Goal: Information Seeking & Learning: Understand process/instructions

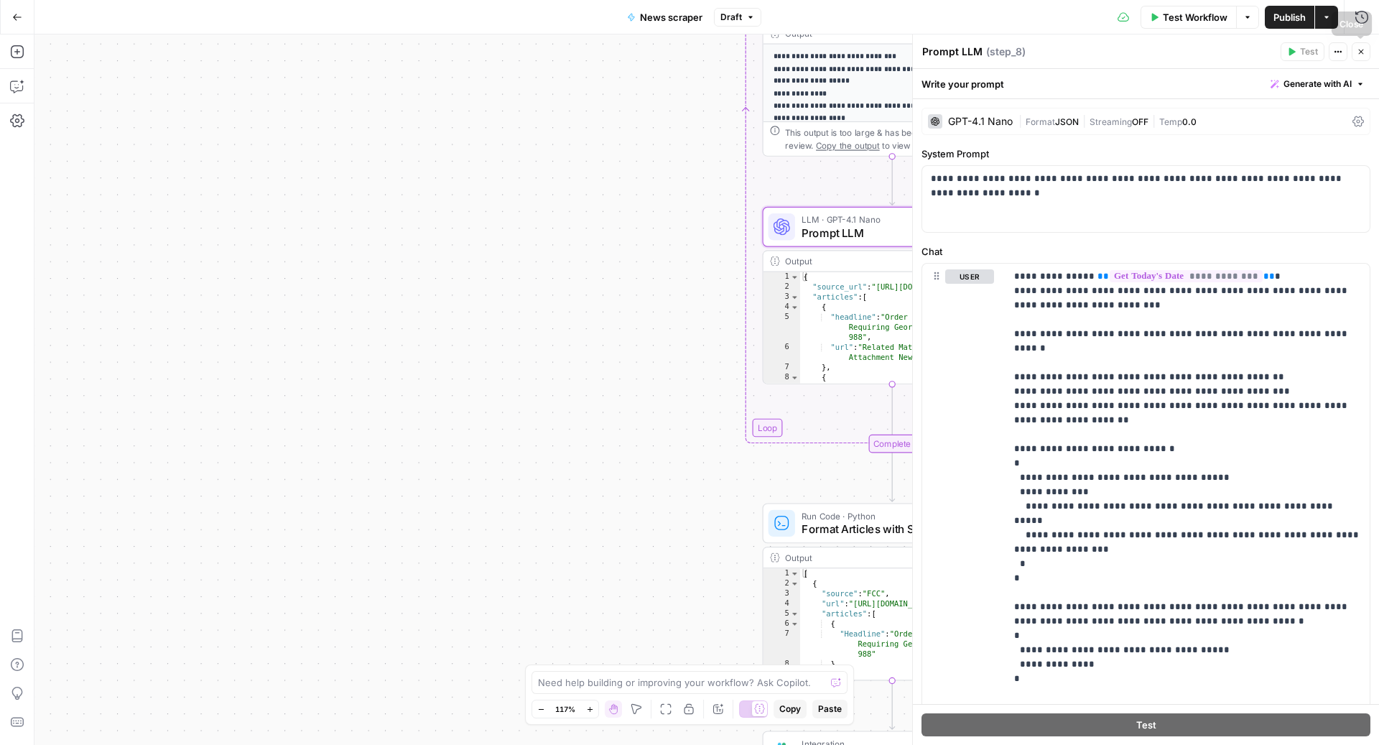
click at [1363, 57] on button "Close" at bounding box center [1360, 51] width 19 height 19
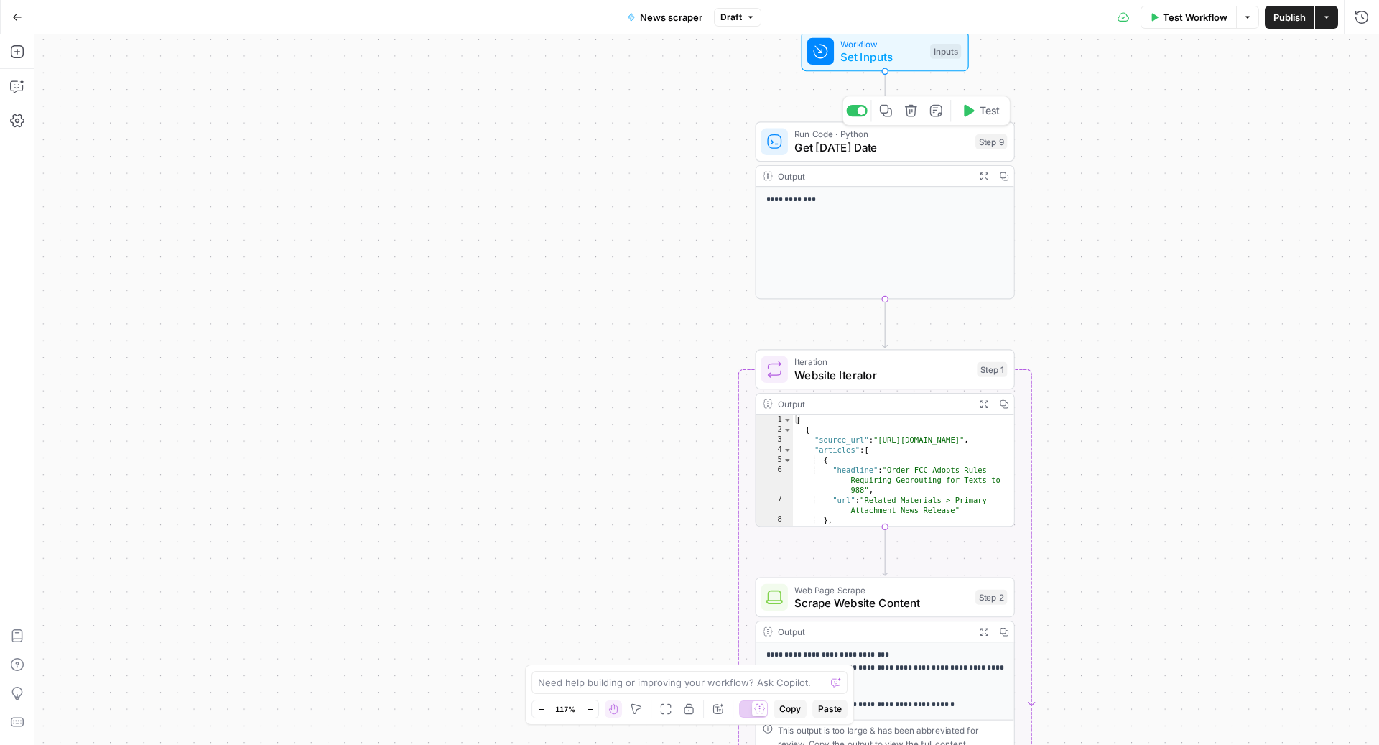
click at [875, 155] on div "Run Code · Python Get Today's Date Step 9 Copy step Delete step Add Note Test" at bounding box center [884, 141] width 259 height 40
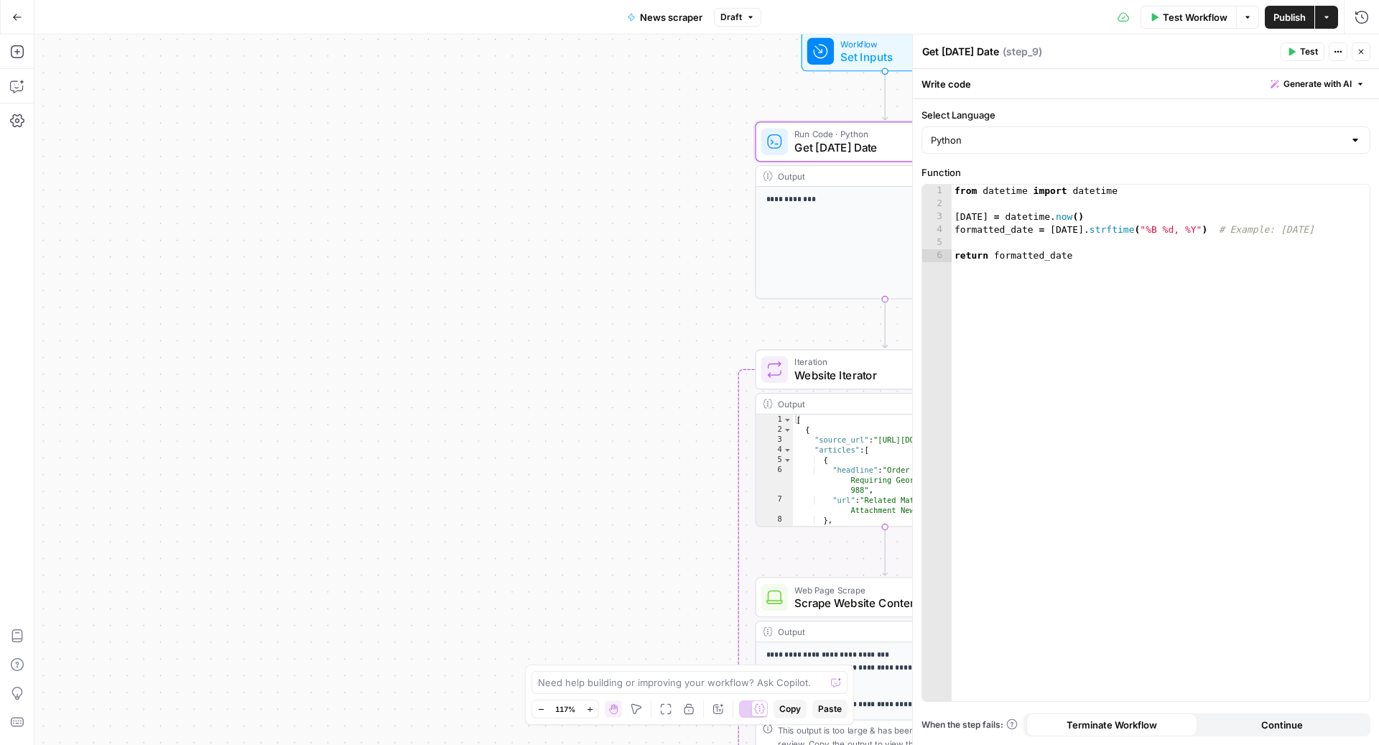
click at [10, 21] on button "Go Back" at bounding box center [17, 17] width 26 height 26
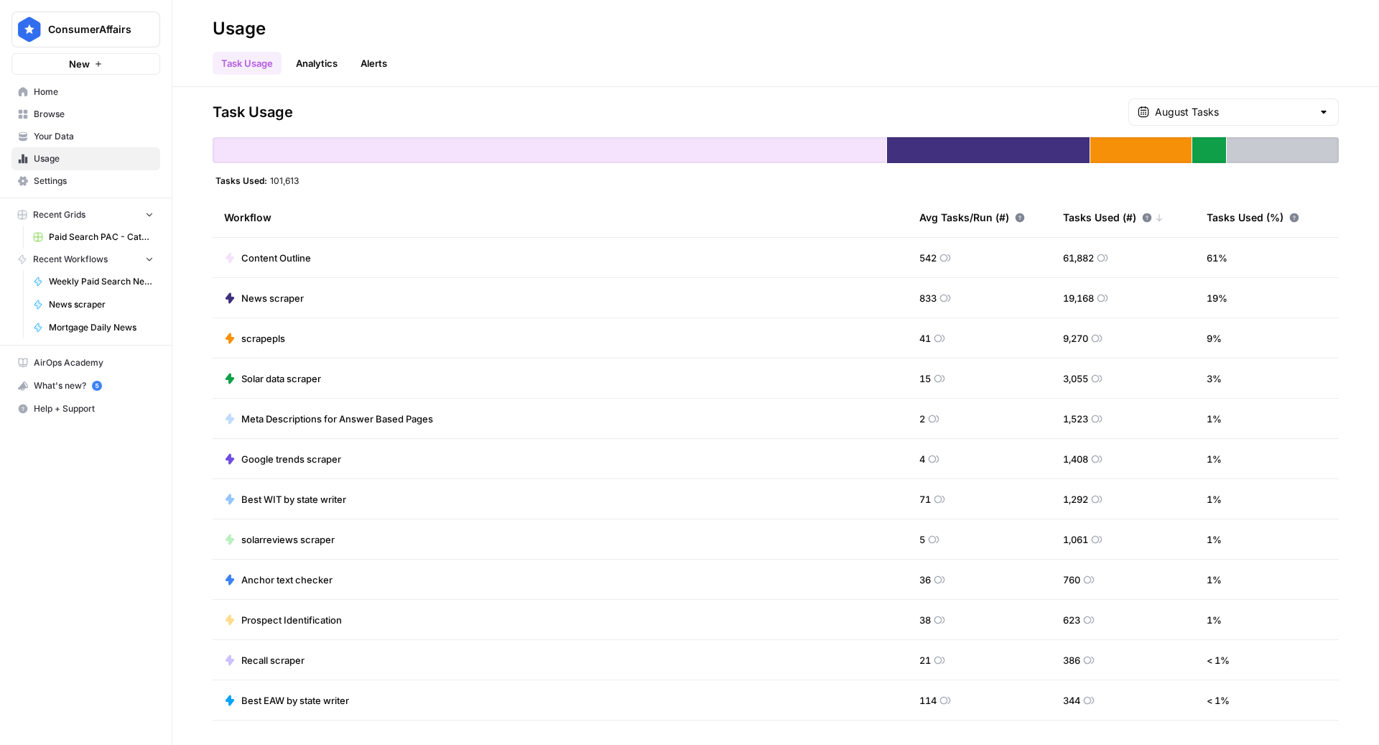
click at [269, 298] on span "News scraper" at bounding box center [272, 298] width 62 height 14
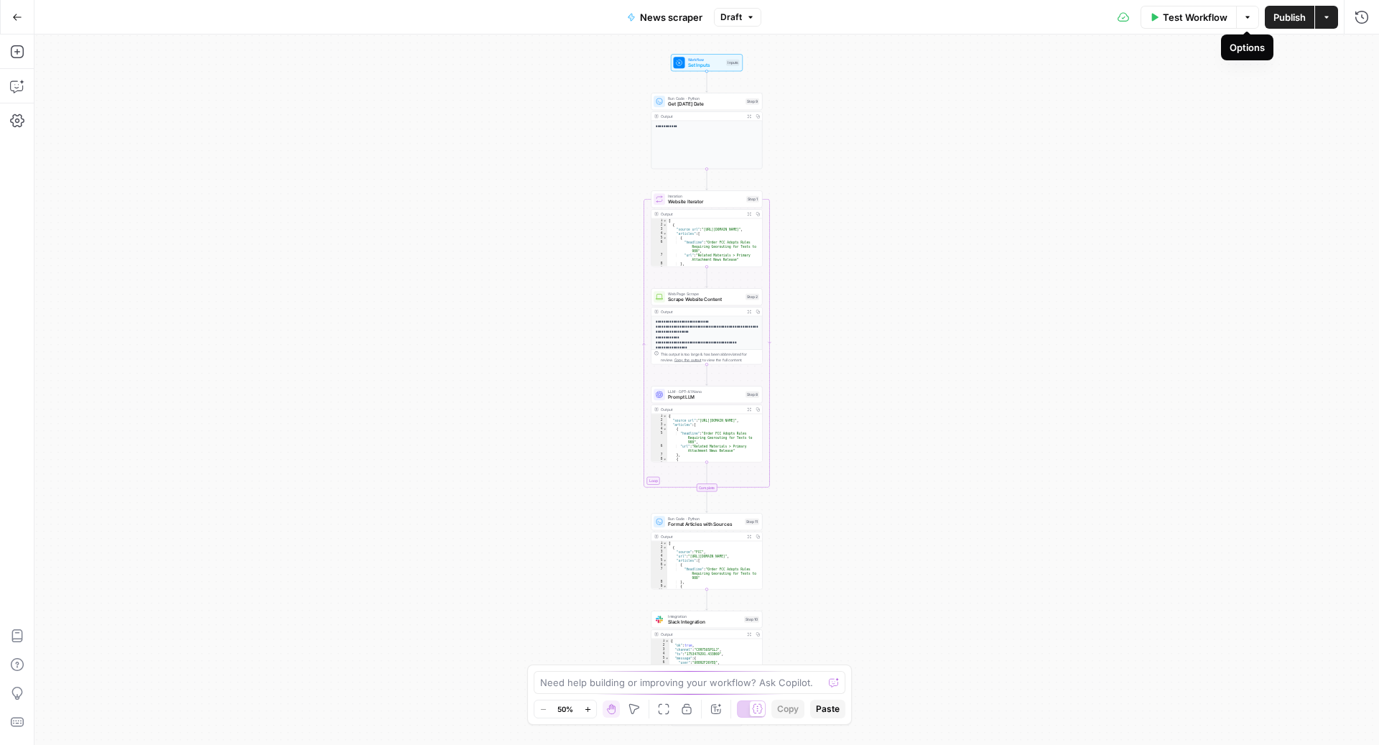
click at [1250, 27] on button "Options" at bounding box center [1247, 17] width 23 height 23
click at [1025, 263] on div "**********" at bounding box center [706, 389] width 1344 height 710
click at [13, 14] on icon "button" at bounding box center [17, 17] width 10 height 10
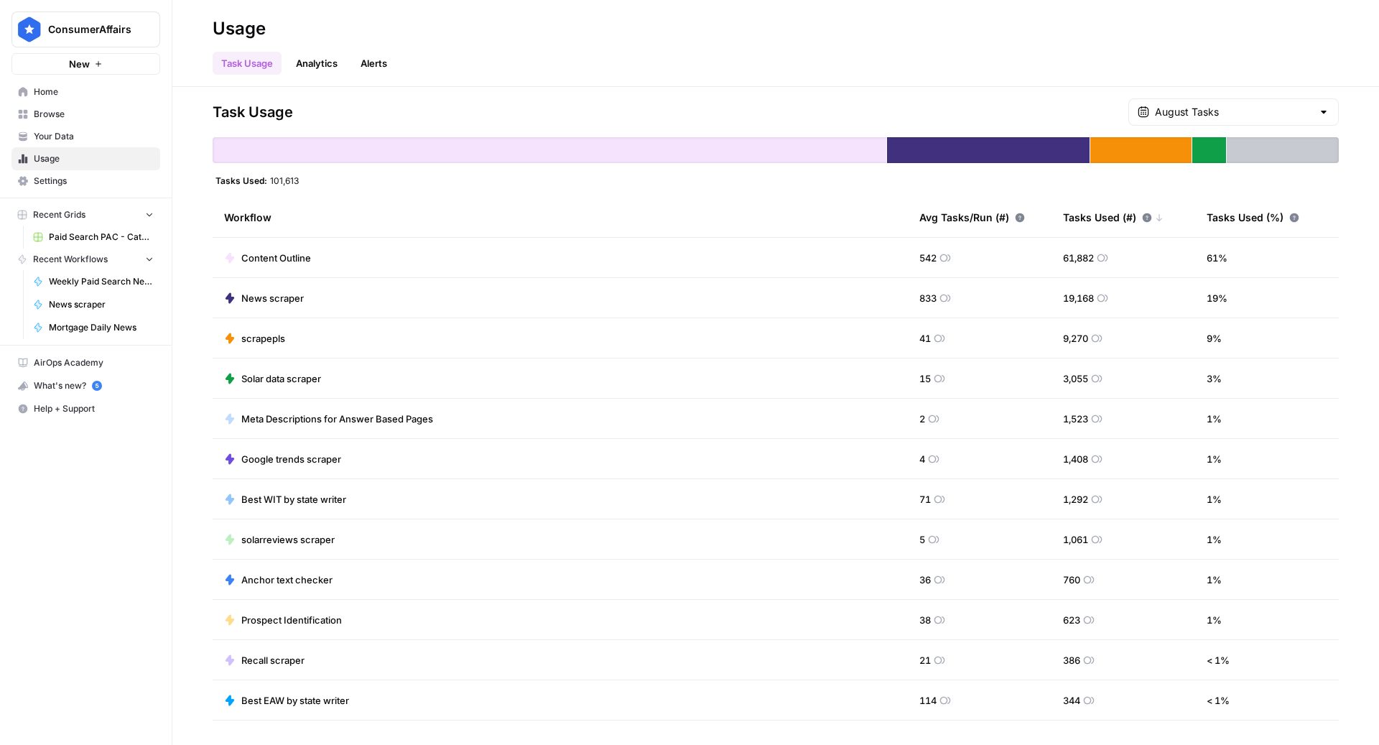
click at [78, 112] on span "Browse" at bounding box center [94, 114] width 120 height 13
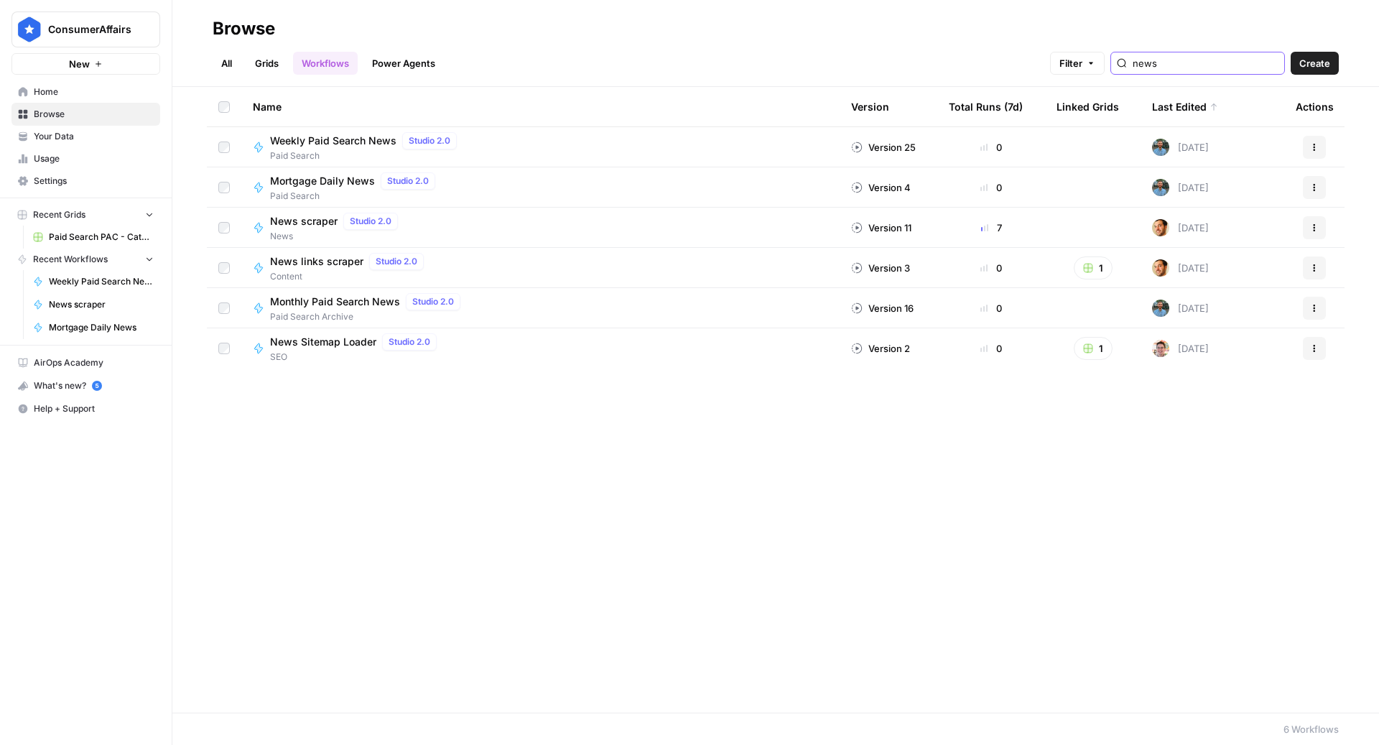
type input "news"
click at [1313, 225] on icon "button" at bounding box center [1314, 227] width 9 height 9
click at [1226, 350] on span "Show History" at bounding box center [1250, 354] width 115 height 14
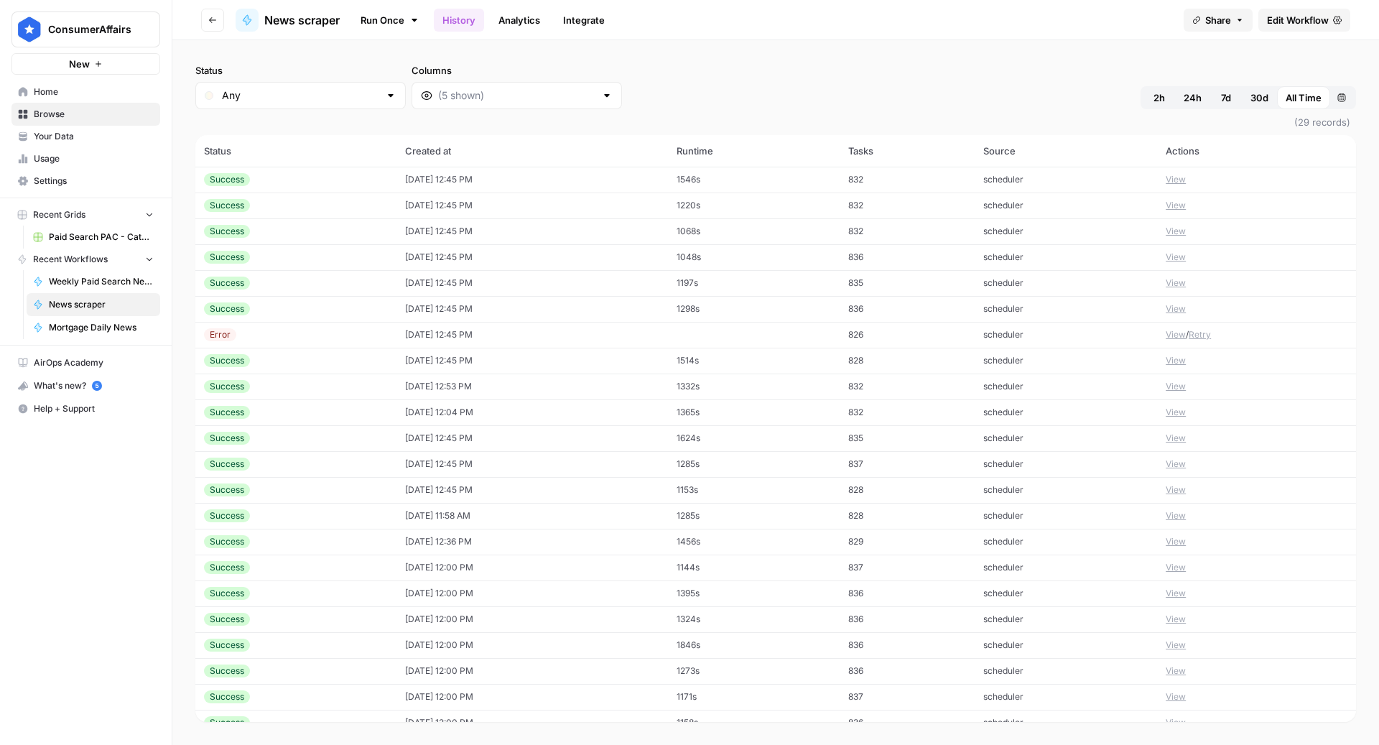
click at [1176, 180] on button "View" at bounding box center [1175, 179] width 20 height 13
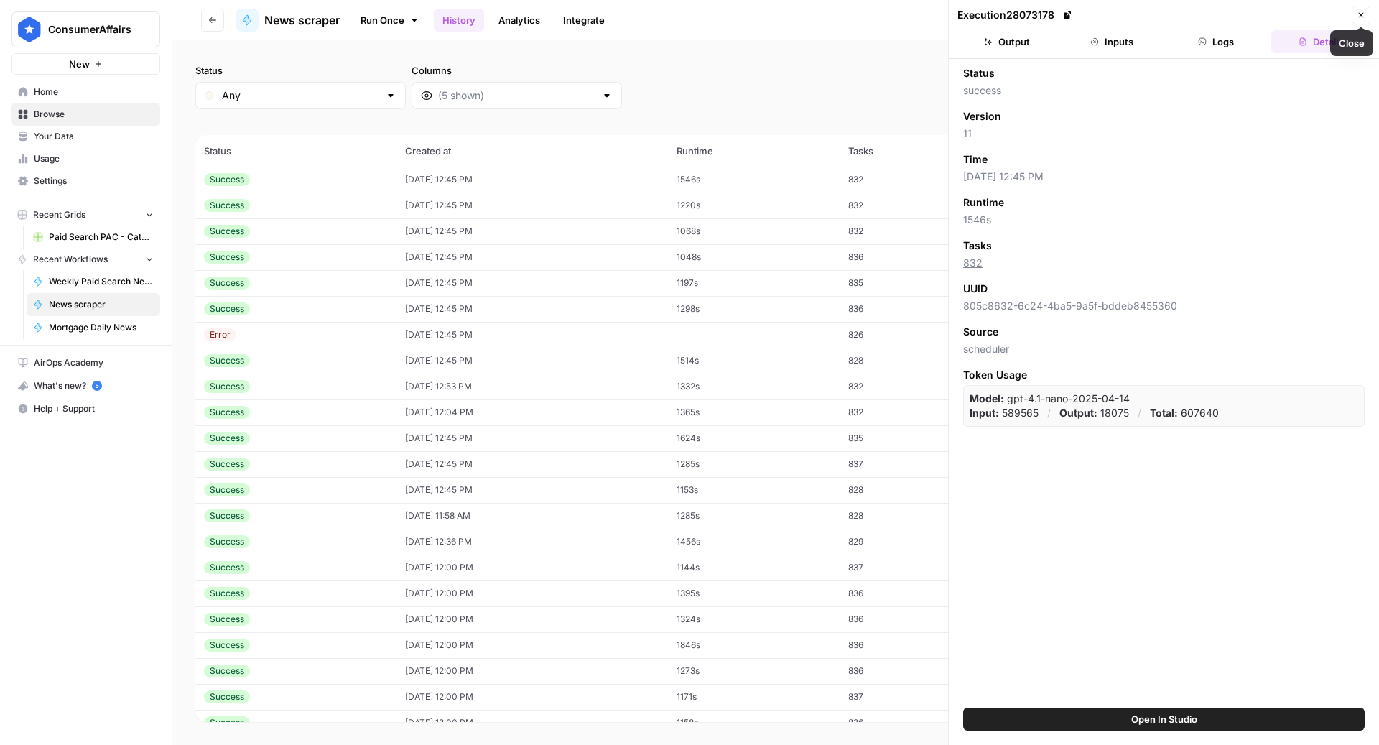
click at [1358, 14] on icon "button" at bounding box center [1360, 15] width 9 height 9
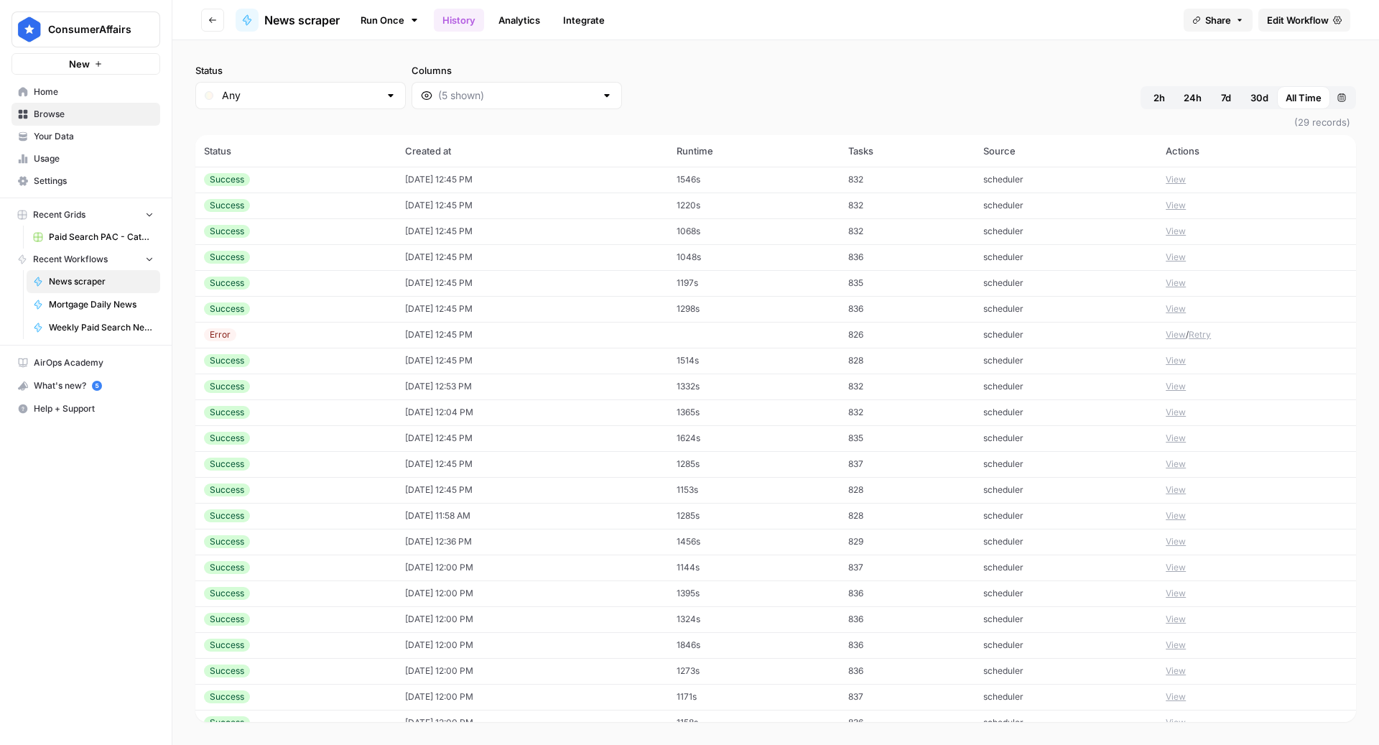
click at [213, 22] on icon "button" at bounding box center [212, 20] width 9 height 9
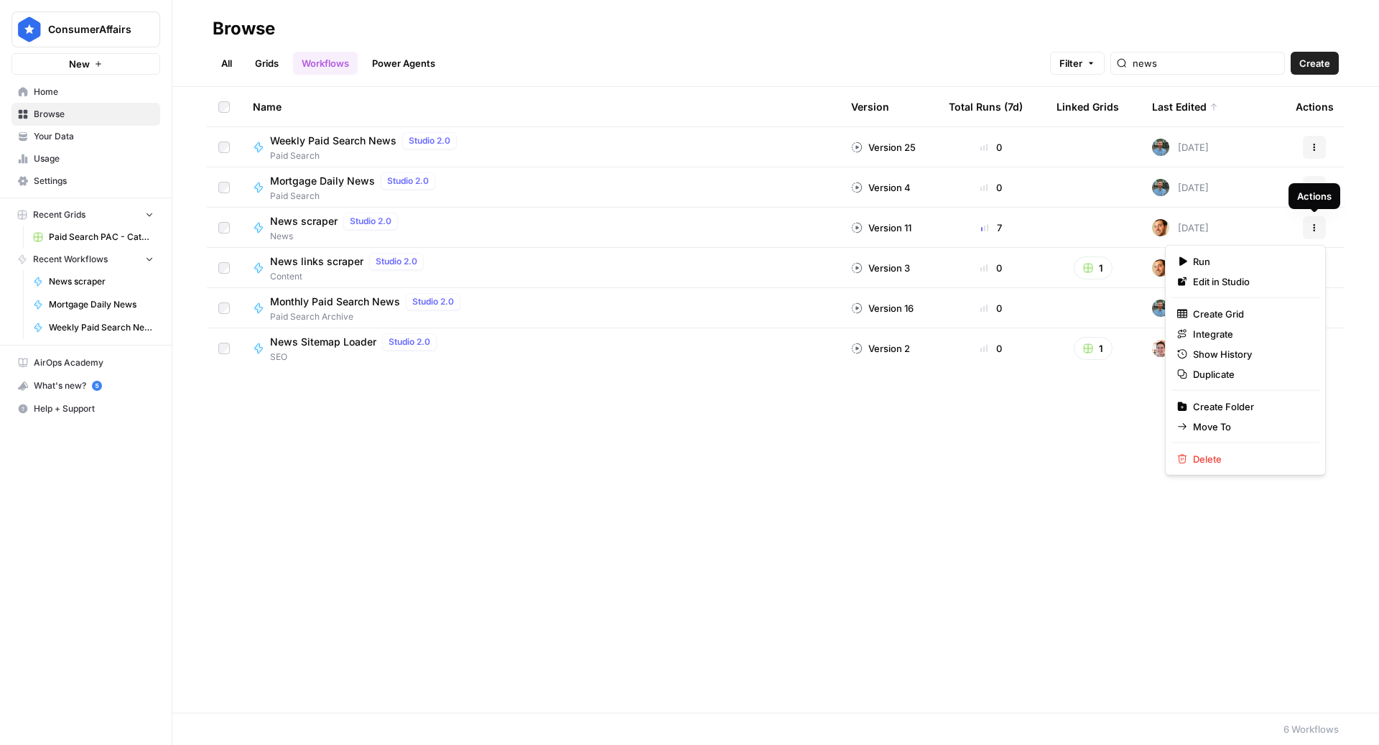
click at [1315, 225] on icon "button" at bounding box center [1314, 227] width 9 height 9
click at [1193, 376] on span "Duplicate" at bounding box center [1250, 374] width 115 height 14
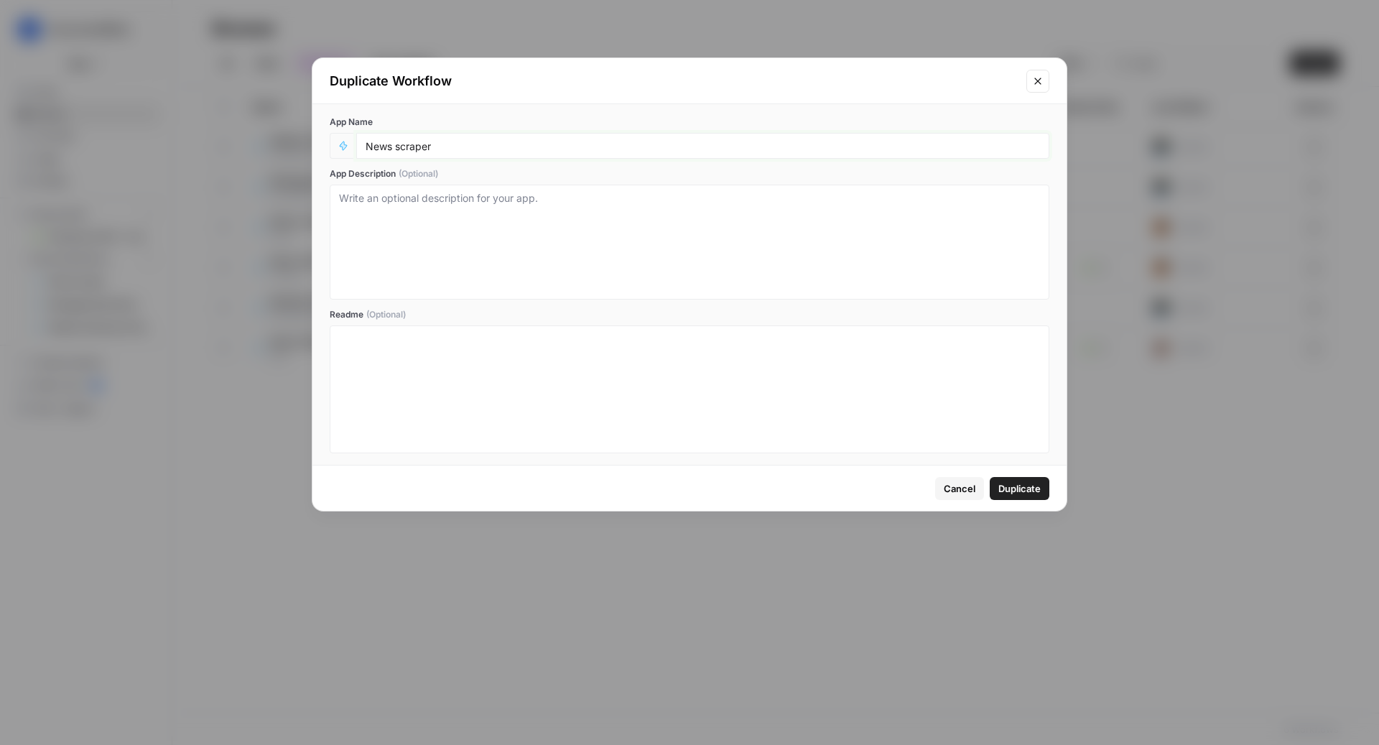
click at [477, 147] on input "News scraper" at bounding box center [702, 145] width 674 height 13
click at [376, 151] on input "News scraper" at bounding box center [702, 145] width 674 height 13
click at [370, 147] on input "News scraper" at bounding box center [702, 145] width 674 height 13
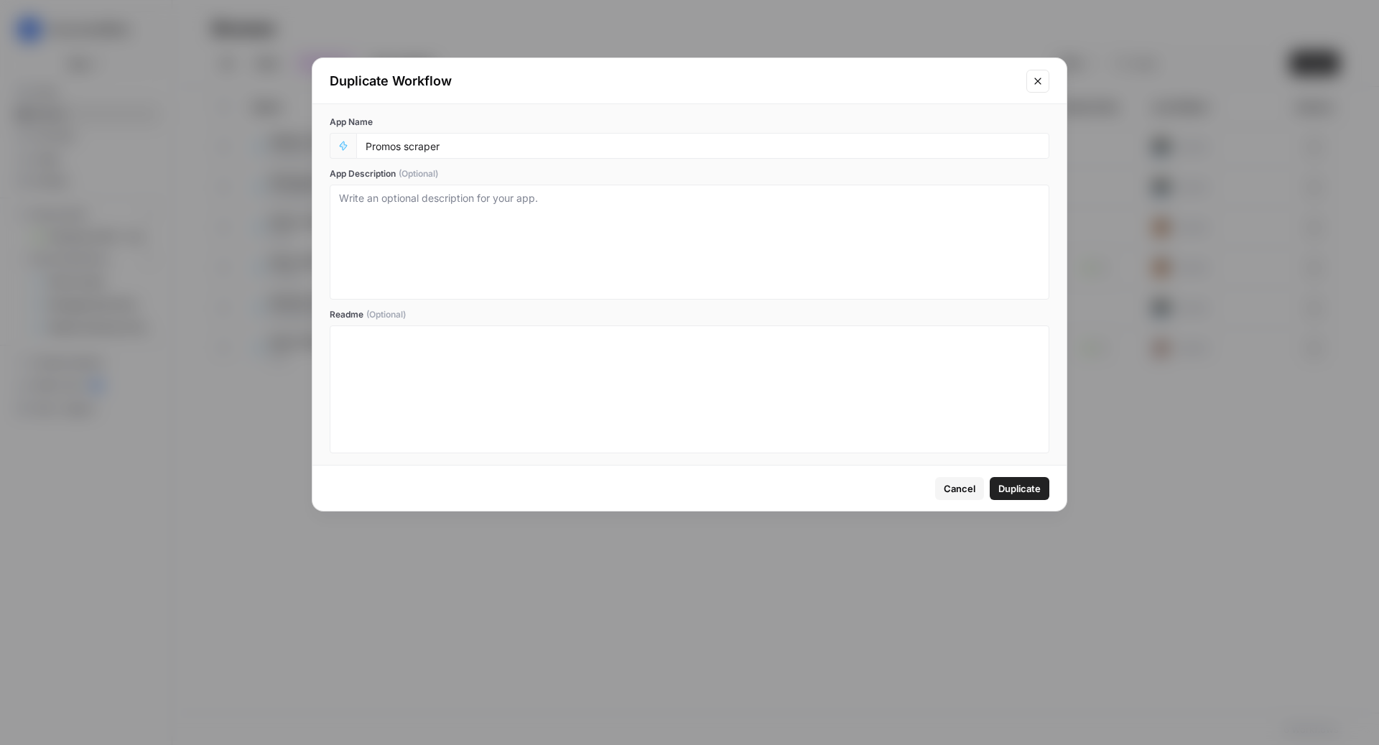
drag, startPoint x: 1019, startPoint y: 492, endPoint x: 727, endPoint y: 205, distance: 408.7
click at [728, 216] on div "Duplicate Workflow App Name Promos scraper App Description (Optional) Readme (O…" at bounding box center [689, 284] width 755 height 454
click at [563, 136] on div "Promos scraper" at bounding box center [702, 146] width 693 height 26
click at [563, 154] on div "Promos scraper" at bounding box center [702, 146] width 693 height 26
click at [492, 141] on input "Promos scraper" at bounding box center [702, 145] width 674 height 13
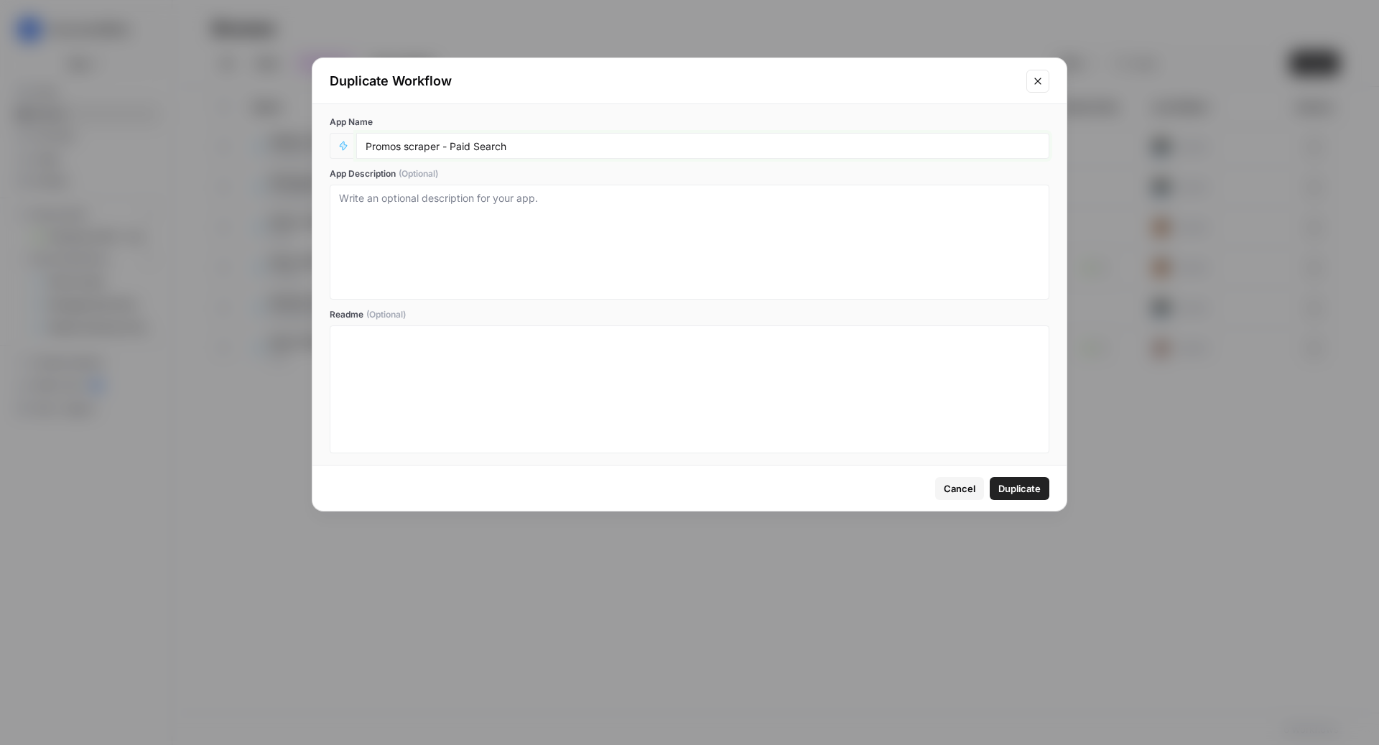
drag, startPoint x: 526, startPoint y: 148, endPoint x: 445, endPoint y: 144, distance: 81.2
click at [445, 144] on input "Promos scraper - Paid Search" at bounding box center [702, 145] width 674 height 13
type input "Promos scraper"
click at [1016, 486] on span "Duplicate" at bounding box center [1019, 488] width 42 height 14
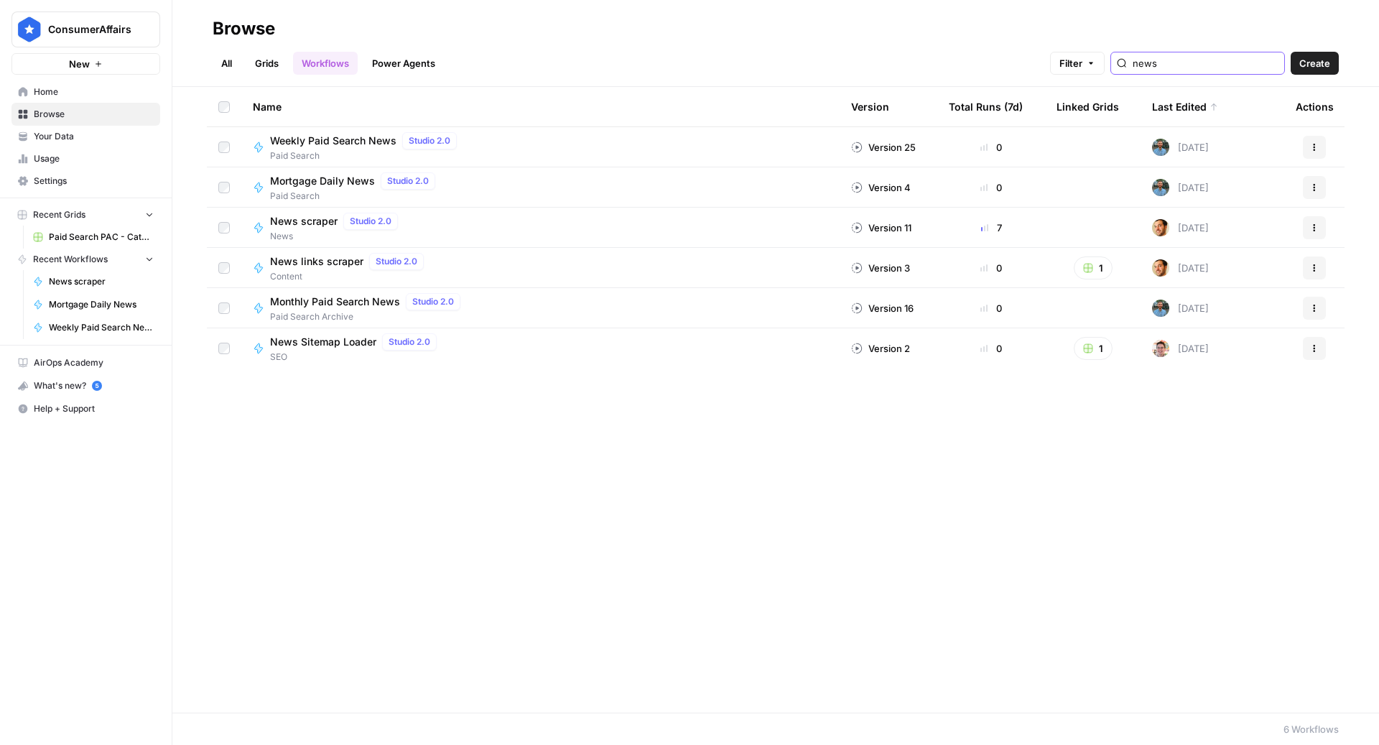
click at [1217, 60] on input "news" at bounding box center [1205, 63] width 146 height 14
type input "scraper"
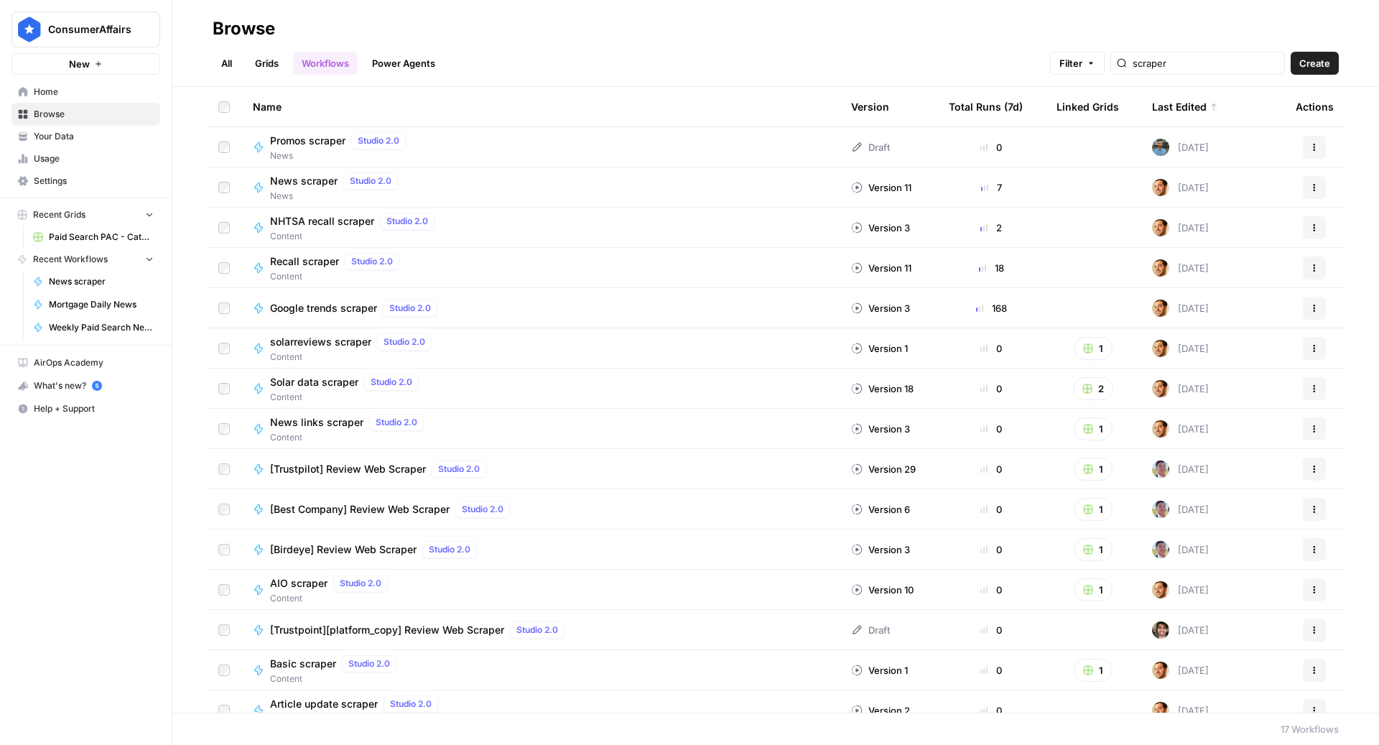
click at [1316, 145] on icon "button" at bounding box center [1314, 147] width 9 height 9
click at [299, 138] on span "Promos scraper" at bounding box center [307, 141] width 75 height 14
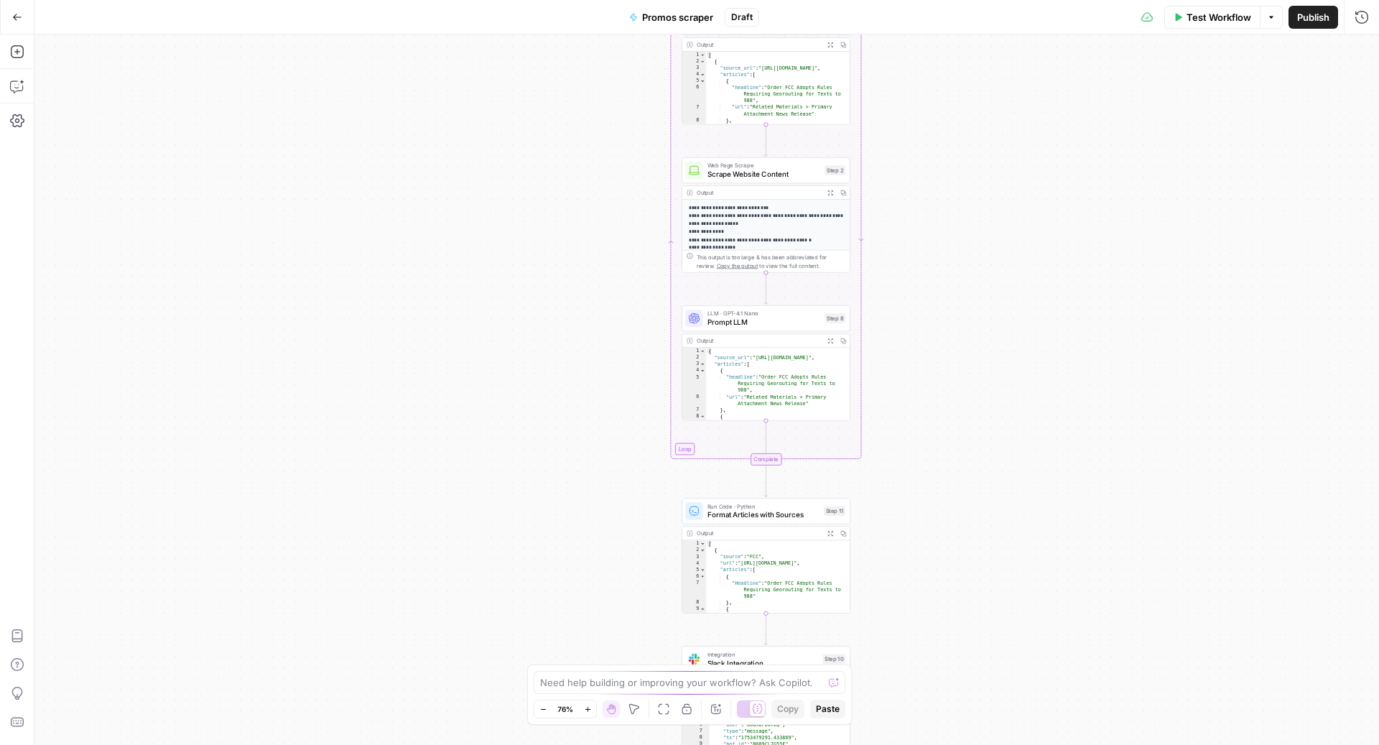
click at [750, 172] on span "Scrape Website Content" at bounding box center [763, 174] width 113 height 11
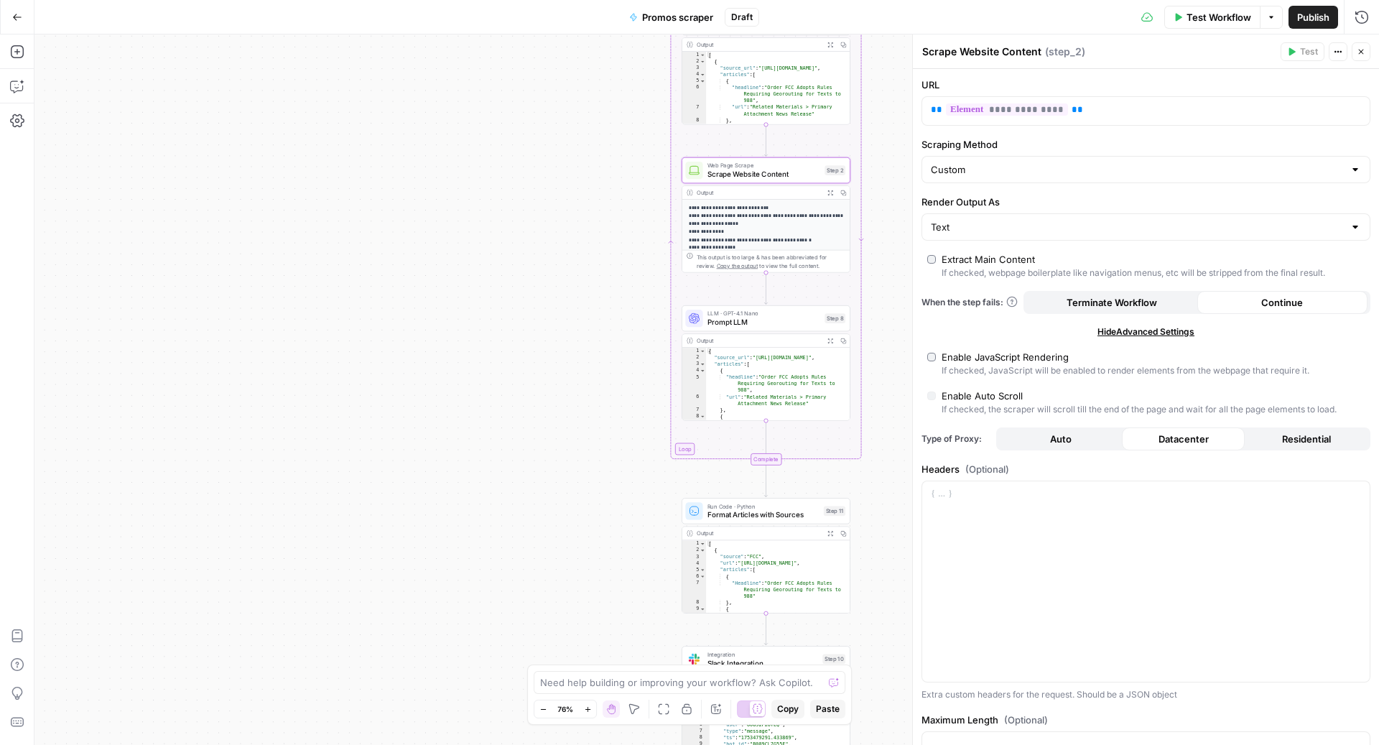
click at [1363, 168] on div "Custom" at bounding box center [1145, 169] width 449 height 27
type input "Custom"
click at [1119, 628] on div at bounding box center [1145, 581] width 447 height 201
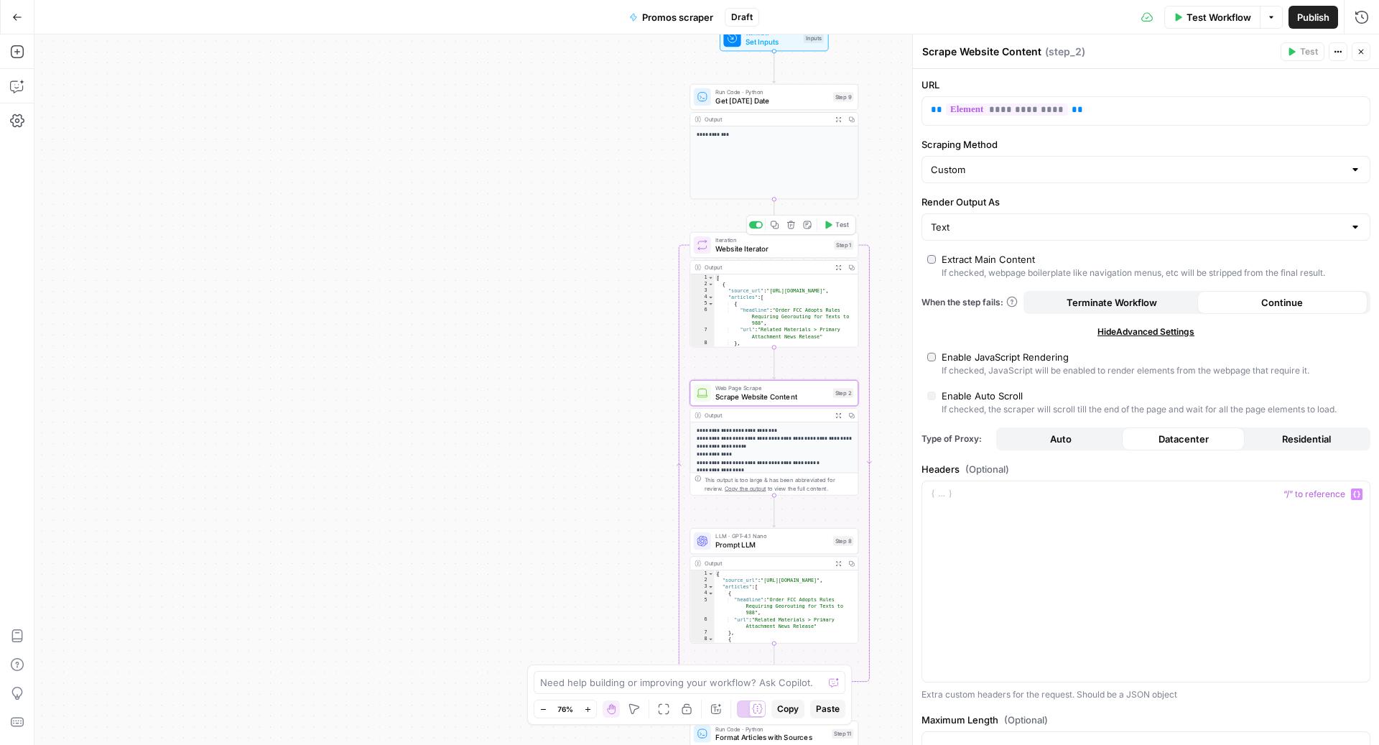
click at [742, 245] on span "Website Iterator" at bounding box center [772, 248] width 114 height 11
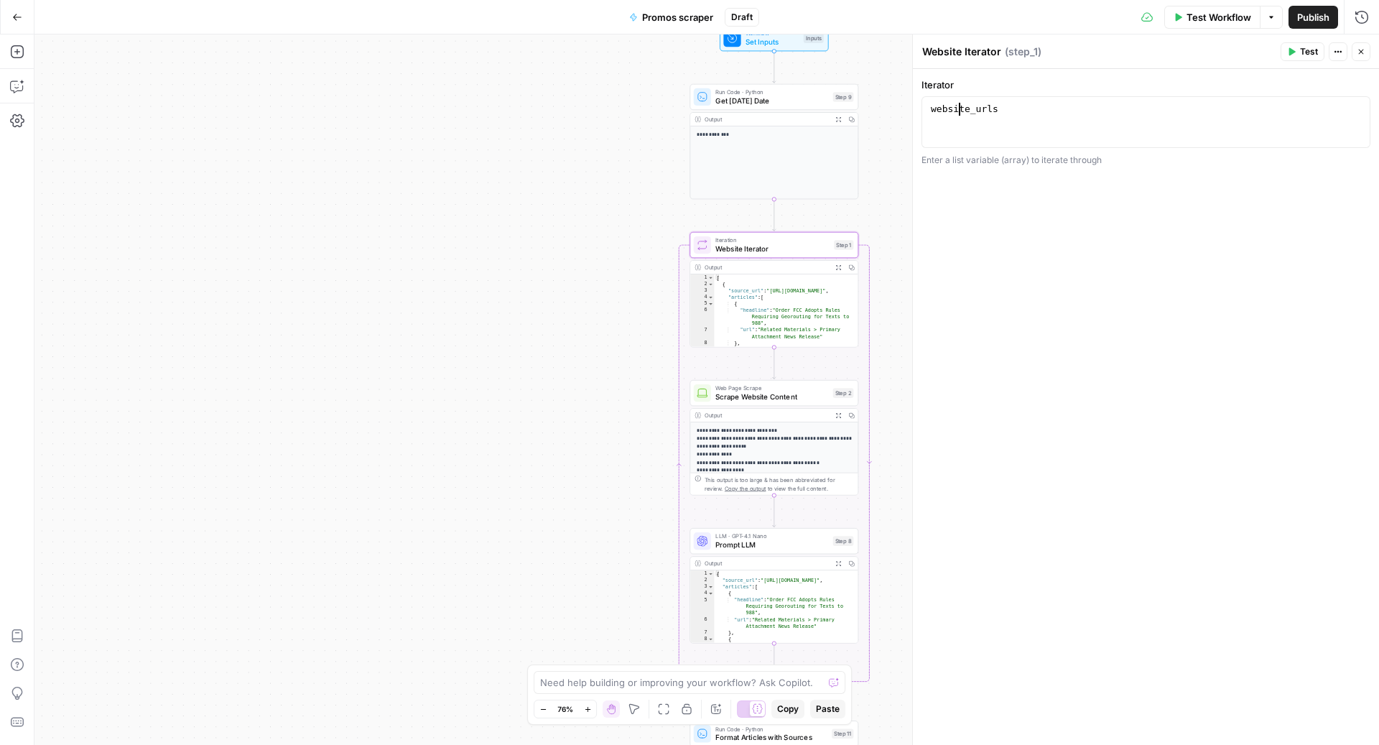
click at [960, 114] on div "website_urls" at bounding box center [1146, 135] width 437 height 65
click at [1353, 111] on icon "button" at bounding box center [1354, 109] width 7 height 7
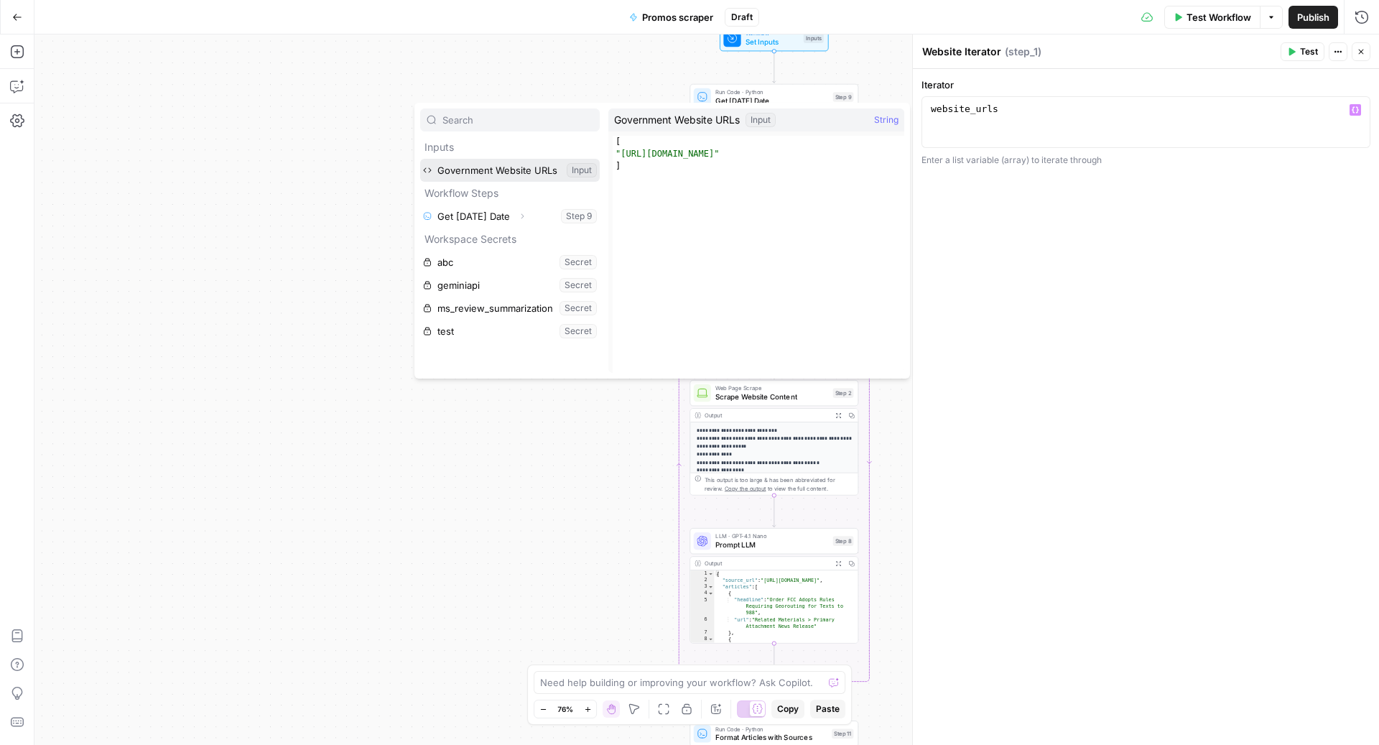
click at [433, 170] on button "Select variable Government Website URLs" at bounding box center [509, 170] width 179 height 23
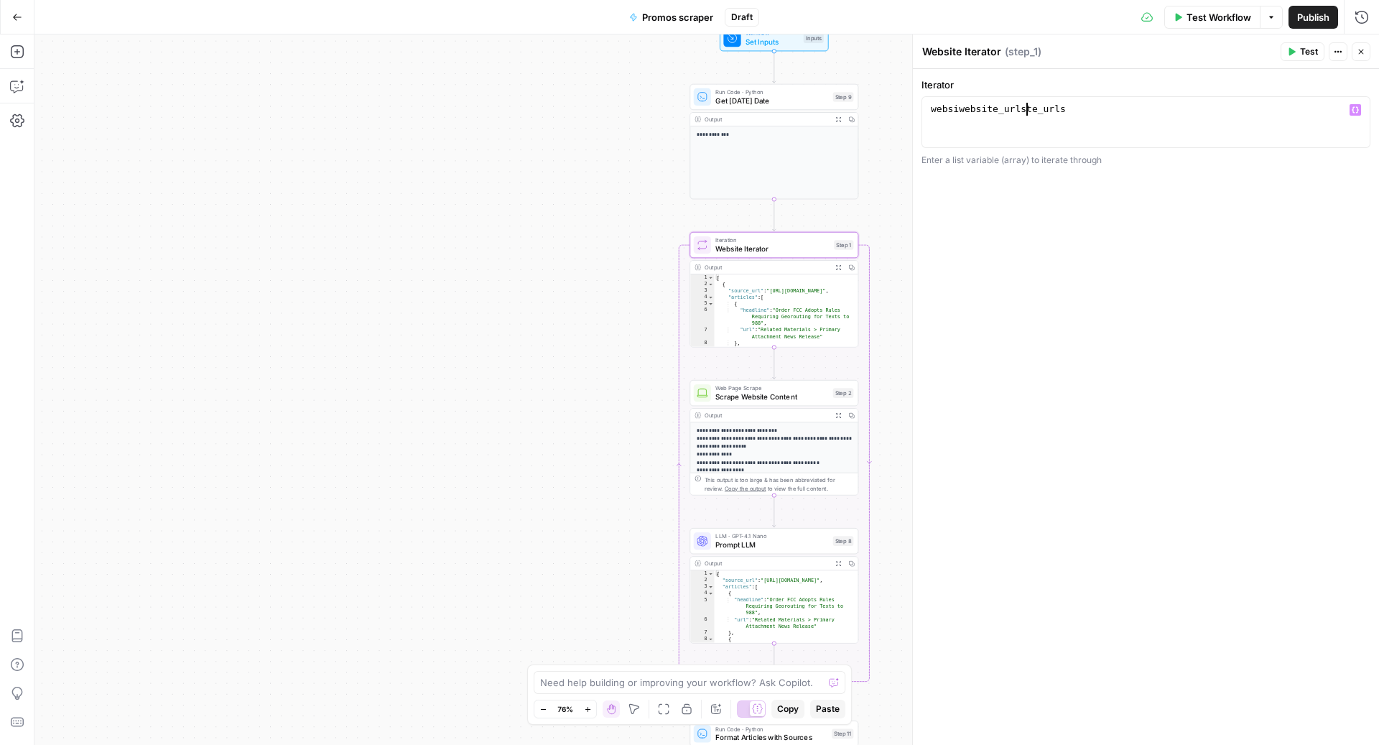
type textarea "**********"
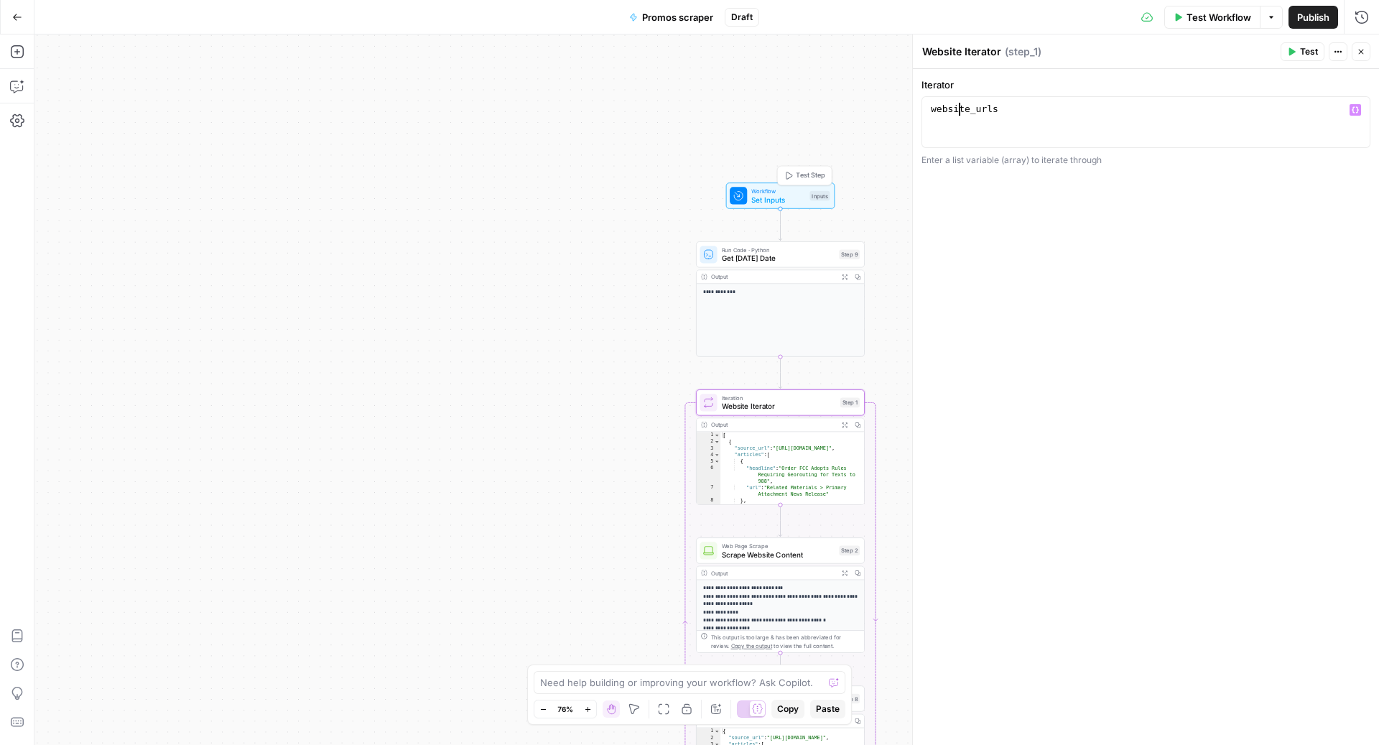
click at [762, 195] on span "Set Inputs" at bounding box center [778, 199] width 54 height 11
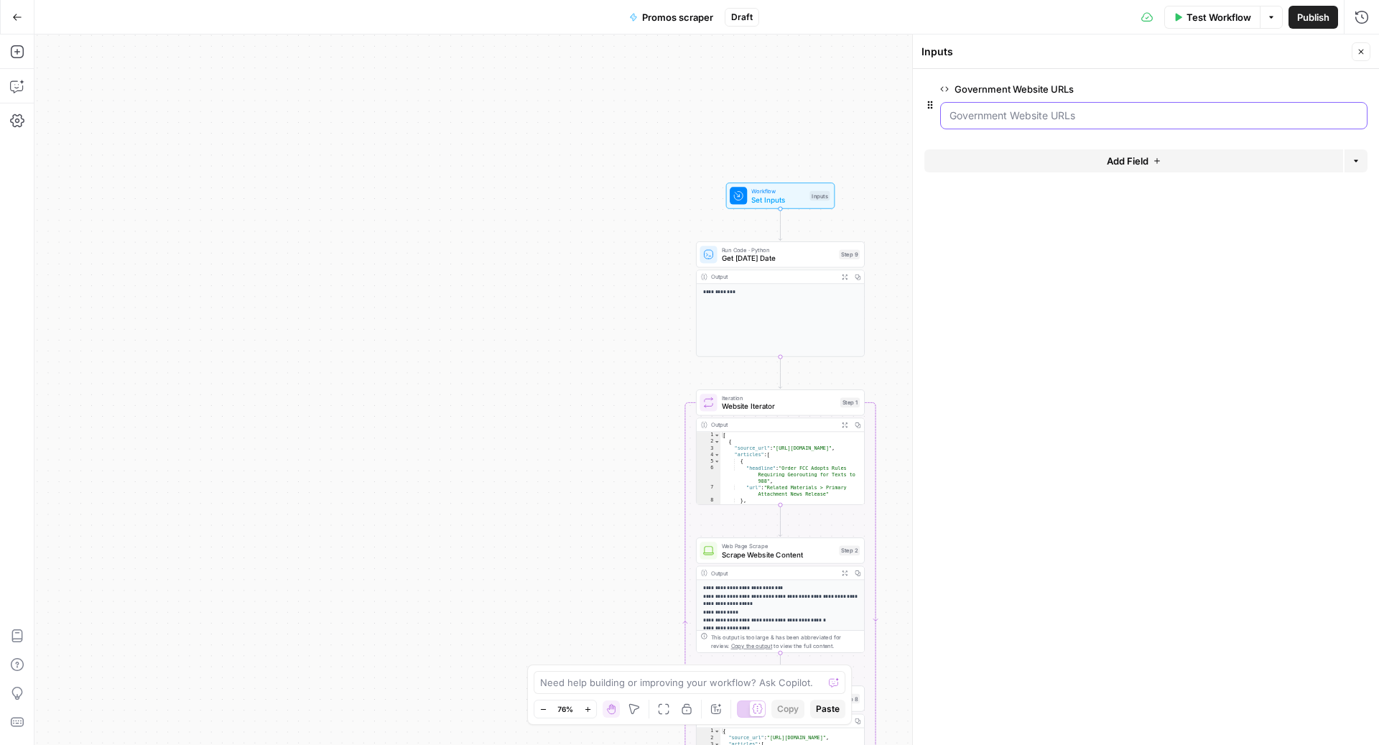
click at [1139, 120] on URLs "Government Website URLs" at bounding box center [1153, 115] width 409 height 14
click at [1023, 117] on URLs "Government Website URLs" at bounding box center [1153, 115] width 409 height 14
click at [1088, 121] on URLs "Government Website URLs" at bounding box center [1153, 115] width 409 height 14
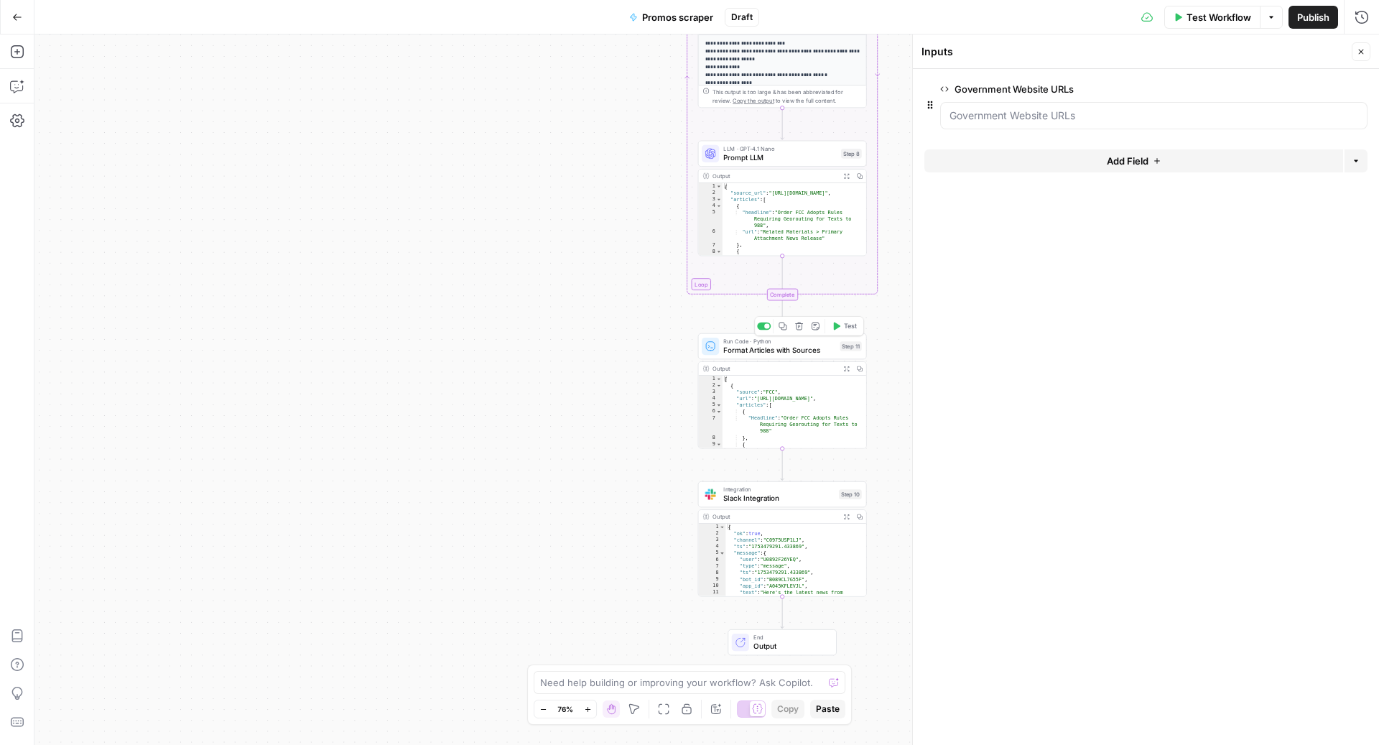
click at [765, 345] on span "Format Articles with Sources" at bounding box center [779, 350] width 112 height 11
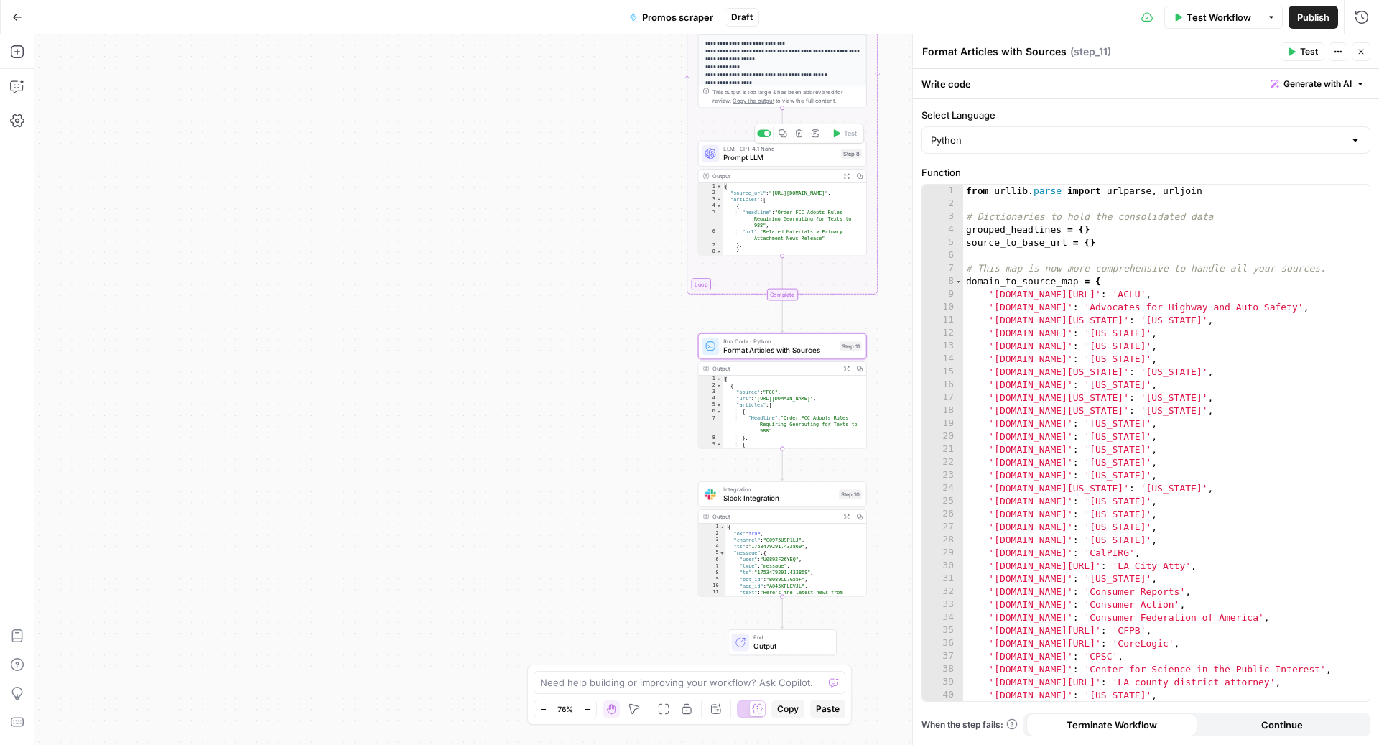
click at [779, 156] on span "Prompt LLM" at bounding box center [779, 157] width 113 height 11
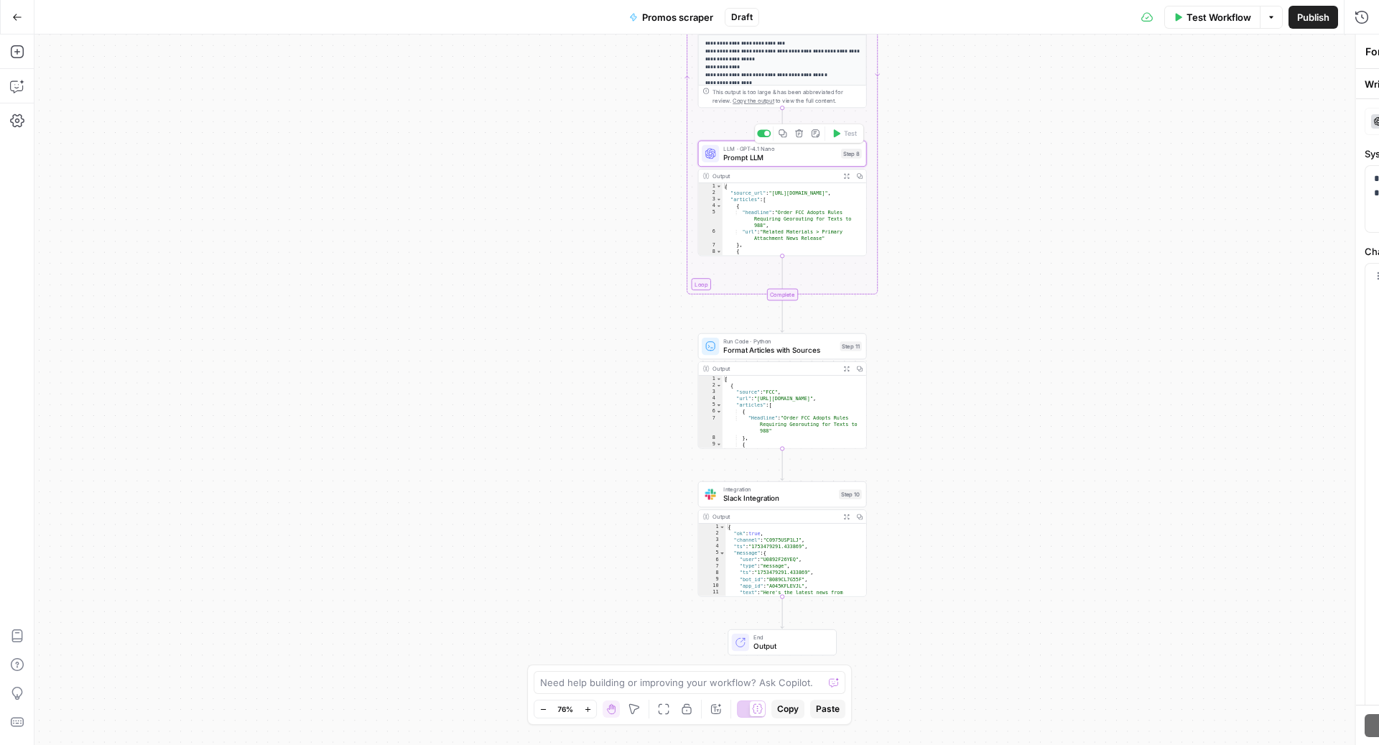
type textarea "Prompt LLM"
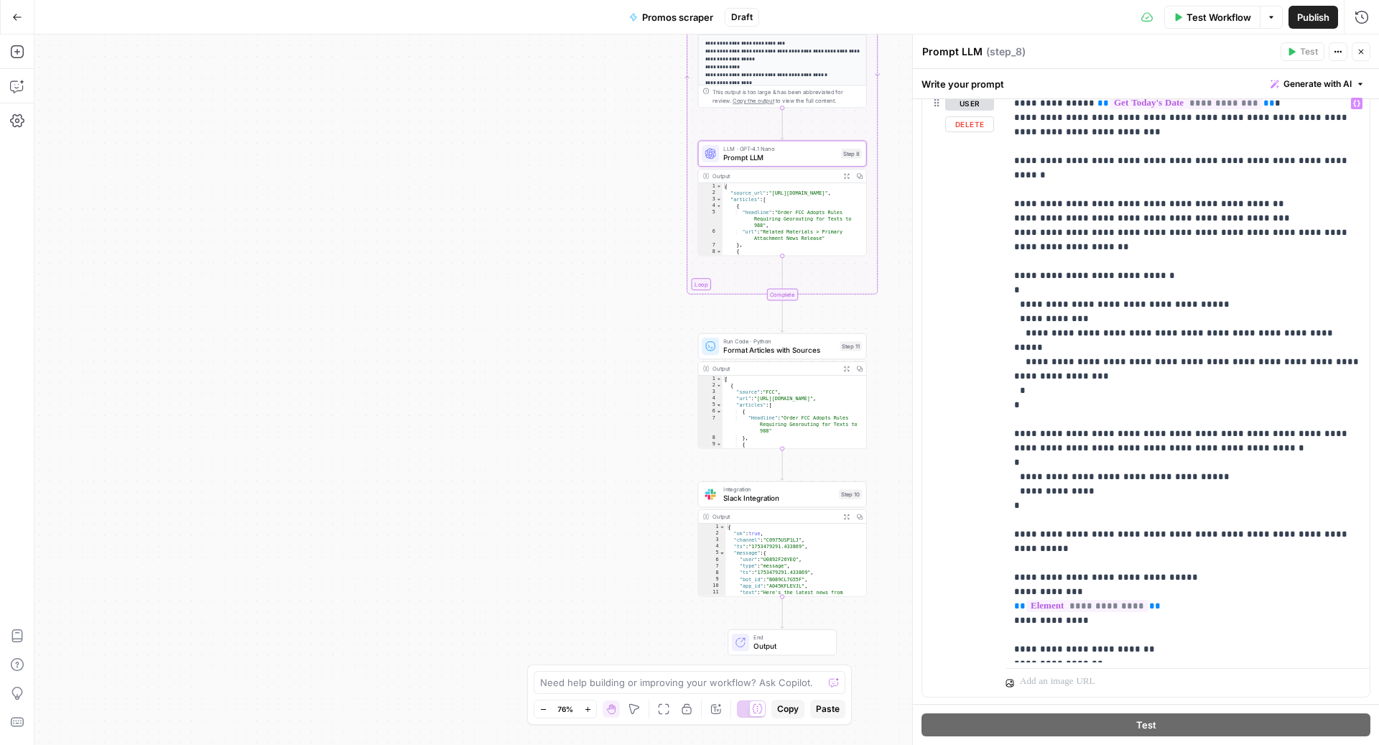
scroll to position [206, 0]
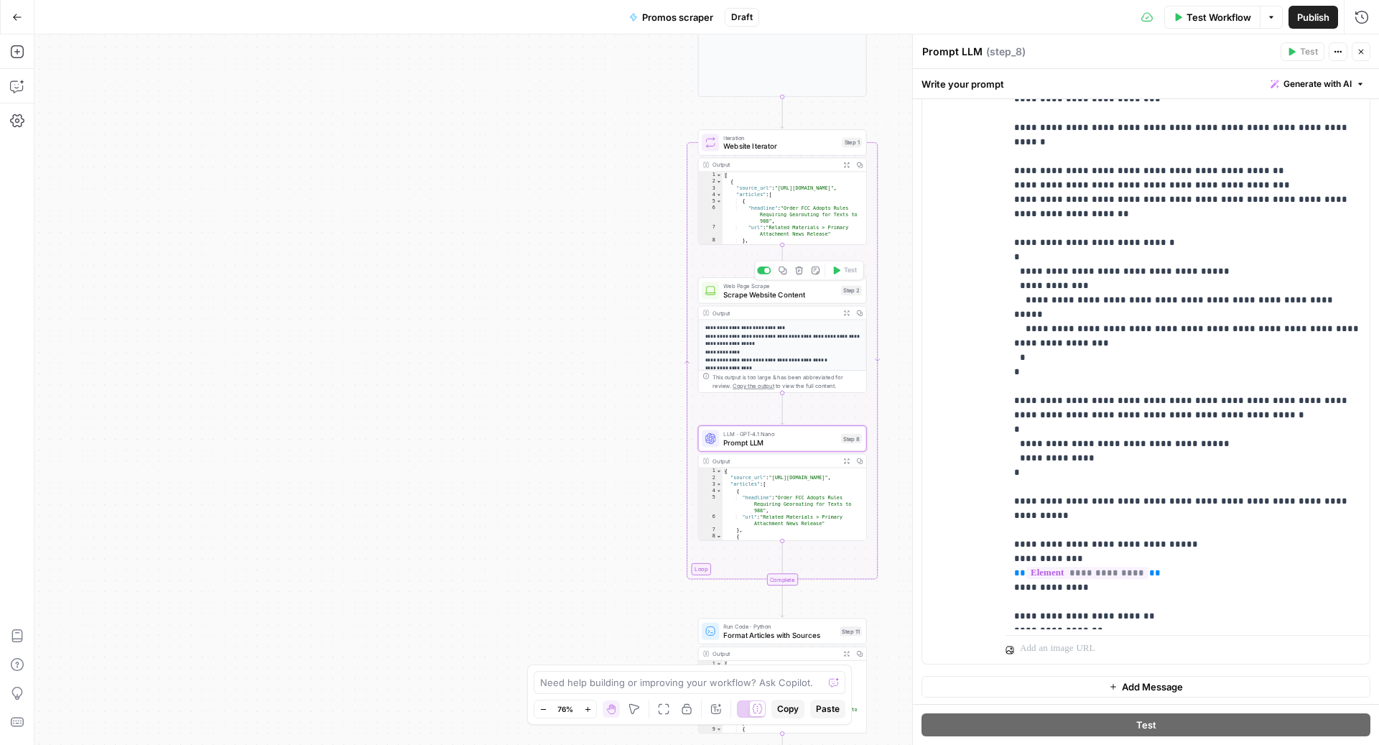
click at [755, 294] on span "Scrape Website Content" at bounding box center [779, 294] width 113 height 11
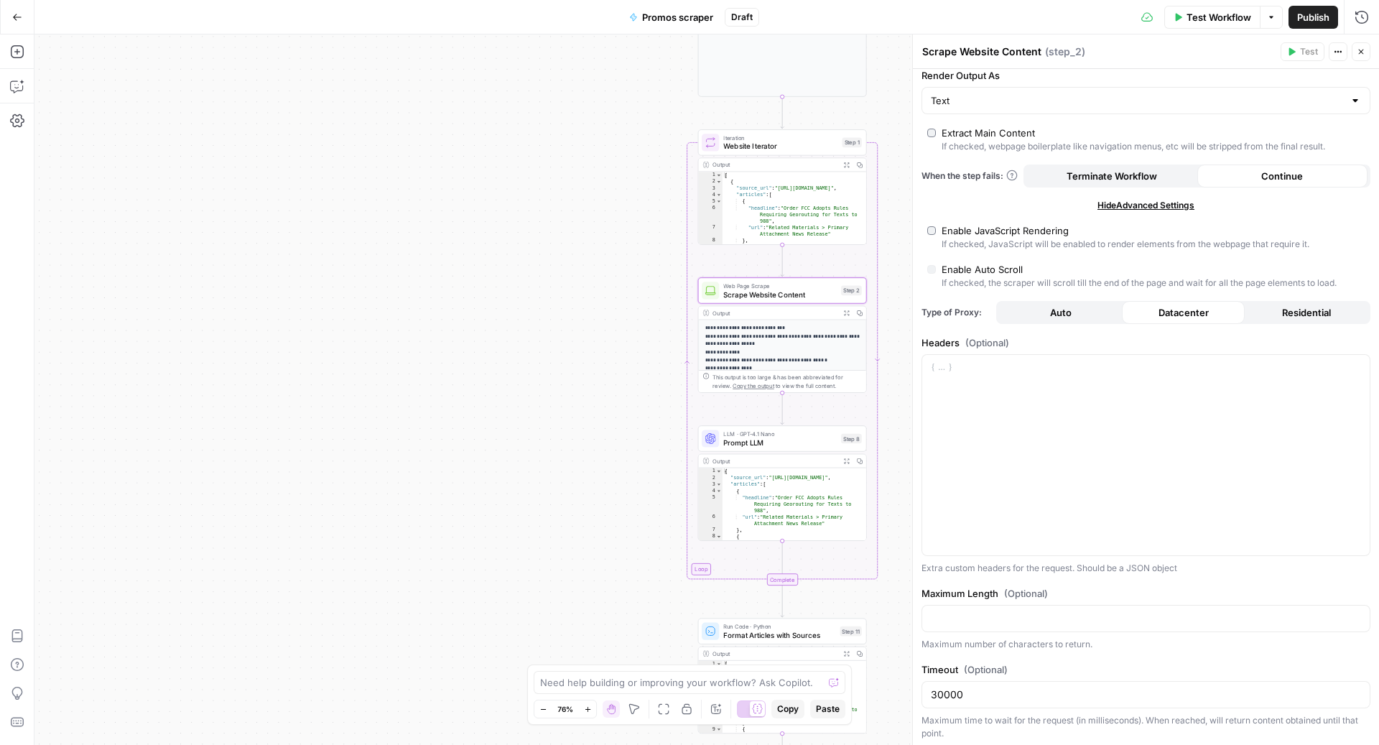
scroll to position [0, 0]
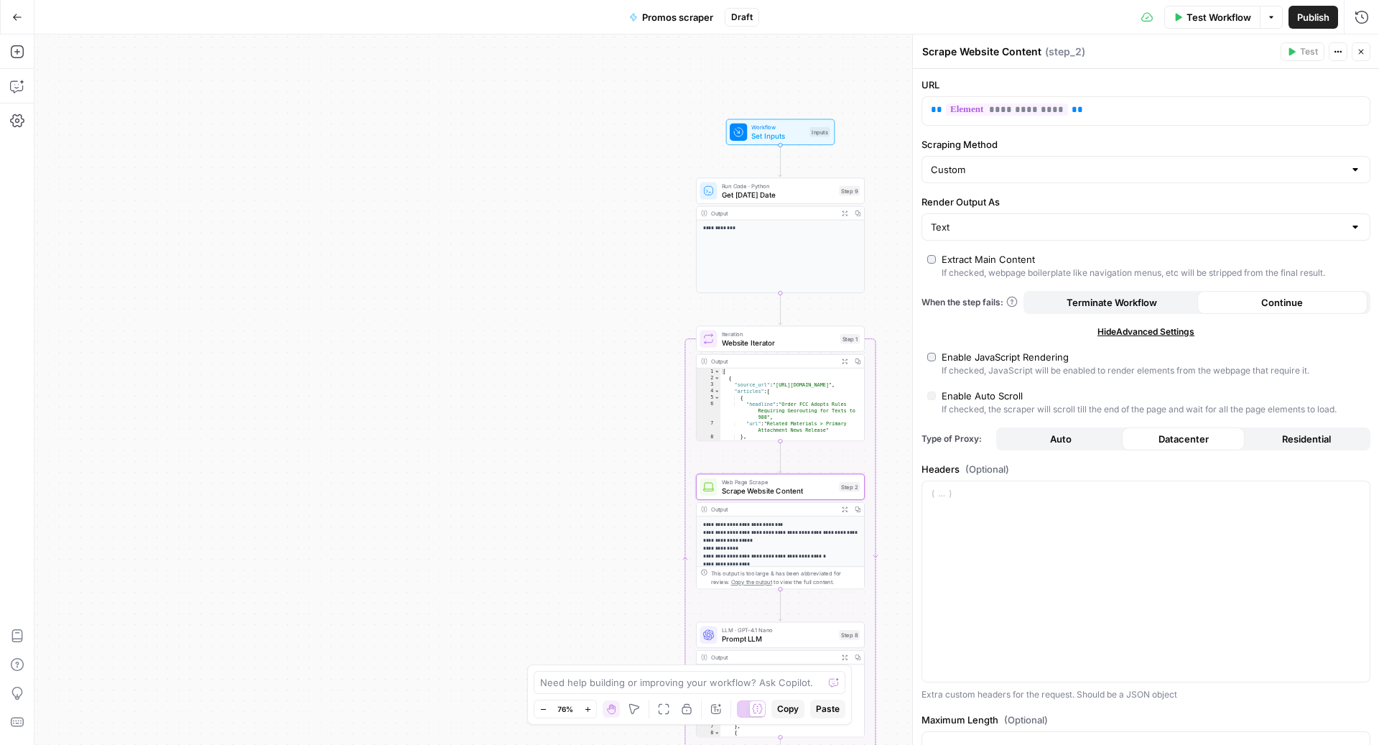
click at [597, 350] on div "**********" at bounding box center [706, 389] width 1344 height 710
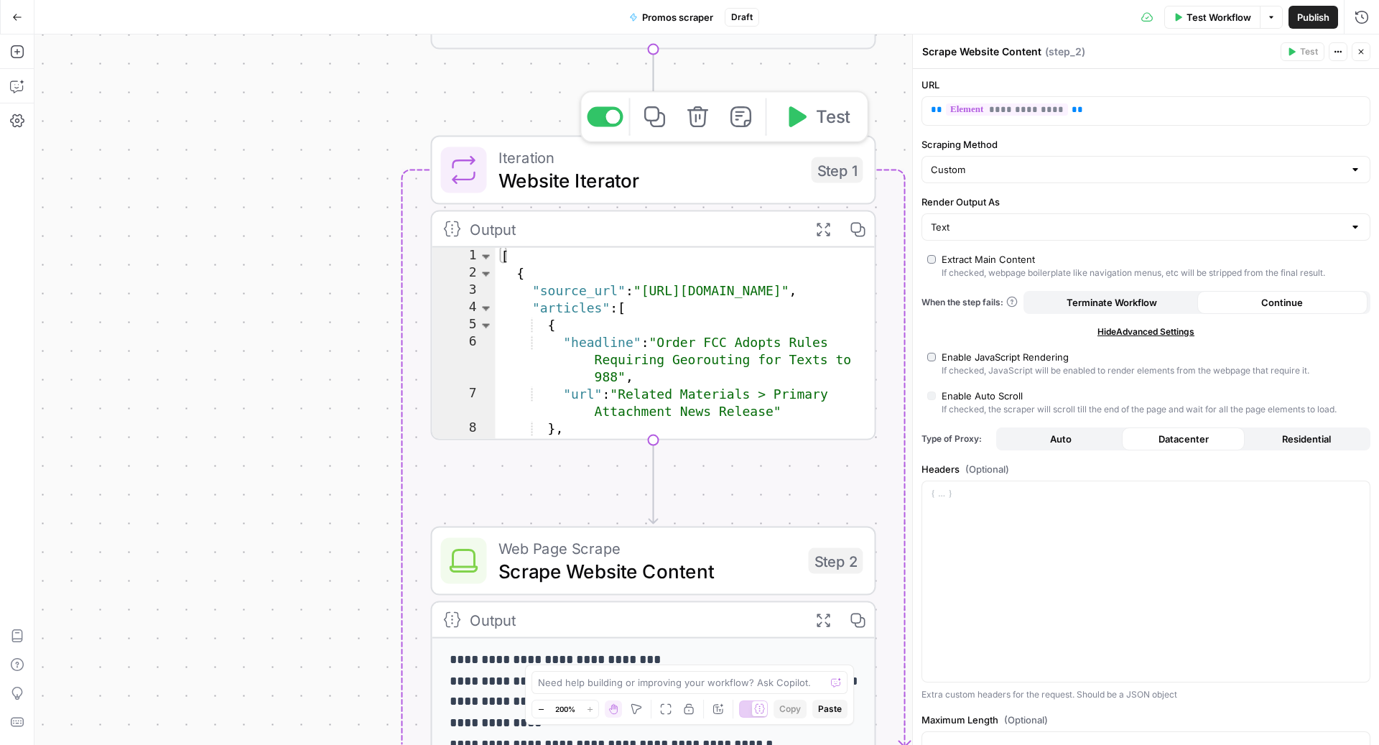
click at [630, 177] on span "Website Iterator" at bounding box center [649, 180] width 302 height 29
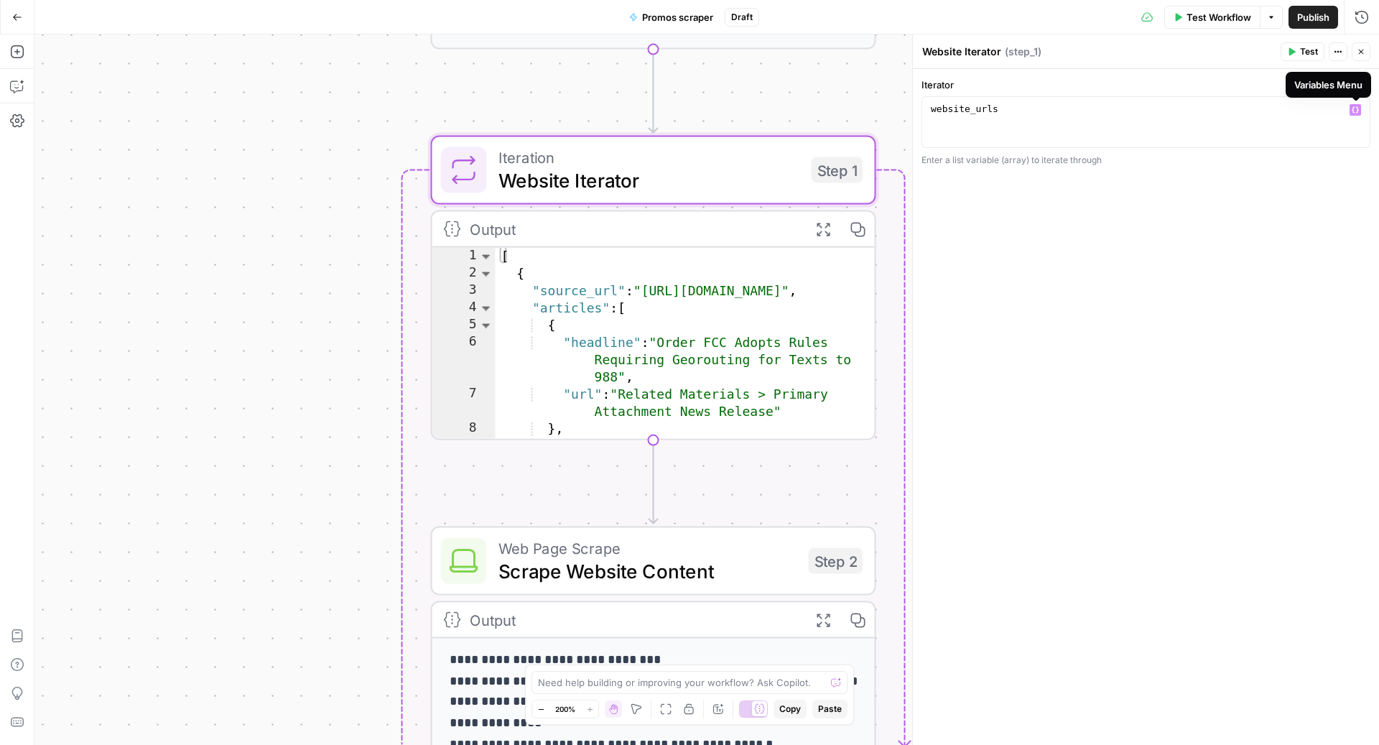
click at [1356, 107] on icon "button" at bounding box center [1354, 110] width 7 height 6
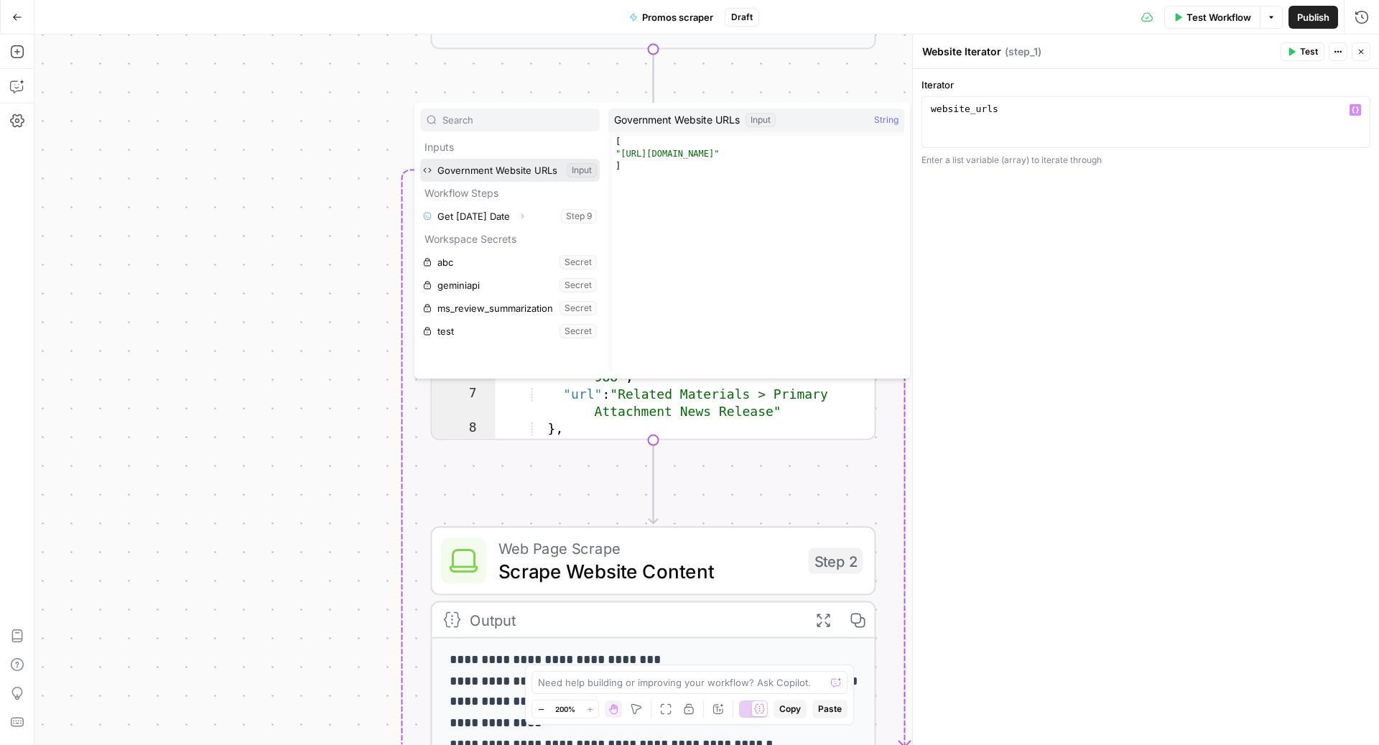
click at [507, 174] on button "Select variable Government Website URLs" at bounding box center [509, 170] width 179 height 23
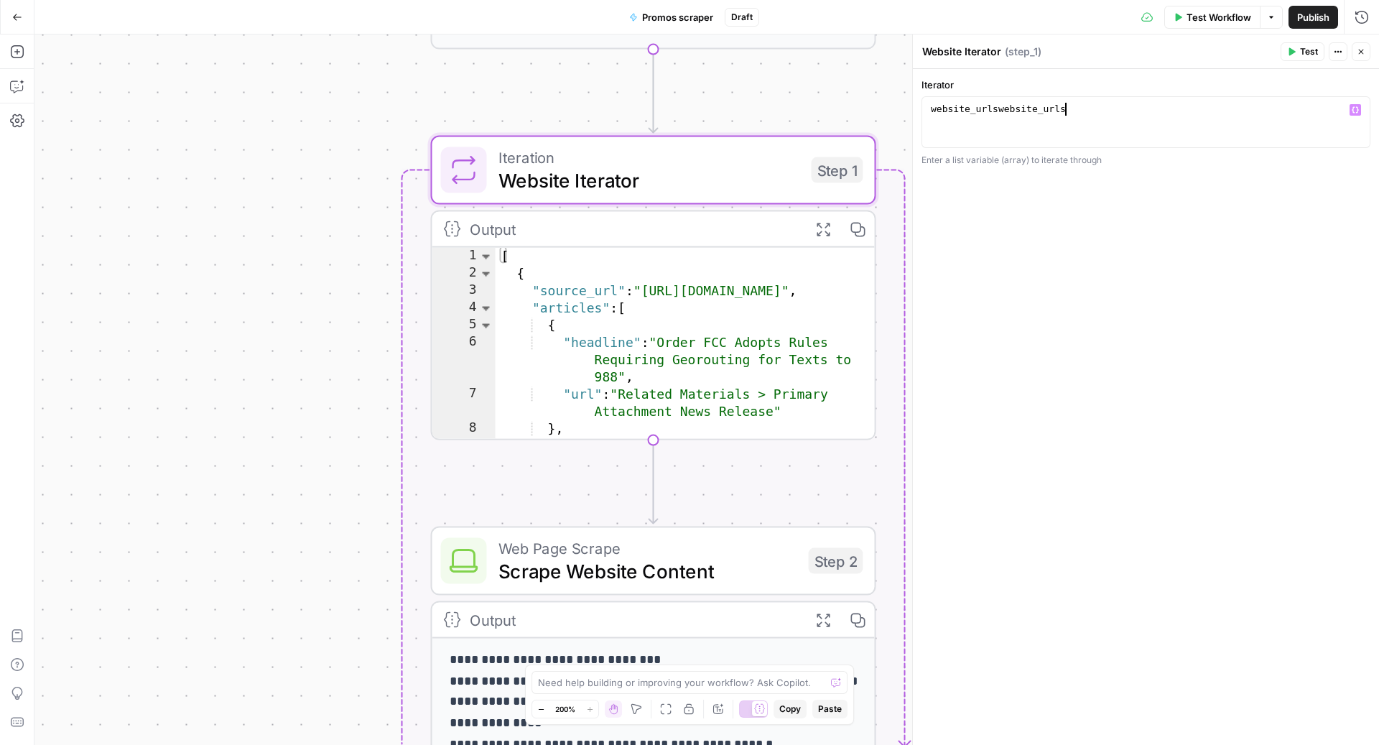
type textarea "**********"
click at [1354, 106] on icon "button" at bounding box center [1354, 109] width 7 height 7
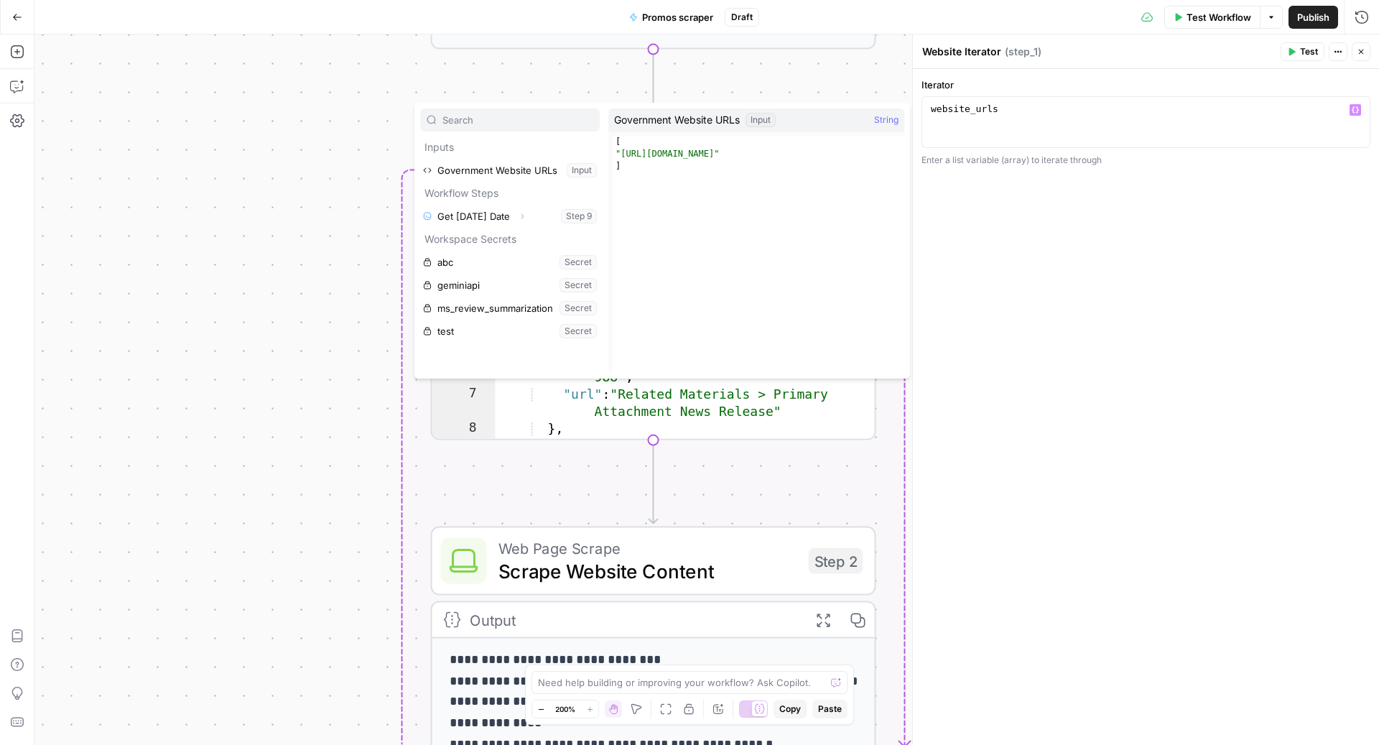
click at [253, 130] on div "**********" at bounding box center [706, 389] width 1344 height 710
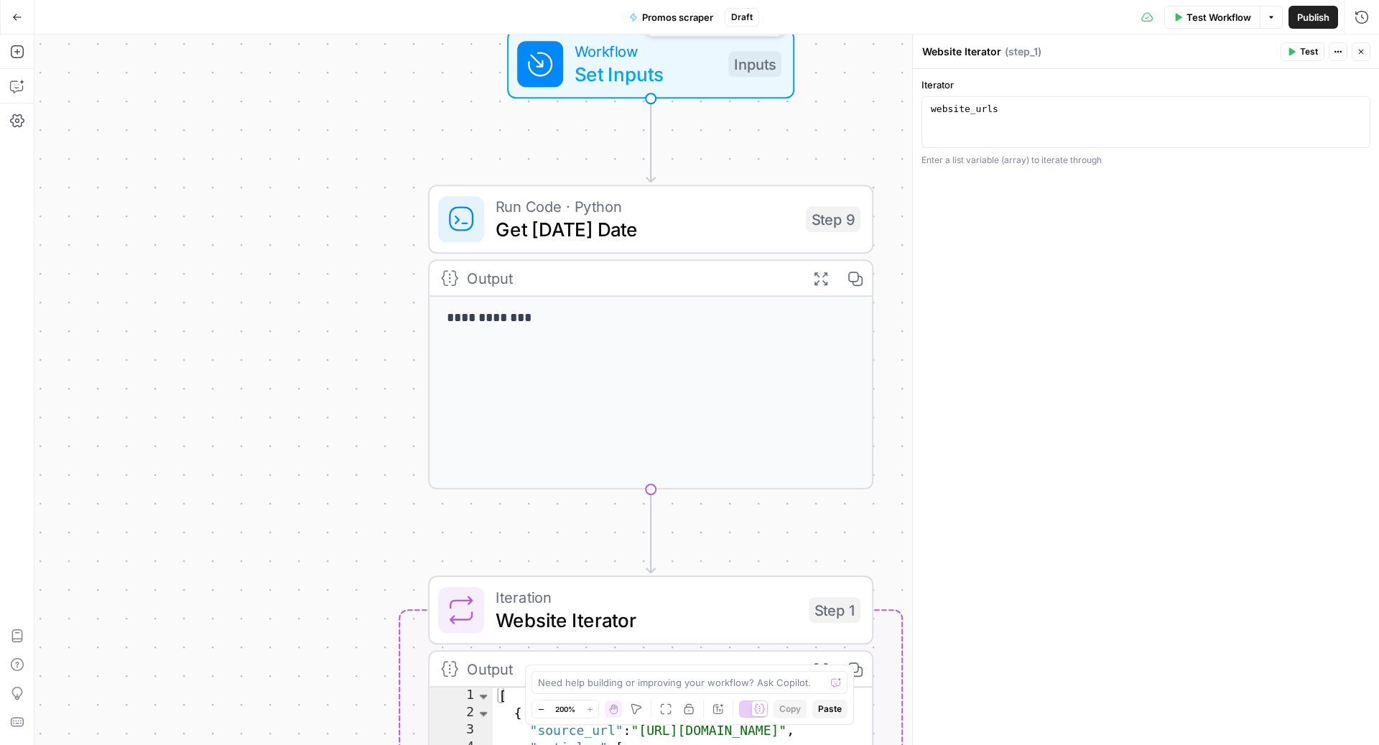
click at [630, 57] on span "Workflow" at bounding box center [645, 50] width 142 height 23
click at [1321, 90] on span "edit field" at bounding box center [1313, 88] width 32 height 11
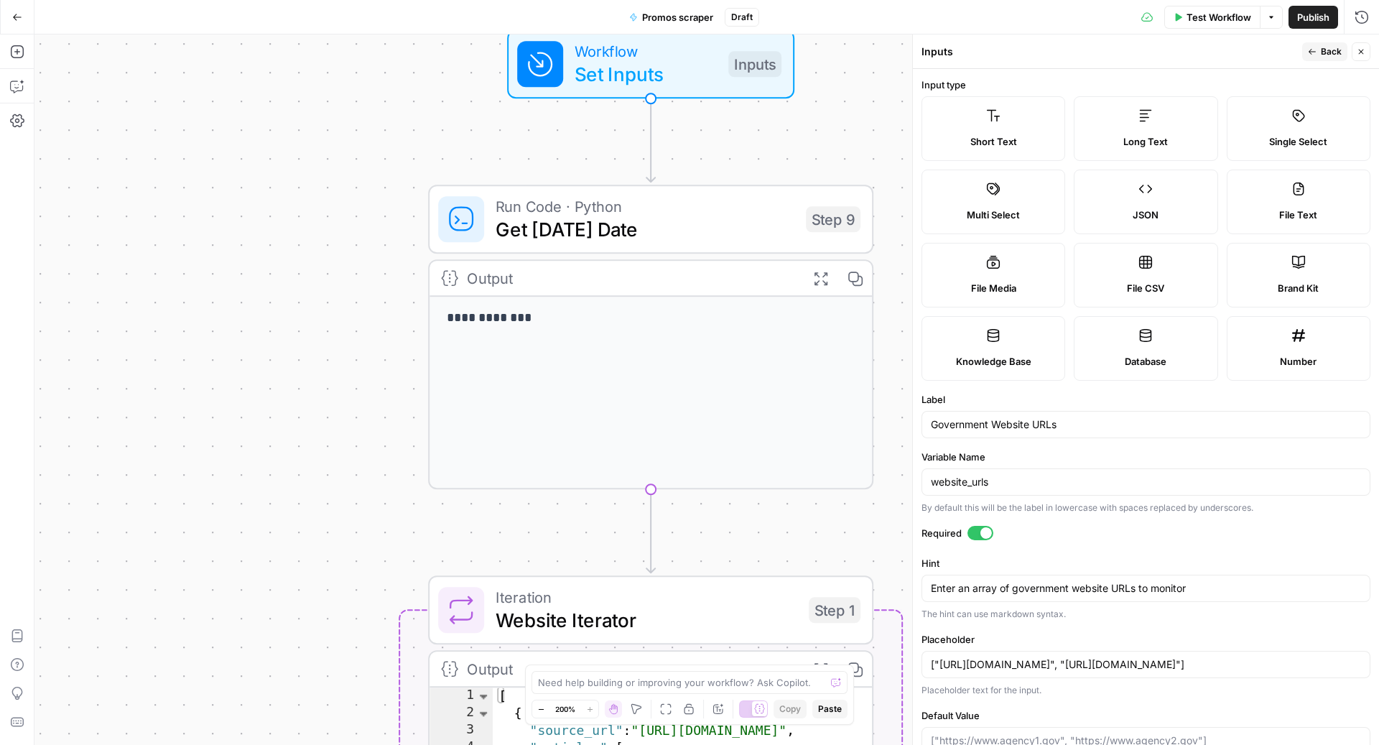
scroll to position [62, 0]
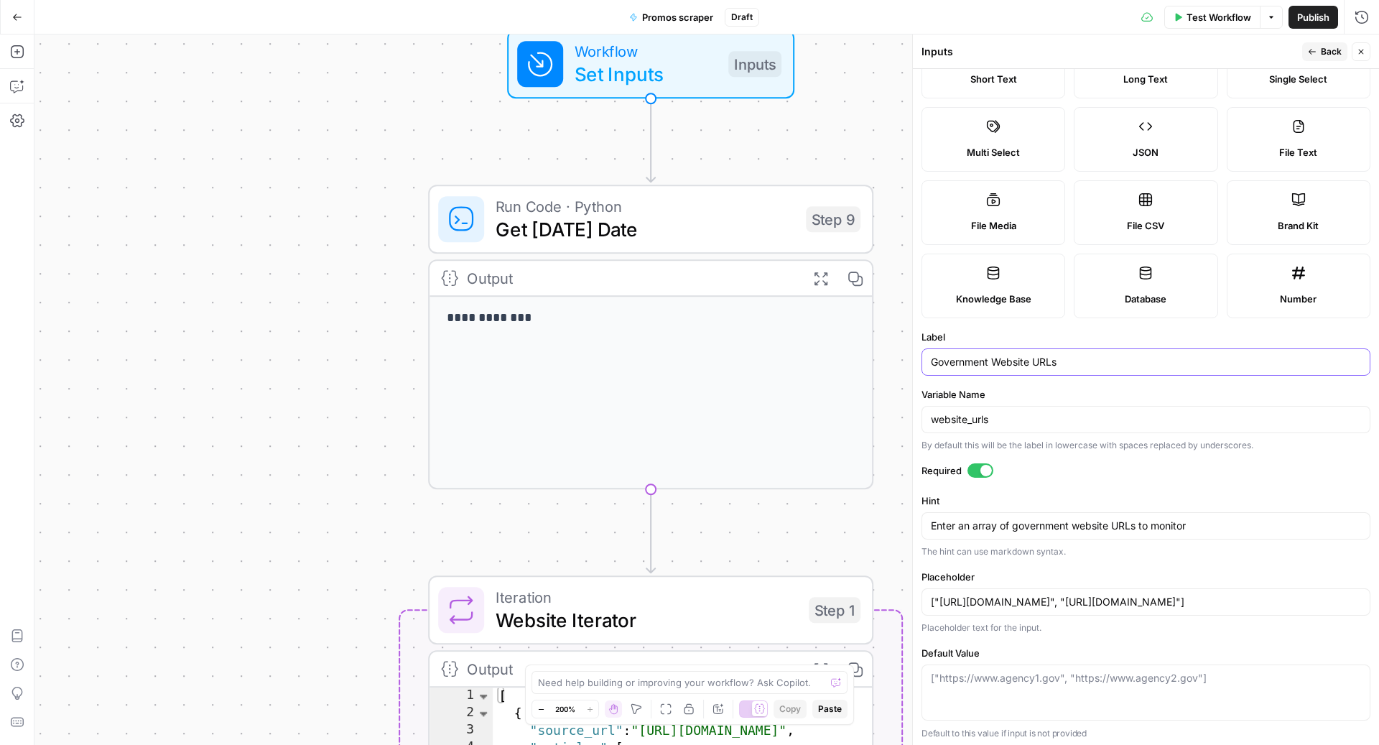
click at [1003, 367] on input "Government Website URLs" at bounding box center [1146, 362] width 430 height 14
click at [1020, 408] on div "website_urls" at bounding box center [1145, 419] width 449 height 27
click at [1093, 452] on form "Input type Short Text Long Text Single Select Multi Select JSON File Text File …" at bounding box center [1146, 407] width 466 height 676
click at [18, 88] on icon "button" at bounding box center [17, 86] width 14 height 14
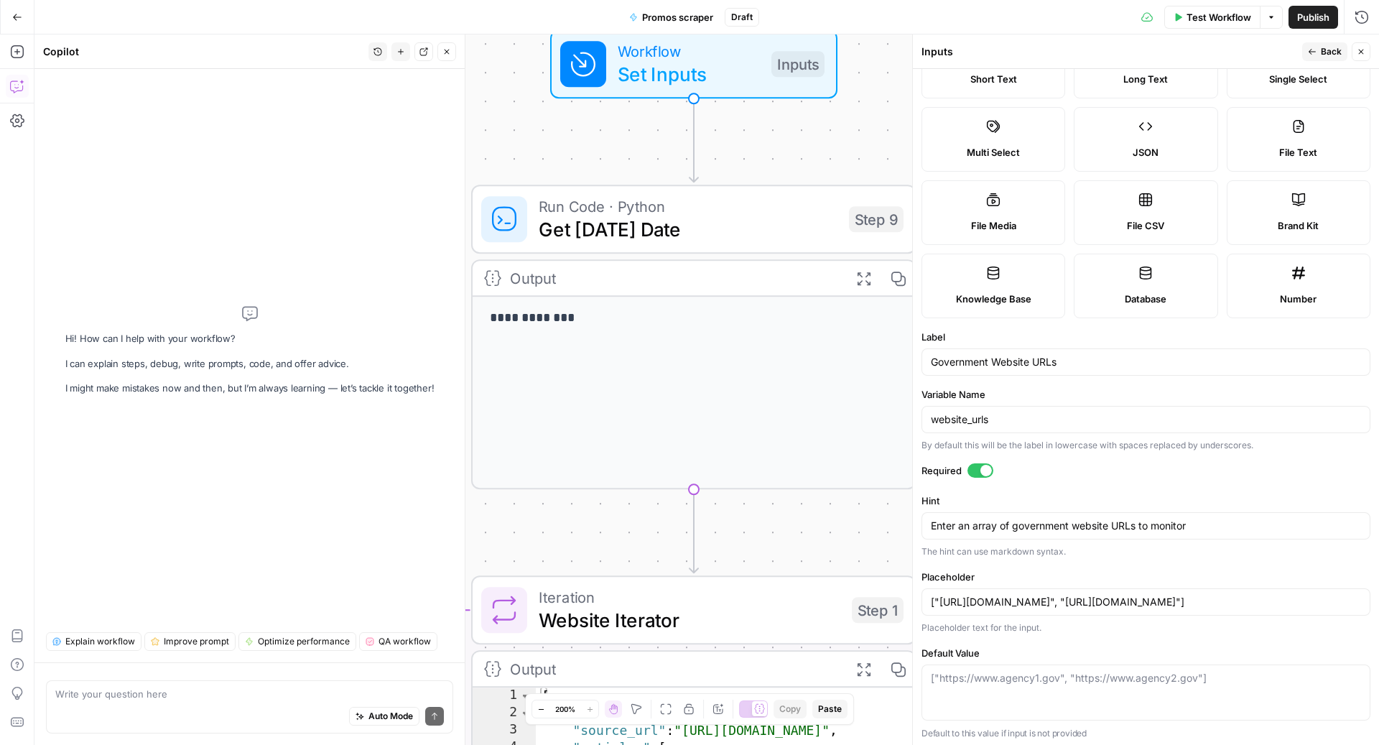
click at [140, 700] on textarea at bounding box center [249, 693] width 388 height 14
type textarea "w"
type textarea "where is the list of government url's?"
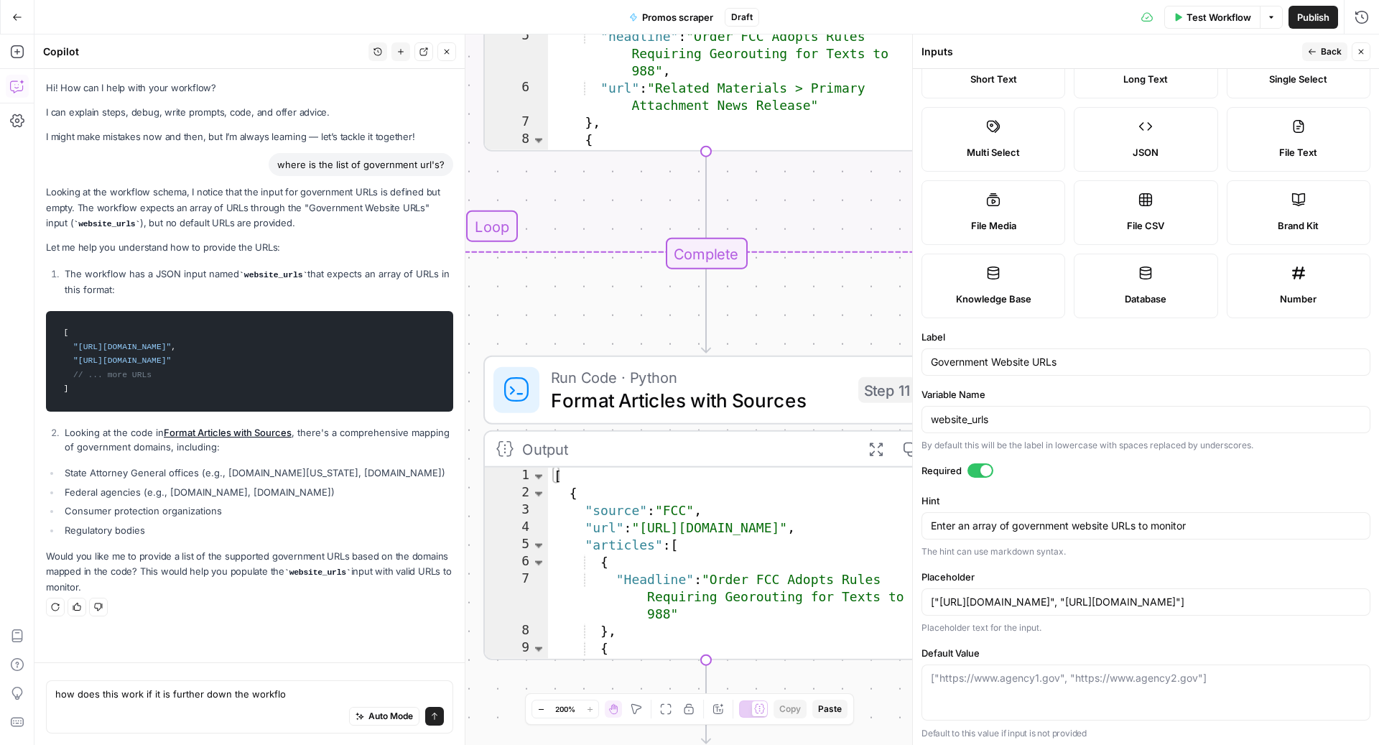
type textarea "how does this work if it is further down the workflow"
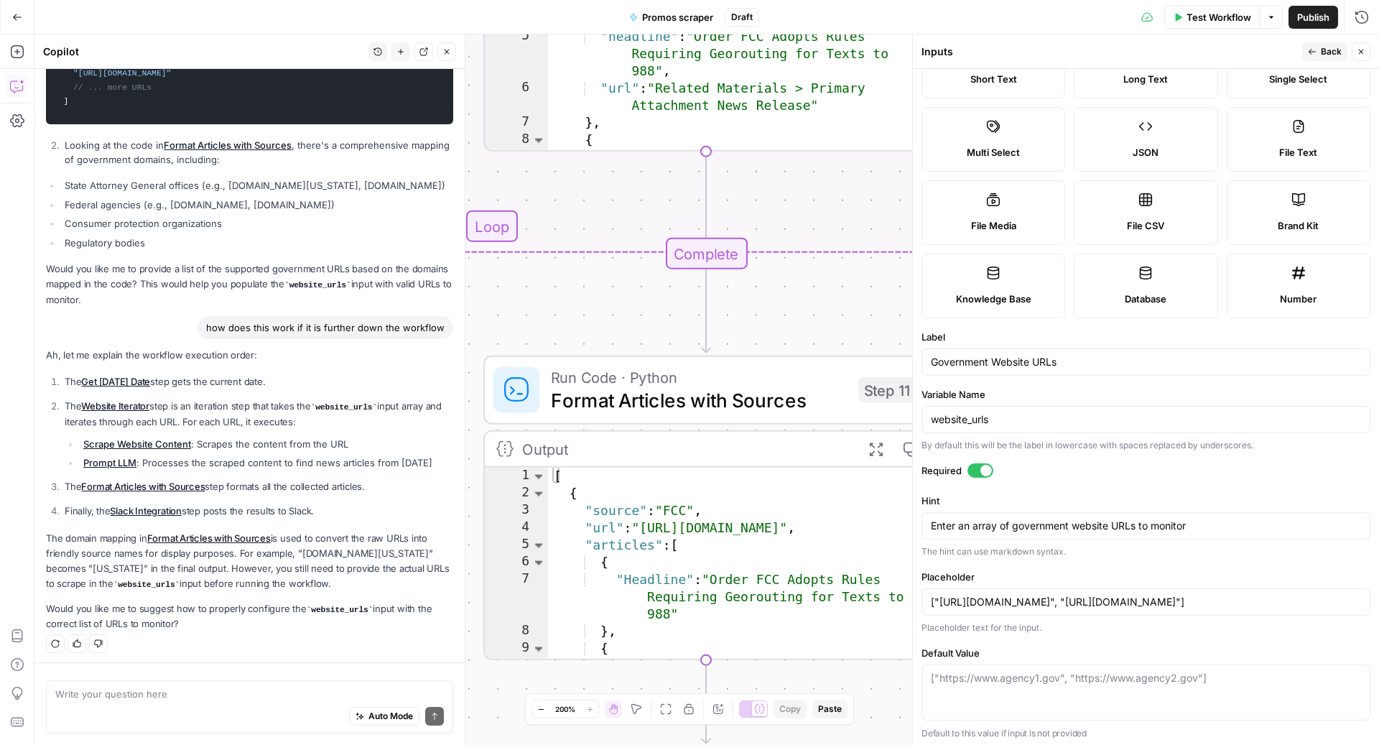
scroll to position [278, 0]
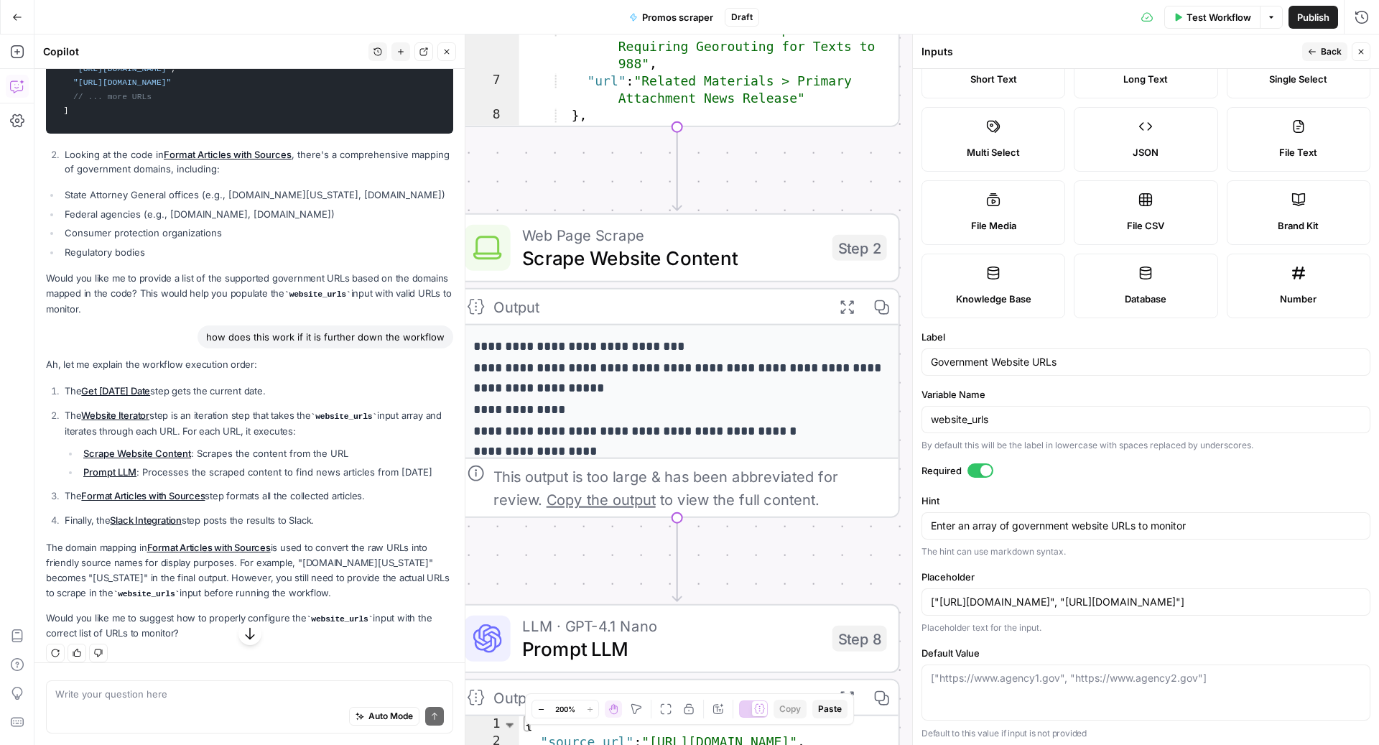
drag, startPoint x: 803, startPoint y: 115, endPoint x: 808, endPoint y: 577, distance: 461.7
click at [808, 577] on div "**********" at bounding box center [706, 389] width 1344 height 710
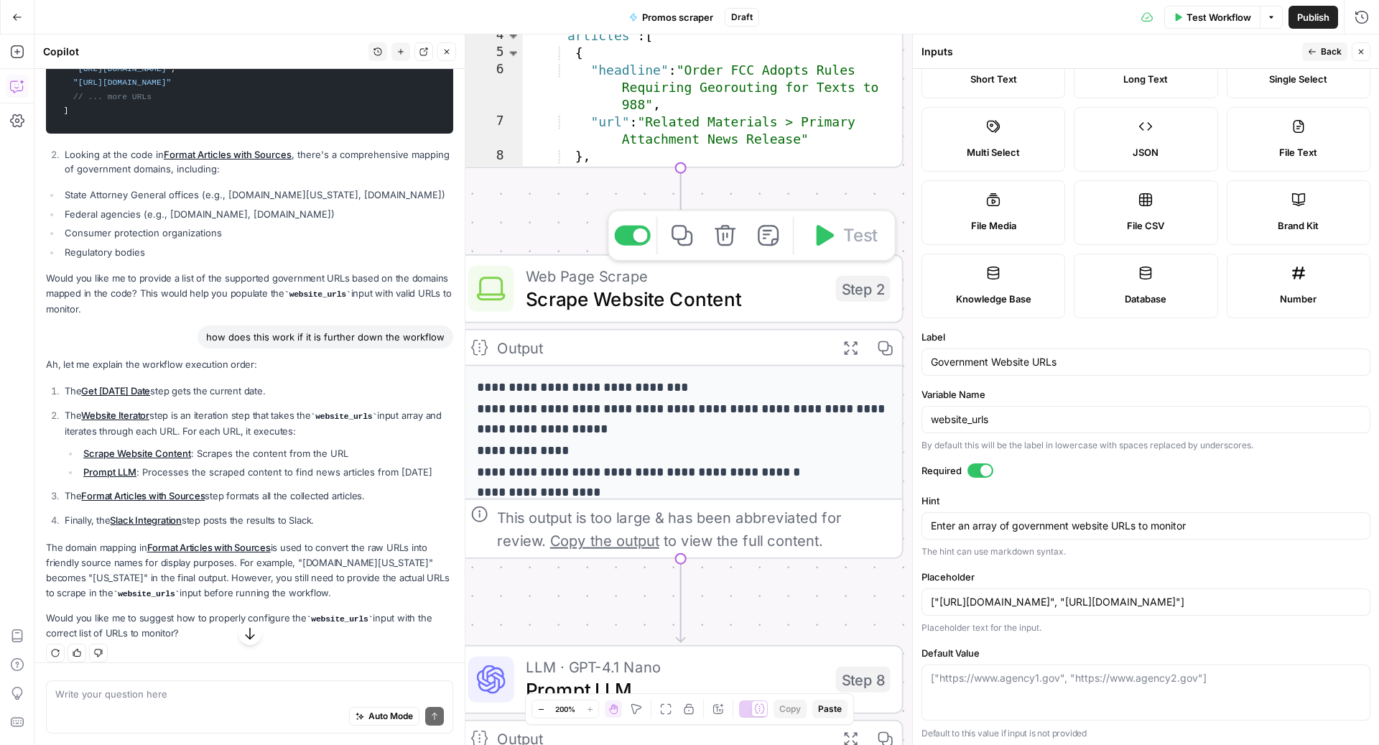
click at [681, 308] on span "Scrape Website Content" at bounding box center [675, 298] width 299 height 29
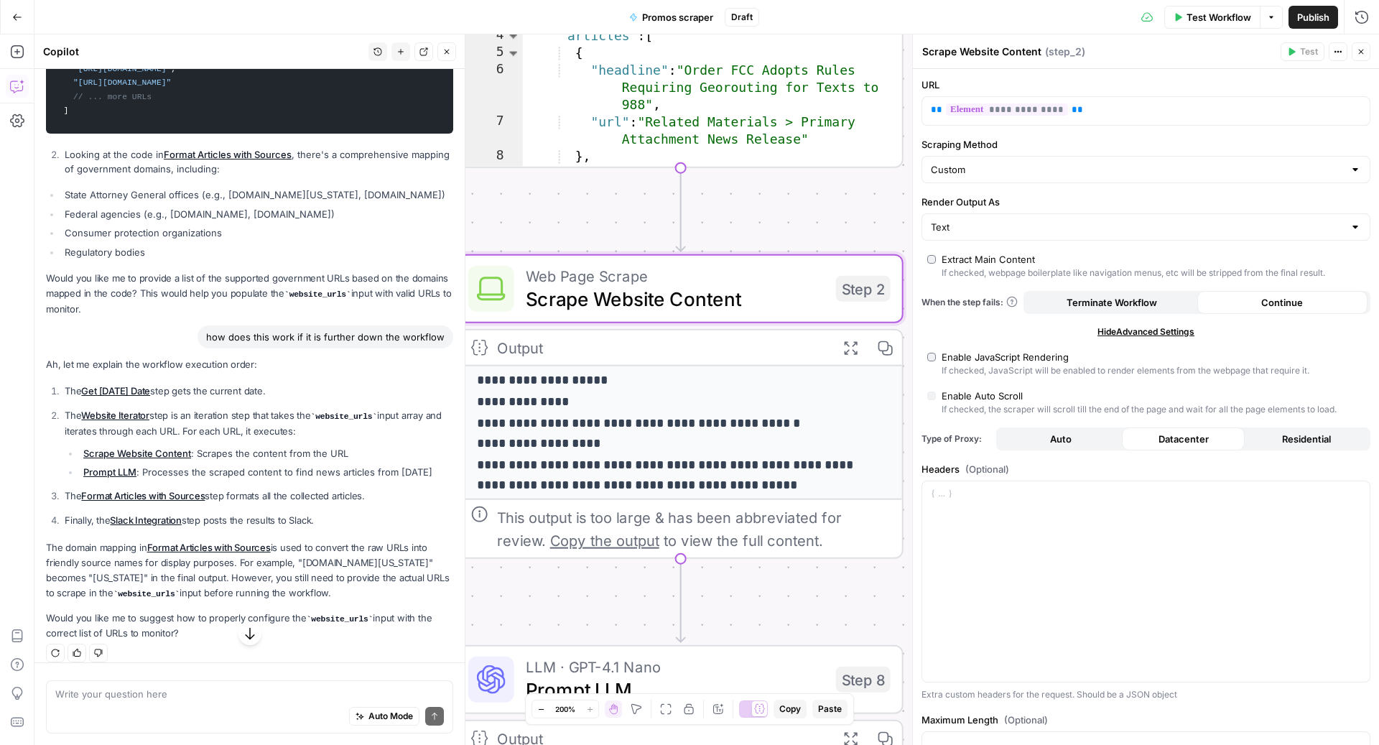
scroll to position [0, 0]
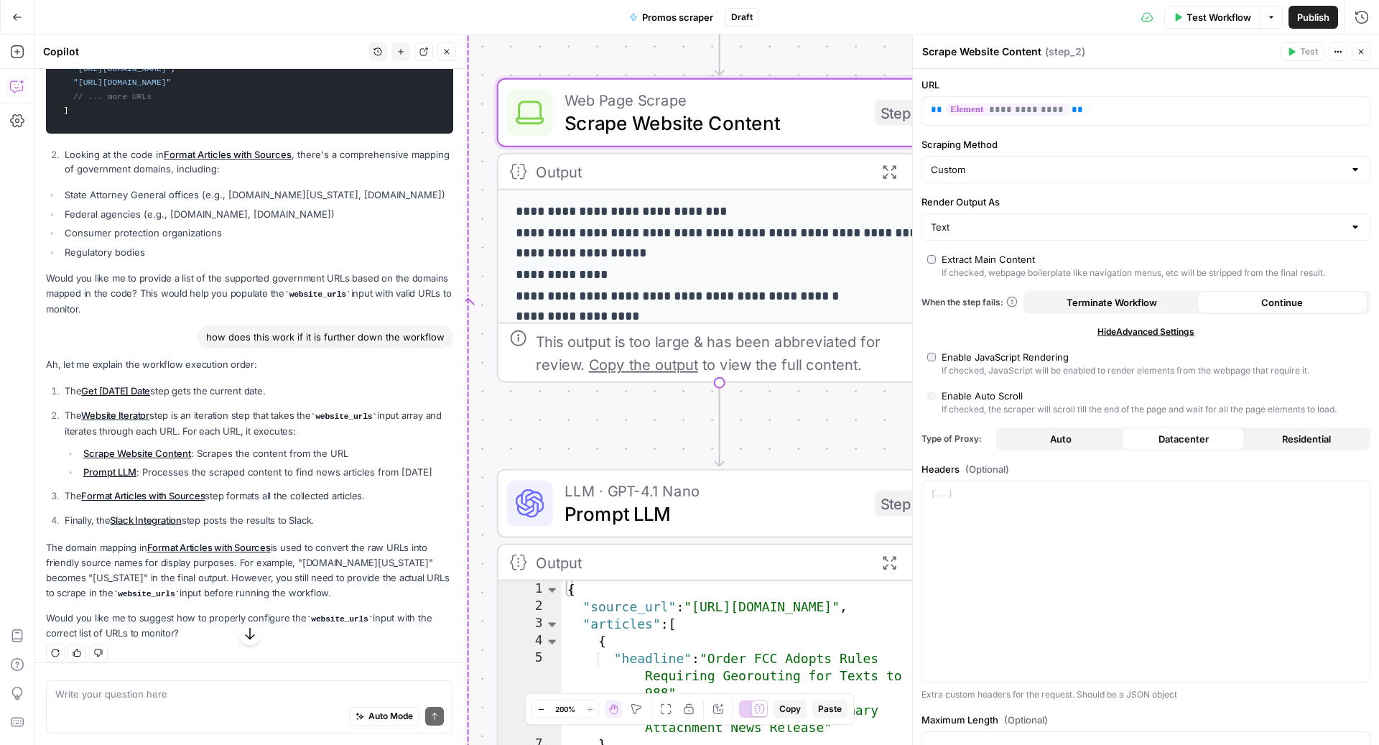
drag, startPoint x: 560, startPoint y: 211, endPoint x: 587, endPoint y: 46, distance: 167.4
click at [587, 46] on div "**********" at bounding box center [706, 389] width 1344 height 710
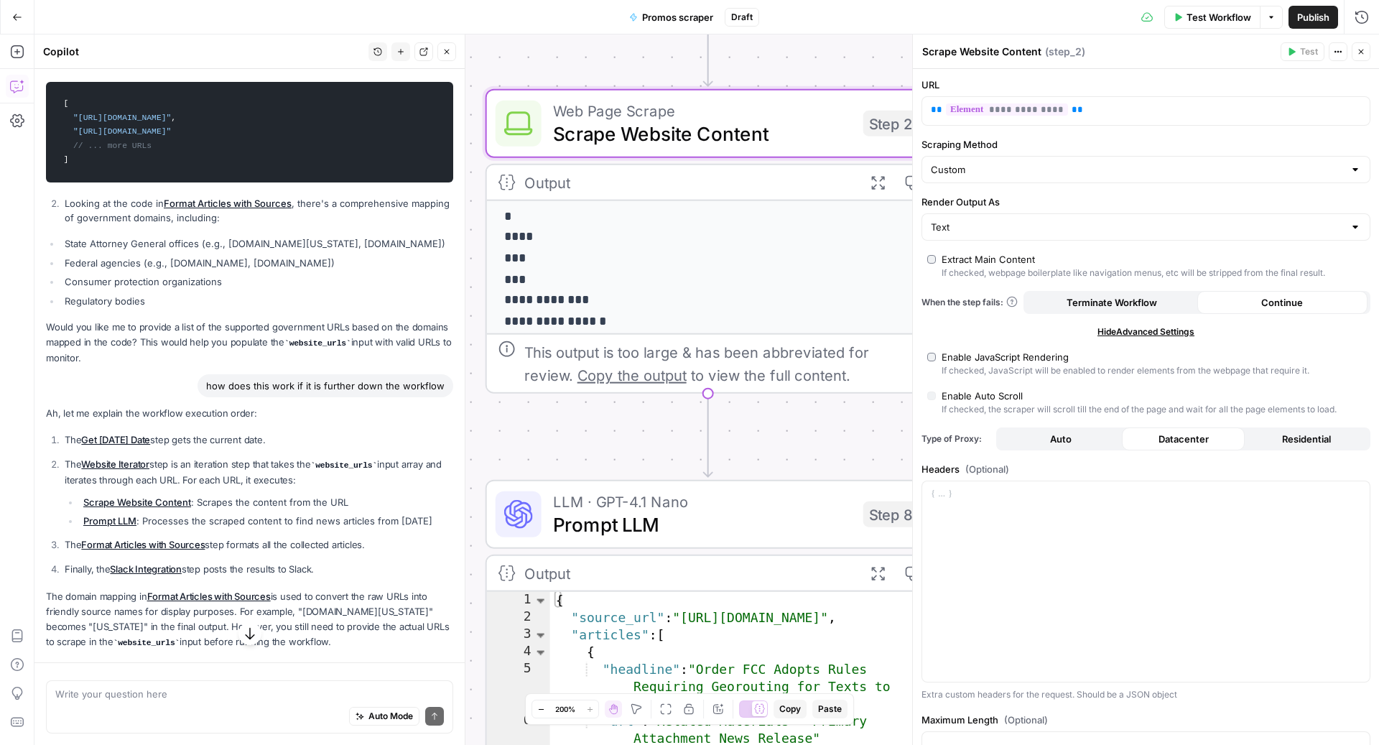
scroll to position [220, 0]
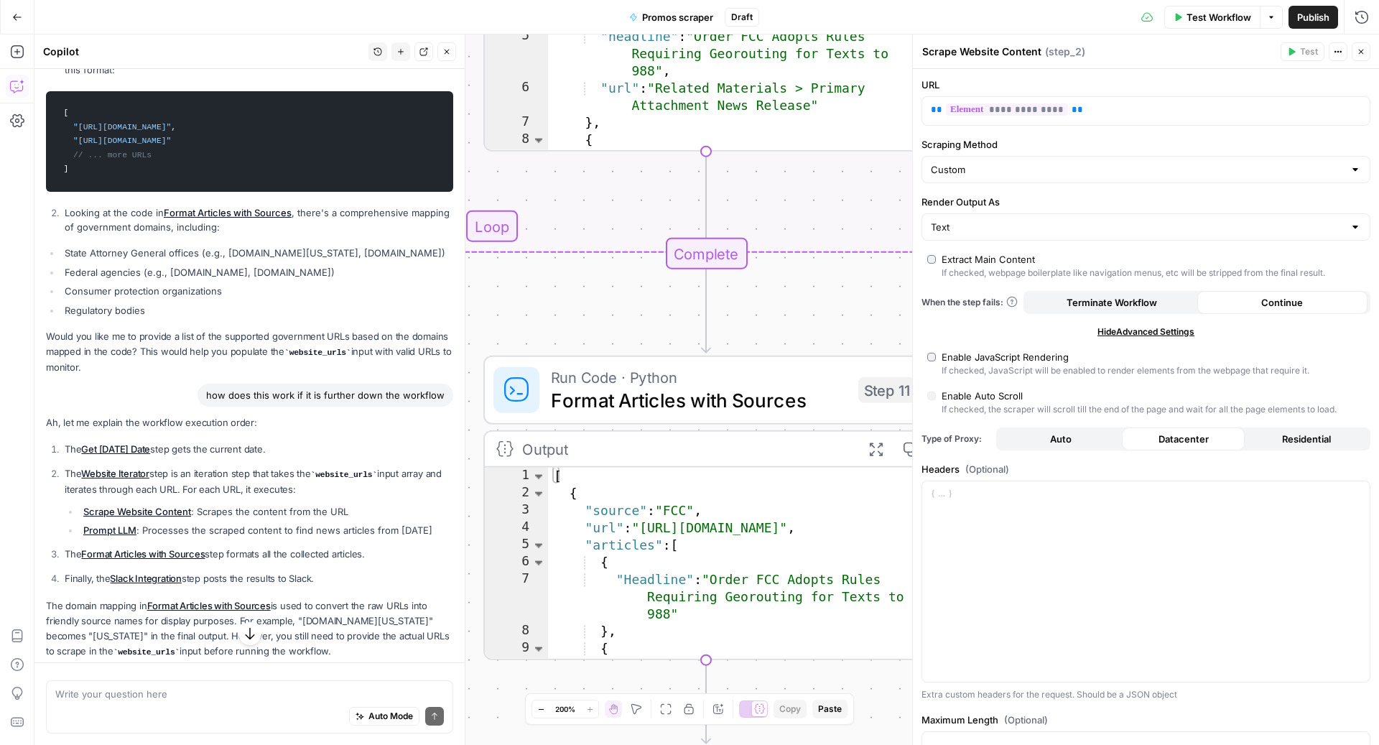
click at [154, 706] on div "Auto Mode Send" at bounding box center [249, 717] width 388 height 32
type textarea "h"
type textarea "tell me more about the website_urls input array. Can i see it?"
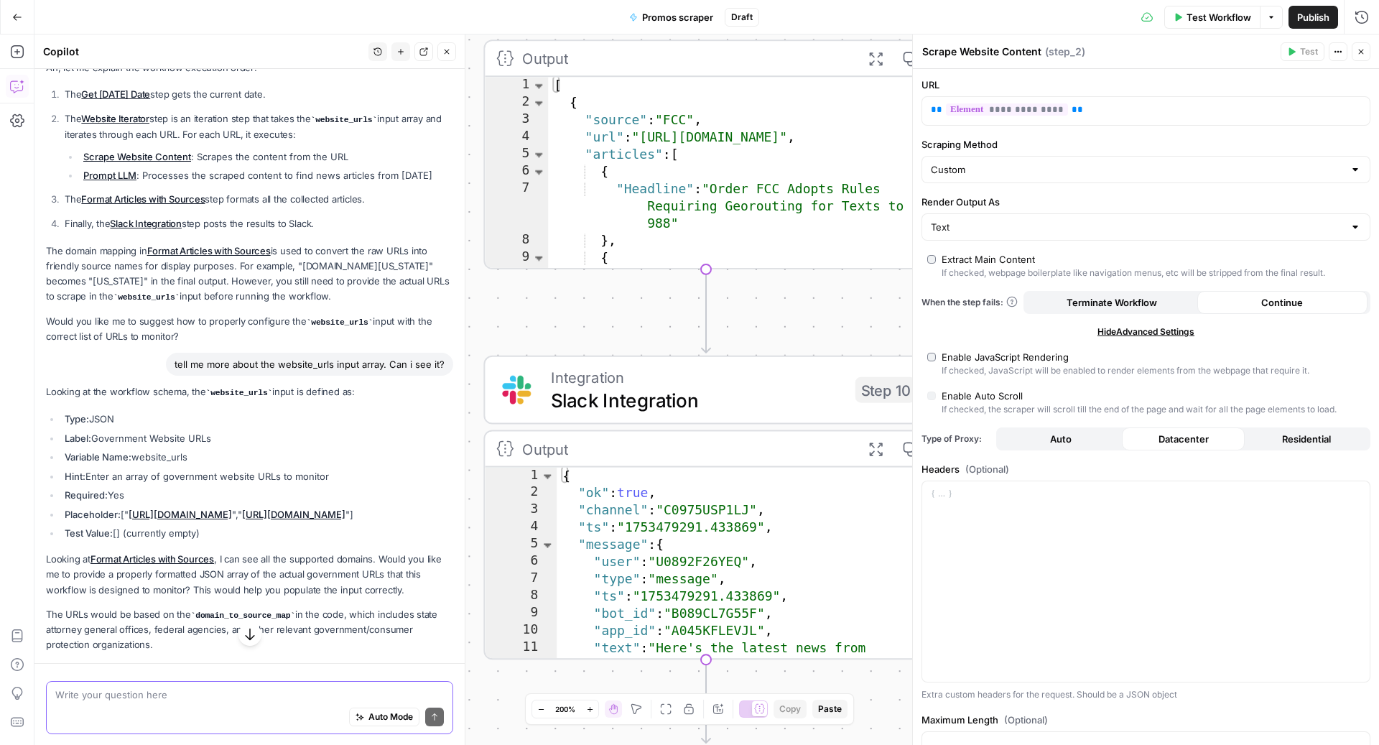
scroll to position [635, 0]
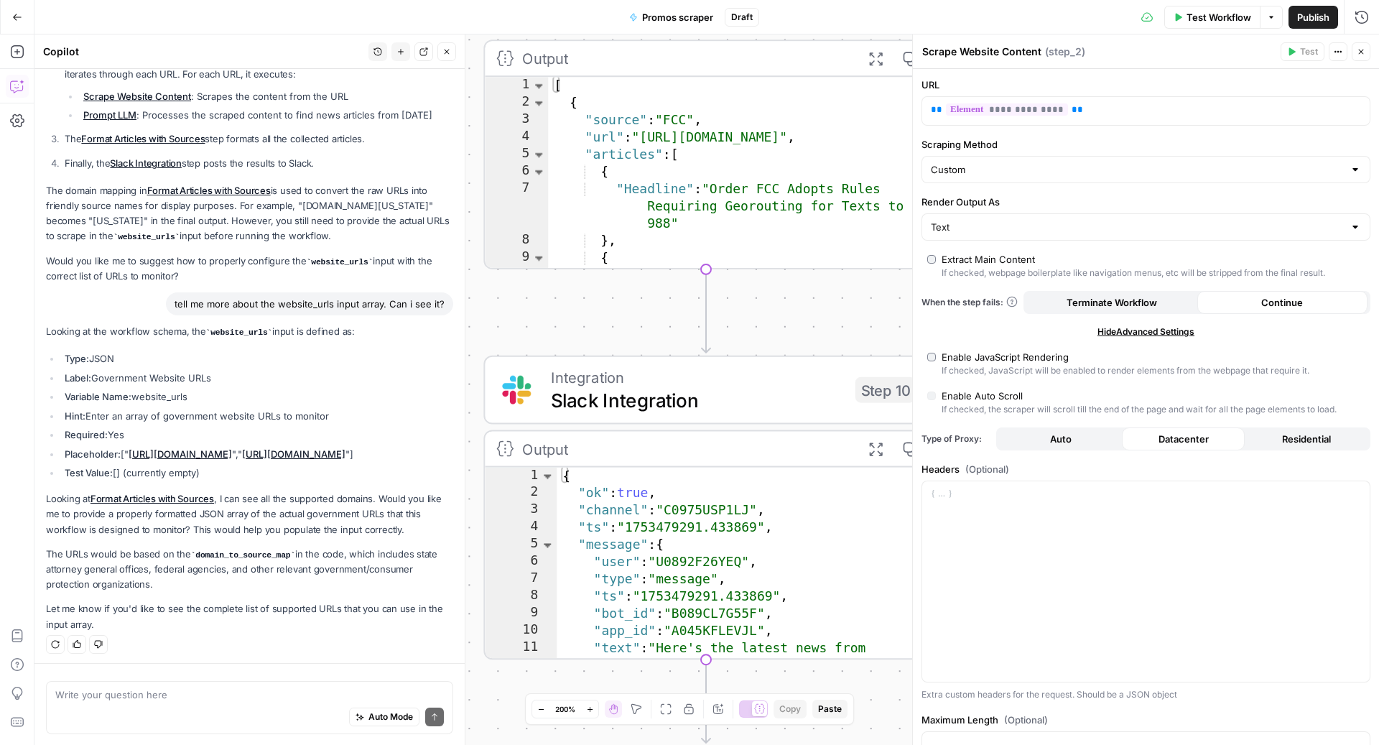
click at [139, 560] on p "The URLs would be based on the domain_to_source_map in the code, which includes…" at bounding box center [249, 569] width 407 height 46
click at [177, 704] on div "Auto Mode Send" at bounding box center [249, 717] width 388 height 32
type textarea "o"
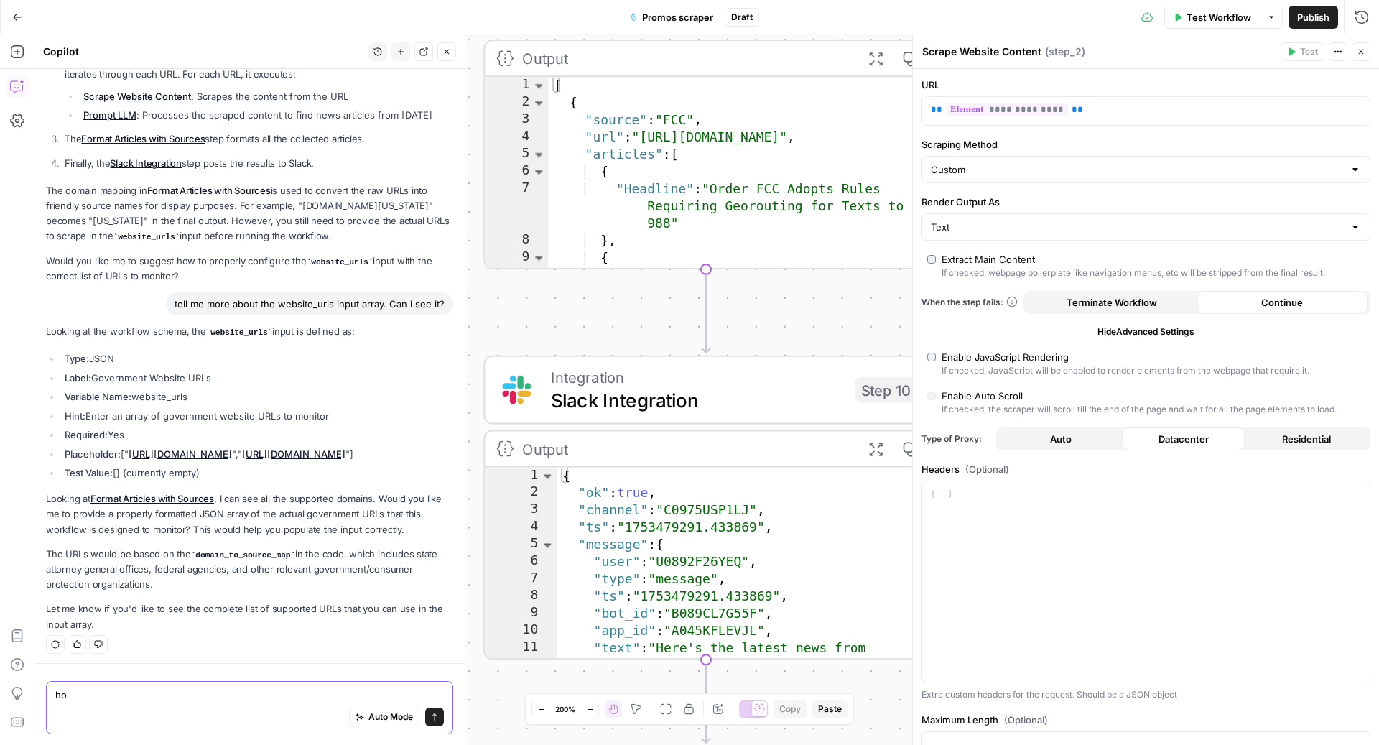
type textarea "h"
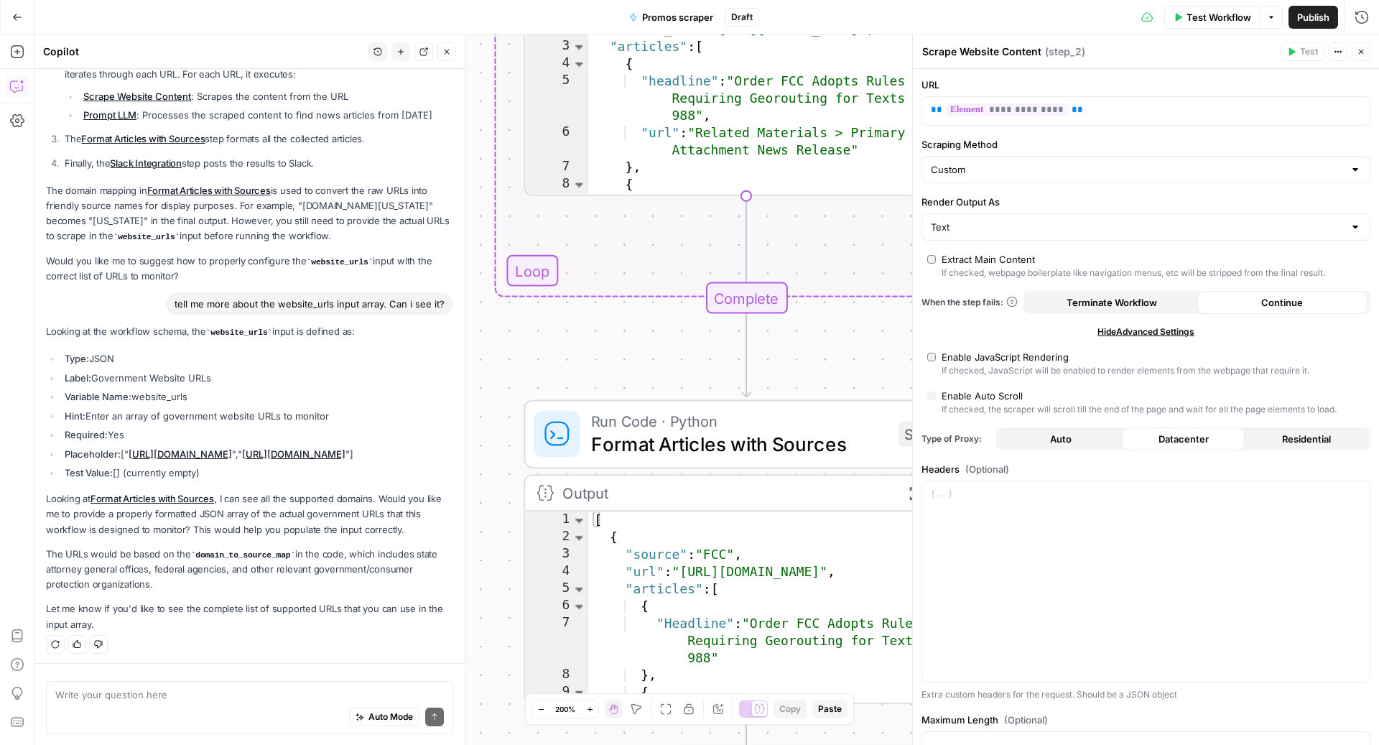
drag, startPoint x: 518, startPoint y: 379, endPoint x: 576, endPoint y: 745, distance: 370.1
click at [576, 744] on div "**********" at bounding box center [706, 389] width 1344 height 710
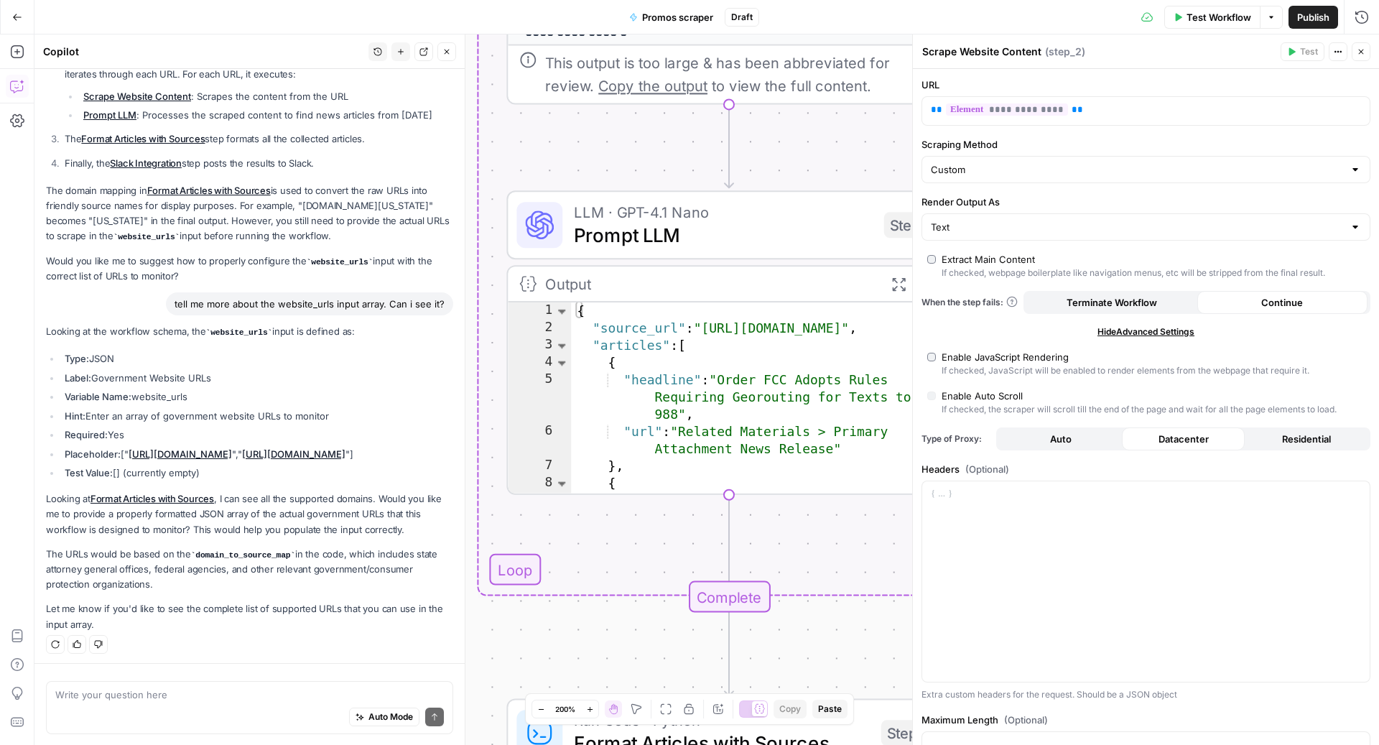
drag, startPoint x: 531, startPoint y: 342, endPoint x: 408, endPoint y: 745, distance: 420.6
click at [409, 744] on body "**********" at bounding box center [689, 372] width 1379 height 745
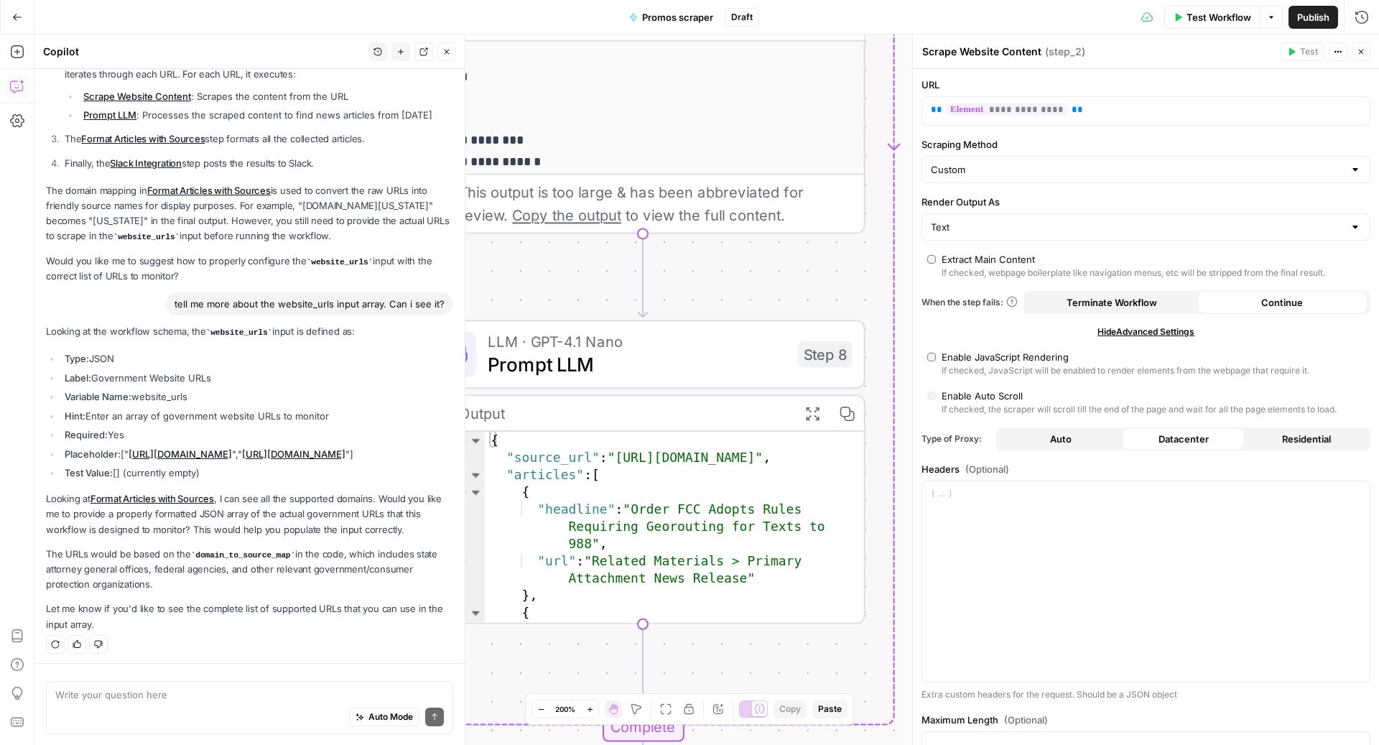
drag, startPoint x: 551, startPoint y: 241, endPoint x: 661, endPoint y: 745, distance: 515.9
click at [663, 744] on div "**********" at bounding box center [706, 389] width 1344 height 710
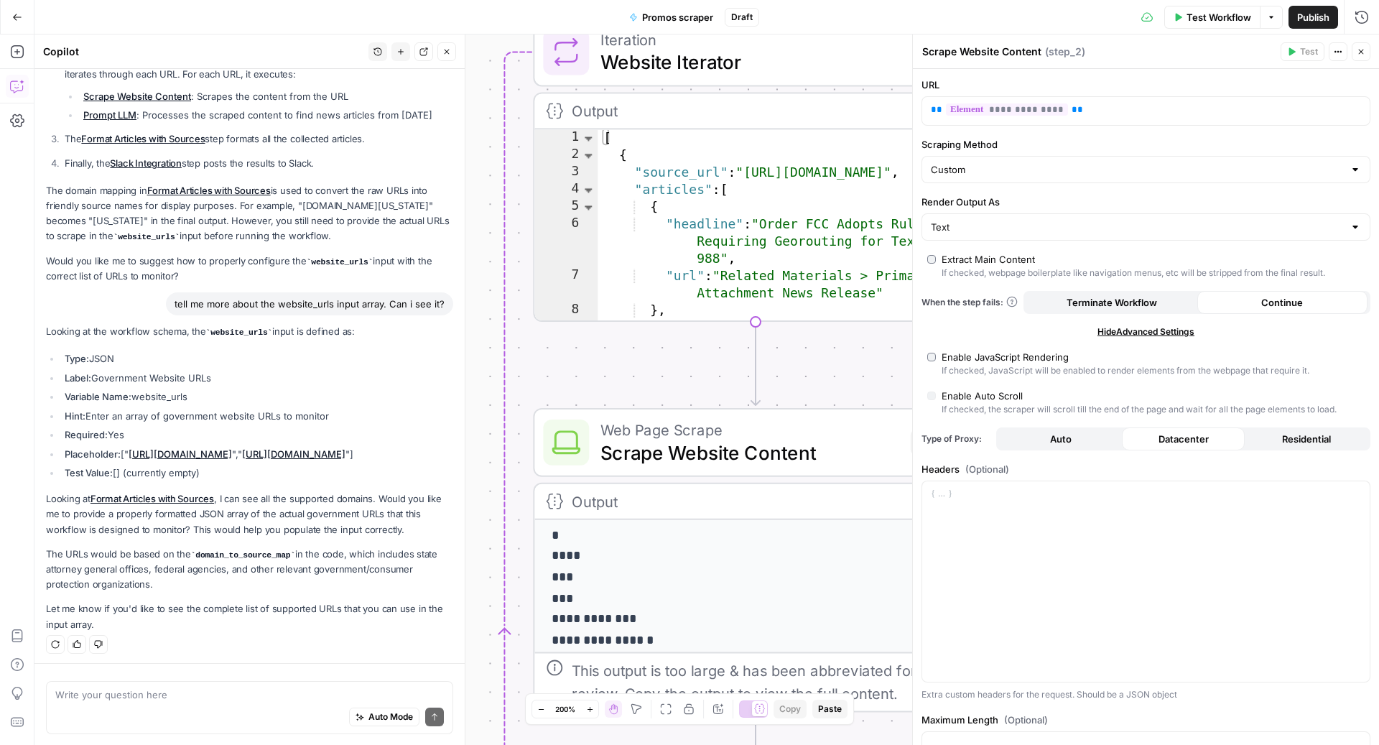
click at [632, 706] on icon "button" at bounding box center [636, 709] width 10 height 10
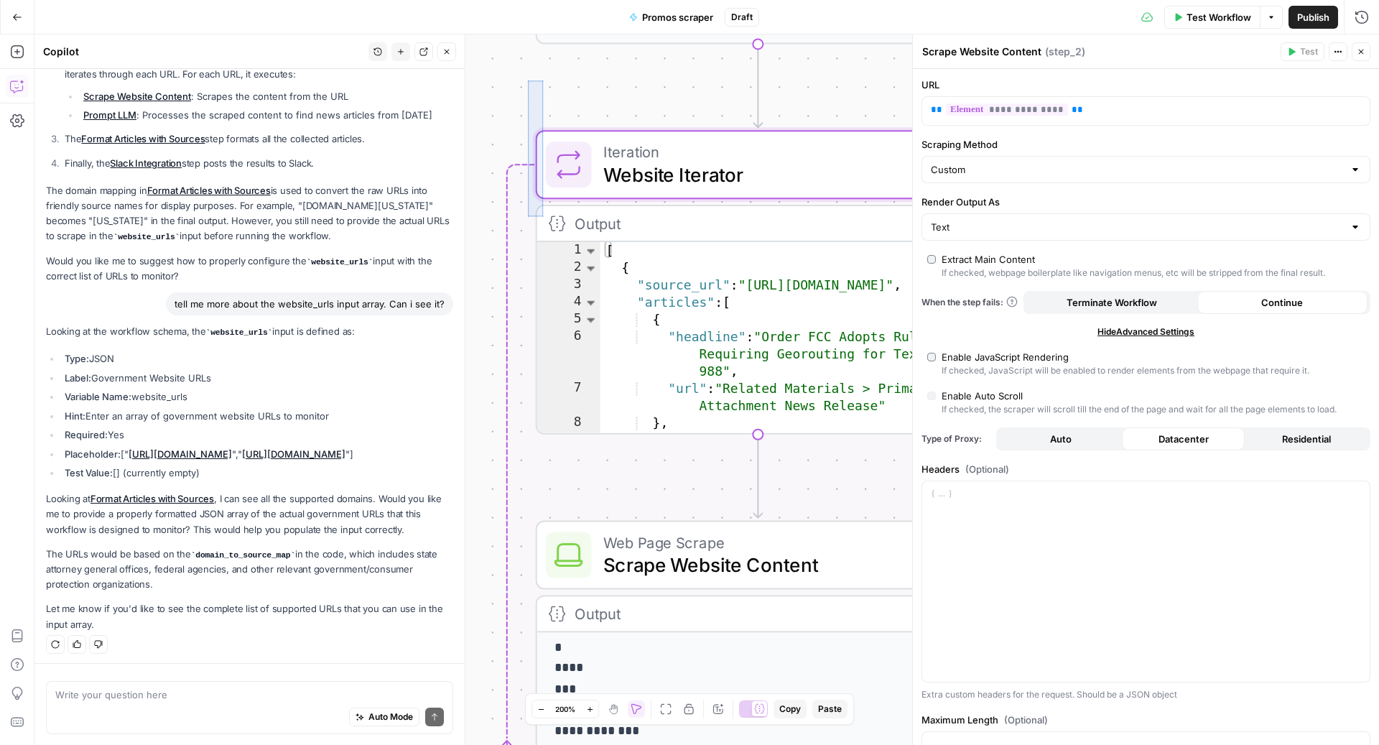
drag, startPoint x: 543, startPoint y: 80, endPoint x: 505, endPoint y: 304, distance: 227.1
click at [506, 307] on div "**********" at bounding box center [706, 389] width 1344 height 710
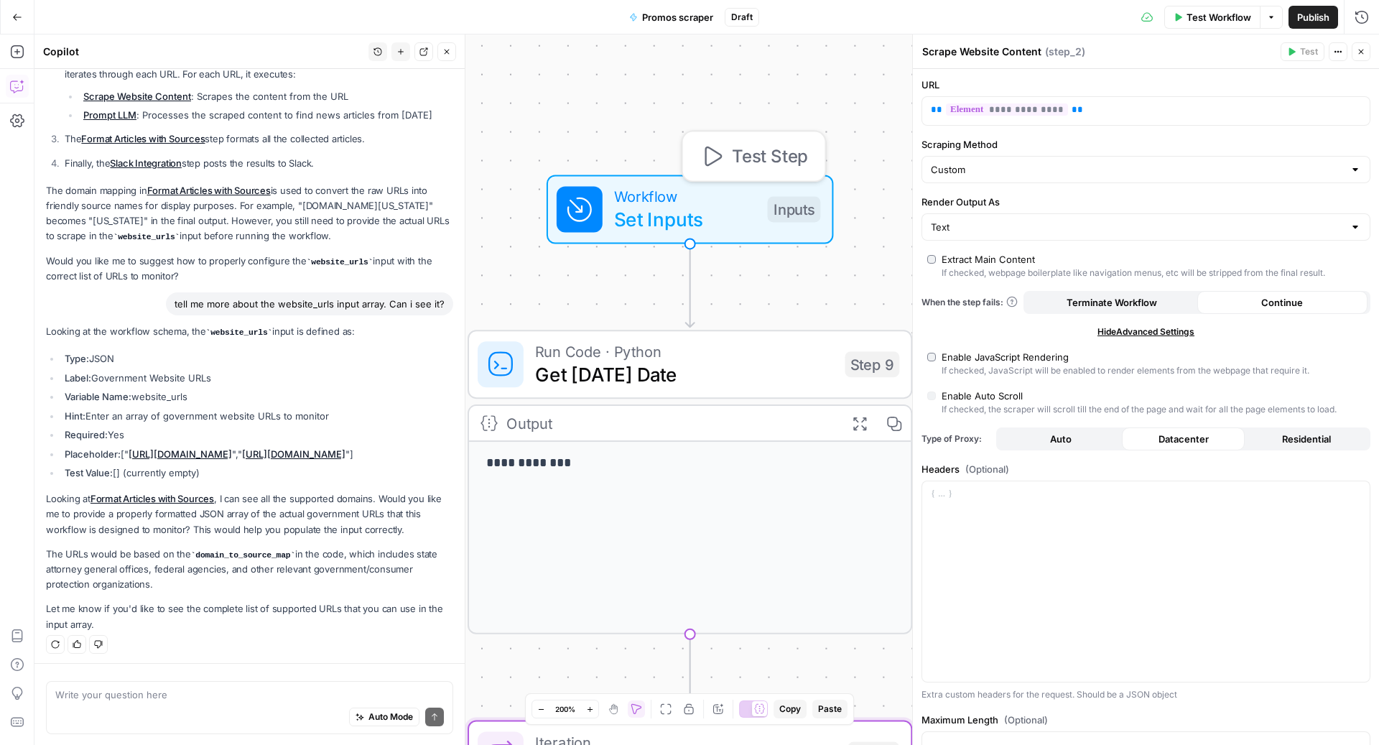
click at [668, 218] on span "Set Inputs" at bounding box center [685, 219] width 142 height 29
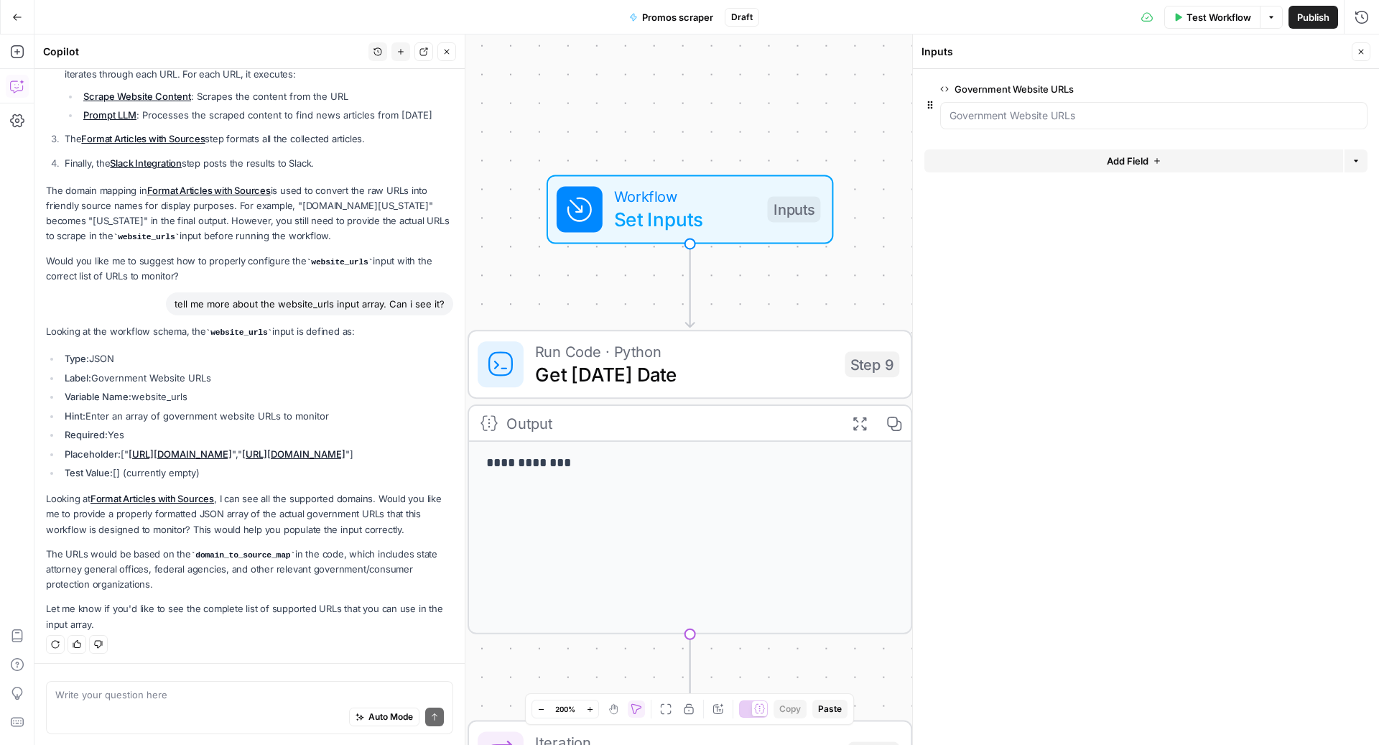
click at [1326, 93] on span "edit field" at bounding box center [1313, 88] width 32 height 11
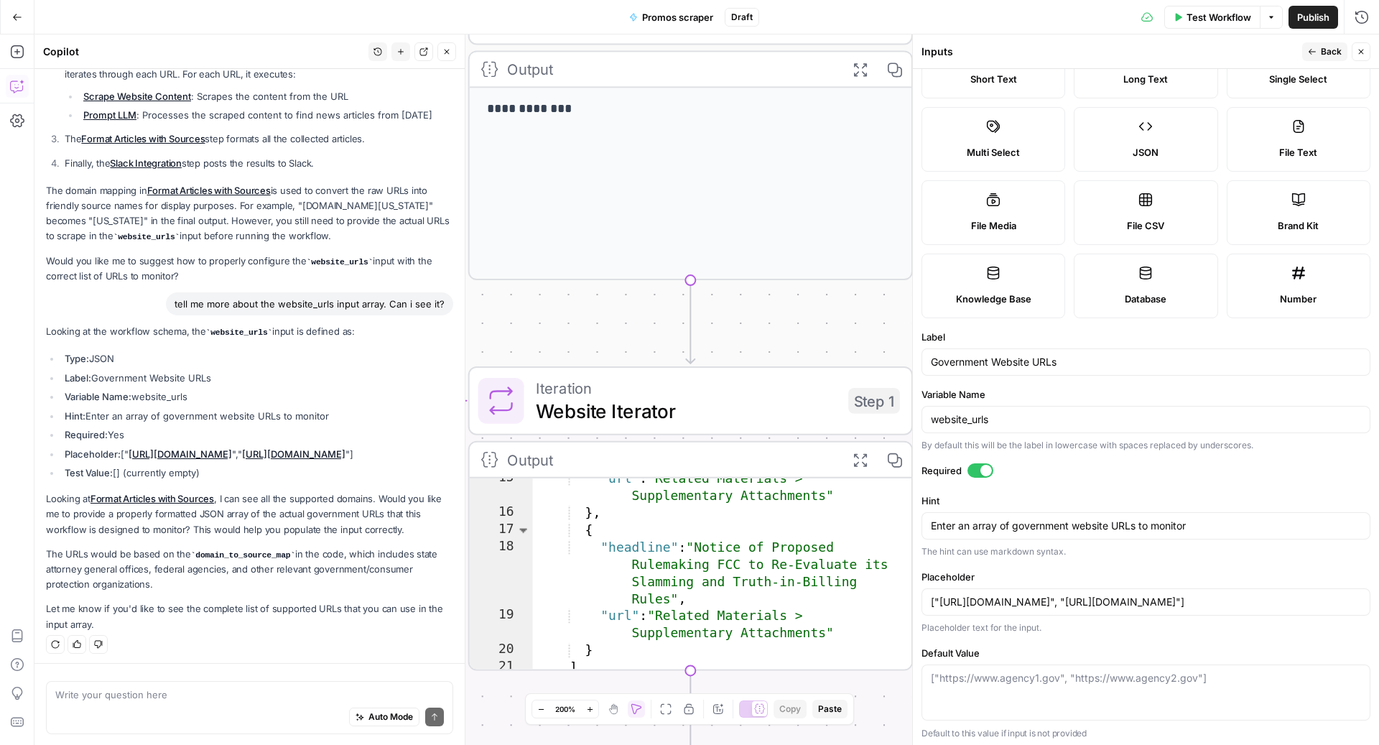
scroll to position [146, 0]
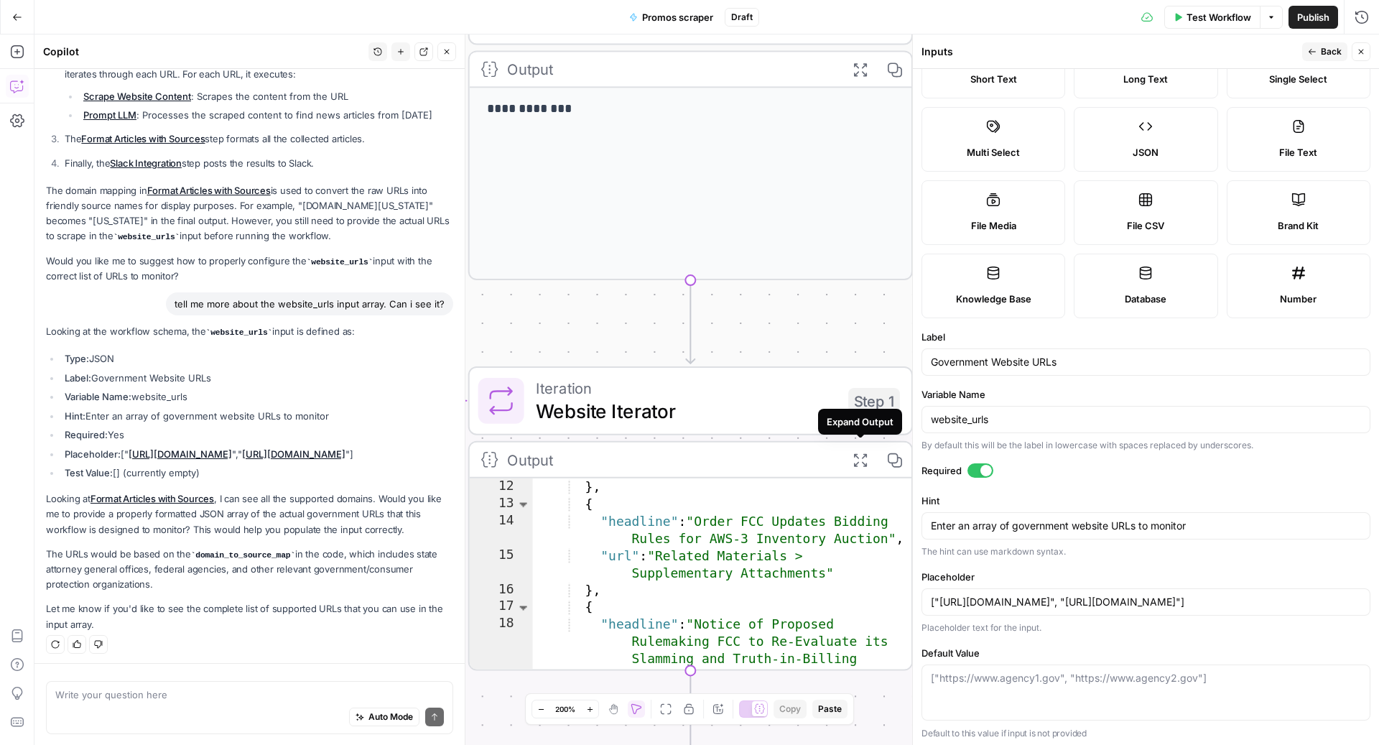
click at [861, 457] on icon "button" at bounding box center [860, 460] width 16 height 16
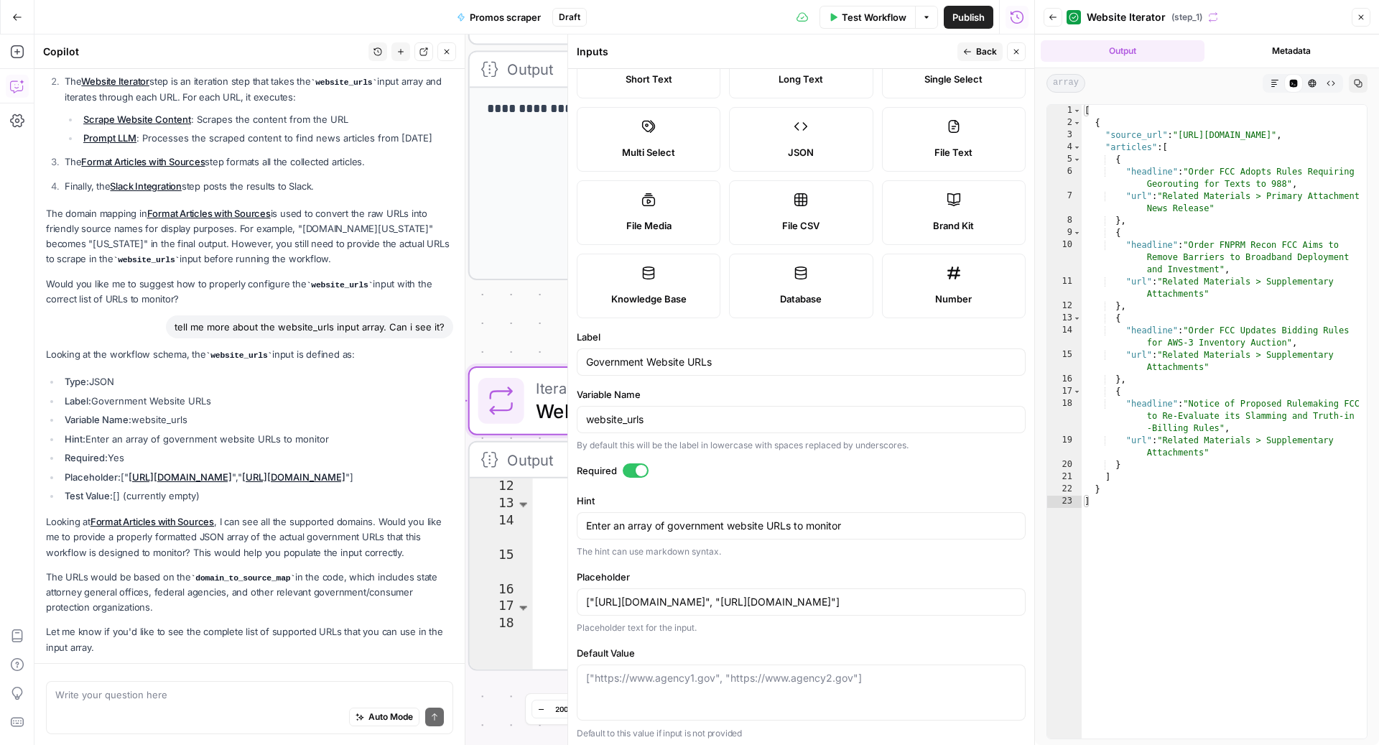
scroll to position [635, 0]
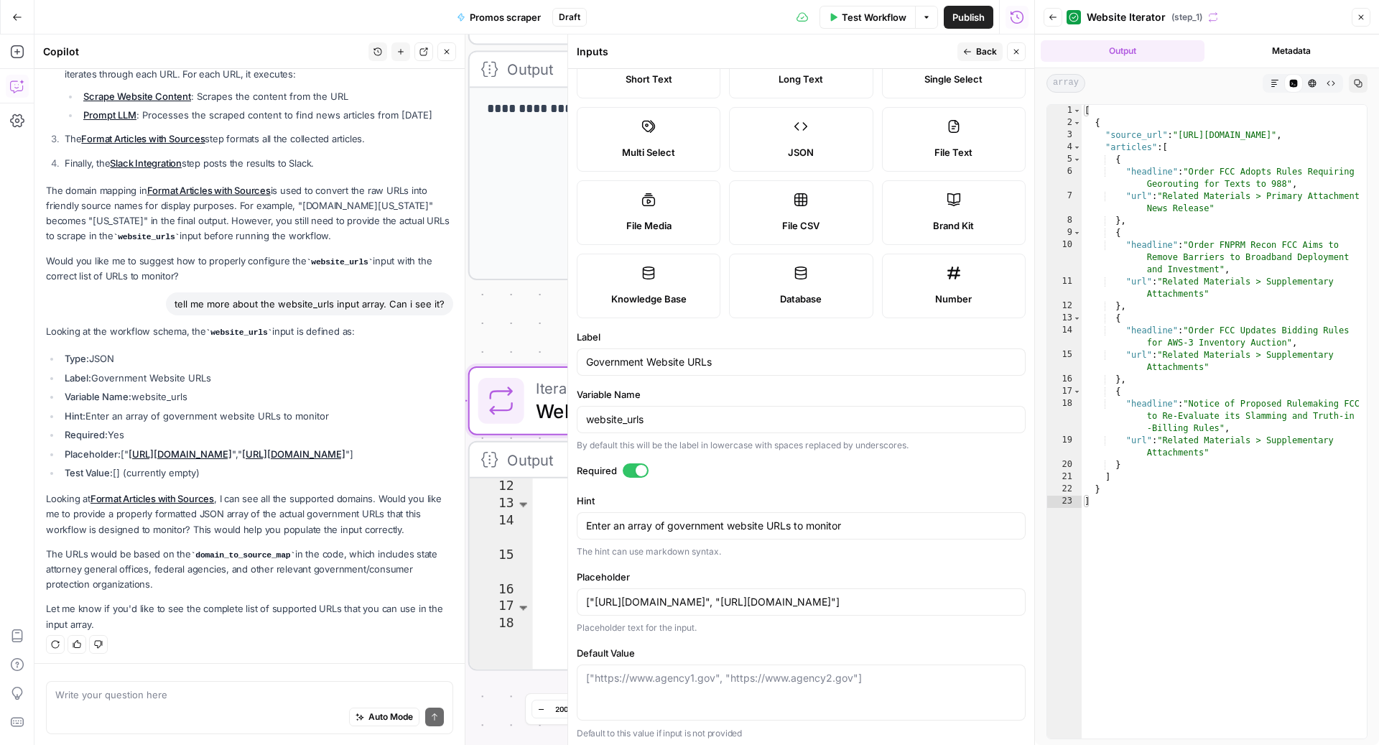
click at [1256, 56] on button "Metadata" at bounding box center [1292, 51] width 164 height 22
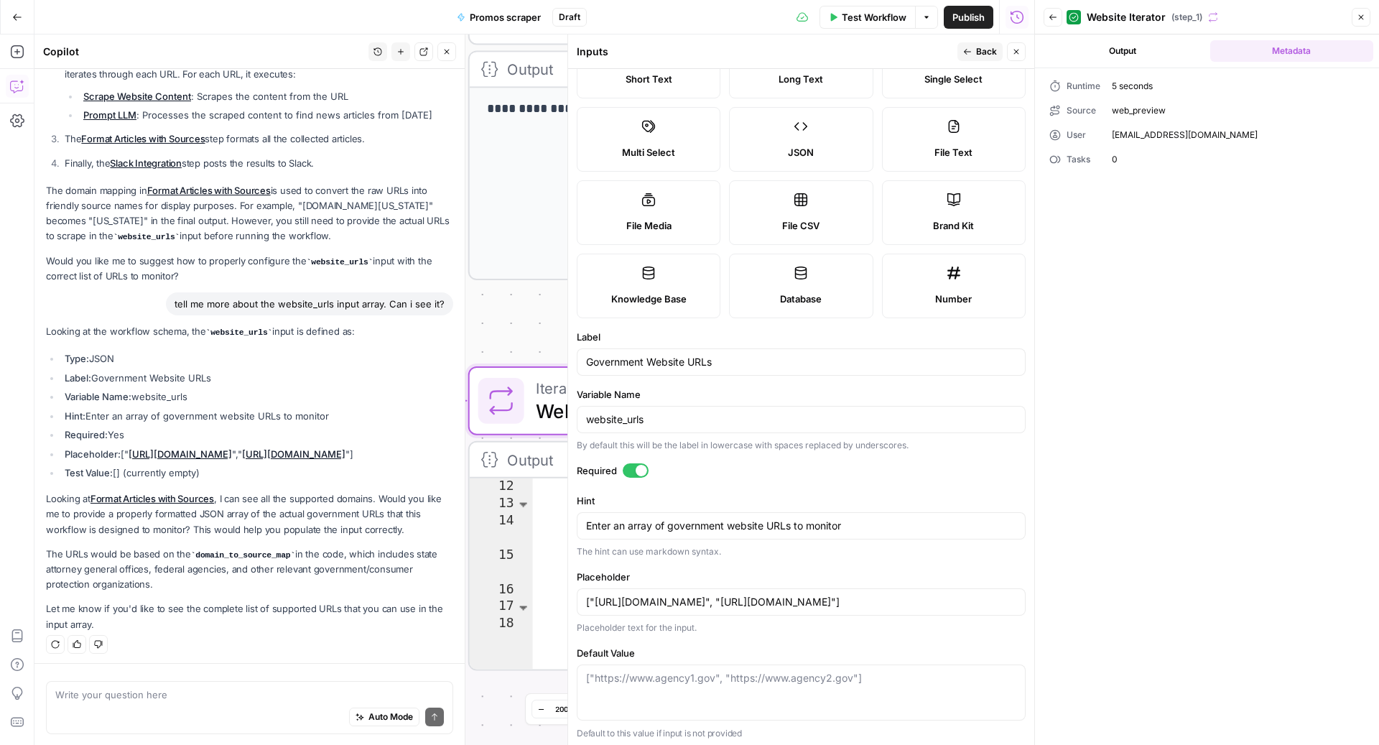
click at [1129, 129] on span "mzane@consumeraffairs.com" at bounding box center [1237, 135] width 253 height 13
click at [1104, 45] on button "Output" at bounding box center [1122, 51] width 164 height 22
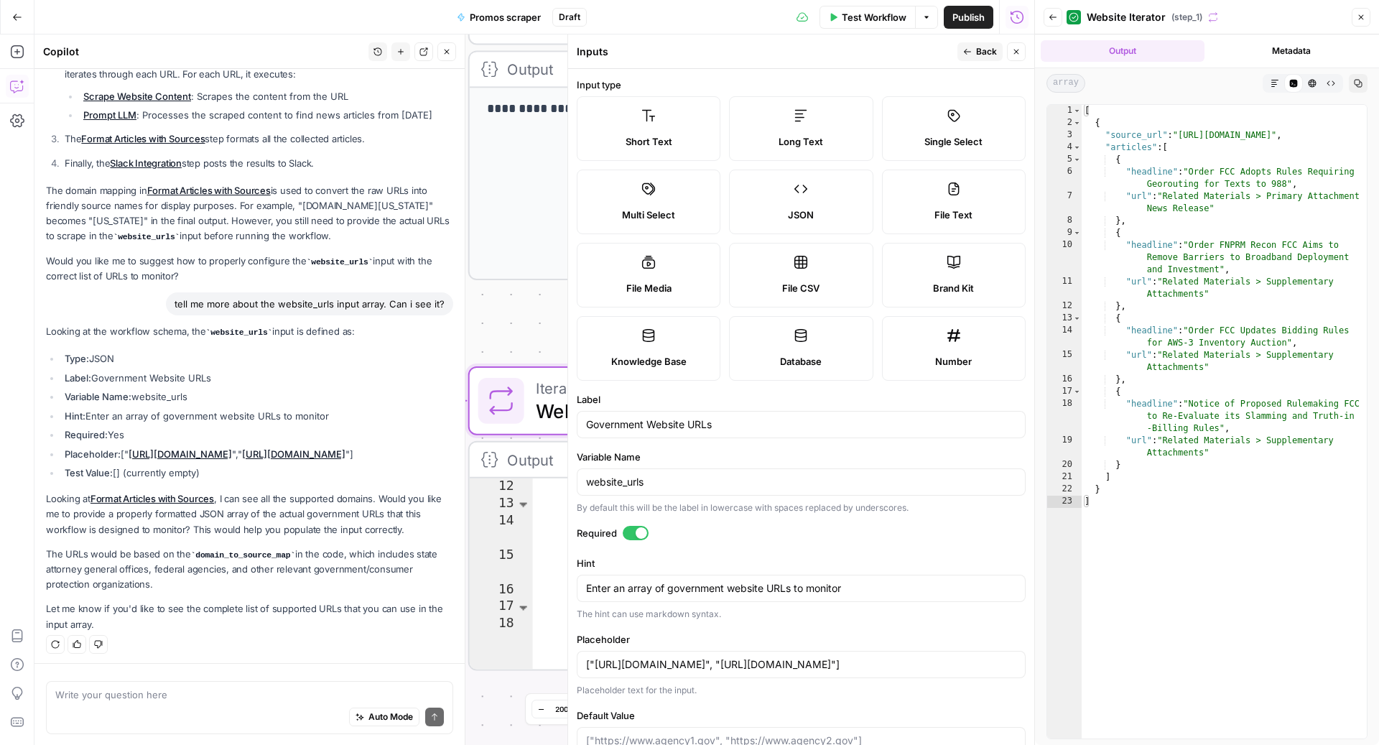
scroll to position [62, 0]
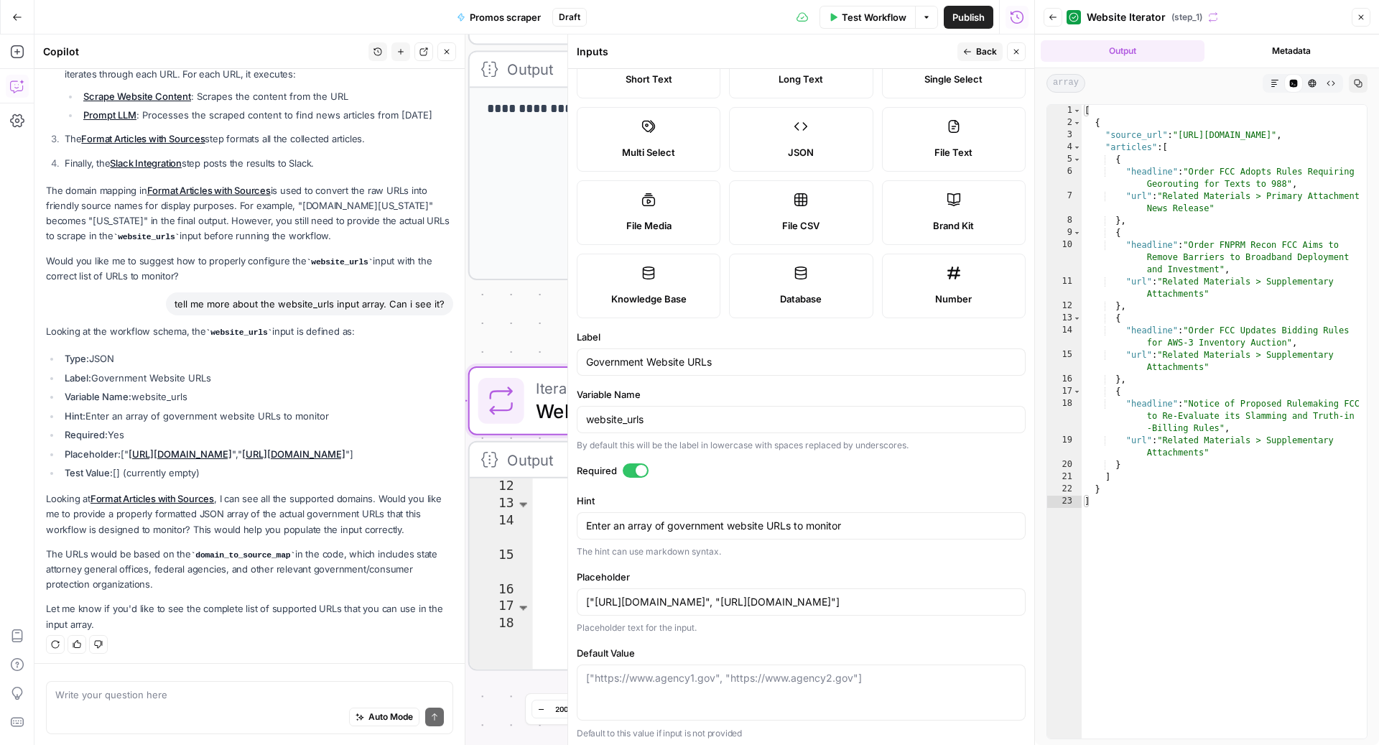
click at [1015, 55] on icon "button" at bounding box center [1016, 51] width 9 height 9
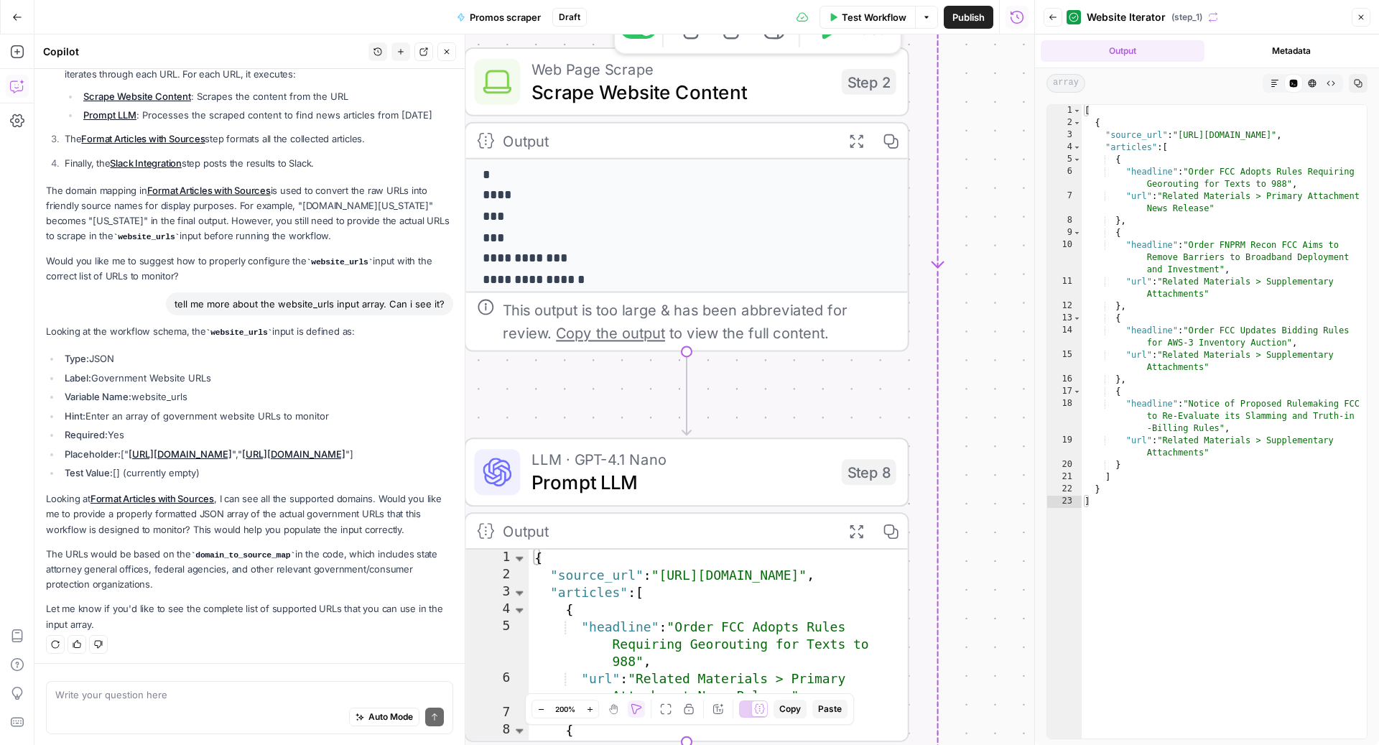
click at [630, 98] on span "Scrape Website Content" at bounding box center [680, 92] width 298 height 29
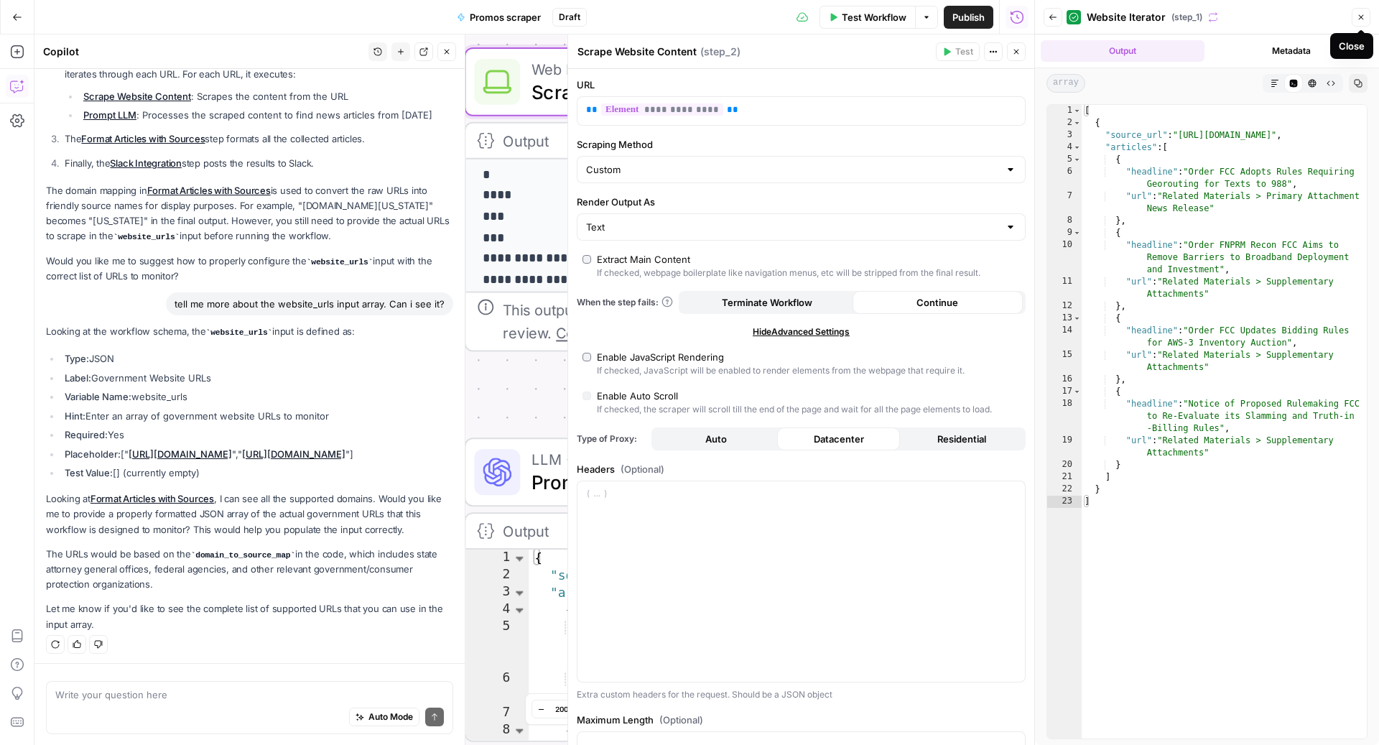
click at [1365, 19] on icon "button" at bounding box center [1360, 17] width 9 height 9
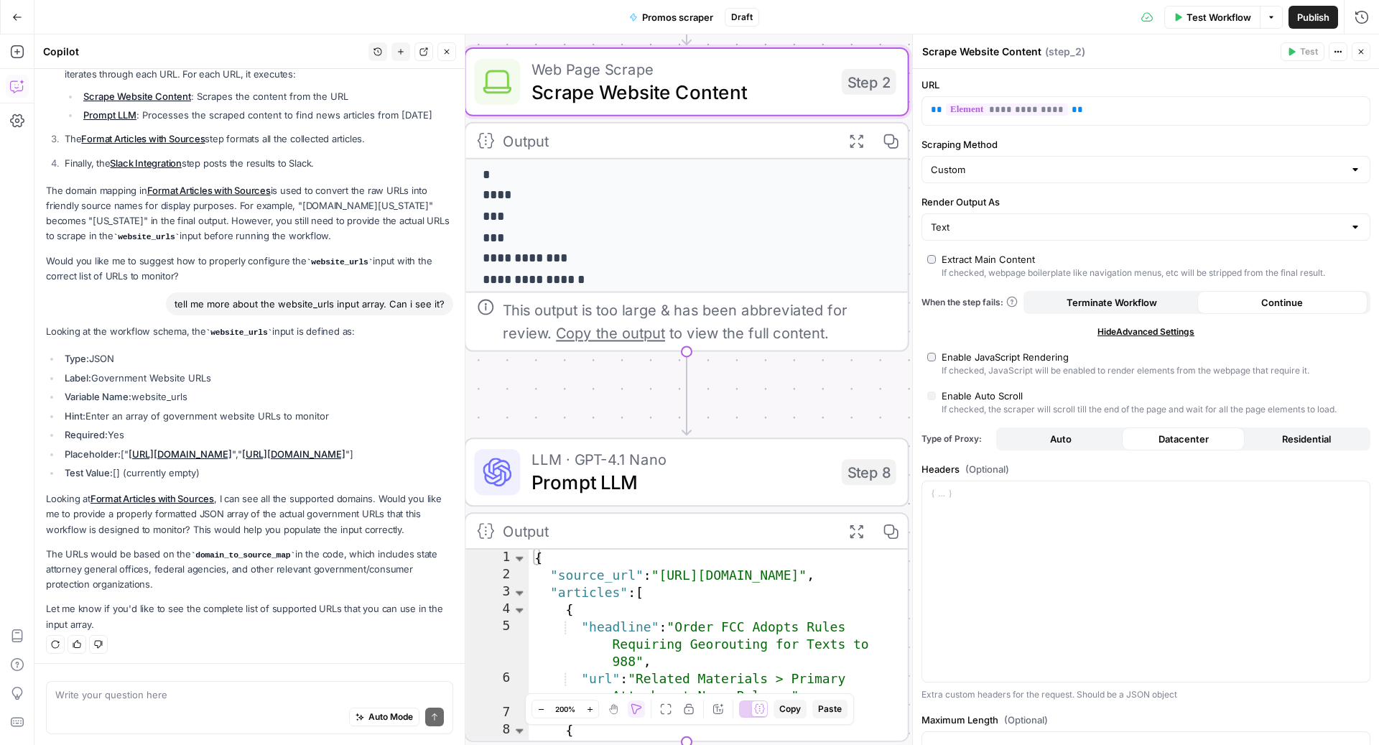
click at [696, 94] on span "Scrape Website Content" at bounding box center [680, 92] width 298 height 29
click at [856, 144] on icon "button" at bounding box center [856, 141] width 16 height 16
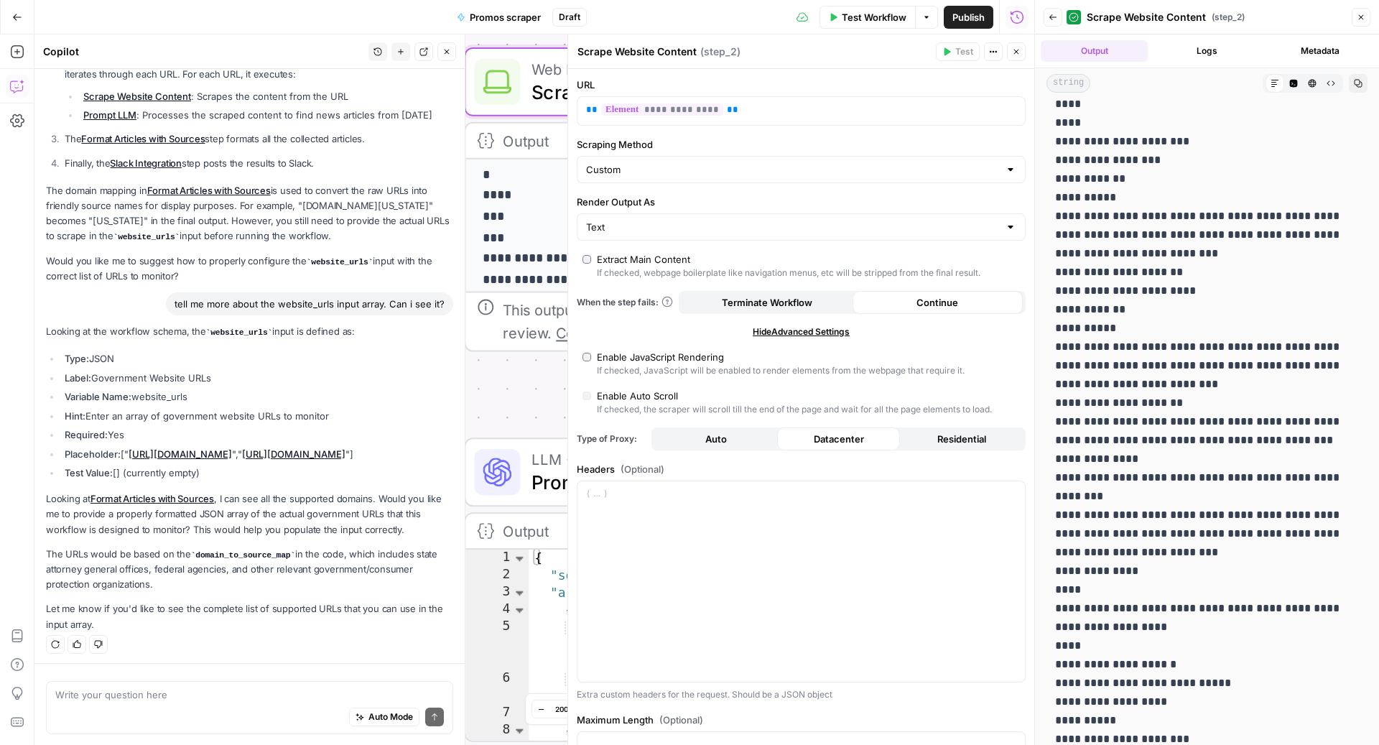
scroll to position [4883, 0]
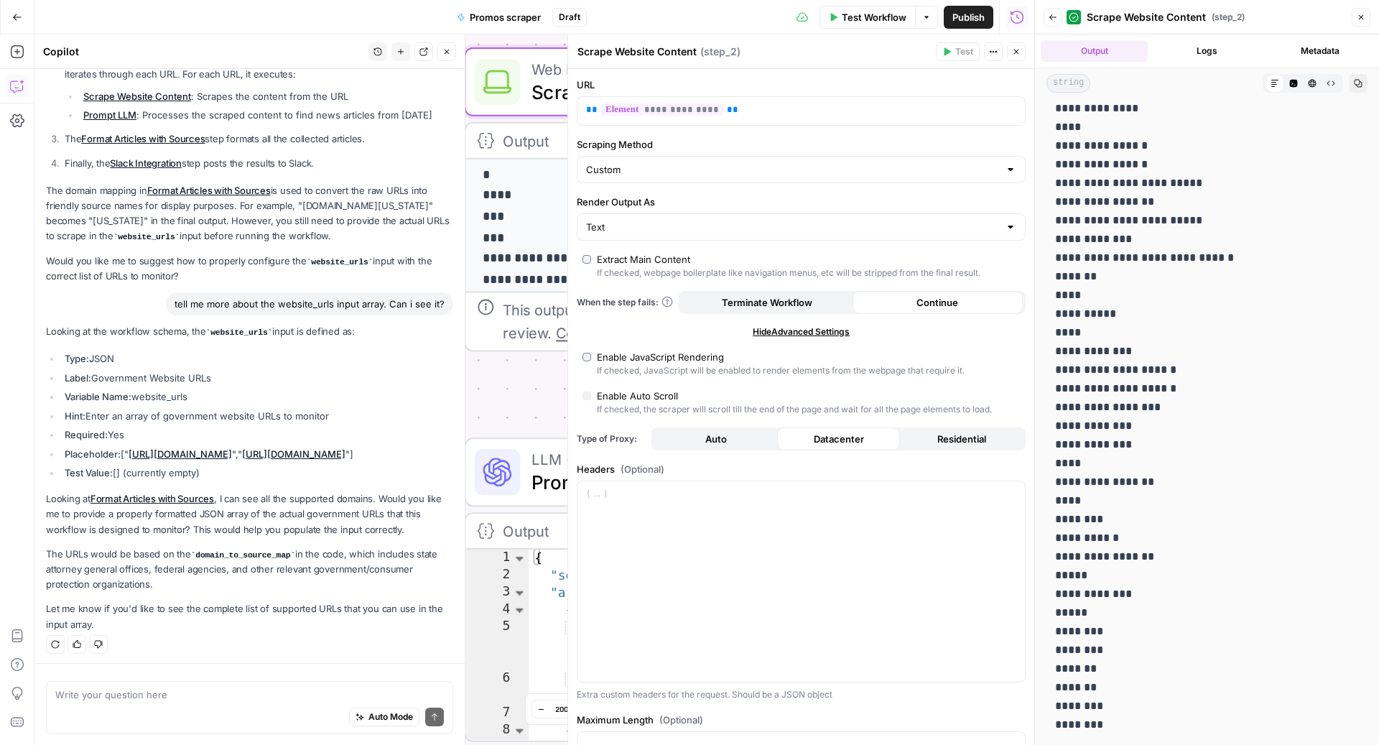
click at [1204, 55] on button "Logs" at bounding box center [1206, 51] width 107 height 22
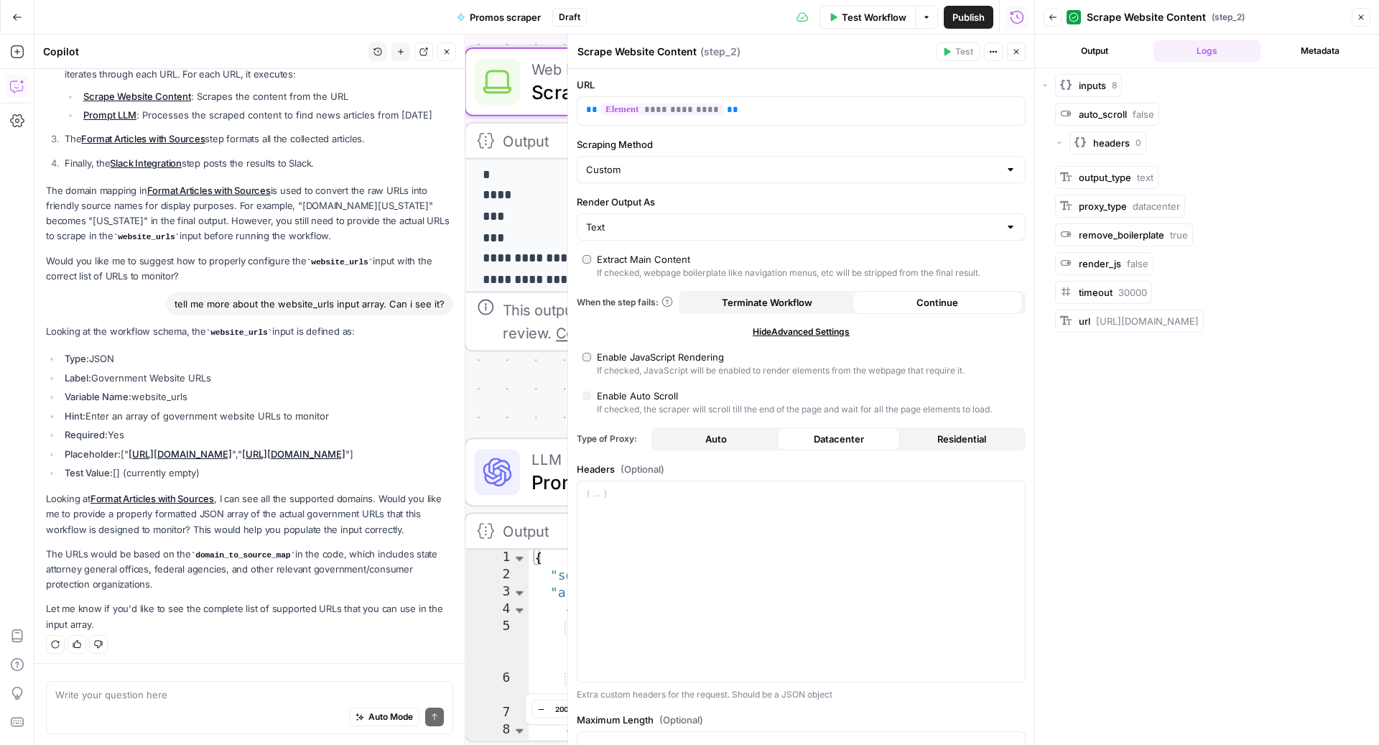
scroll to position [0, 0]
click at [1288, 53] on button "Metadata" at bounding box center [1319, 51] width 107 height 22
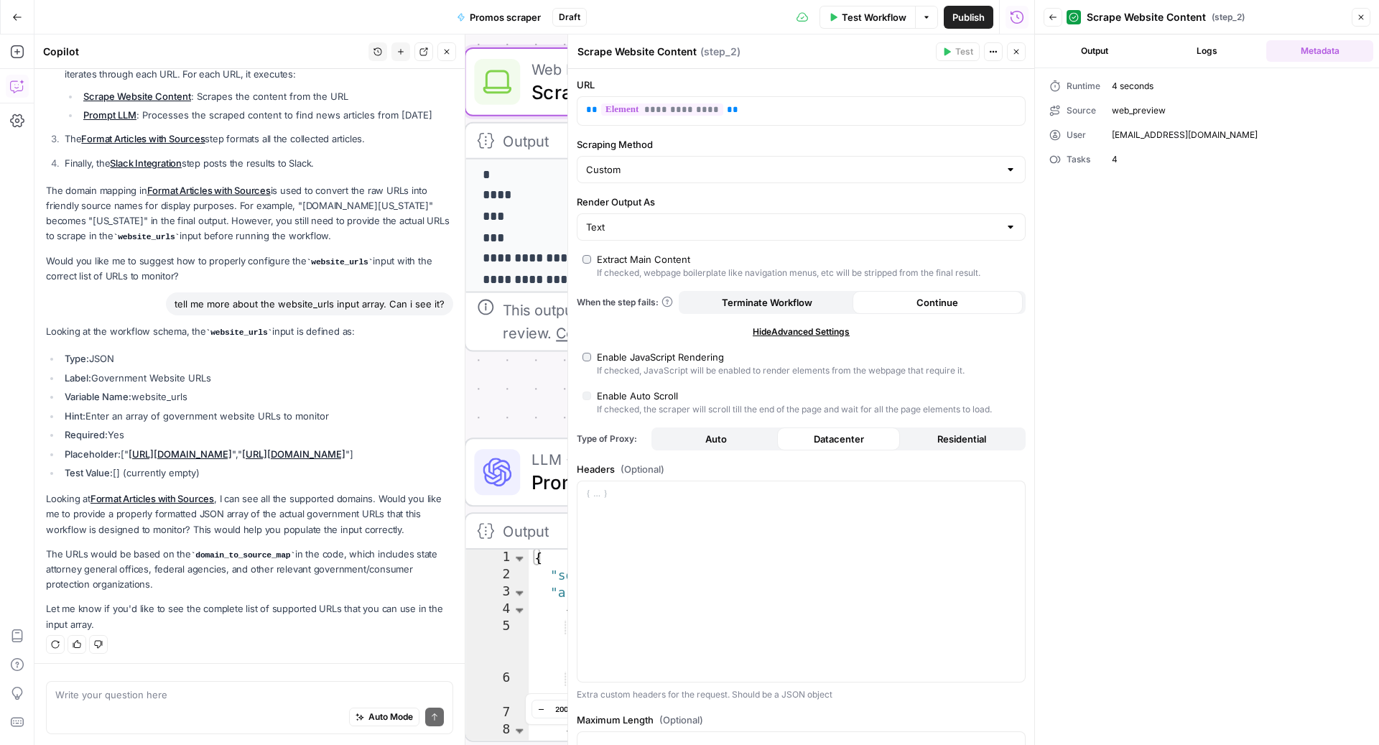
click at [172, 678] on div "Write your question here Auto Mode Send" at bounding box center [249, 703] width 430 height 83
click at [173, 696] on textarea at bounding box center [249, 693] width 388 height 14
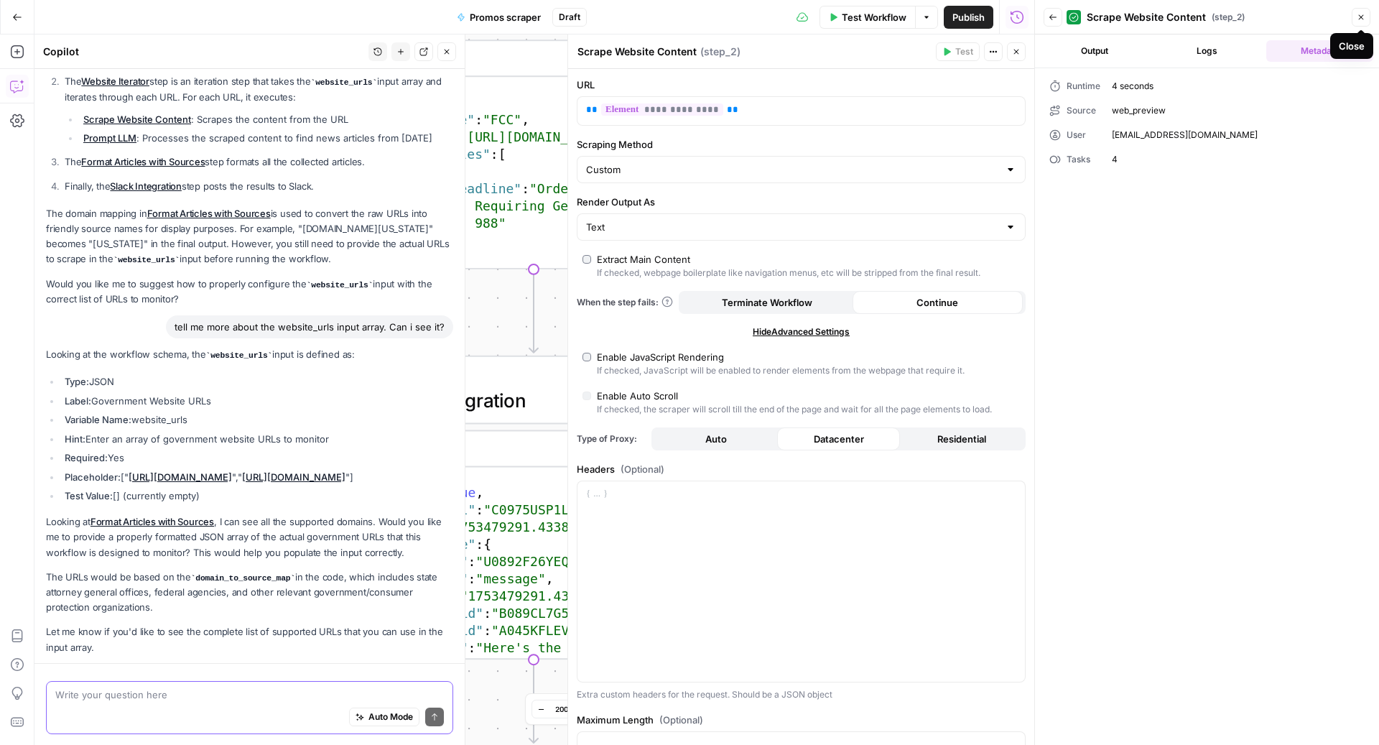
scroll to position [635, 0]
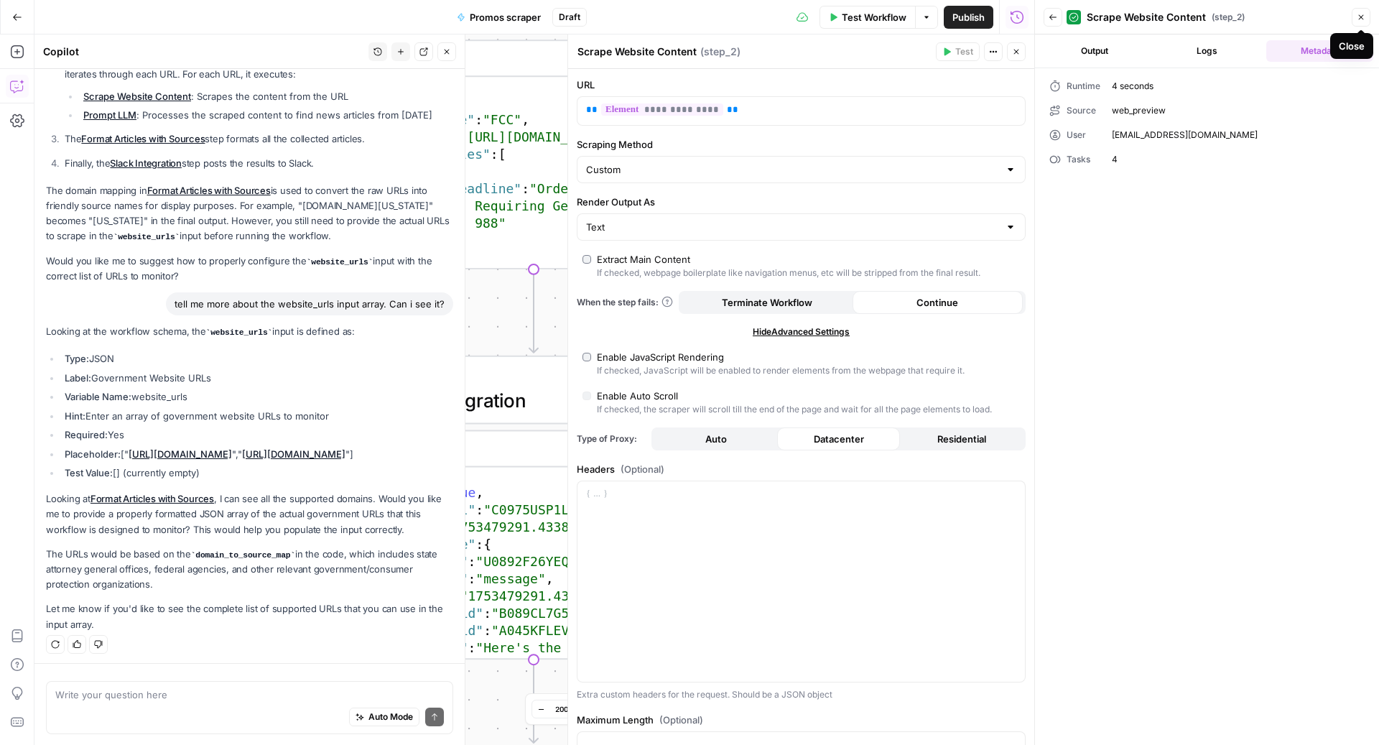
click at [1363, 18] on icon "button" at bounding box center [1360, 17] width 9 height 9
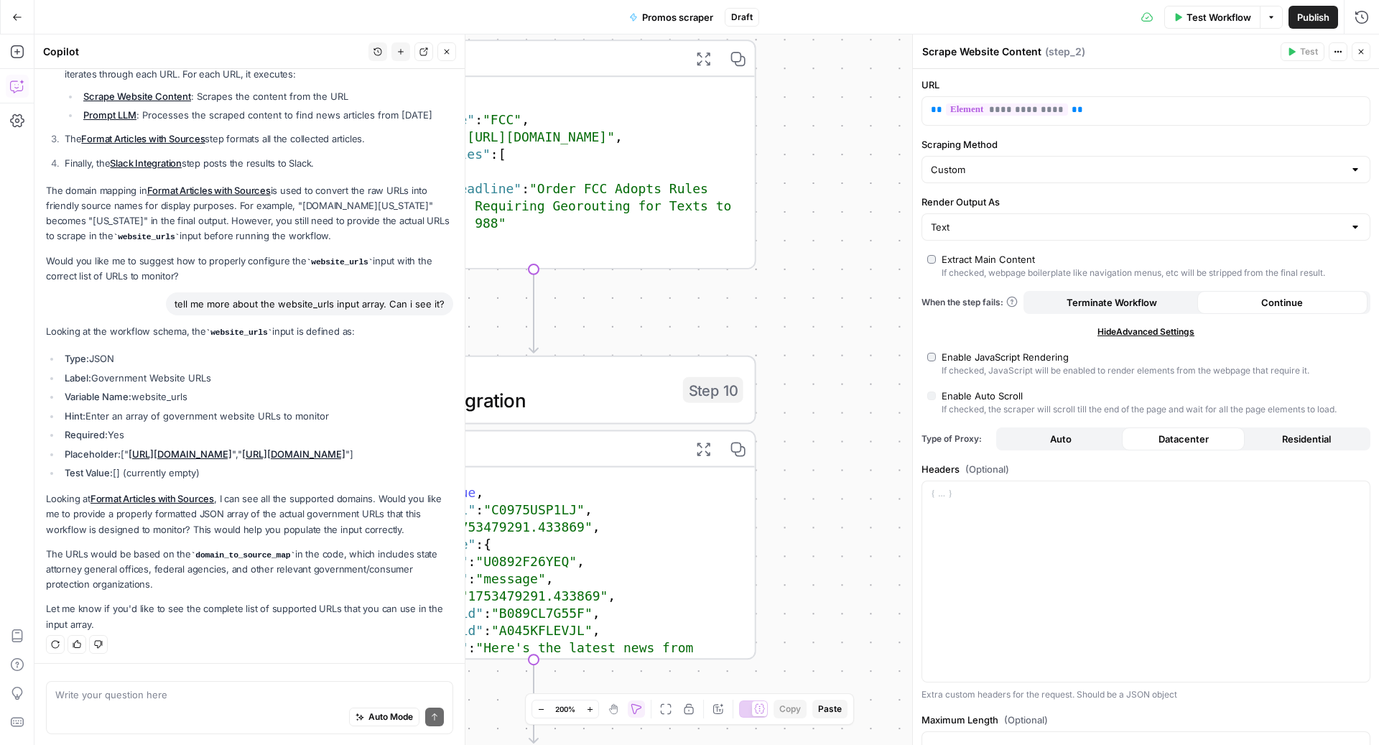
click at [20, 14] on icon "button" at bounding box center [17, 17] width 10 height 10
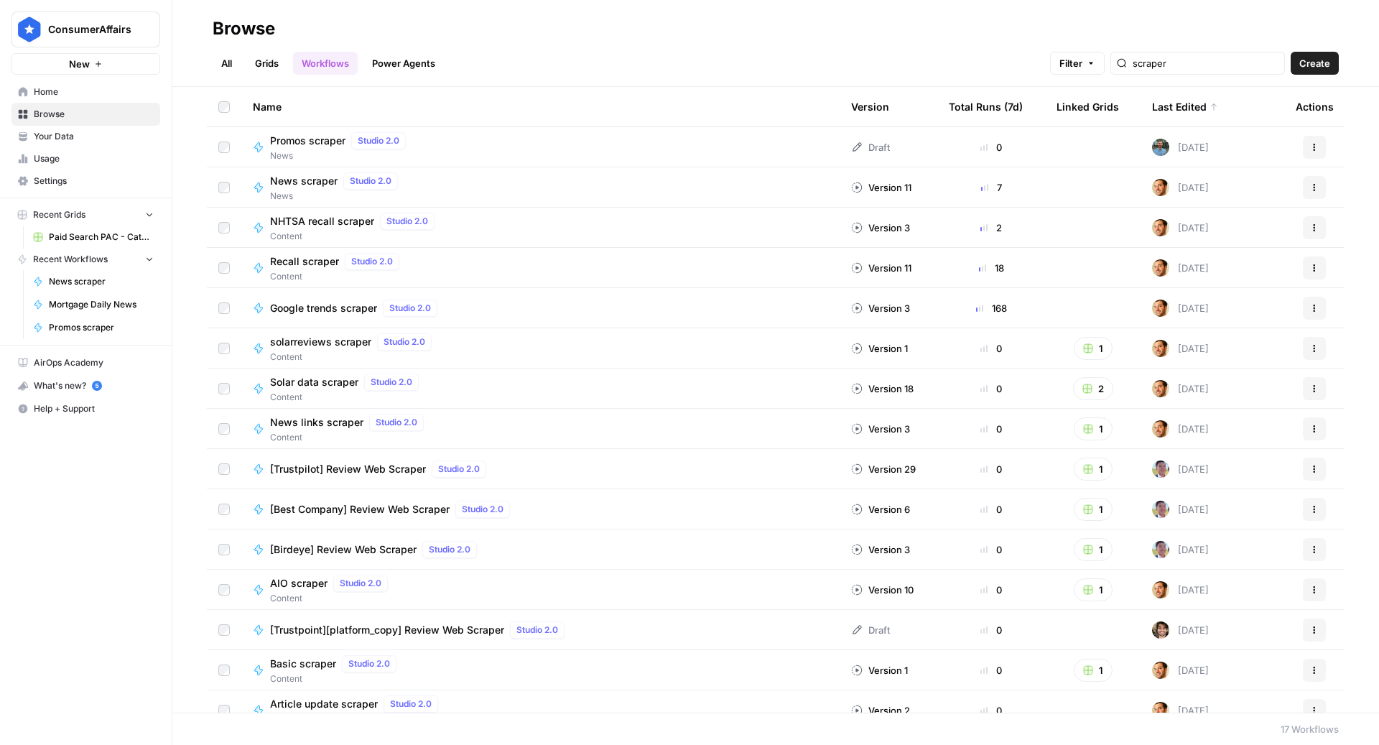
click at [553, 32] on h2 "Browse" at bounding box center [776, 28] width 1126 height 23
click at [533, 47] on div "All Grids Workflows Power Agents Filter scraper Create" at bounding box center [776, 57] width 1126 height 34
click at [312, 139] on span "Promos scraper" at bounding box center [307, 141] width 75 height 14
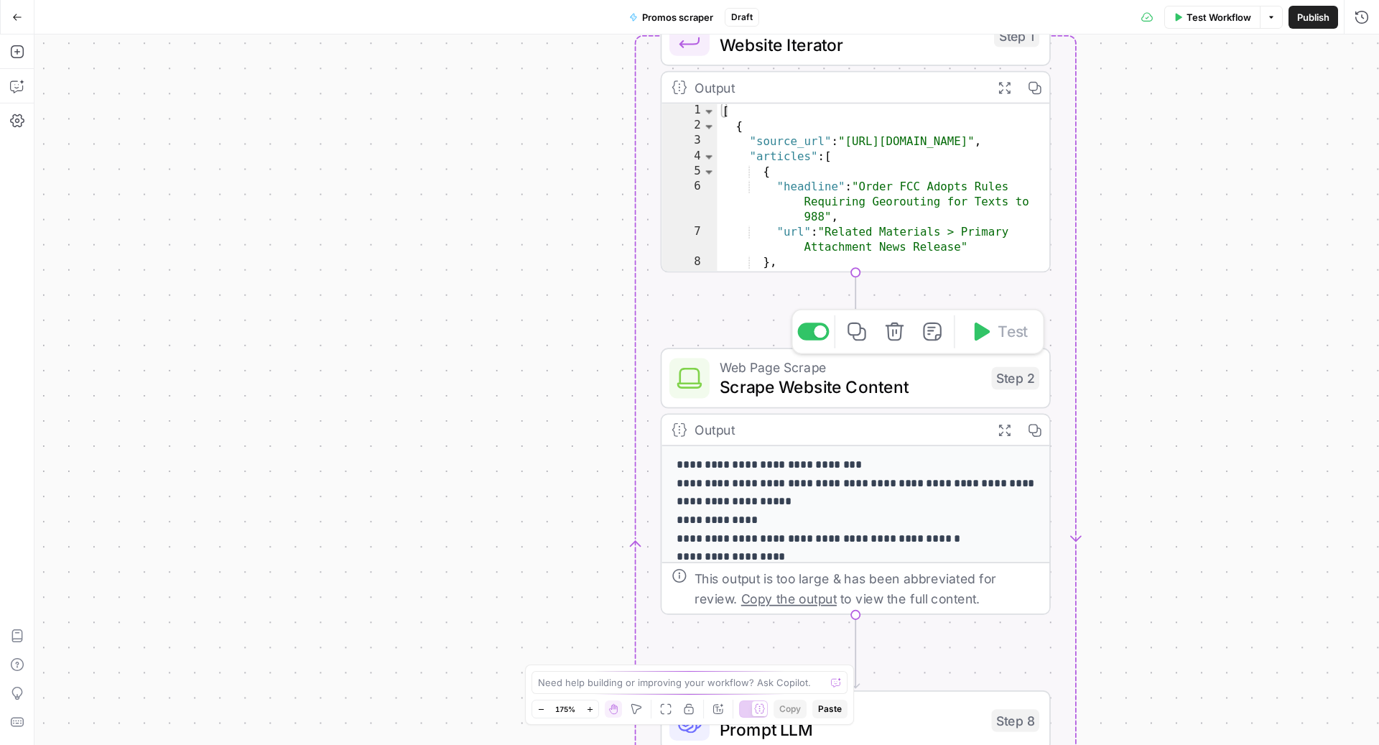
click at [785, 379] on span "Scrape Website Content" at bounding box center [849, 386] width 261 height 25
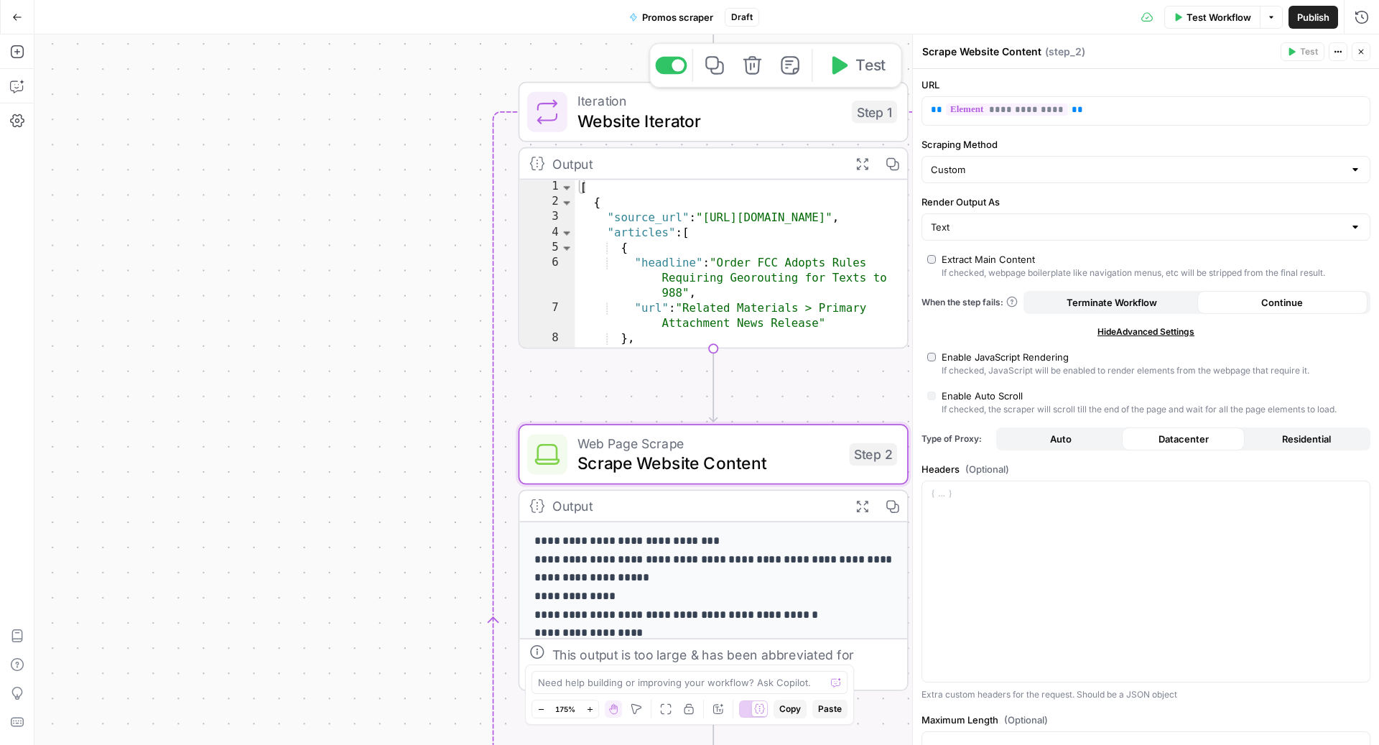
click at [689, 112] on span "Website Iterator" at bounding box center [709, 120] width 264 height 25
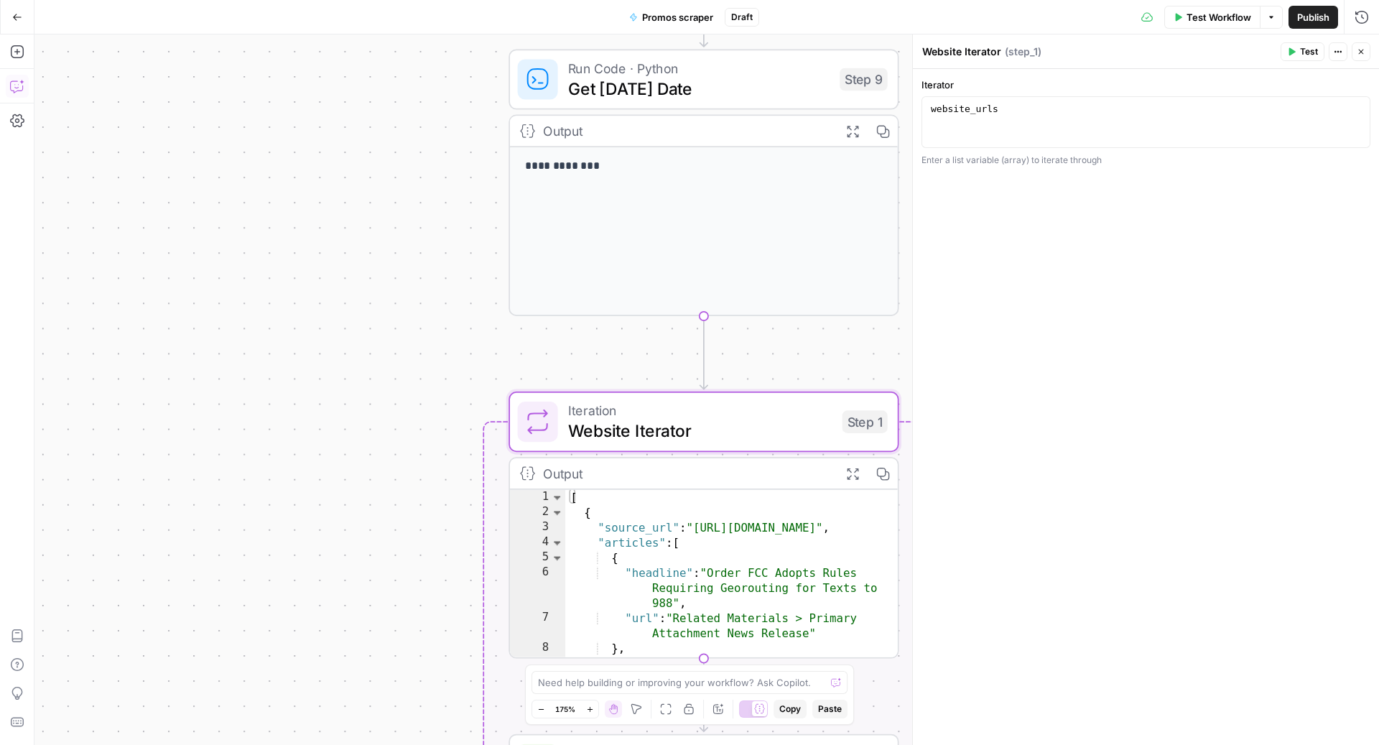
click at [19, 88] on icon "button" at bounding box center [17, 86] width 14 height 14
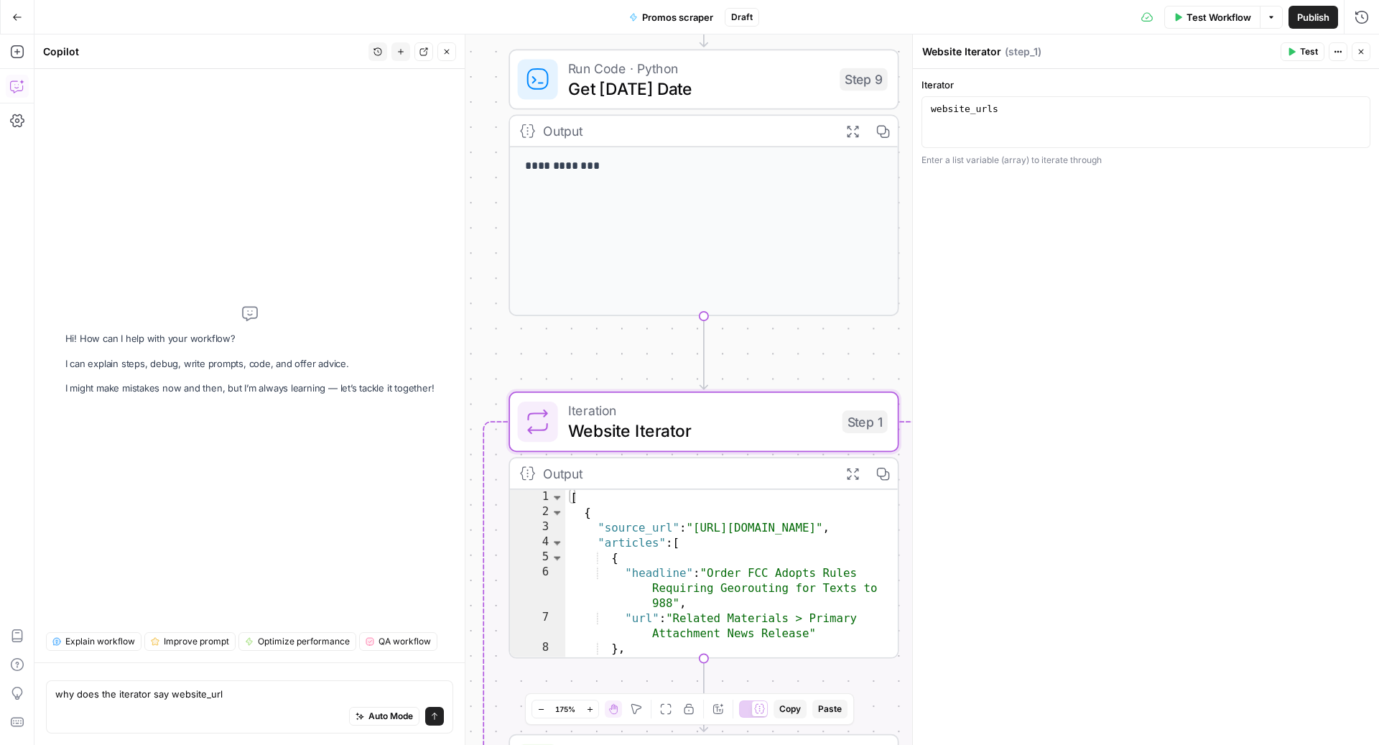
type textarea "why does the iterator say website_urls"
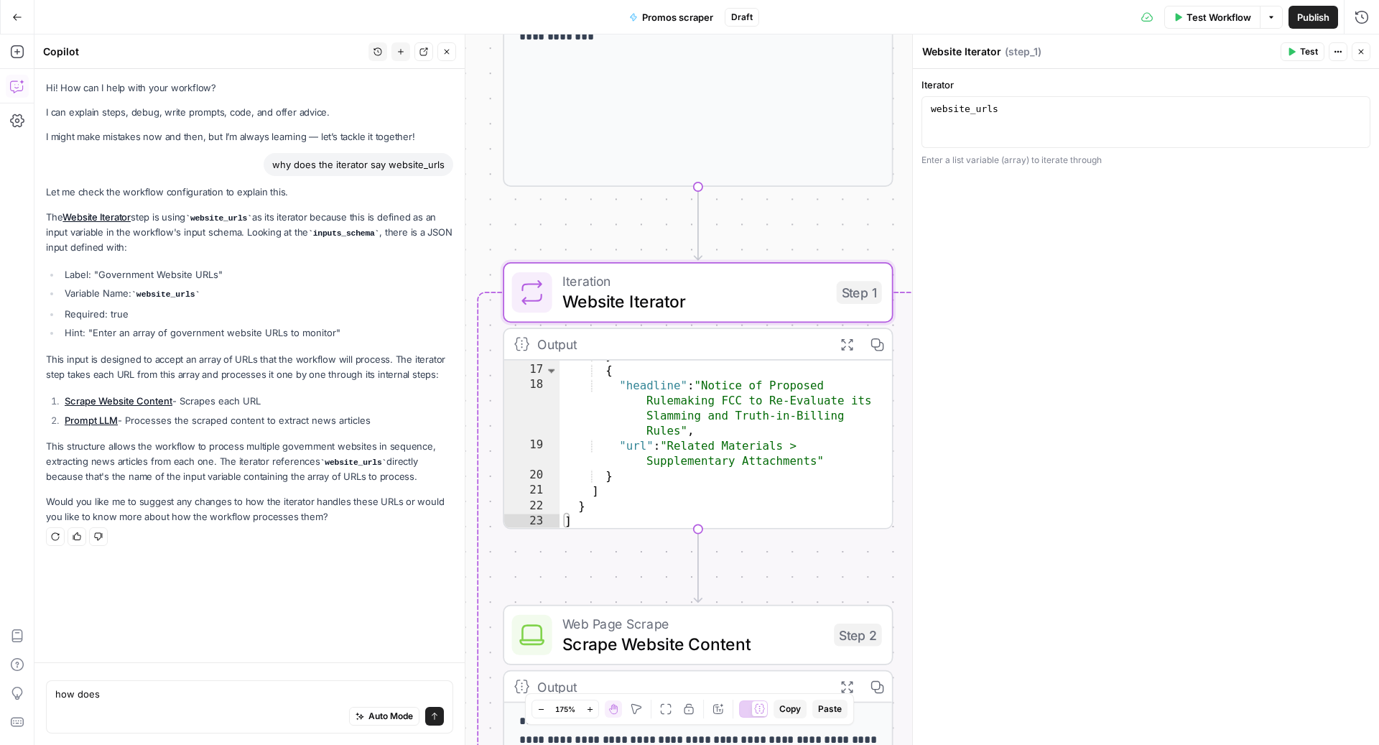
scroll to position [205, 0]
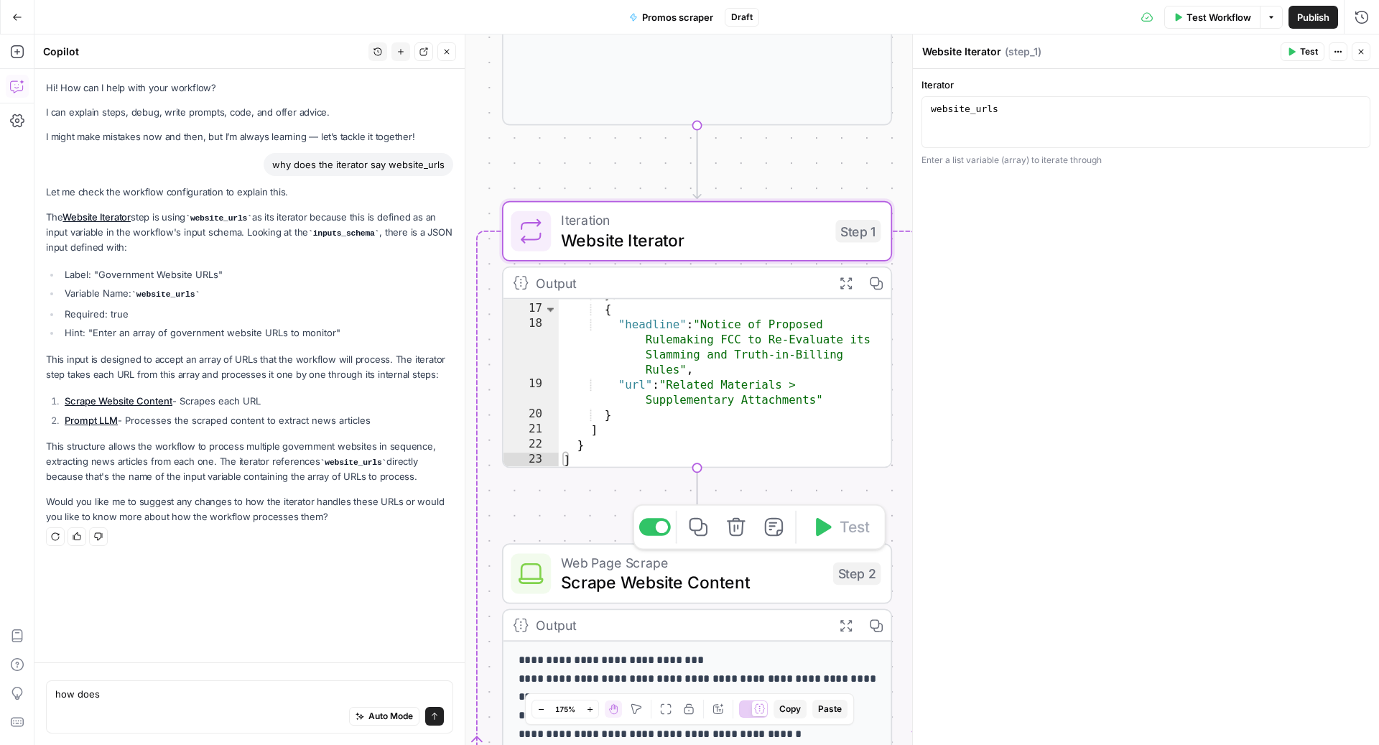
click at [717, 577] on span "Scrape Website Content" at bounding box center [691, 581] width 261 height 25
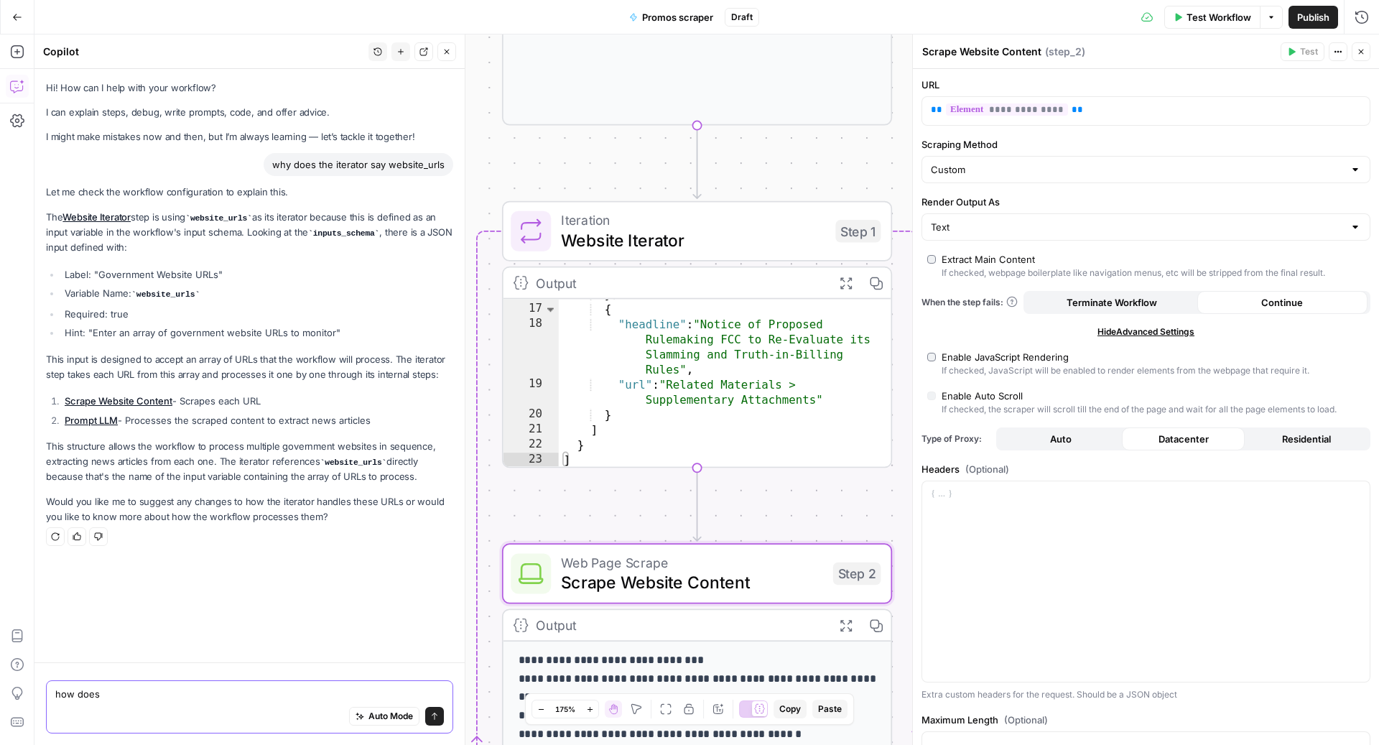
click at [162, 697] on textarea "how does" at bounding box center [249, 693] width 388 height 14
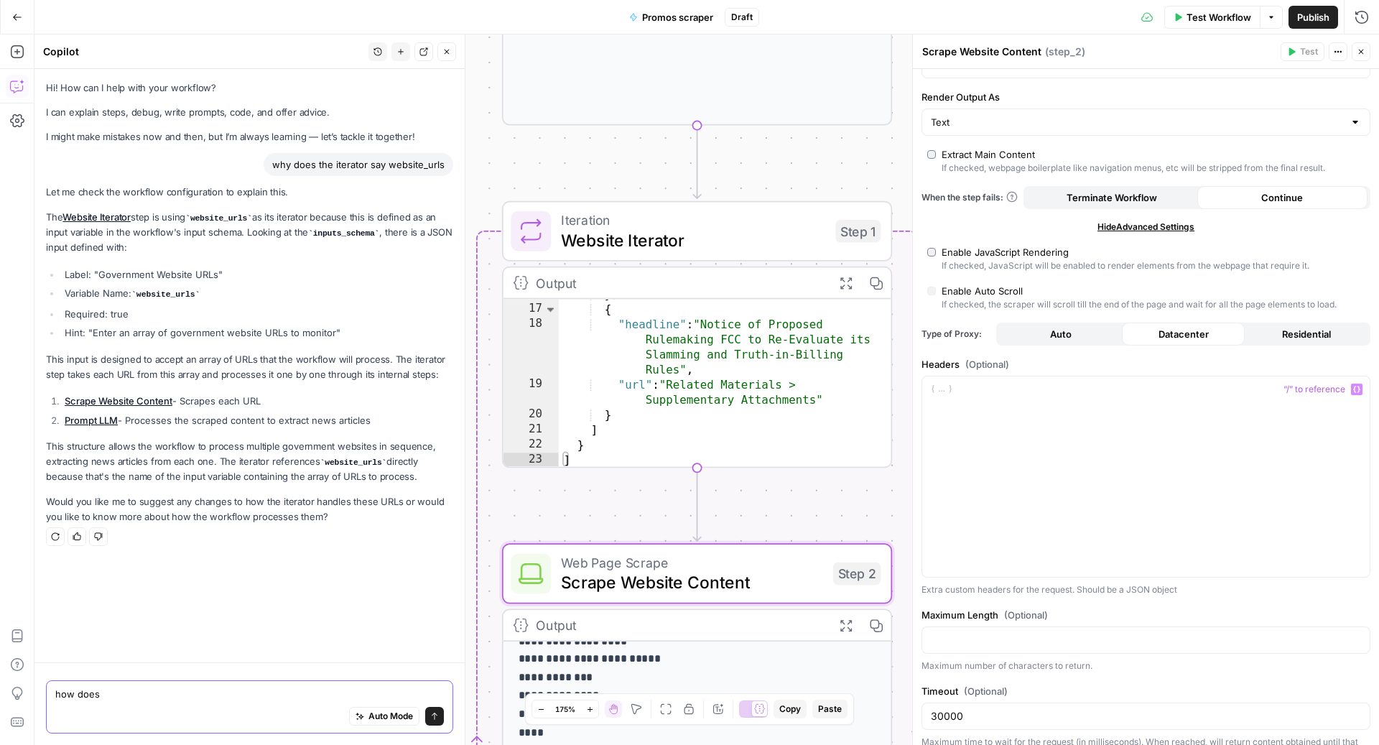
scroll to position [0, 0]
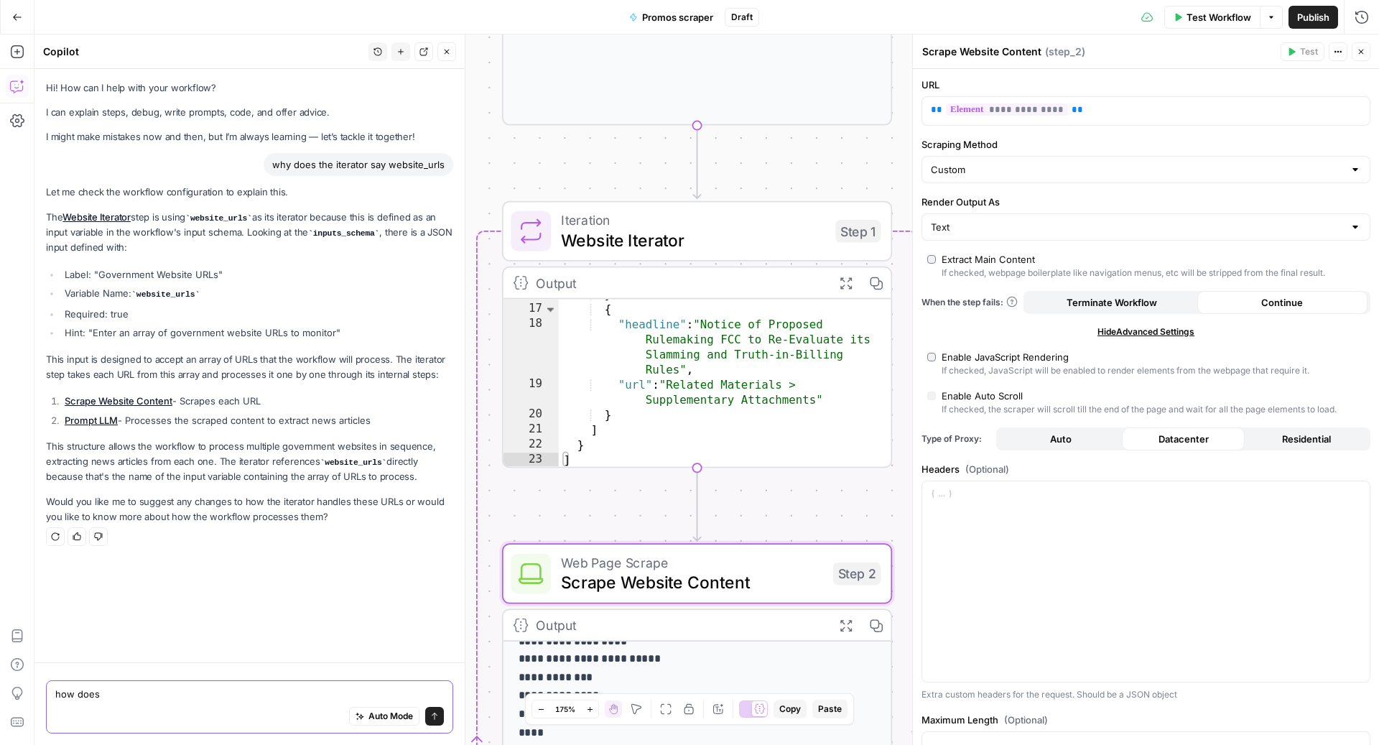
click at [118, 698] on textarea "how does" at bounding box center [249, 693] width 388 height 14
type textarea "h"
type textarea "what is the custom"
click at [1013, 169] on input "Scraping Method" at bounding box center [1137, 169] width 413 height 14
type input "Custom"
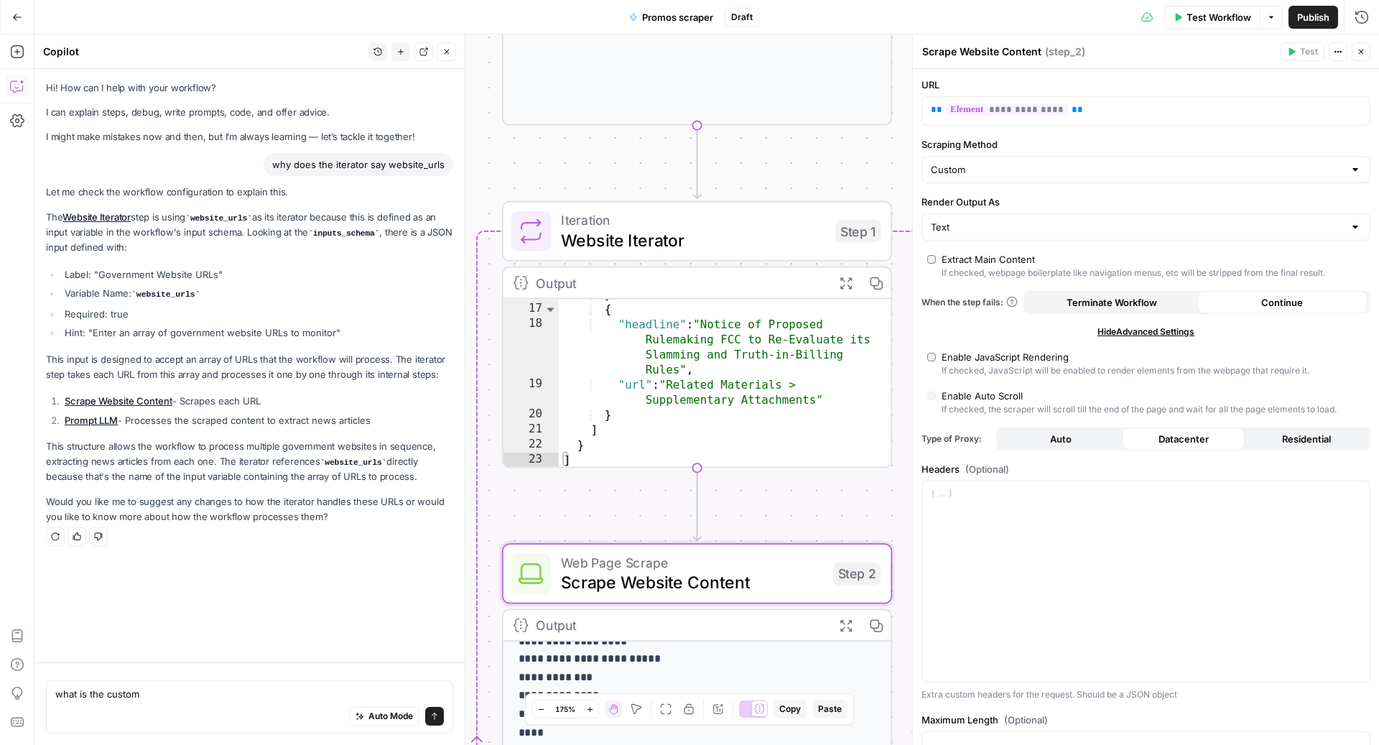
click at [239, 704] on div "Auto Mode Send" at bounding box center [249, 717] width 388 height 32
type textarea "what is the custom scraping method?"
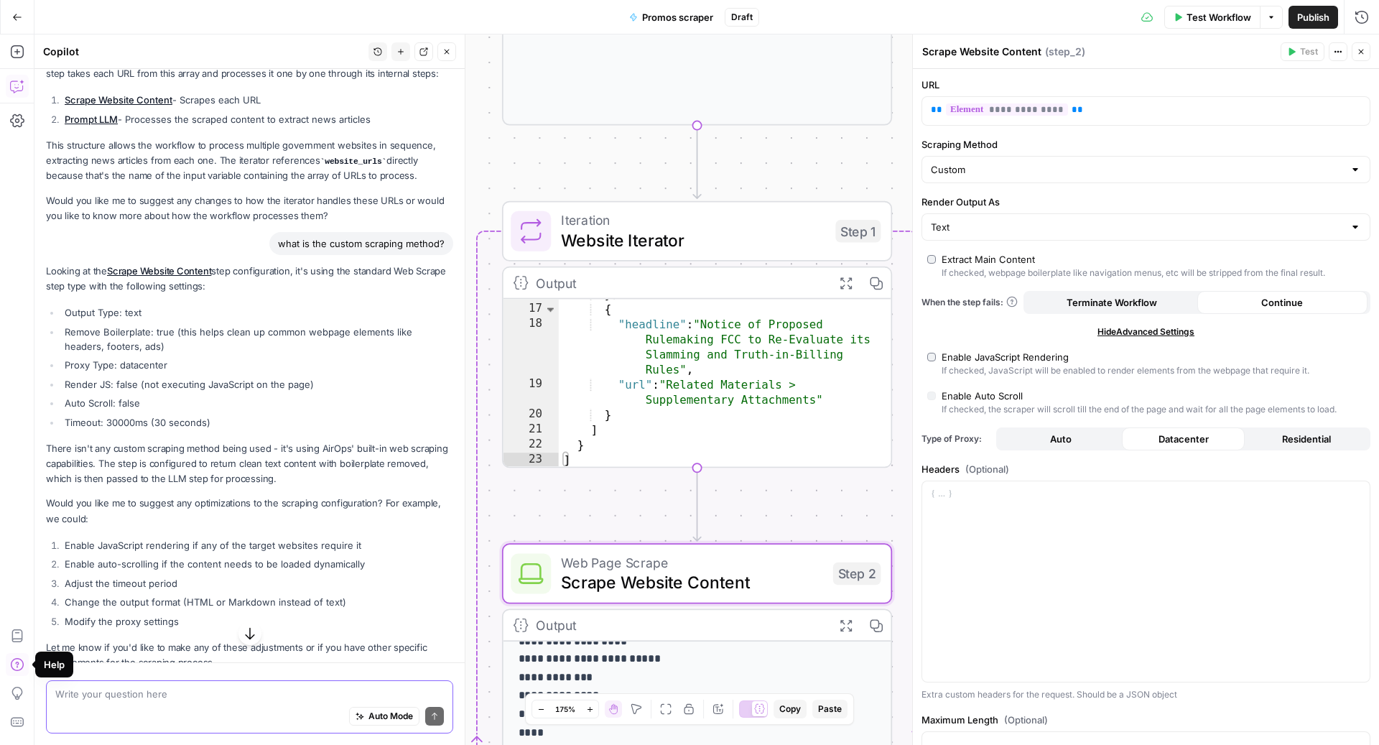
scroll to position [340, 0]
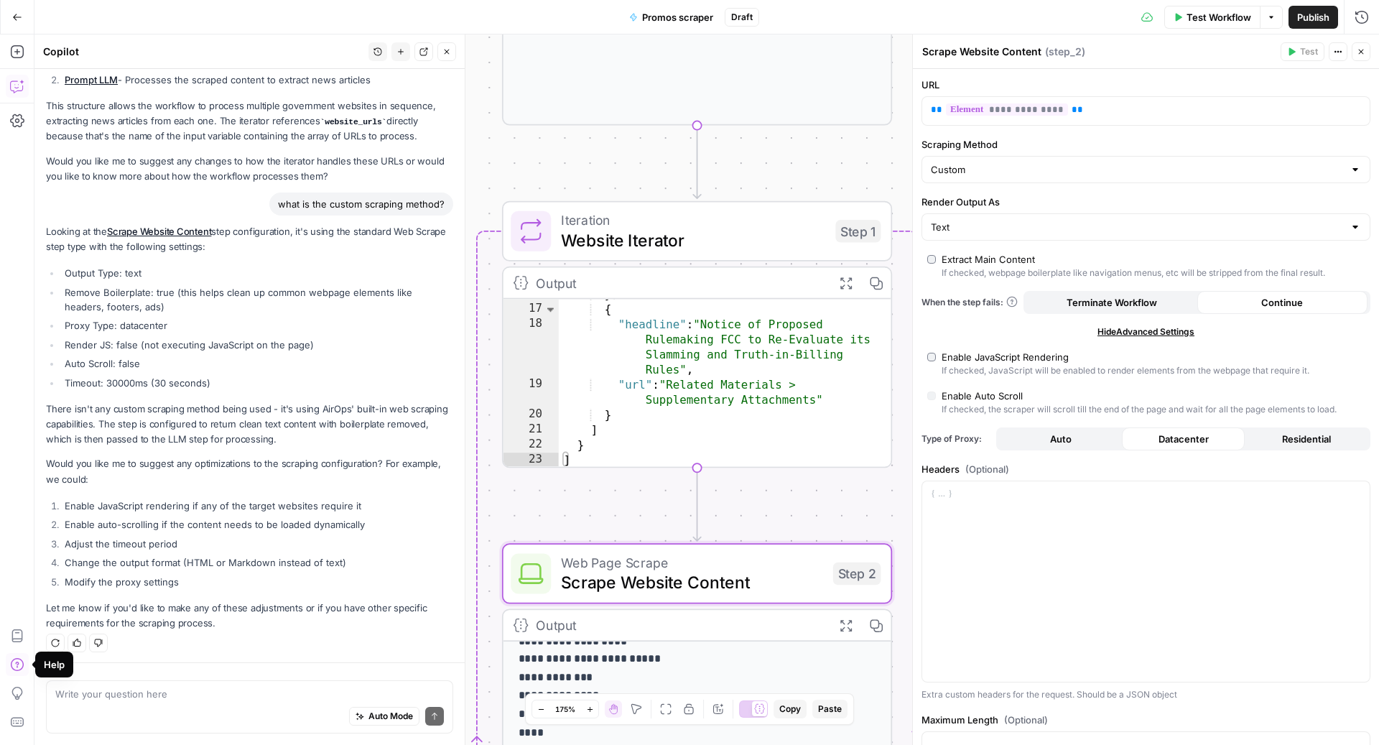
click at [285, 633] on div "Regenerate Helpful Not helpful" at bounding box center [249, 642] width 407 height 19
click at [189, 706] on div "Auto Mode Send" at bounding box center [249, 717] width 388 height 32
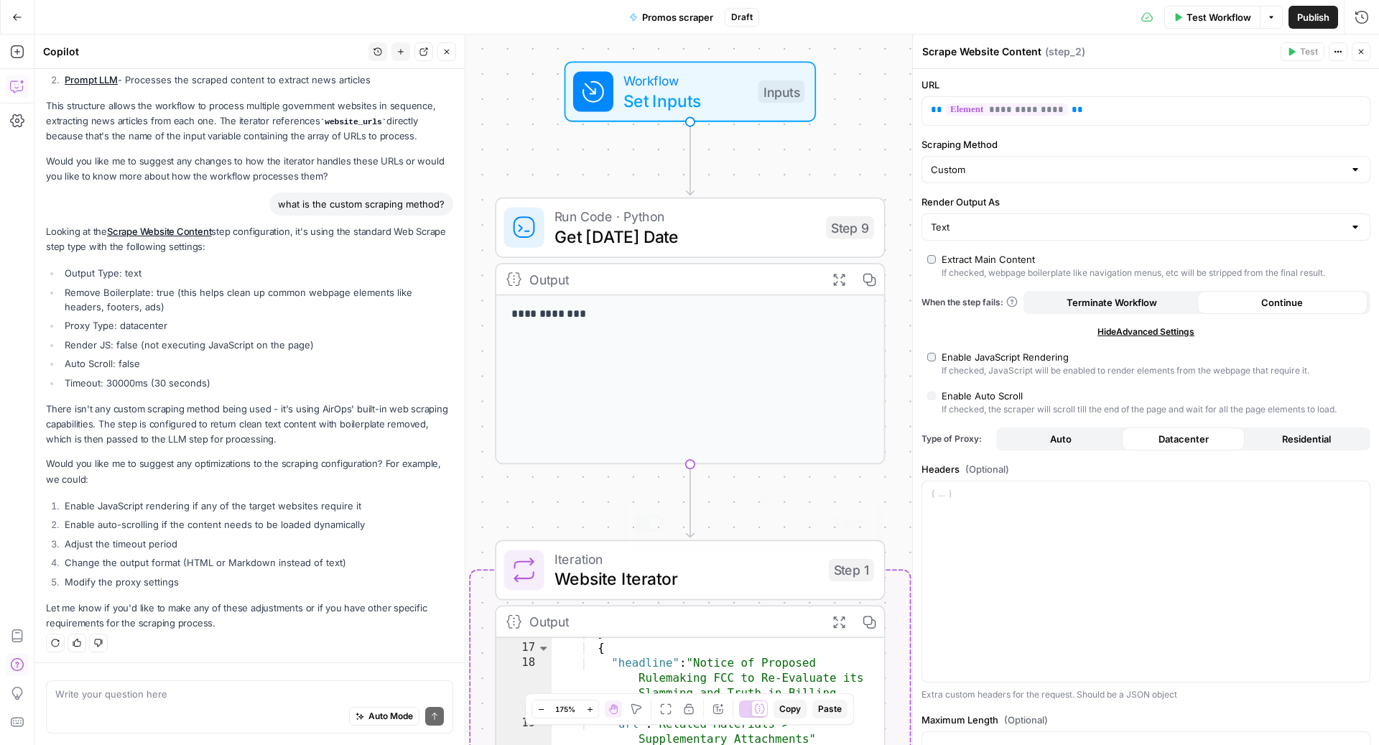
drag, startPoint x: 551, startPoint y: 246, endPoint x: 542, endPoint y: 625, distance: 378.5
click at [542, 625] on div "**********" at bounding box center [706, 389] width 1344 height 710
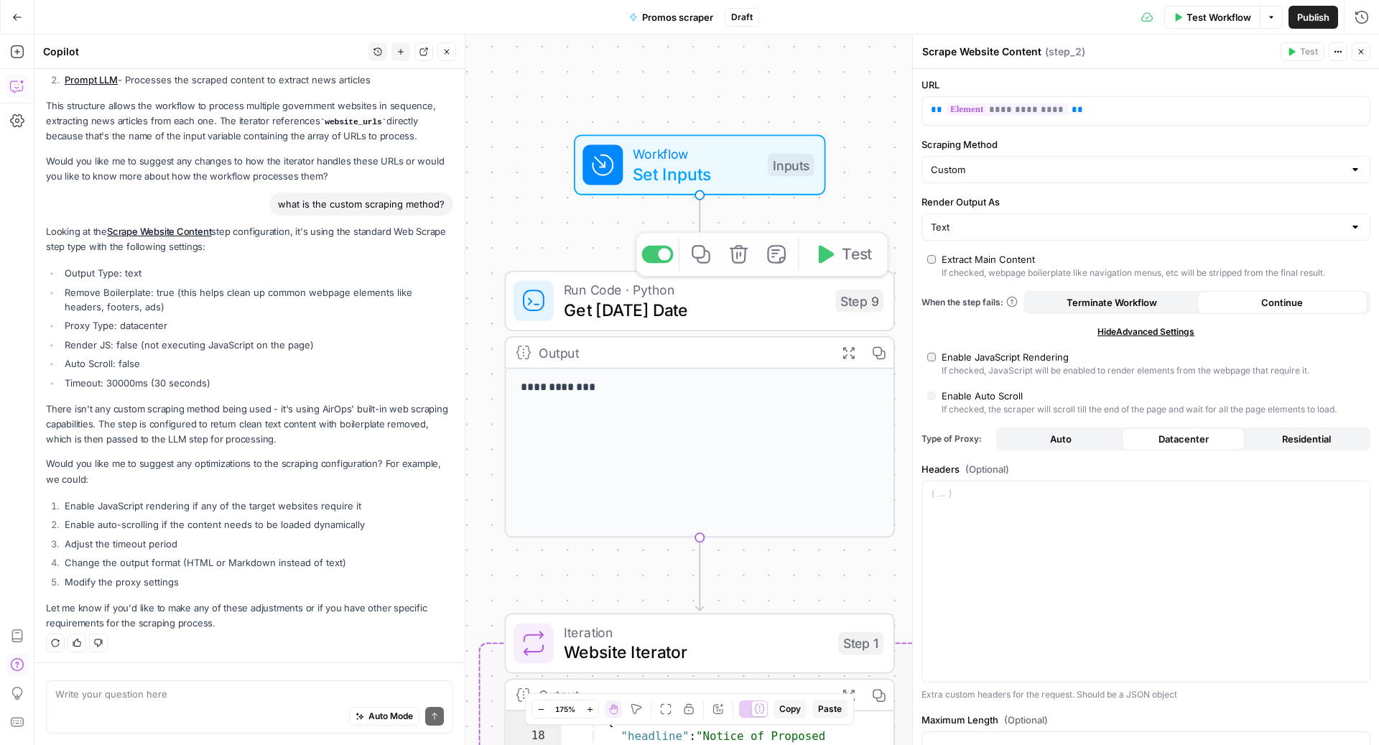
click at [650, 181] on span "Set Inputs" at bounding box center [695, 173] width 124 height 25
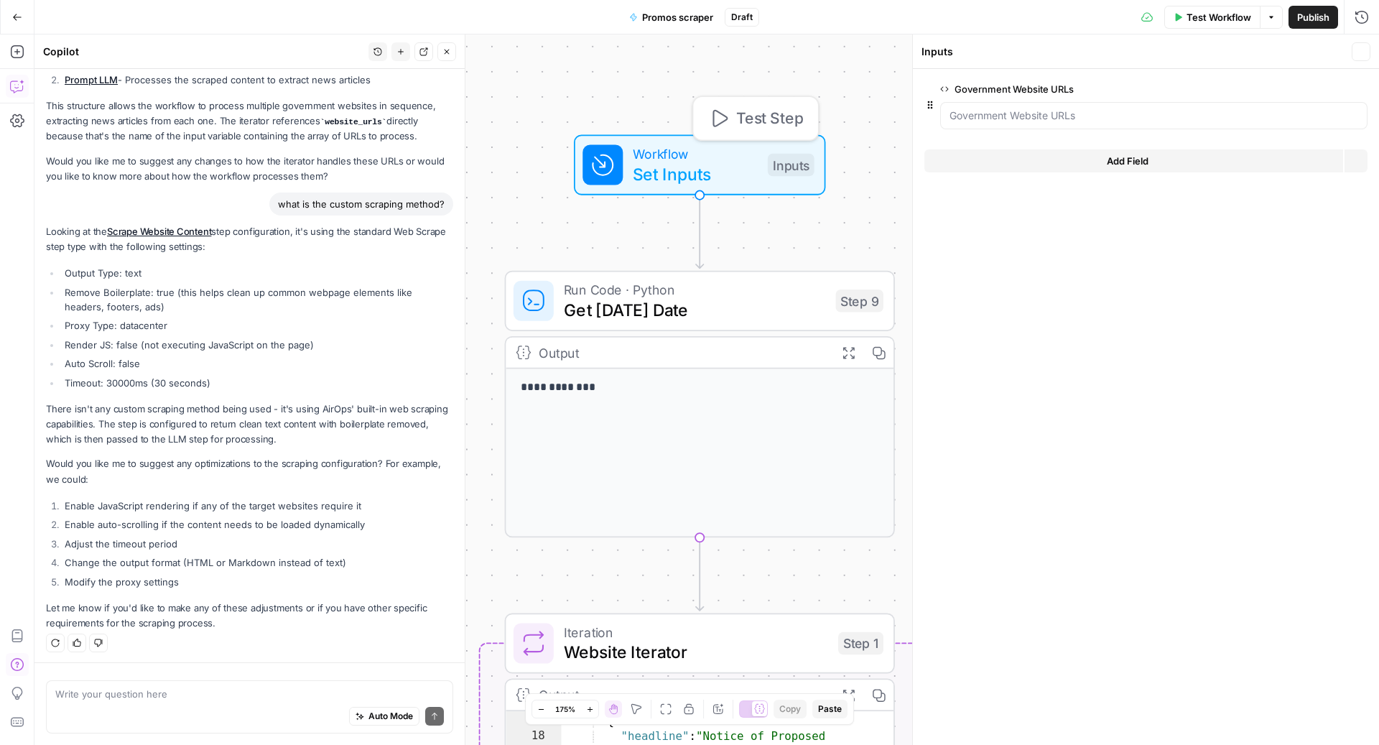
scroll to position [386, 0]
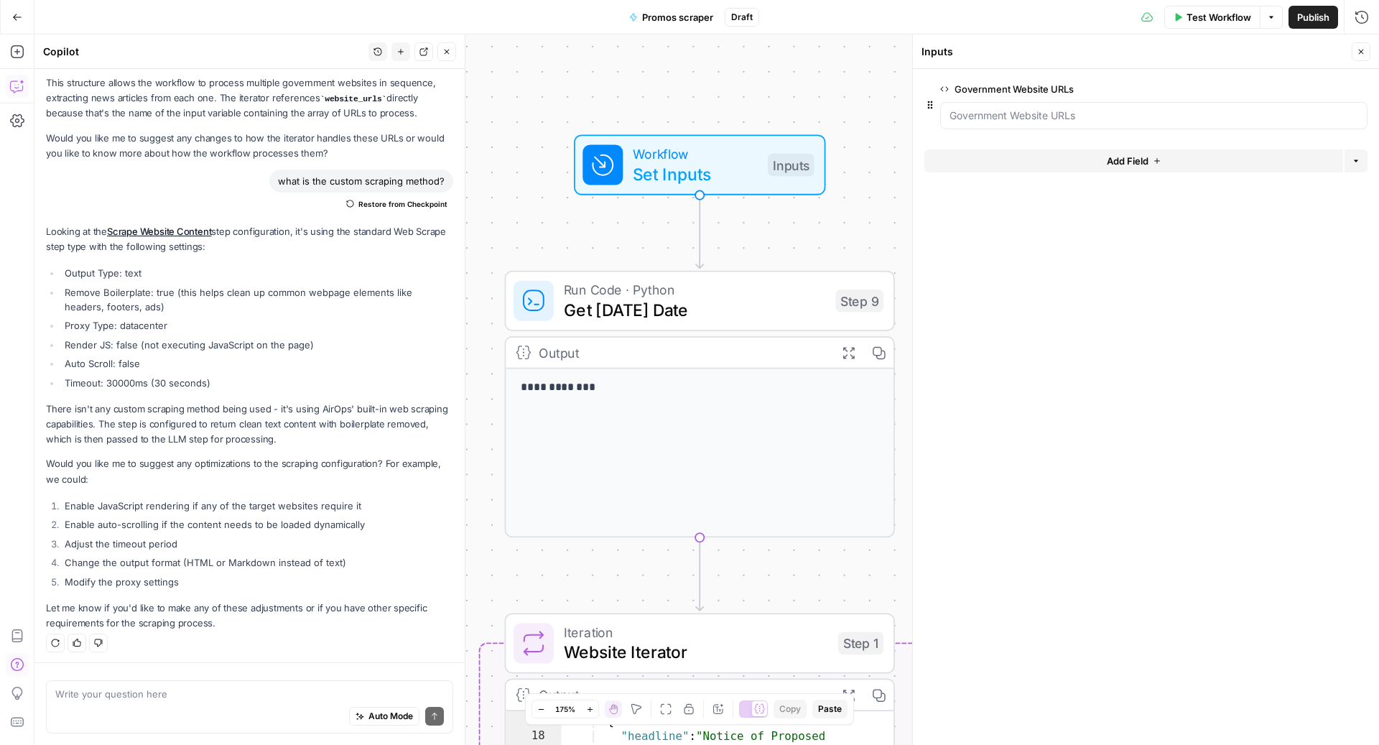
click at [1312, 88] on span "edit field" at bounding box center [1313, 88] width 32 height 11
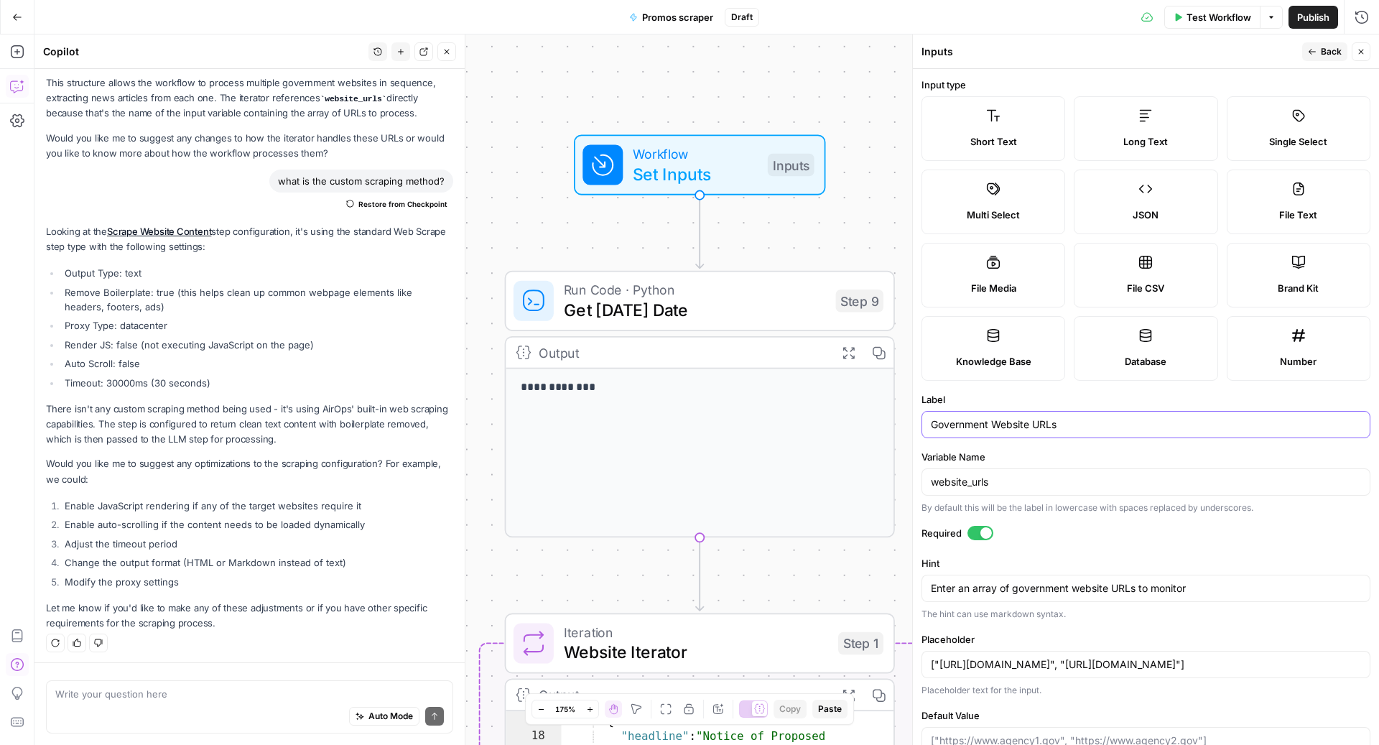
click at [964, 423] on input "Government Website URLs" at bounding box center [1146, 424] width 430 height 14
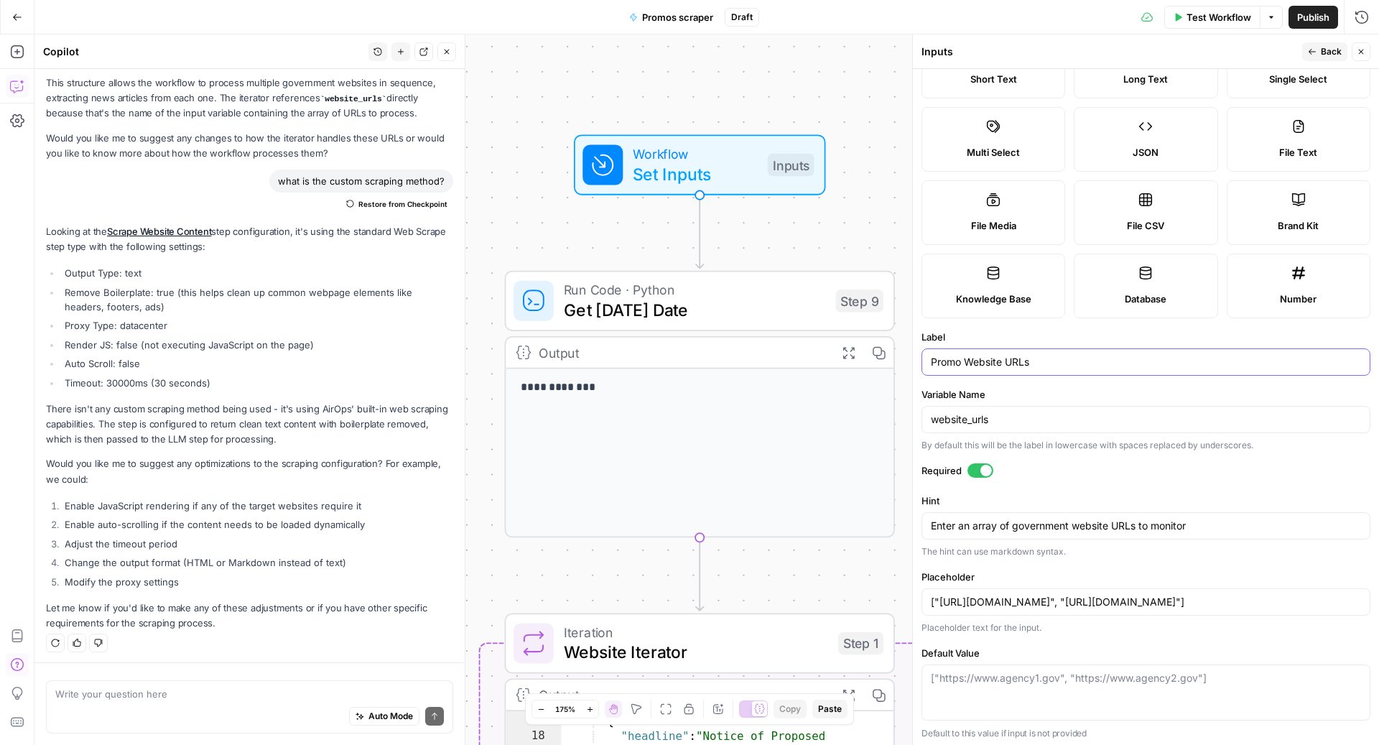
type input "Promo Website URLs"
click at [1106, 525] on textarea "Enter an array of government website URLs to monitor" at bounding box center [1146, 525] width 430 height 14
drag, startPoint x: 1109, startPoint y: 525, endPoint x: 1013, endPoint y: 524, distance: 95.5
click at [1013, 524] on textarea "Enter an array of government website URLs to monitor" at bounding box center [1146, 525] width 430 height 14
type textarea "Enter an array of promo URLs to monitor"
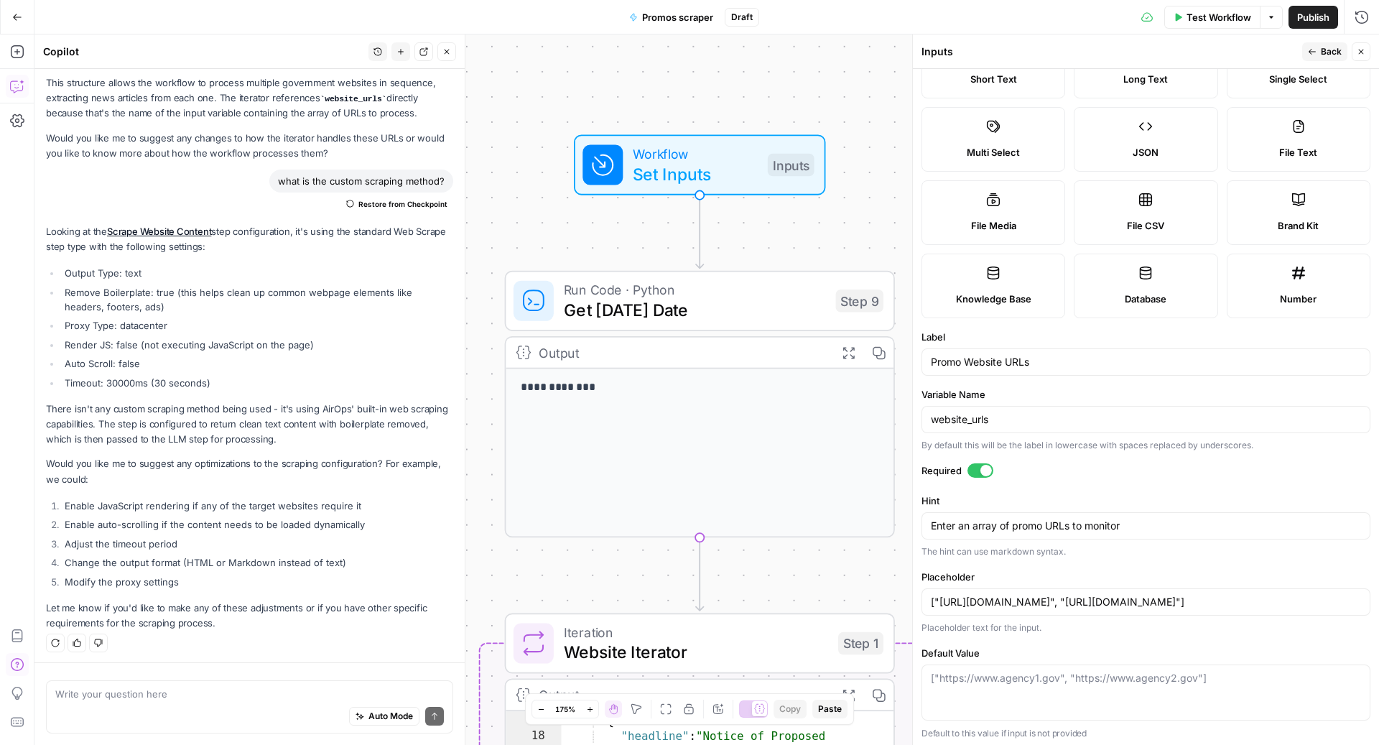
click at [101, 705] on div "Auto Mode Send" at bounding box center [249, 717] width 388 height 32
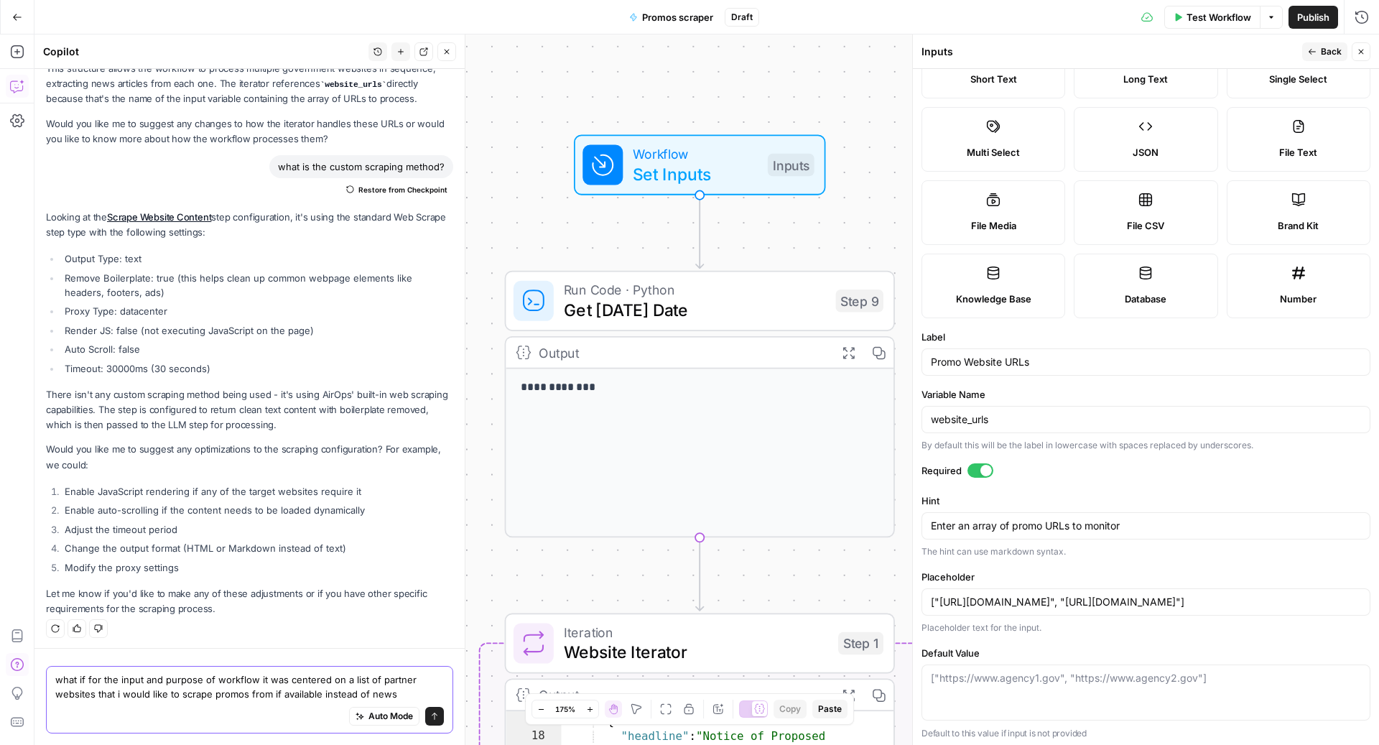
type textarea "what if for the input and purpose of workflow it was centered on a list of part…"
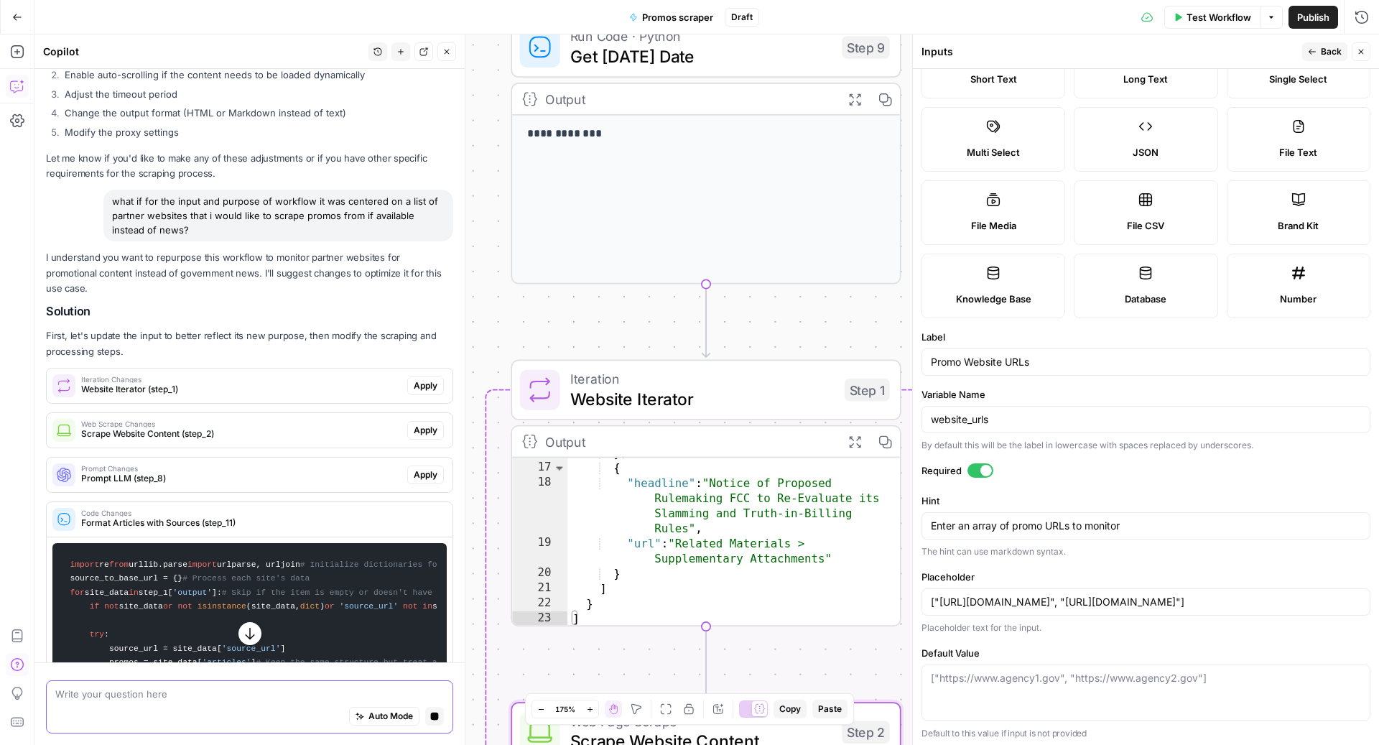
scroll to position [903, 0]
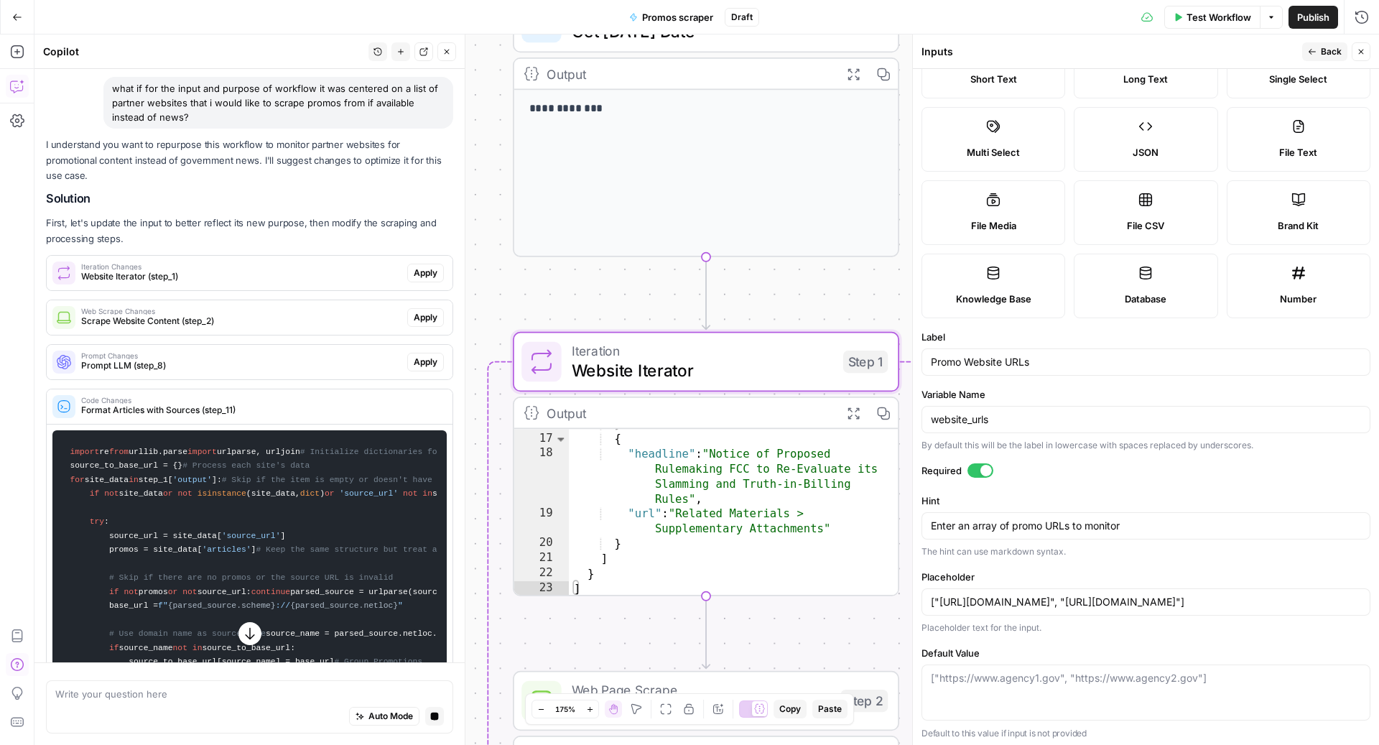
click at [314, 270] on span "Website Iterator (step_1)" at bounding box center [241, 276] width 320 height 13
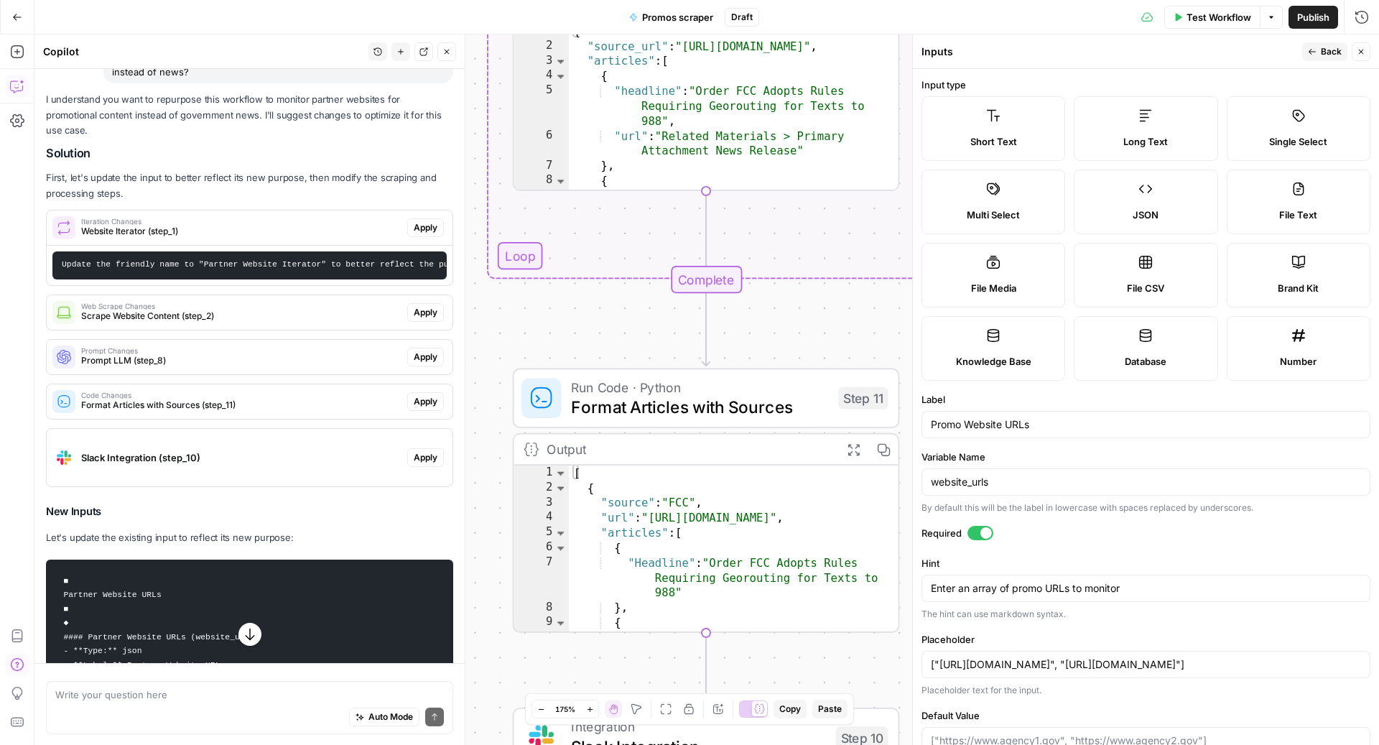
scroll to position [995, 0]
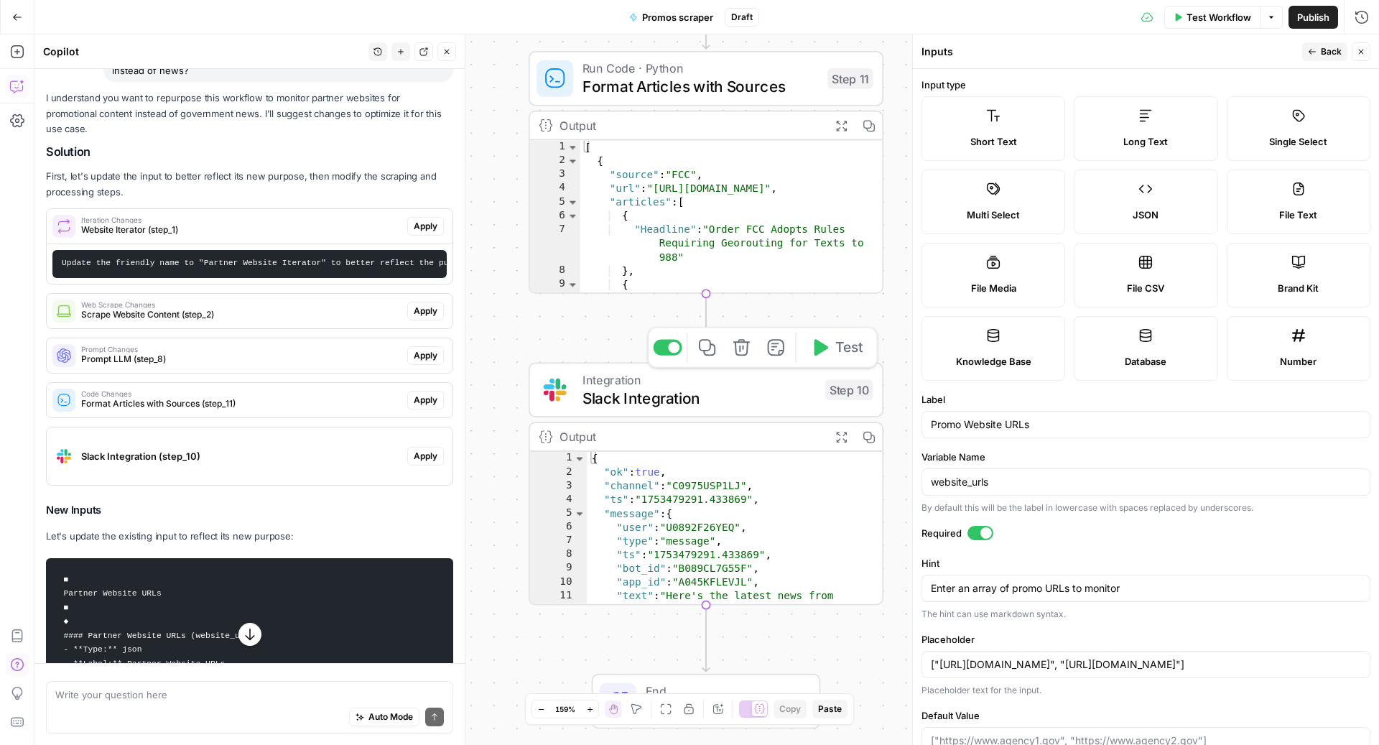
click at [676, 348] on div at bounding box center [673, 347] width 11 height 11
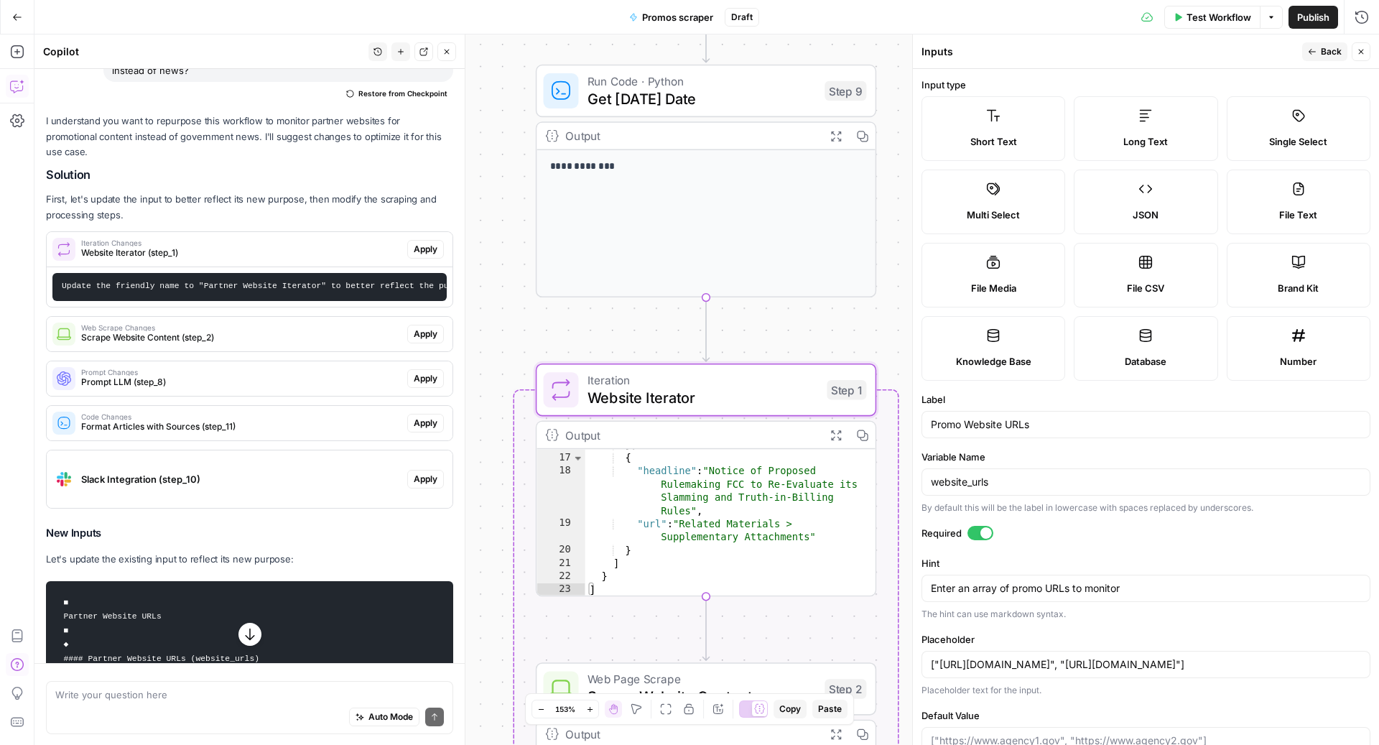
click at [421, 243] on span "Apply" at bounding box center [426, 249] width 24 height 13
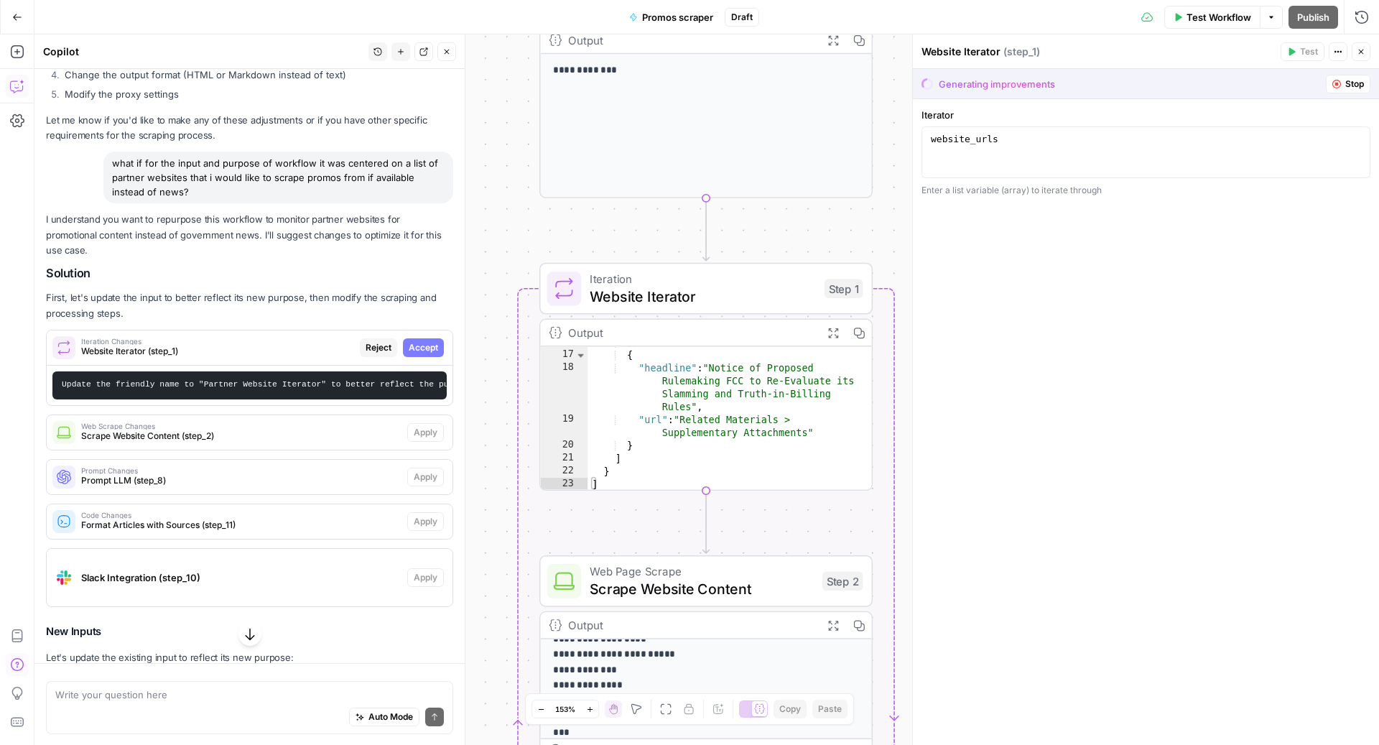
scroll to position [821, 0]
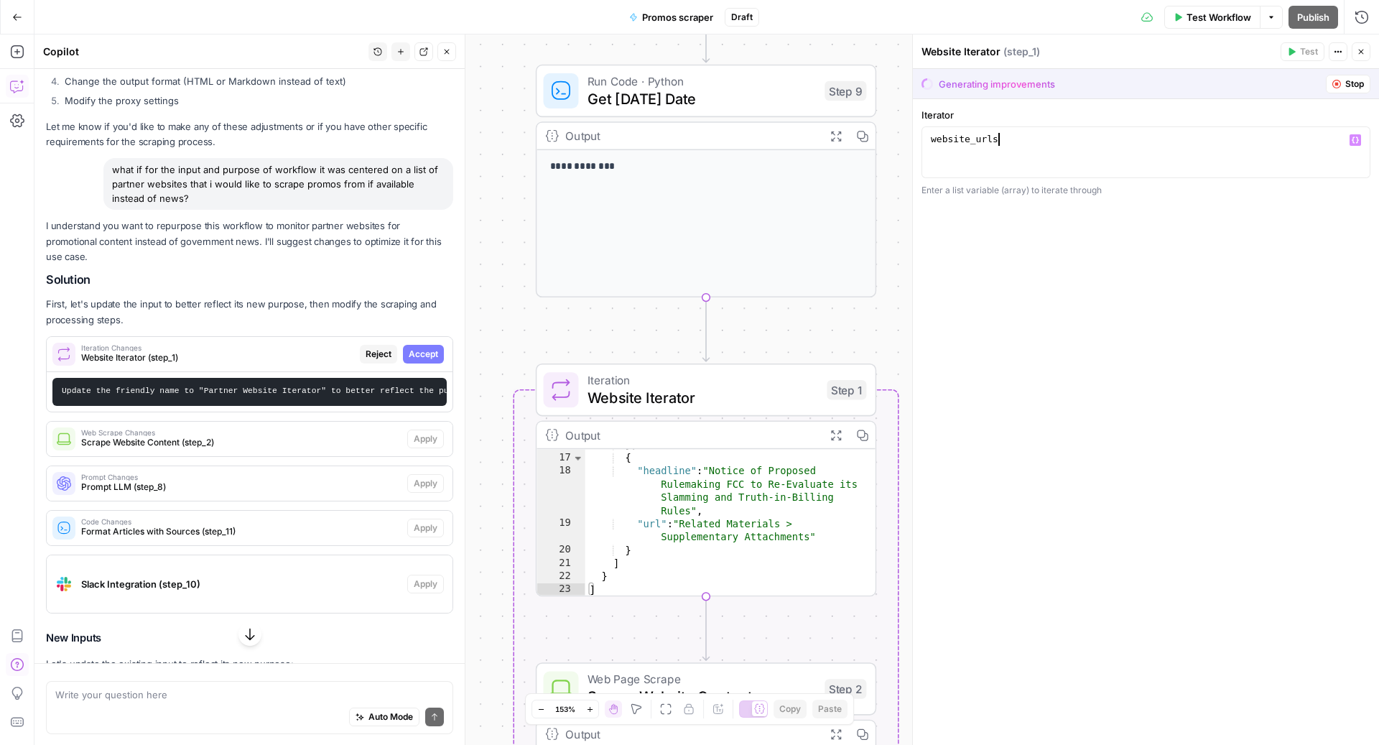
click at [1022, 141] on div "website_urls" at bounding box center [1146, 165] width 437 height 65
type textarea "*"
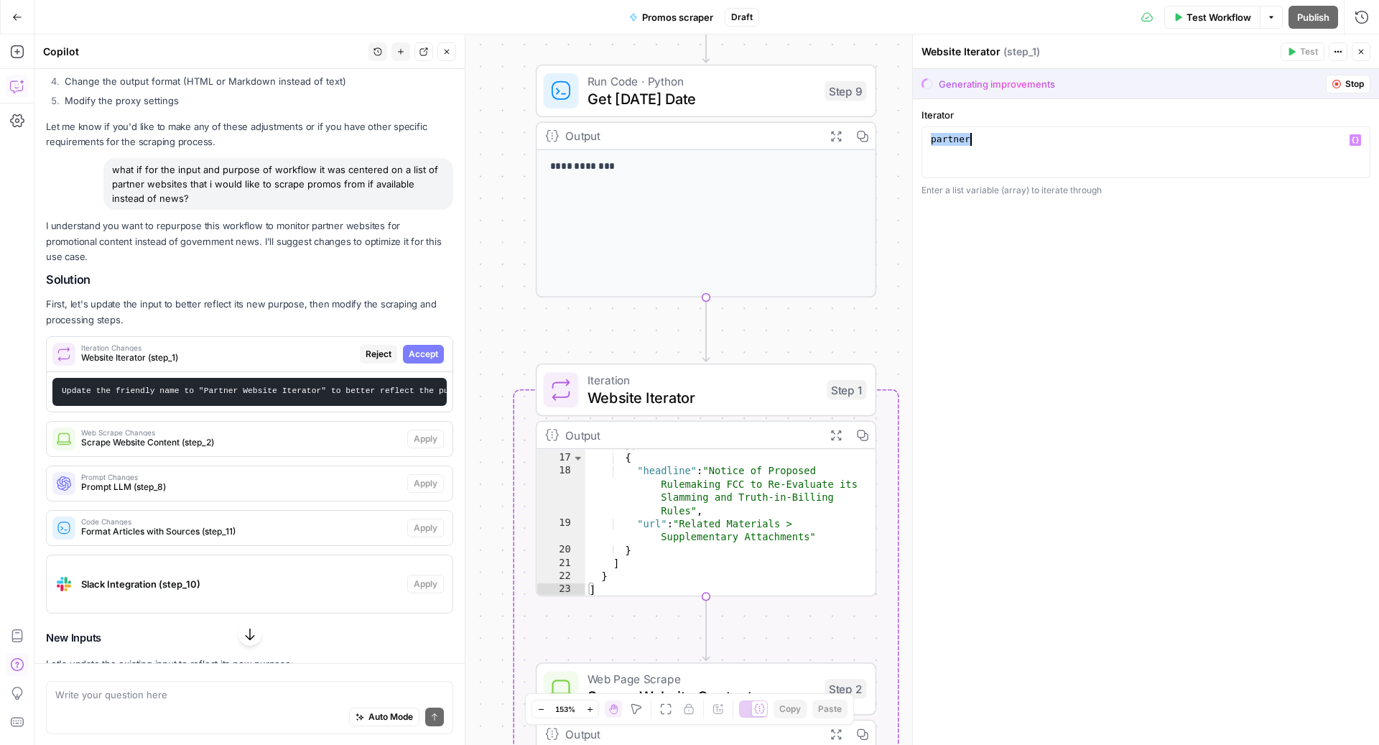
type textarea "**********"
click at [1059, 233] on div "**********" at bounding box center [1146, 421] width 466 height 645
click at [1358, 84] on span "Stop" at bounding box center [1354, 84] width 19 height 13
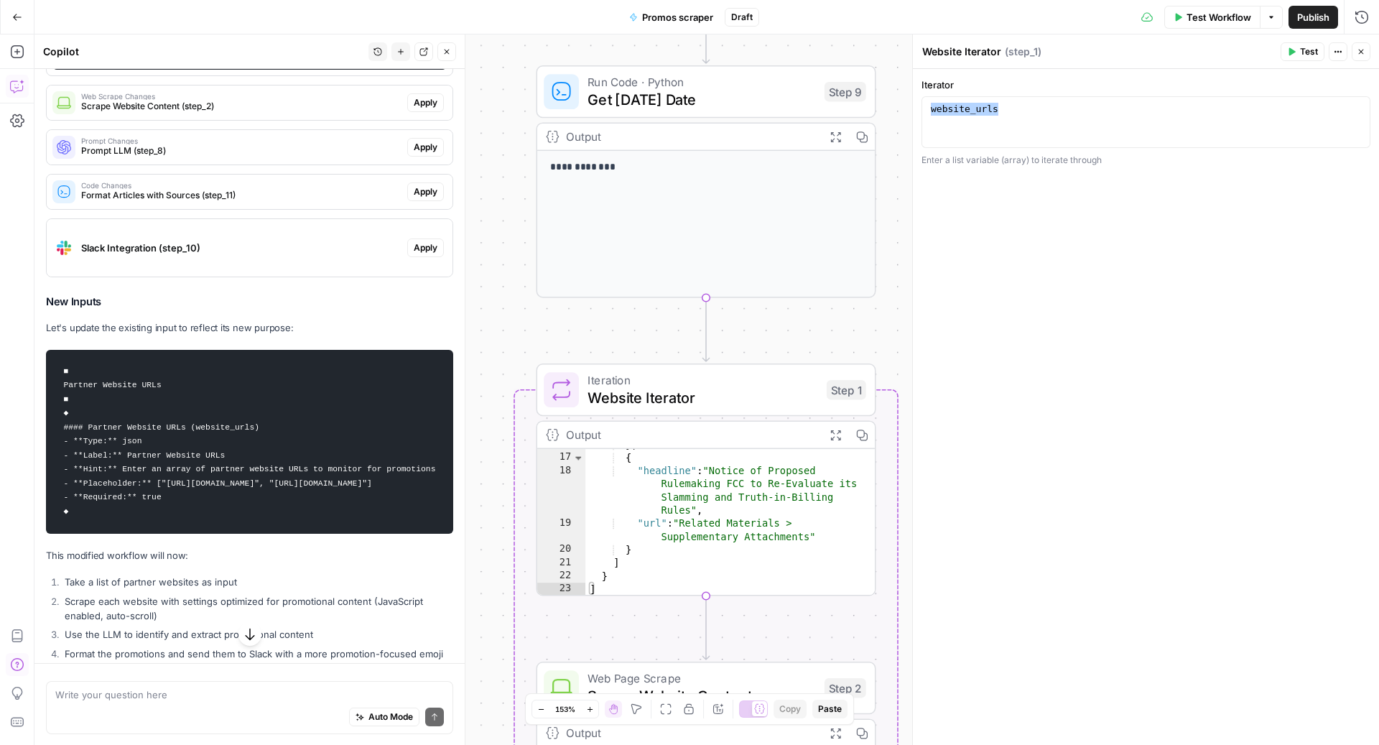
scroll to position [1236, 0]
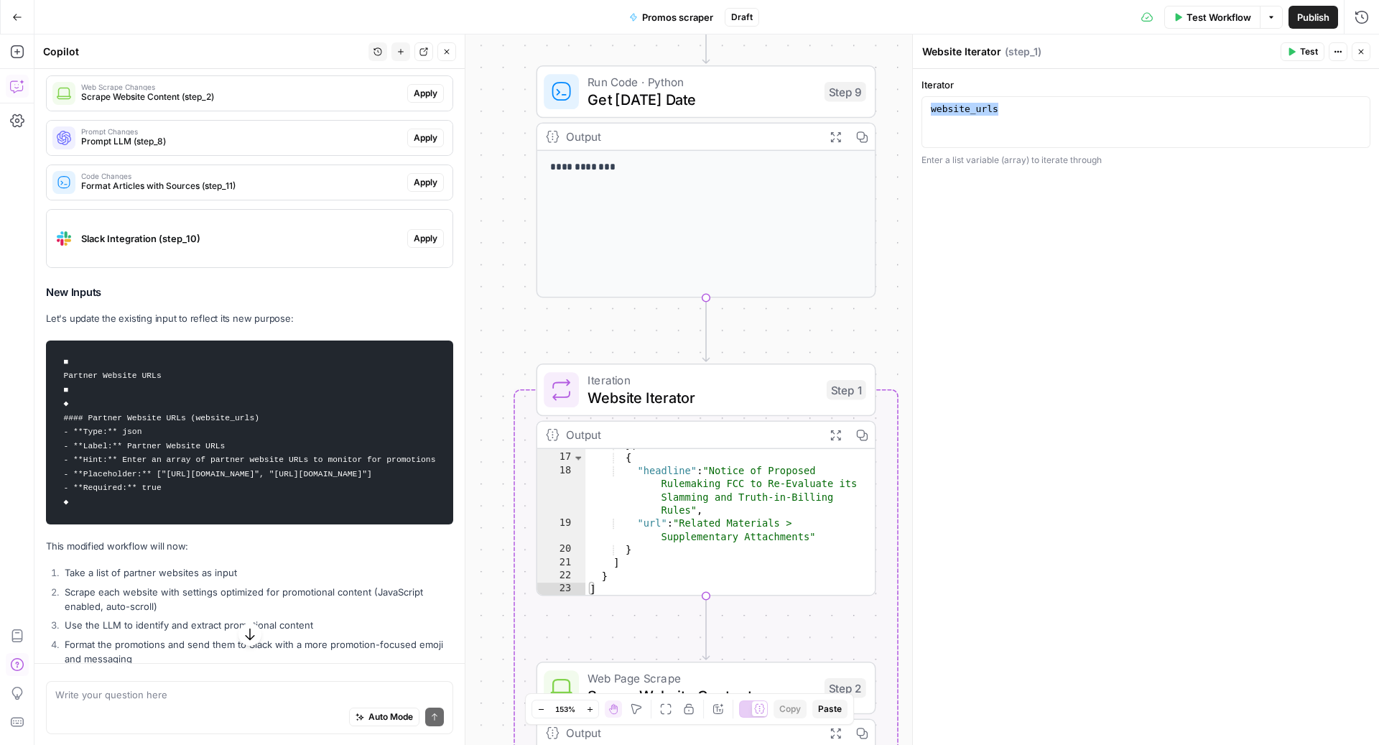
drag, startPoint x: 223, startPoint y: 428, endPoint x: 130, endPoint y: 429, distance: 93.3
click at [130, 429] on code "■ Partner Website URLs ■ ◆ #### Partner Website URLs (website_urls) - **Type:**…" at bounding box center [249, 432] width 388 height 170
drag, startPoint x: 122, startPoint y: 442, endPoint x: 452, endPoint y: 441, distance: 329.6
click at [451, 442] on pre "■ Partner Website URLs ■ ◆ #### Partner Website URLs (website_urls) - **Type:**…" at bounding box center [249, 432] width 407 height 185
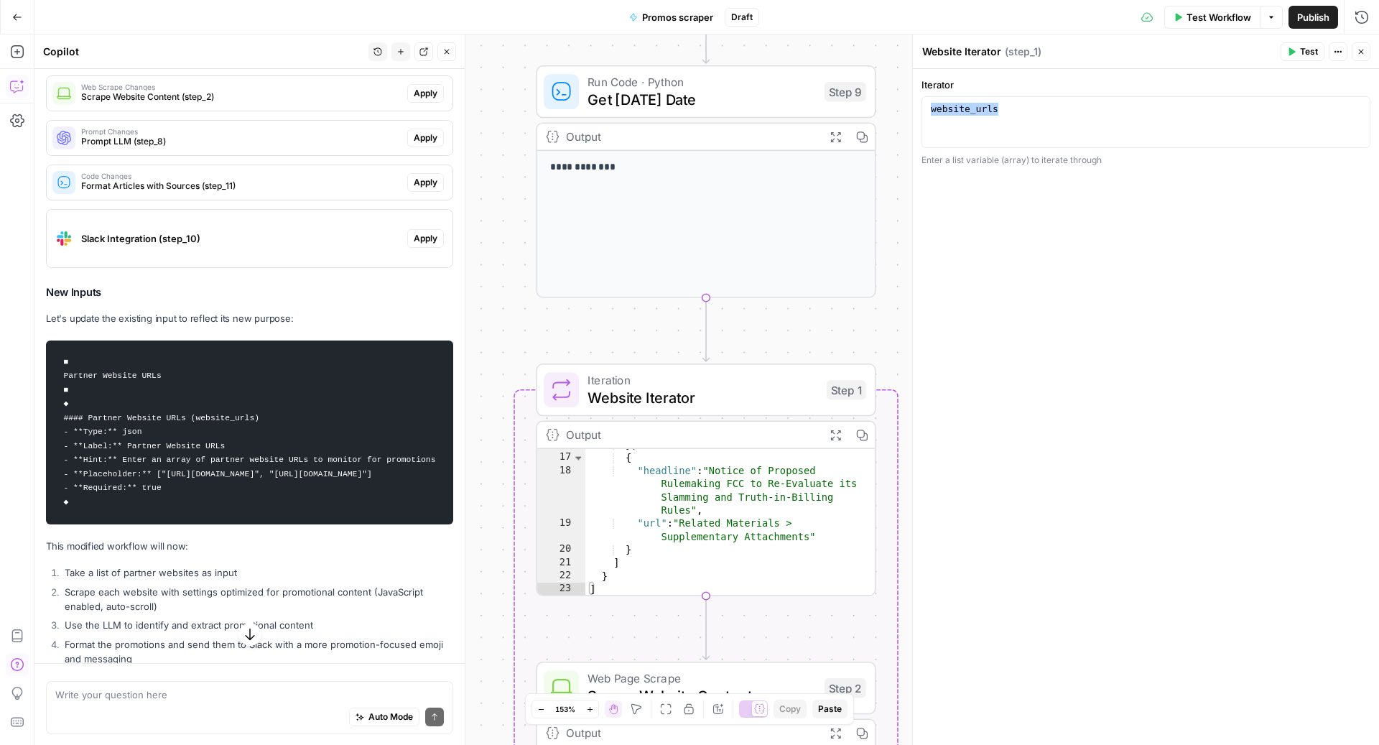
copy code "Enter an array of partner website URLs to monitor for promotions"
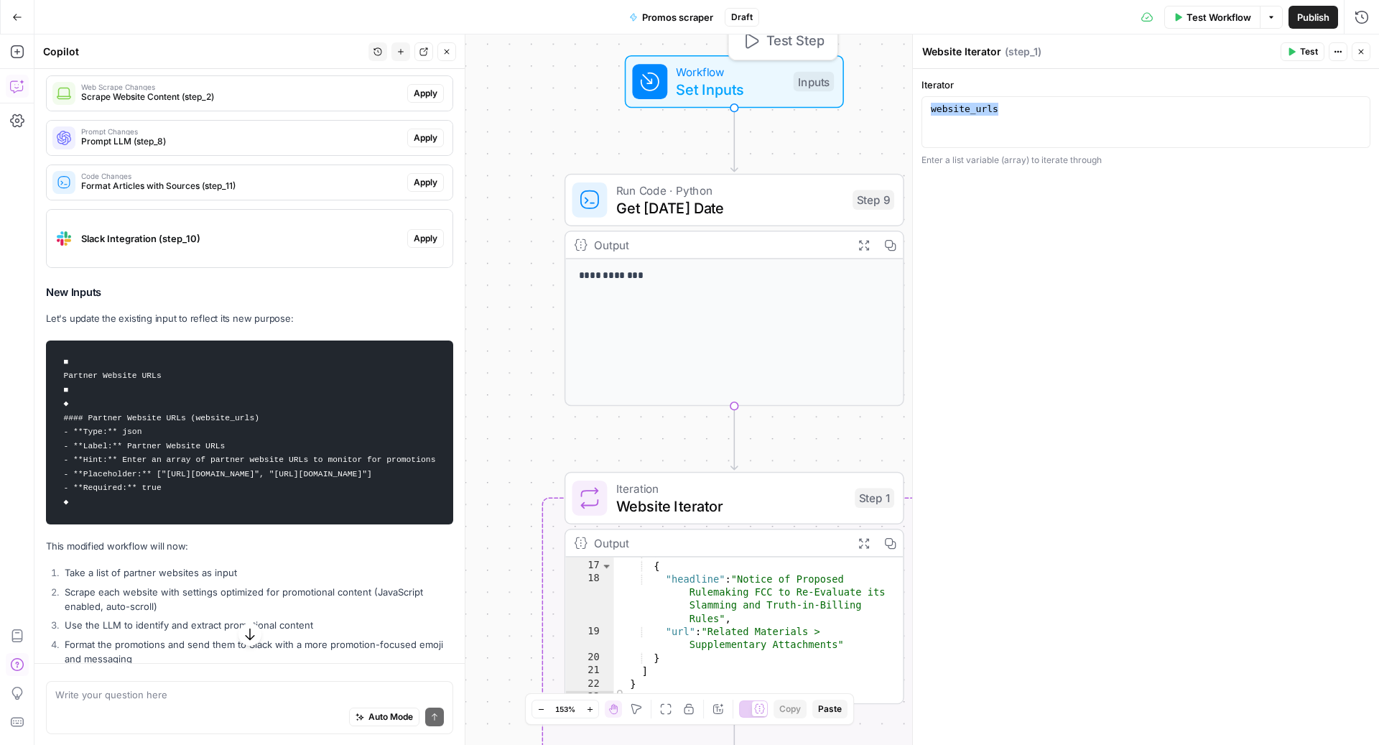
click at [715, 79] on span "Set Inputs" at bounding box center [730, 89] width 108 height 22
click at [1312, 85] on span "edit field" at bounding box center [1313, 88] width 32 height 11
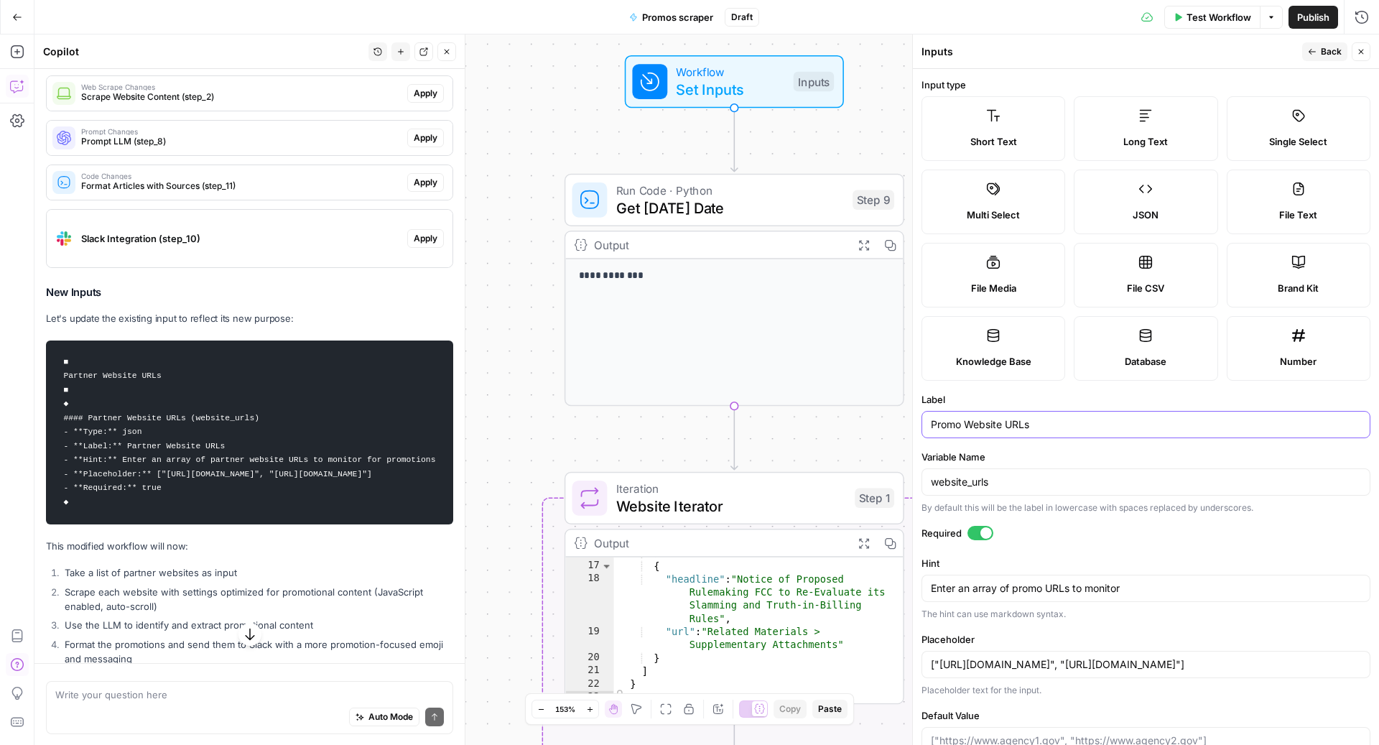
click at [946, 419] on input "Promo Website URLs" at bounding box center [1146, 424] width 430 height 14
type input "Partner Website URLs"
click at [967, 477] on input "website_urls" at bounding box center [1146, 482] width 430 height 14
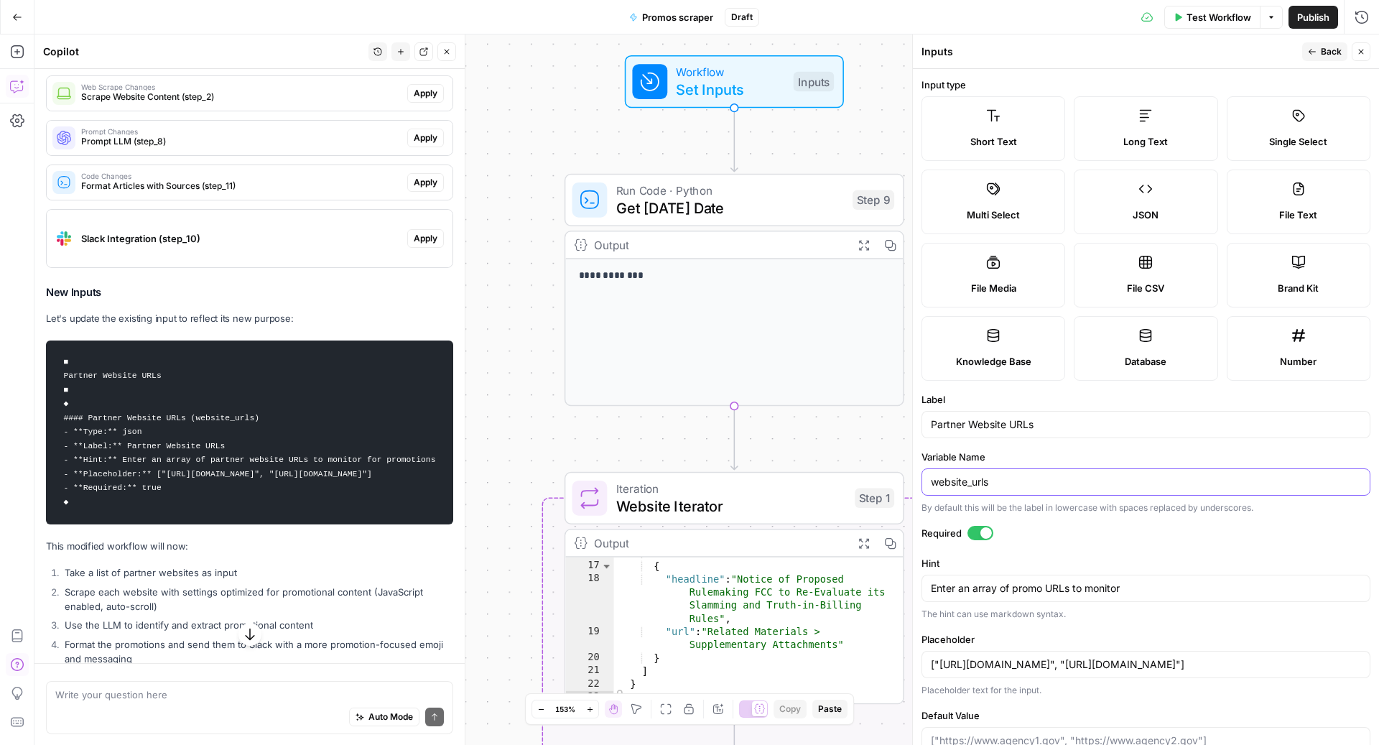
click at [967, 477] on input "website_urls" at bounding box center [1146, 482] width 430 height 14
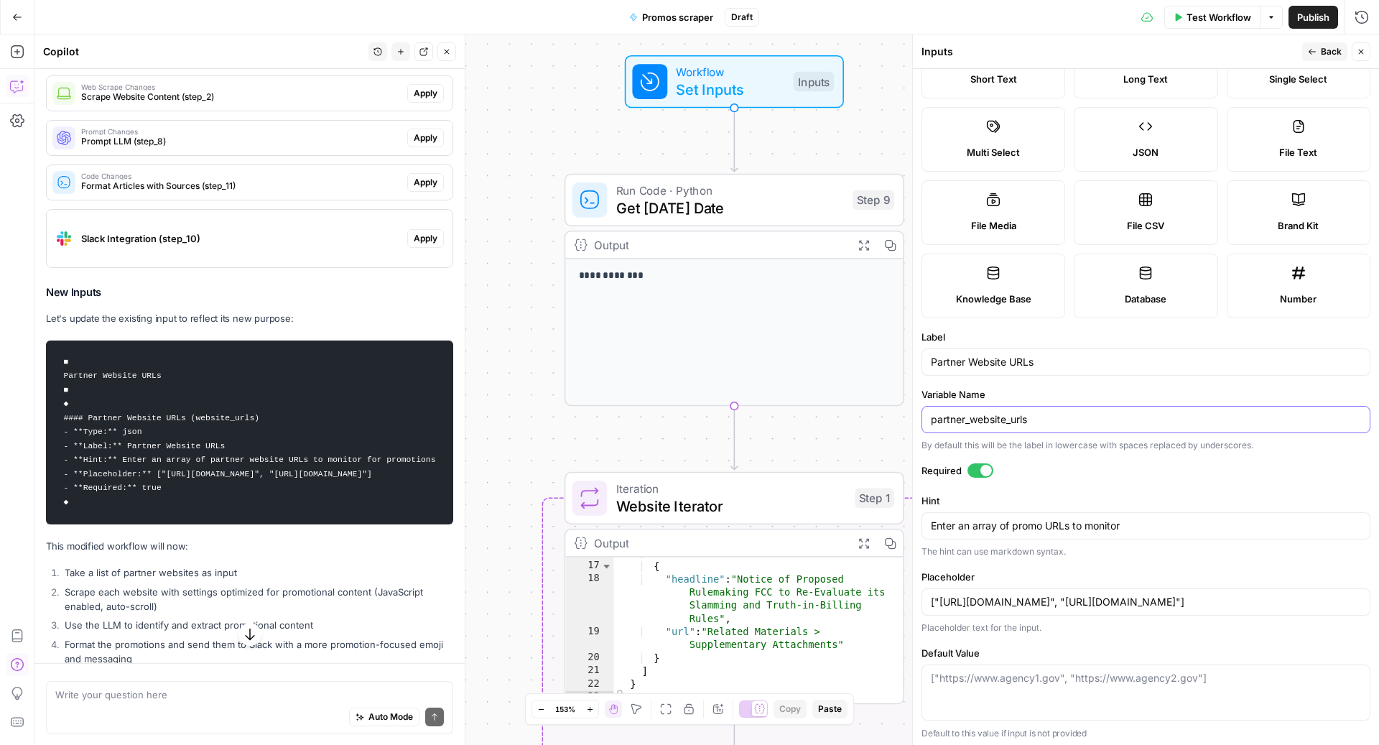
type input "partner_website_urls"
click at [1004, 519] on textarea "Enter an array of promo URLs to monitor" at bounding box center [1146, 525] width 430 height 14
paste textarea "artner website URLs to monitor for promotions"
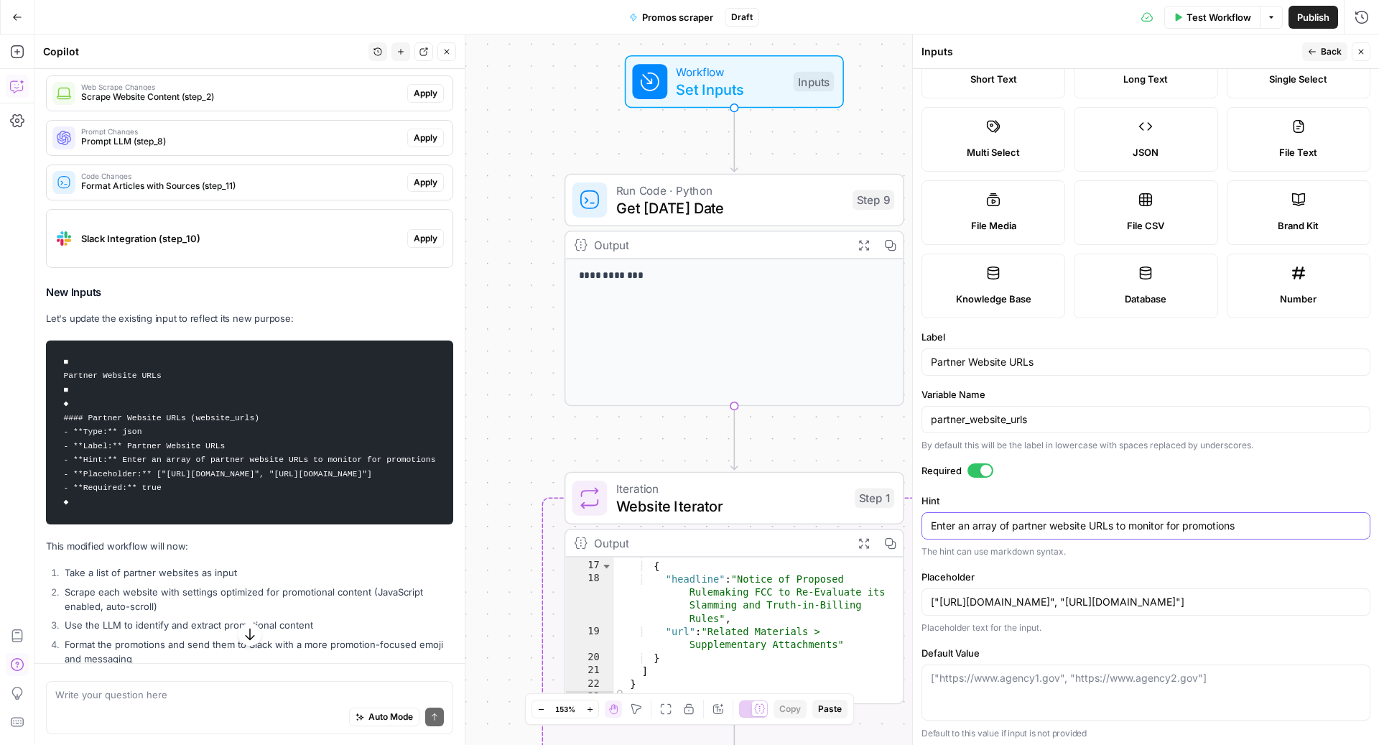
type textarea "Enter an array of partner website URLs to monitor for promotions"
click at [995, 563] on form "Input type Short Text Long Text Single Select Multi Select JSON File Text File …" at bounding box center [1146, 407] width 466 height 676
click at [1019, 597] on input "["https://www.agency1.gov", "https://www.agency2.gov"]" at bounding box center [1146, 601] width 430 height 14
click at [1139, 599] on input "["https://www.partner.gov", "https://www.agency2.gov"]" at bounding box center [1146, 601] width 430 height 14
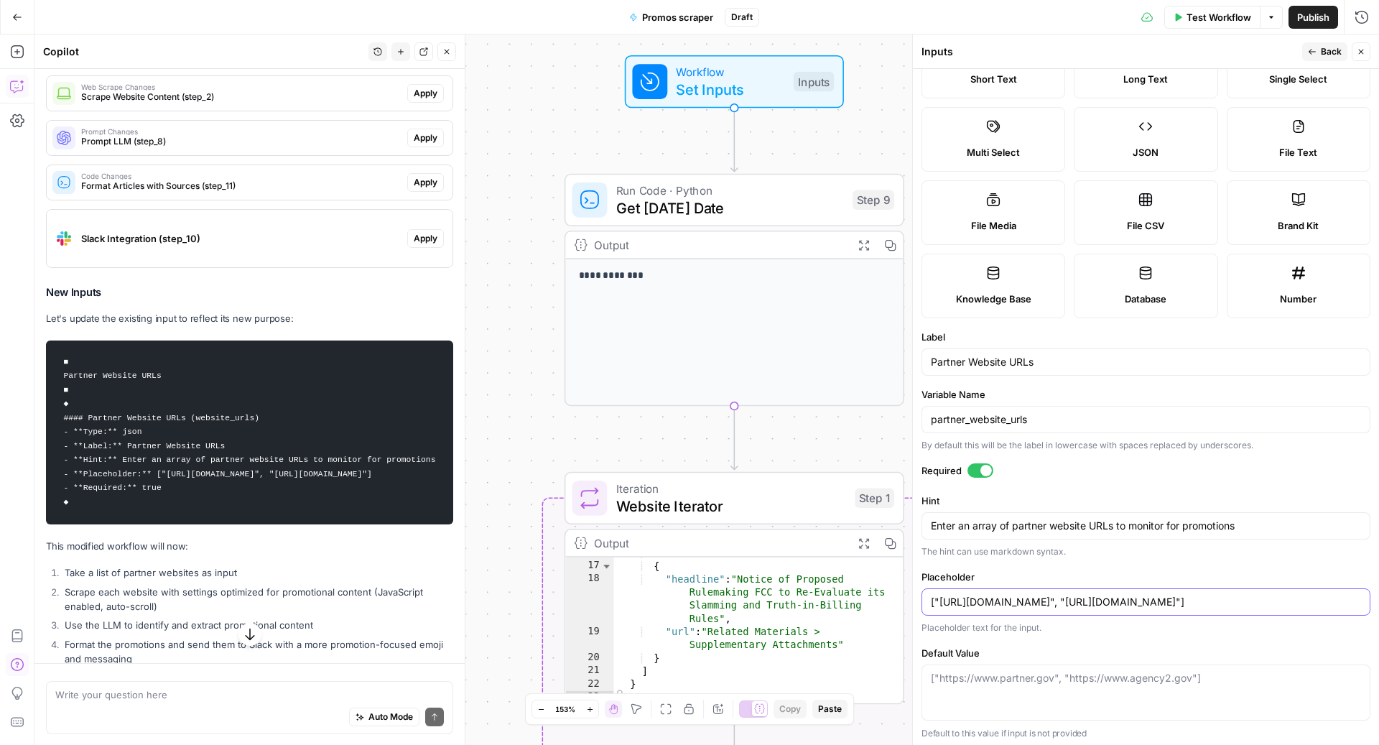
click at [1139, 599] on input "["https://www.partner.gov", "https://www.agency2.gov"]" at bounding box center [1146, 601] width 430 height 14
drag, startPoint x: 1054, startPoint y: 597, endPoint x: 1039, endPoint y: 600, distance: 15.2
click at [1039, 600] on input "["https://www.partner.gov", "https://www.partner2.gov"]" at bounding box center [1146, 601] width 430 height 14
drag, startPoint x: 1194, startPoint y: 600, endPoint x: 1177, endPoint y: 600, distance: 16.5
click at [1177, 600] on input "["https://www.partner.com", "https://www.partner2.gov"]" at bounding box center [1146, 601] width 430 height 14
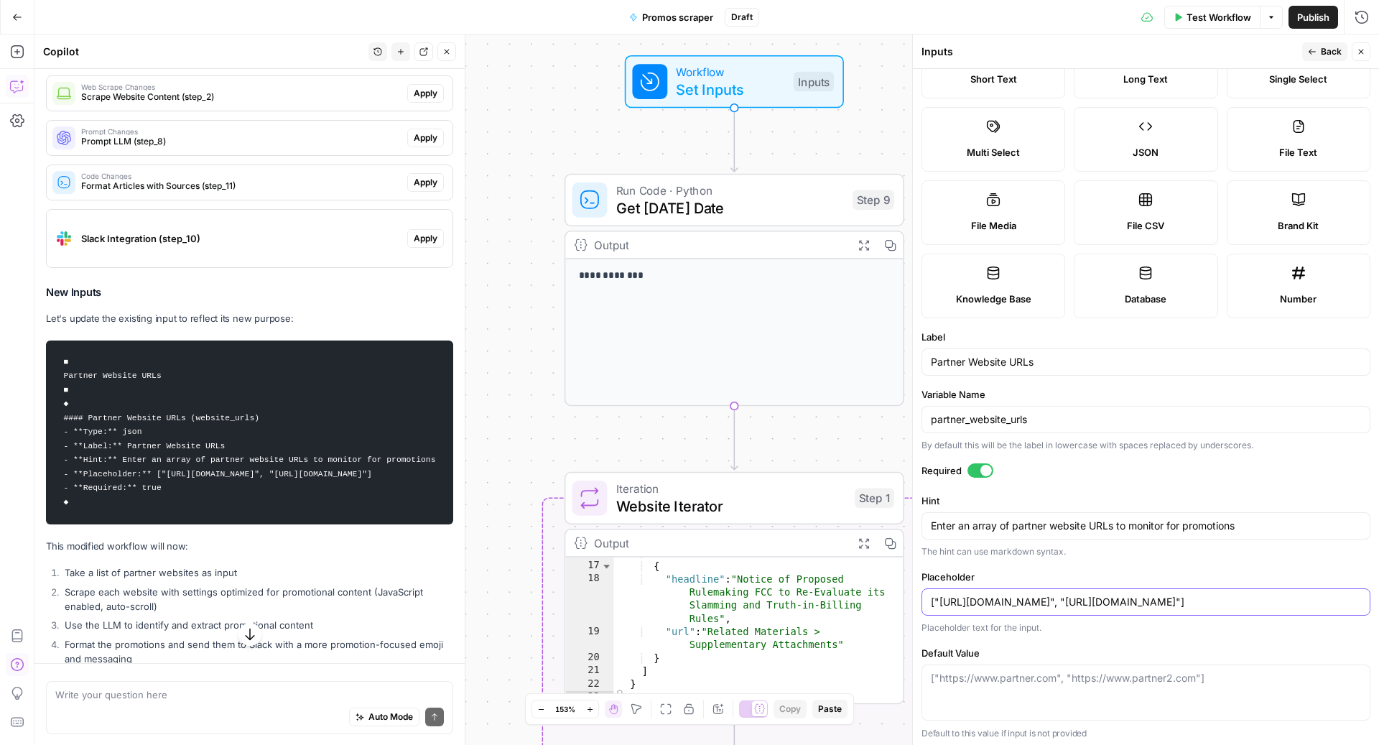
type input "["https://www.partner.com", "https://www.partner2.com"]"
click at [1043, 672] on textarea "Default Value" at bounding box center [1146, 678] width 430 height 14
click at [1012, 694] on div "["https://www.partner.com", "https://www.partner2.com"]" at bounding box center [1145, 692] width 449 height 56
click at [1063, 633] on form "Input type Short Text Long Text Single Select Multi Select JSON File Text File …" at bounding box center [1146, 407] width 466 height 676
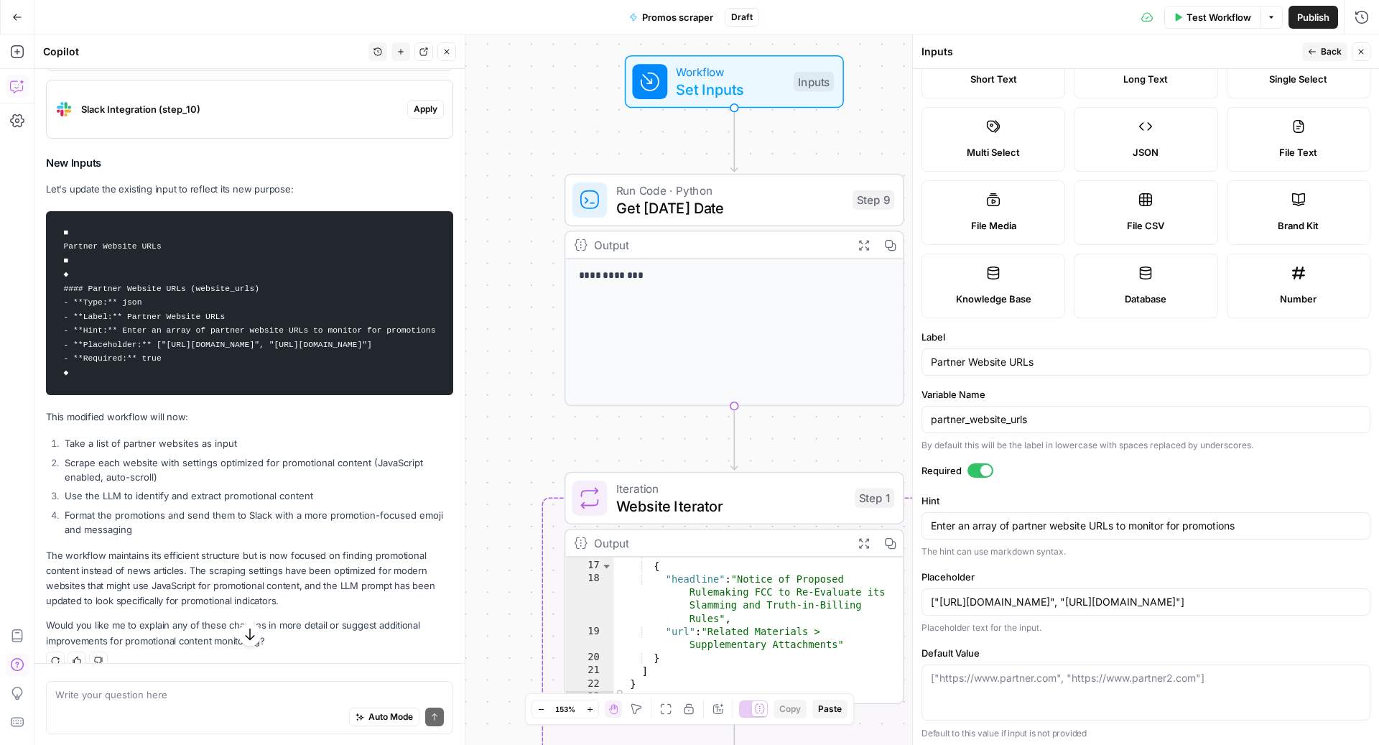
scroll to position [1363, 0]
click at [1052, 686] on div "["https://www.partner.com", "https://www.partner2.com"]" at bounding box center [1145, 692] width 449 height 56
click at [1022, 645] on label "Default Value" at bounding box center [1145, 652] width 449 height 14
click at [1022, 671] on textarea "Default Value" at bounding box center [1146, 678] width 430 height 14
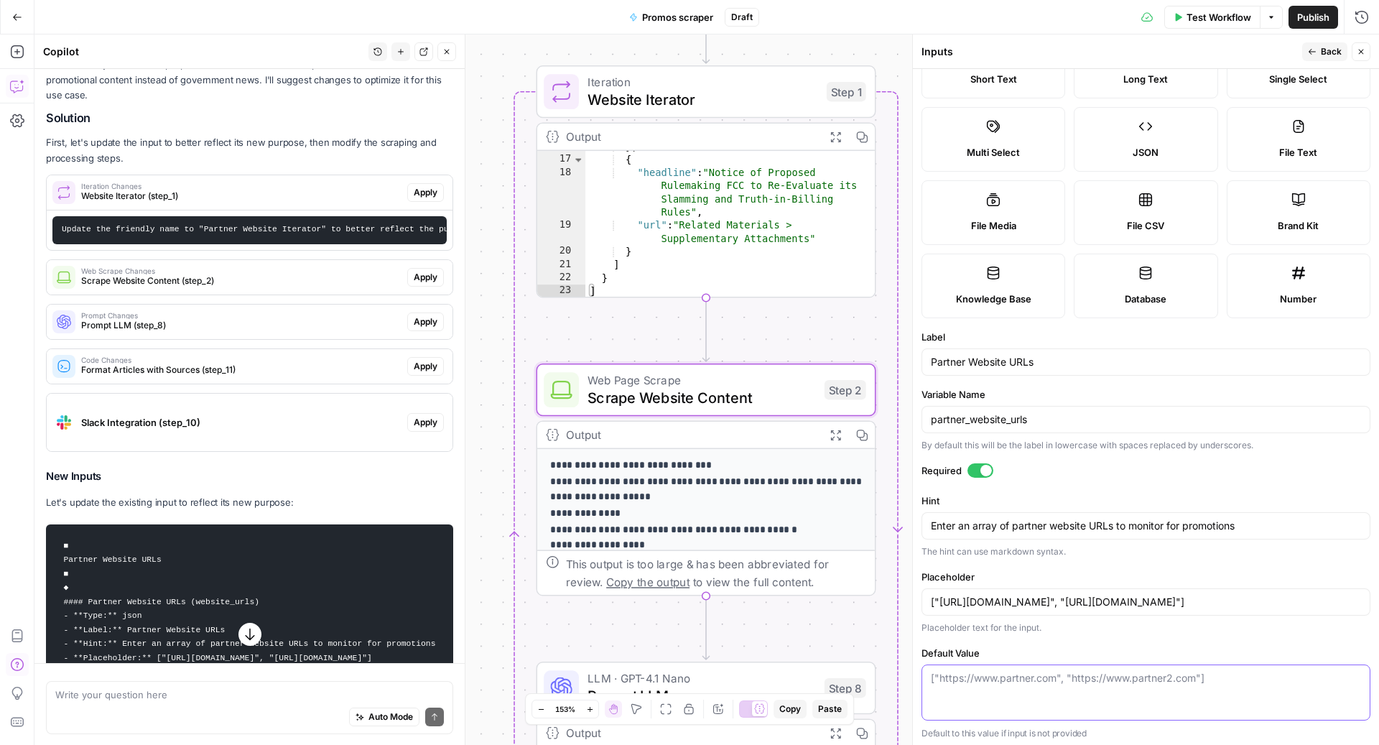
scroll to position [988, 0]
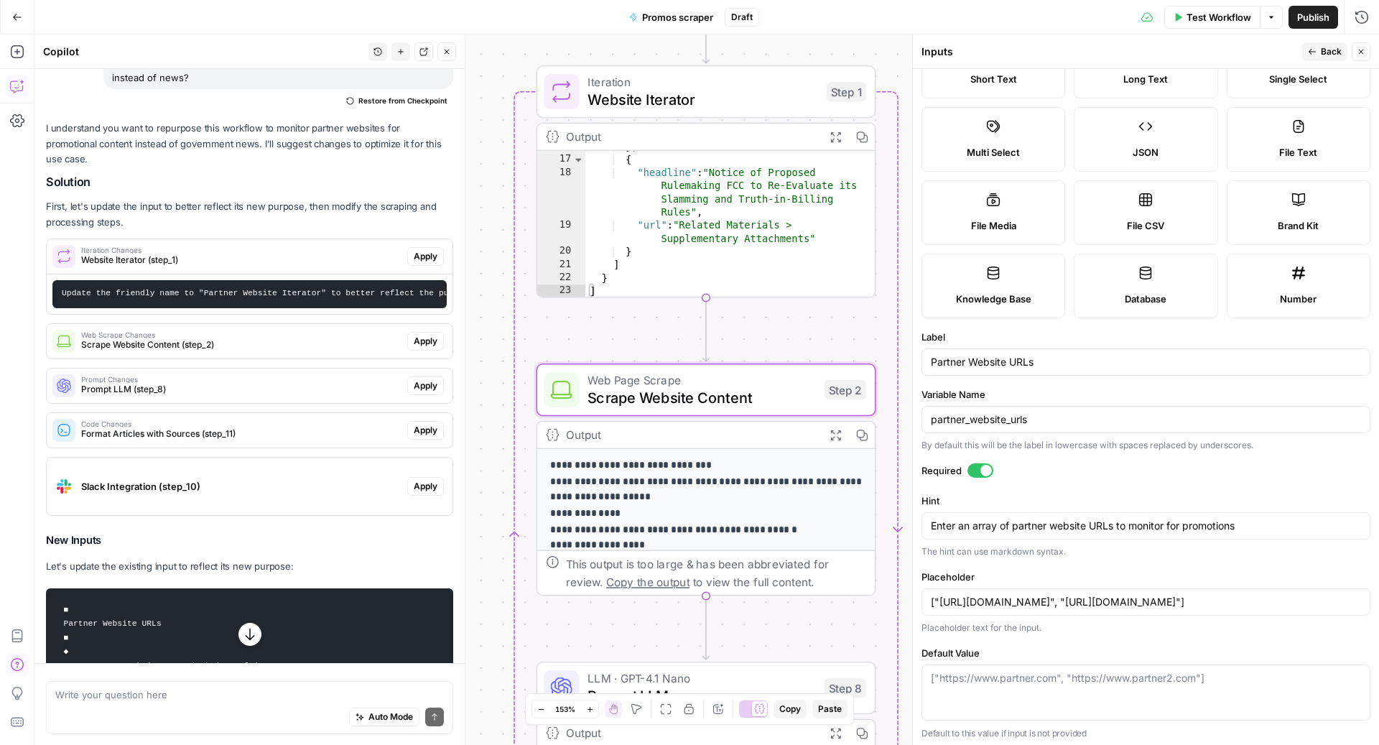
click at [349, 338] on span "Scrape Website Content (step_2)" at bounding box center [241, 344] width 320 height 13
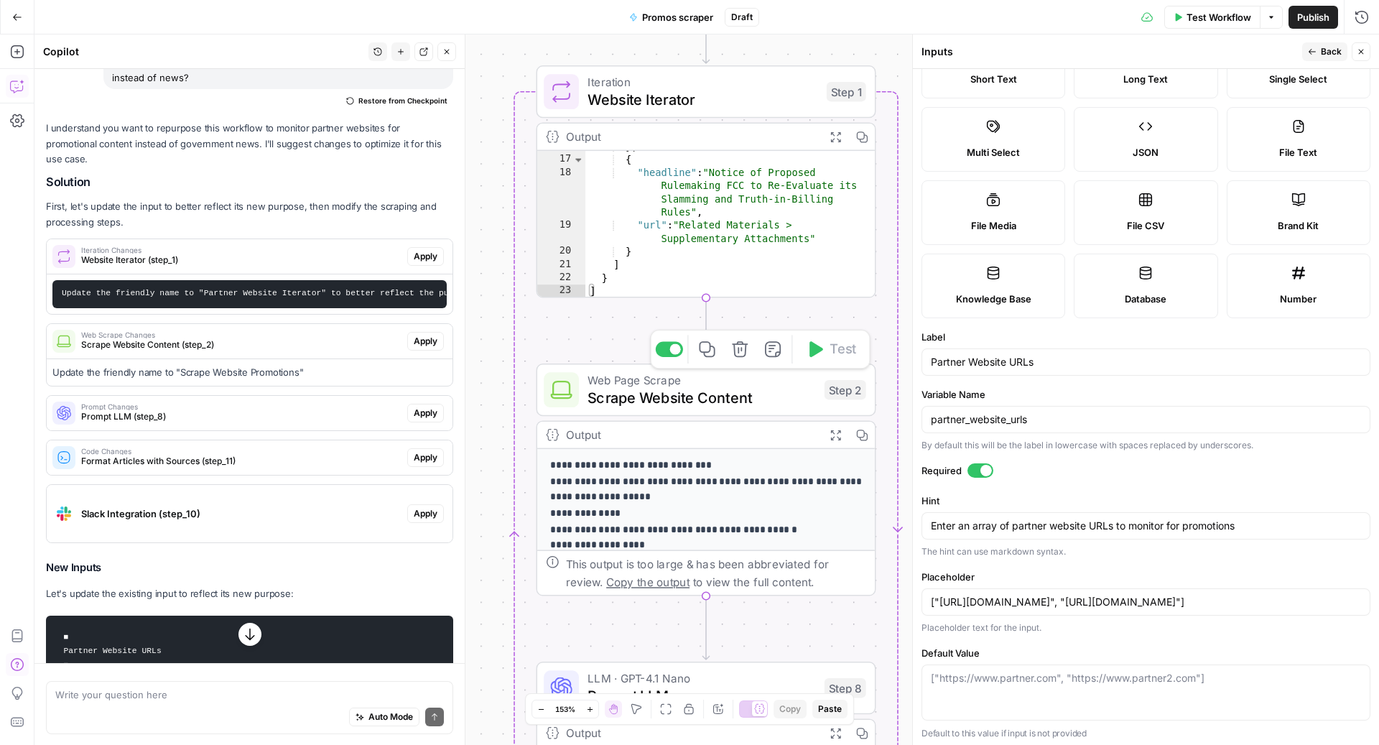
click at [753, 398] on span "Scrape Website Content" at bounding box center [701, 397] width 228 height 22
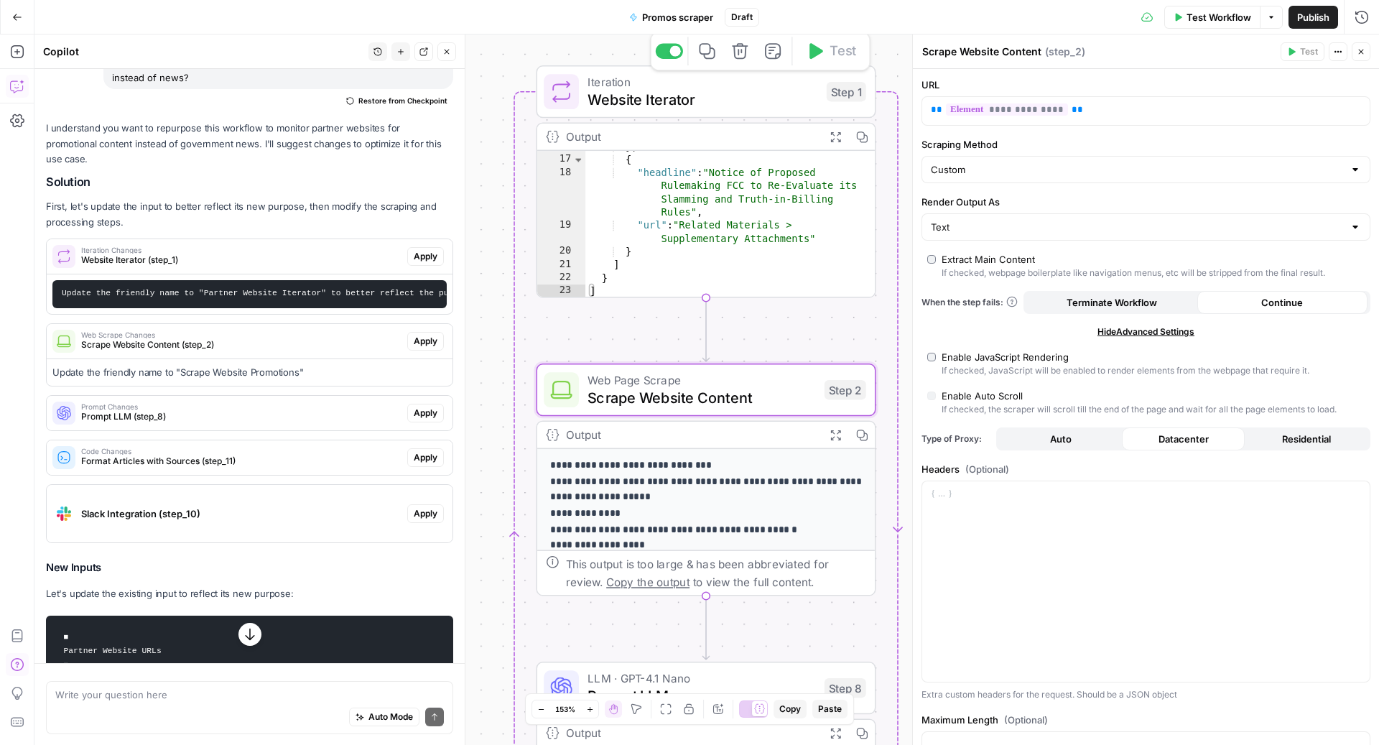
click at [696, 90] on span "Website Iterator" at bounding box center [702, 99] width 230 height 22
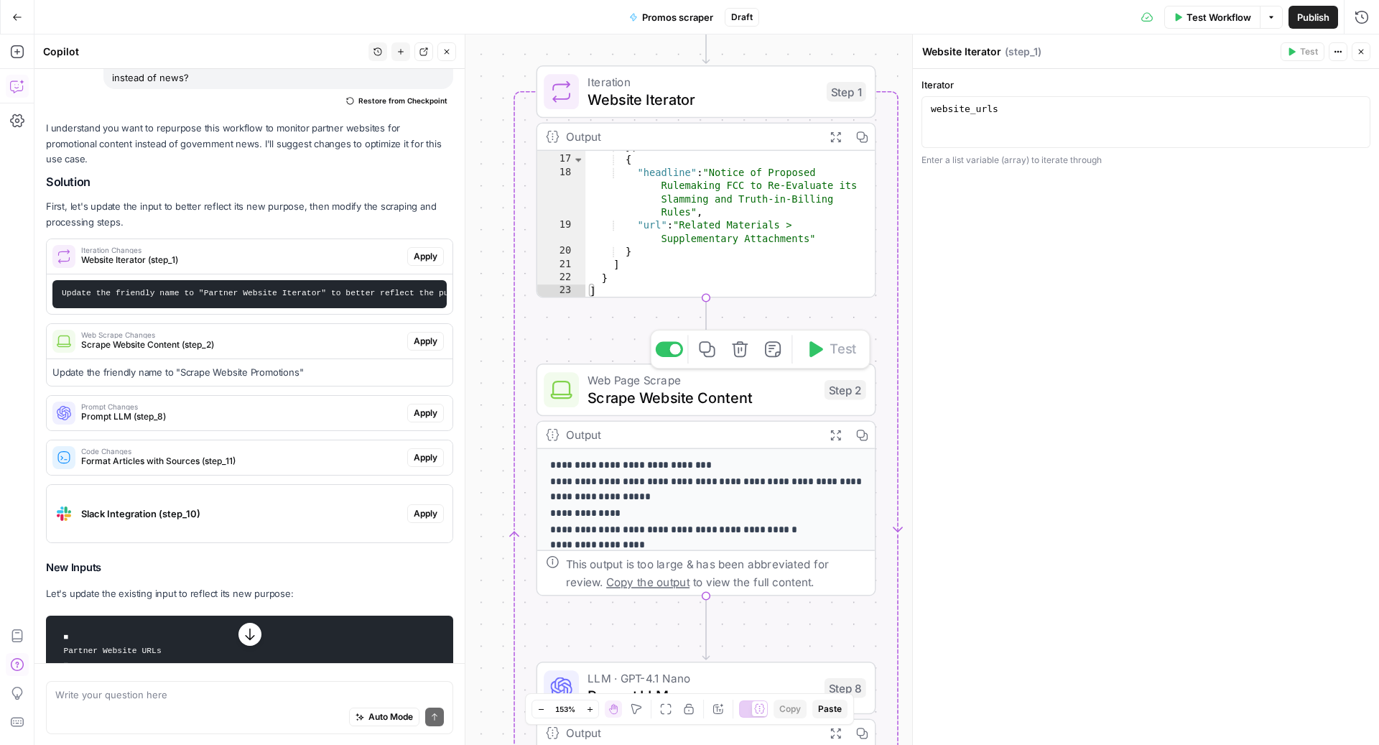
click at [729, 412] on div "Web Page Scrape Scrape Website Content Step 2 Copy step Delete step Add Note Te…" at bounding box center [706, 389] width 340 height 52
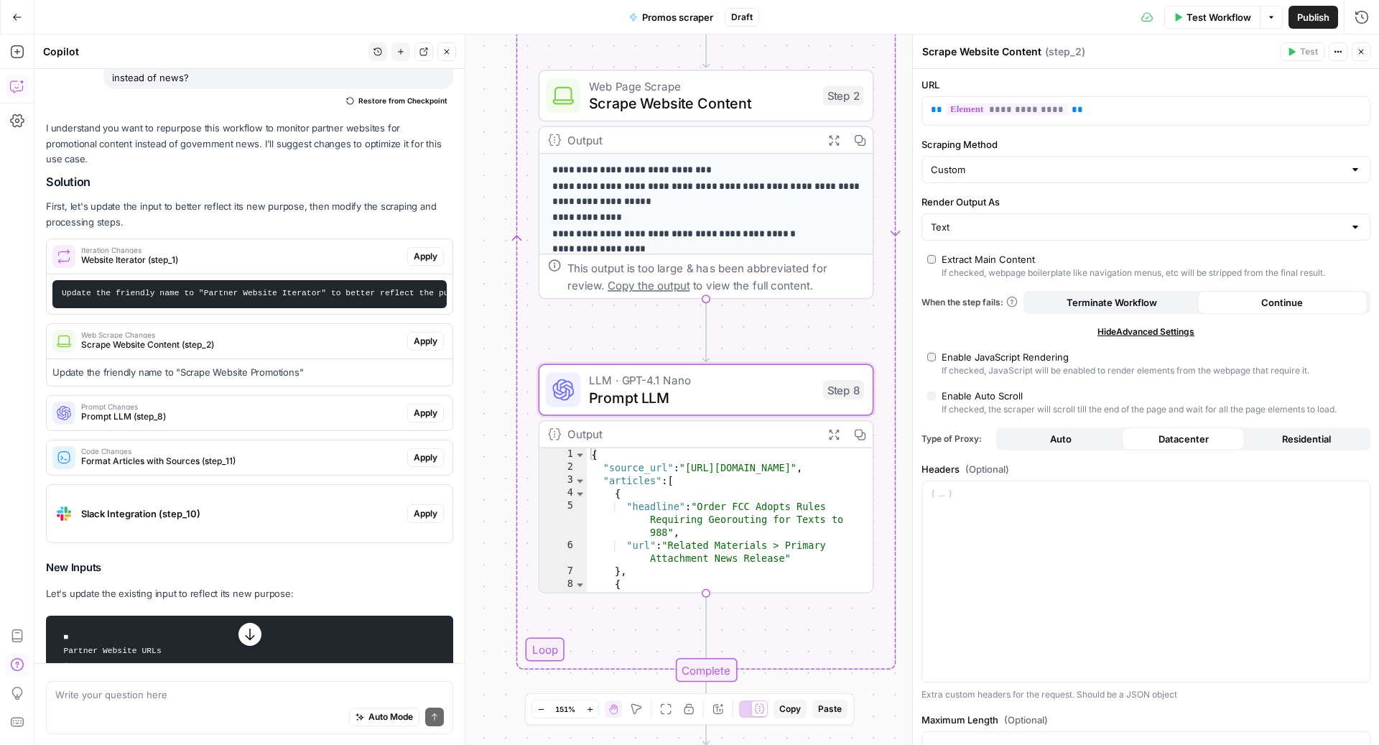
click at [335, 410] on span "Prompt LLM (step_8)" at bounding box center [241, 416] width 320 height 13
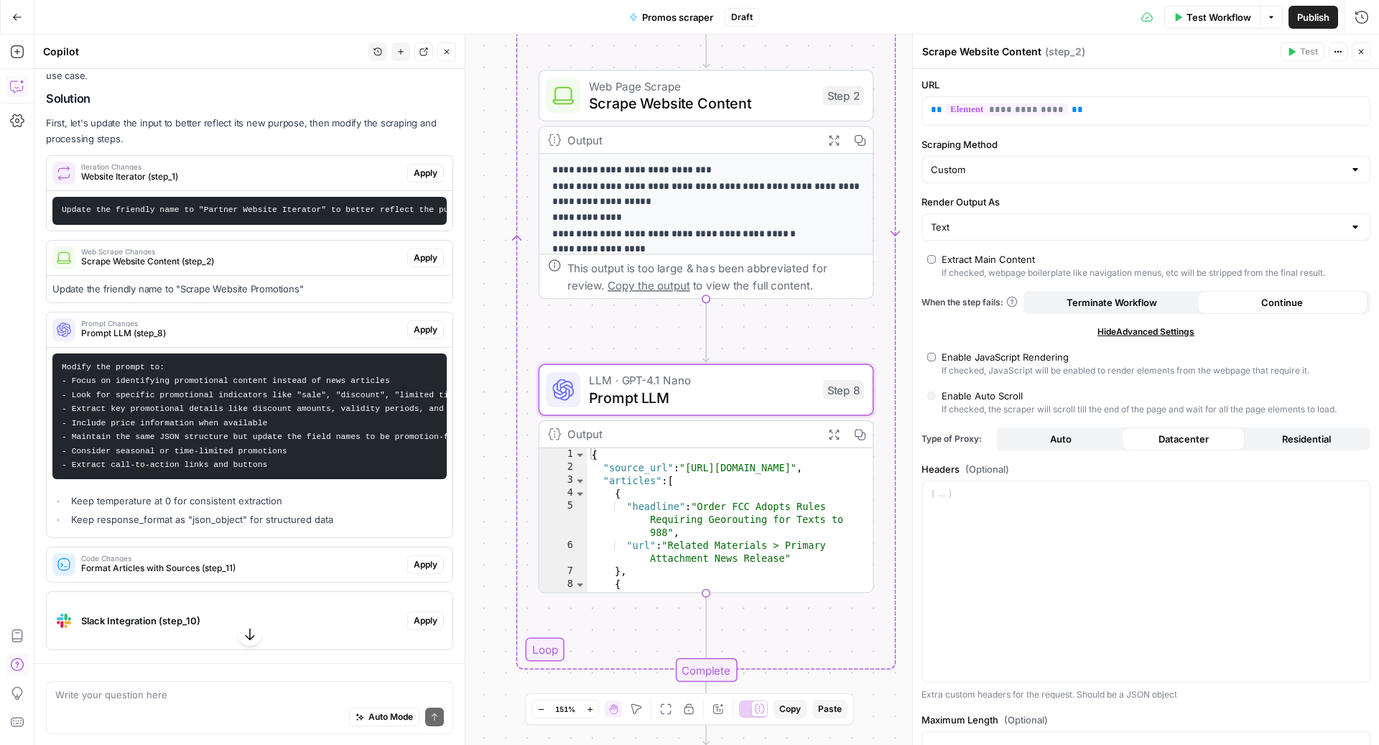
scroll to position [1072, 0]
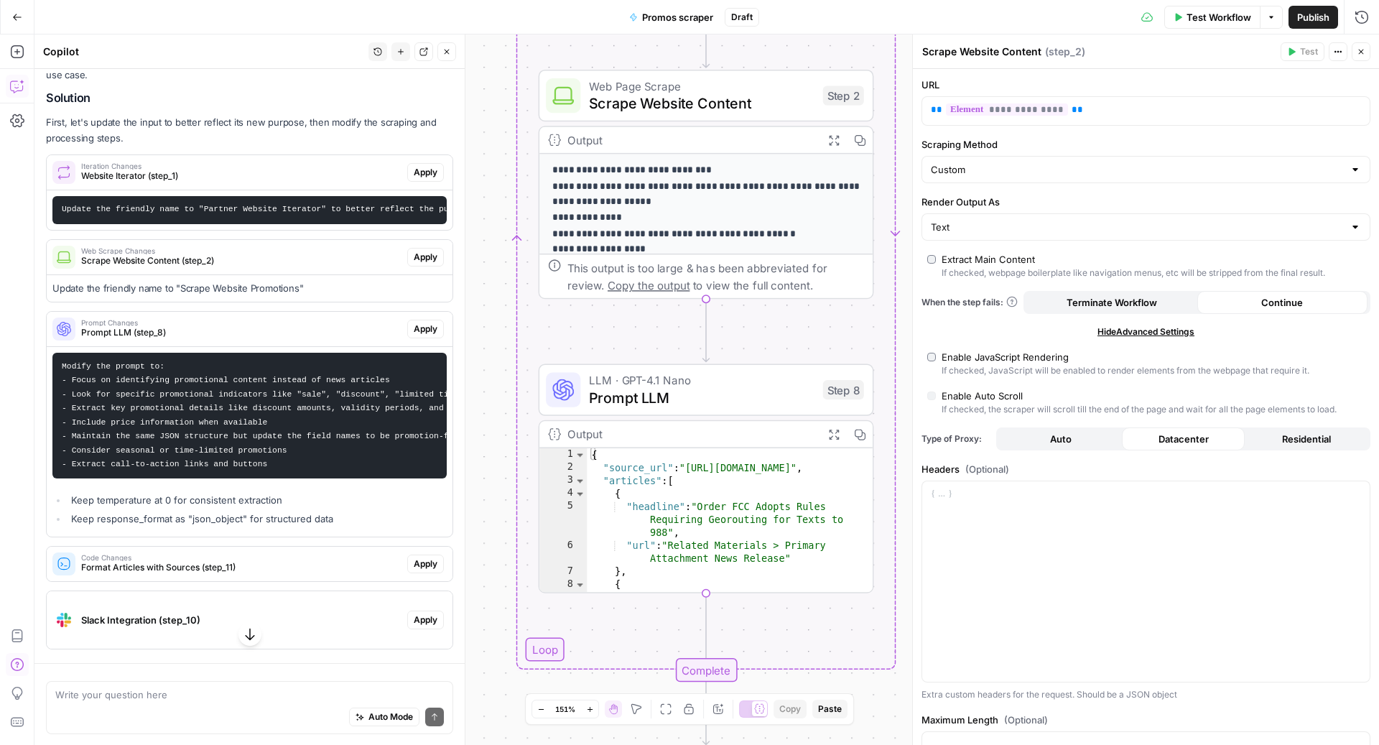
click at [626, 382] on span "LLM · GPT-4.1 Nano" at bounding box center [701, 379] width 225 height 17
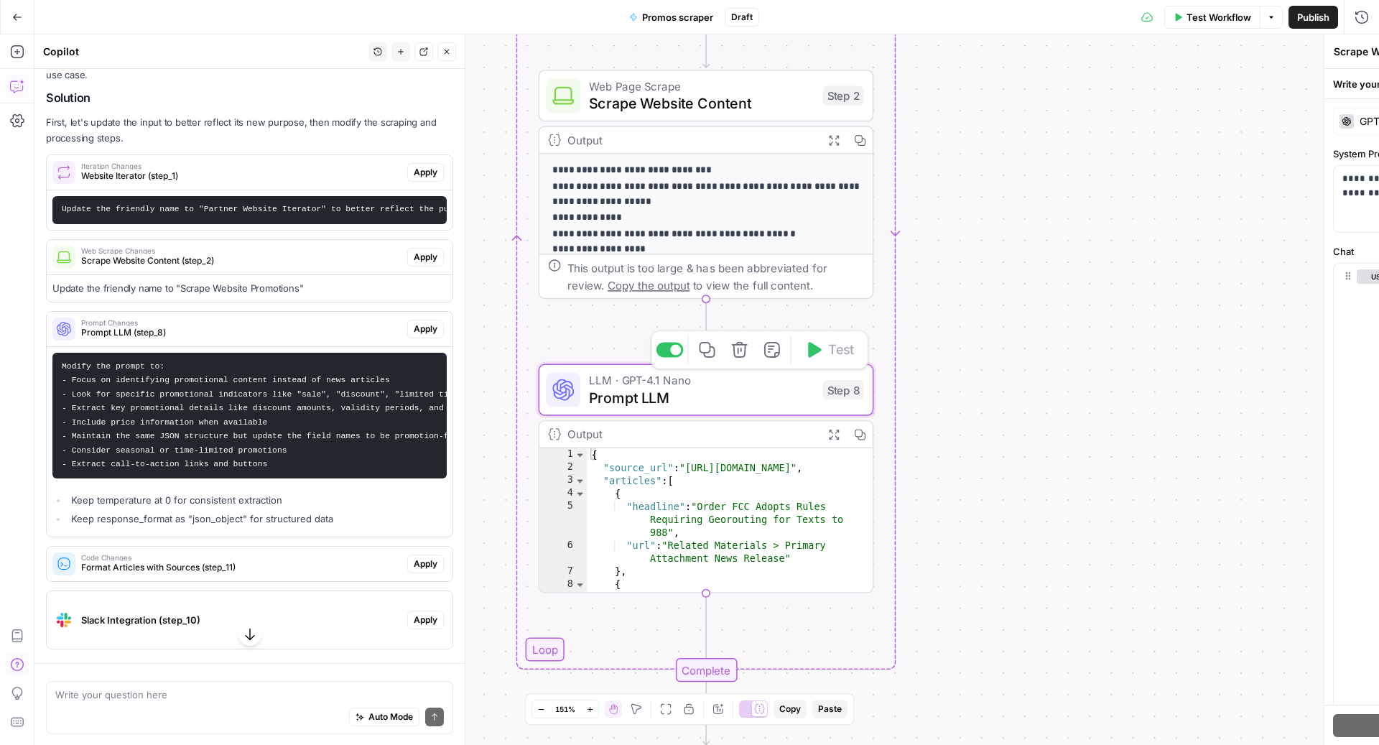
type textarea "Prompt LLM"
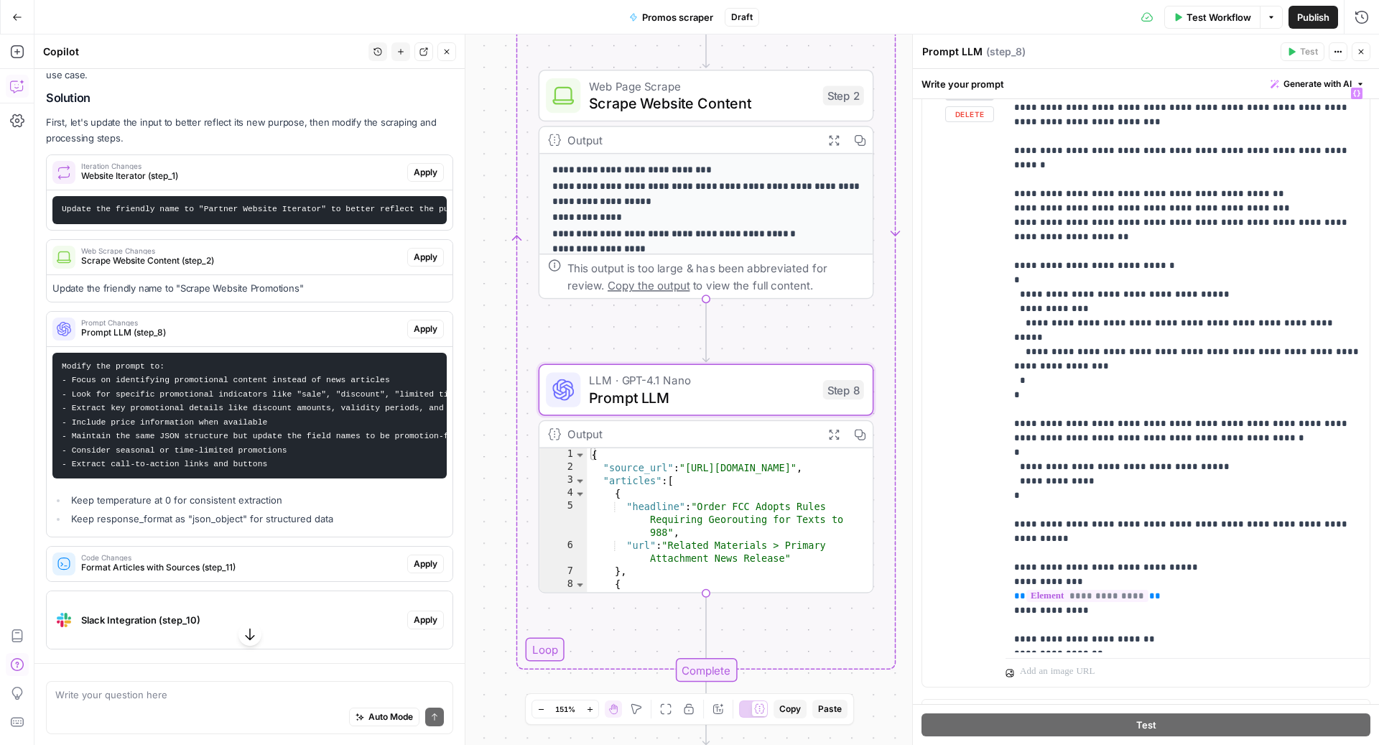
scroll to position [206, 0]
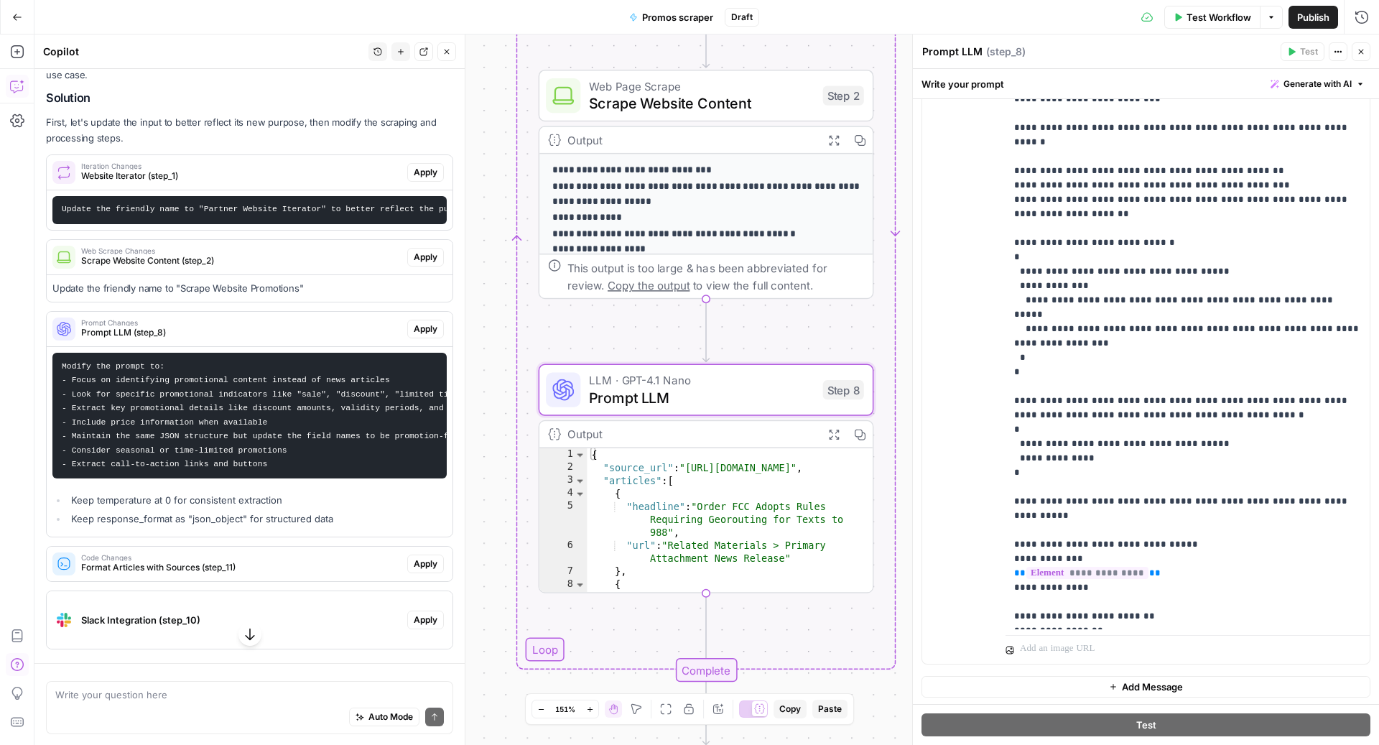
click at [423, 322] on span "Apply" at bounding box center [426, 328] width 24 height 13
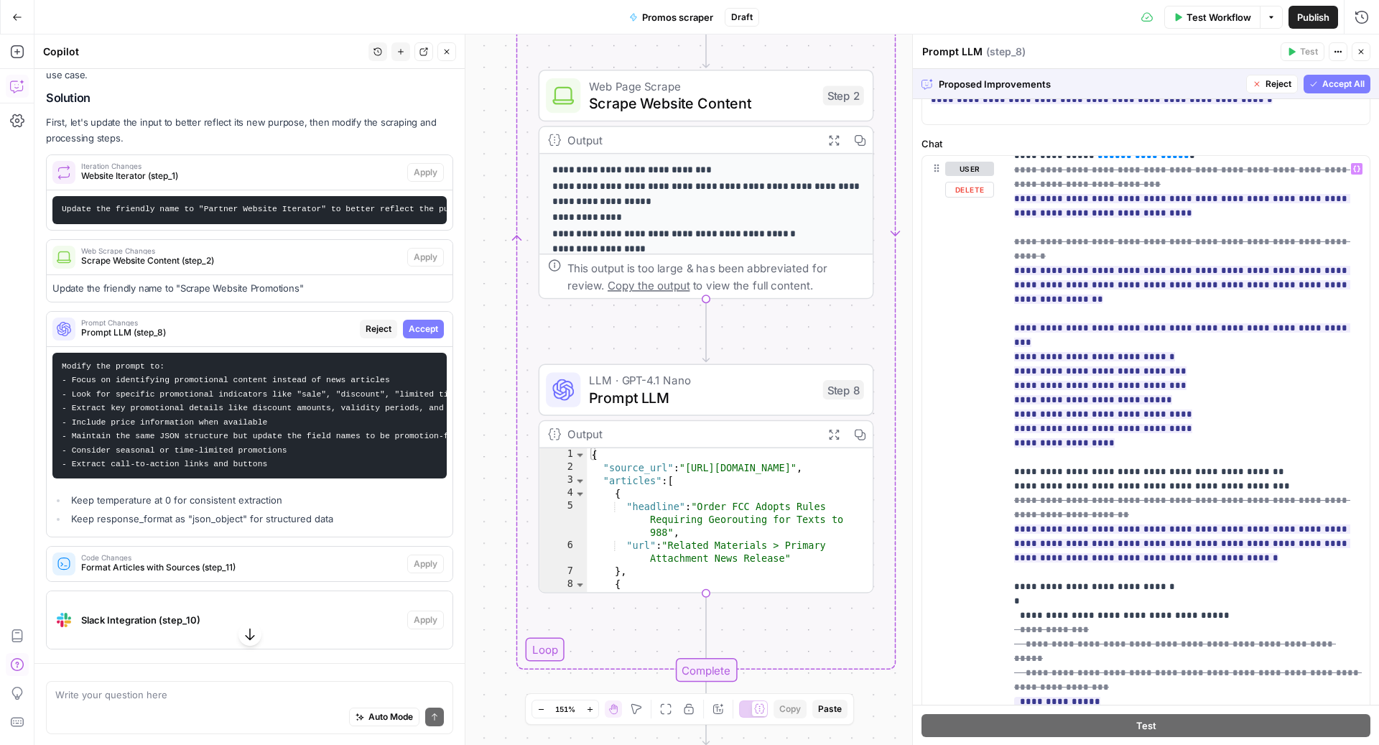
scroll to position [15, 0]
drag, startPoint x: 1161, startPoint y: 349, endPoint x: 1012, endPoint y: 352, distance: 149.4
click at [1012, 352] on div "**********" at bounding box center [1187, 448] width 365 height 585
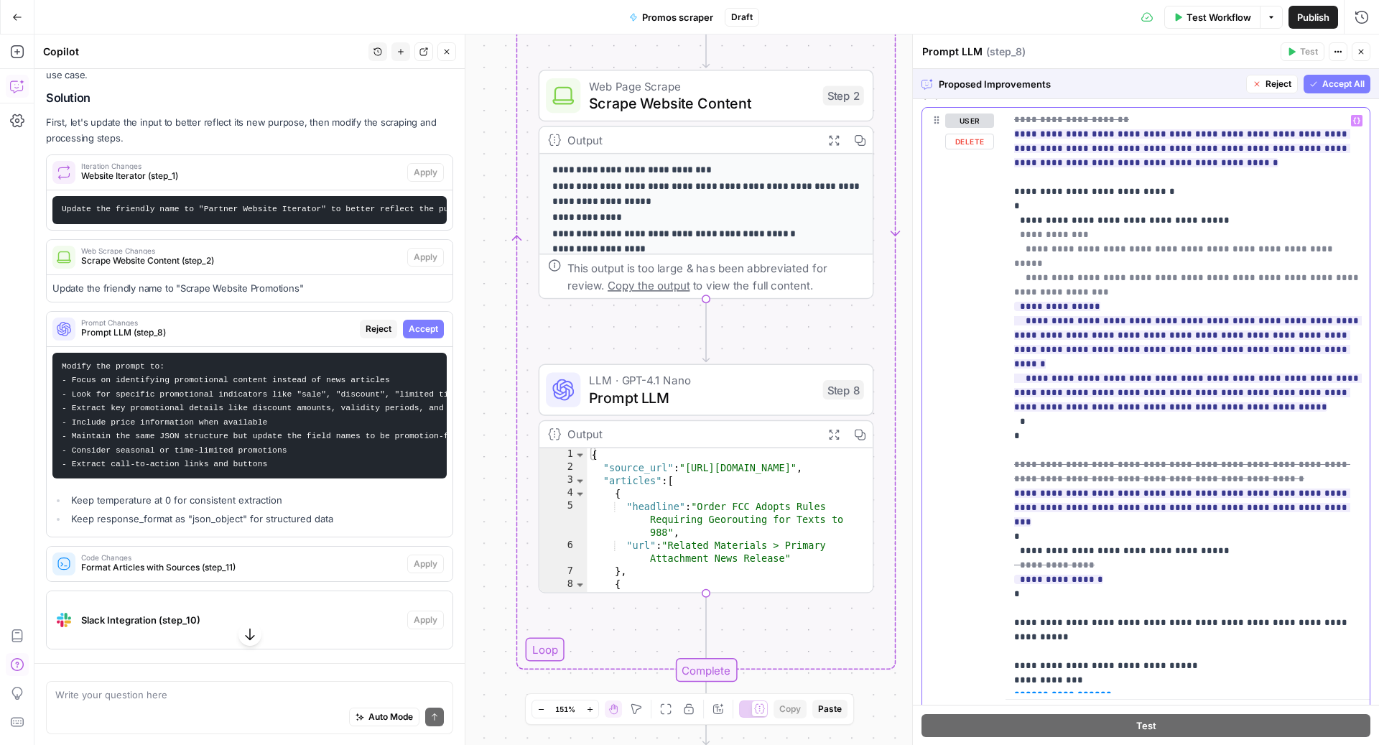
scroll to position [655, 0]
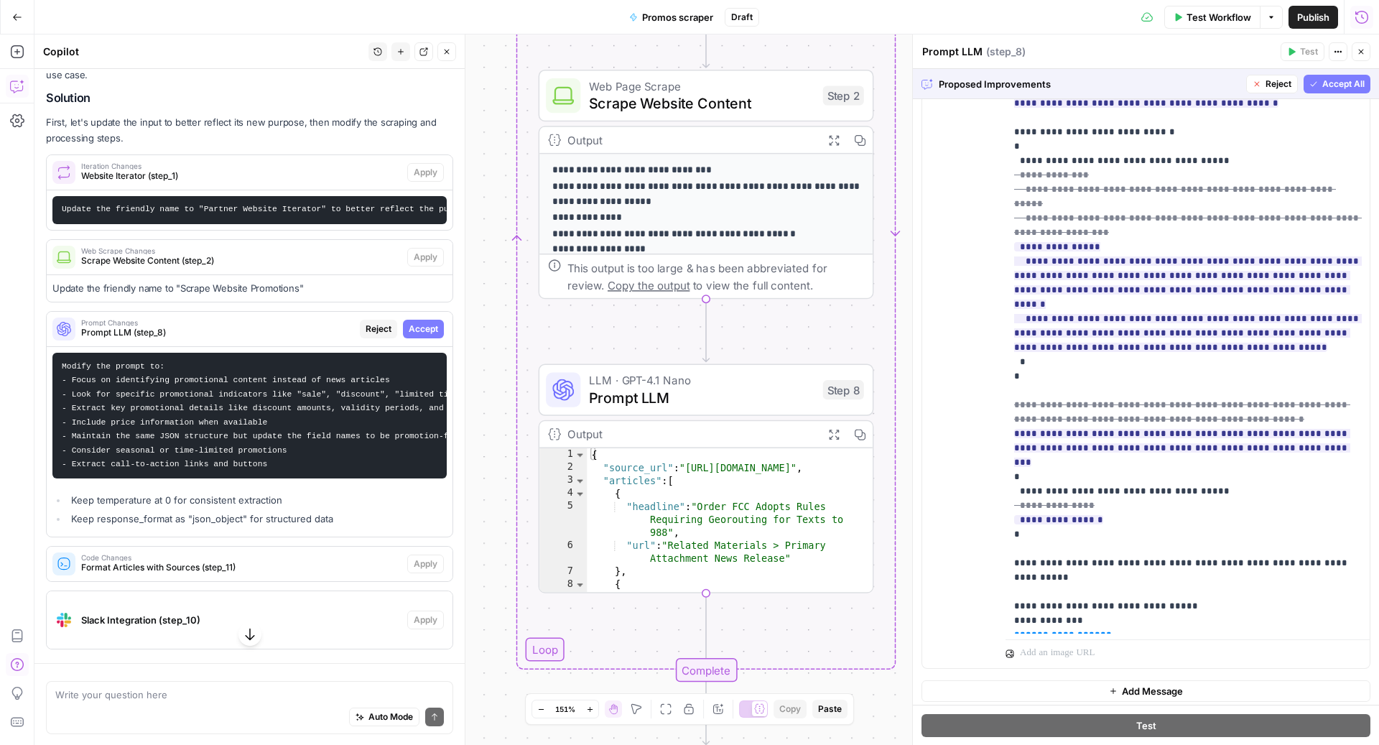
click at [1363, 13] on icon "button" at bounding box center [1361, 17] width 14 height 14
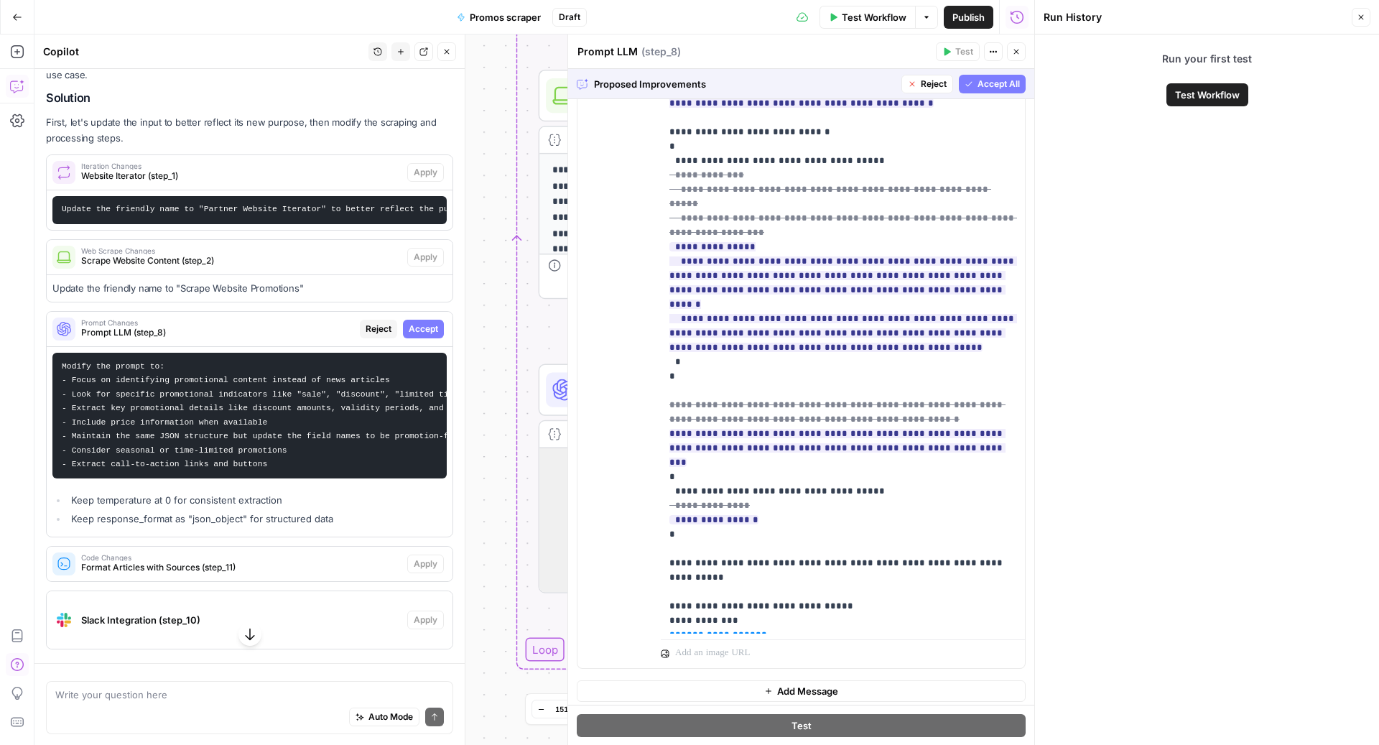
click at [1007, 83] on span "Accept All" at bounding box center [998, 84] width 42 height 13
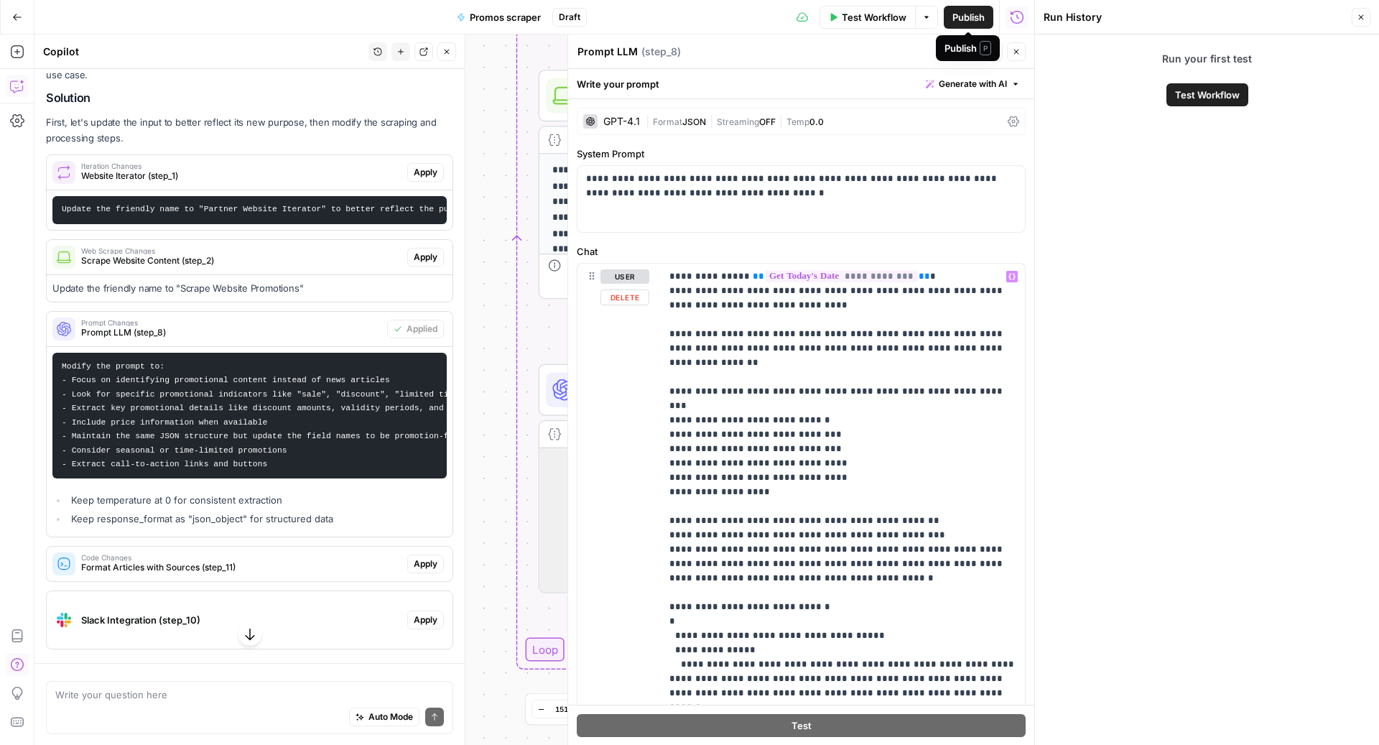
scroll to position [173, 0]
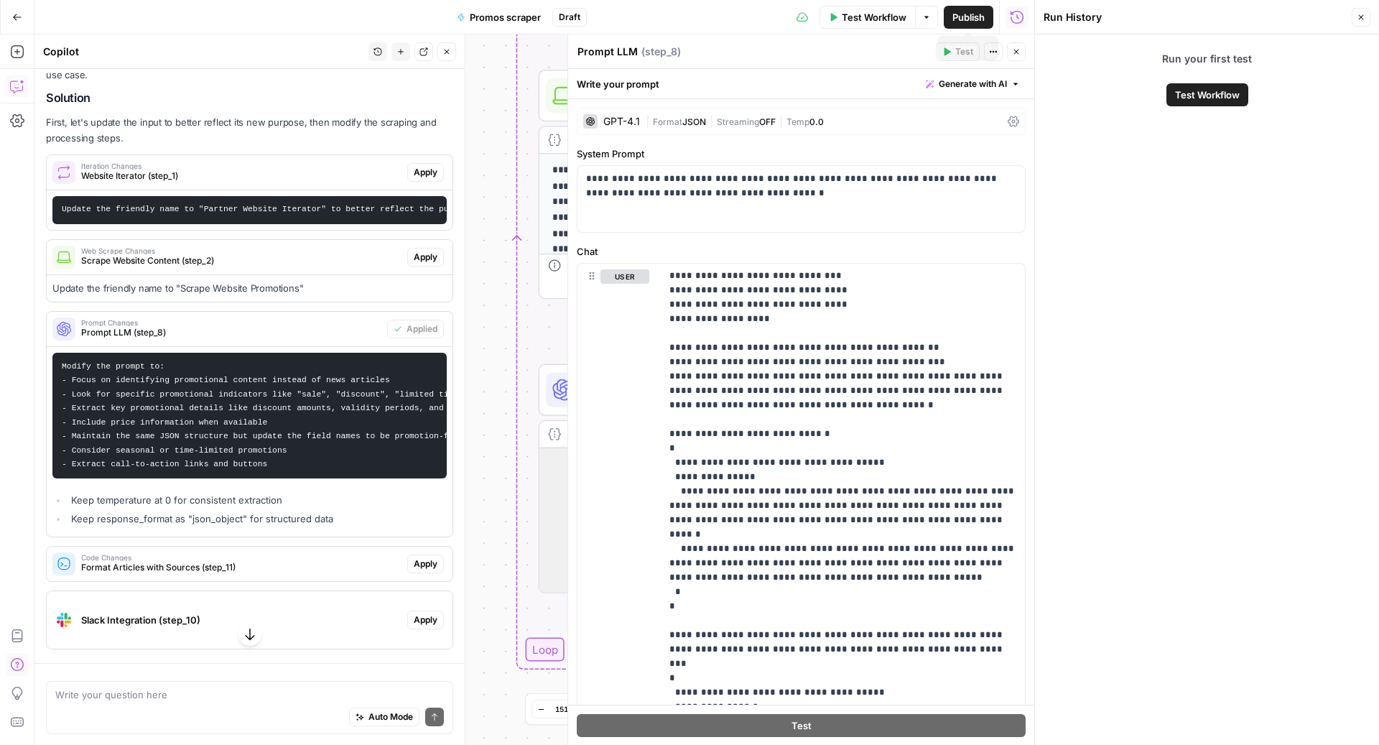
click at [970, 12] on span "Publish" at bounding box center [968, 17] width 32 height 14
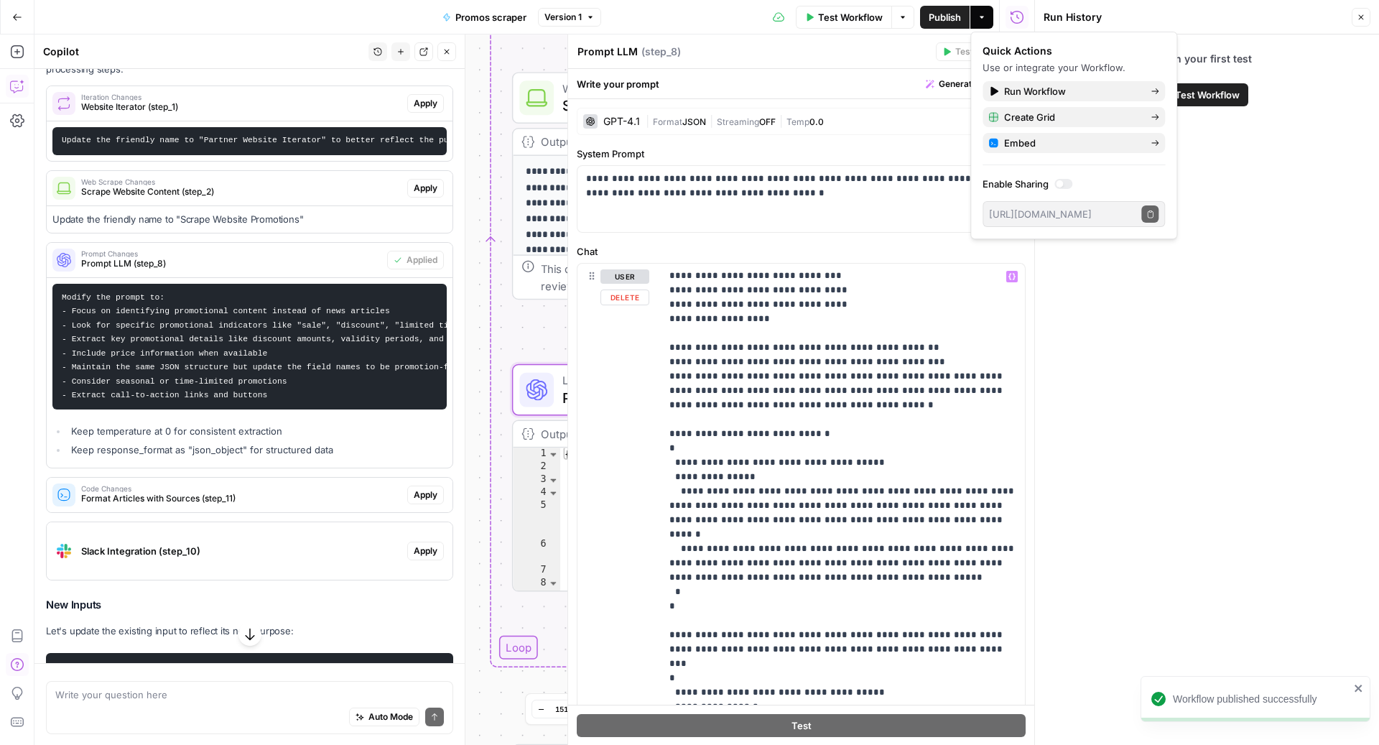
scroll to position [1072, 0]
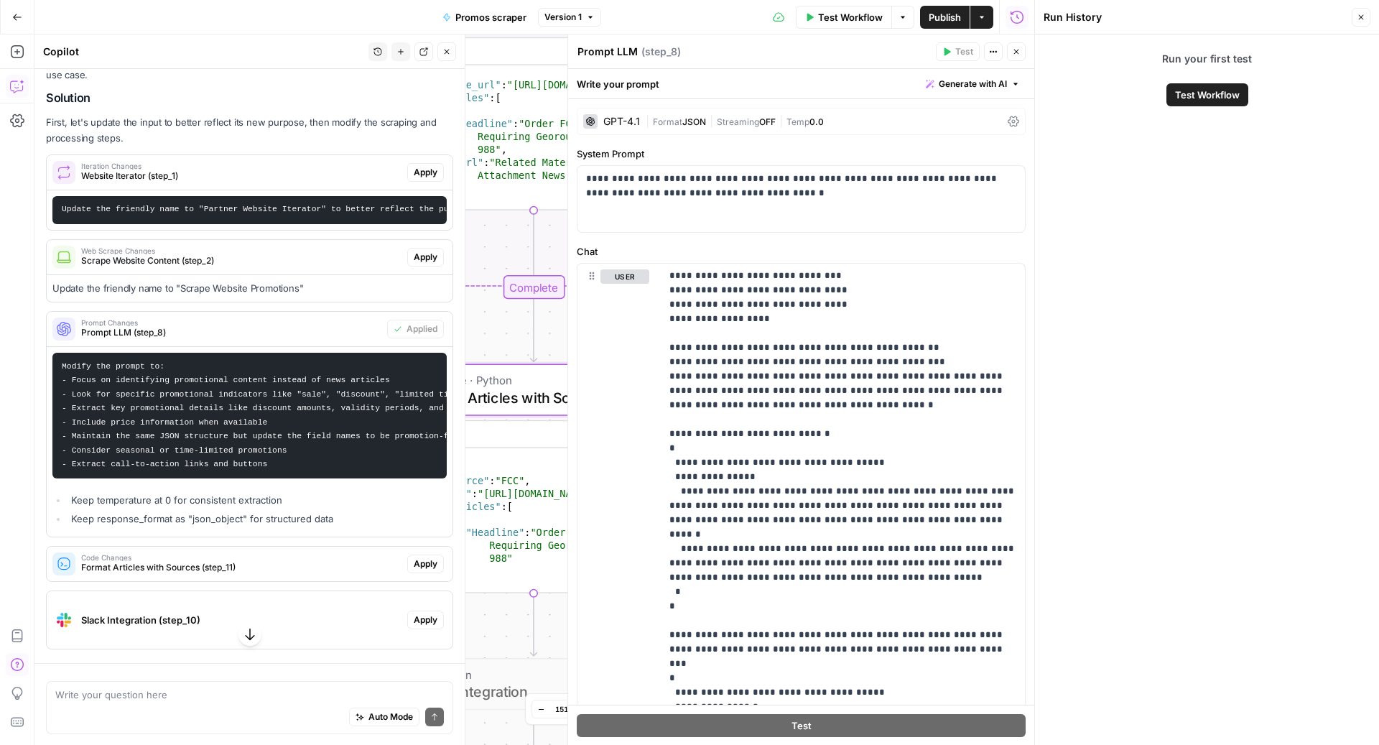
click at [373, 561] on span "Format Articles with Sources (step_11)" at bounding box center [241, 567] width 320 height 13
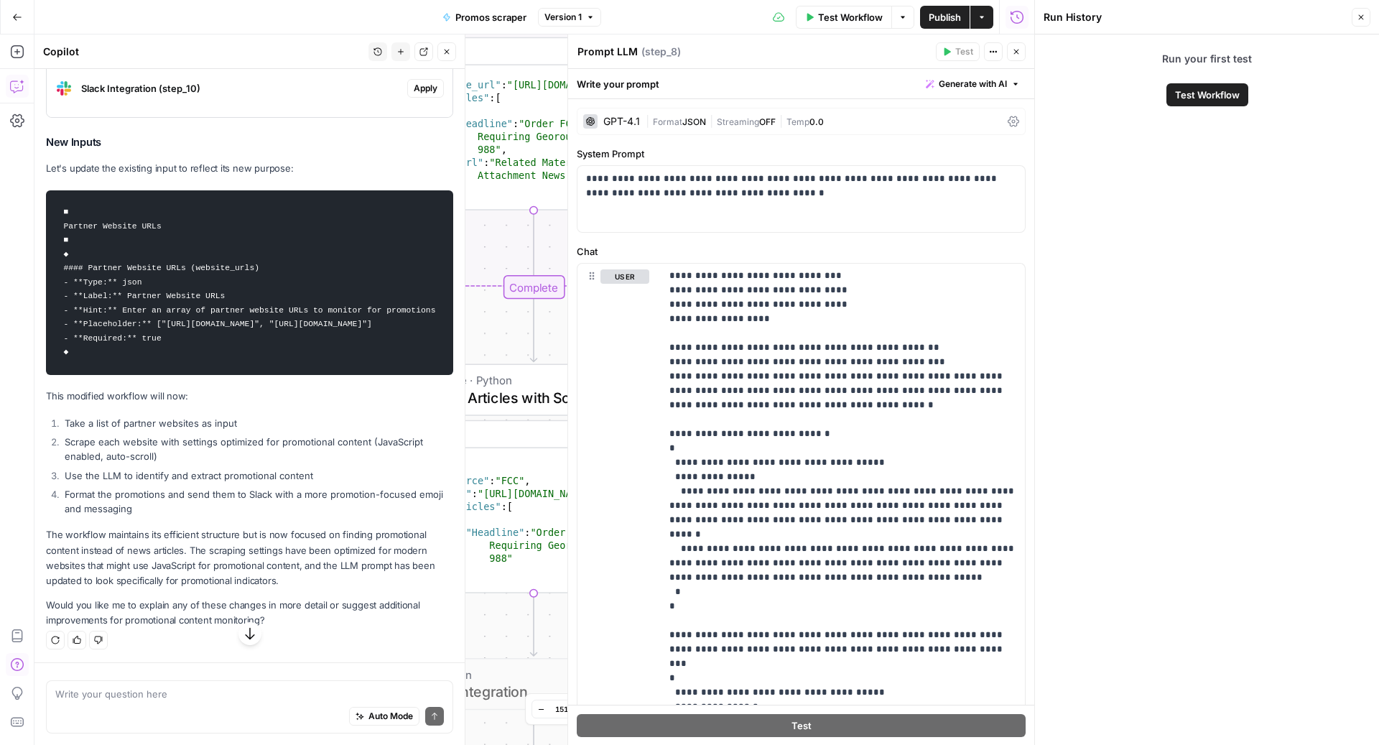
scroll to position [2494, 0]
click at [222, 717] on div "Auto Mode Send" at bounding box center [249, 717] width 388 height 32
type textarea "l"
type textarea "before i add step 11, i have a list of ar"
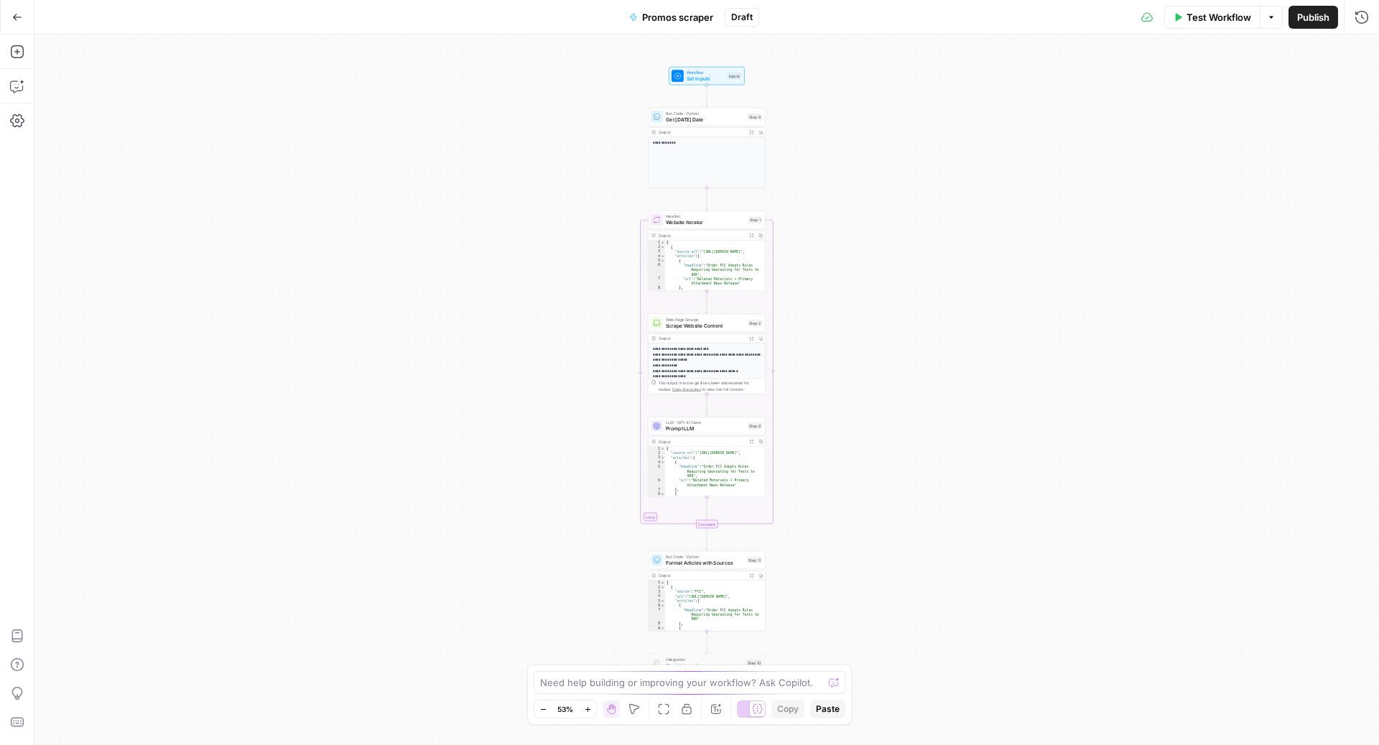
click at [12, 20] on icon "button" at bounding box center [17, 17] width 10 height 10
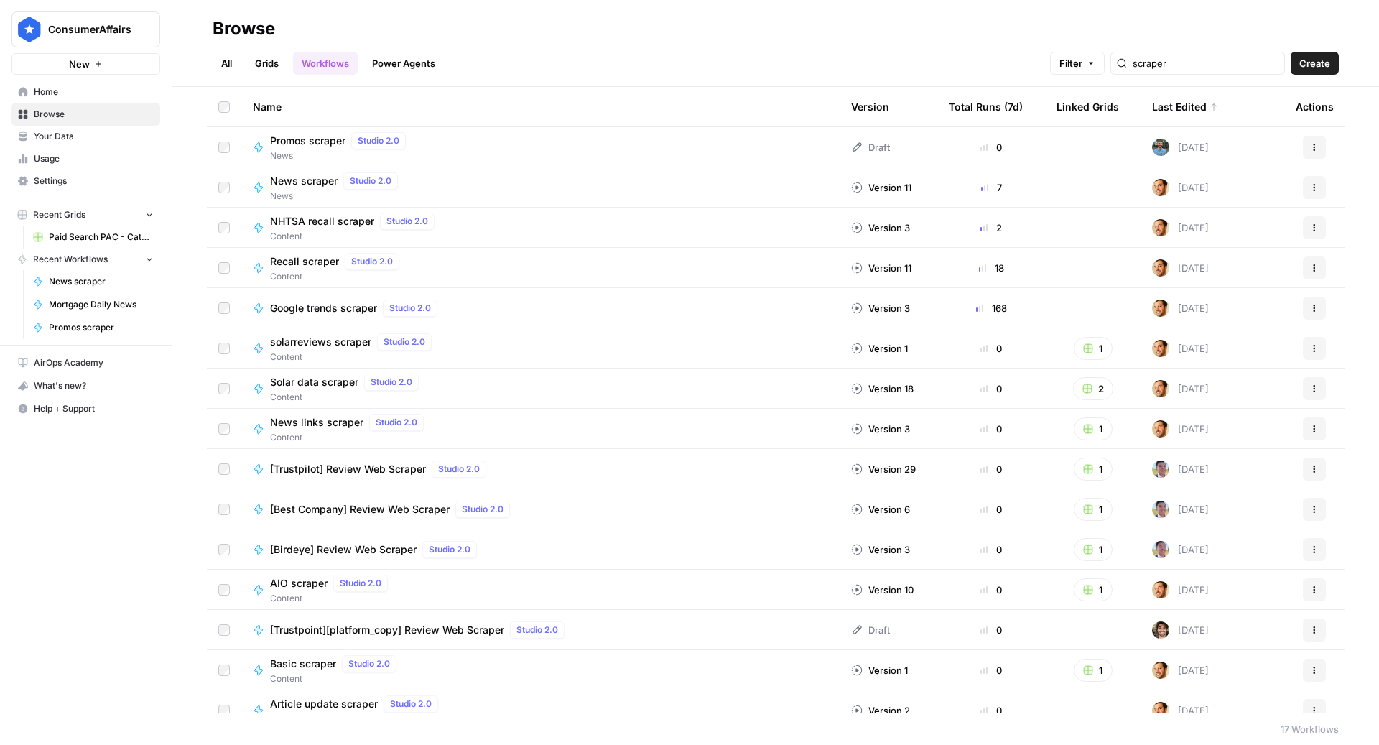
click at [152, 260] on icon "button" at bounding box center [149, 258] width 10 height 10
click at [152, 260] on icon "button" at bounding box center [149, 259] width 10 height 10
click at [74, 89] on span "Home" at bounding box center [94, 91] width 120 height 13
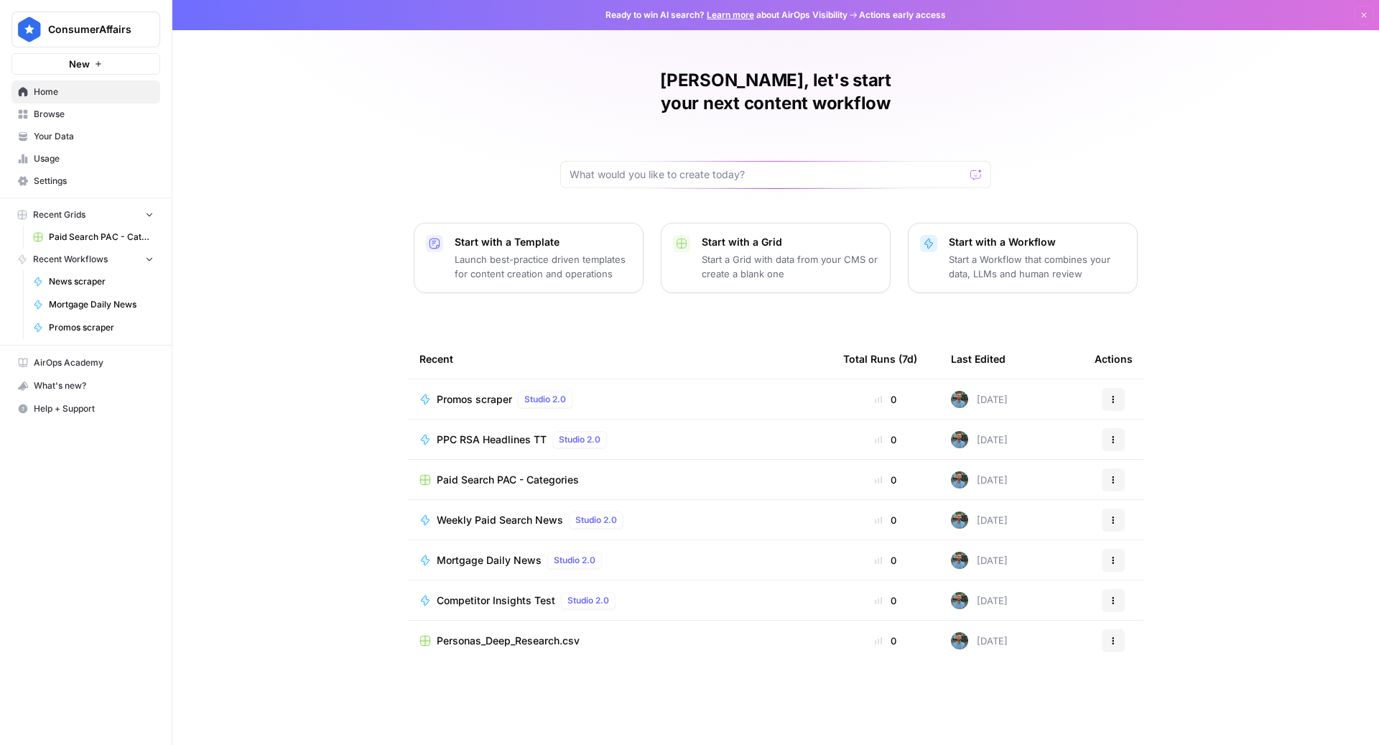
click at [505, 513] on span "Weekly Paid Search News" at bounding box center [500, 520] width 126 height 14
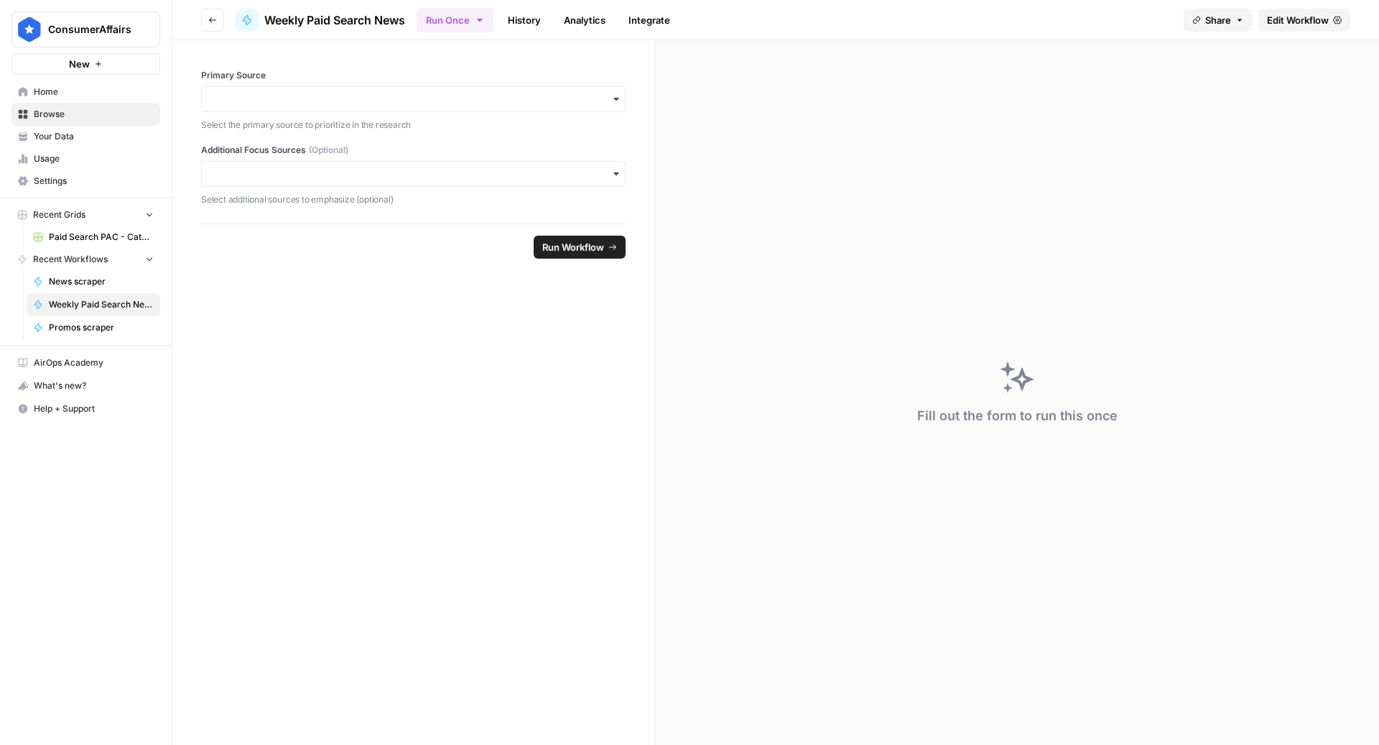
click at [1289, 19] on span "Edit Workflow" at bounding box center [1298, 20] width 62 height 14
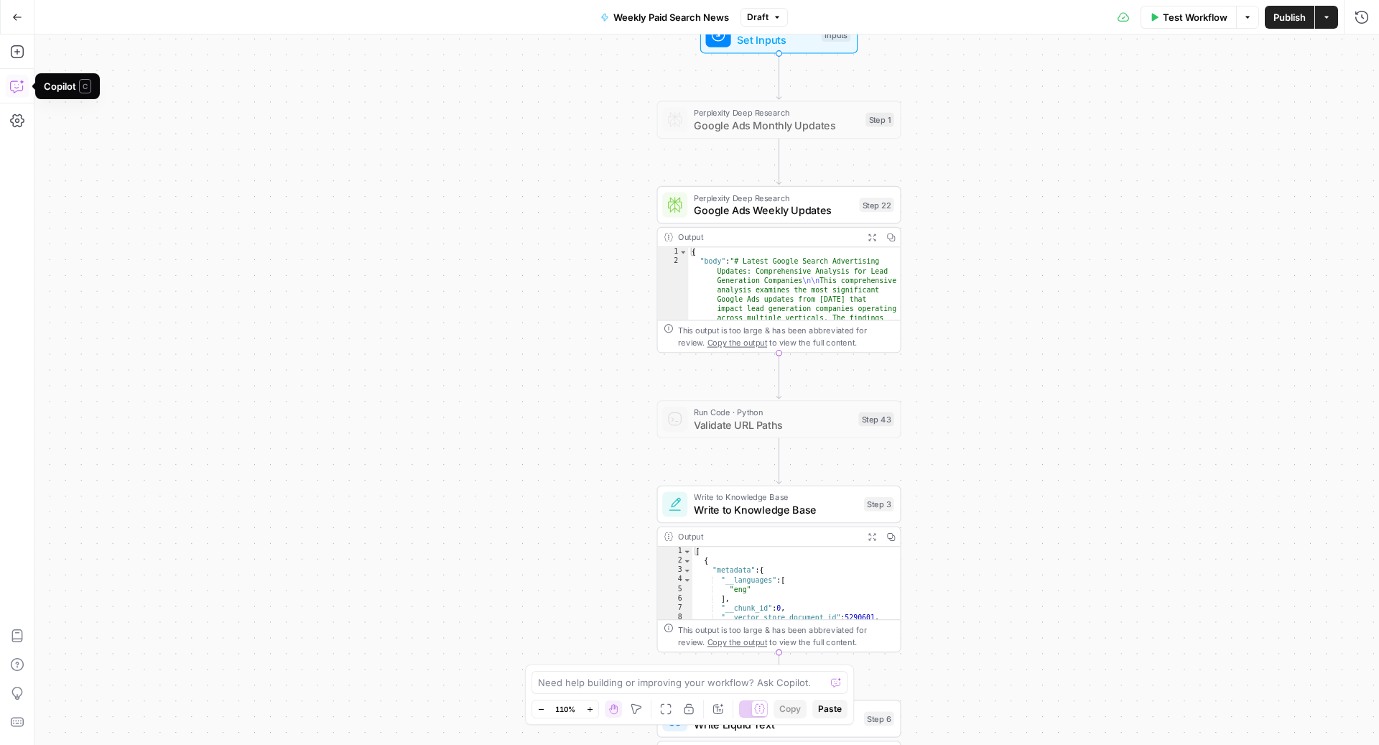
click at [20, 83] on icon "button" at bounding box center [17, 86] width 14 height 14
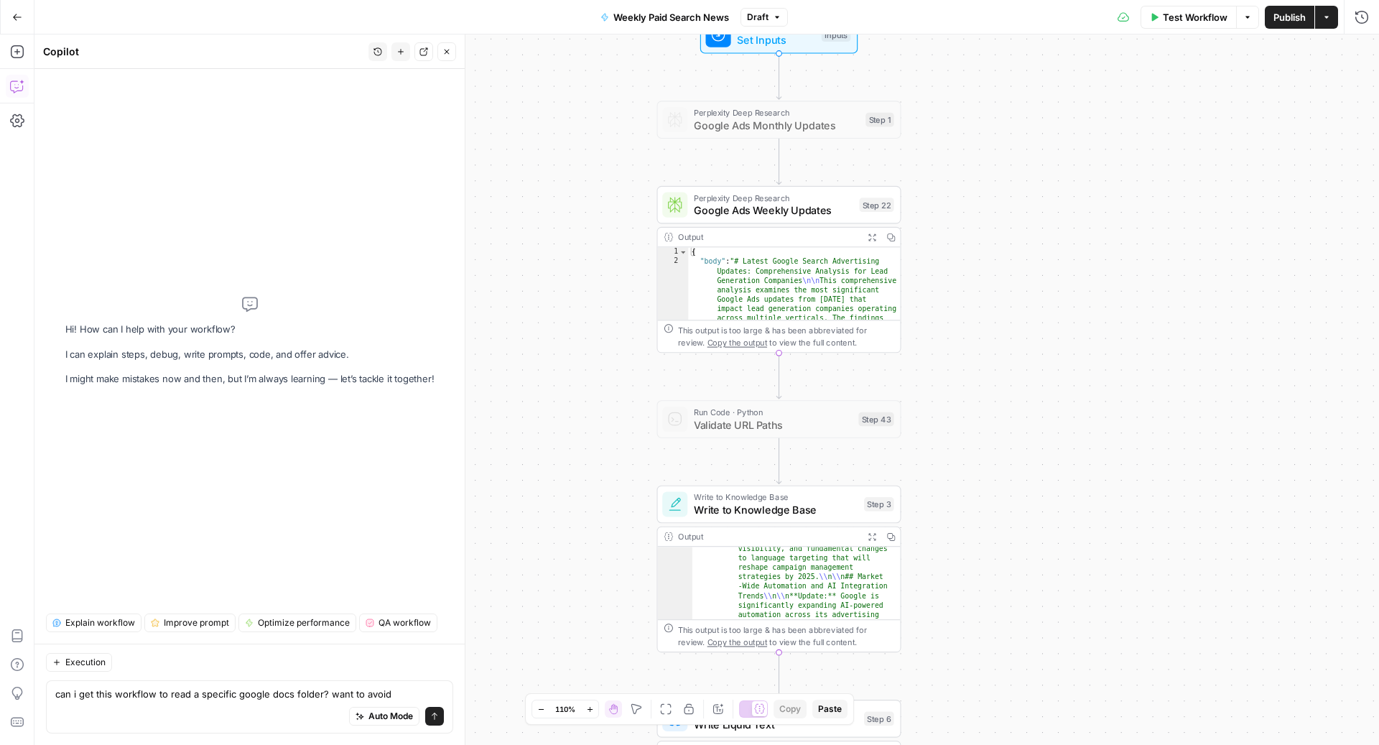
scroll to position [317, 0]
drag, startPoint x: 399, startPoint y: 690, endPoint x: 193, endPoint y: 694, distance: 206.1
click at [193, 694] on textarea "can i get this workflow to read a specific google docs folder? want to avoid" at bounding box center [249, 693] width 388 height 14
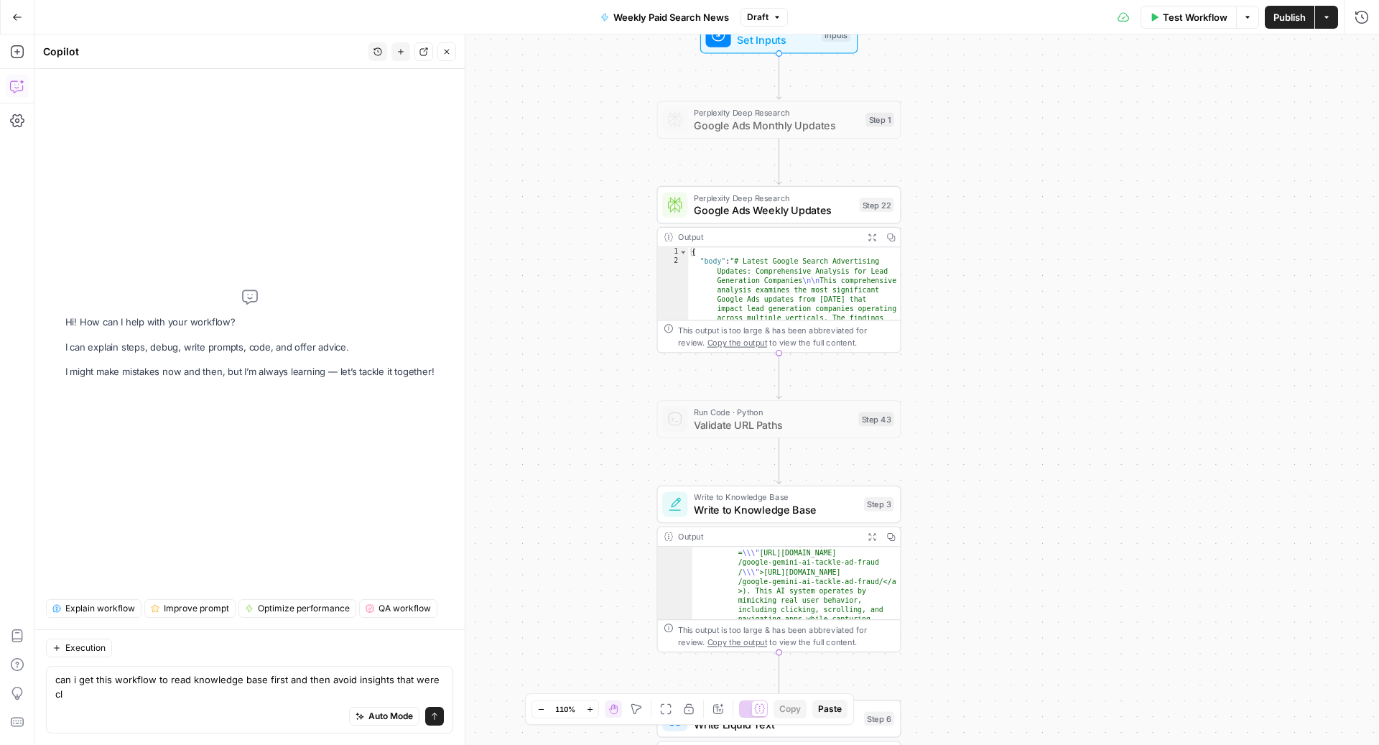
scroll to position [0, 0]
type textarea "can i get this workflow to read knowledge base first and then avoid insights th…"
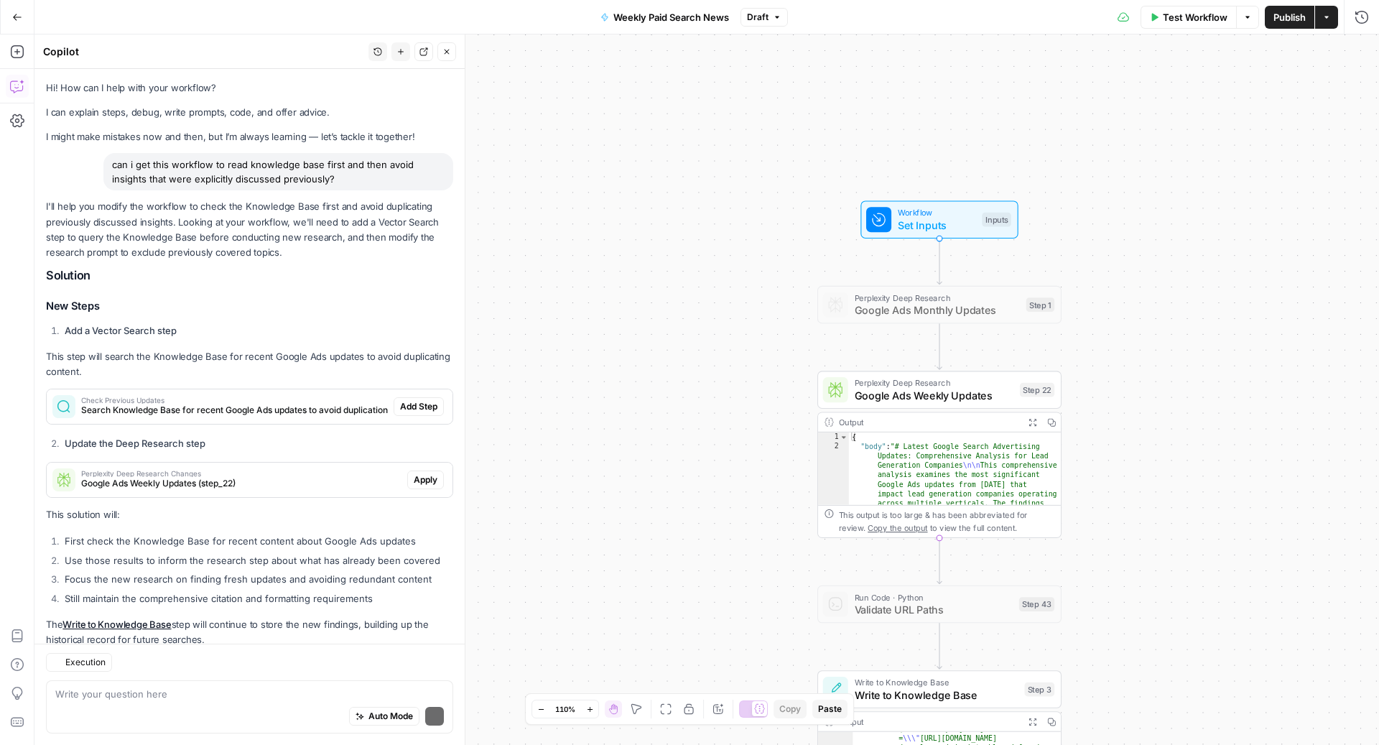
scroll to position [36, 0]
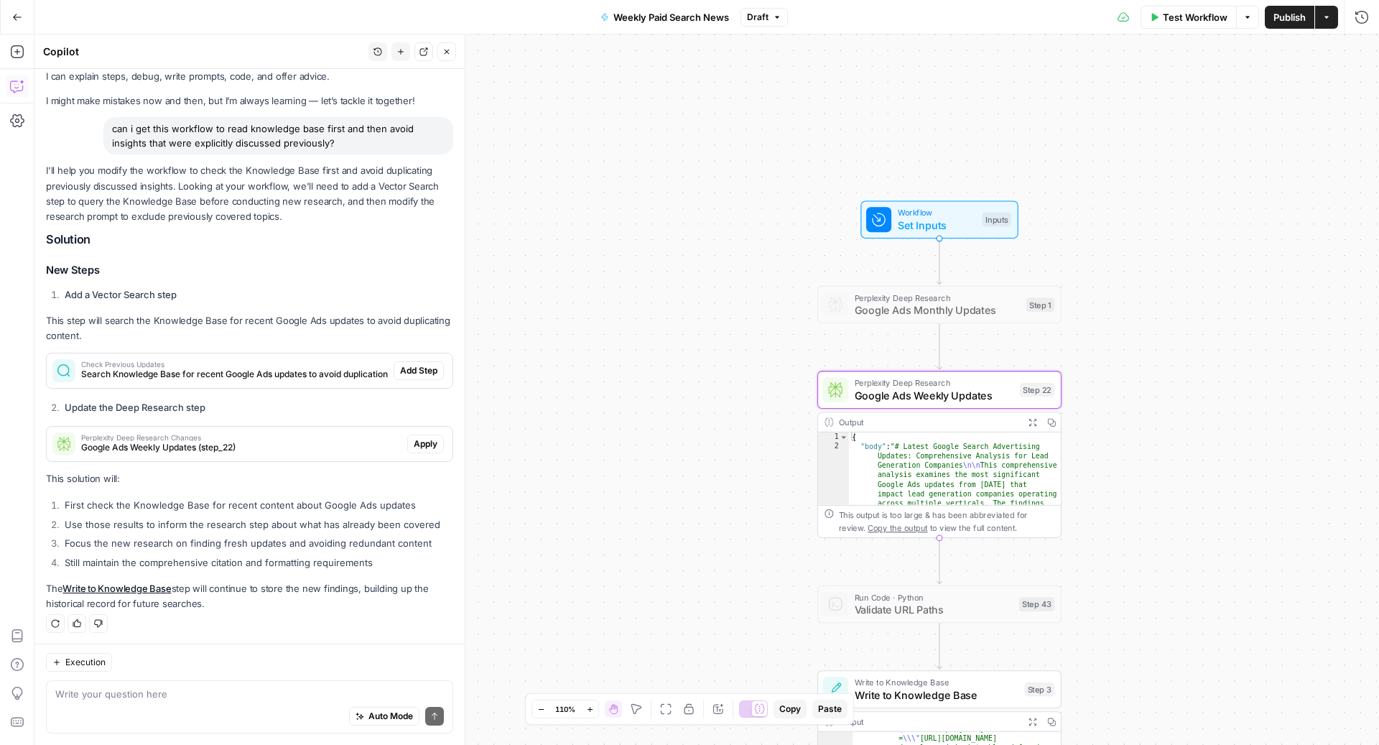
click at [213, 450] on span "Google Ads Weekly Updates (step_22)" at bounding box center [241, 447] width 320 height 13
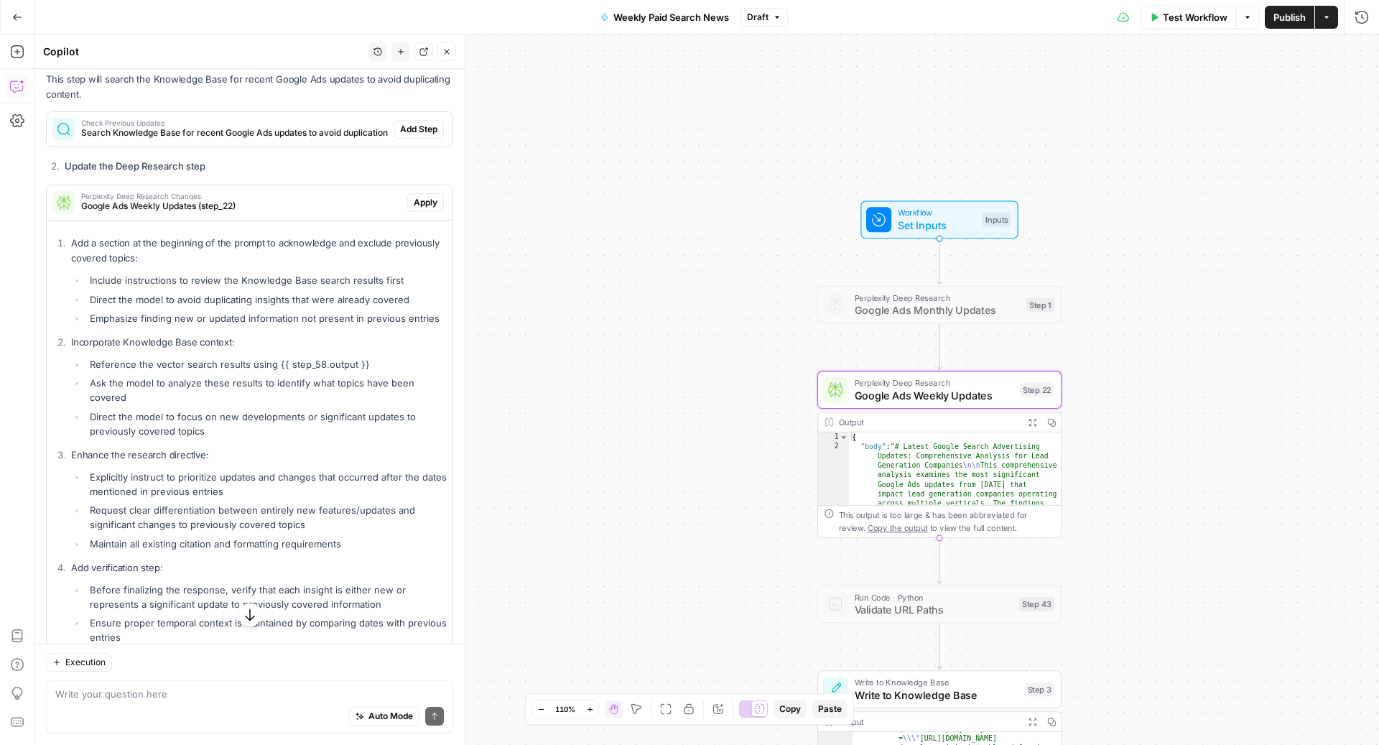
scroll to position [195, 0]
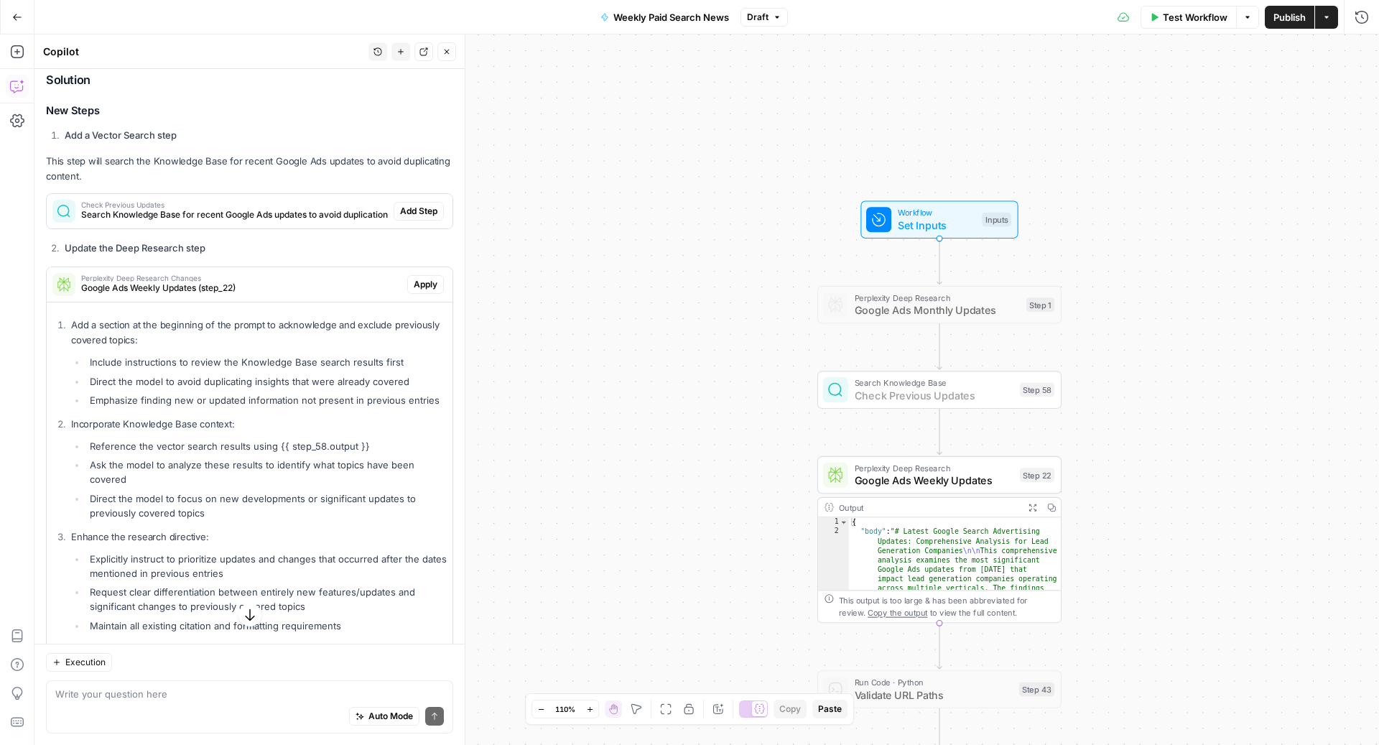
click at [423, 210] on span "Add Step" at bounding box center [418, 211] width 37 height 13
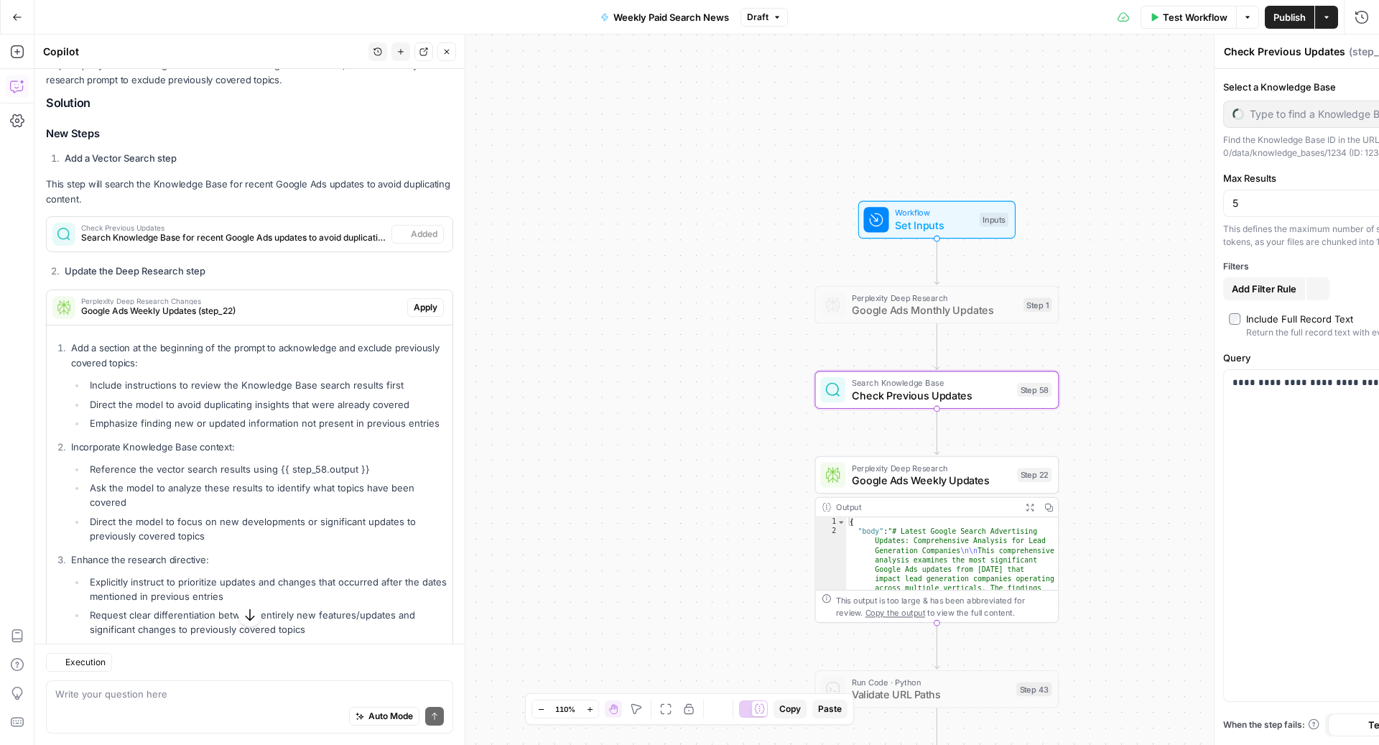
scroll to position [218, 0]
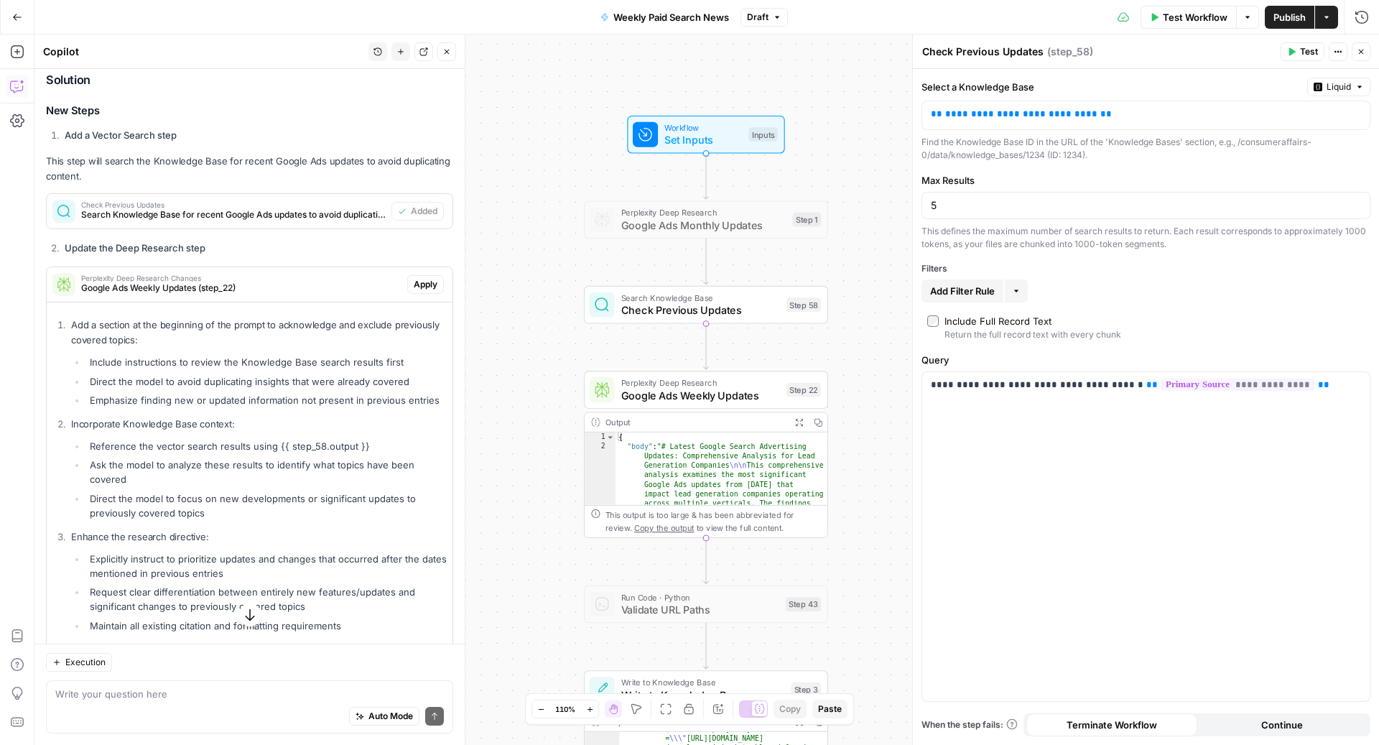
click at [226, 719] on div "Auto Mode Send" at bounding box center [249, 717] width 388 height 32
type textarea "will step 58 only apply to info from the primary source or documents in which t…"
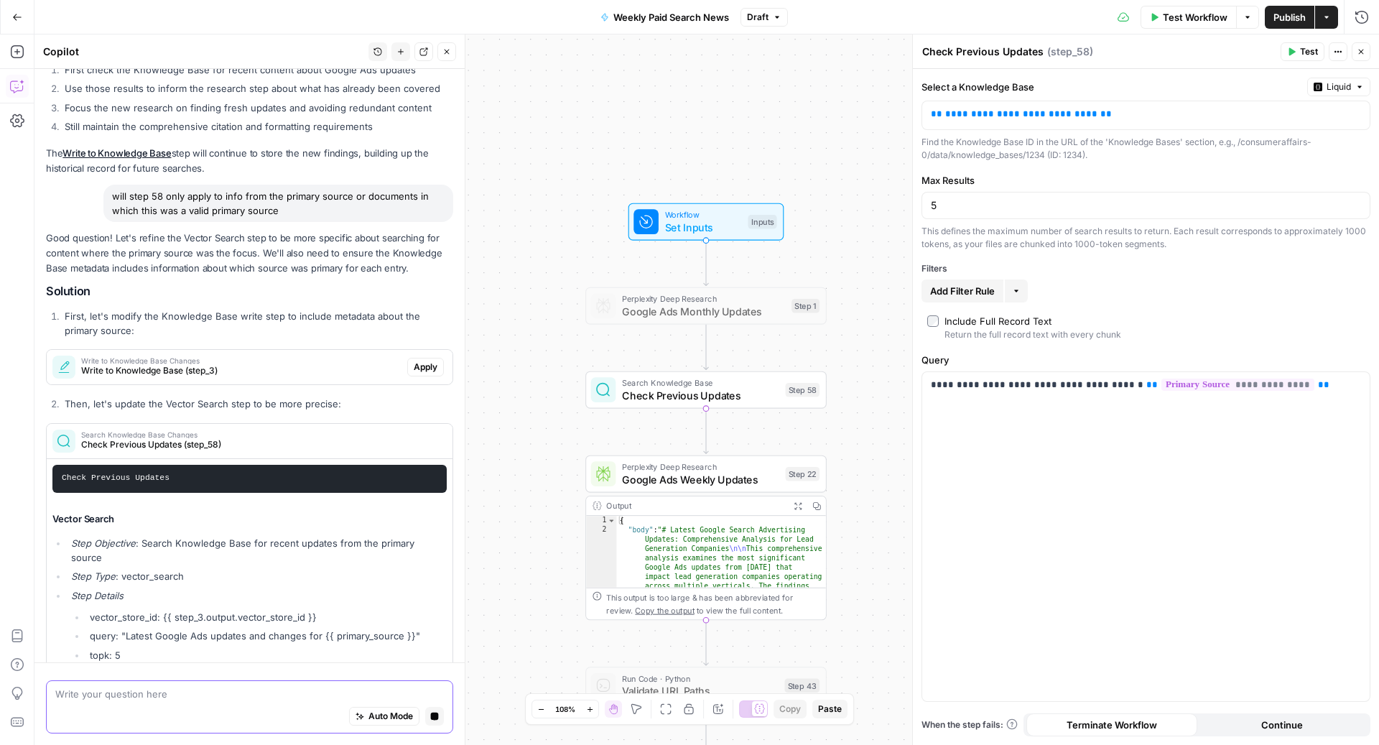
scroll to position [877, 0]
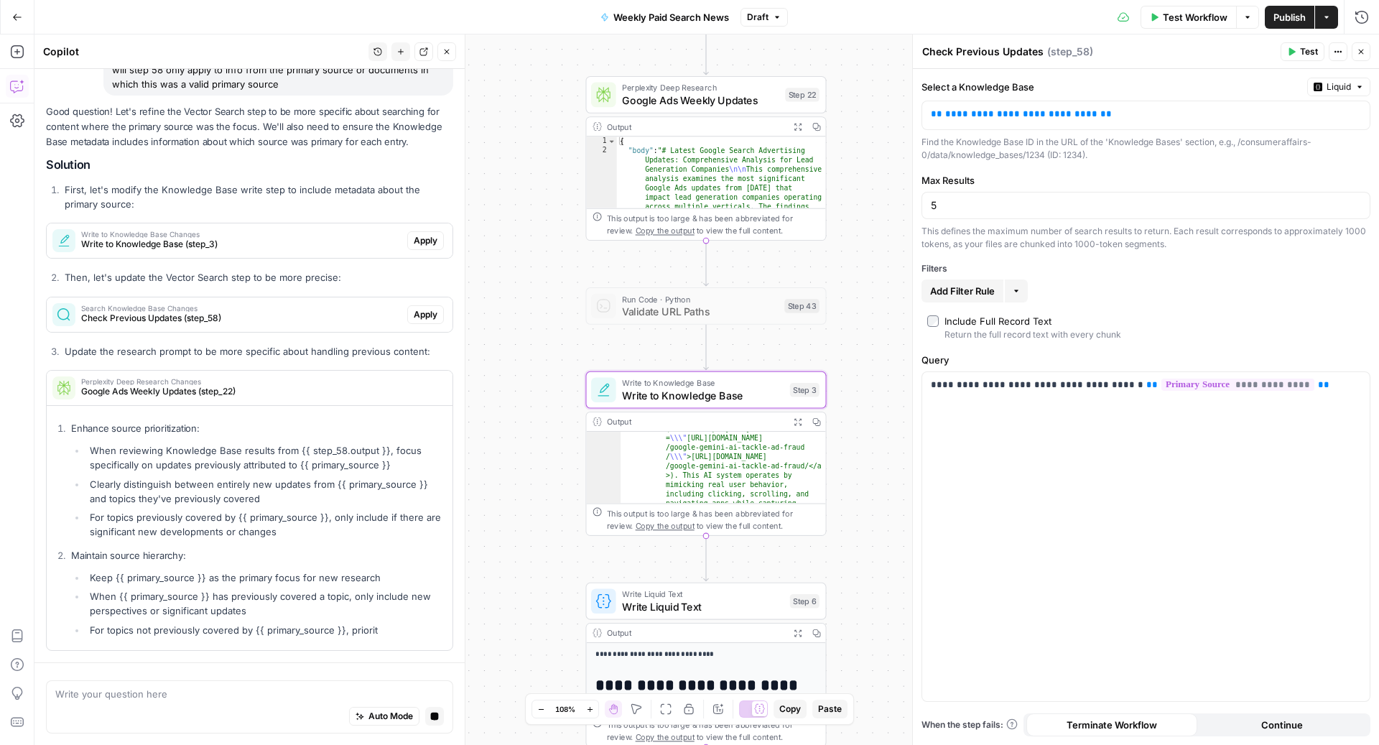
click at [272, 270] on li "Then, let's update the Vector Search step to be more precise:" at bounding box center [257, 277] width 392 height 14
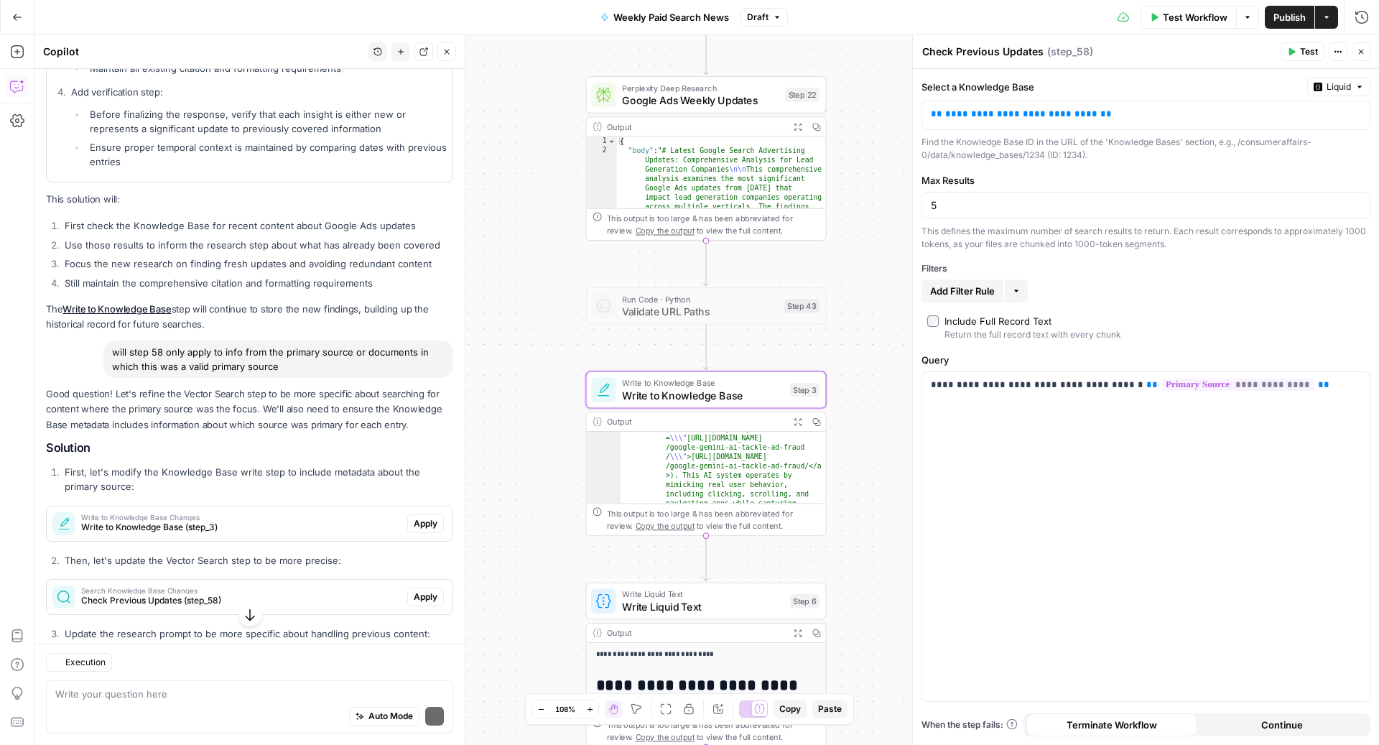
scroll to position [803, 0]
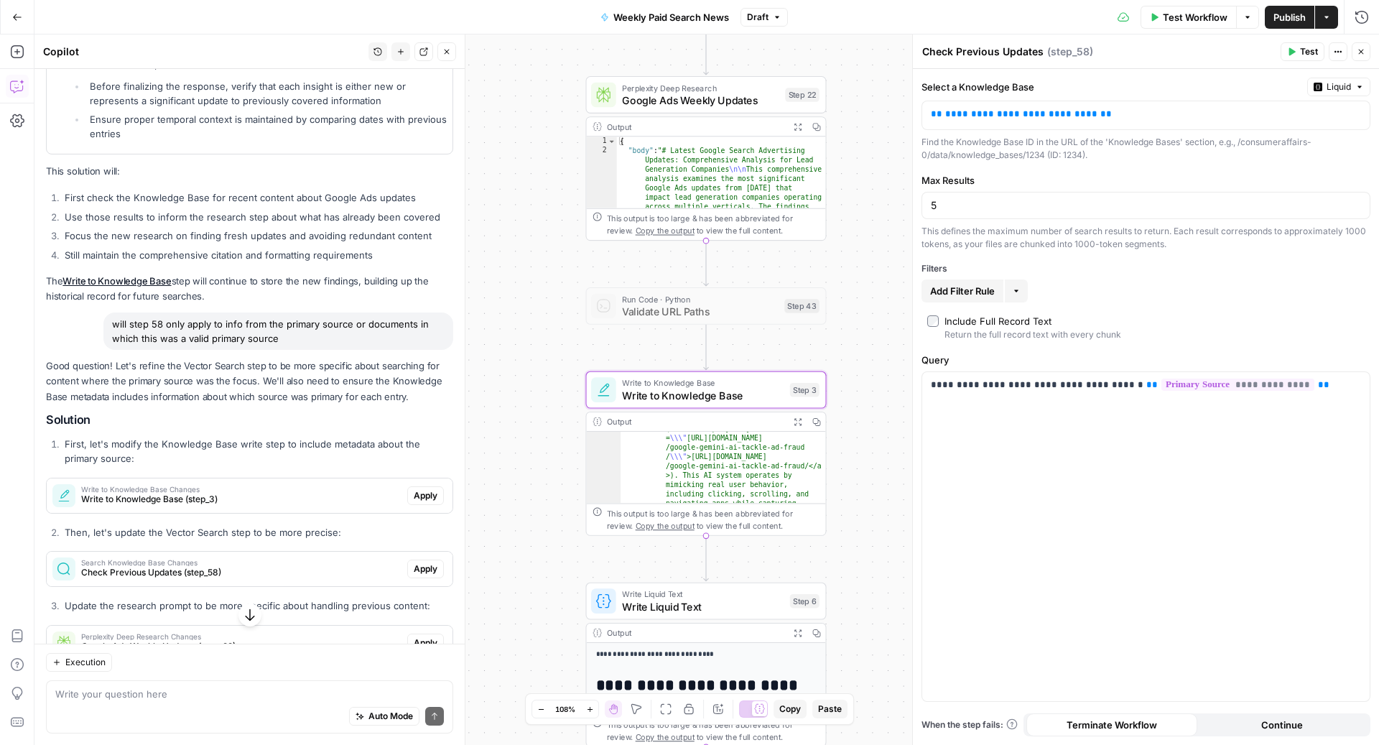
click at [232, 493] on span "Write to Knowledge Base (step_3)" at bounding box center [241, 499] width 320 height 13
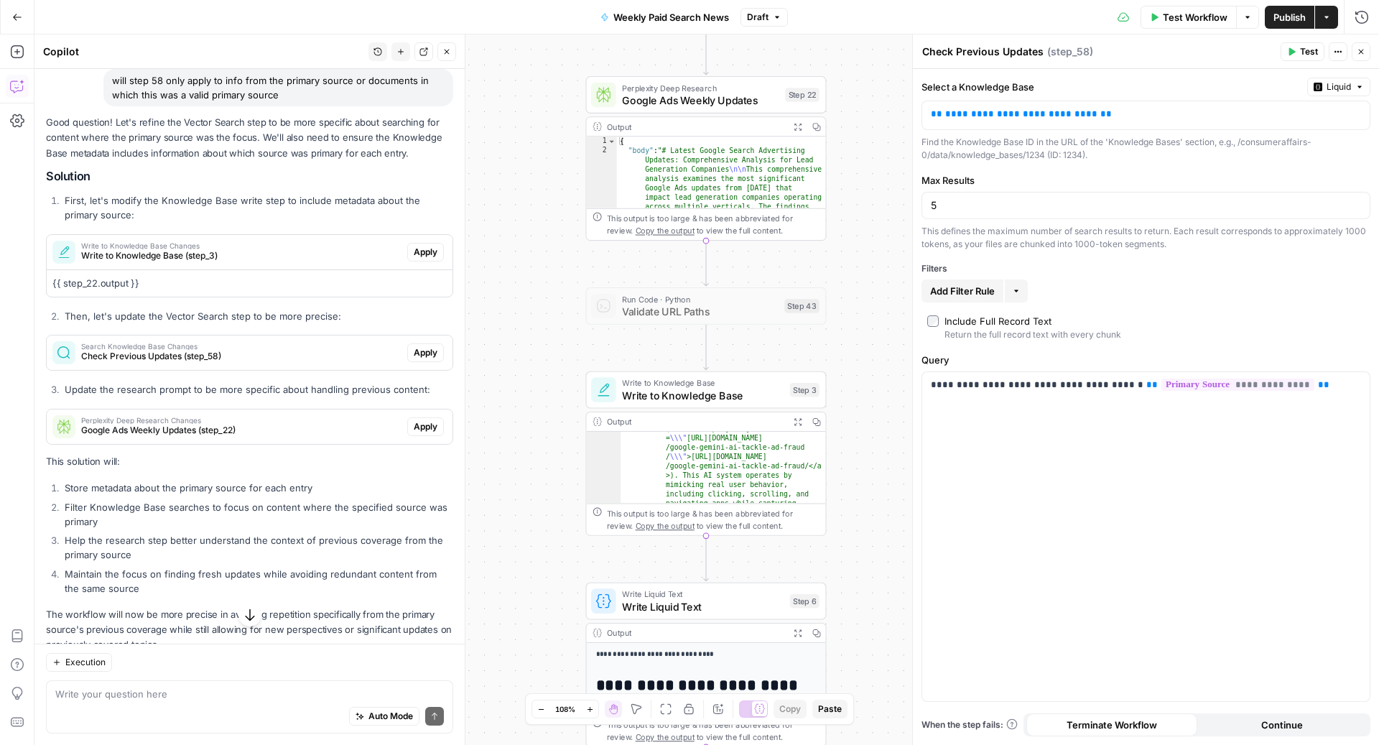
scroll to position [1071, 0]
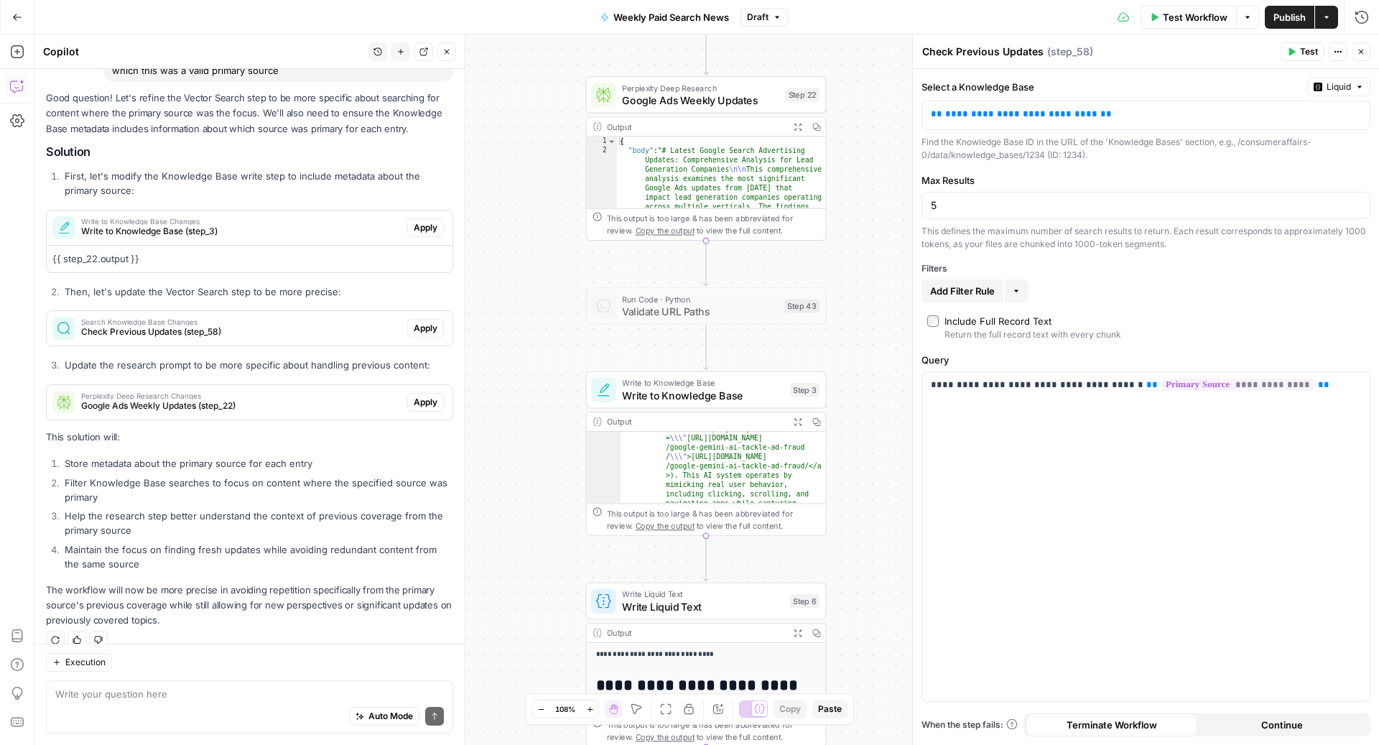
click at [125, 508] on li "Help the research step better understand the context of previous coverage from …" at bounding box center [257, 522] width 392 height 29
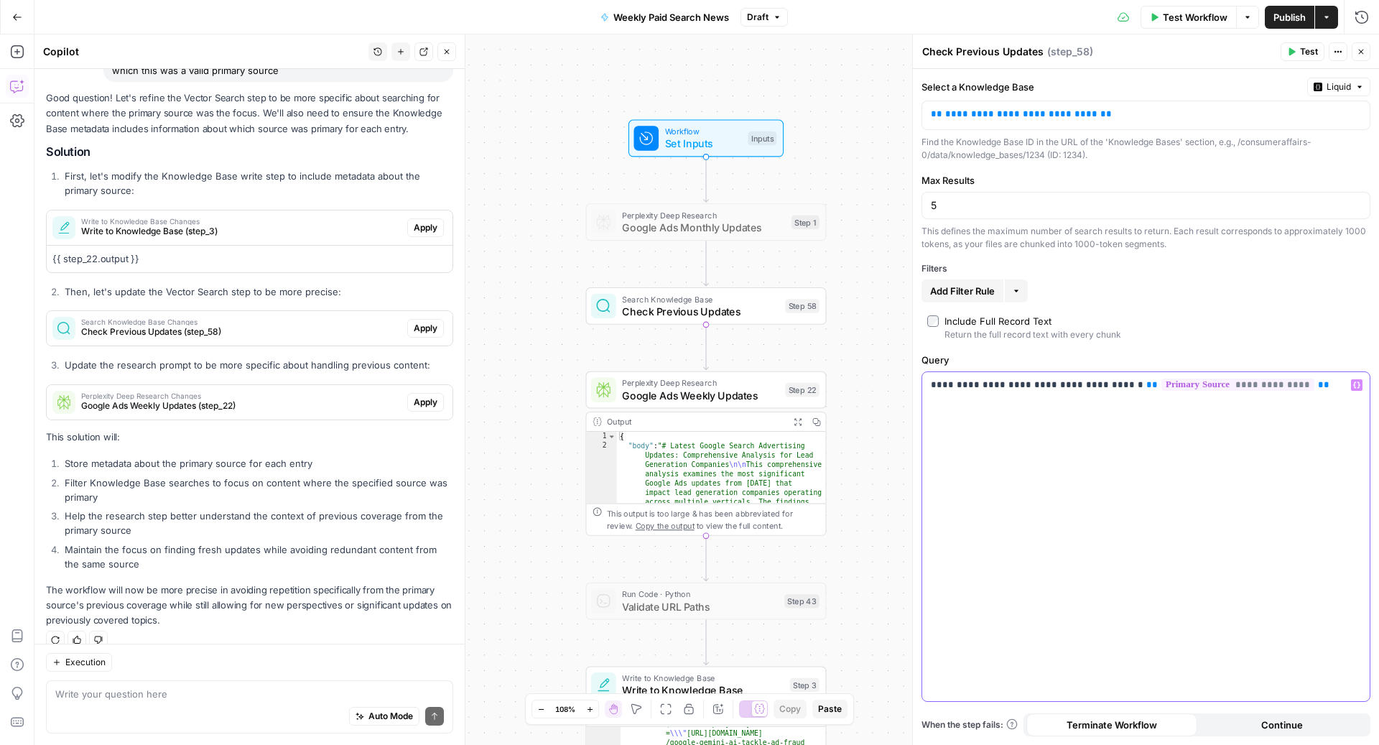
click at [1315, 393] on div "**********" at bounding box center [1145, 537] width 447 height 330
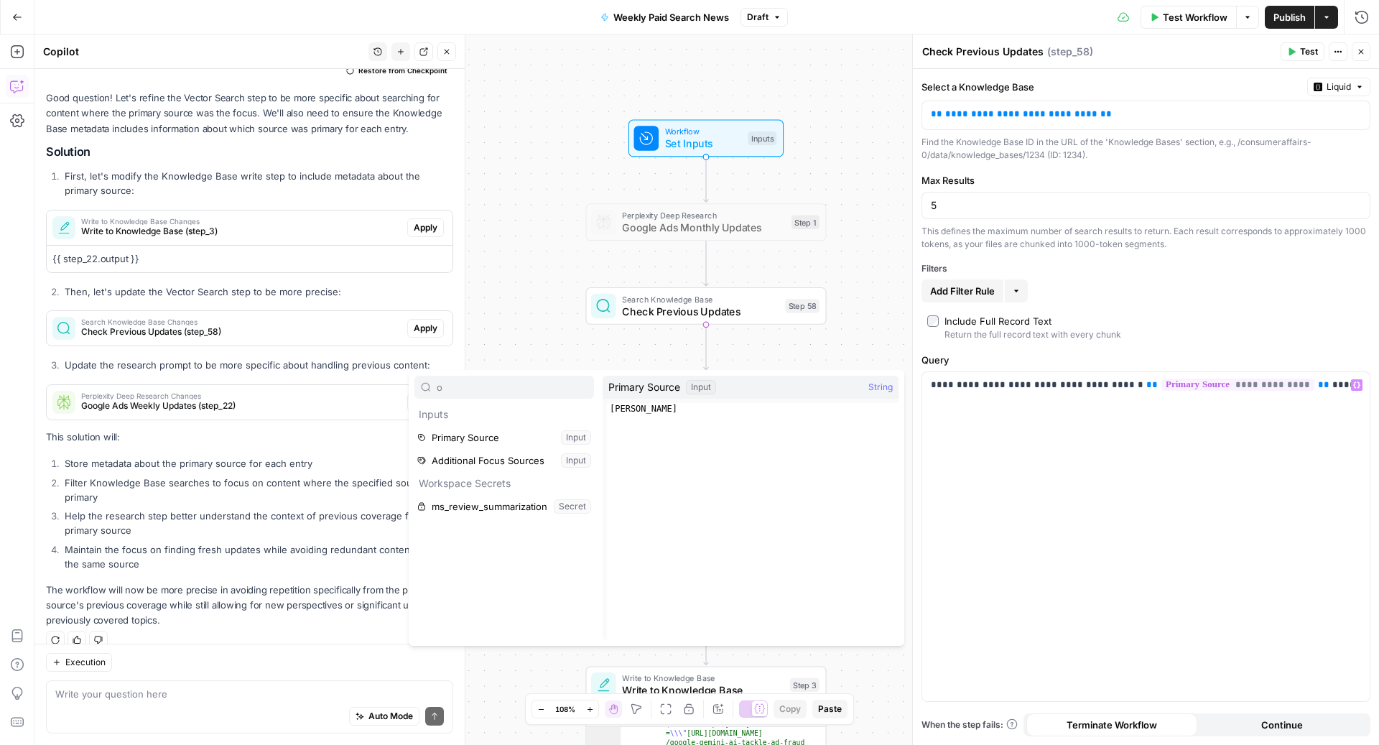
type input "o"
click at [1322, 383] on p "**********" at bounding box center [1146, 385] width 431 height 14
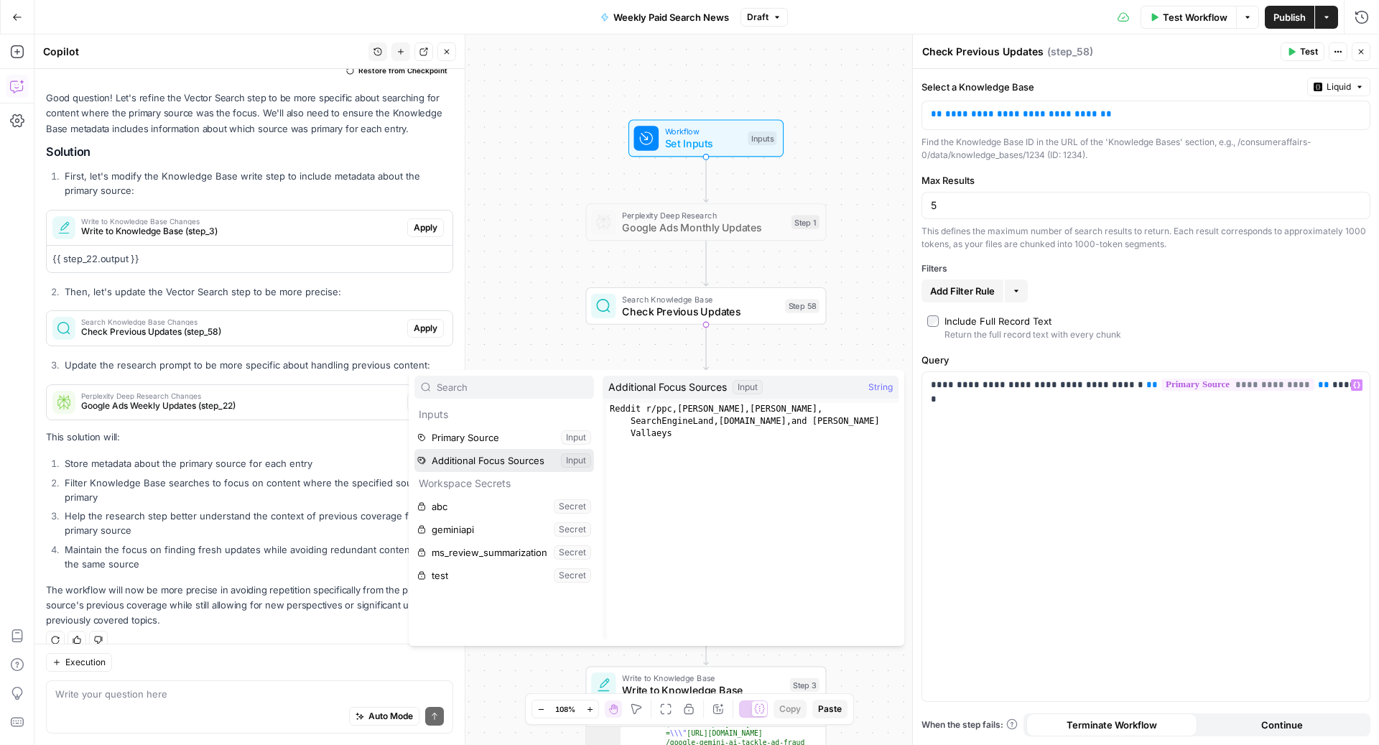
click at [458, 454] on button "Select variable Additional Focus Sources" at bounding box center [503, 460] width 179 height 23
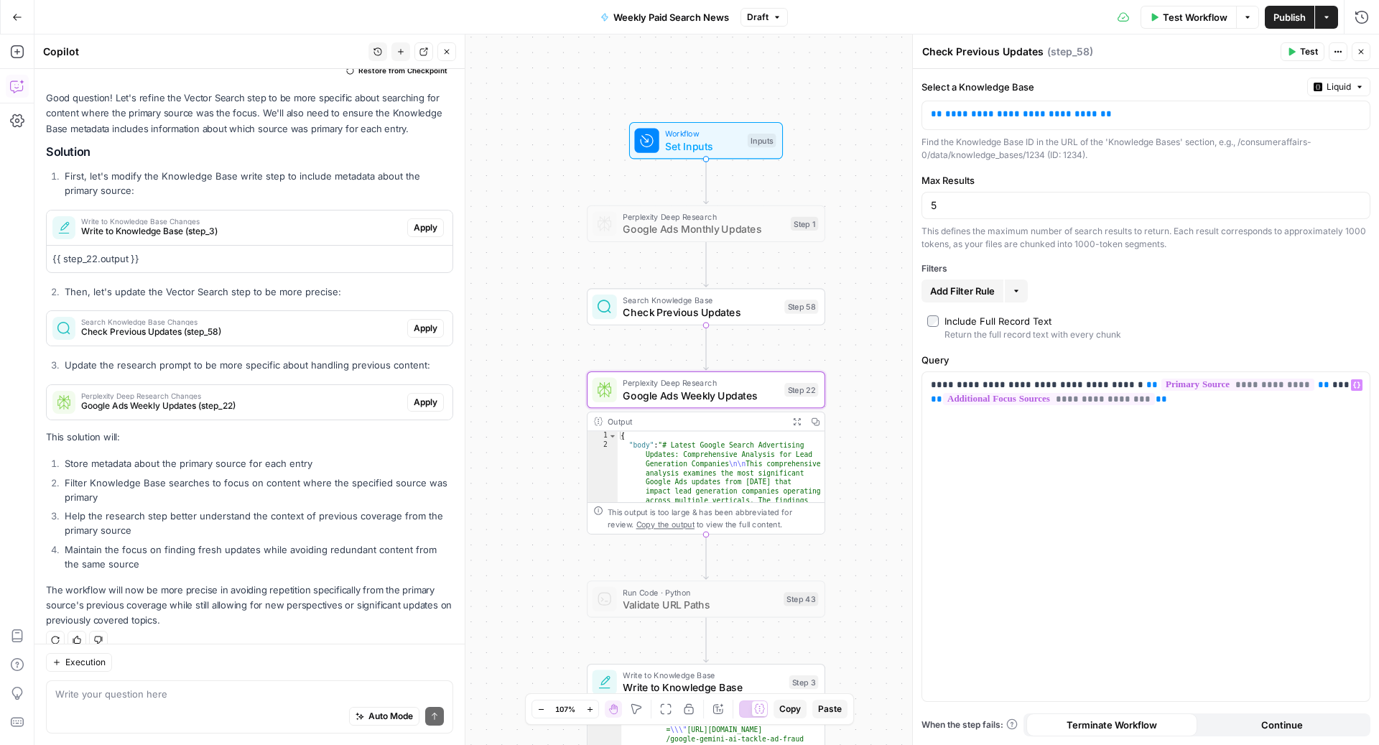
click at [424, 396] on span "Apply" at bounding box center [426, 402] width 24 height 13
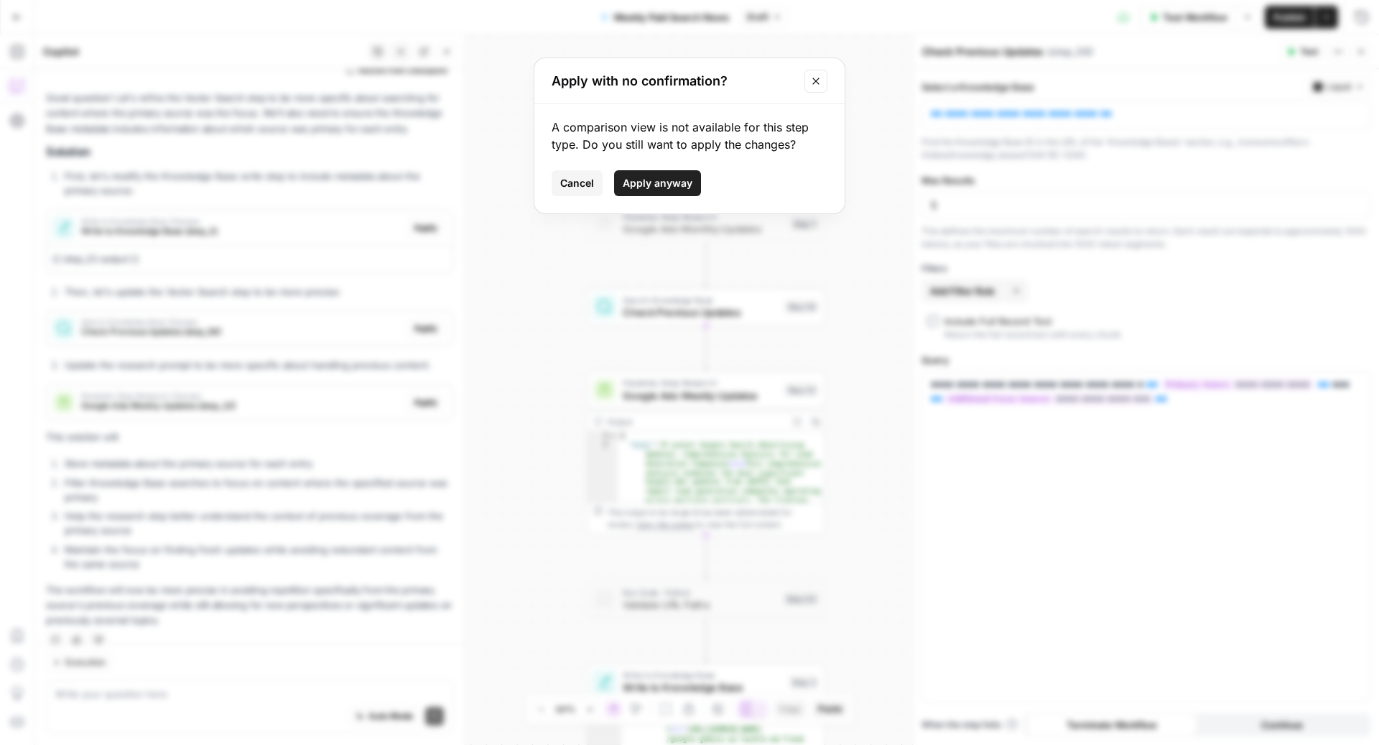
click at [567, 182] on span "Cancel" at bounding box center [577, 183] width 34 height 14
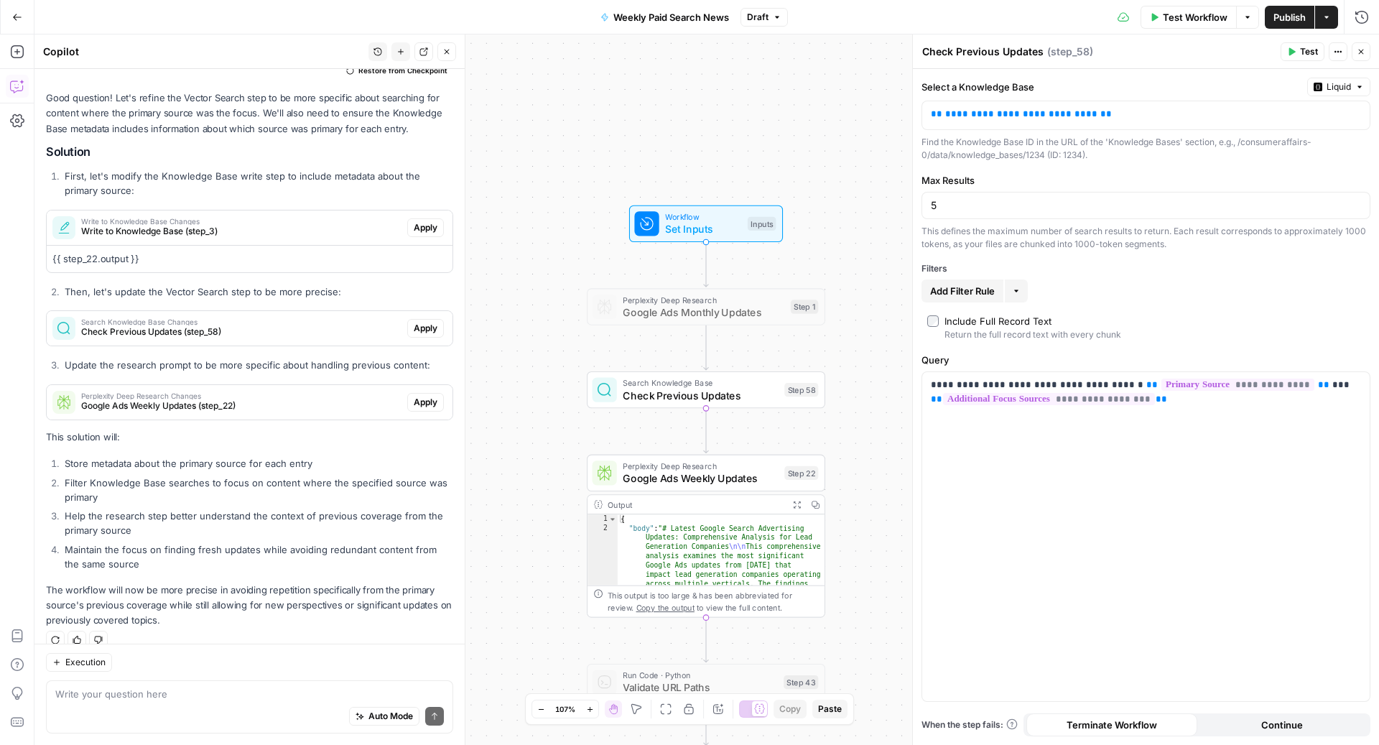
click at [771, 14] on button "Draft" at bounding box center [763, 17] width 47 height 19
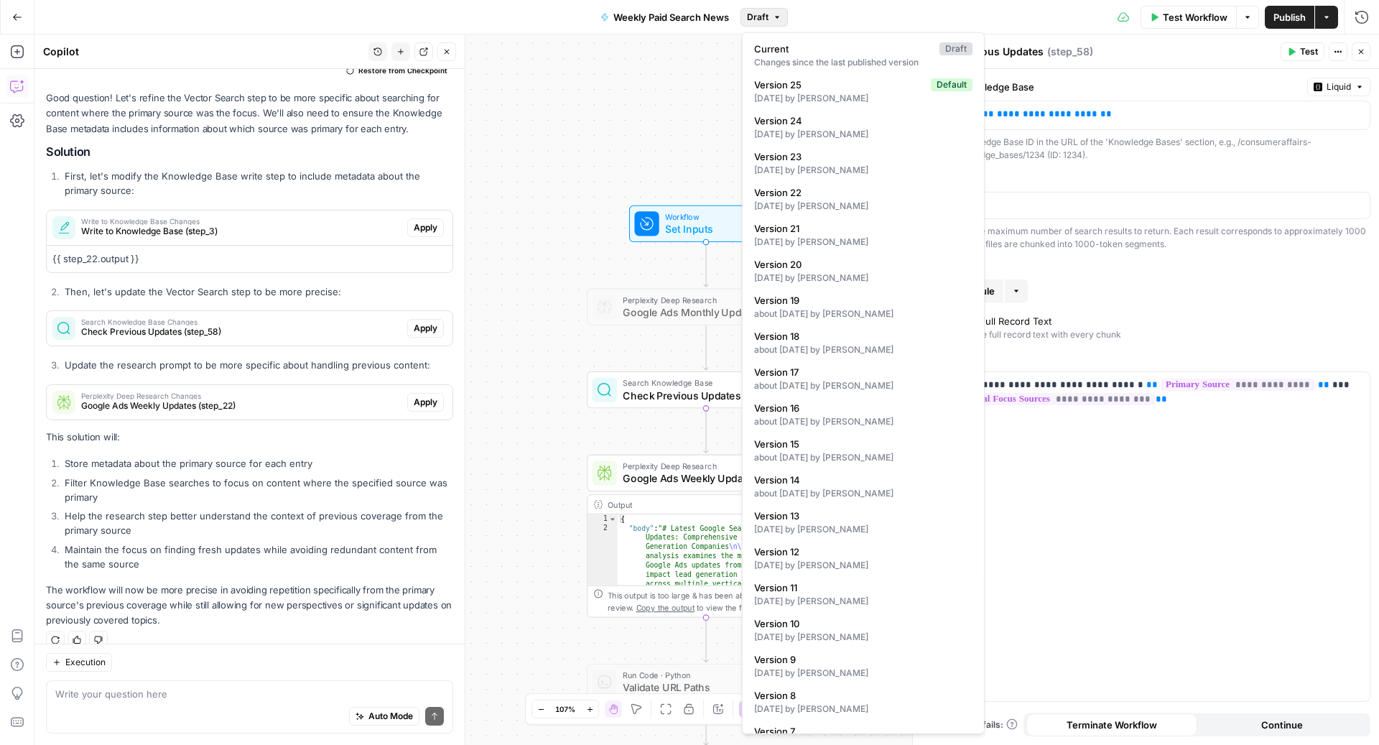
click at [561, 164] on div "Workflow Set Inputs Inputs Perplexity Deep Research Google Ads Monthly Updates …" at bounding box center [706, 389] width 1344 height 710
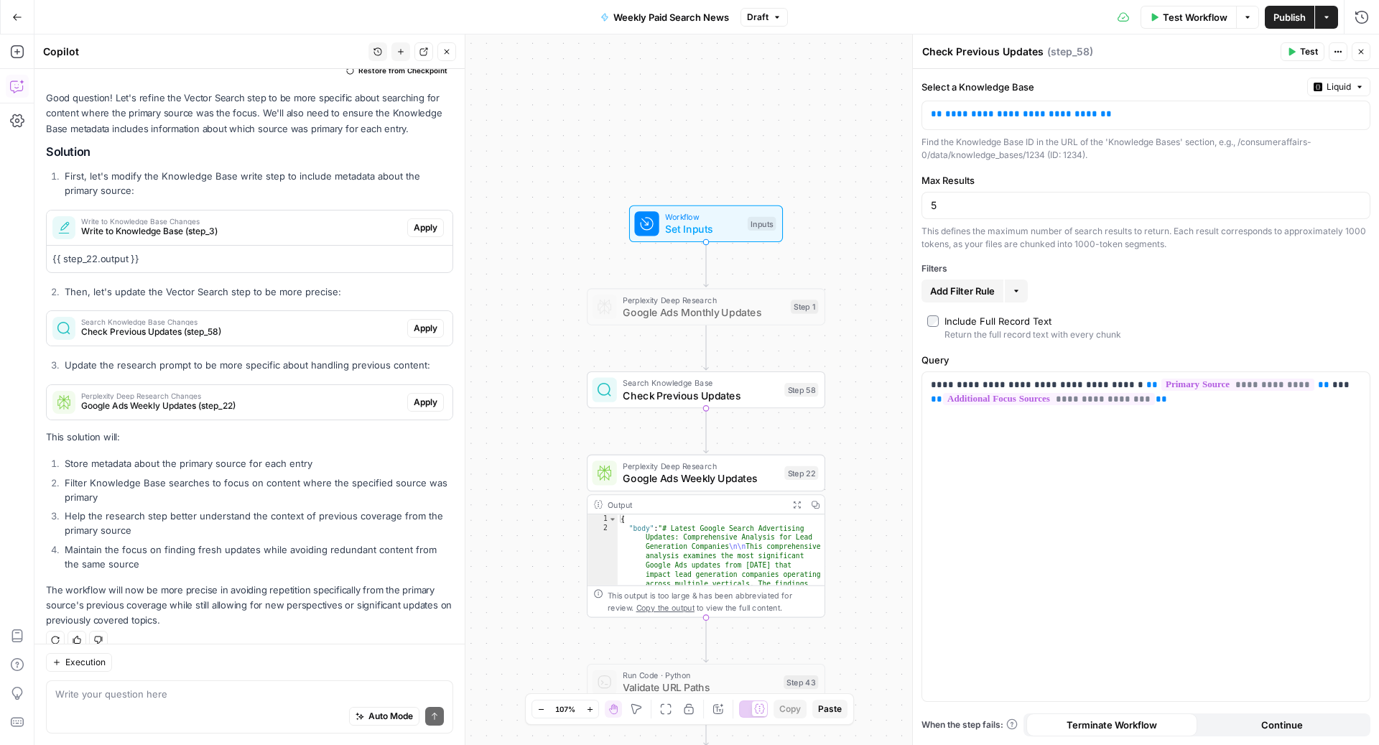
click at [650, 309] on span "Google Ads Monthly Updates" at bounding box center [703, 311] width 162 height 15
click at [680, 280] on div at bounding box center [680, 278] width 19 height 11
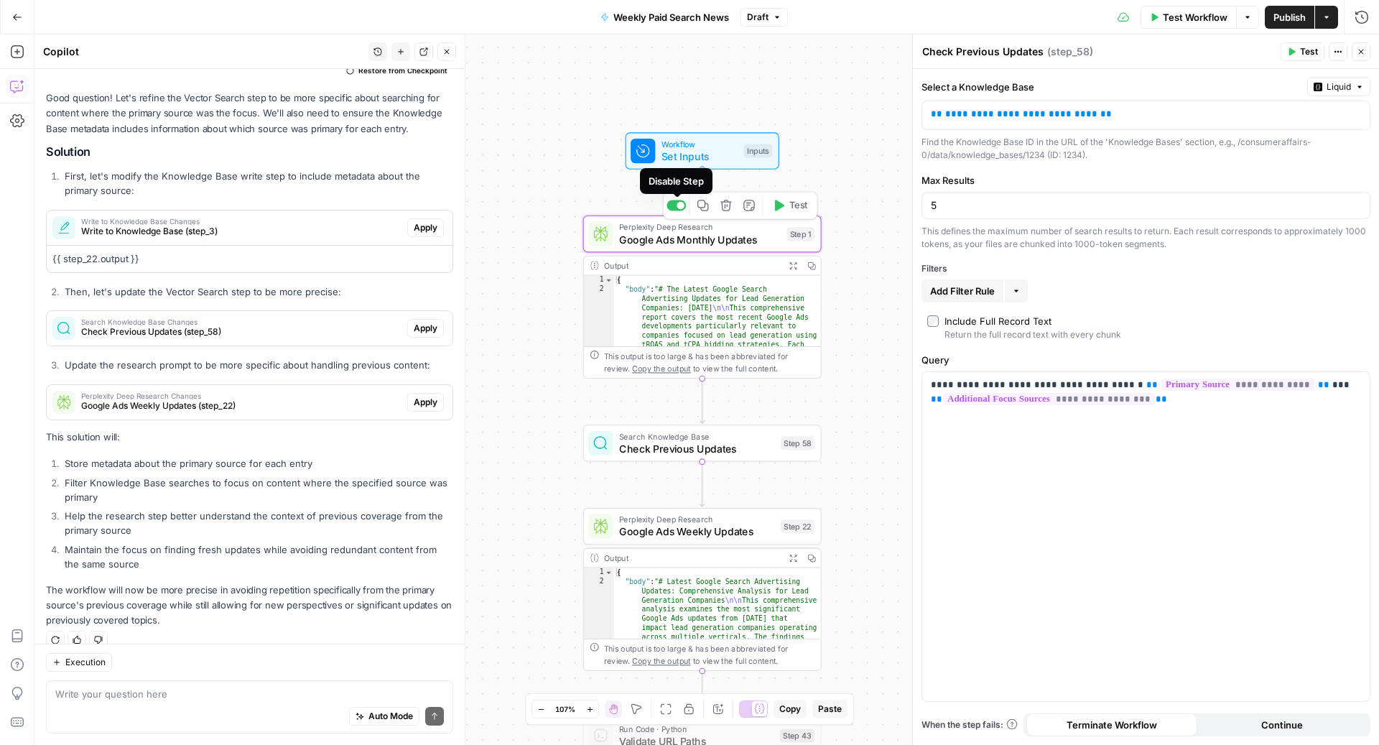
click at [653, 238] on span "Google Ads Monthly Updates" at bounding box center [700, 238] width 162 height 15
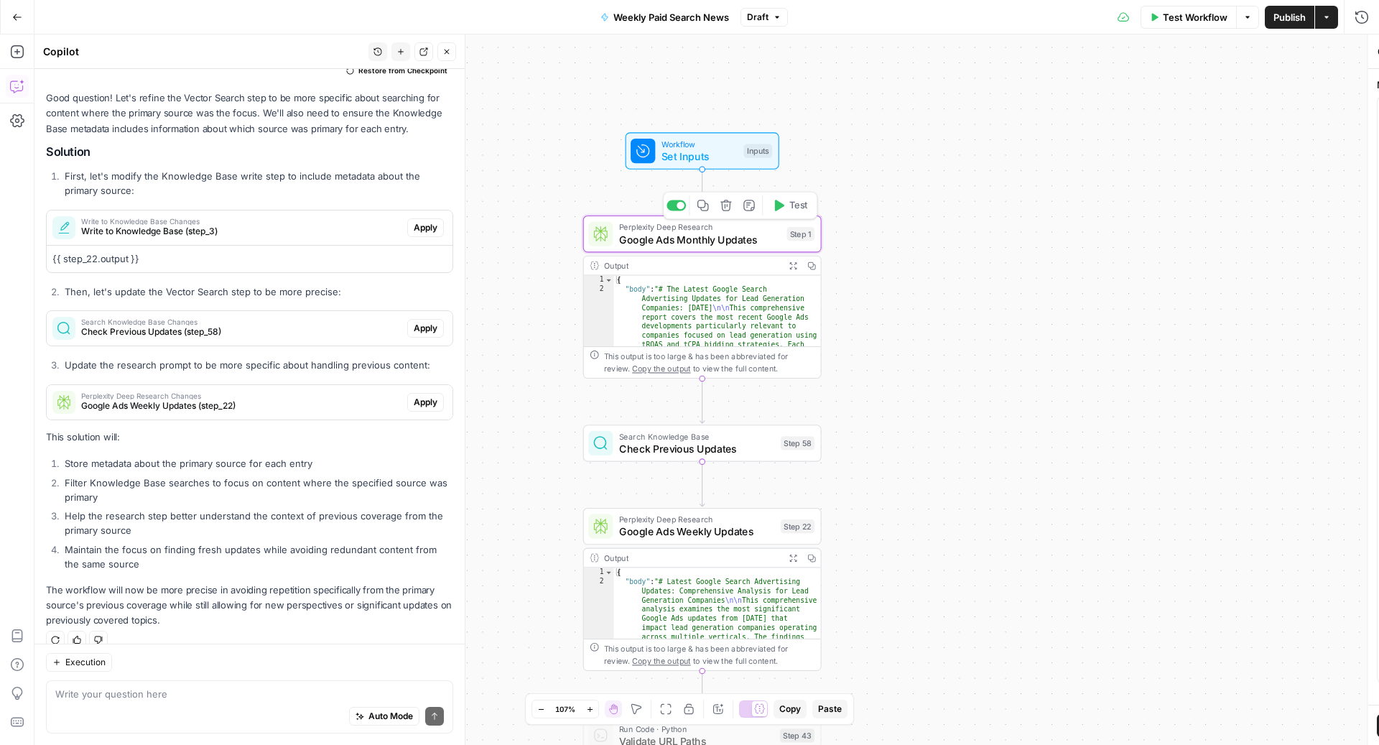
type textarea "Google Ads Monthly Updates"
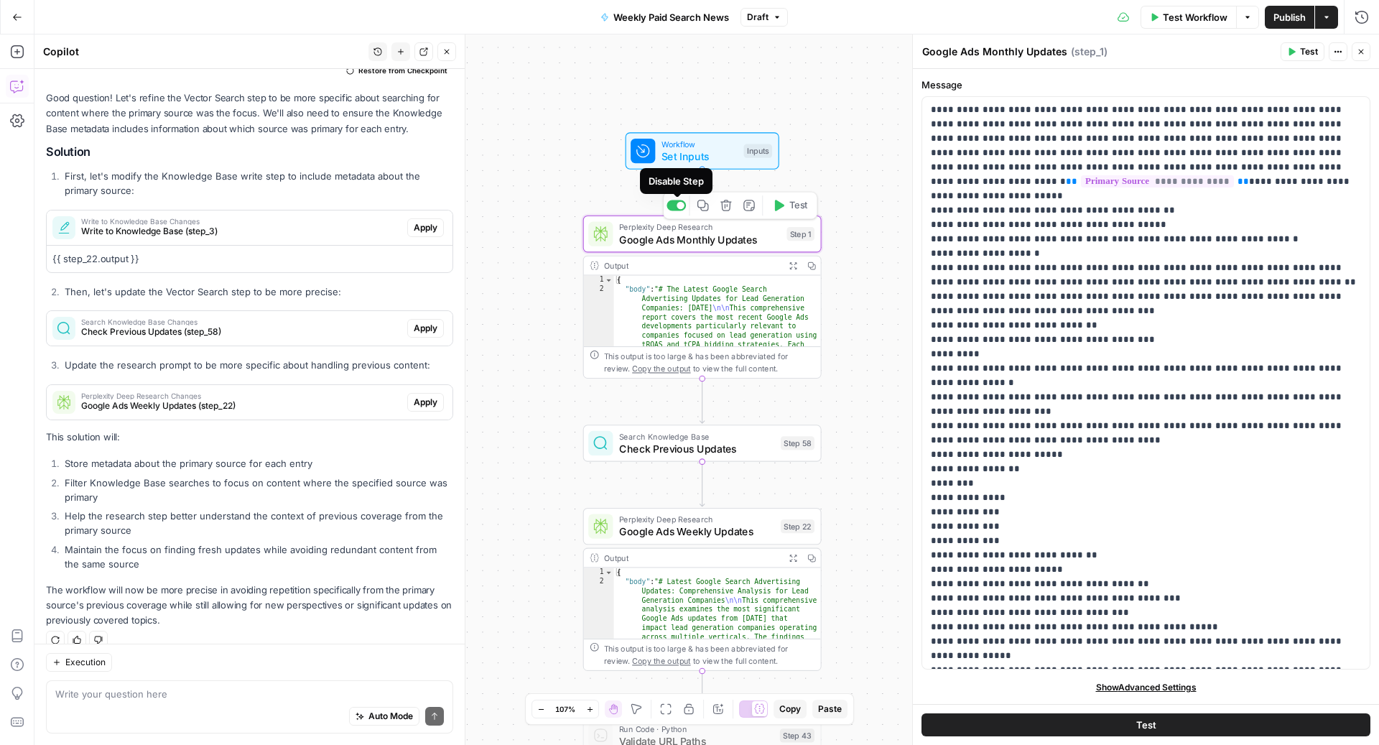
click at [681, 205] on div at bounding box center [680, 206] width 8 height 8
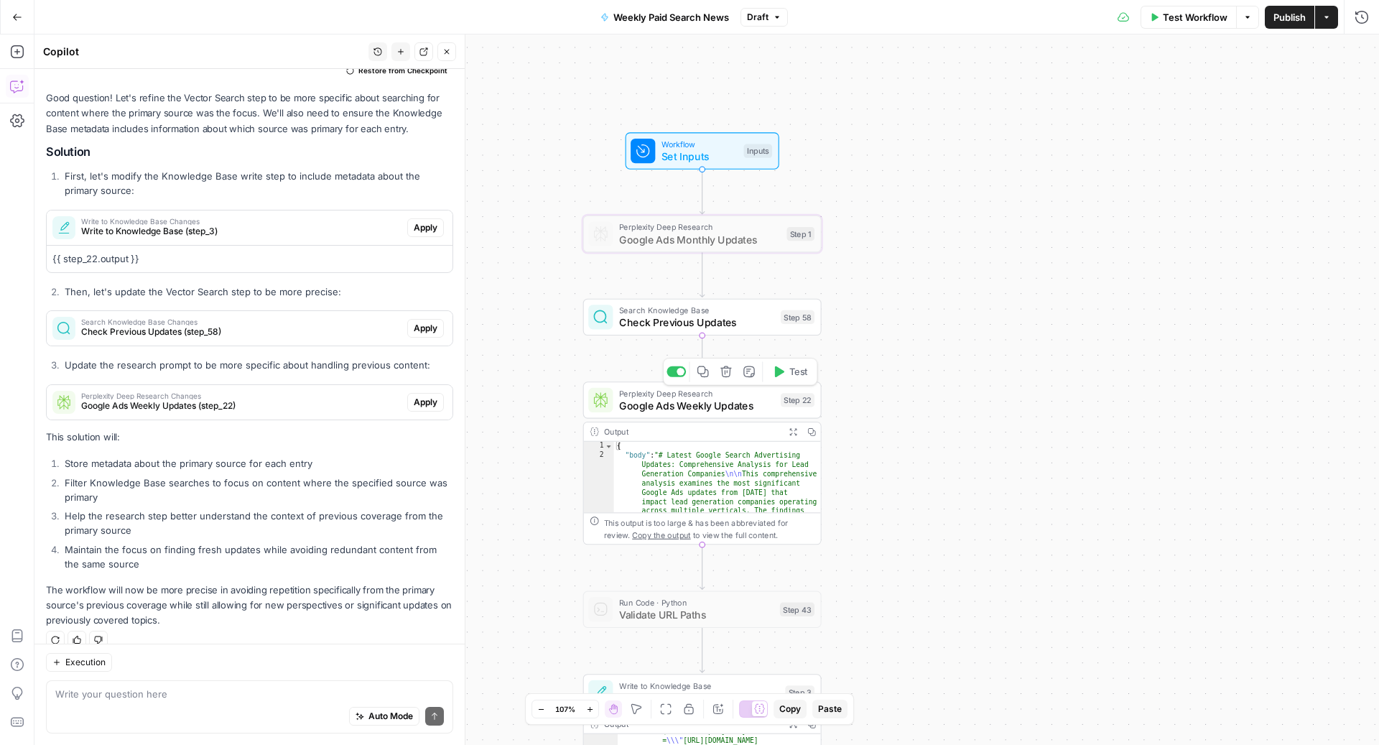
click at [677, 406] on span "Google Ads Weekly Updates" at bounding box center [696, 405] width 155 height 15
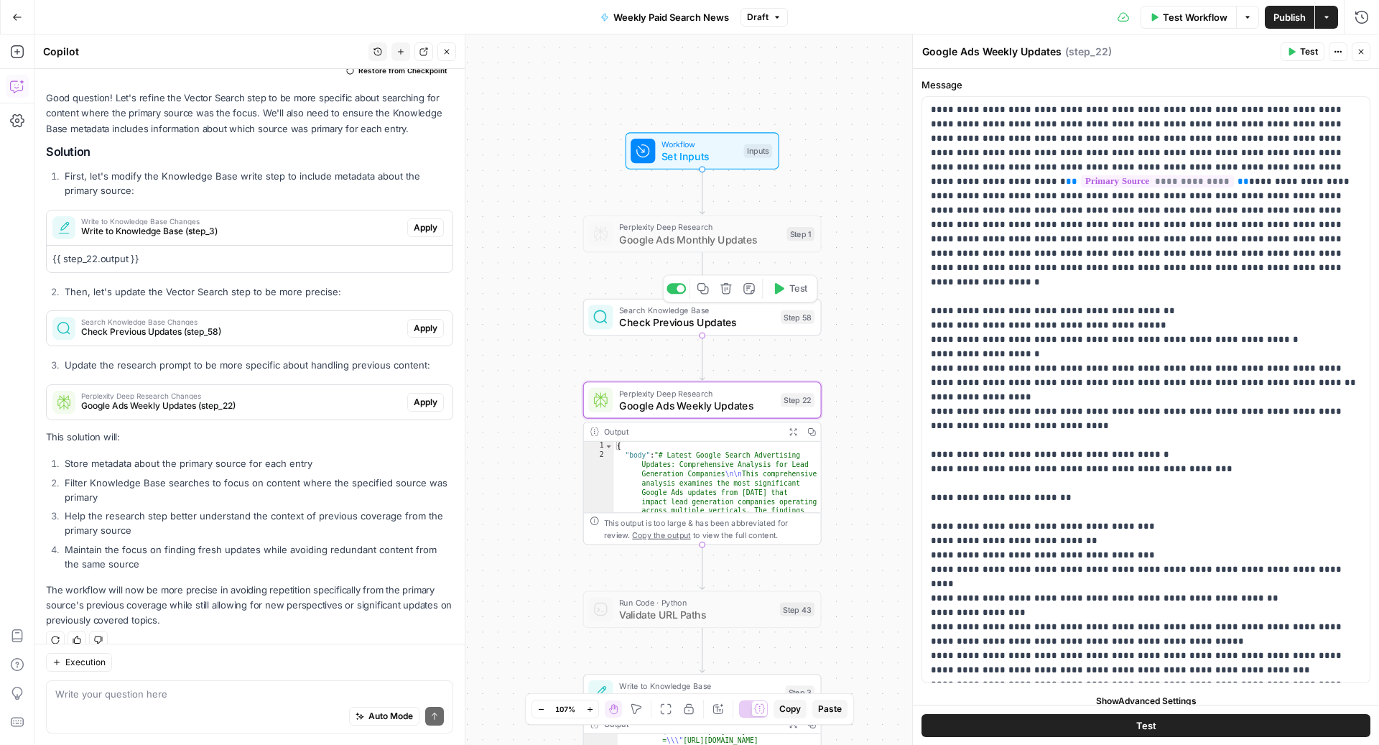
click at [697, 327] on span "Check Previous Updates" at bounding box center [696, 321] width 155 height 15
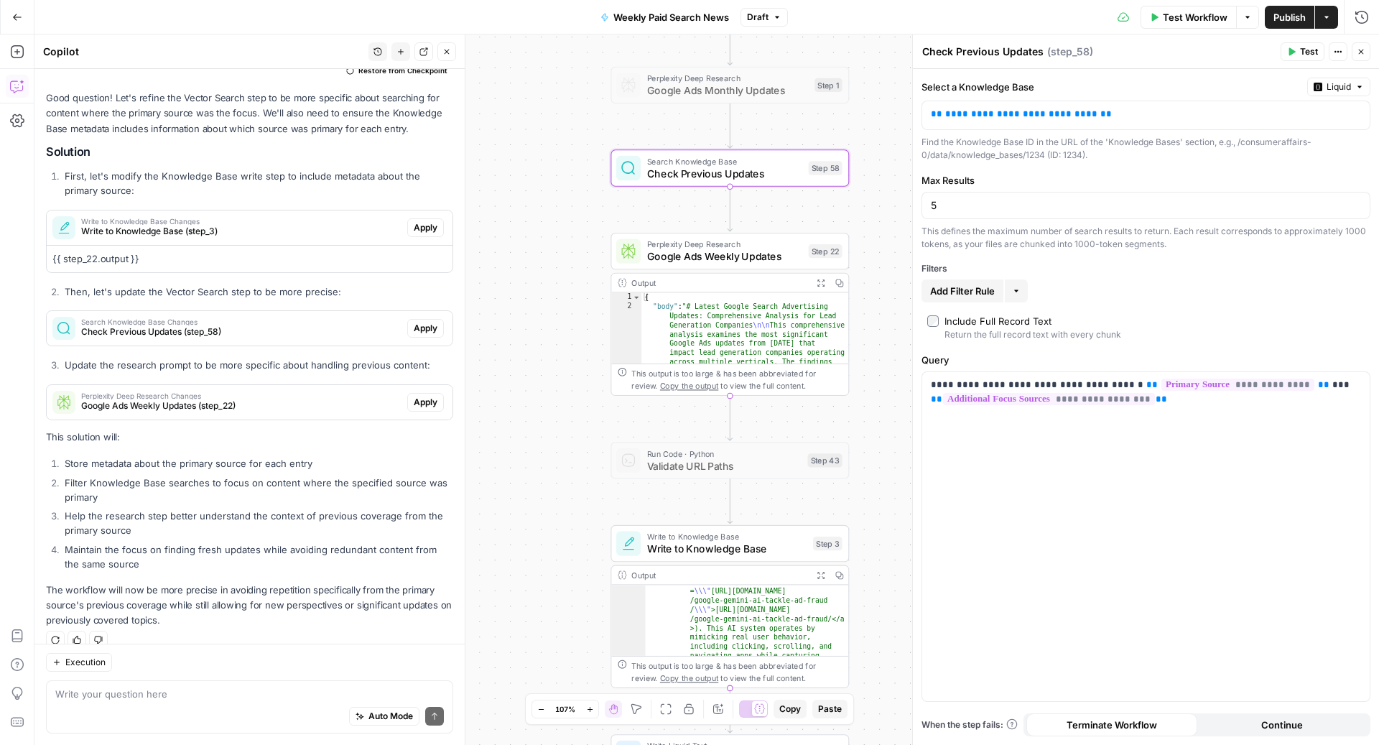
click at [72, 711] on div "Auto Mode Send" at bounding box center [249, 717] width 388 height 32
type textarea "how would this work if it can only return 5 search results?"
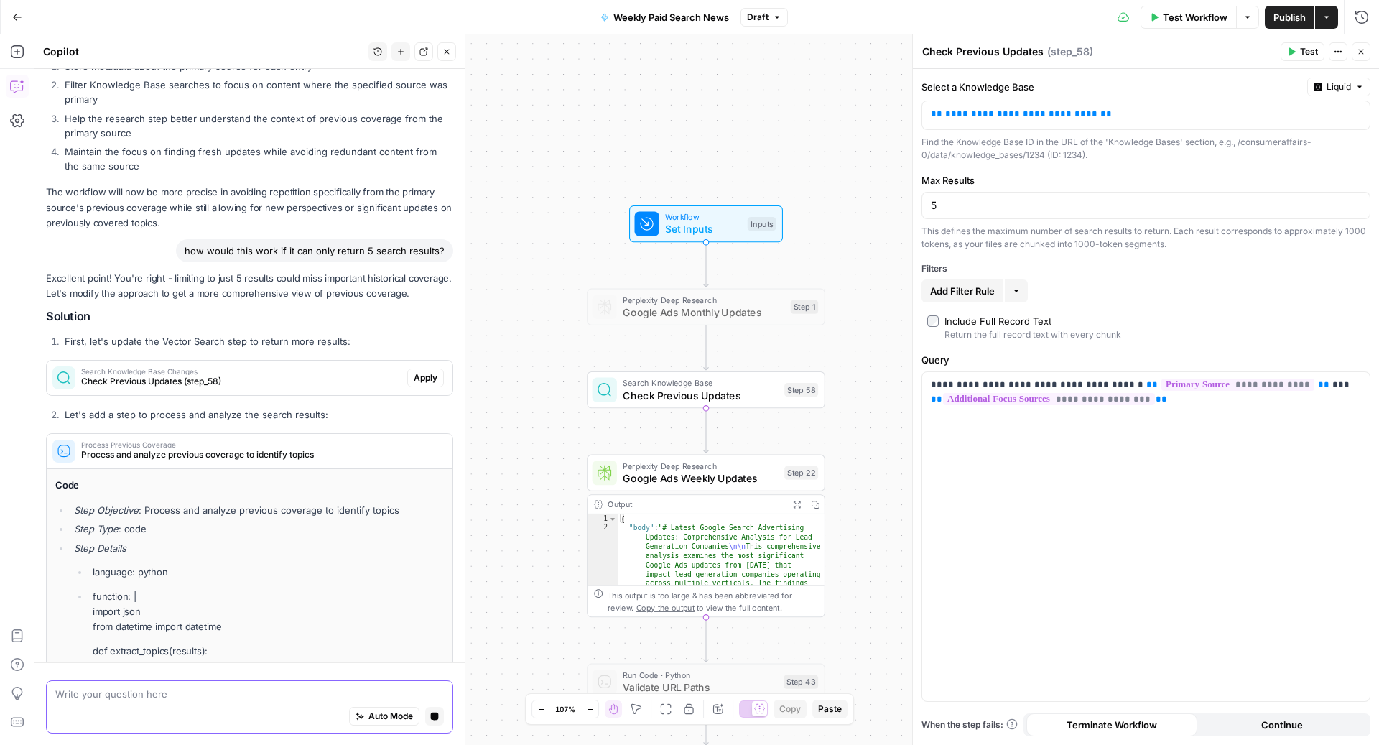
scroll to position [1437, 0]
click at [296, 371] on span "Search Knowledge Base Changes" at bounding box center [241, 374] width 320 height 7
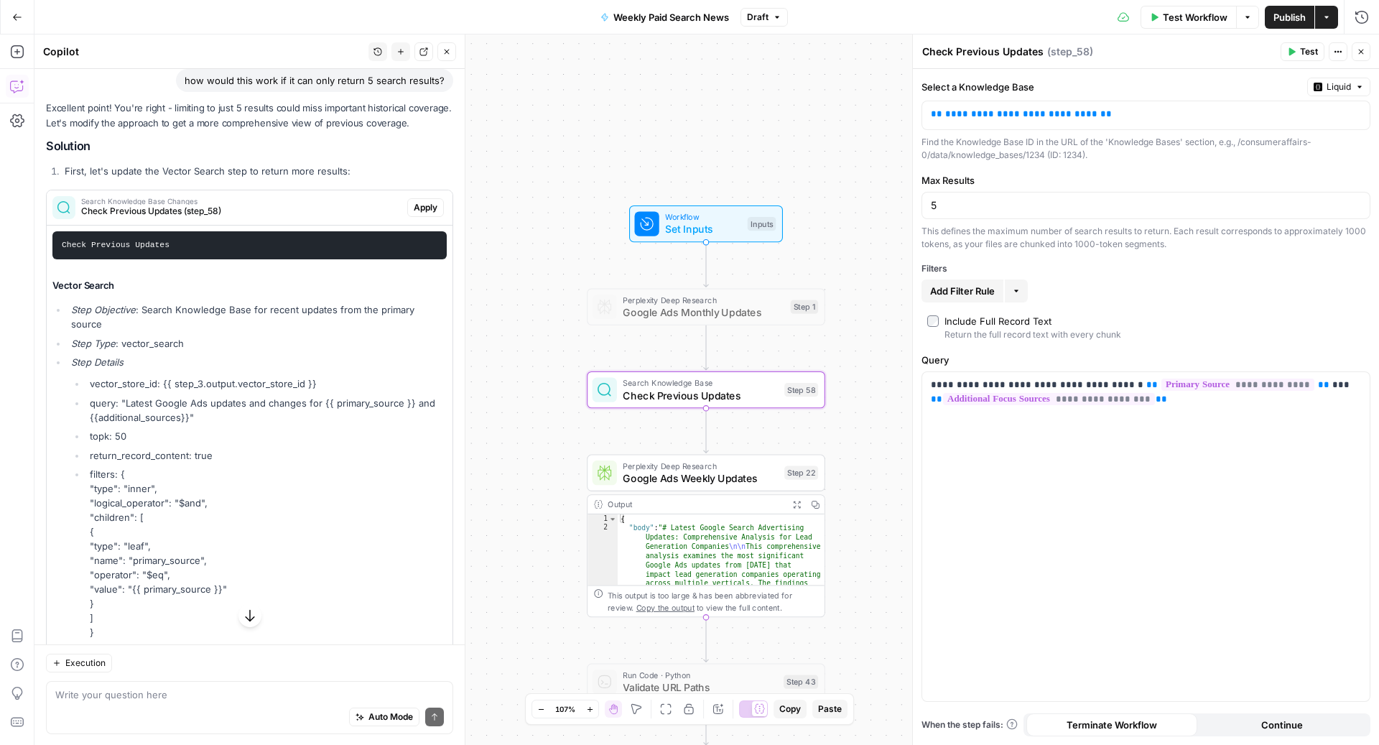
scroll to position [1656, 0]
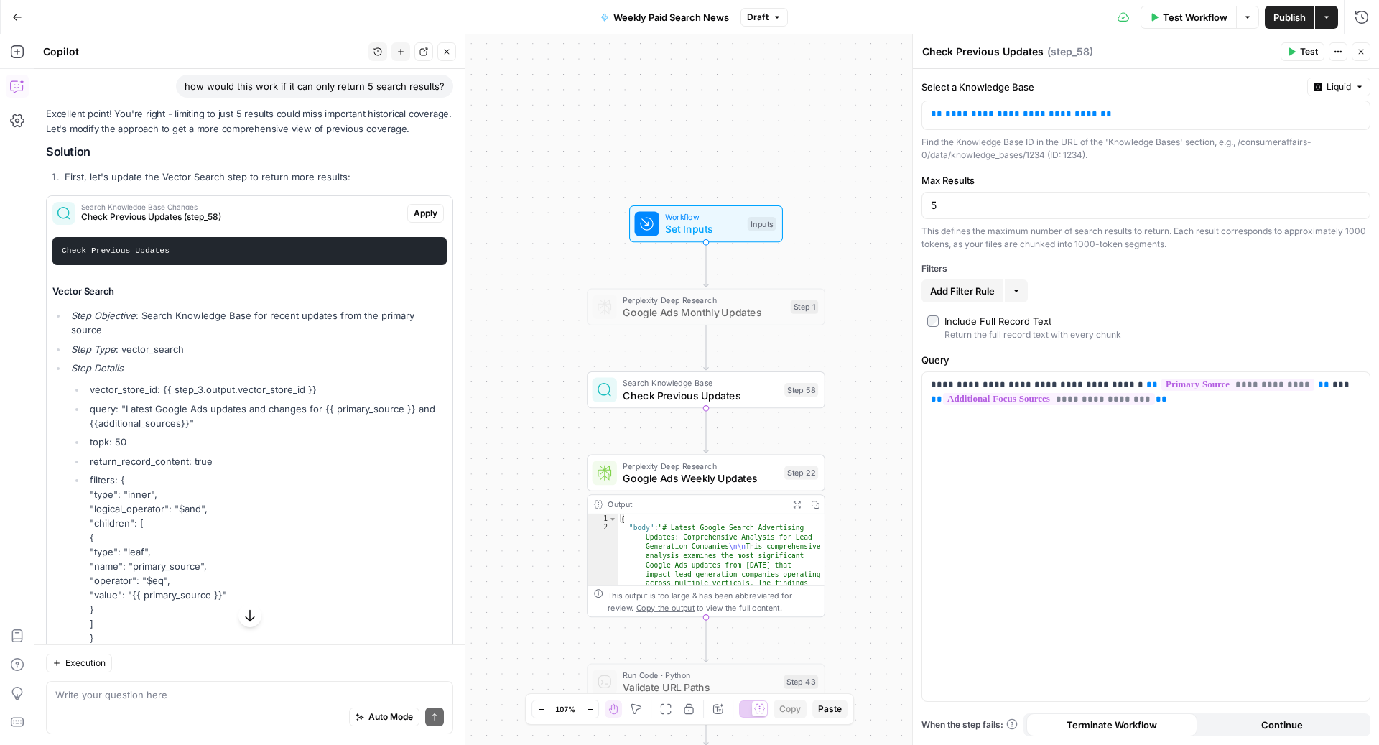
click at [957, 192] on div "5" at bounding box center [1145, 205] width 449 height 27
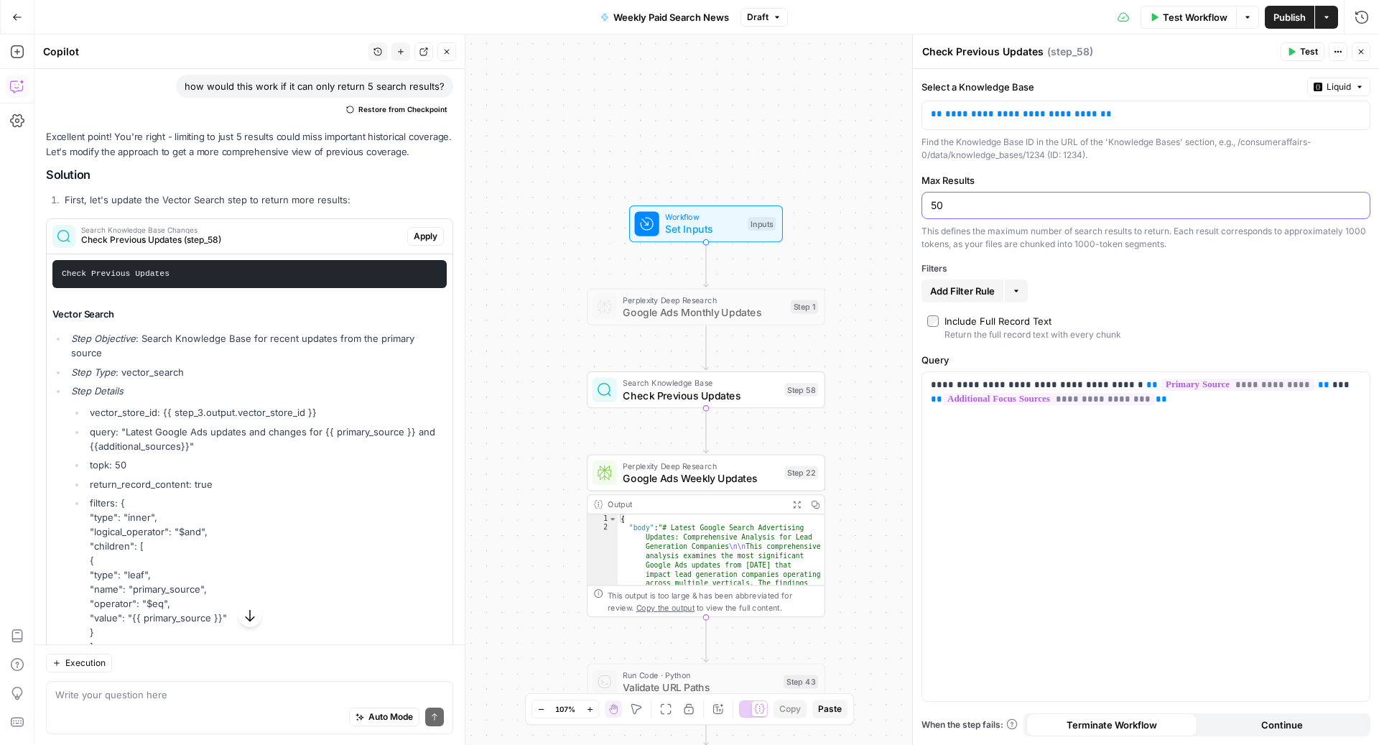
type input "50"
click at [1177, 282] on div "Add Filter Rule More" at bounding box center [1145, 290] width 449 height 23
click at [1045, 205] on input "50" at bounding box center [1146, 205] width 430 height 14
click at [126, 700] on textarea at bounding box center [249, 693] width 388 height 14
click at [156, 696] on textarea "only needs to be the 10 most recent documents" at bounding box center [249, 693] width 388 height 14
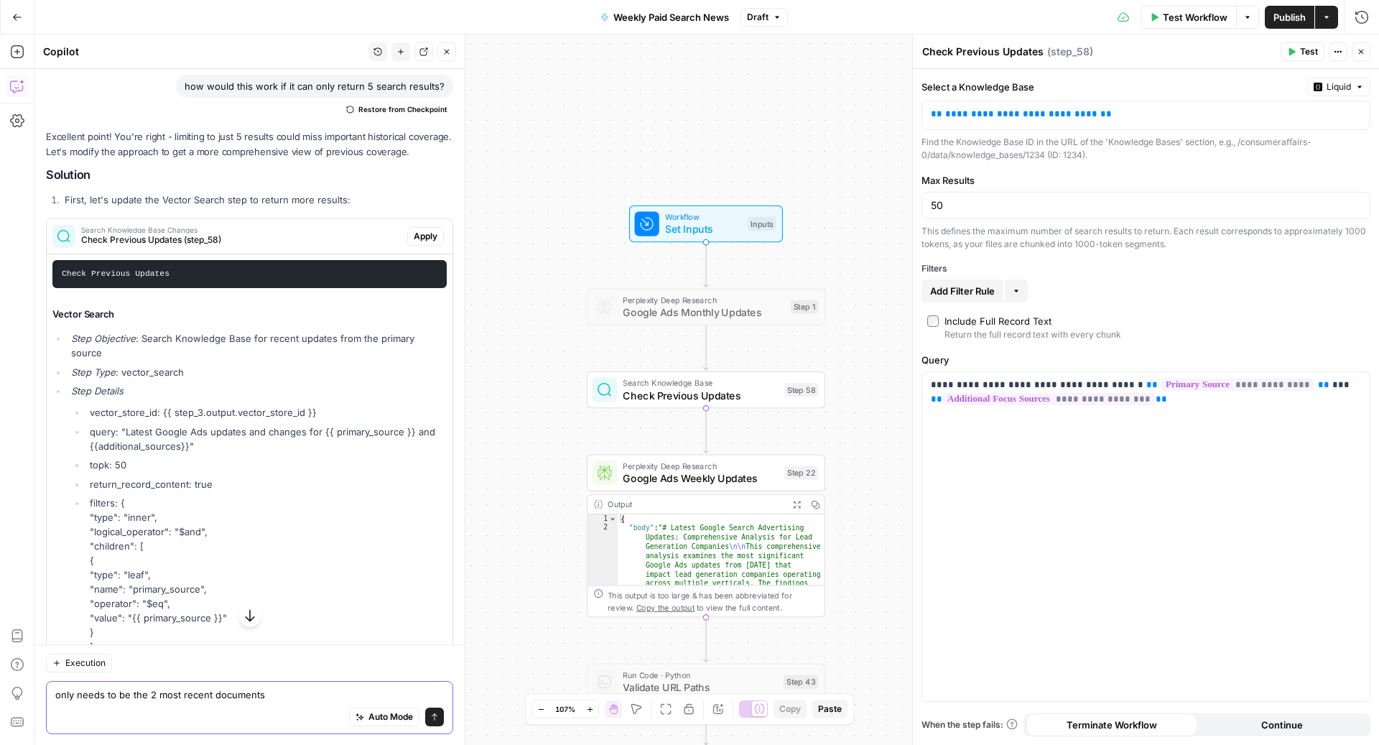
type textarea "only needs to be the 20 most recent documents"
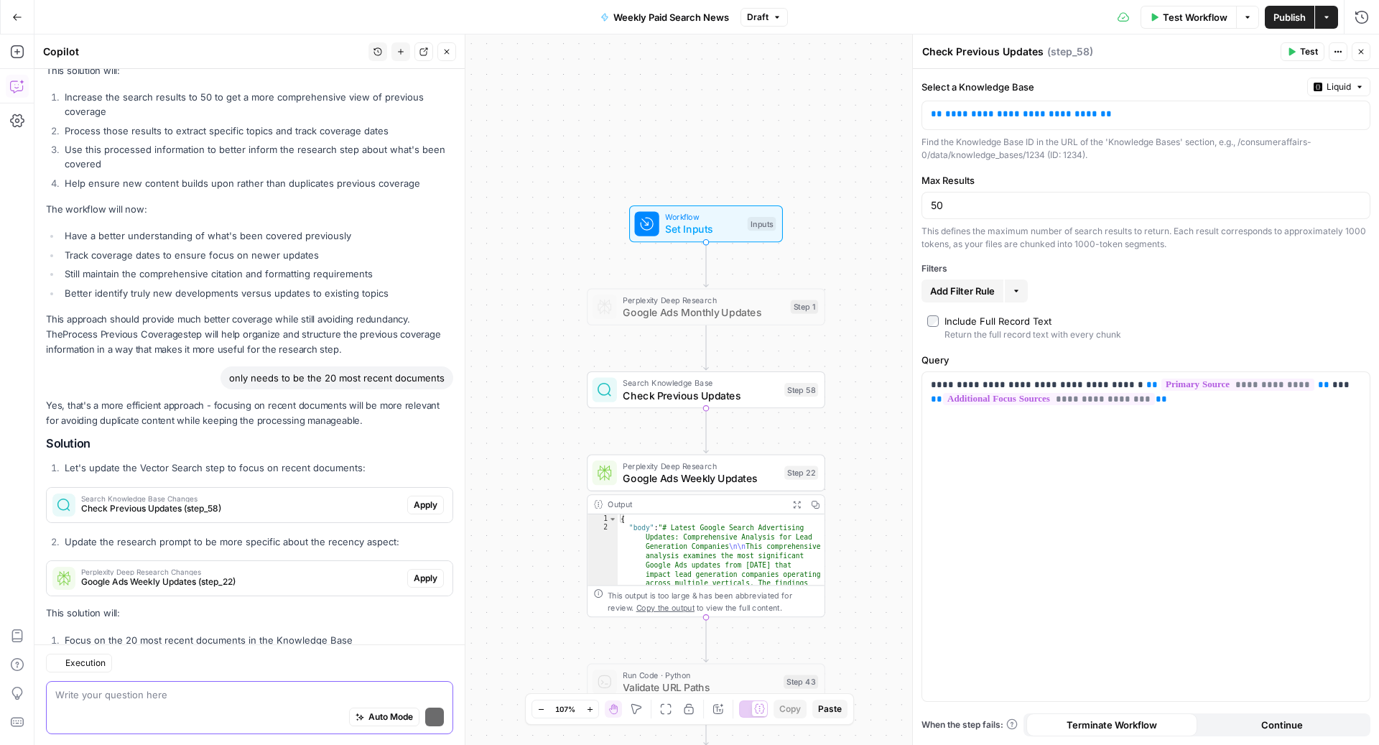
scroll to position [2546, 0]
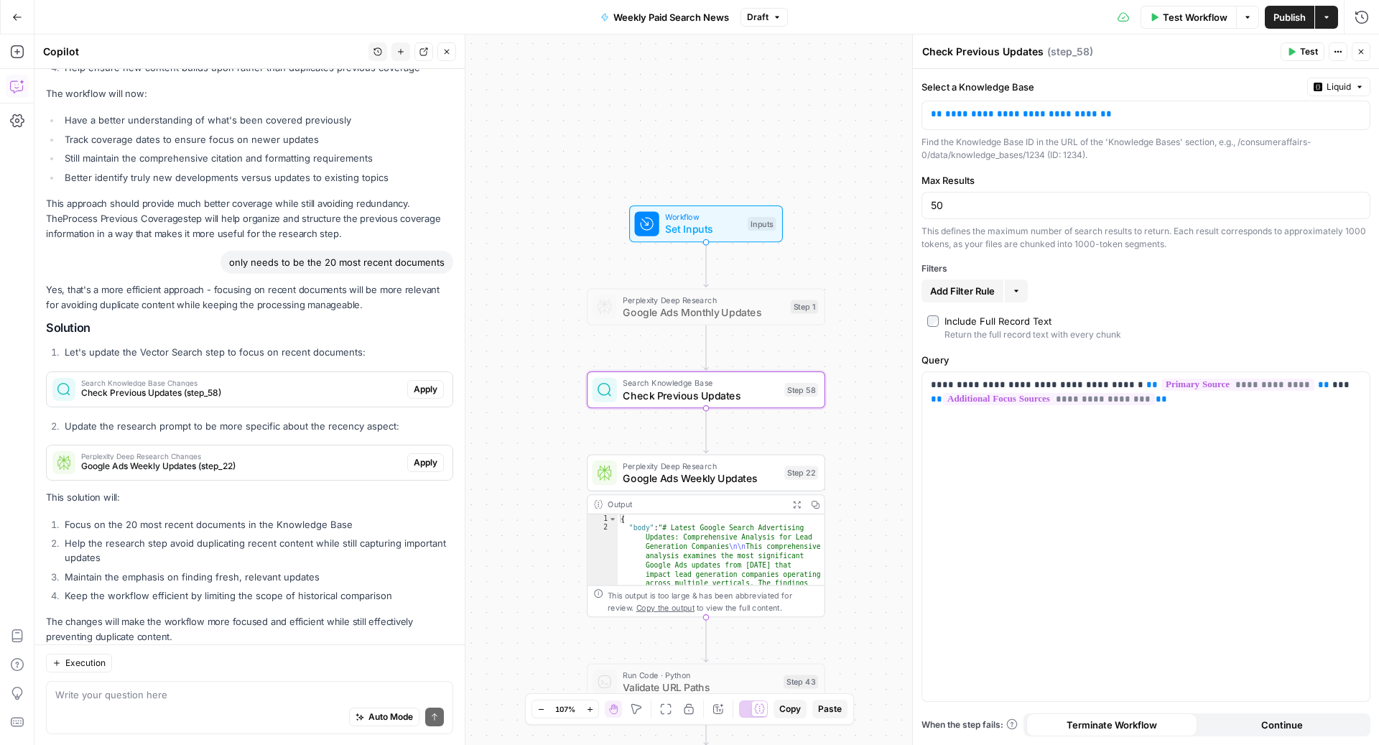
click at [428, 383] on span "Apply" at bounding box center [426, 389] width 24 height 13
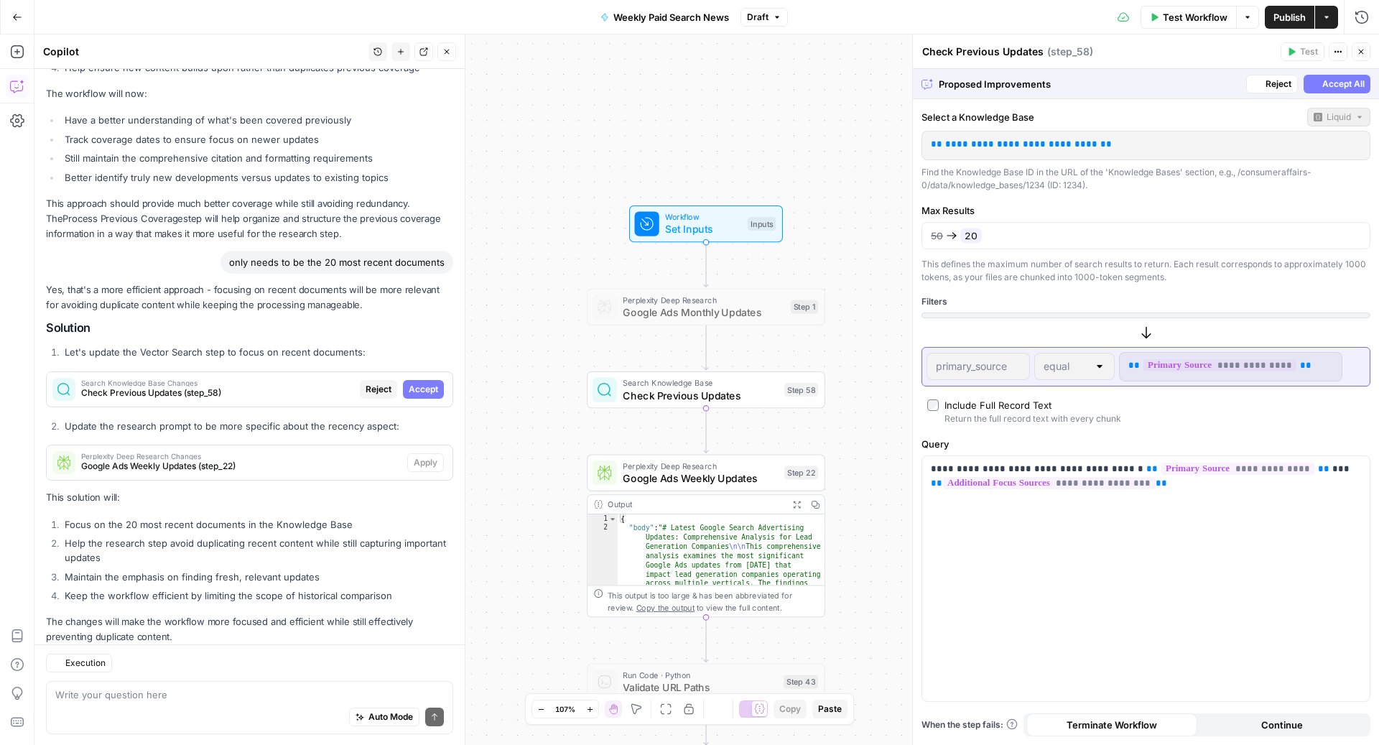
scroll to position [2477, 0]
click at [1172, 412] on span "Accept" at bounding box center [1181, 407] width 29 height 13
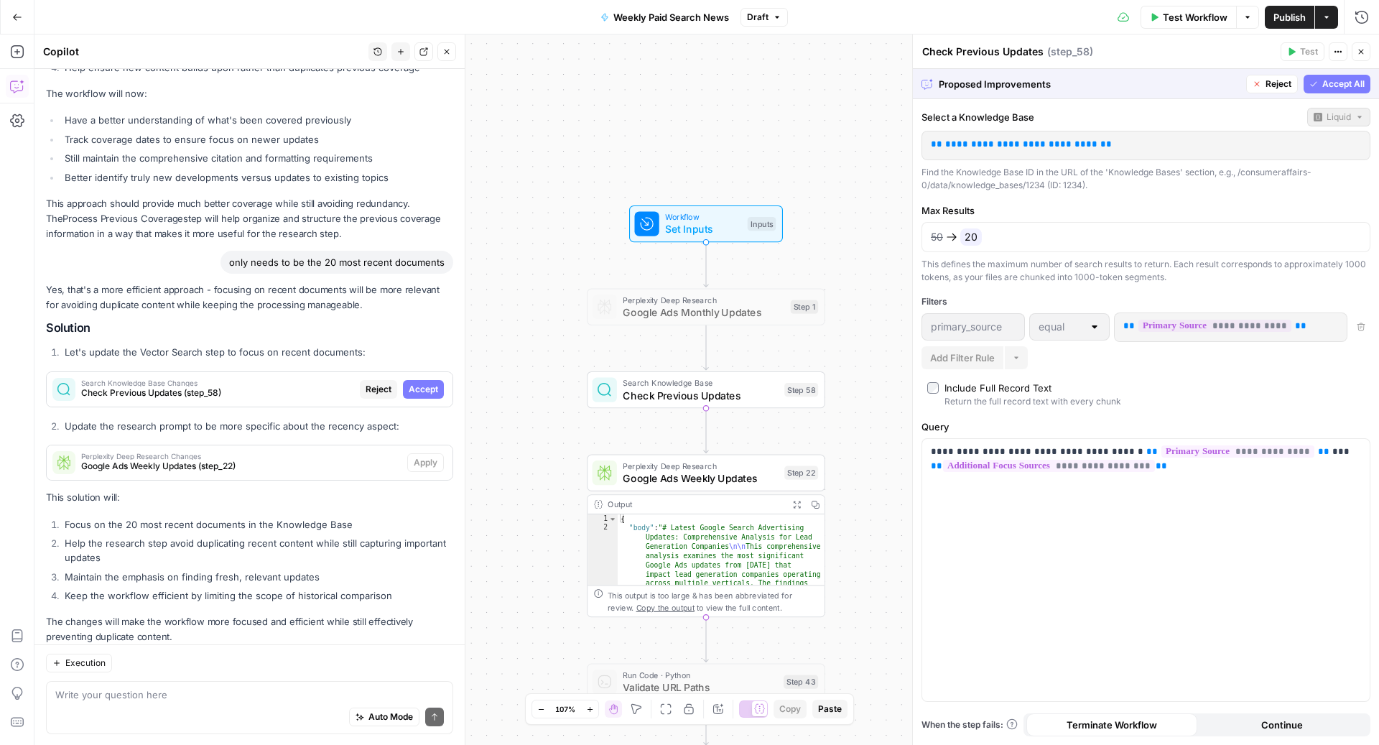
click at [1328, 81] on span "Accept All" at bounding box center [1343, 84] width 42 height 13
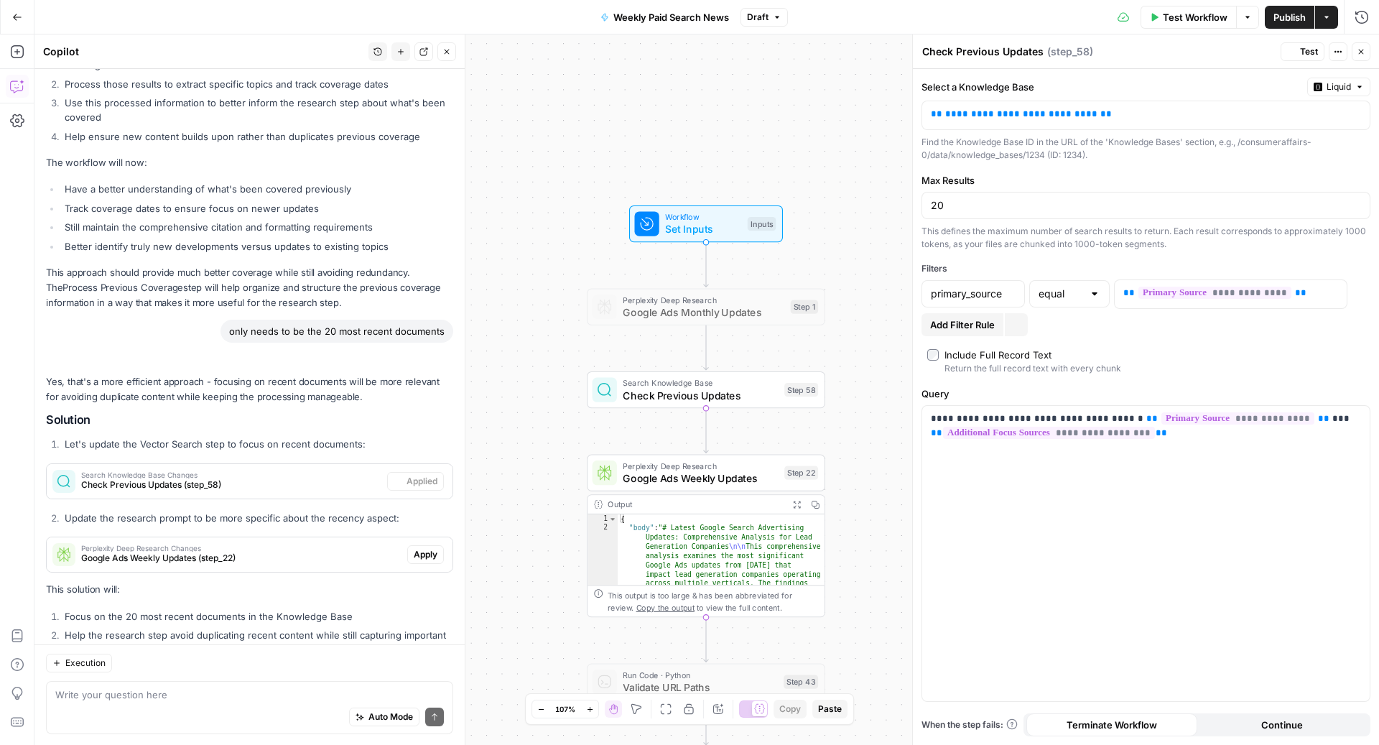
scroll to position [2569, 0]
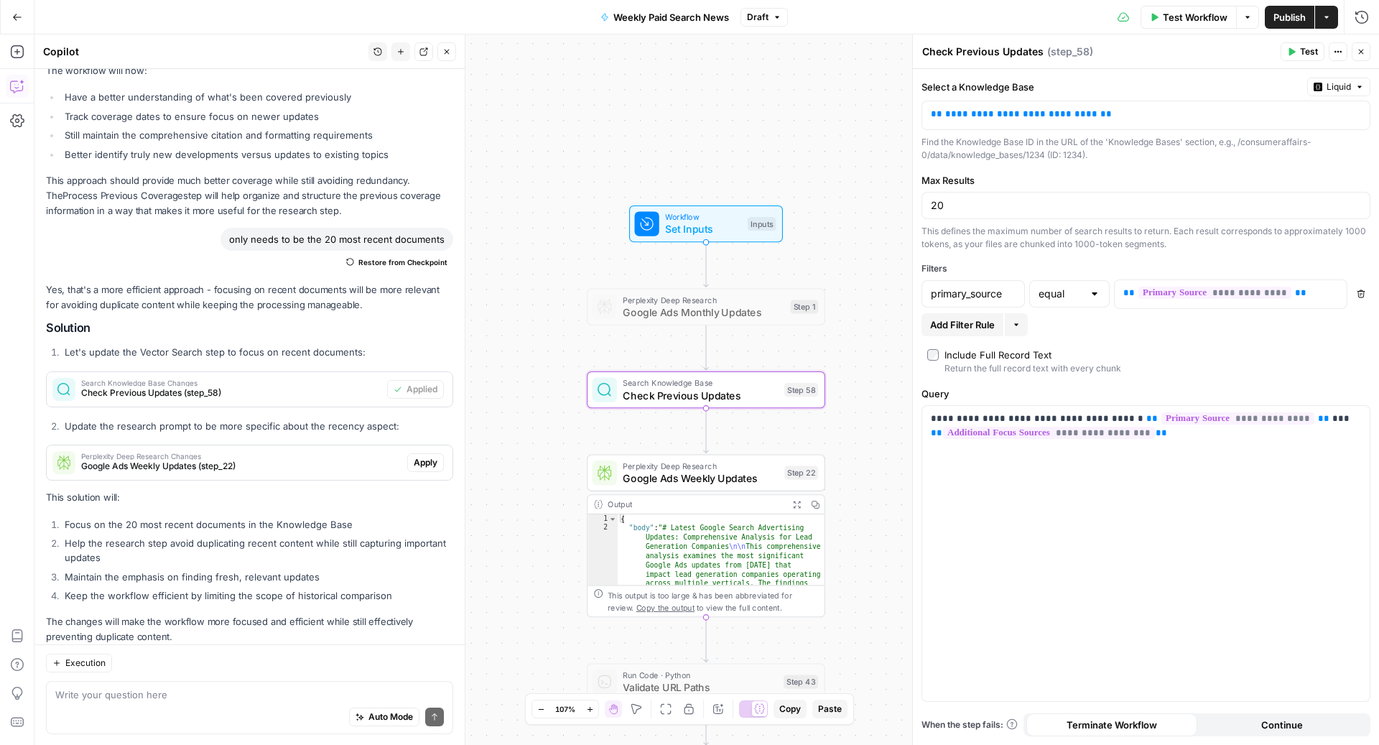
click at [239, 386] on span "Check Previous Updates (step_58)" at bounding box center [231, 392] width 300 height 13
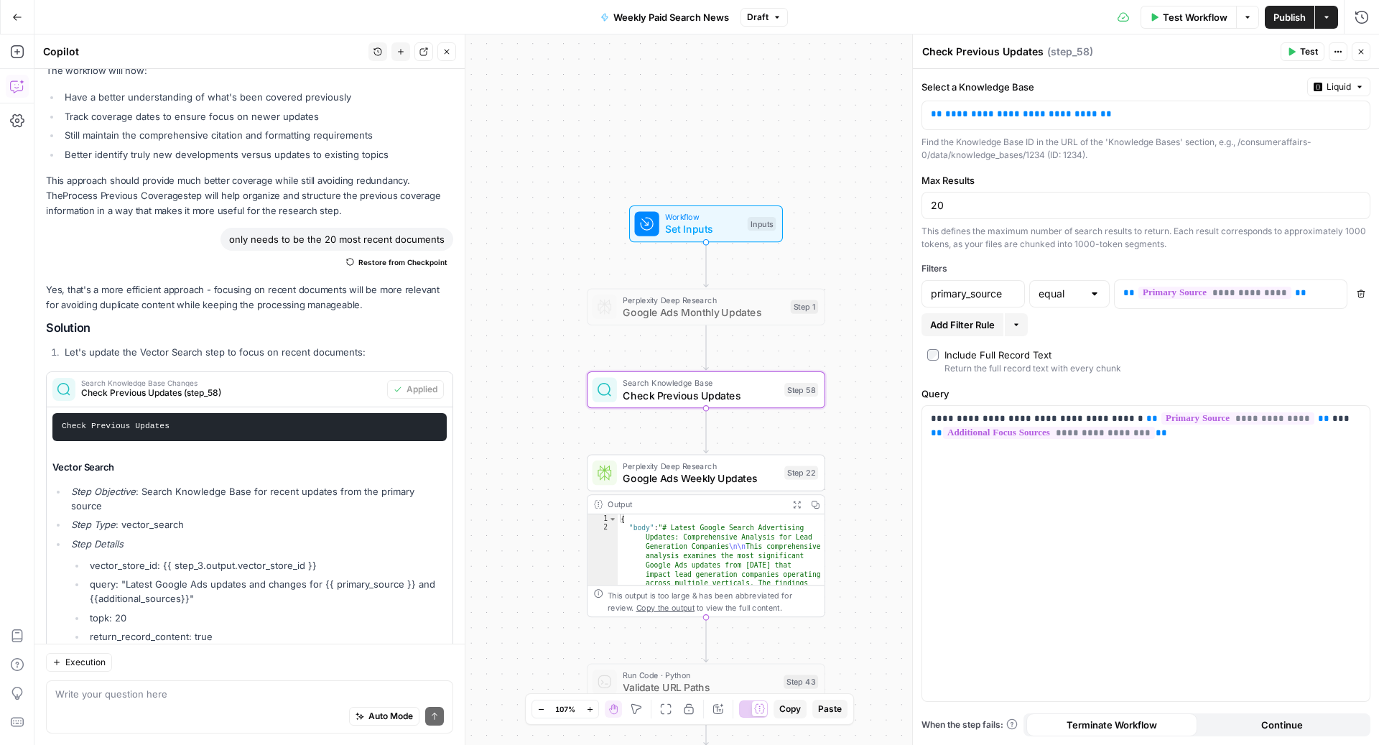
click at [239, 386] on span "Check Previous Updates (step_58)" at bounding box center [231, 392] width 300 height 13
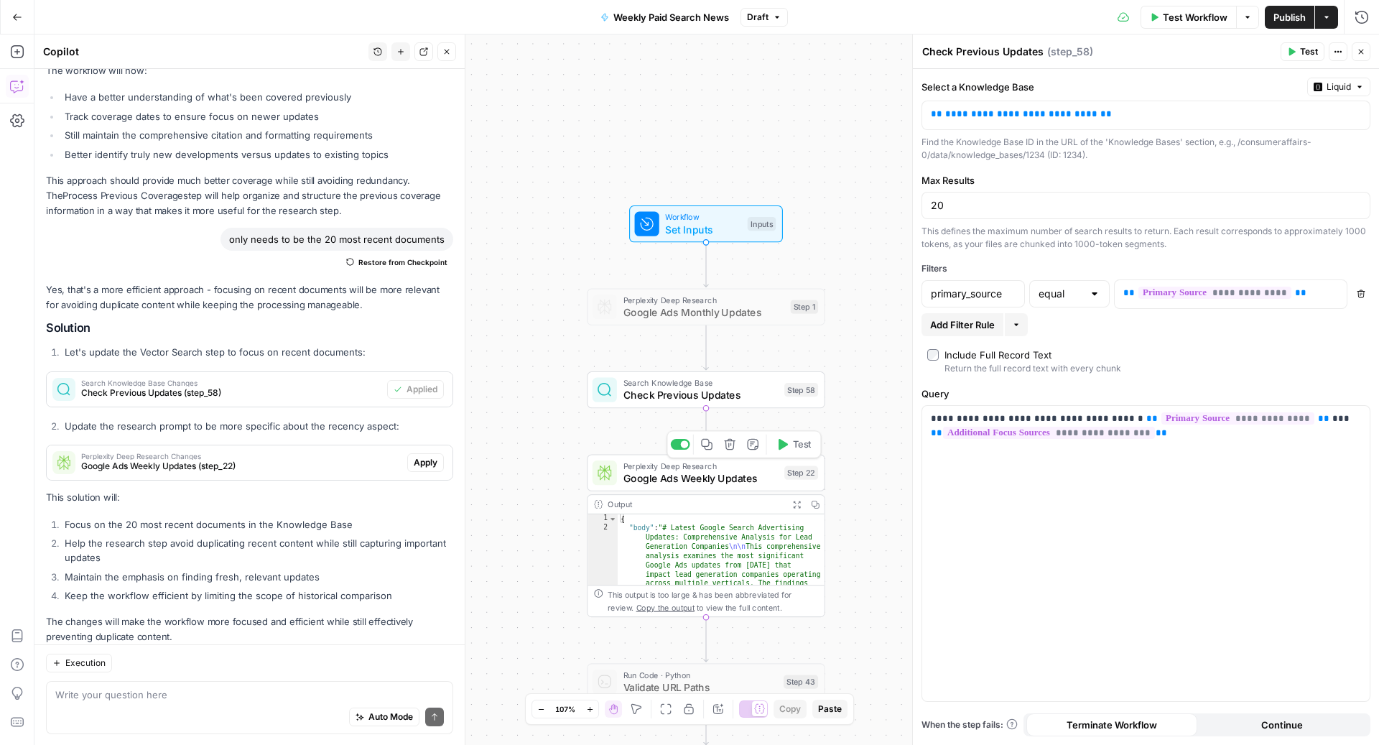
click at [668, 479] on span "Google Ads Weekly Updates" at bounding box center [700, 477] width 155 height 15
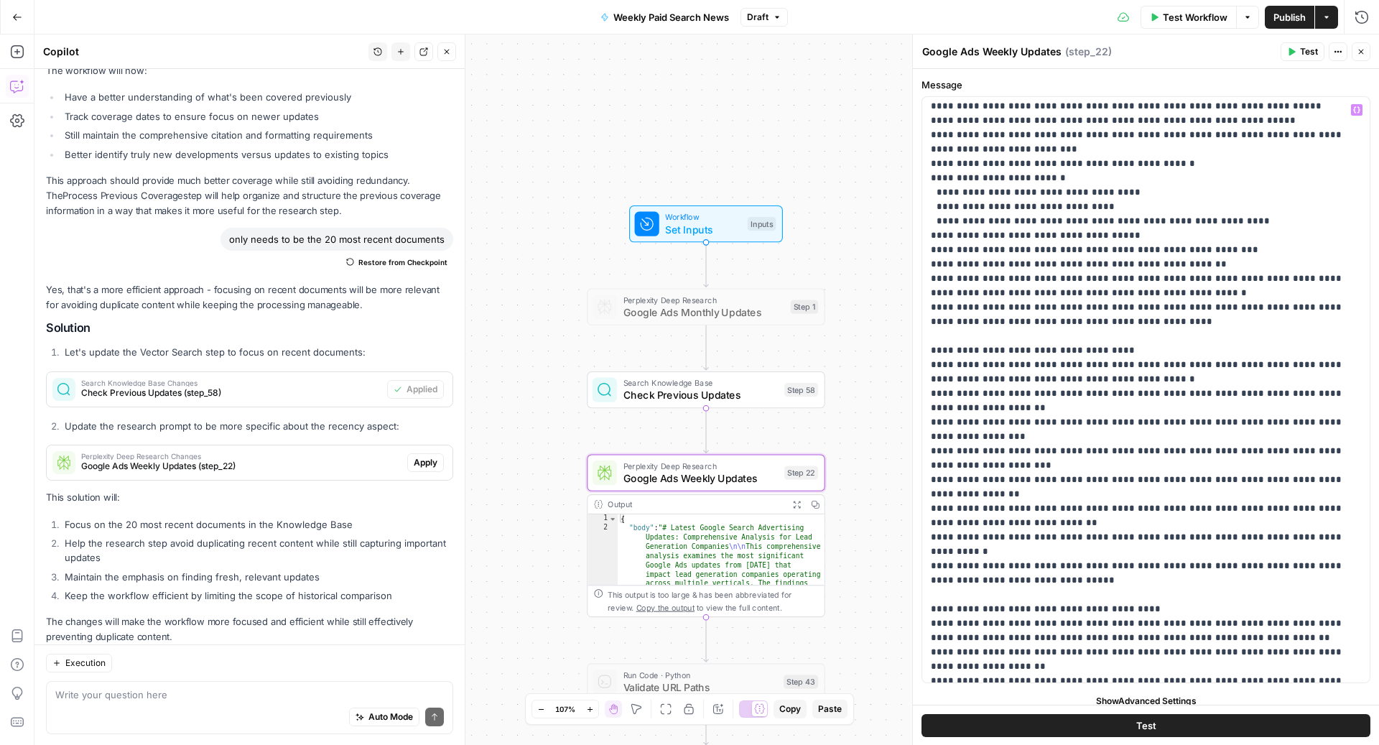
scroll to position [699, 0]
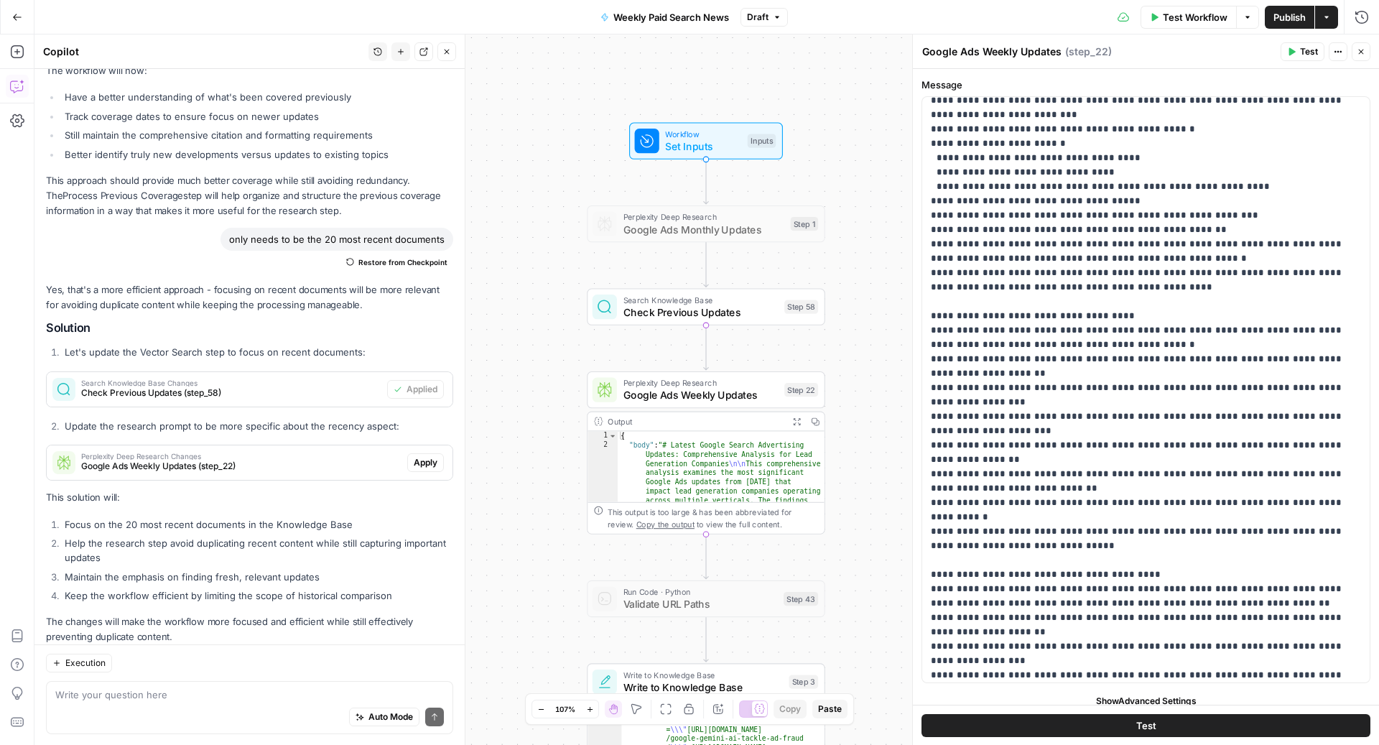
click at [1285, 19] on span "Publish" at bounding box center [1289, 17] width 32 height 14
click at [424, 456] on span "Apply" at bounding box center [426, 462] width 24 height 13
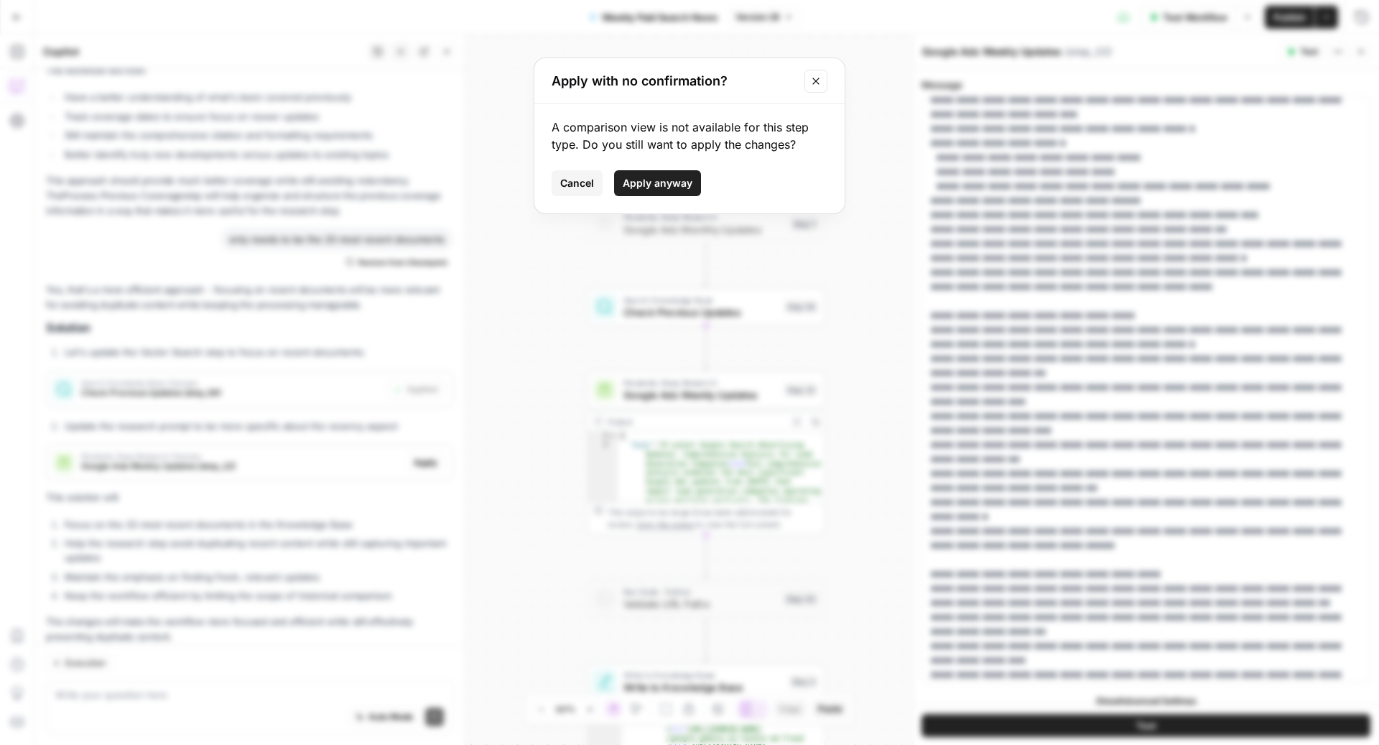
click at [670, 178] on span "Apply anyway" at bounding box center [657, 183] width 70 height 14
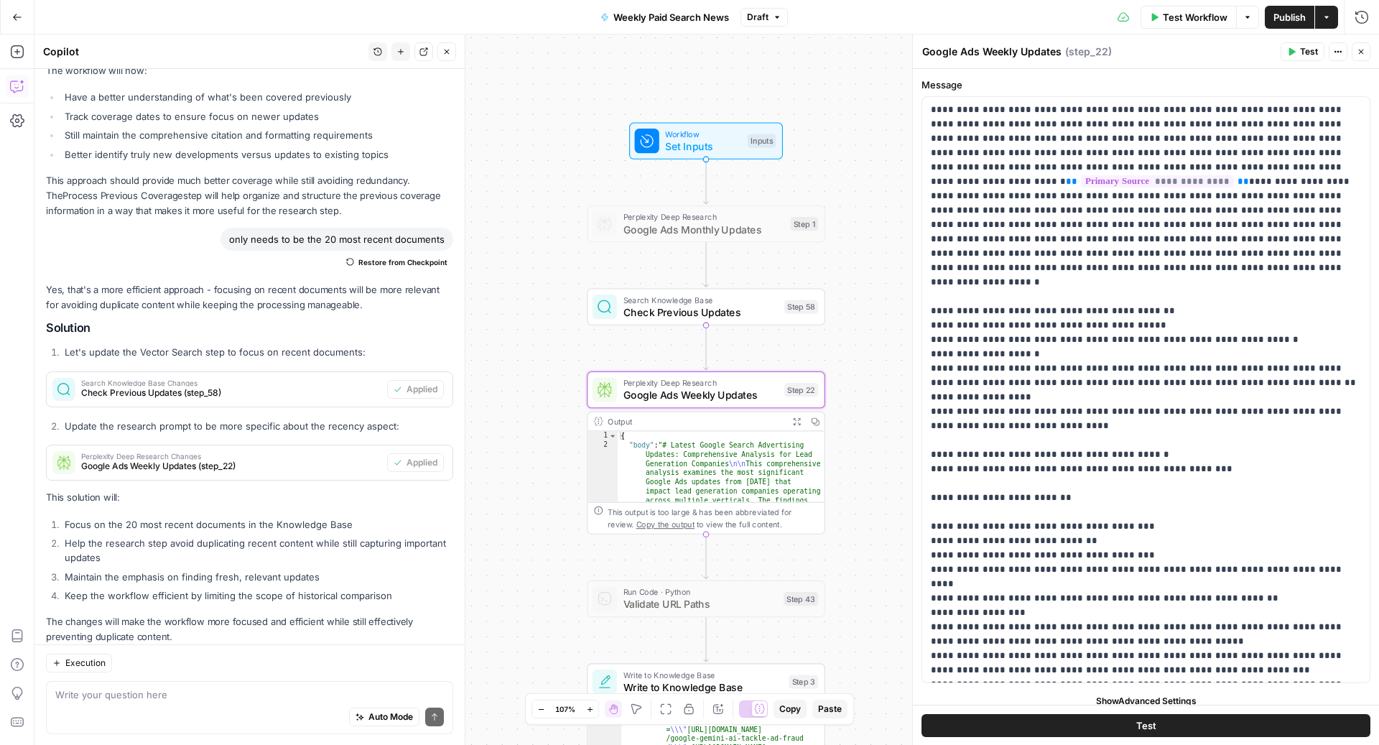
click at [239, 460] on span "Google Ads Weekly Updates (step_22)" at bounding box center [231, 466] width 300 height 13
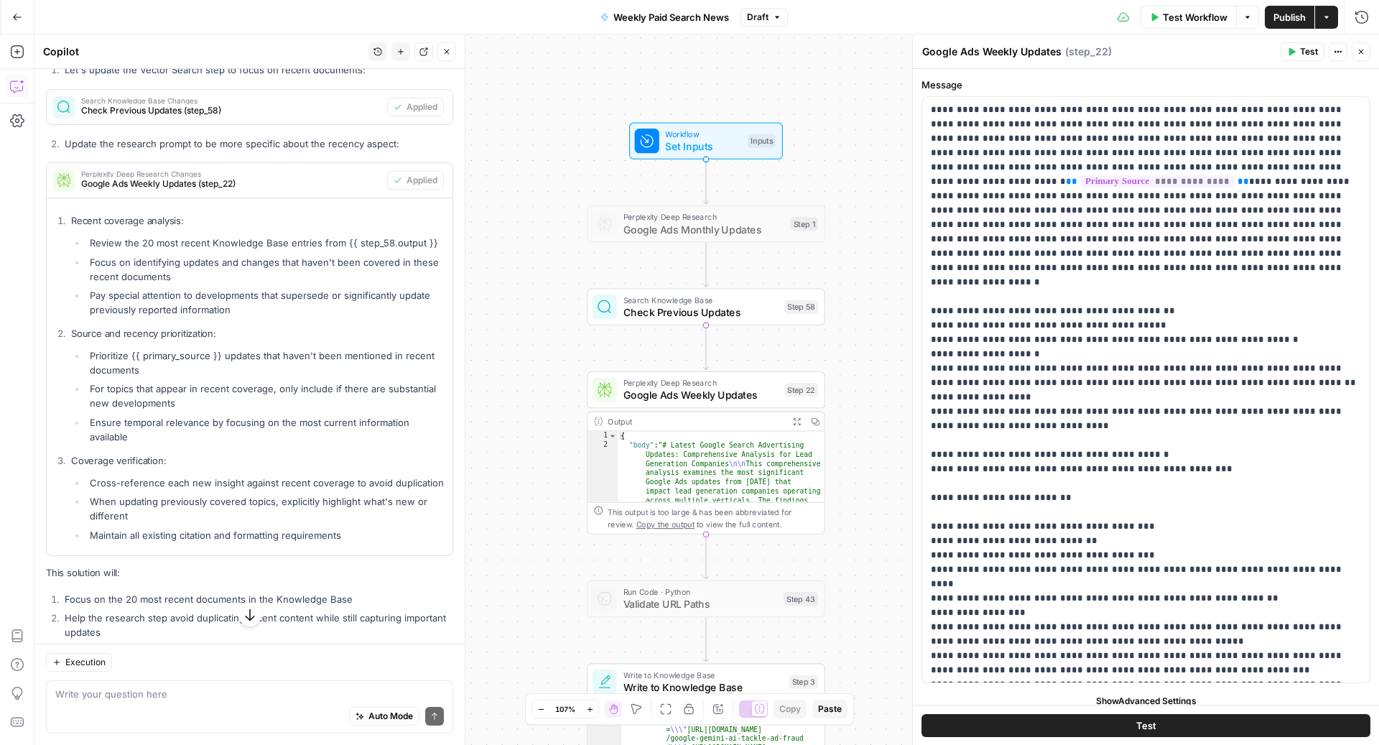
scroll to position [2911, 0]
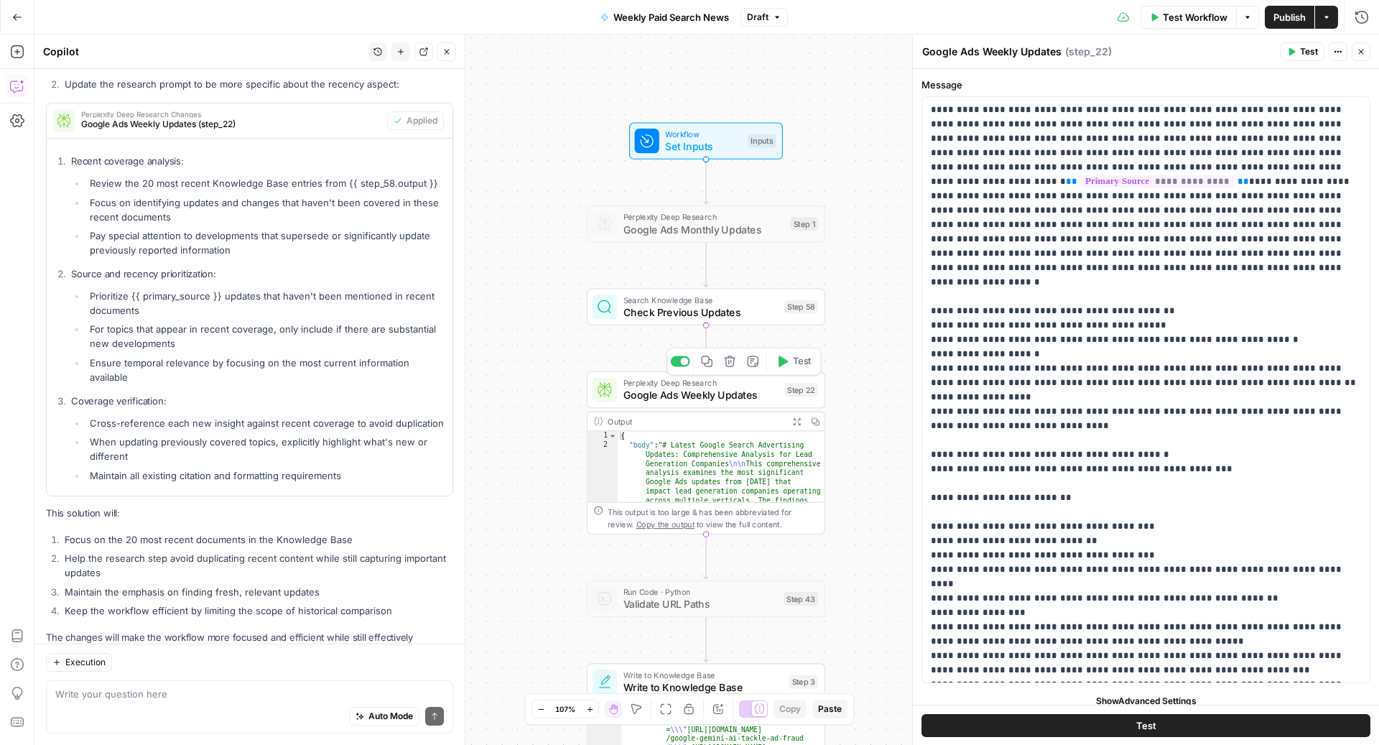
click at [709, 383] on span "Perplexity Deep Research" at bounding box center [700, 382] width 155 height 12
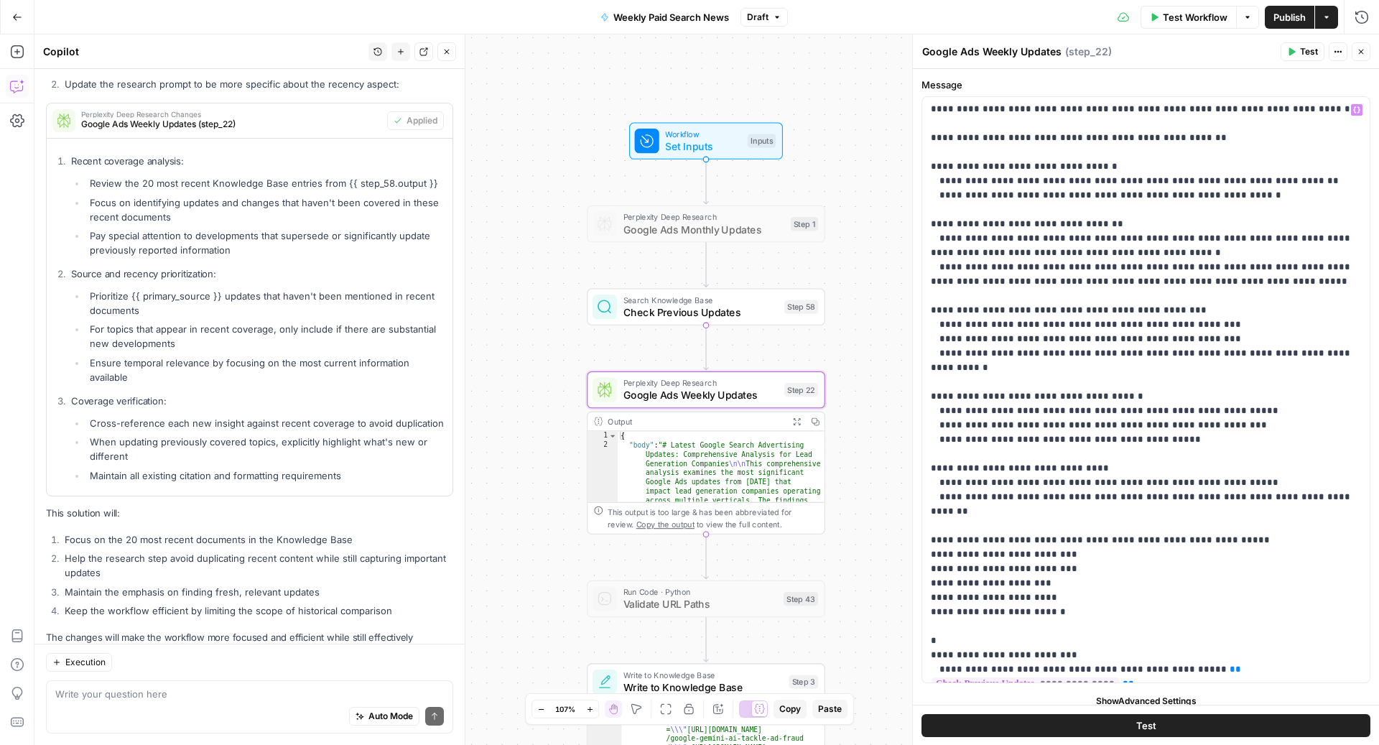
scroll to position [11, 0]
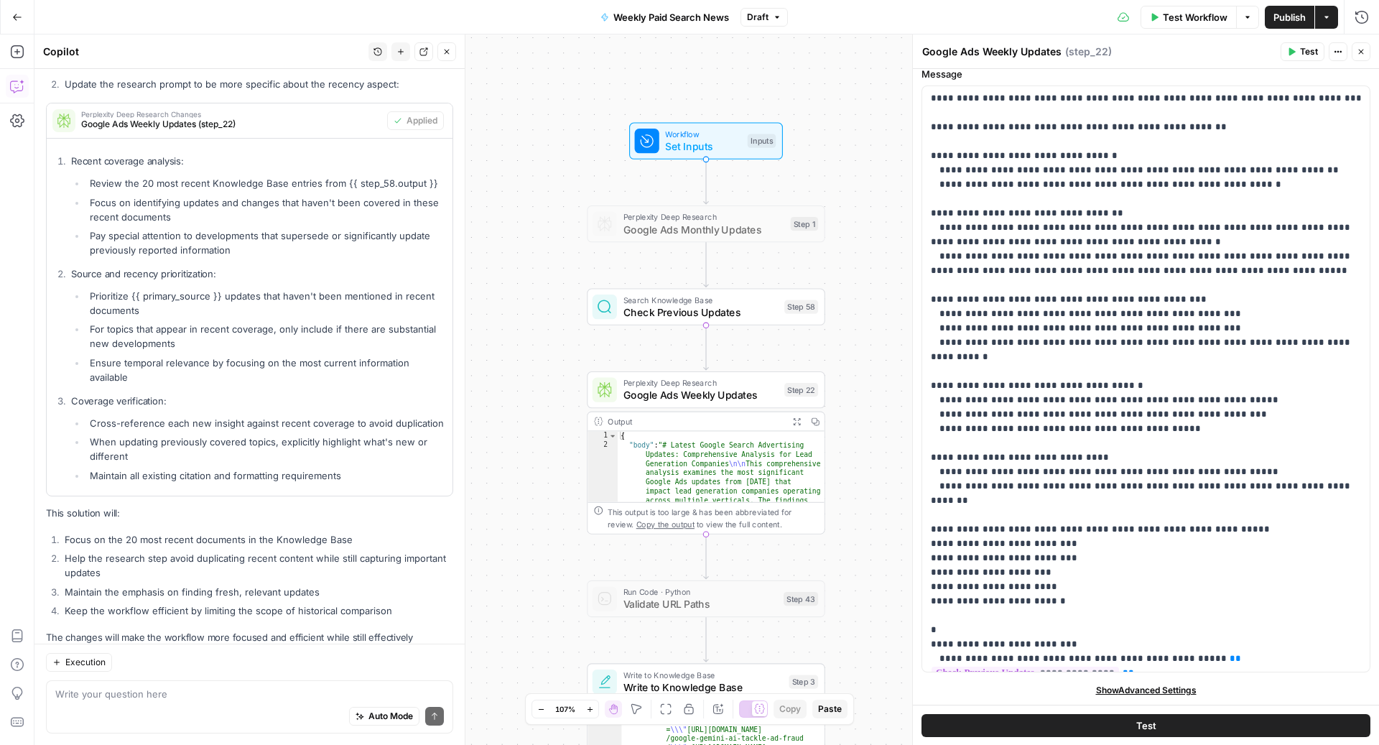
click at [1172, 19] on span "Test Workflow" at bounding box center [1194, 17] width 65 height 14
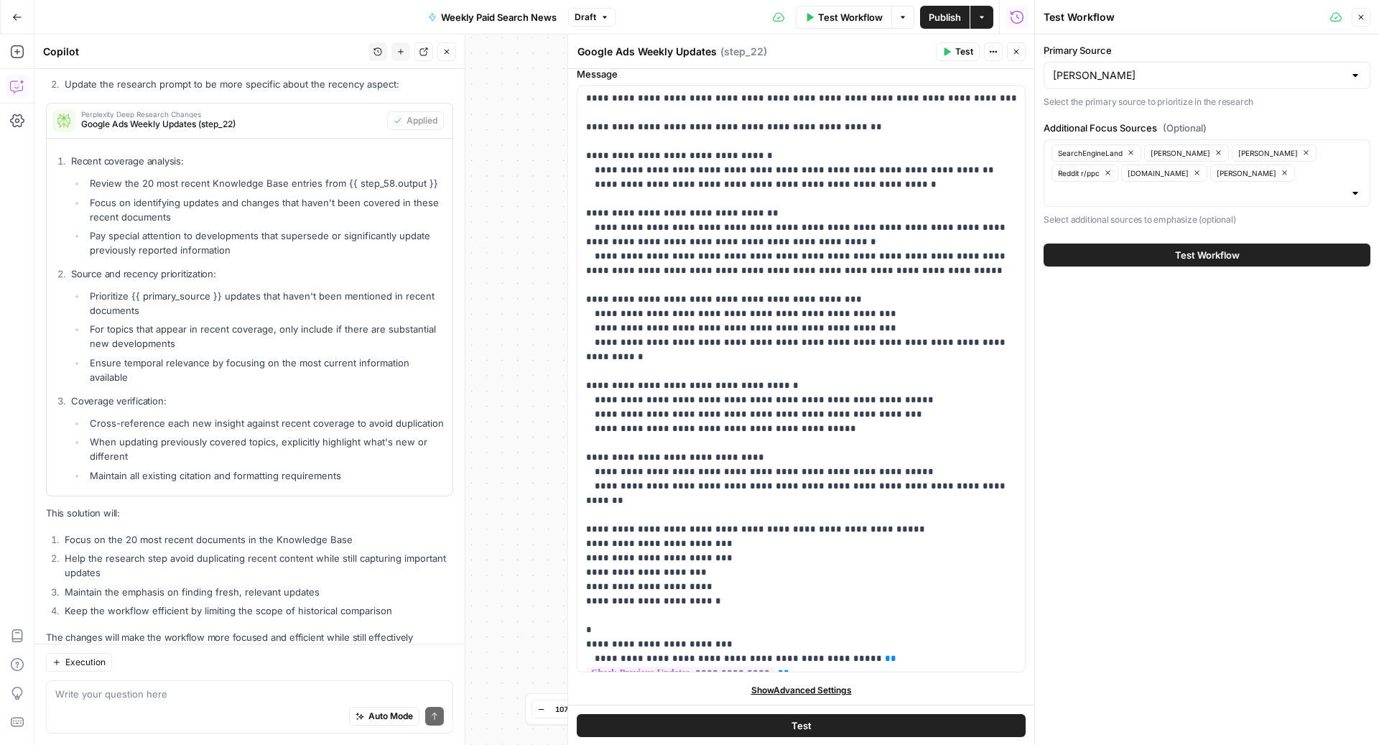
click at [1203, 248] on span "Test Workflow" at bounding box center [1207, 255] width 65 height 14
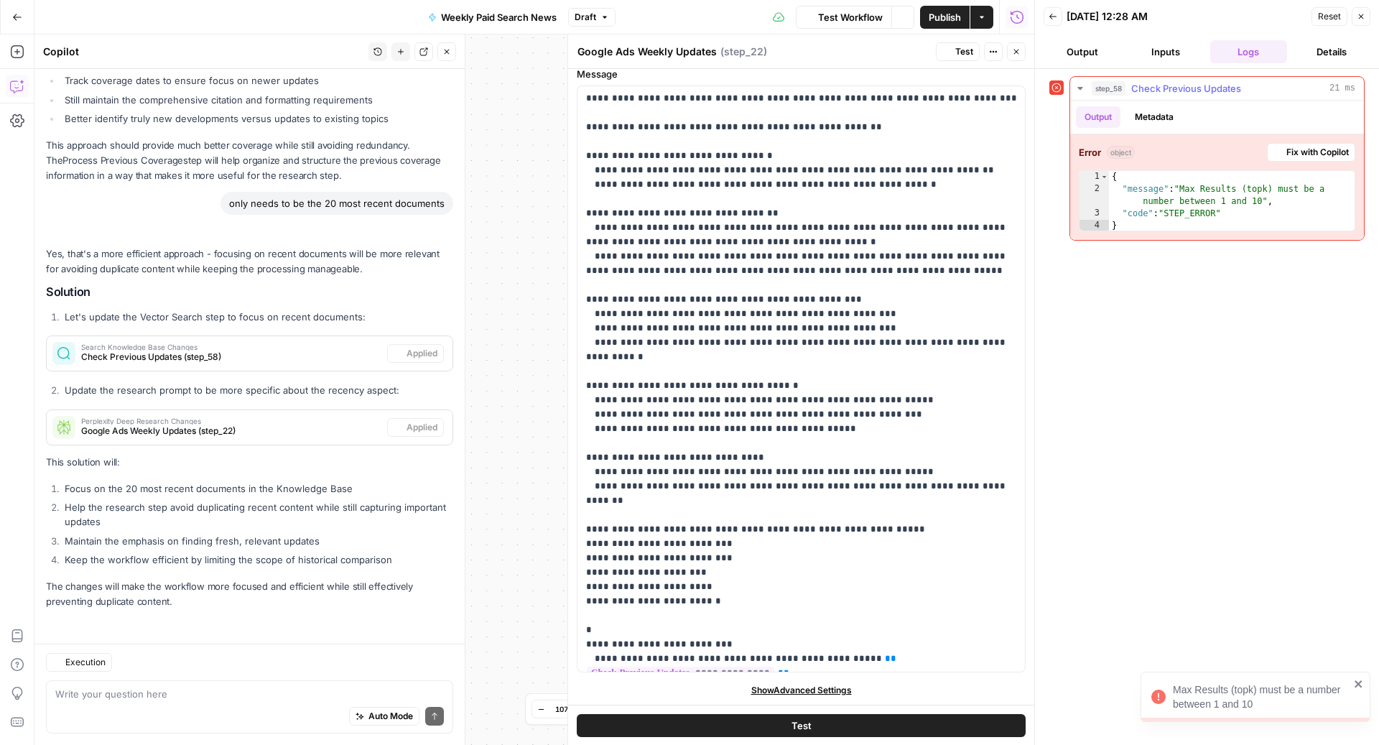
scroll to position [1707, 0]
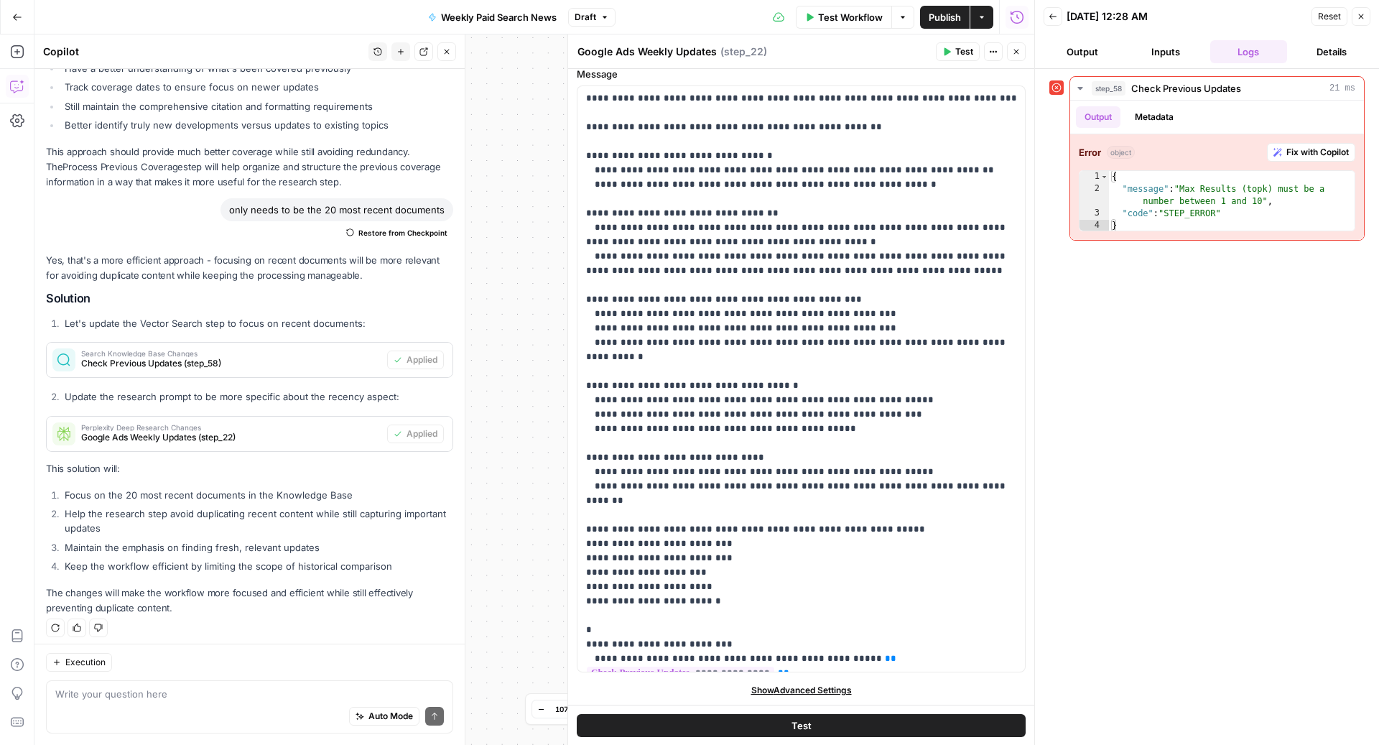
click at [1017, 51] on icon "button" at bounding box center [1016, 52] width 5 height 5
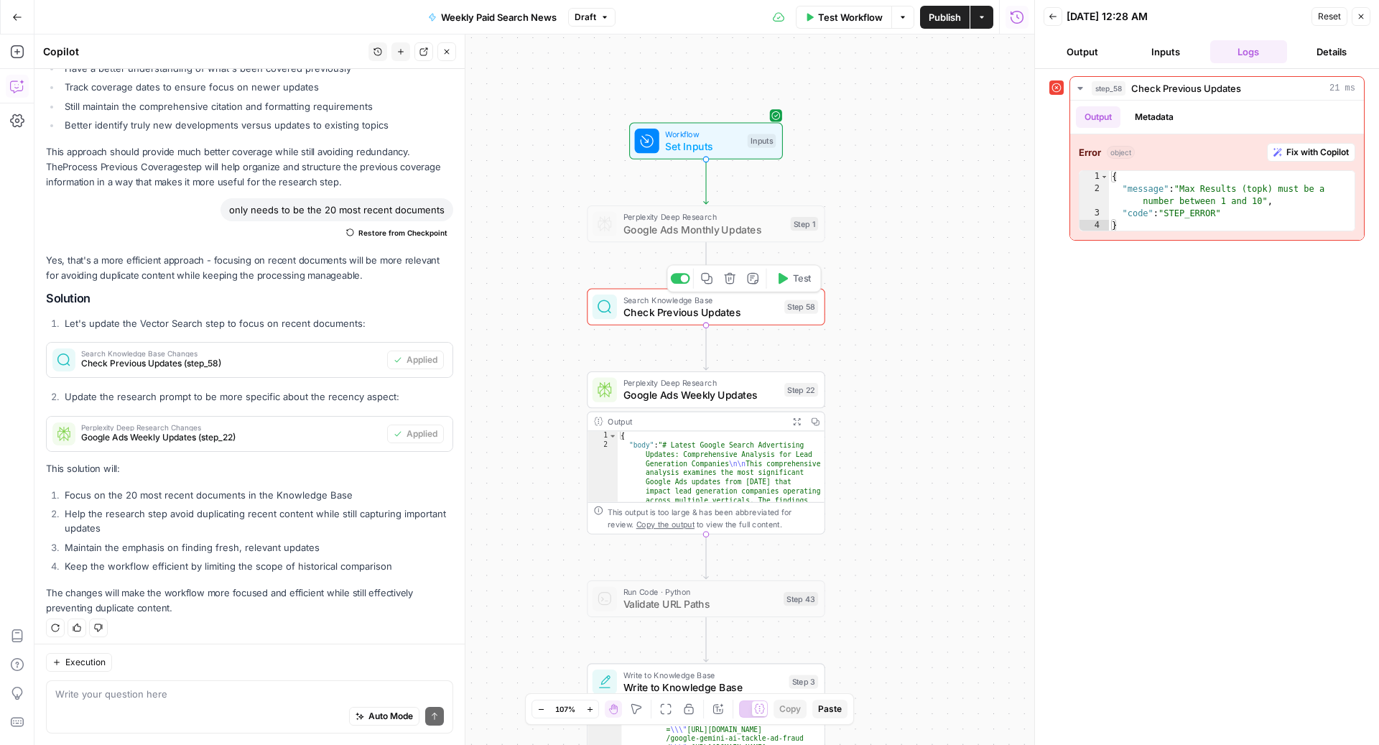
click at [721, 304] on span "Check Previous Updates" at bounding box center [700, 311] width 155 height 15
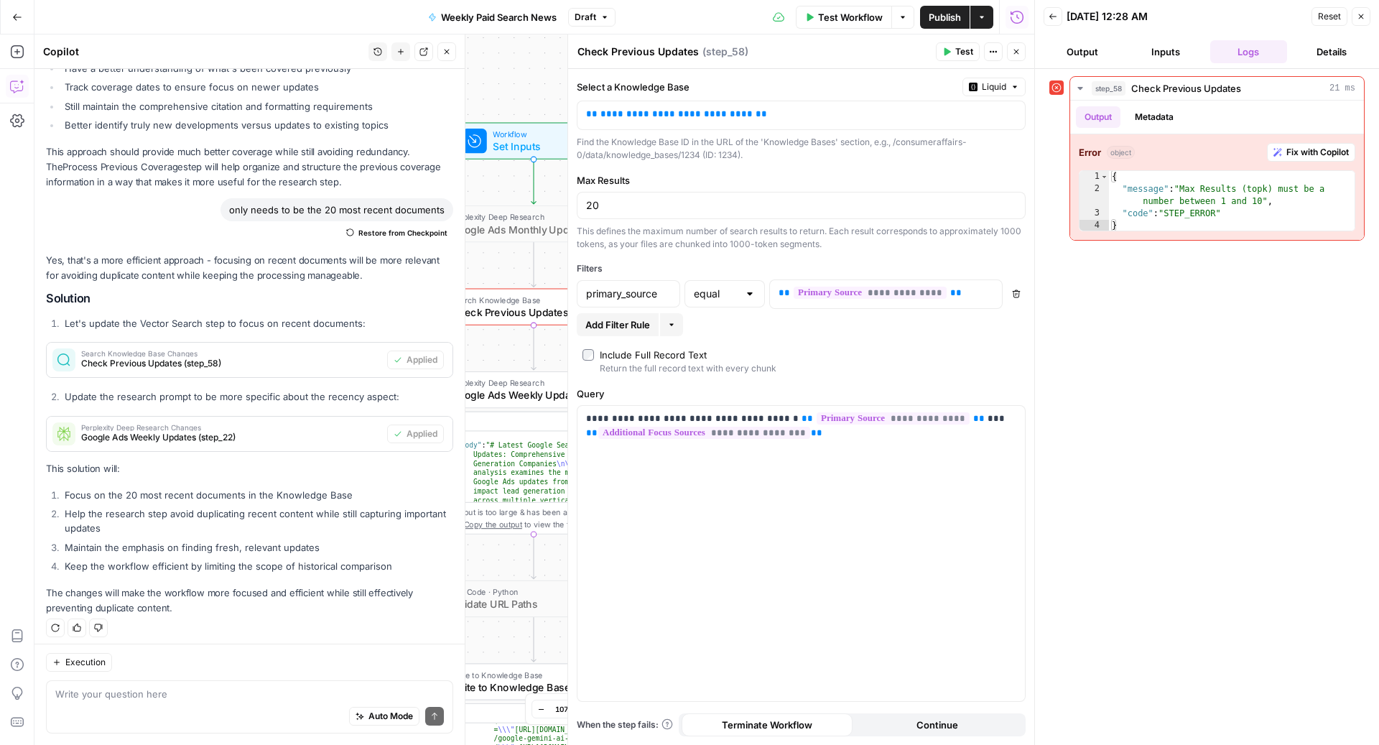
click at [173, 704] on div "Auto Mode Send" at bounding box center [249, 717] width 388 height 32
type textarea "why does max results have to be between 1 and 10"
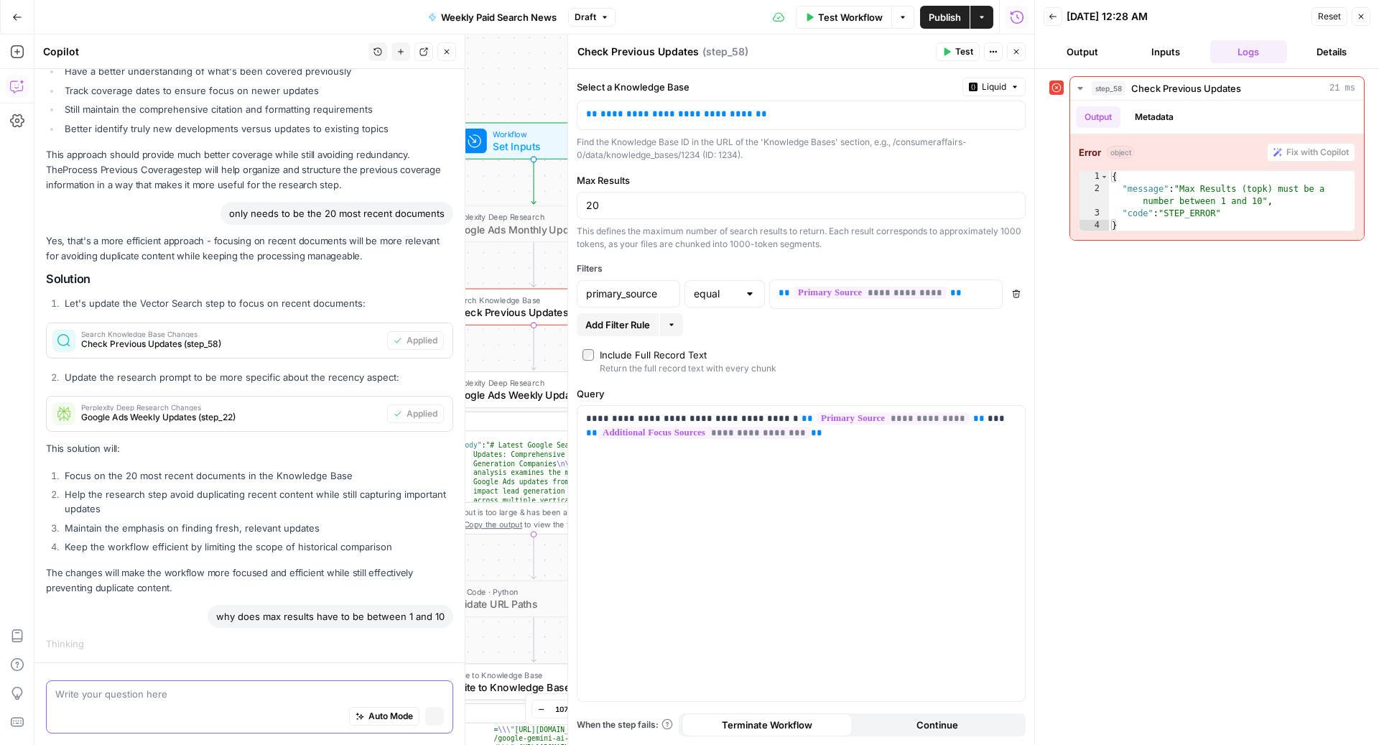
scroll to position [1623, 0]
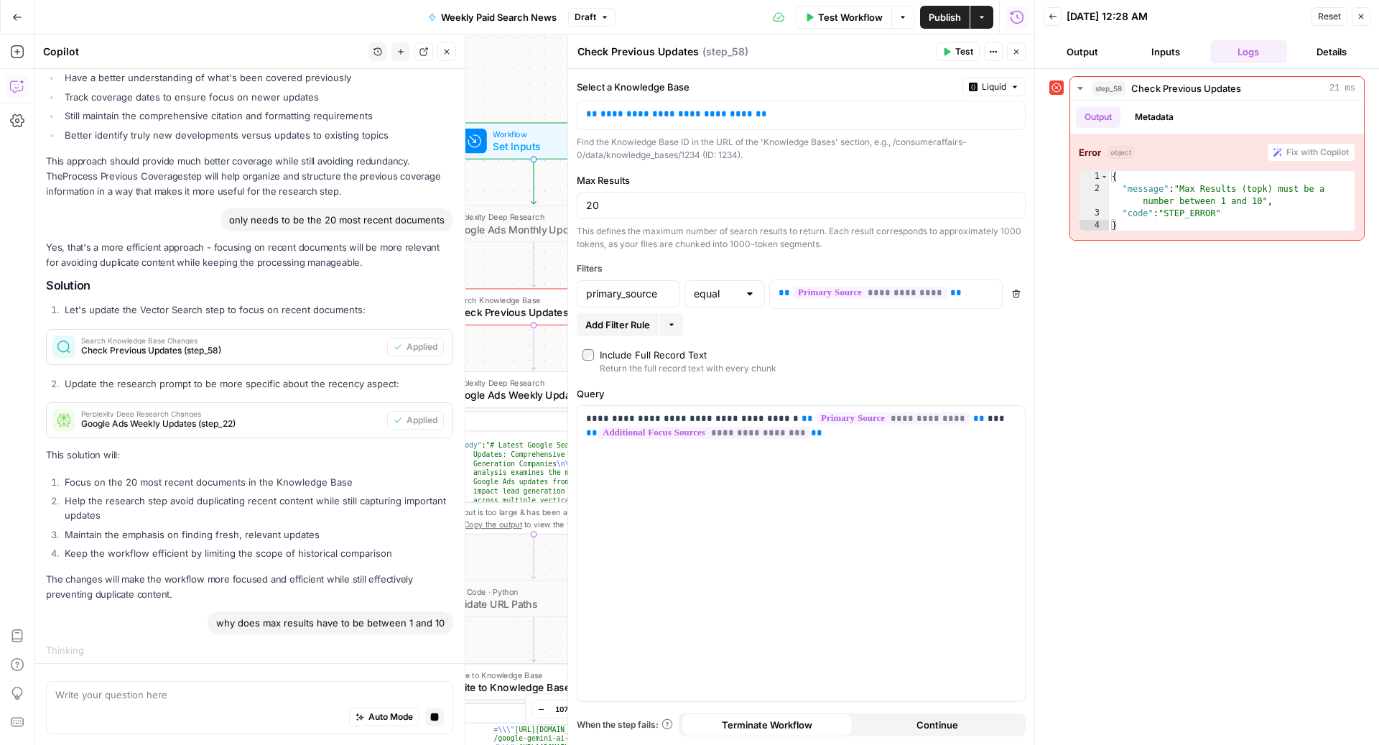
click at [188, 625] on div "why does max results have to be between 1 and 10" at bounding box center [249, 622] width 407 height 23
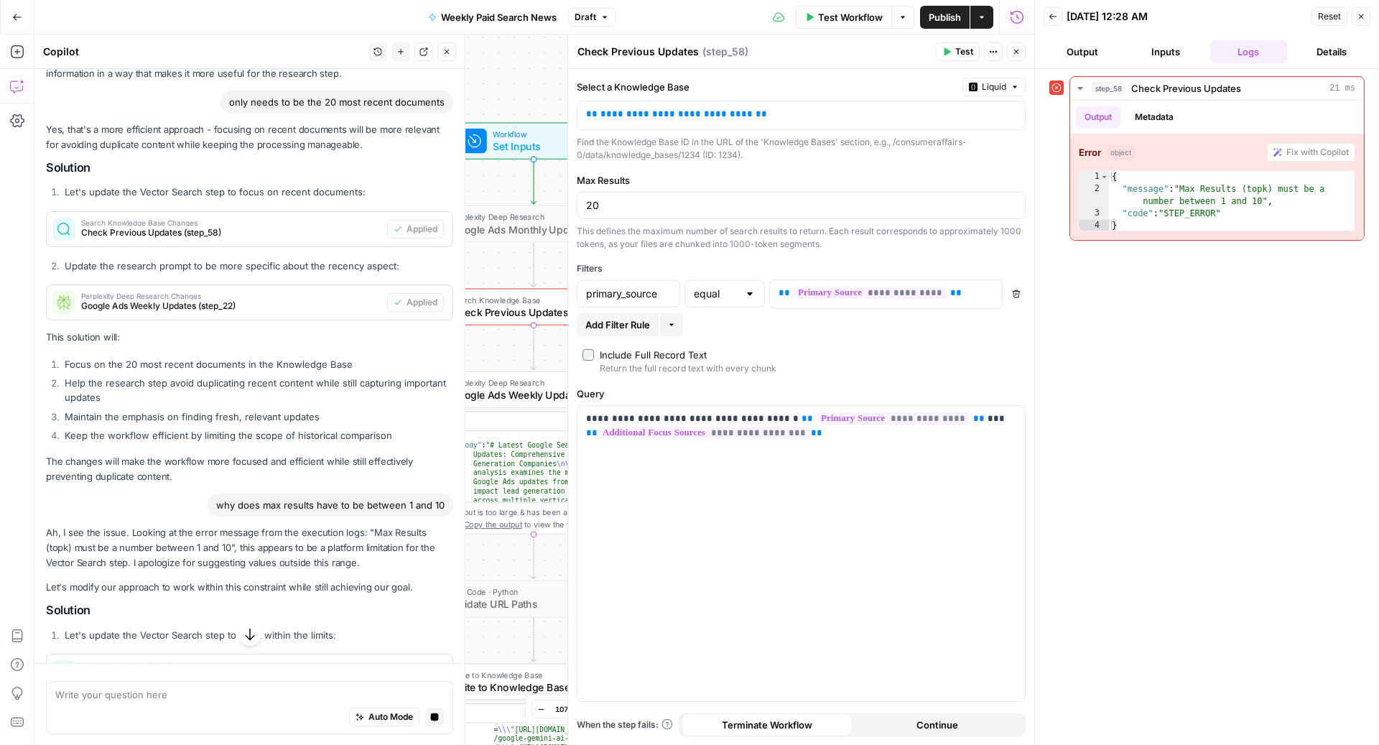
scroll to position [1748, 0]
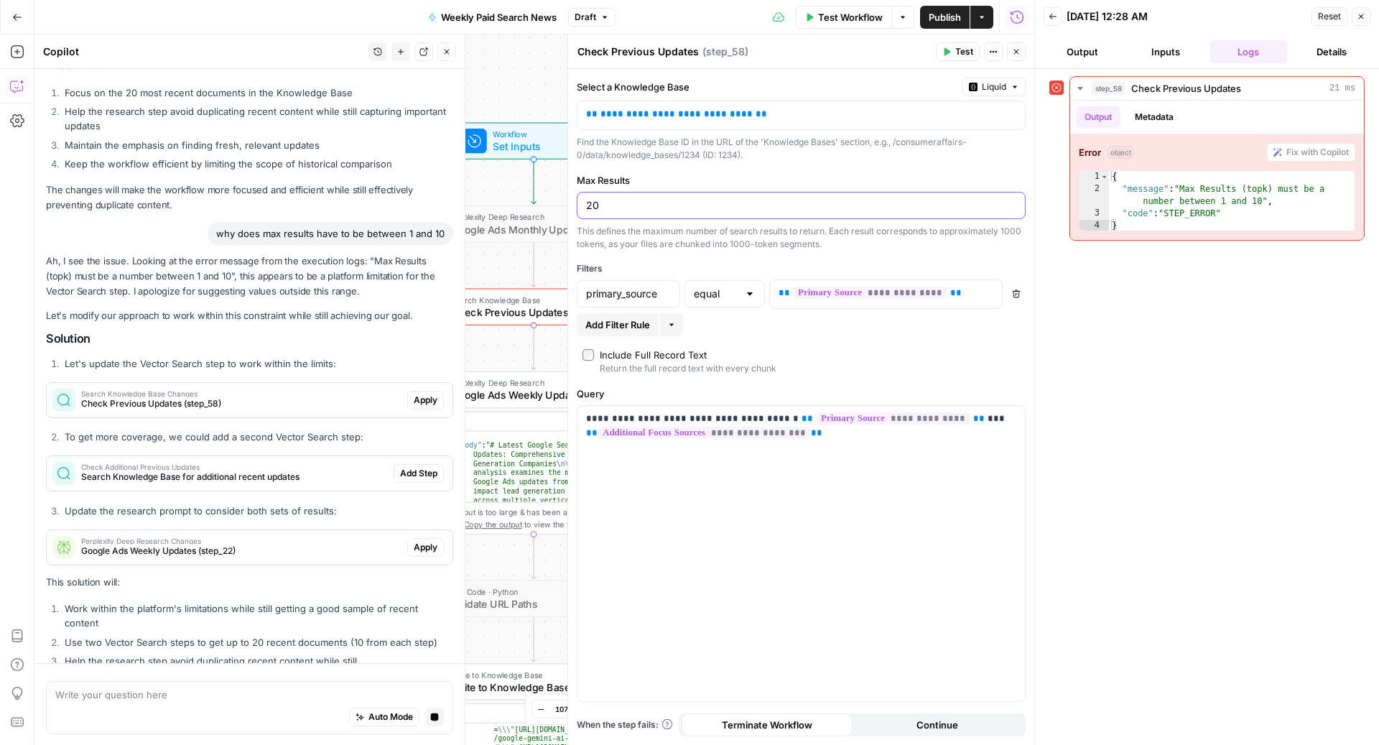
click at [634, 205] on input "20" at bounding box center [801, 205] width 430 height 14
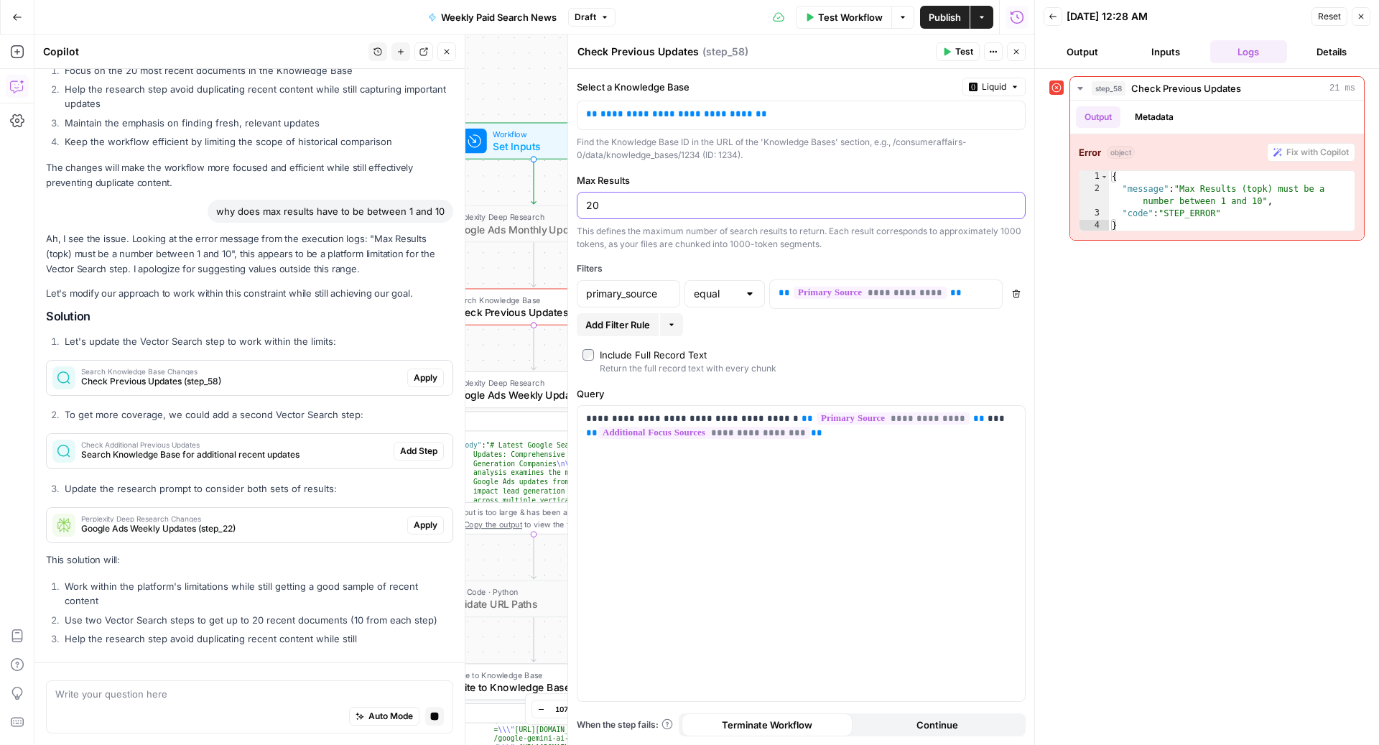
click at [634, 205] on input "20" at bounding box center [801, 205] width 430 height 14
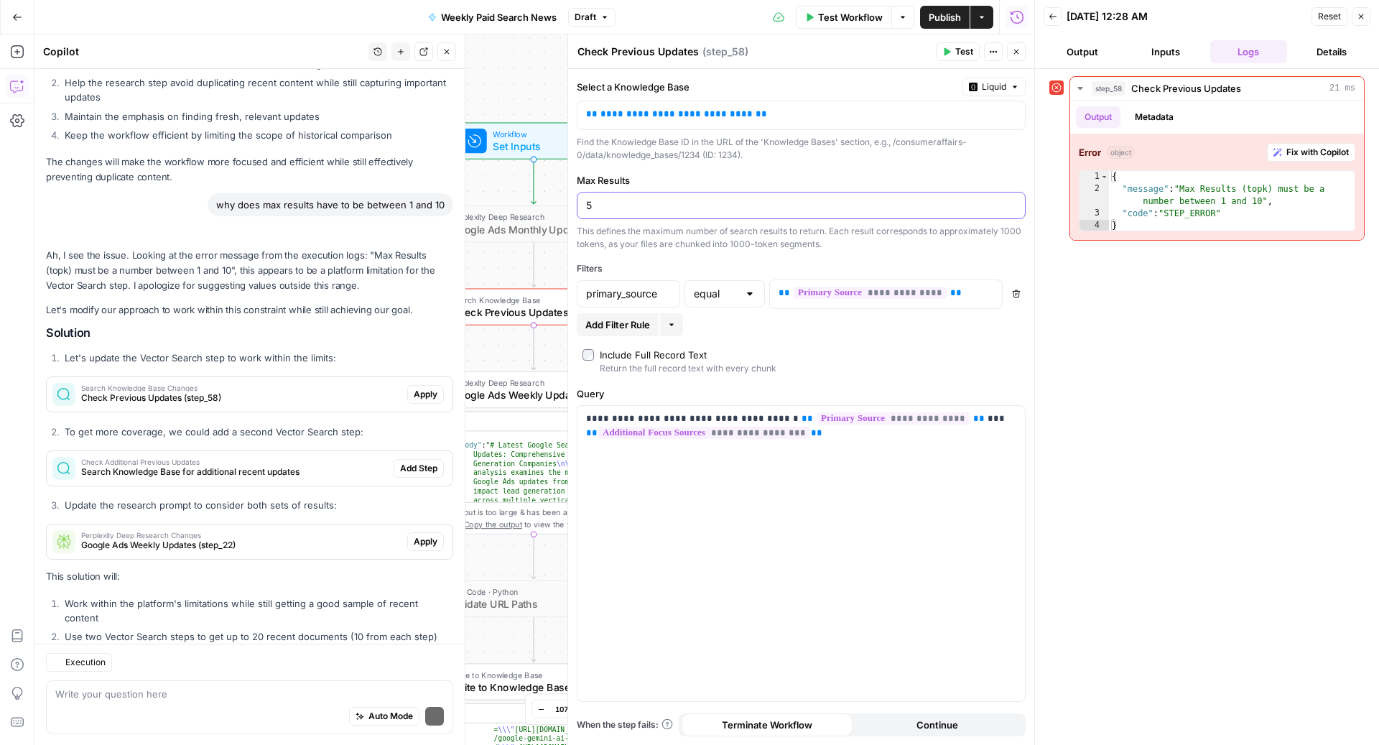
scroll to position [2299, 0]
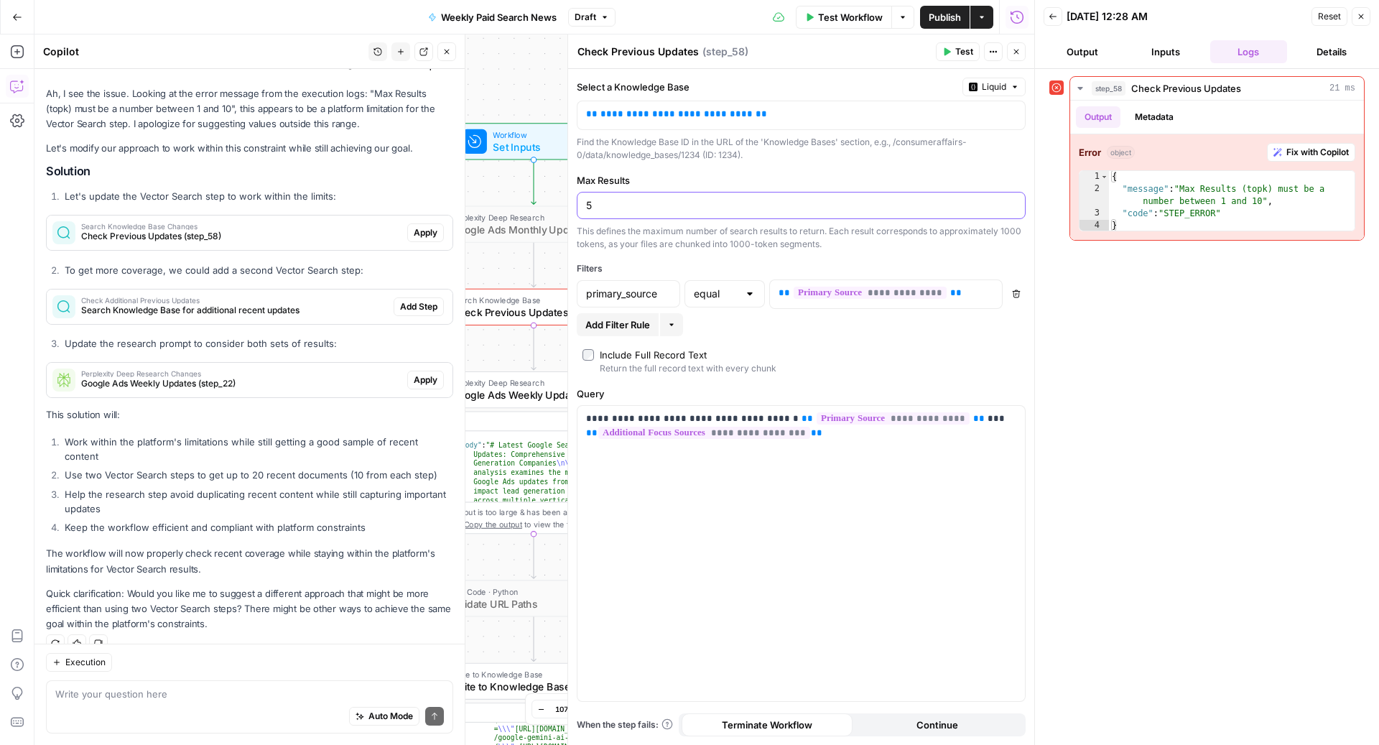
type input "5"
click at [145, 697] on textarea at bounding box center [249, 693] width 388 height 14
click at [844, 17] on span "Test Workflow" at bounding box center [850, 17] width 65 height 14
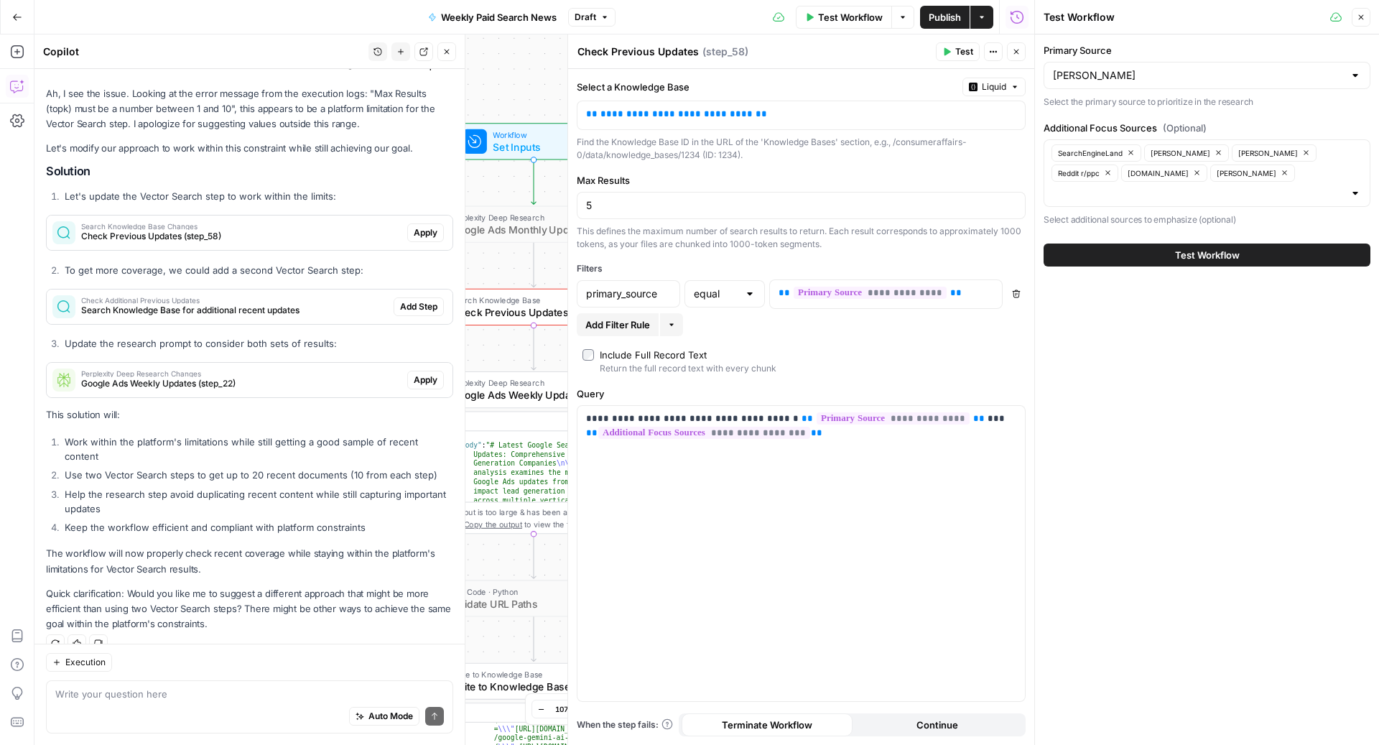
click at [1152, 243] on button "Test Workflow" at bounding box center [1206, 254] width 327 height 23
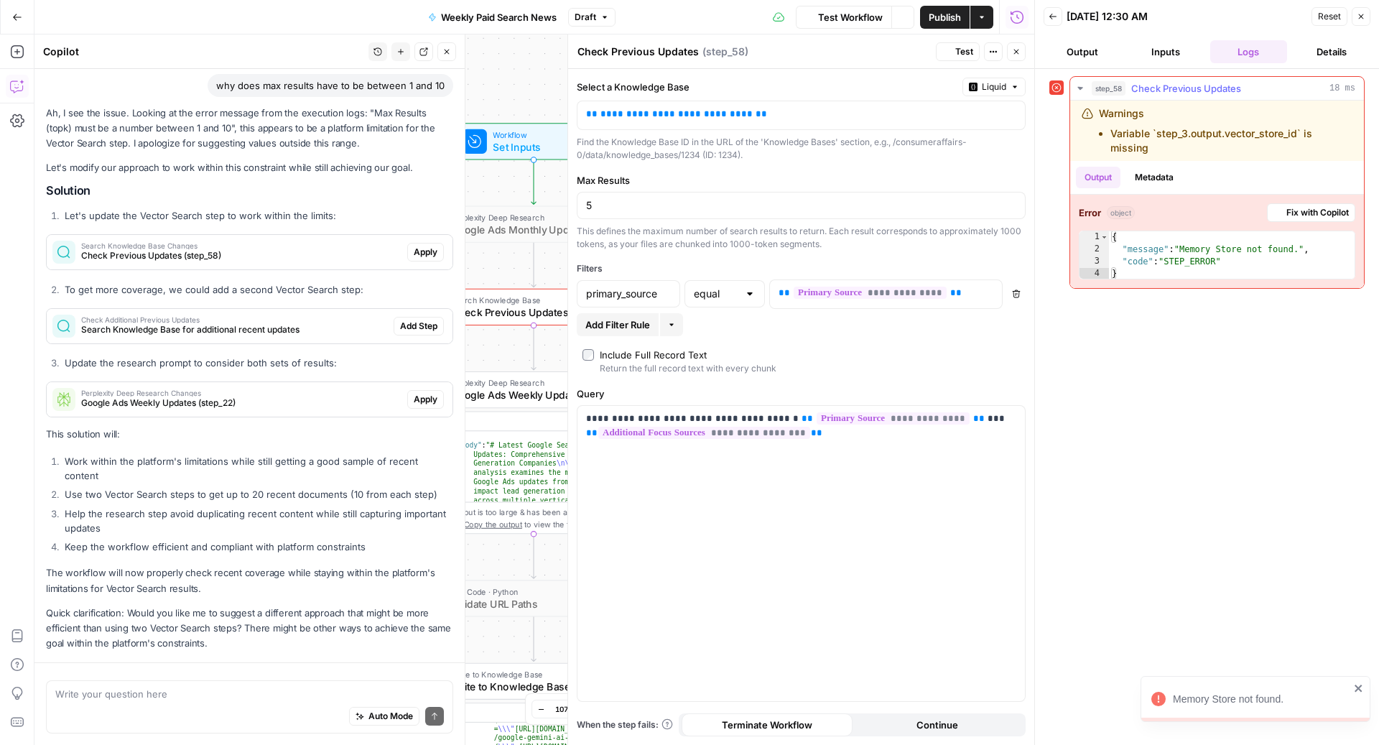
scroll to position [2299, 0]
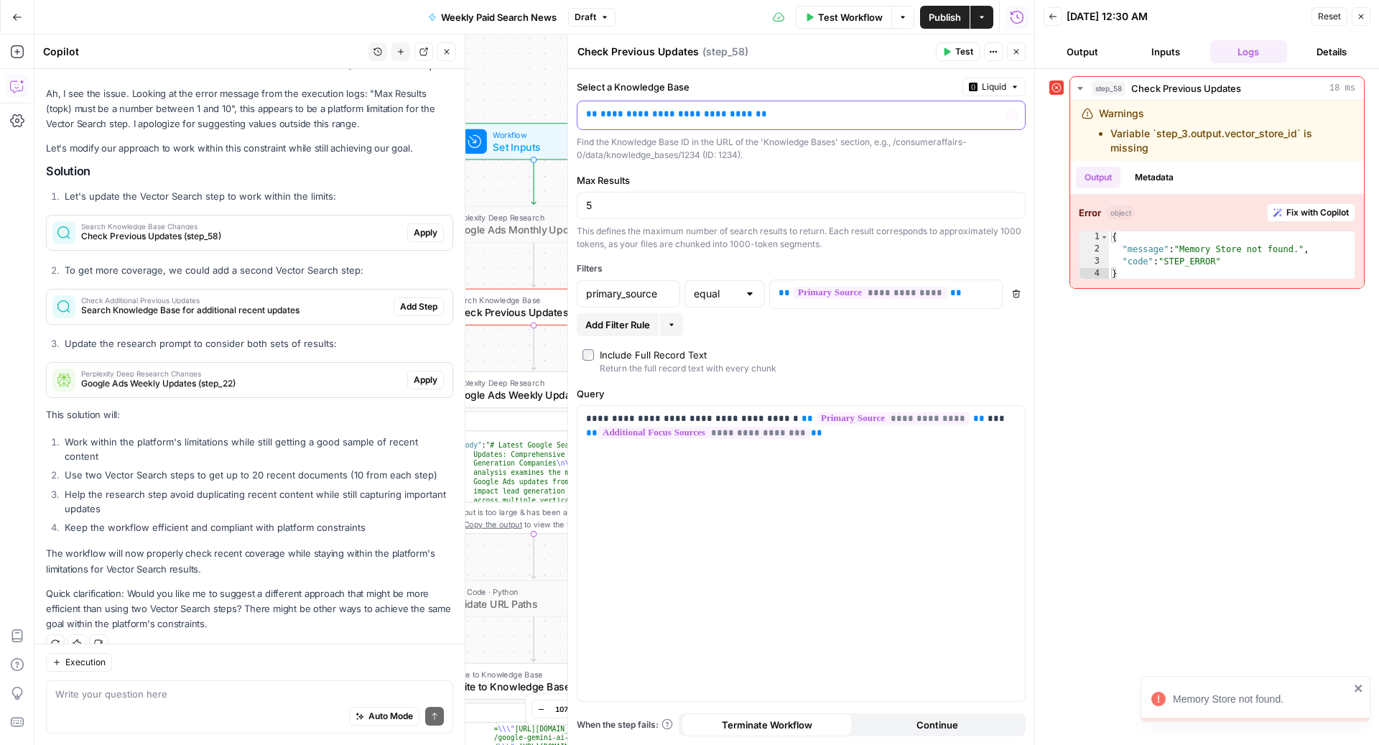
click at [750, 114] on p "**********" at bounding box center [801, 114] width 431 height 14
click at [699, 114] on span "**********" at bounding box center [676, 113] width 152 height 9
click at [1022, 53] on button "Close" at bounding box center [1016, 51] width 19 height 19
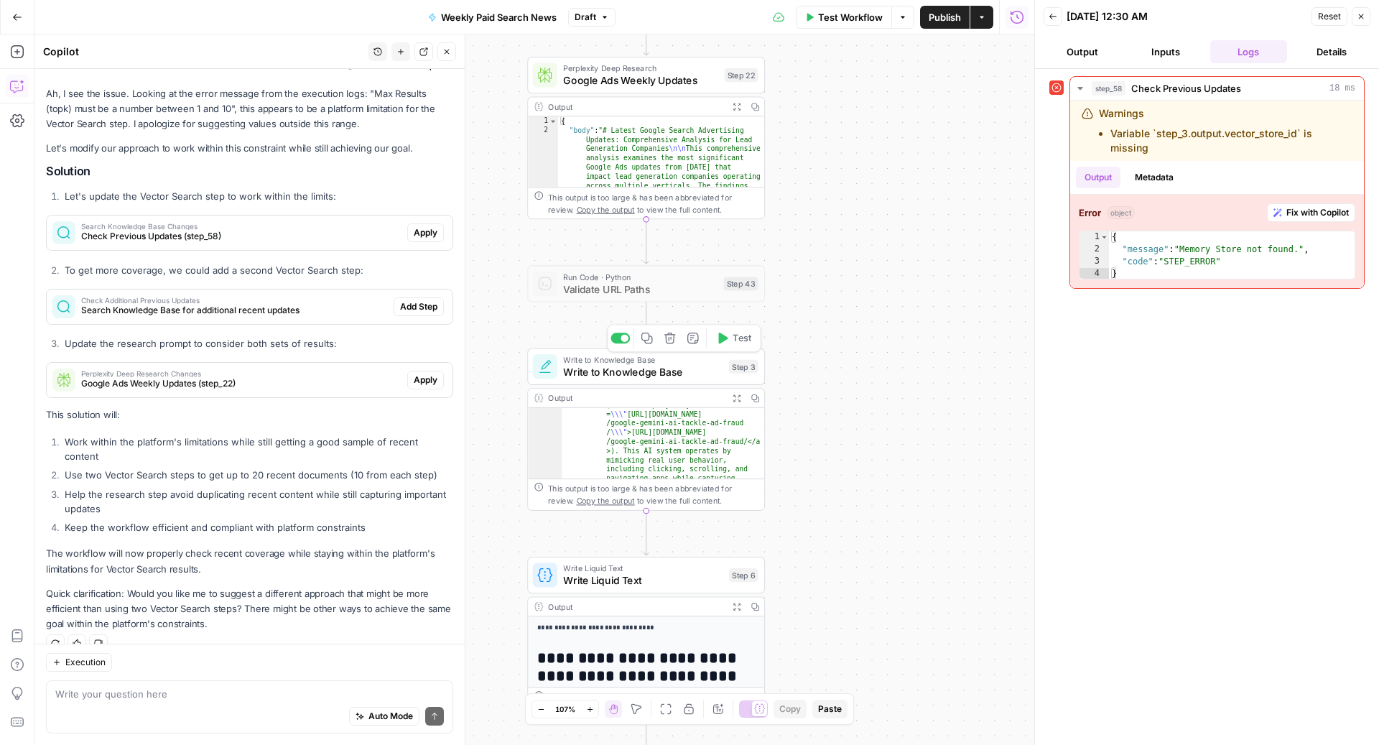
click at [609, 374] on span "Write to Knowledge Base" at bounding box center [642, 371] width 159 height 15
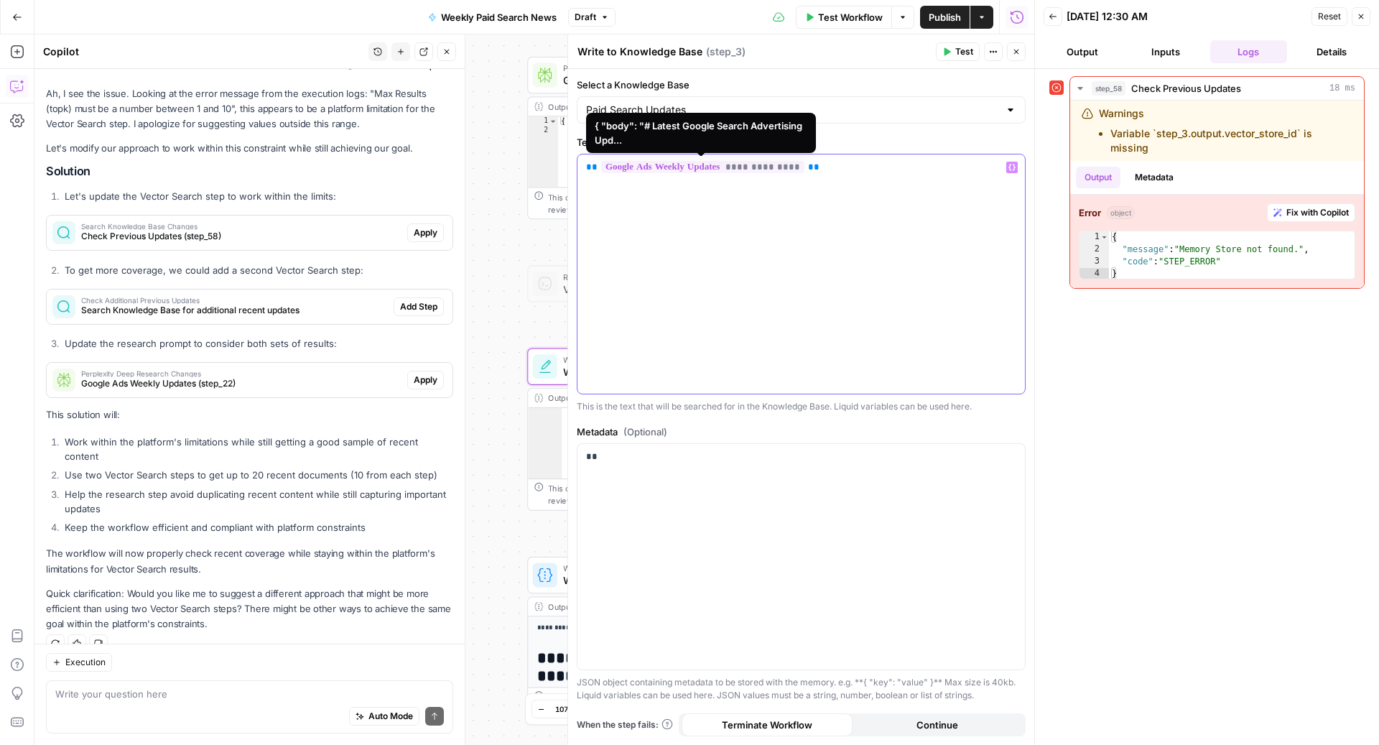
drag, startPoint x: 829, startPoint y: 168, endPoint x: 573, endPoint y: 157, distance: 255.9
click at [573, 157] on div "**********" at bounding box center [800, 389] width 467 height 710
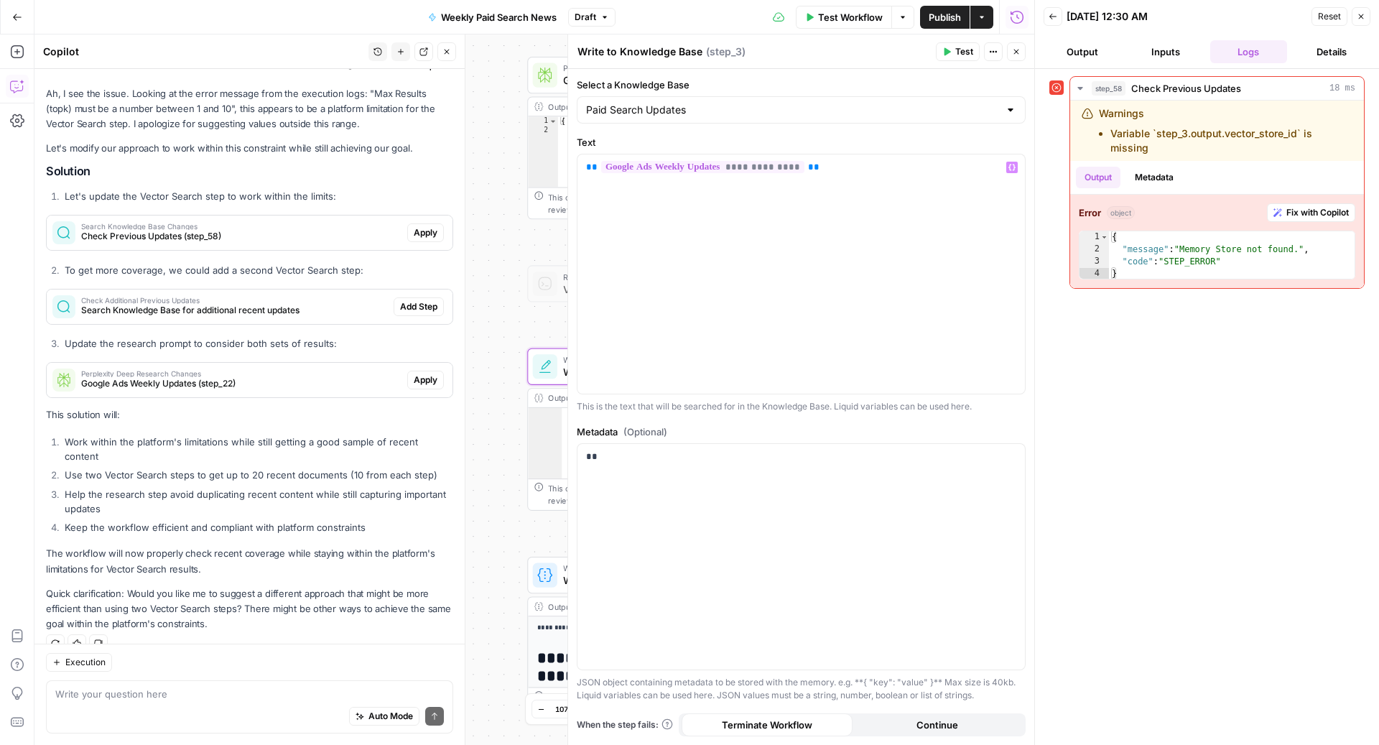
click at [1016, 52] on icon "button" at bounding box center [1016, 51] width 9 height 9
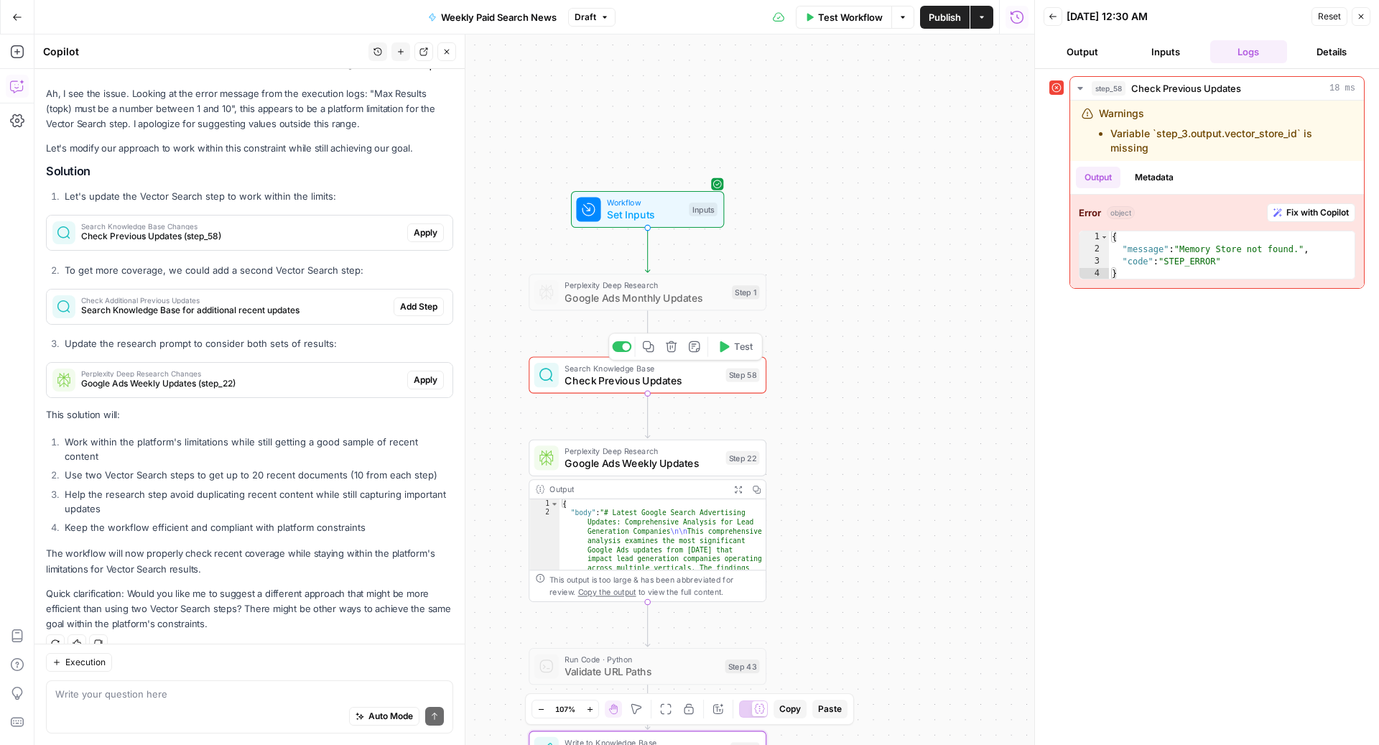
click at [605, 382] on span "Check Previous Updates" at bounding box center [641, 380] width 155 height 15
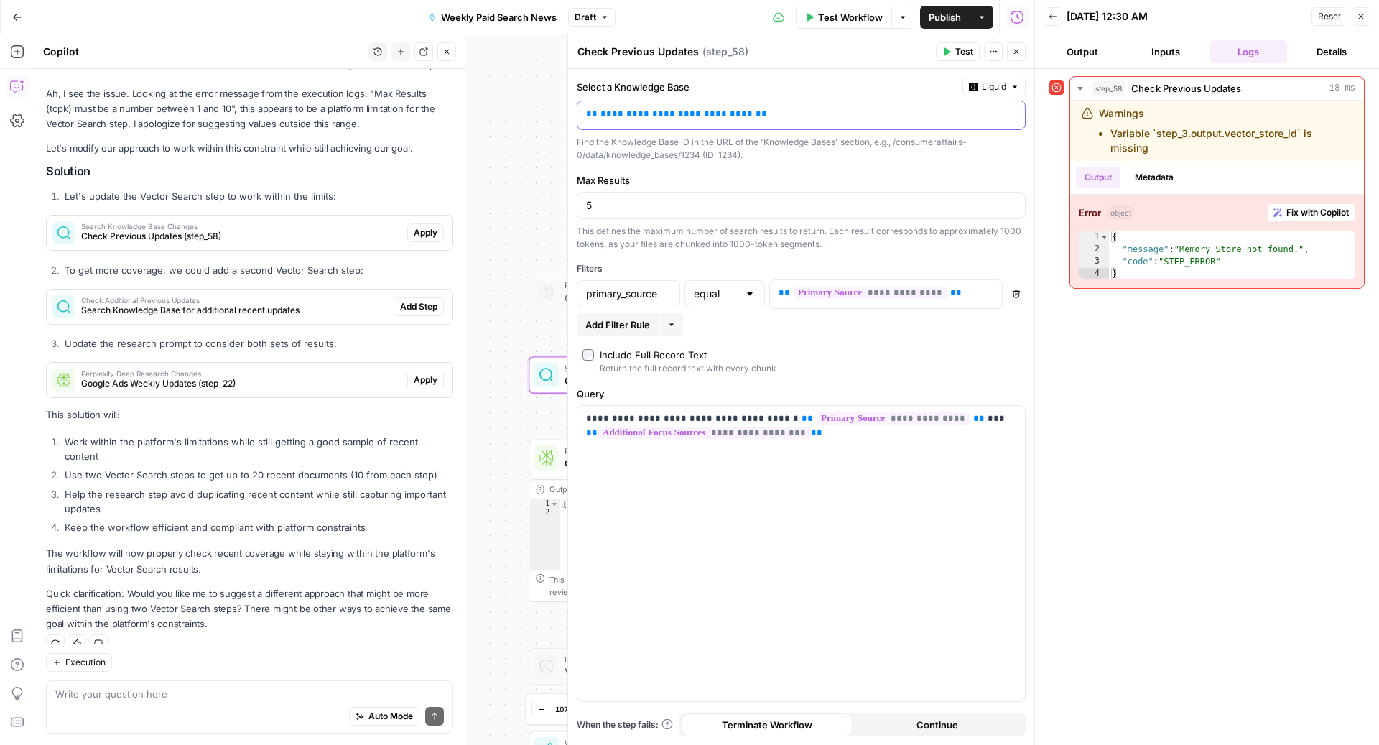
click at [773, 111] on p "**********" at bounding box center [801, 114] width 431 height 14
click at [773, 111] on p "**********" at bounding box center [790, 114] width 408 height 14
click at [1012, 108] on button "Variables Menu" at bounding box center [1011, 113] width 11 height 11
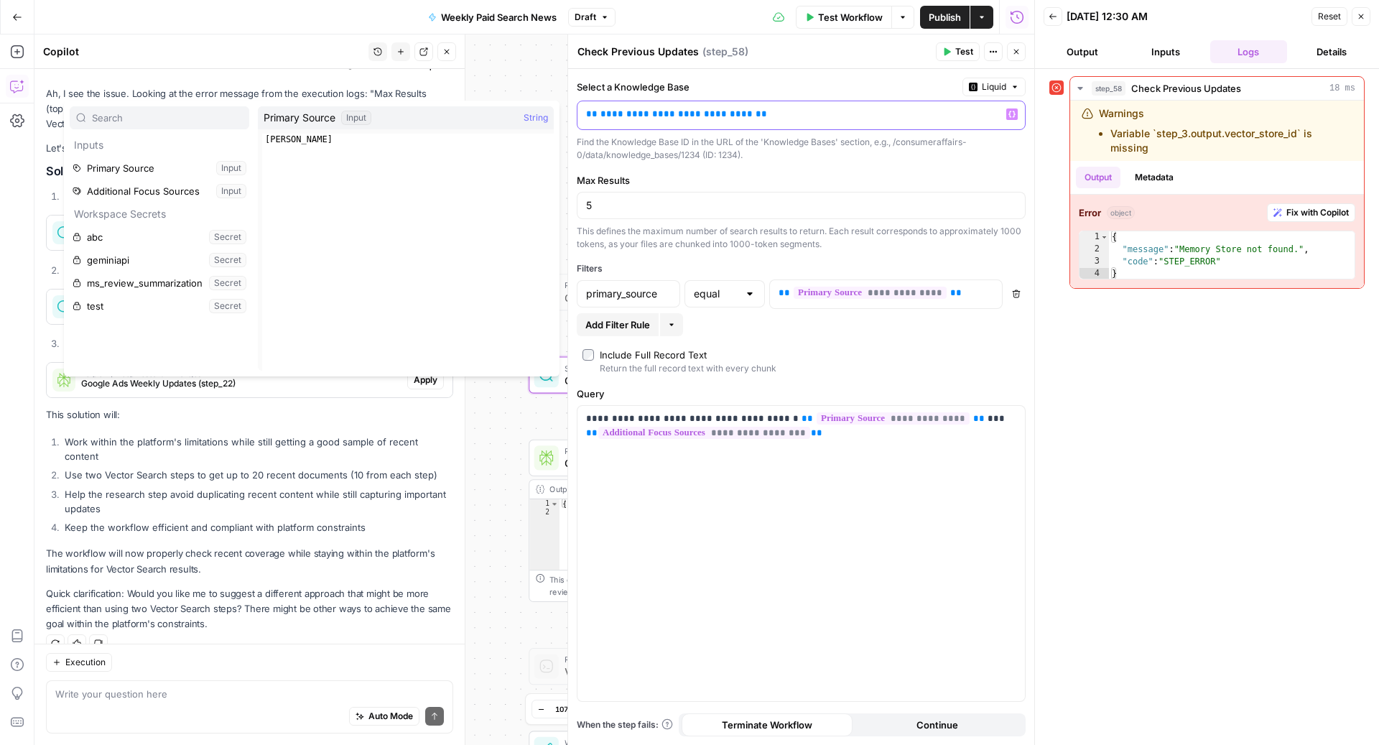
click at [946, 118] on p "**********" at bounding box center [801, 114] width 431 height 14
click at [946, 118] on p "**********" at bounding box center [790, 114] width 408 height 14
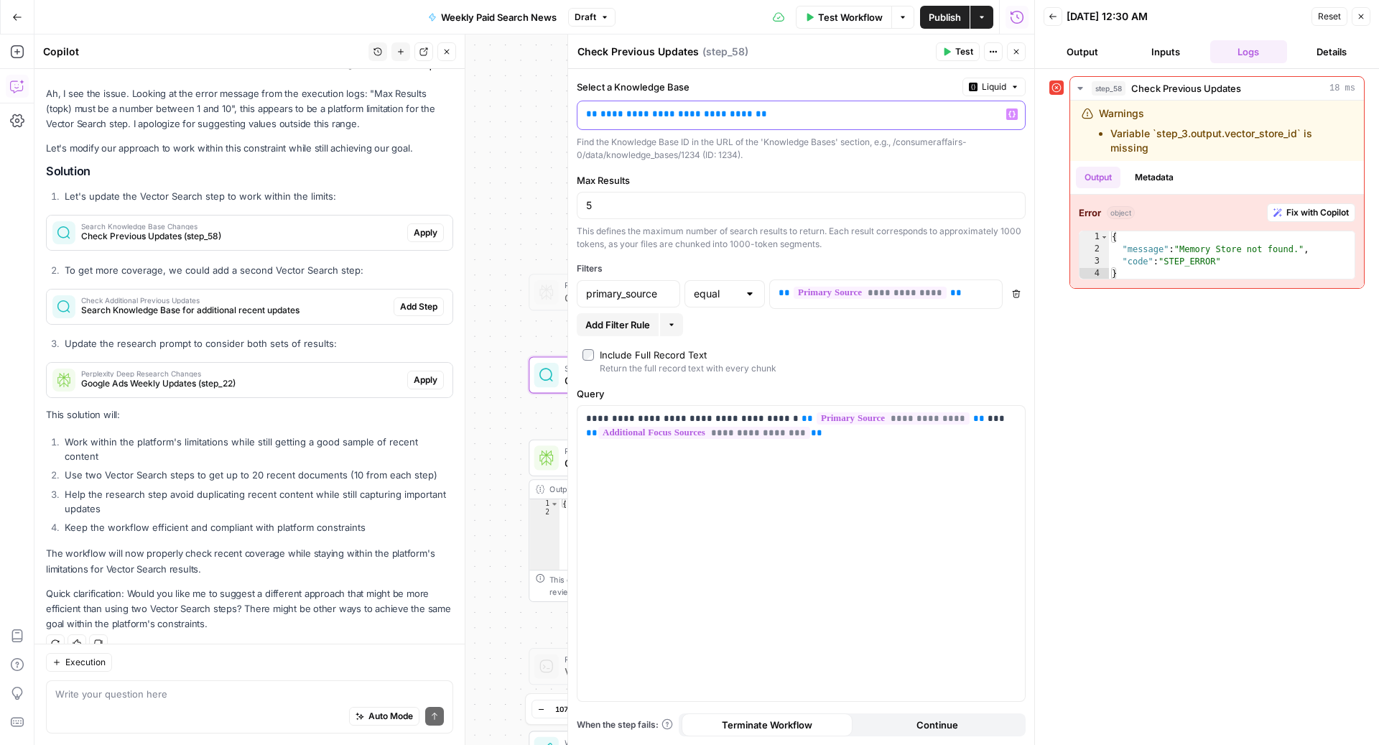
click at [946, 118] on p "**********" at bounding box center [790, 114] width 408 height 14
click at [755, 115] on span "**" at bounding box center [760, 113] width 11 height 9
click at [702, 115] on span "**********" at bounding box center [676, 113] width 152 height 9
click at [725, 116] on p "**********" at bounding box center [790, 114] width 408 height 14
click at [798, 73] on div "**********" at bounding box center [801, 407] width 466 height 676
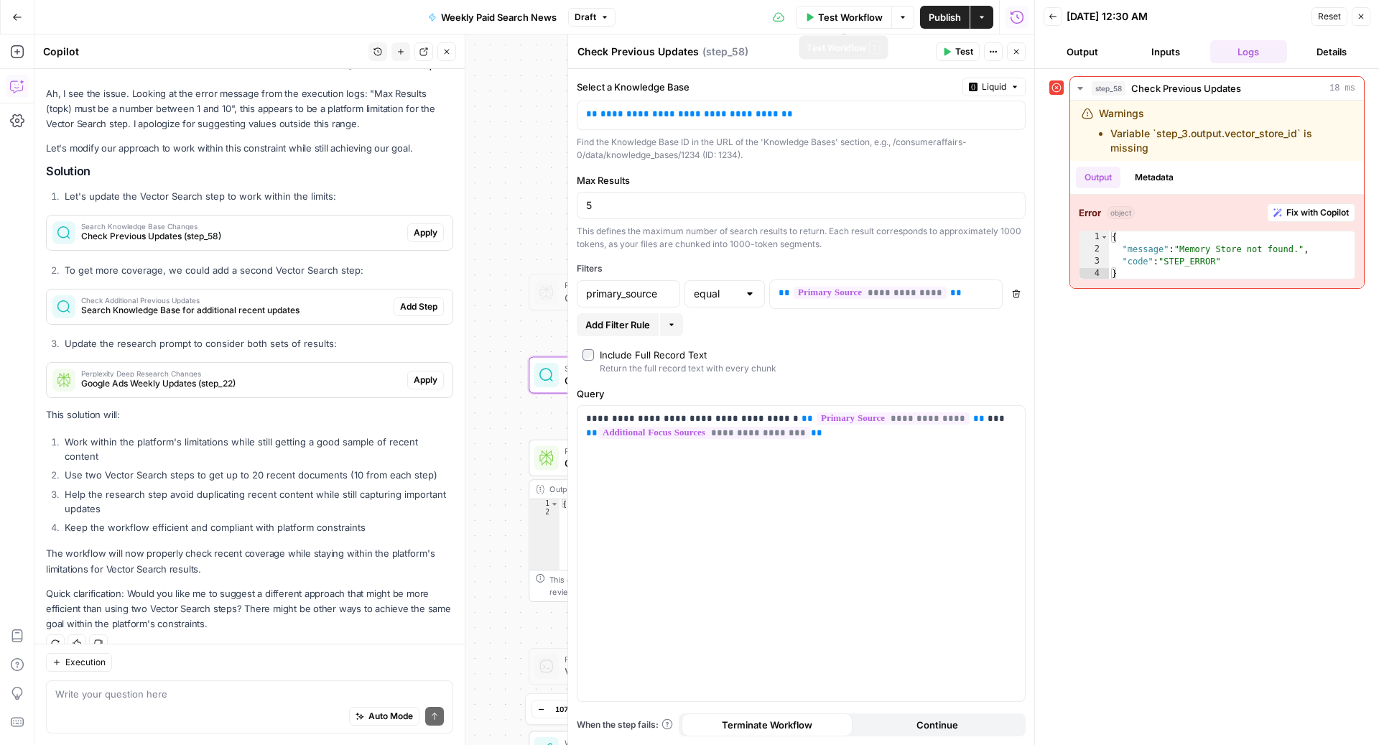
click at [822, 17] on span "Test Workflow" at bounding box center [850, 17] width 65 height 14
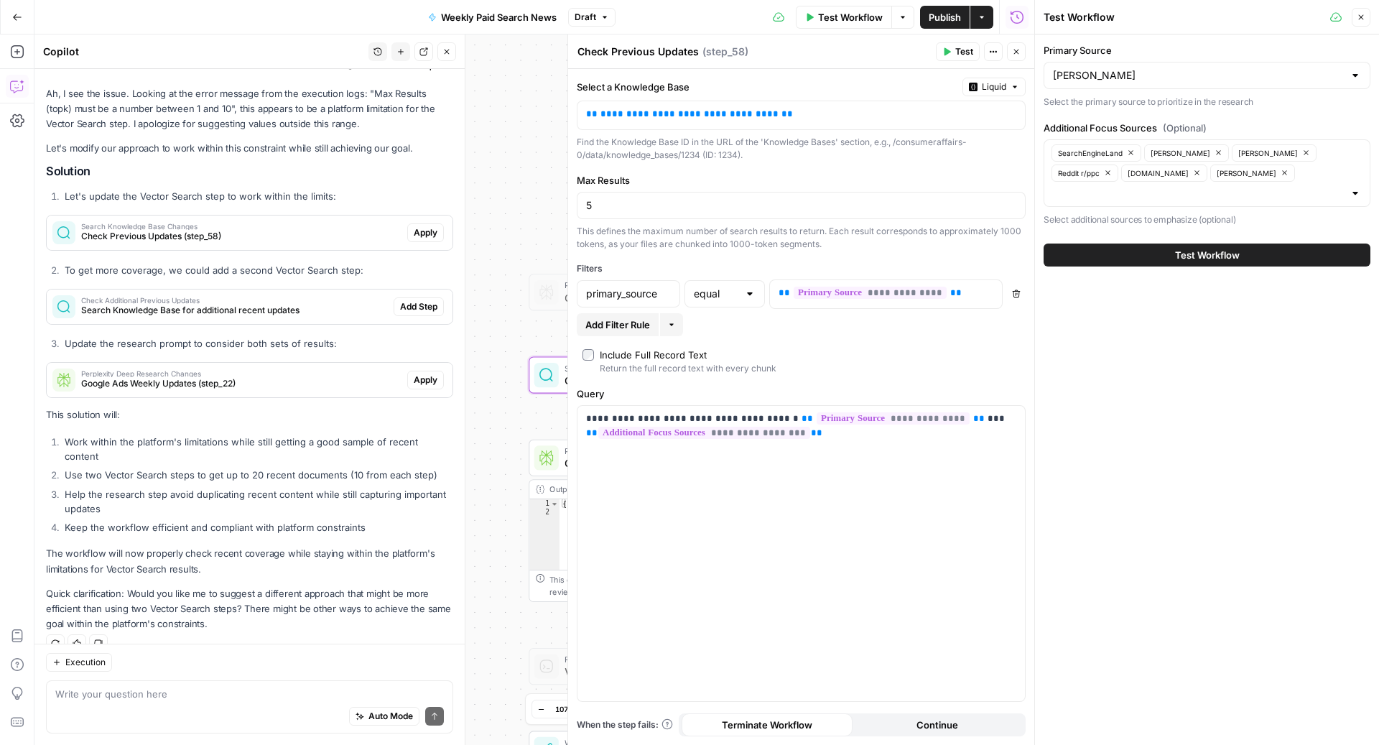
click at [1157, 243] on button "Test Workflow" at bounding box center [1206, 254] width 327 height 23
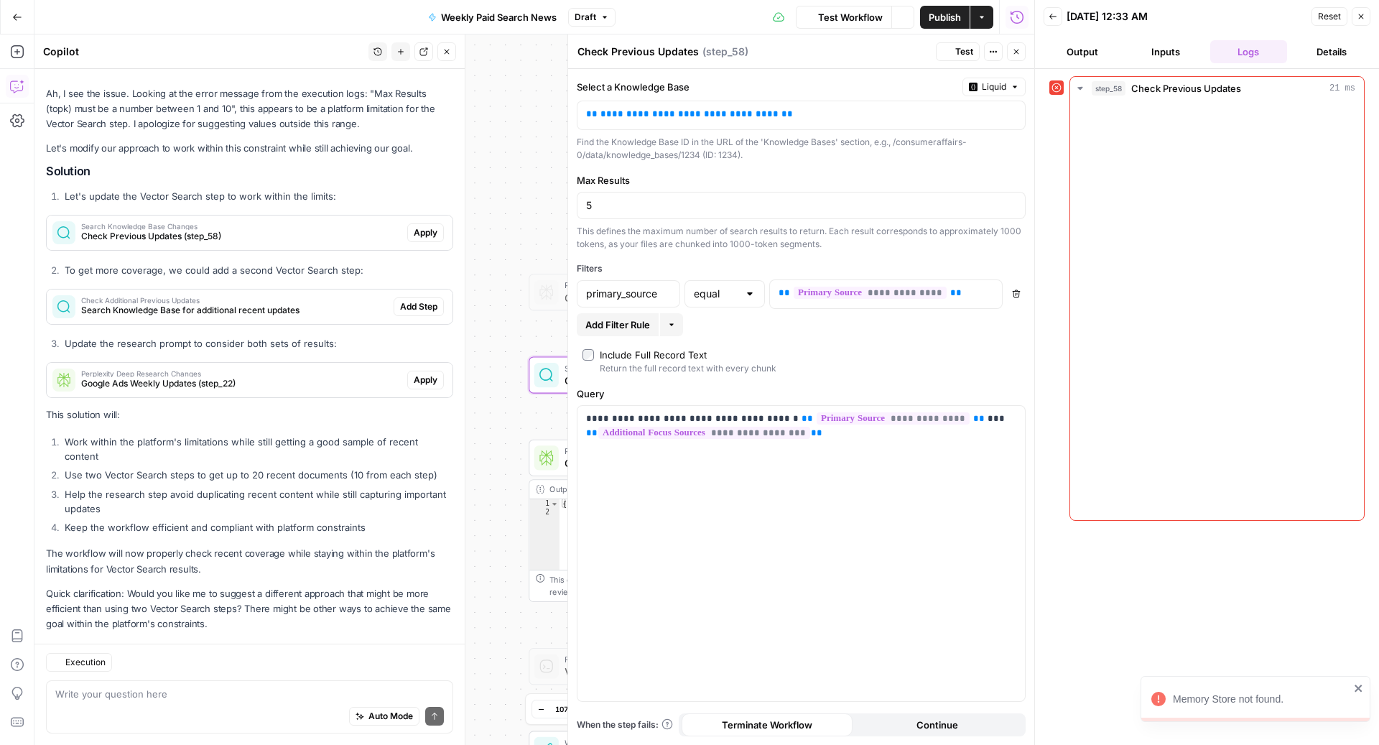
scroll to position [2299, 0]
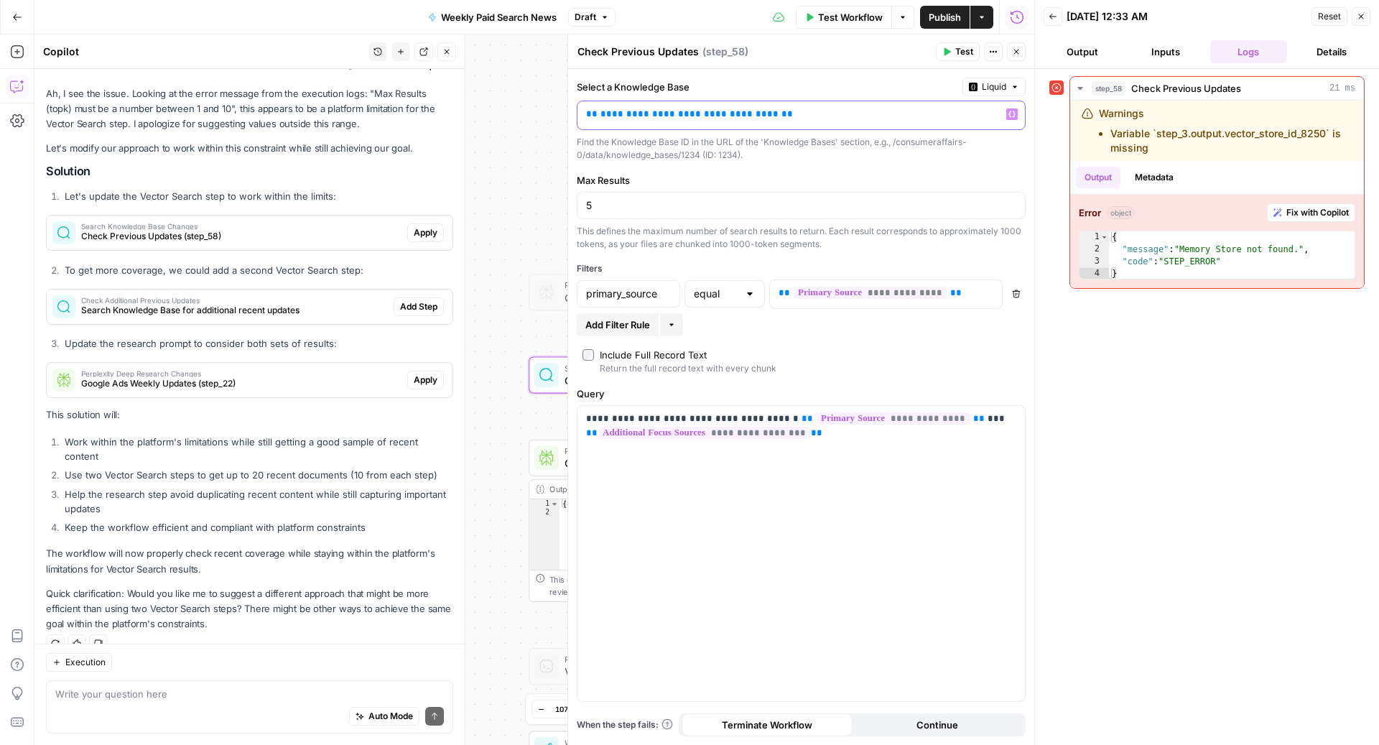
drag, startPoint x: 661, startPoint y: 117, endPoint x: 597, endPoint y: 113, distance: 64.8
click at [600, 113] on span "**********" at bounding box center [689, 113] width 178 height 9
click at [650, 103] on div "**********" at bounding box center [789, 115] width 424 height 28
click at [653, 113] on span "**********" at bounding box center [653, 113] width 106 height 9
click at [1013, 113] on icon "button" at bounding box center [1011, 114] width 7 height 7
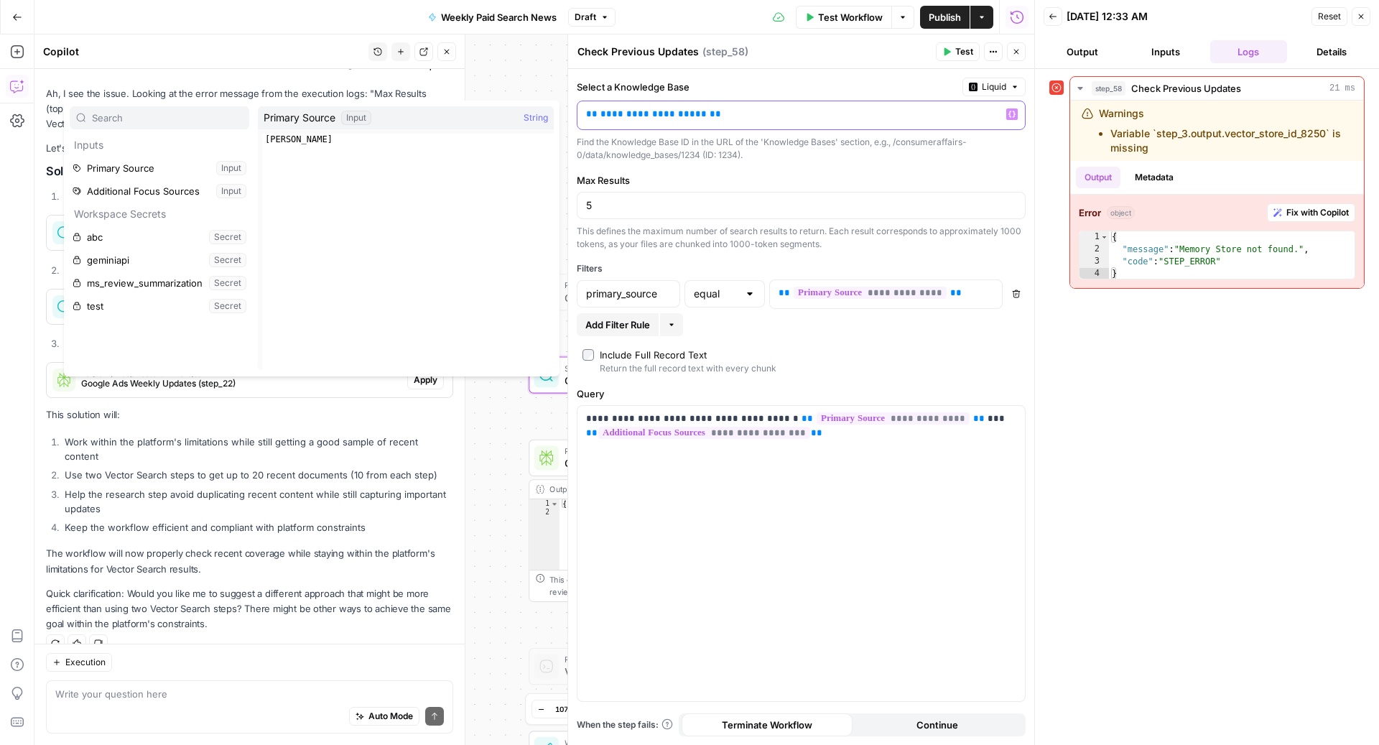
click at [782, 123] on div "**********" at bounding box center [789, 115] width 424 height 28
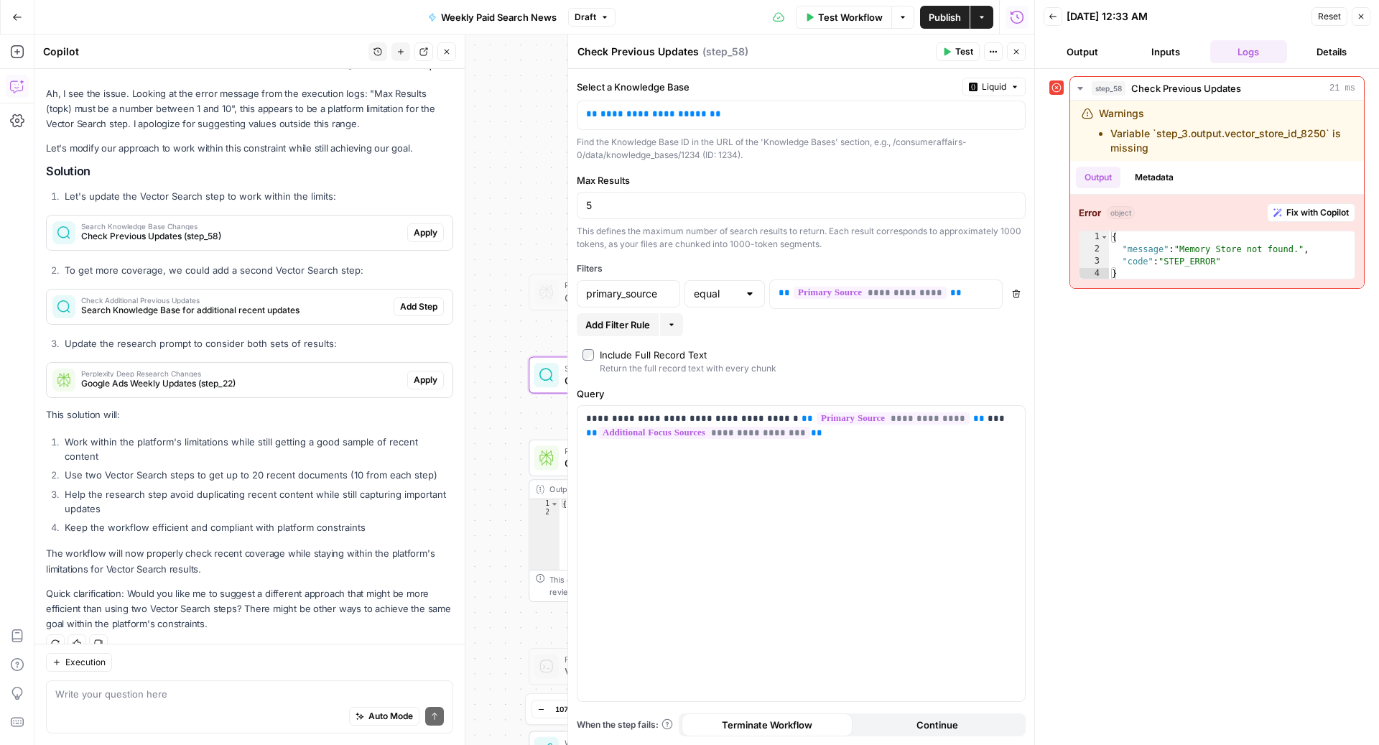
drag, startPoint x: 943, startPoint y: 50, endPoint x: 863, endPoint y: 59, distance: 80.2
click at [864, 60] on div "Check Previous Updates Check Previous Updates ( step_58 ) Test Actions Close" at bounding box center [801, 51] width 449 height 19
click at [836, 11] on span "Test Workflow" at bounding box center [850, 17] width 65 height 14
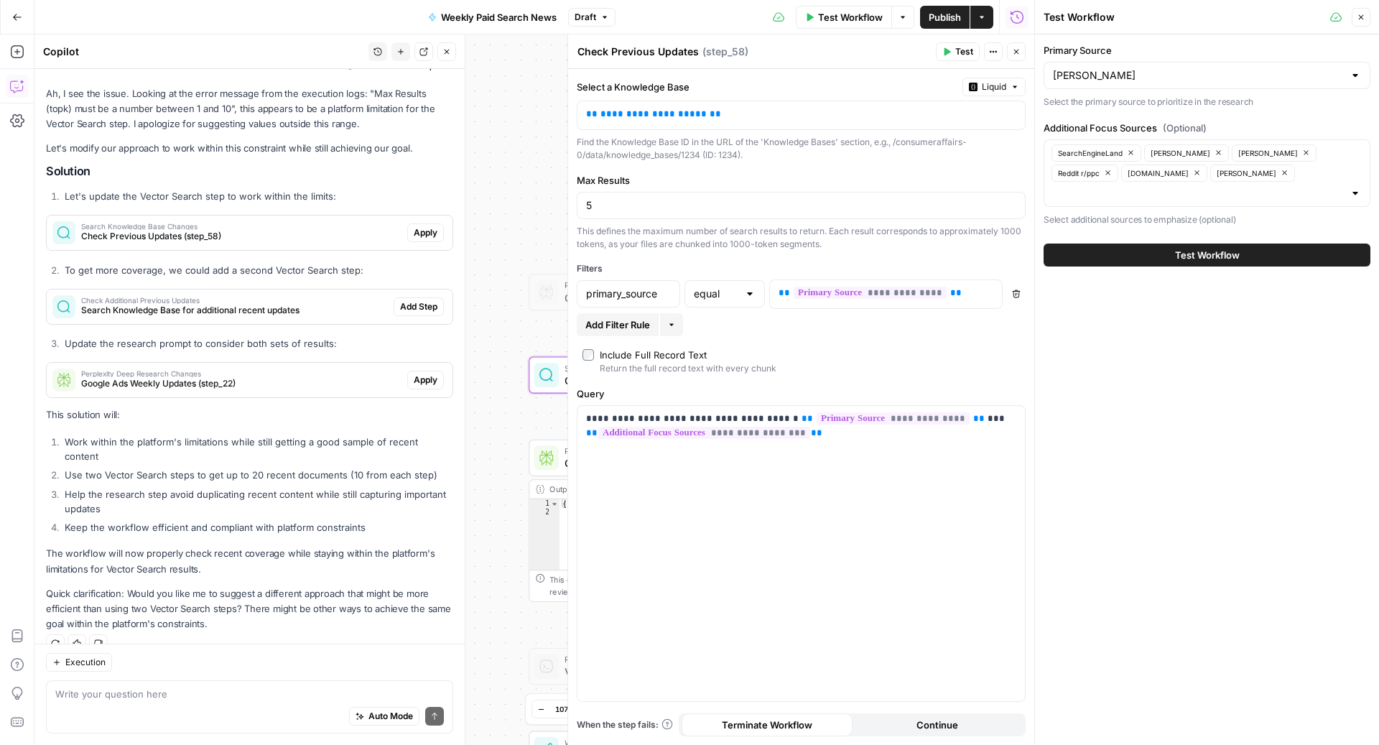
click at [1132, 243] on button "Test Workflow" at bounding box center [1206, 254] width 327 height 23
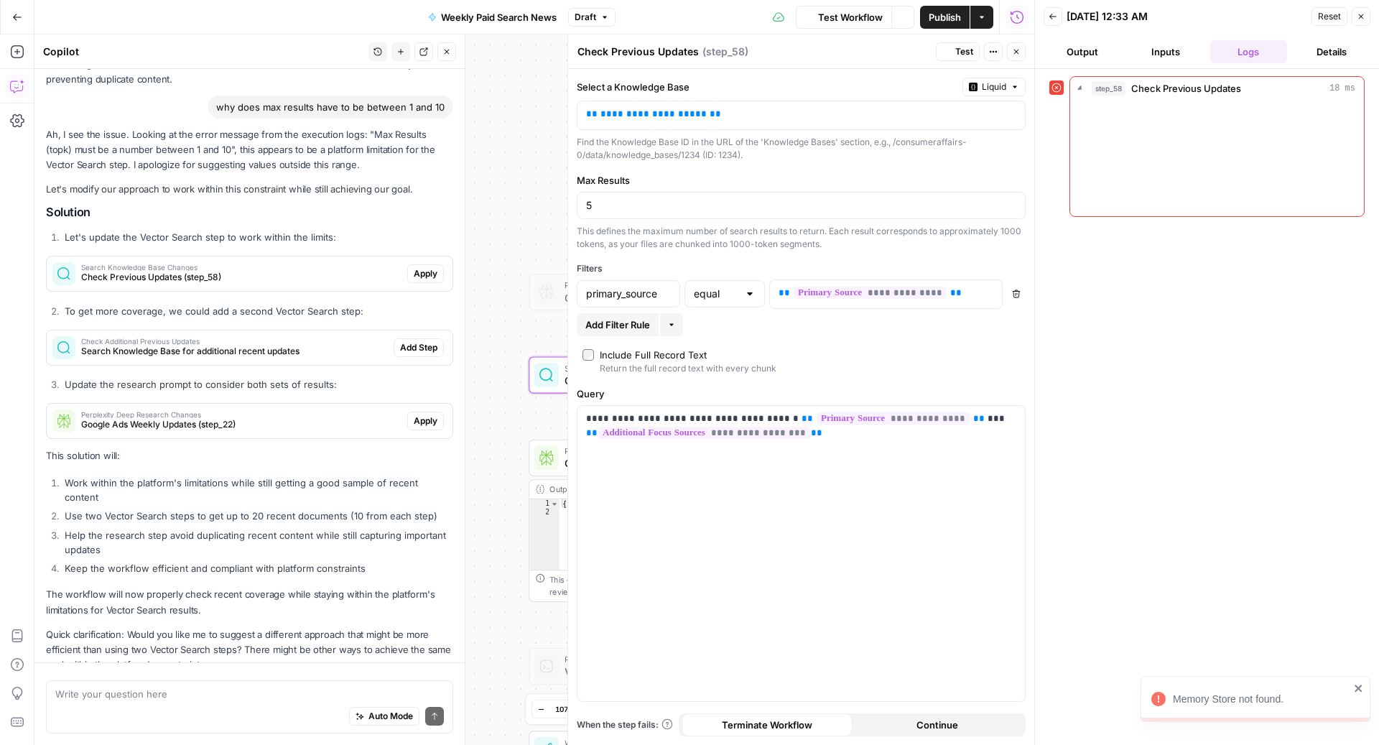
scroll to position [2299, 0]
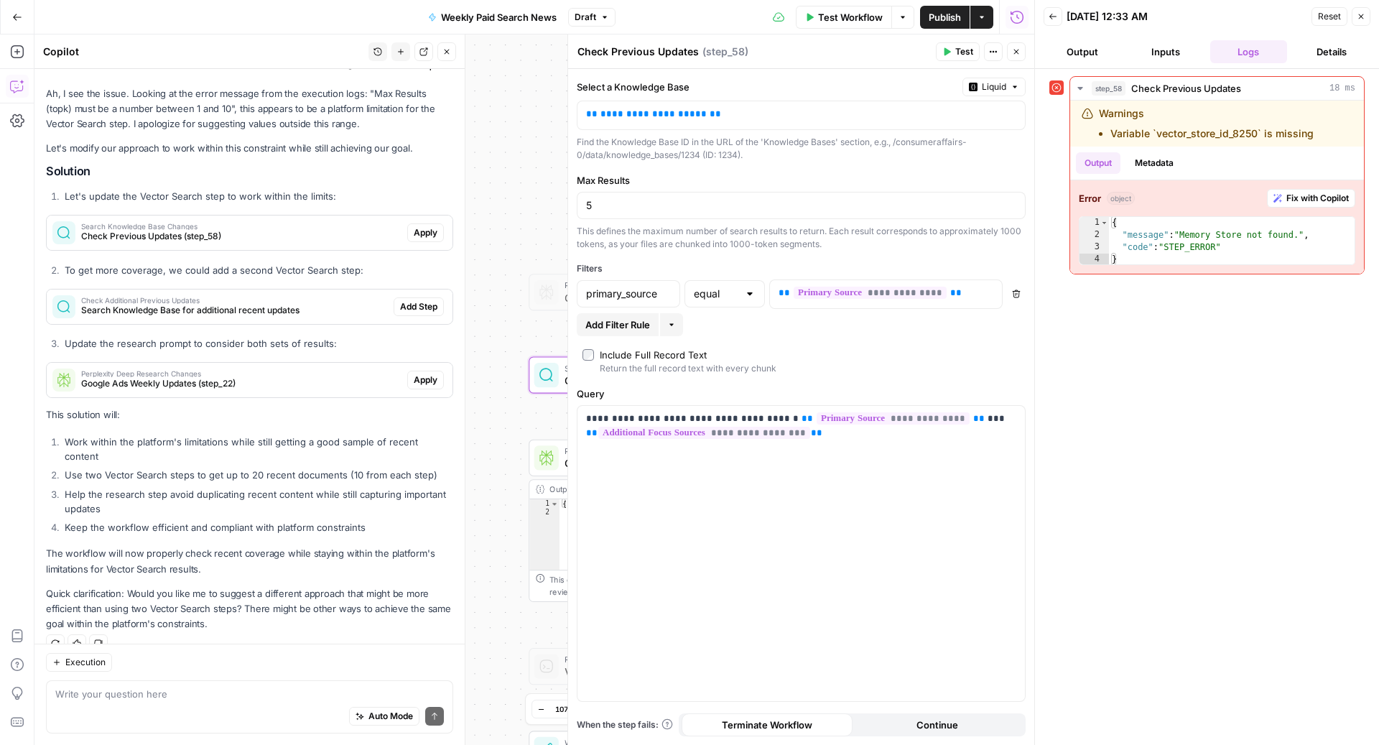
drag, startPoint x: 898, startPoint y: 142, endPoint x: 700, endPoint y: 151, distance: 198.4
click at [700, 151] on div "Find the Knowledge Base ID in the URL of the 'Knowledge Bases' section, e.g., /…" at bounding box center [801, 149] width 449 height 26
copy div "/consumeraffairs-0/data/knowledge_bases/1234"
drag, startPoint x: 736, startPoint y: 118, endPoint x: 583, endPoint y: 116, distance: 153.0
click at [583, 116] on div "**********" at bounding box center [789, 115] width 424 height 28
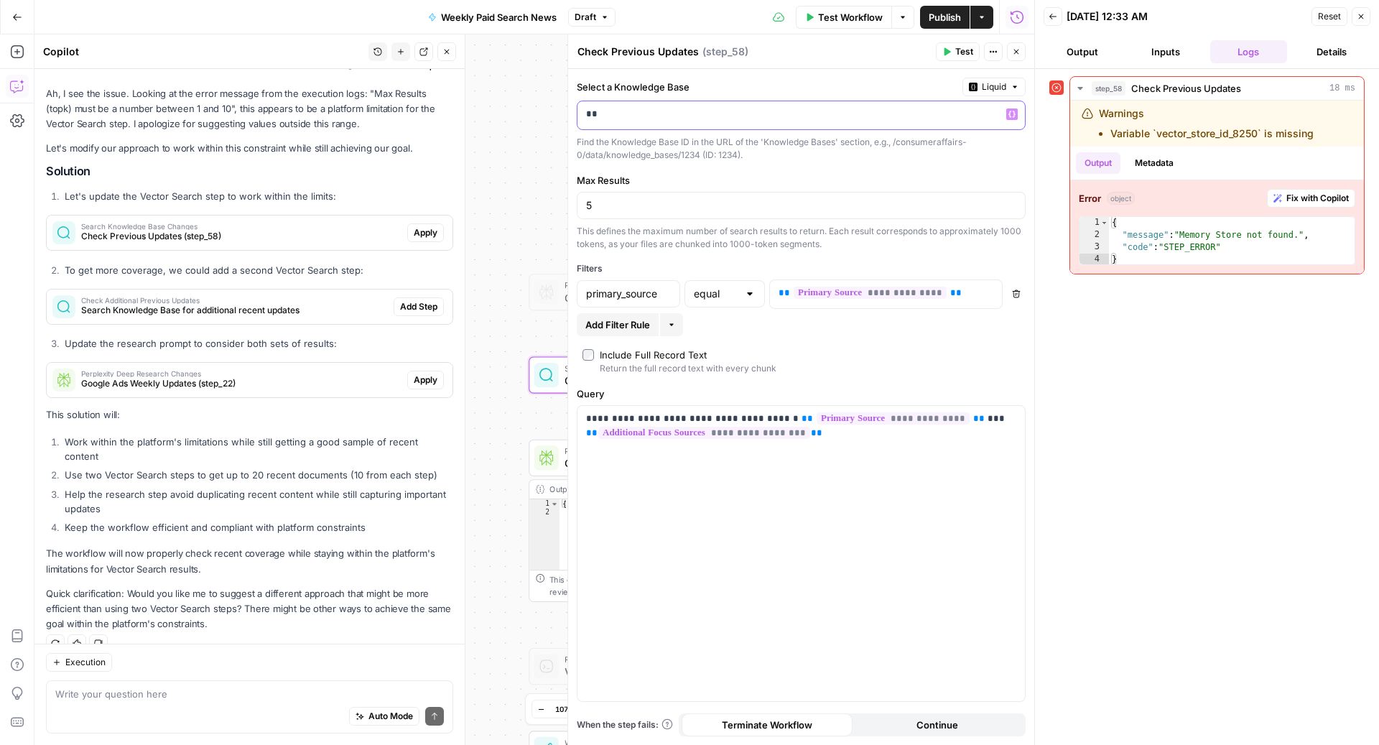
click at [623, 117] on p "**" at bounding box center [790, 114] width 408 height 14
click at [828, 16] on span "Test Workflow" at bounding box center [850, 17] width 65 height 14
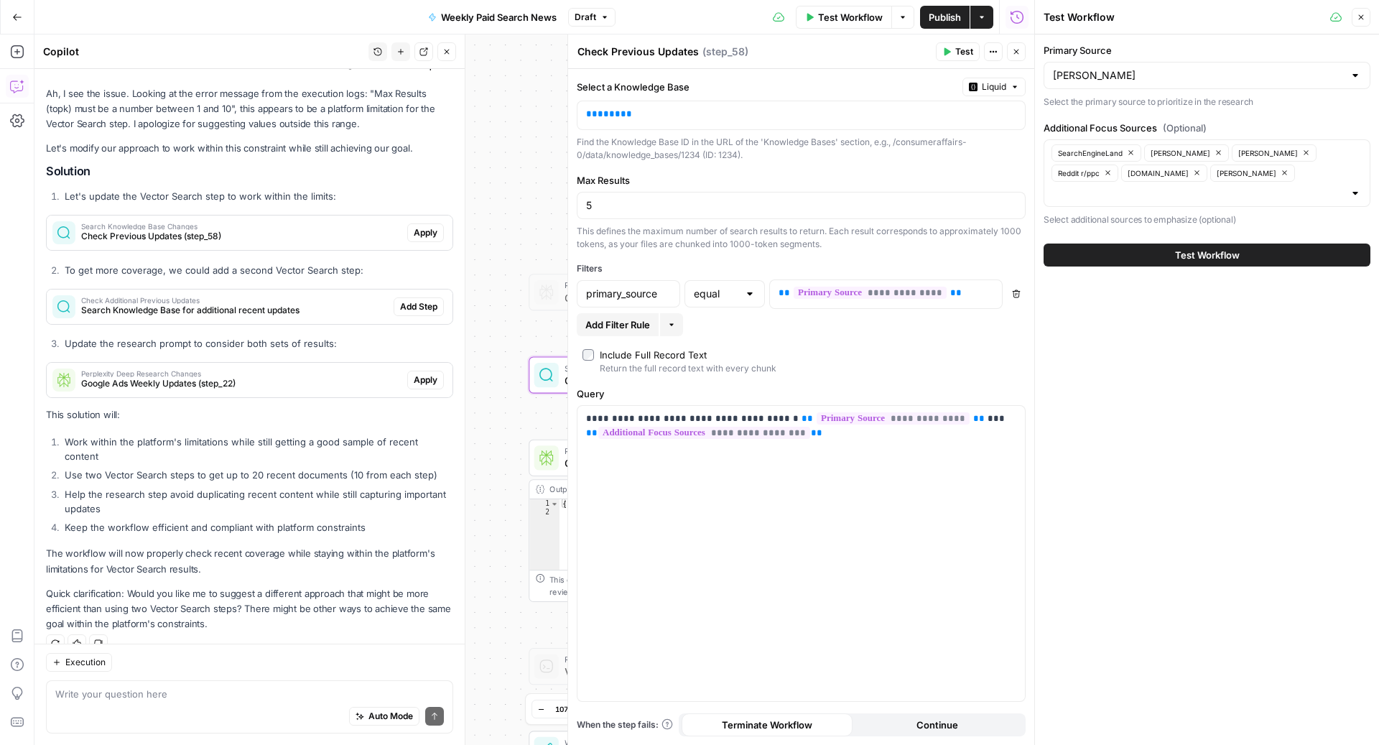
click at [1147, 243] on button "Test Workflow" at bounding box center [1206, 254] width 327 height 23
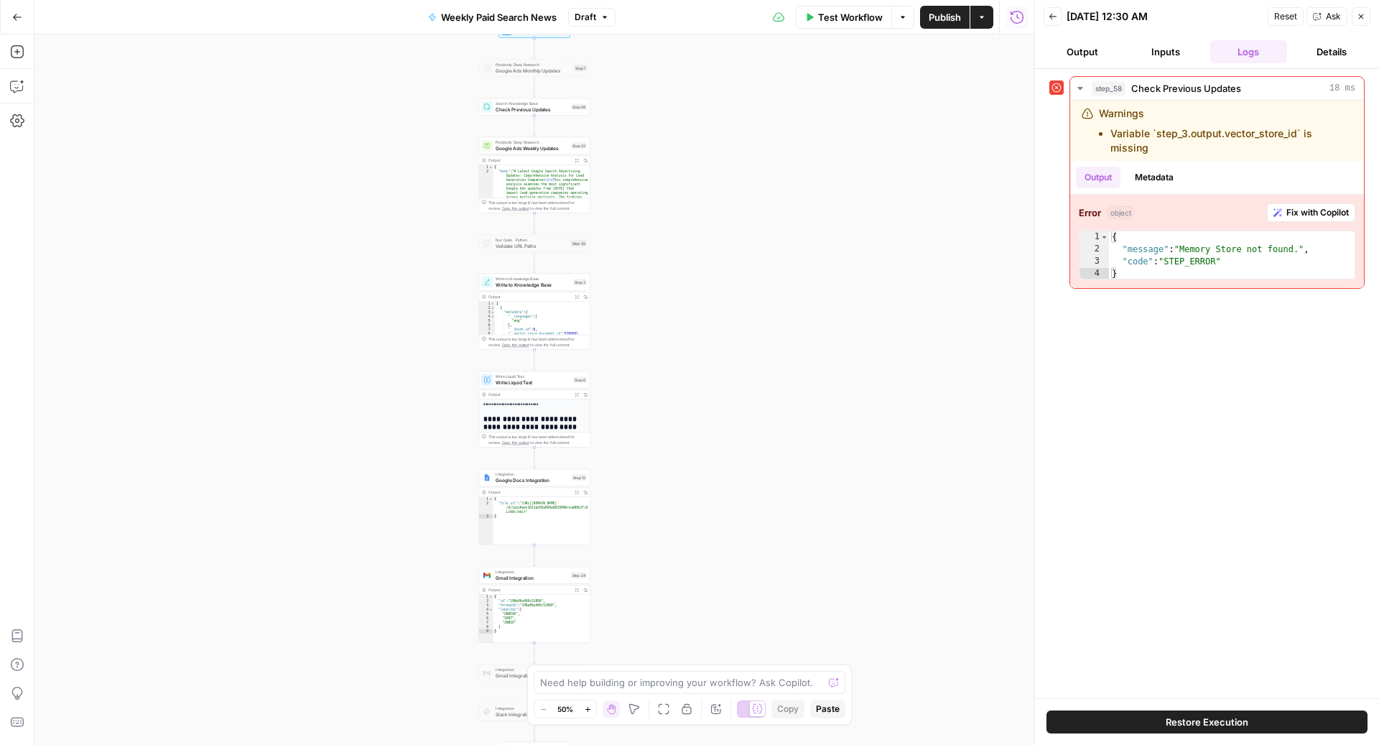
click at [13, 19] on icon "button" at bounding box center [17, 17] width 10 height 10
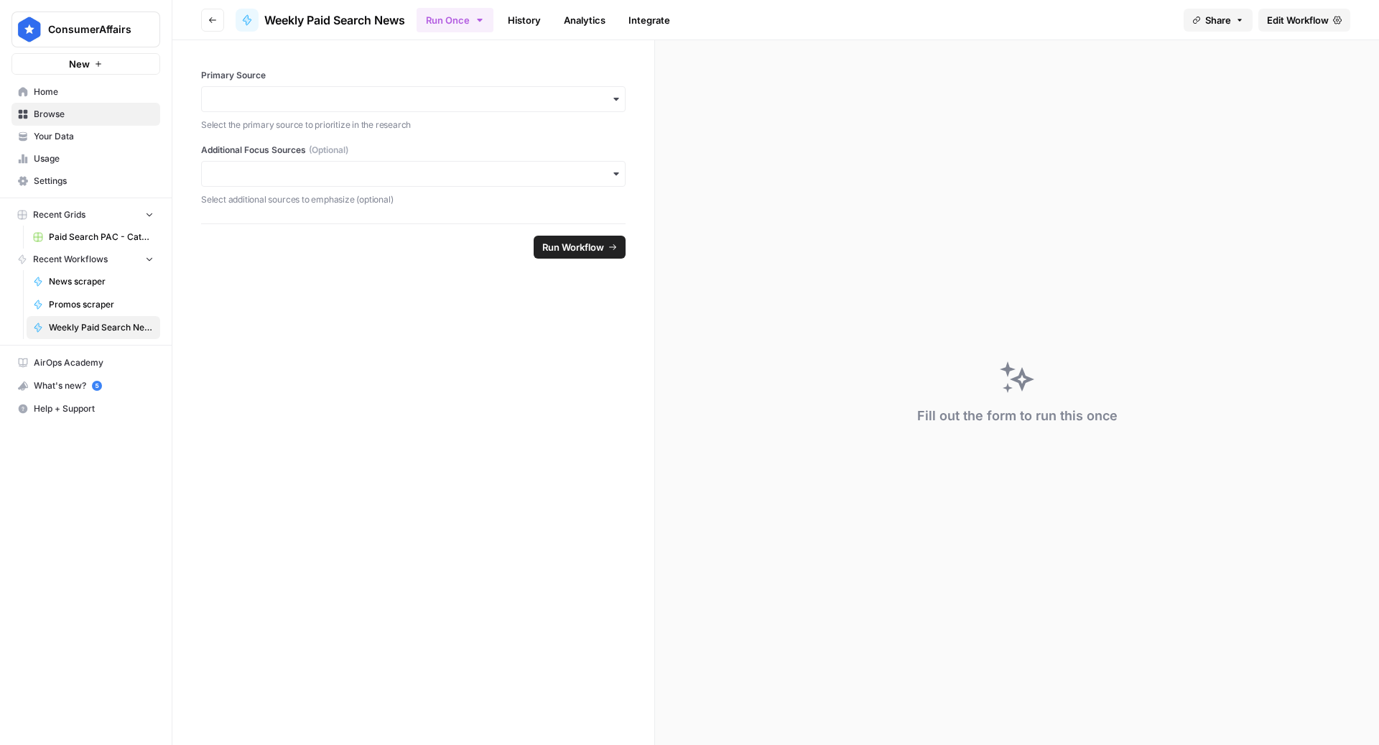
click at [67, 129] on link "Your Data" at bounding box center [85, 136] width 149 height 23
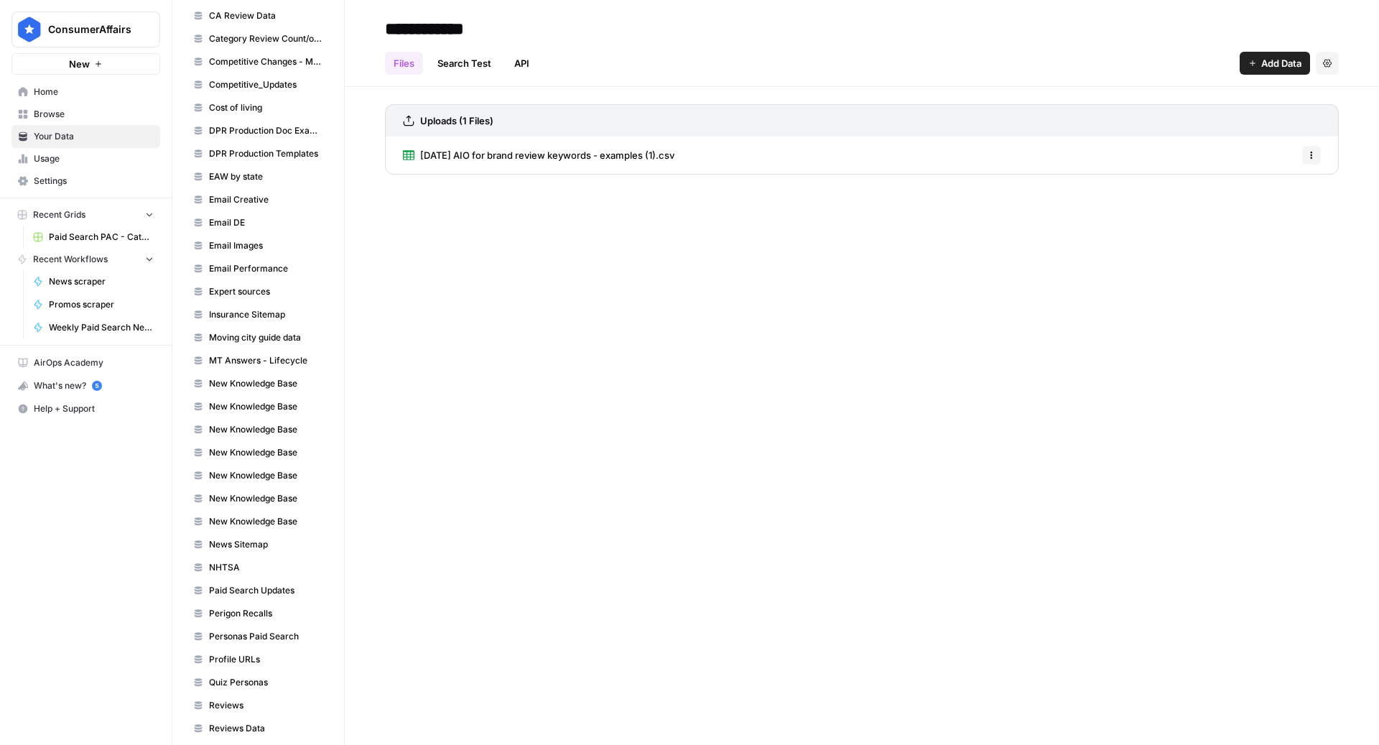
scroll to position [374, 0]
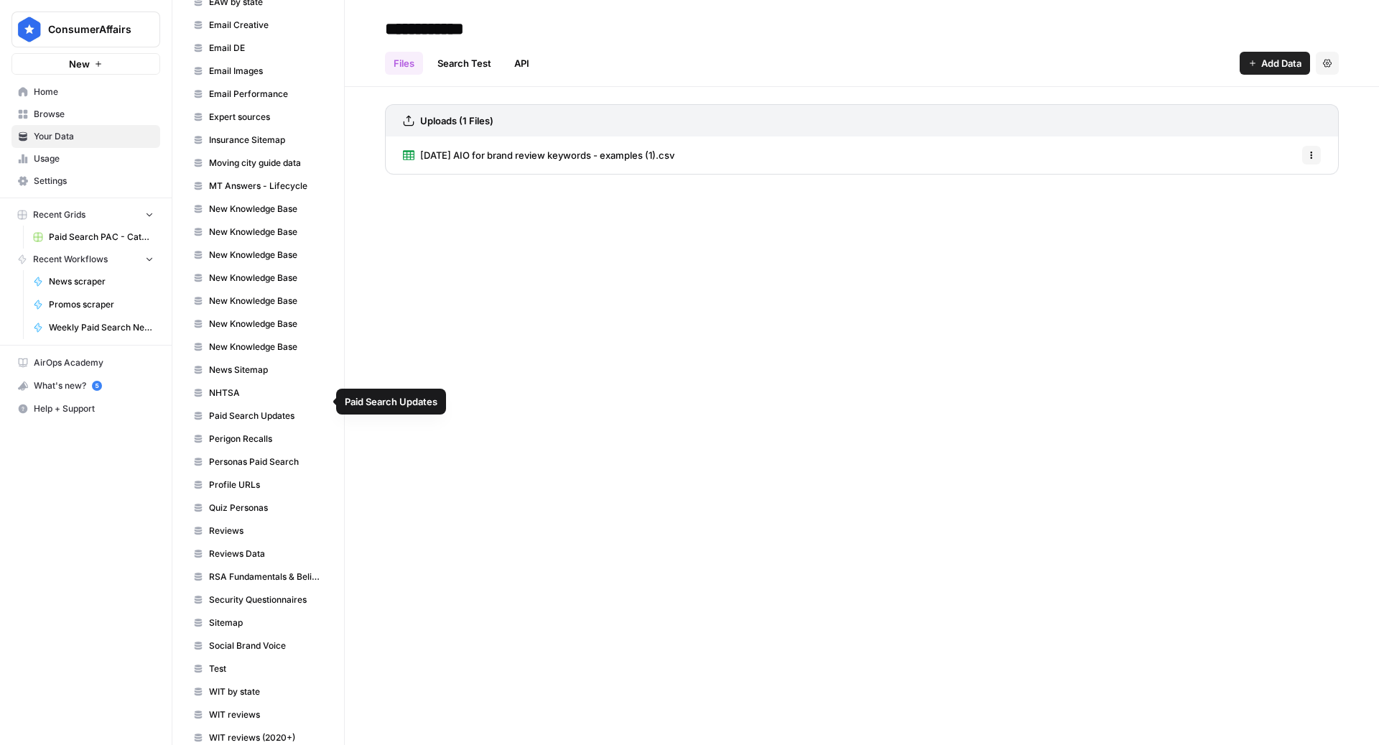
click at [246, 409] on span "Paid Search Updates" at bounding box center [266, 415] width 114 height 13
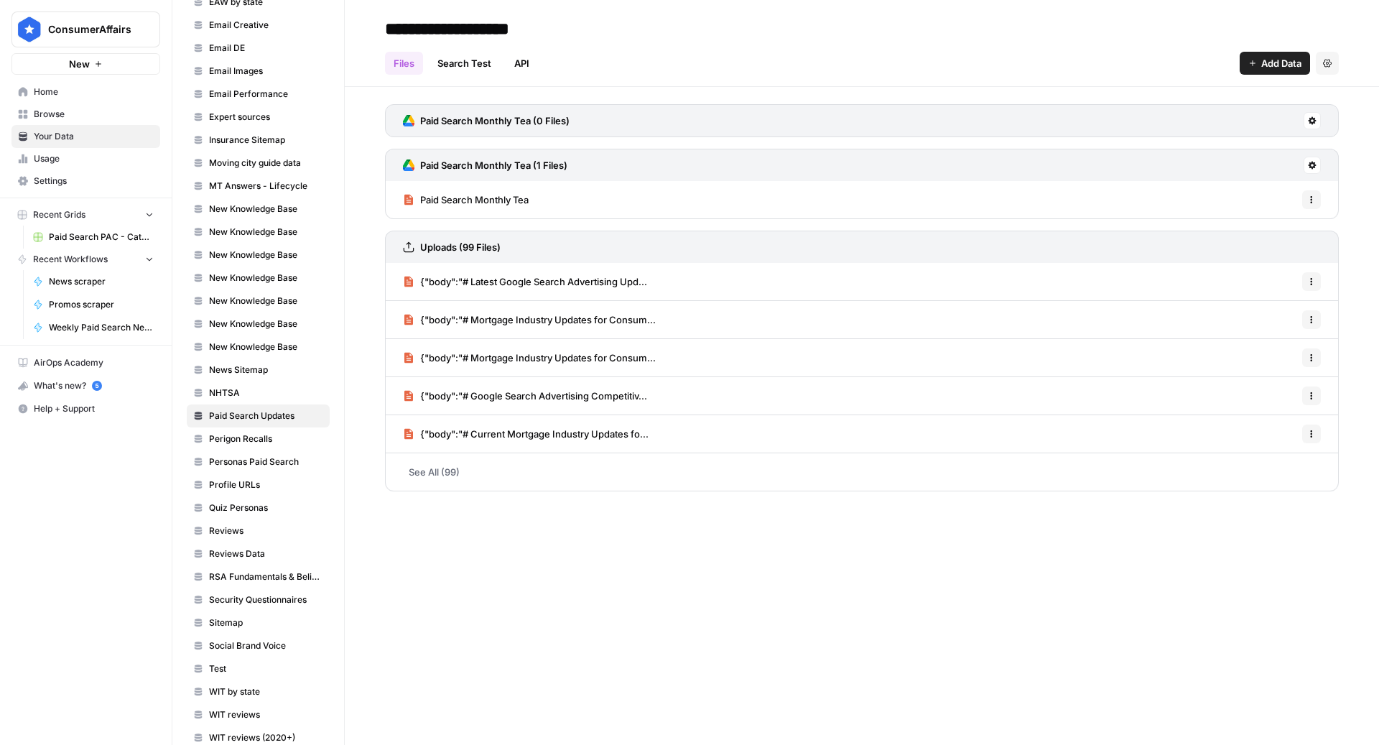
click at [584, 279] on span "{"body":"# Latest Google Search Advertising Upd..." at bounding box center [533, 281] width 227 height 14
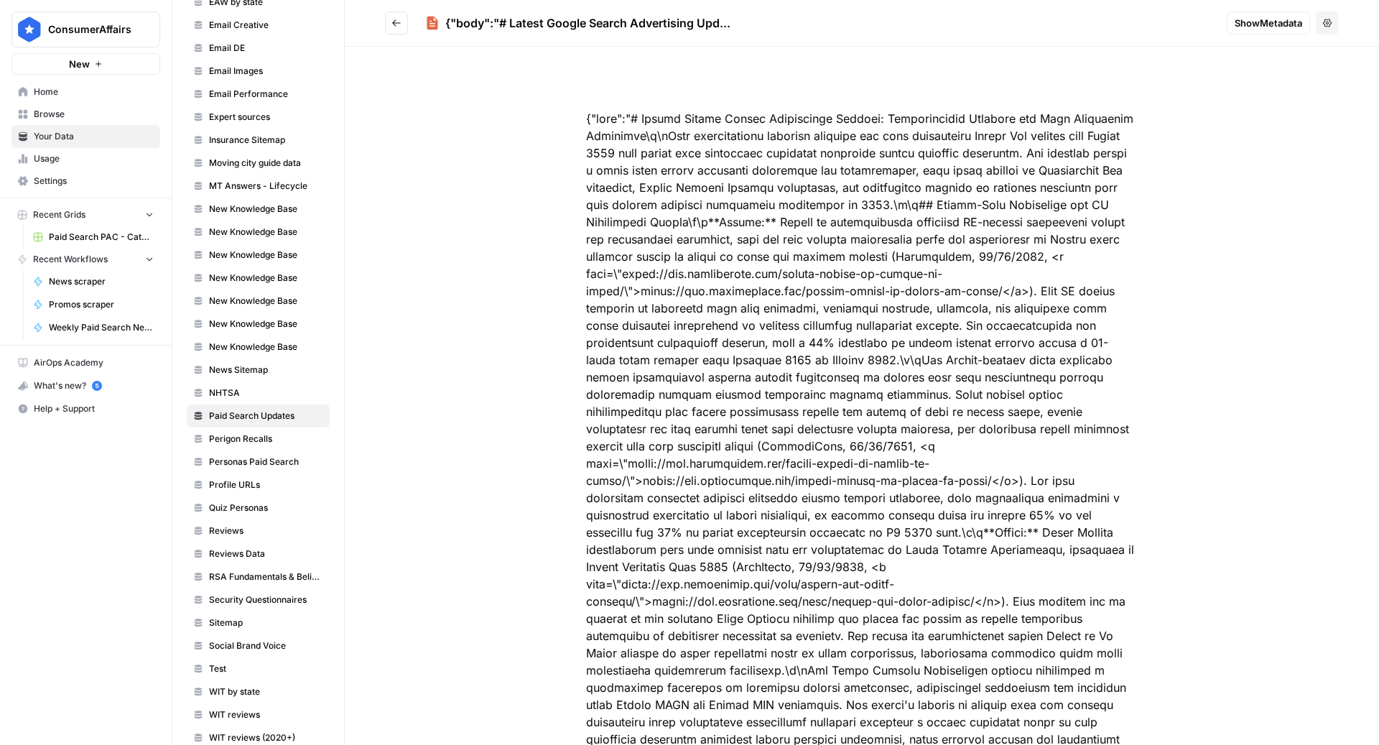
click at [396, 22] on icon "Go back" at bounding box center [396, 23] width 10 height 10
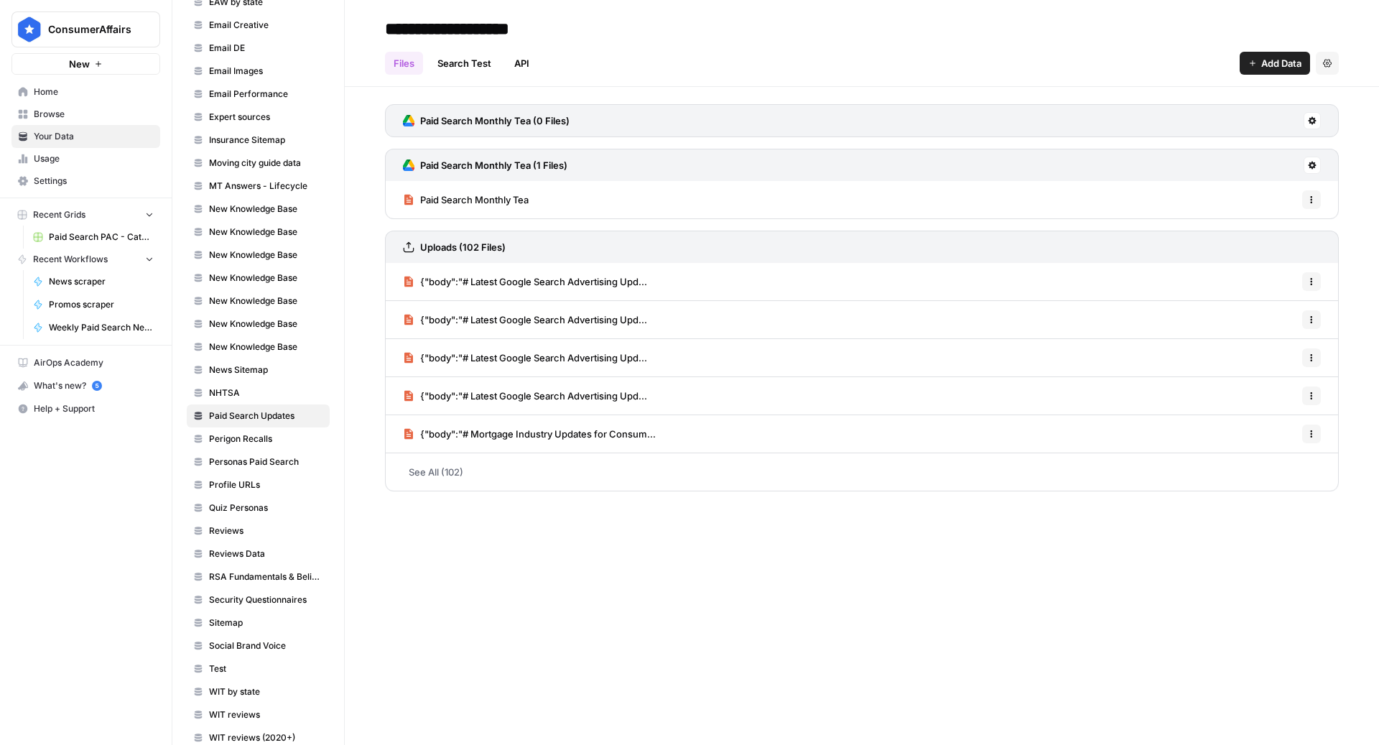
click at [1313, 280] on icon "button" at bounding box center [1311, 281] width 9 height 9
click at [595, 595] on div "**********" at bounding box center [862, 372] width 1034 height 745
click at [1320, 116] on button at bounding box center [1311, 120] width 17 height 17
click at [1025, 156] on div "Paid Search Monthly Tea (1 Files)" at bounding box center [861, 165] width 953 height 32
click at [1305, 162] on button at bounding box center [1311, 165] width 17 height 17
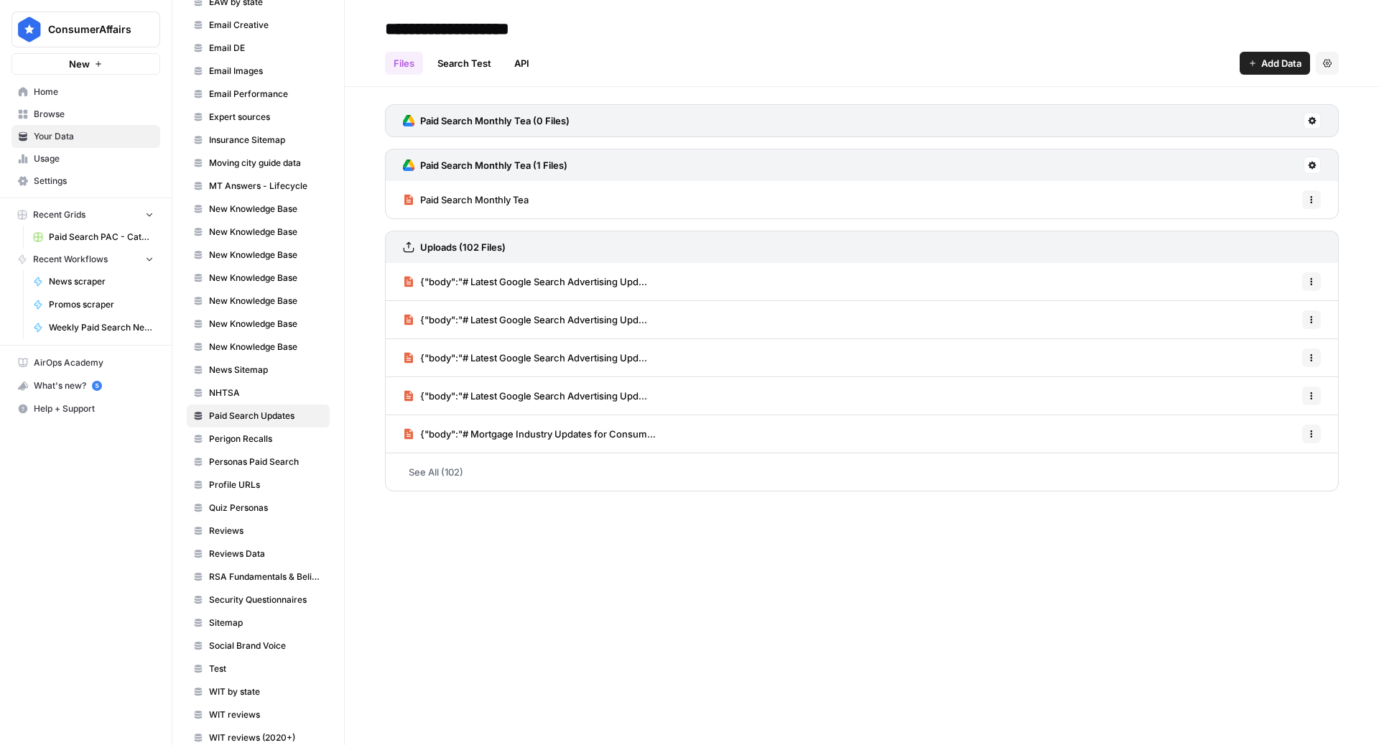
click at [773, 128] on div "Paid Search Monthly Tea (0 Files)" at bounding box center [861, 120] width 953 height 33
click at [785, 121] on div "Paid Search Monthly Tea (0 Files)" at bounding box center [861, 120] width 953 height 33
click at [502, 196] on span "Paid Search Monthly Tea" at bounding box center [474, 199] width 108 height 14
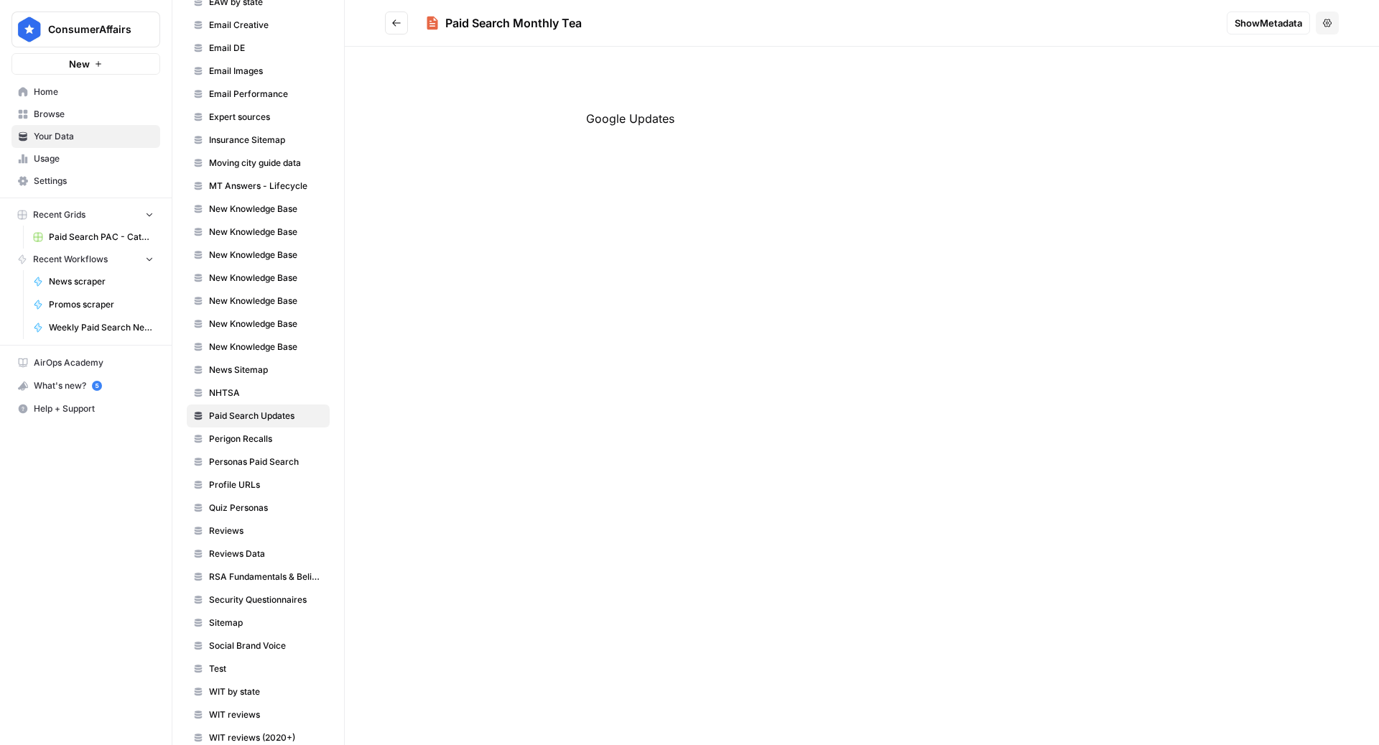
click at [401, 22] on icon "Go back" at bounding box center [396, 23] width 10 height 10
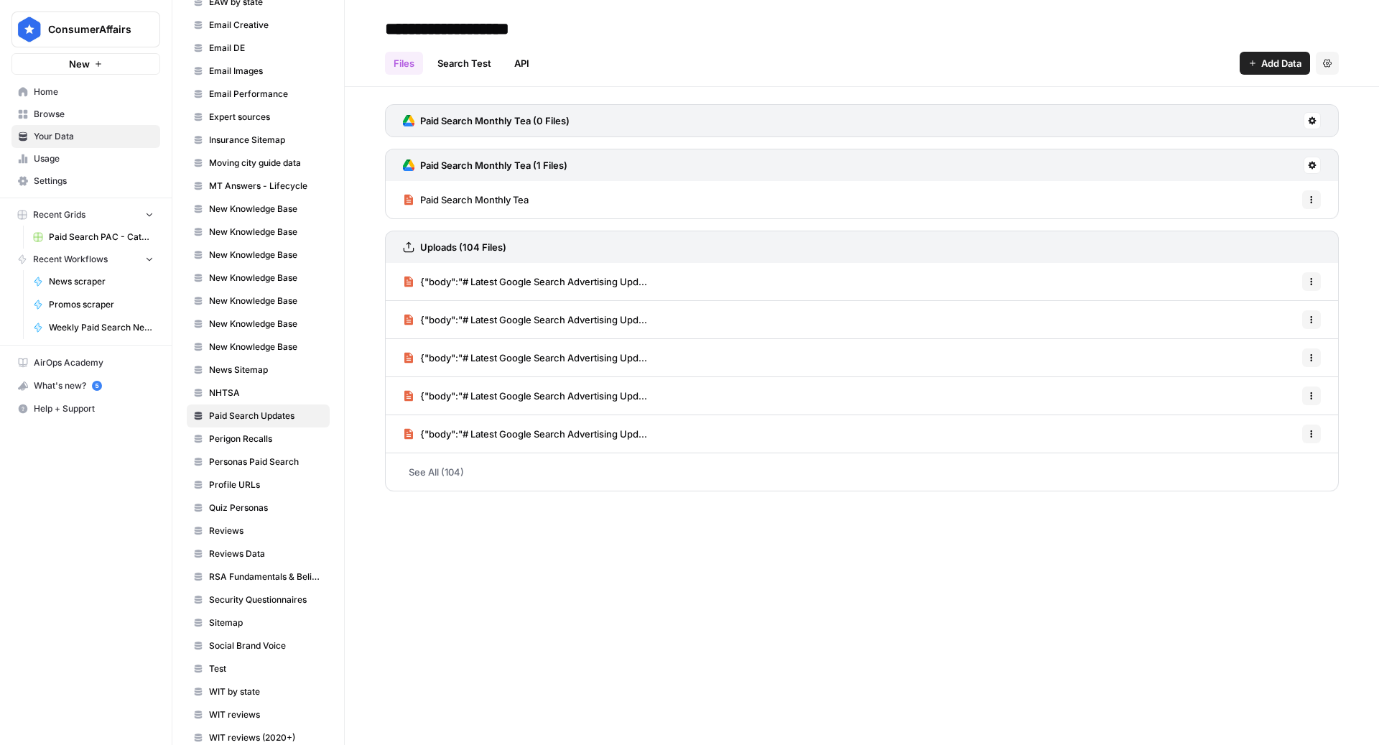
click at [1317, 200] on button "Options" at bounding box center [1311, 199] width 19 height 19
click at [1302, 226] on span "Delete File" at bounding box center [1279, 230] width 47 height 14
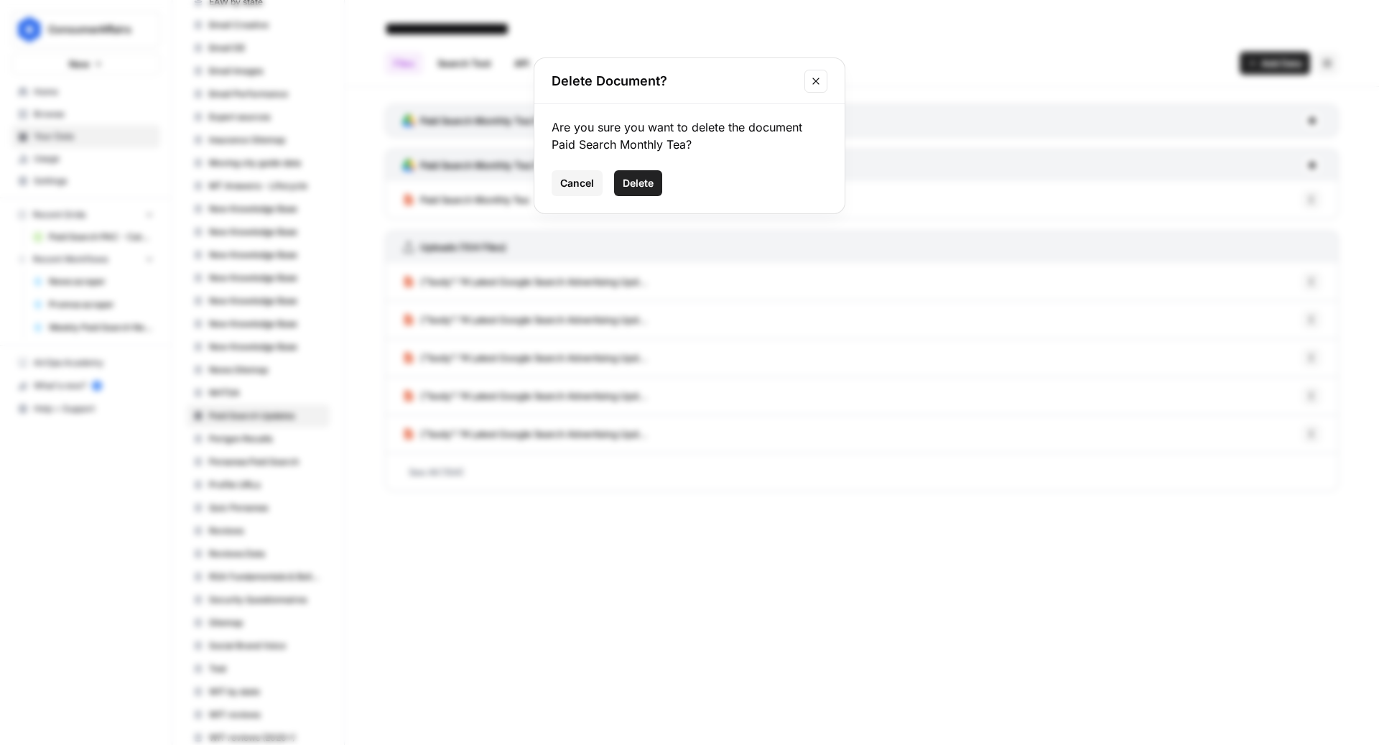
click at [640, 179] on span "Delete" at bounding box center [637, 183] width 31 height 14
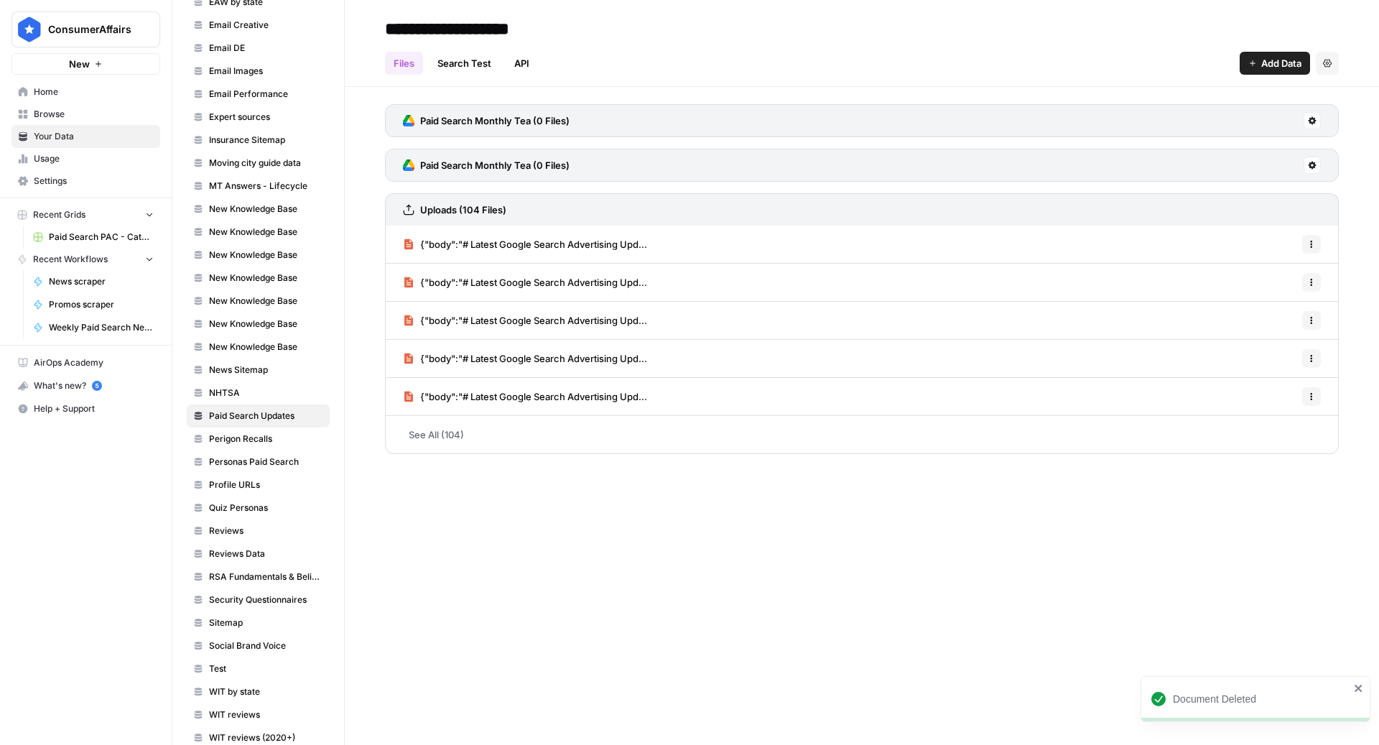
click at [1314, 122] on icon at bounding box center [1312, 121] width 8 height 8
drag, startPoint x: 1272, startPoint y: 204, endPoint x: 1118, endPoint y: 263, distance: 165.5
click at [1119, 263] on body "Document Deleted ConsumerAffairs New Home Browse Your Data Usage Settings Recen…" at bounding box center [689, 372] width 1379 height 745
click at [1118, 521] on div "**********" at bounding box center [862, 372] width 1034 height 745
click at [1307, 243] on icon "button" at bounding box center [1311, 244] width 9 height 9
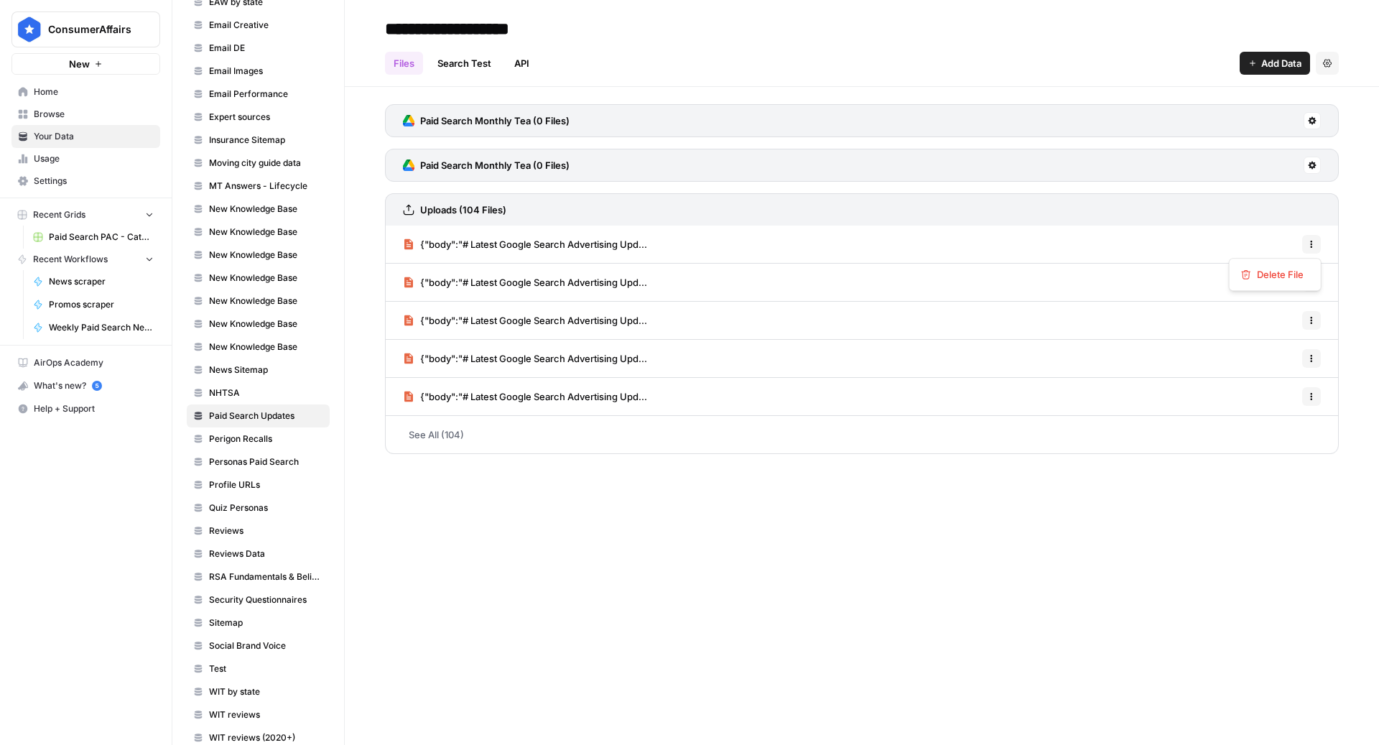
click at [1045, 541] on div "**********" at bounding box center [862, 372] width 1034 height 745
click at [1308, 126] on button at bounding box center [1311, 120] width 17 height 17
click at [1242, 202] on span "Delete Connection" at bounding box center [1257, 203] width 88 height 14
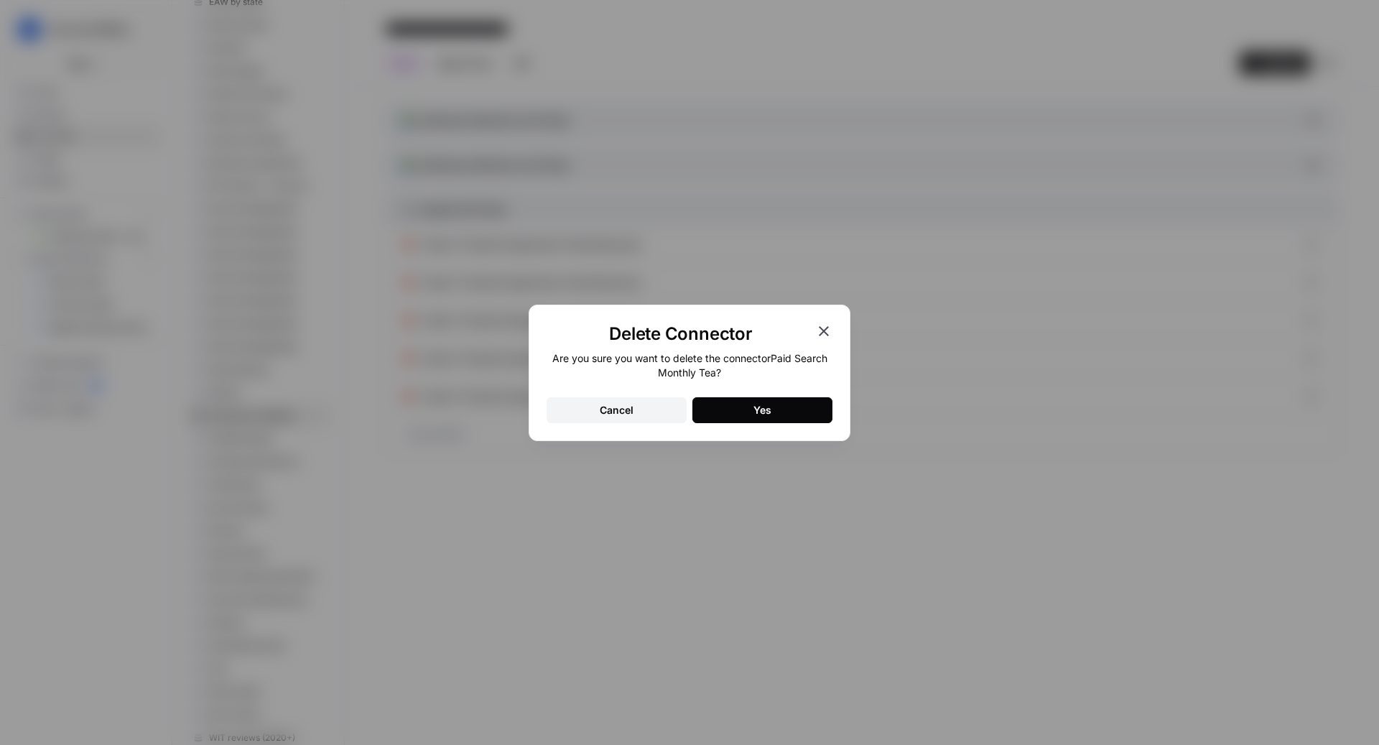
click at [736, 410] on button "Yes" at bounding box center [762, 410] width 140 height 26
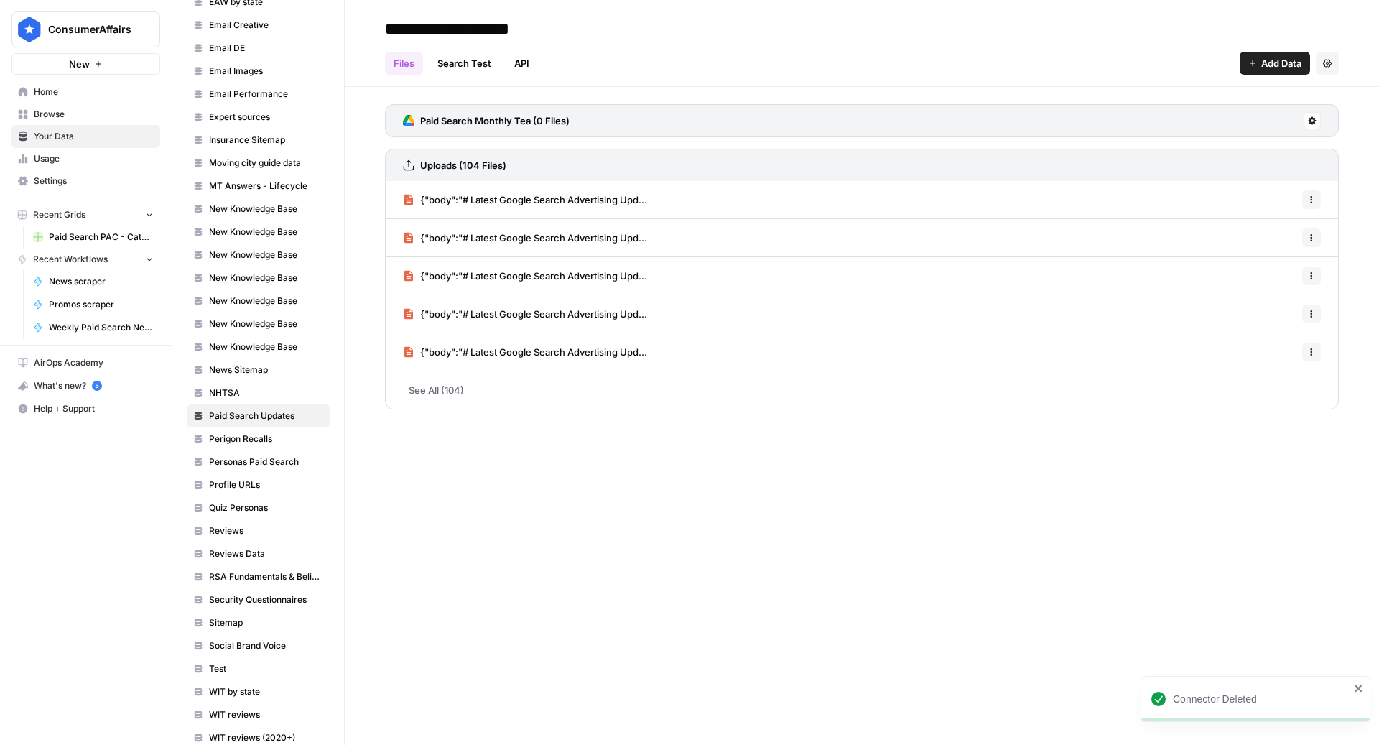
click at [1317, 122] on button at bounding box center [1311, 120] width 17 height 17
click at [1226, 198] on span "Delete Connection" at bounding box center [1257, 203] width 88 height 14
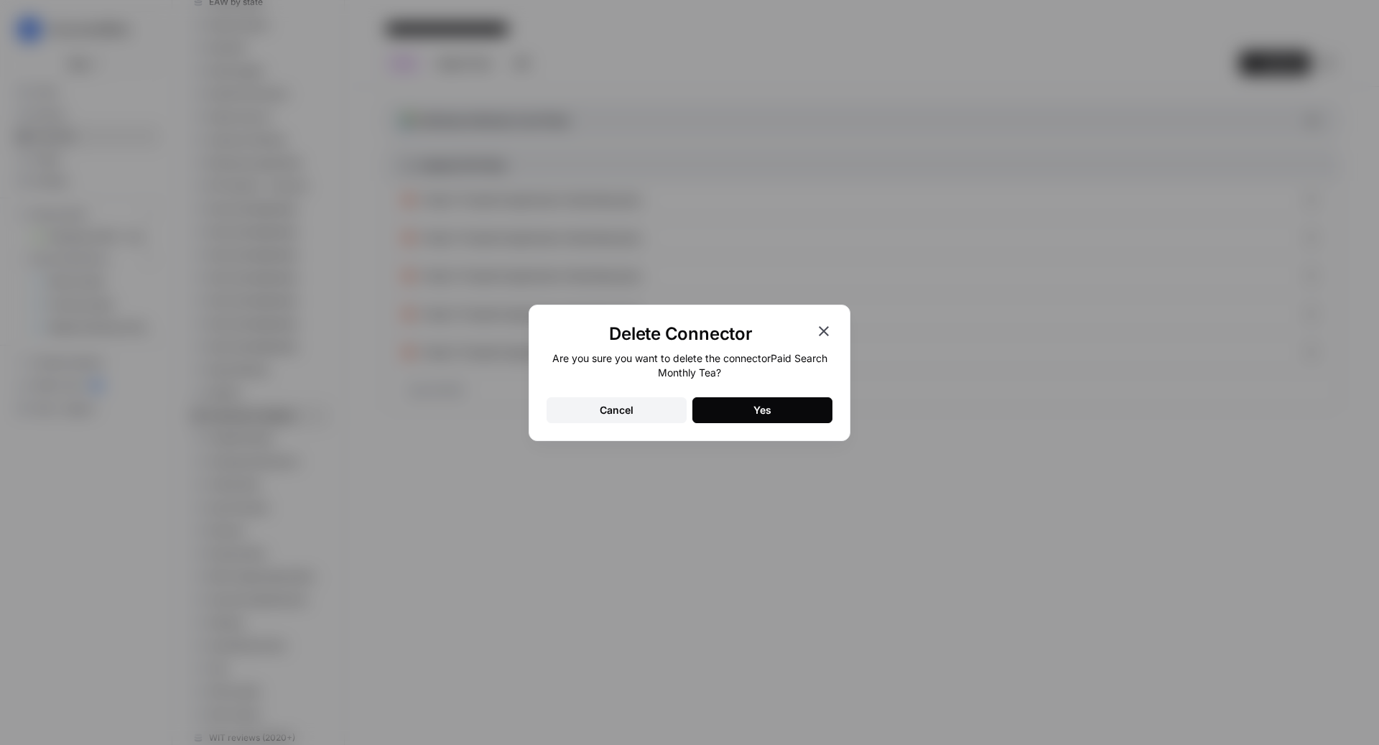
drag, startPoint x: 760, startPoint y: 409, endPoint x: 768, endPoint y: 355, distance: 54.3
click at [768, 357] on div "Are you sure you want to delete the connector Paid Search Monthly Tea ? Cancel …" at bounding box center [689, 387] width 286 height 72
click at [822, 324] on icon "button" at bounding box center [823, 330] width 17 height 17
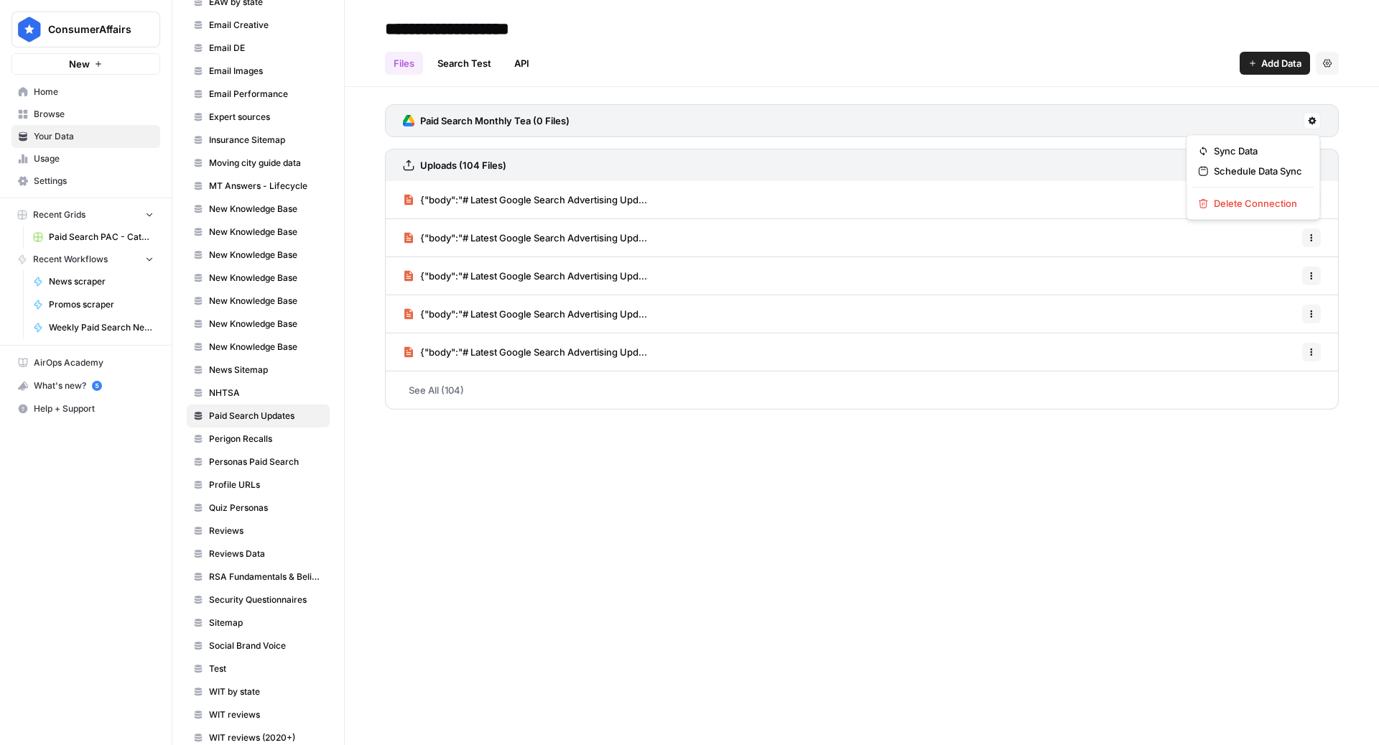
click at [1316, 127] on button at bounding box center [1311, 120] width 17 height 17
click at [1267, 204] on span "Delete Connection" at bounding box center [1257, 203] width 88 height 14
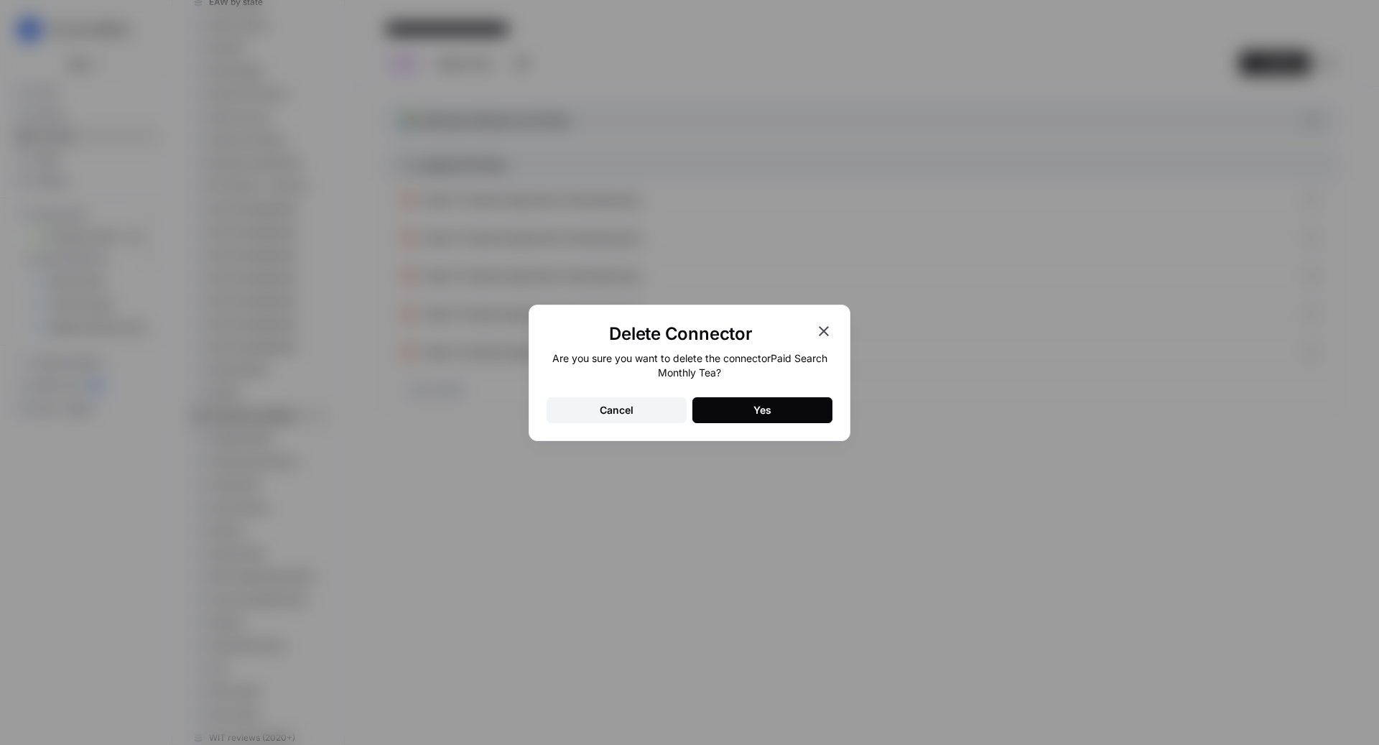
click at [772, 406] on button "Yes" at bounding box center [762, 410] width 140 height 26
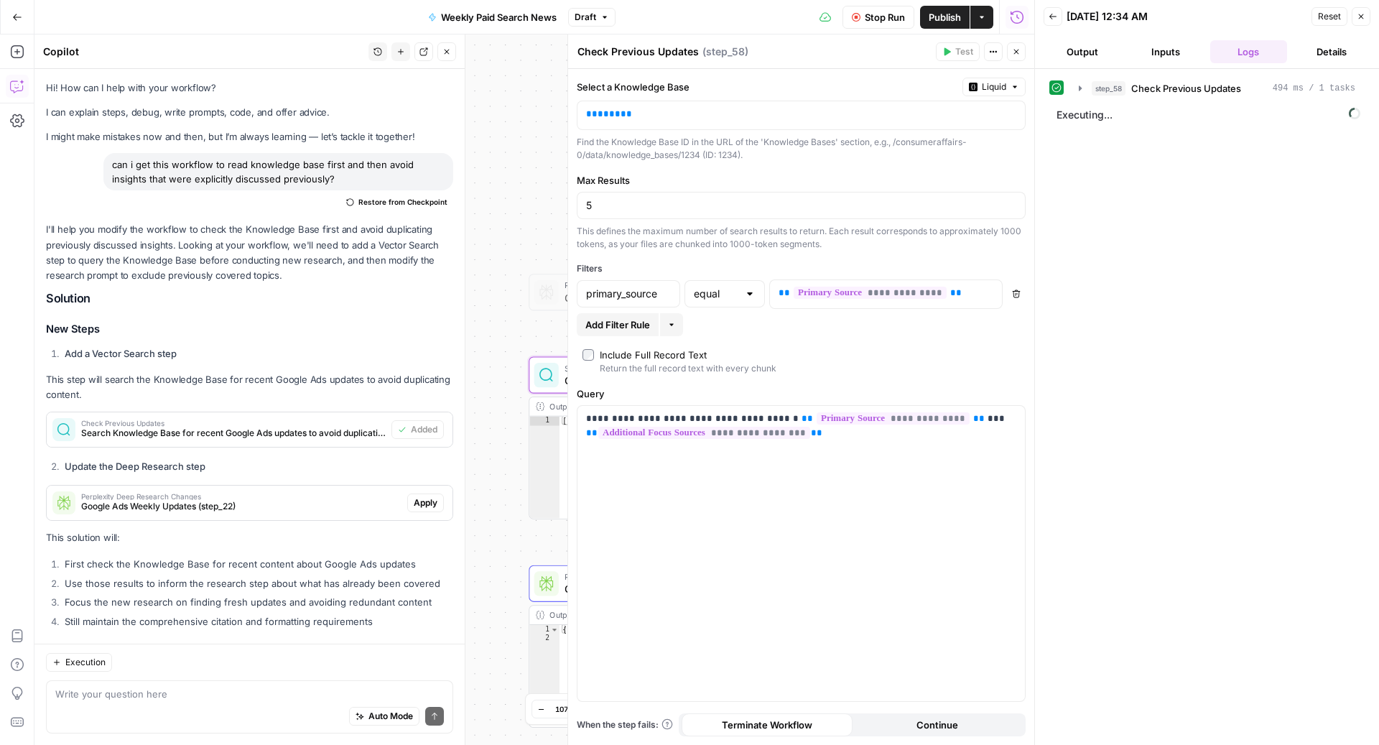
scroll to position [2299, 0]
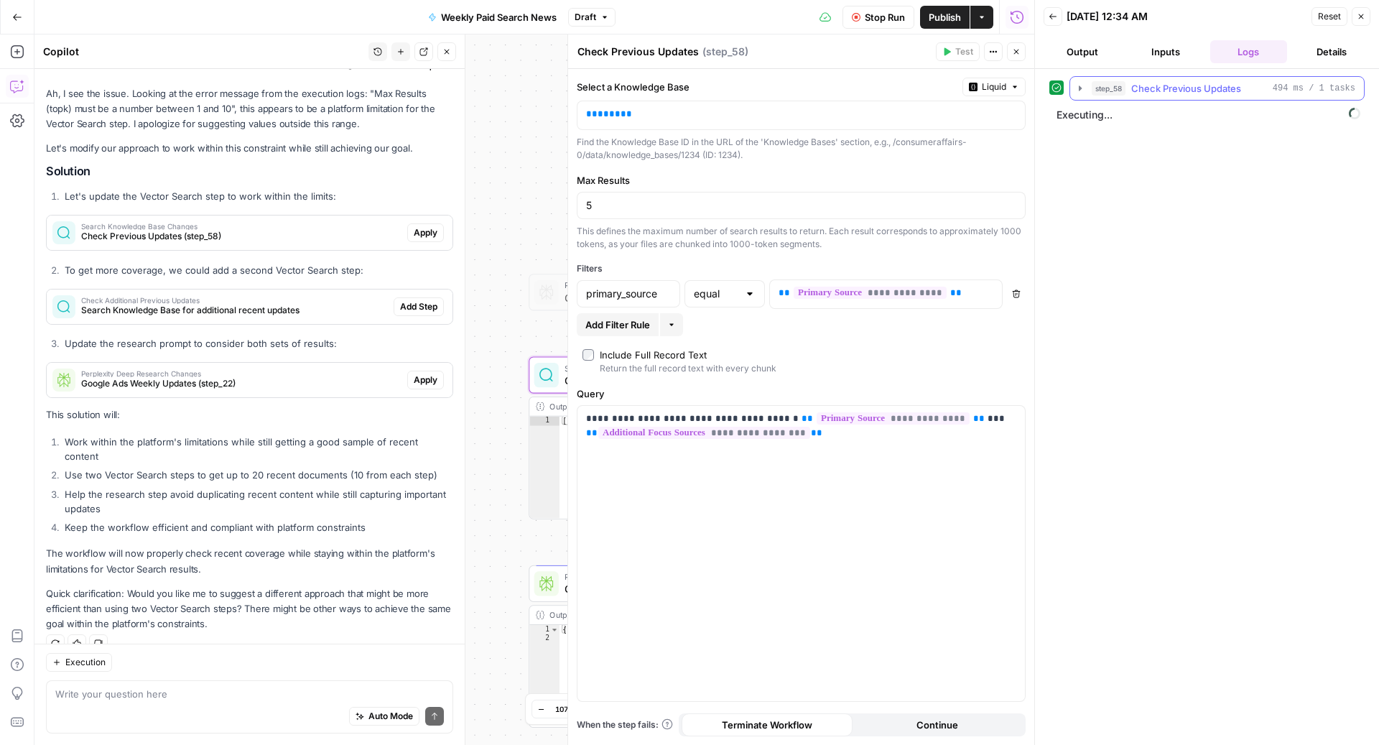
click at [1129, 88] on div "step_58 Check Previous Updates 494 ms / 1 tasks" at bounding box center [1222, 88] width 263 height 14
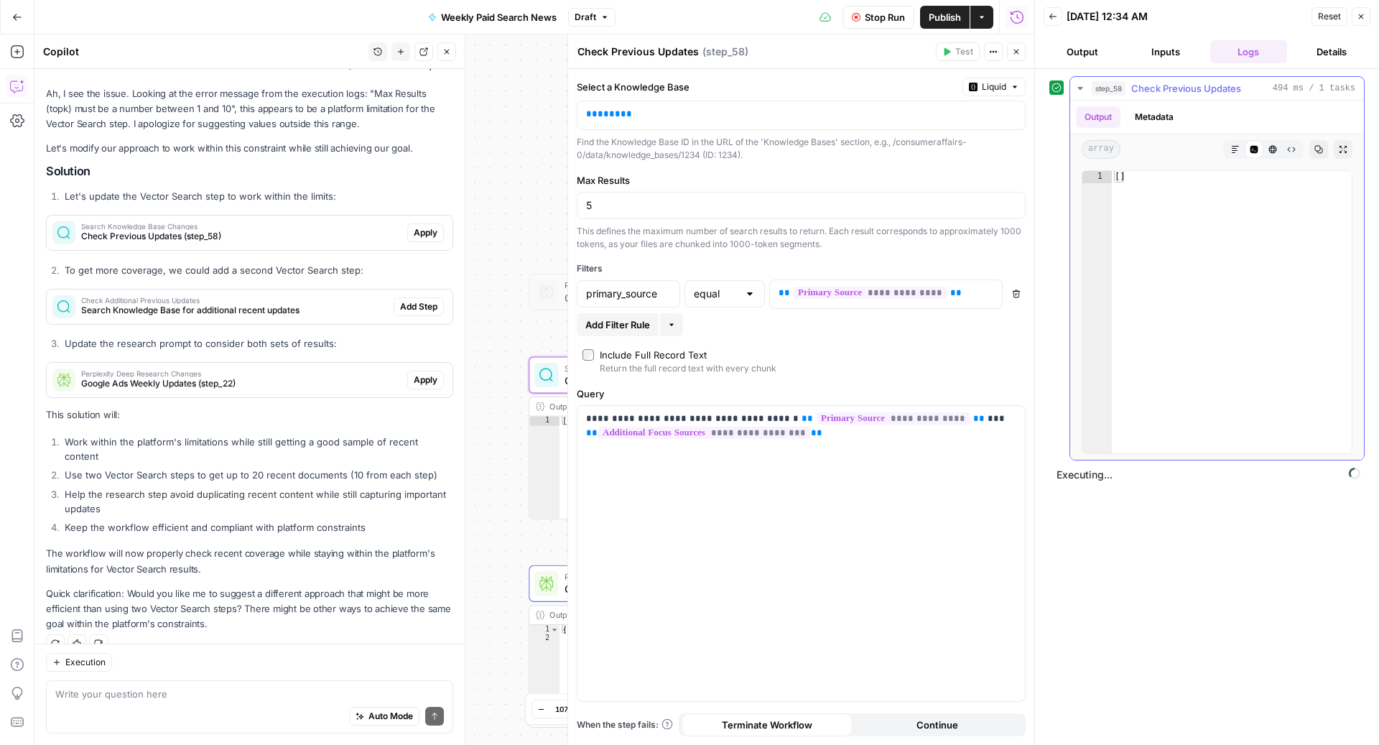
click at [1138, 84] on span "Check Previous Updates" at bounding box center [1186, 88] width 110 height 14
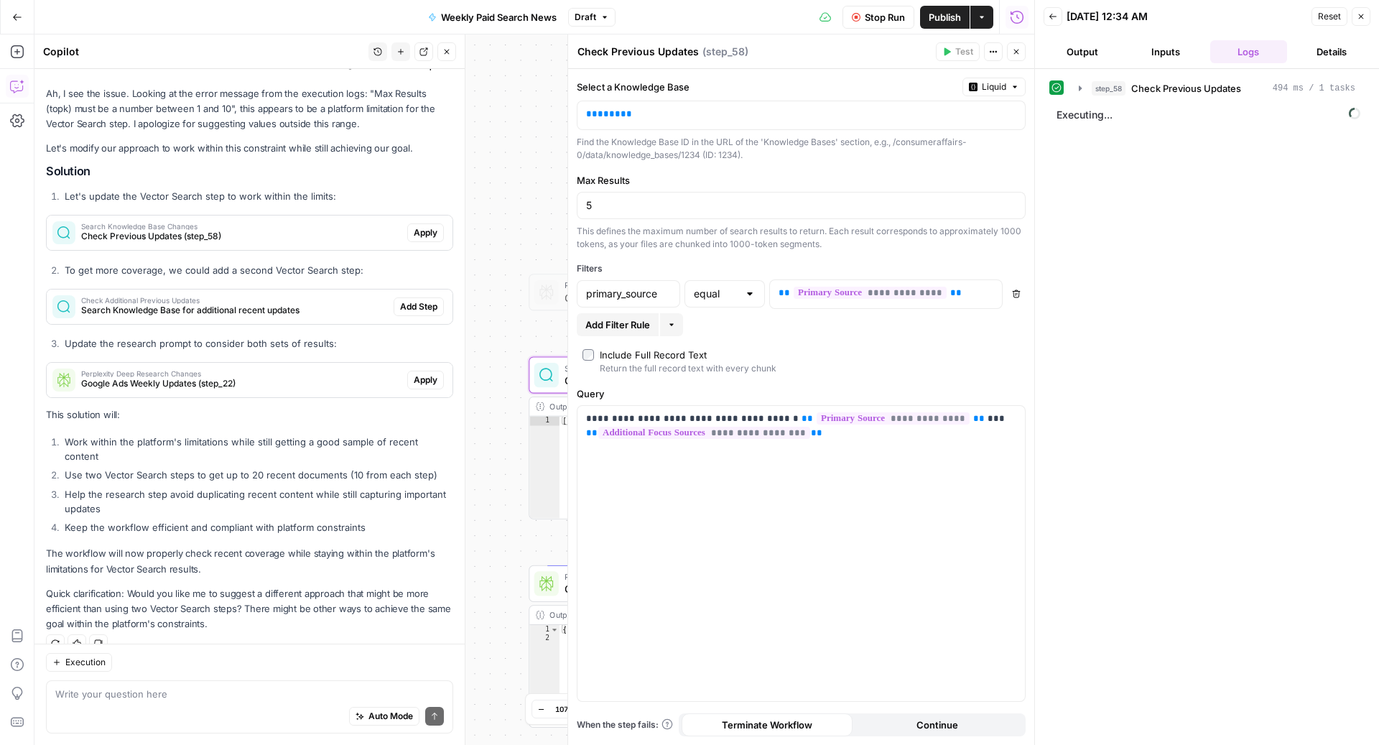
click at [1170, 112] on span "Executing..." at bounding box center [1208, 114] width 312 height 23
click at [1167, 85] on span "Check Previous Updates" at bounding box center [1186, 88] width 110 height 14
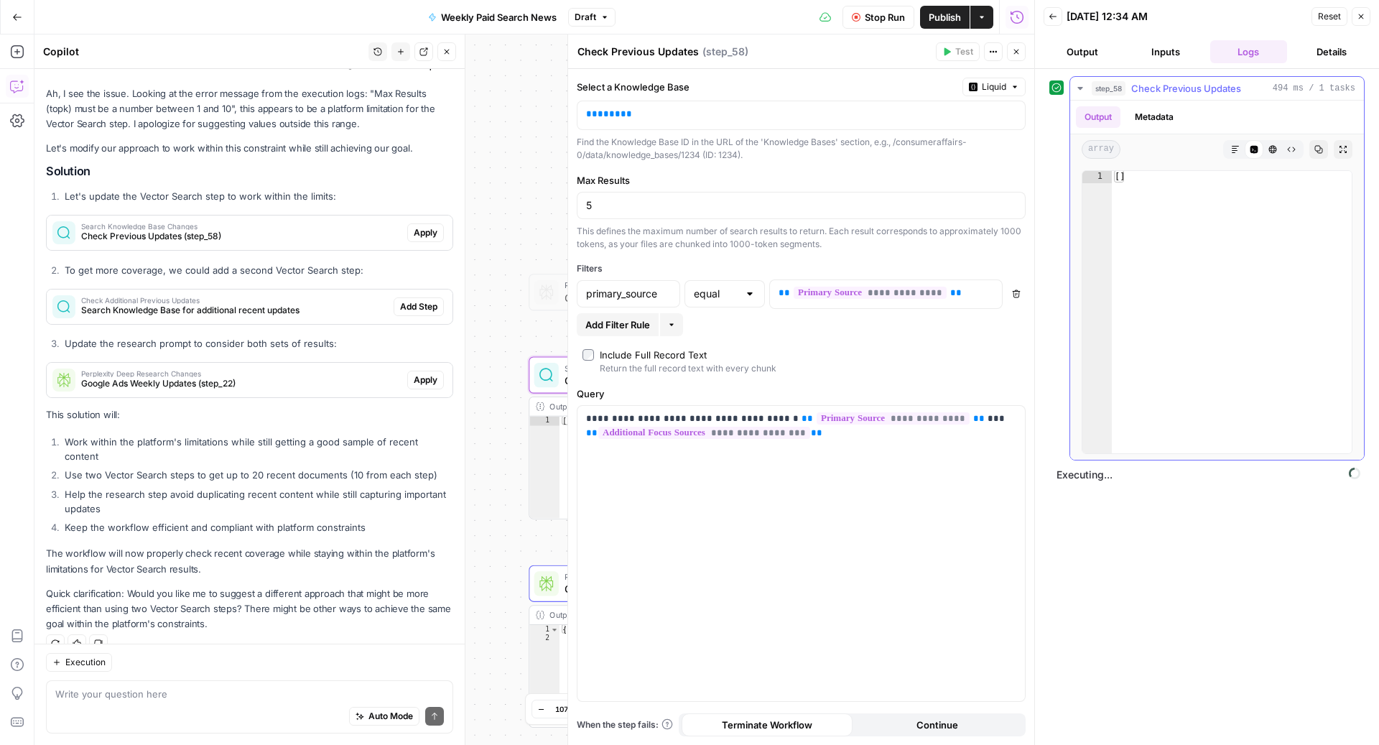
click at [1167, 85] on span "Check Previous Updates" at bounding box center [1186, 88] width 110 height 14
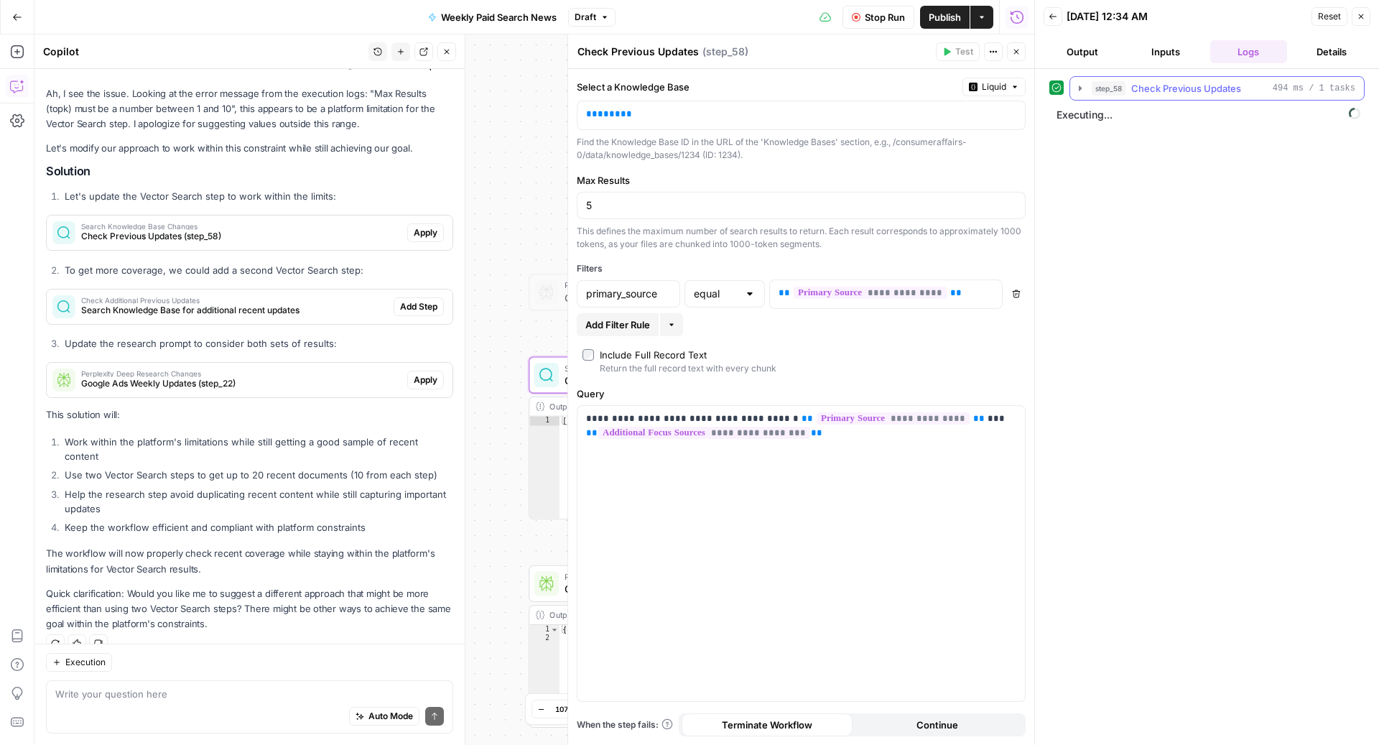
click at [1167, 85] on span "Check Previous Updates" at bounding box center [1186, 88] width 110 height 14
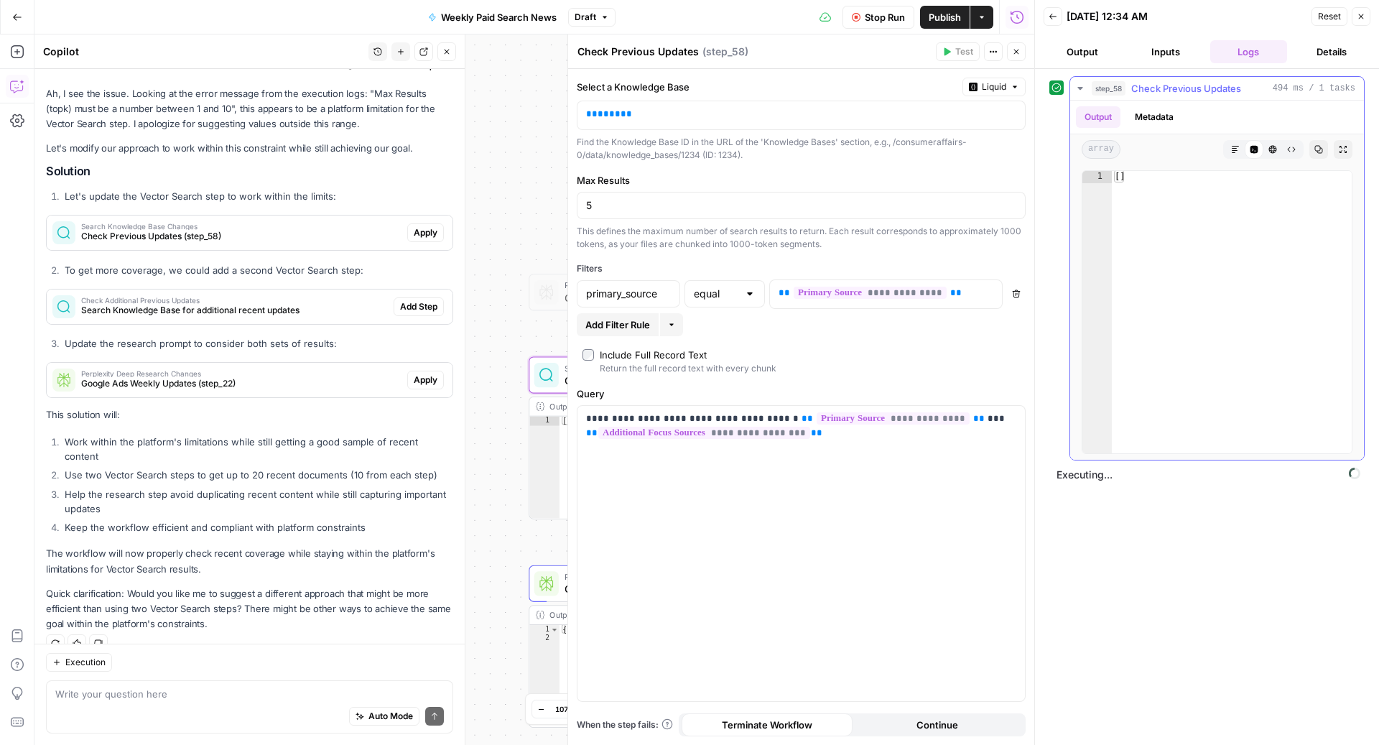
click at [1150, 115] on button "Metadata" at bounding box center [1154, 117] width 56 height 22
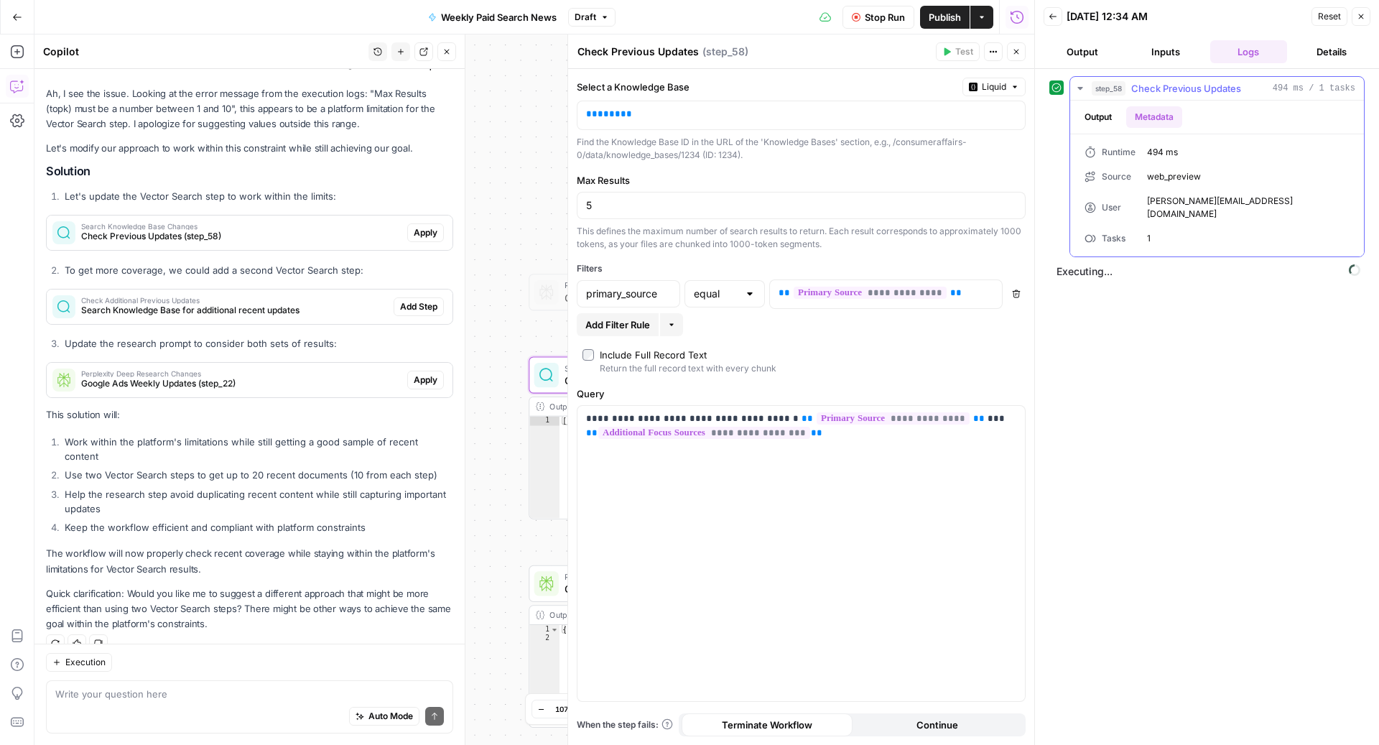
click at [1092, 108] on button "Output" at bounding box center [1098, 117] width 45 height 22
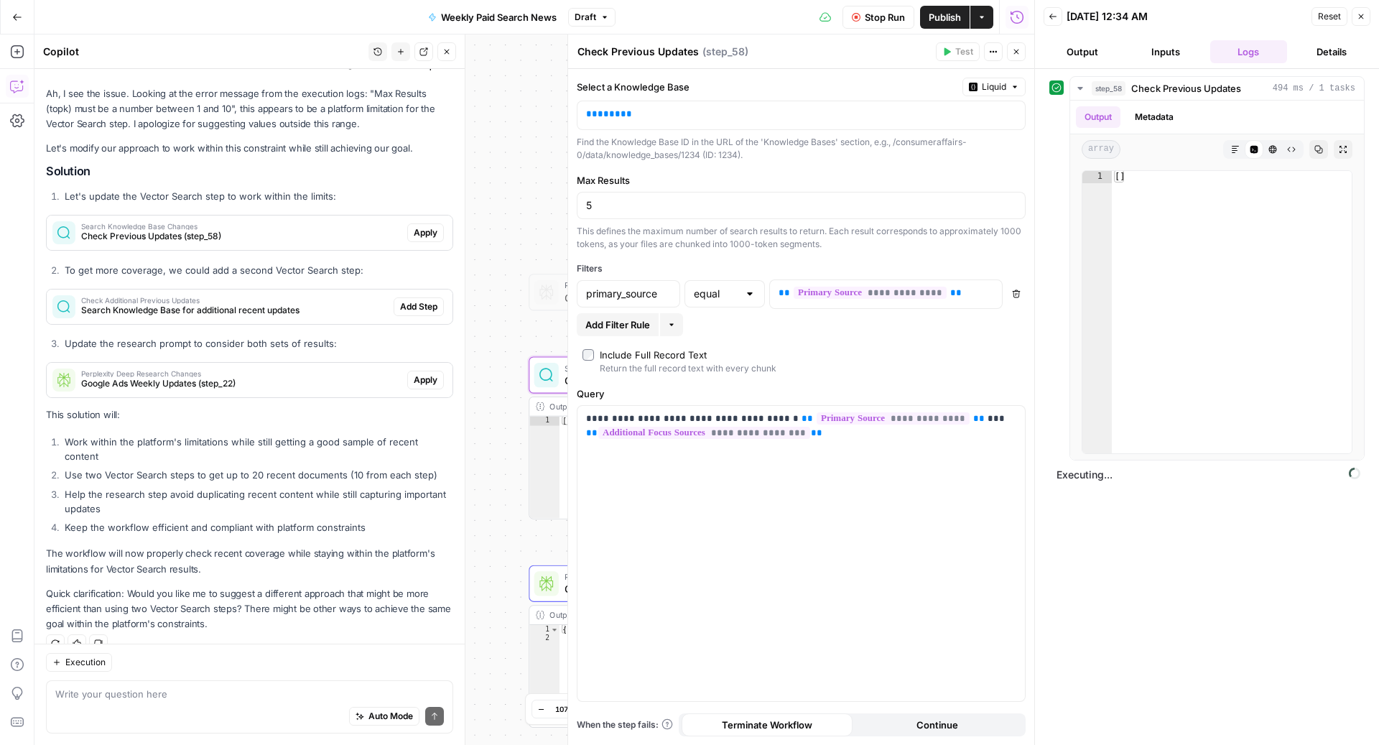
click at [1325, 47] on button "Details" at bounding box center [1331, 51] width 78 height 23
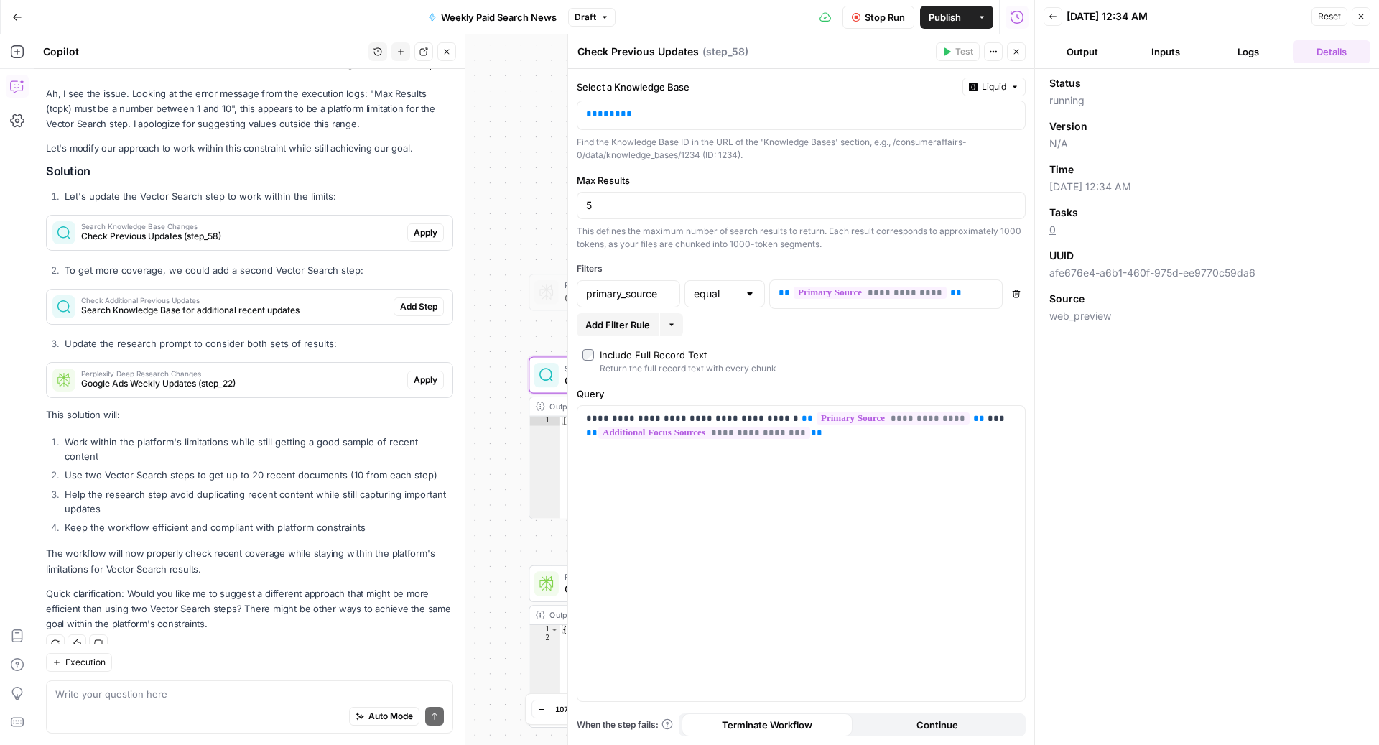
click at [1257, 52] on button "Logs" at bounding box center [1249, 51] width 78 height 23
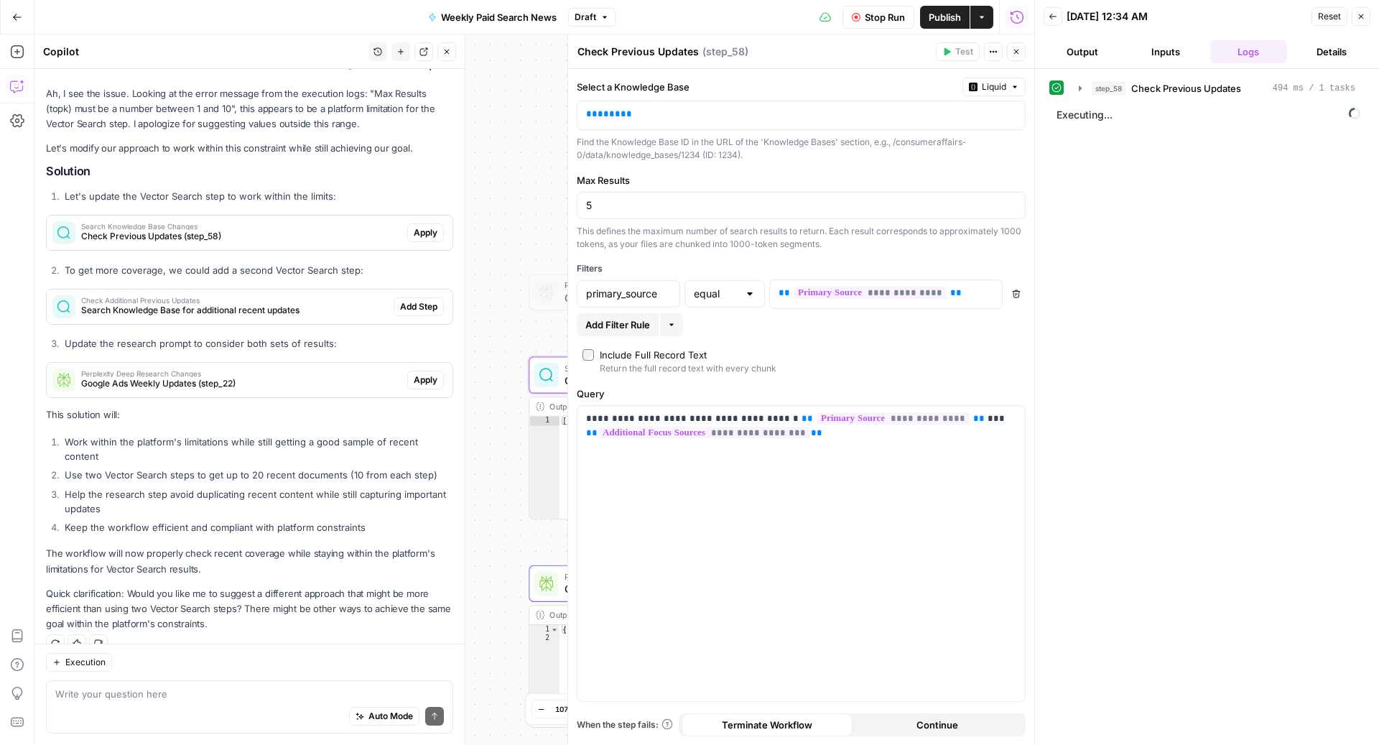
click at [1149, 53] on button "Inputs" at bounding box center [1166, 51] width 78 height 23
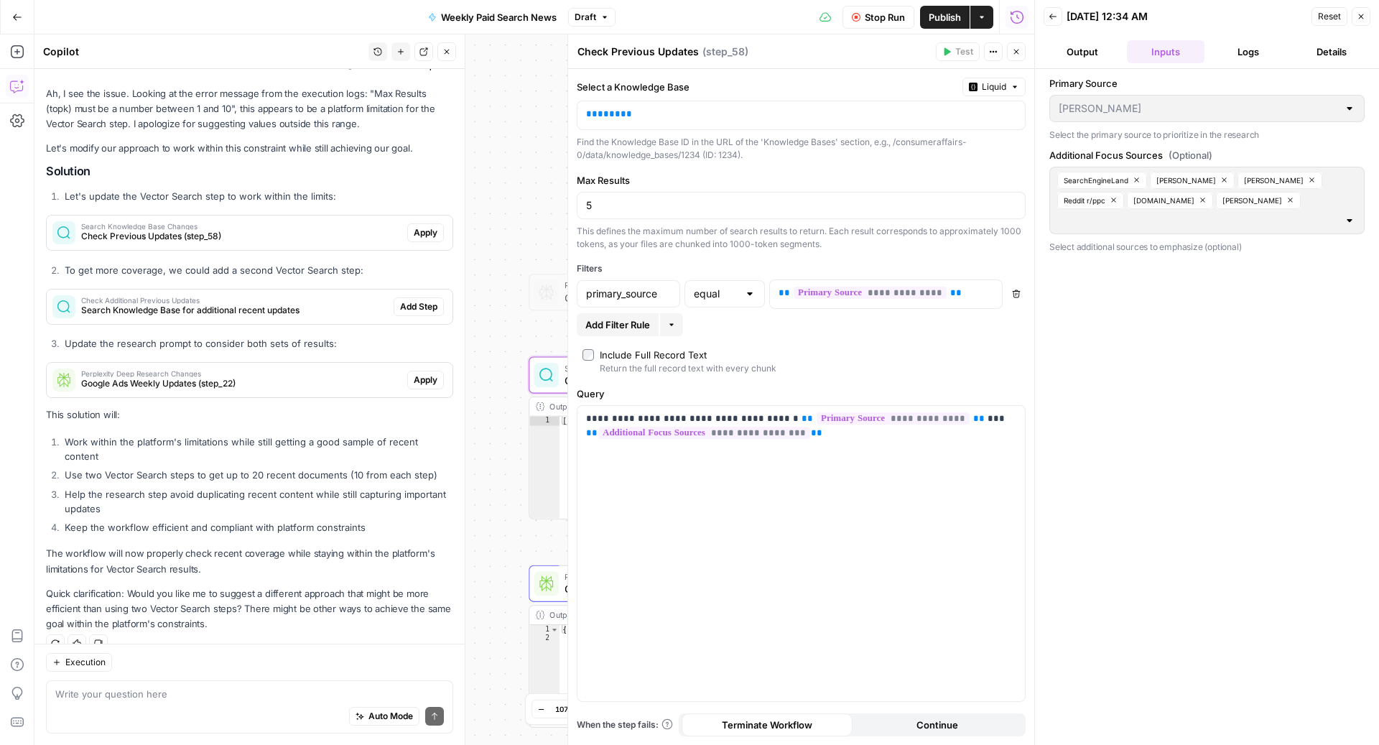
click at [1078, 50] on button "Output" at bounding box center [1082, 51] width 78 height 23
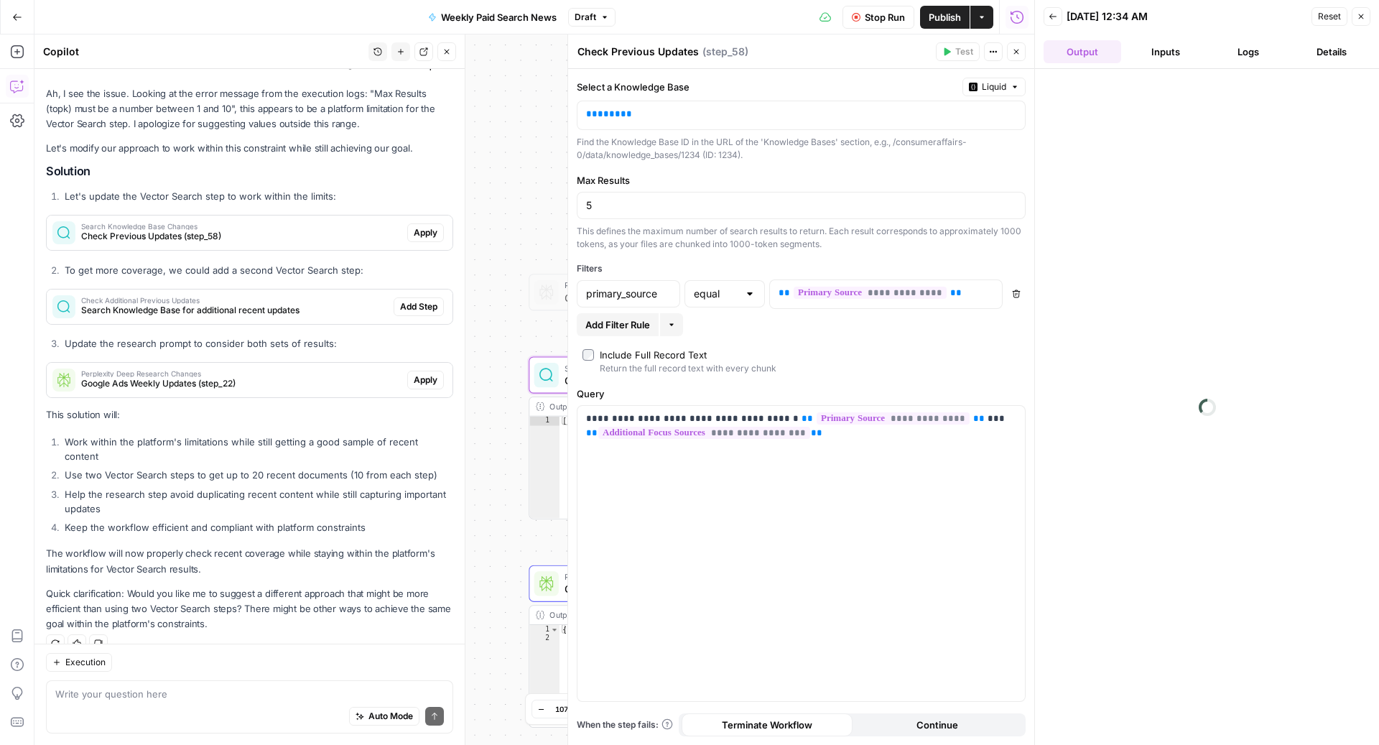
click at [1010, 20] on icon "button" at bounding box center [1016, 17] width 14 height 14
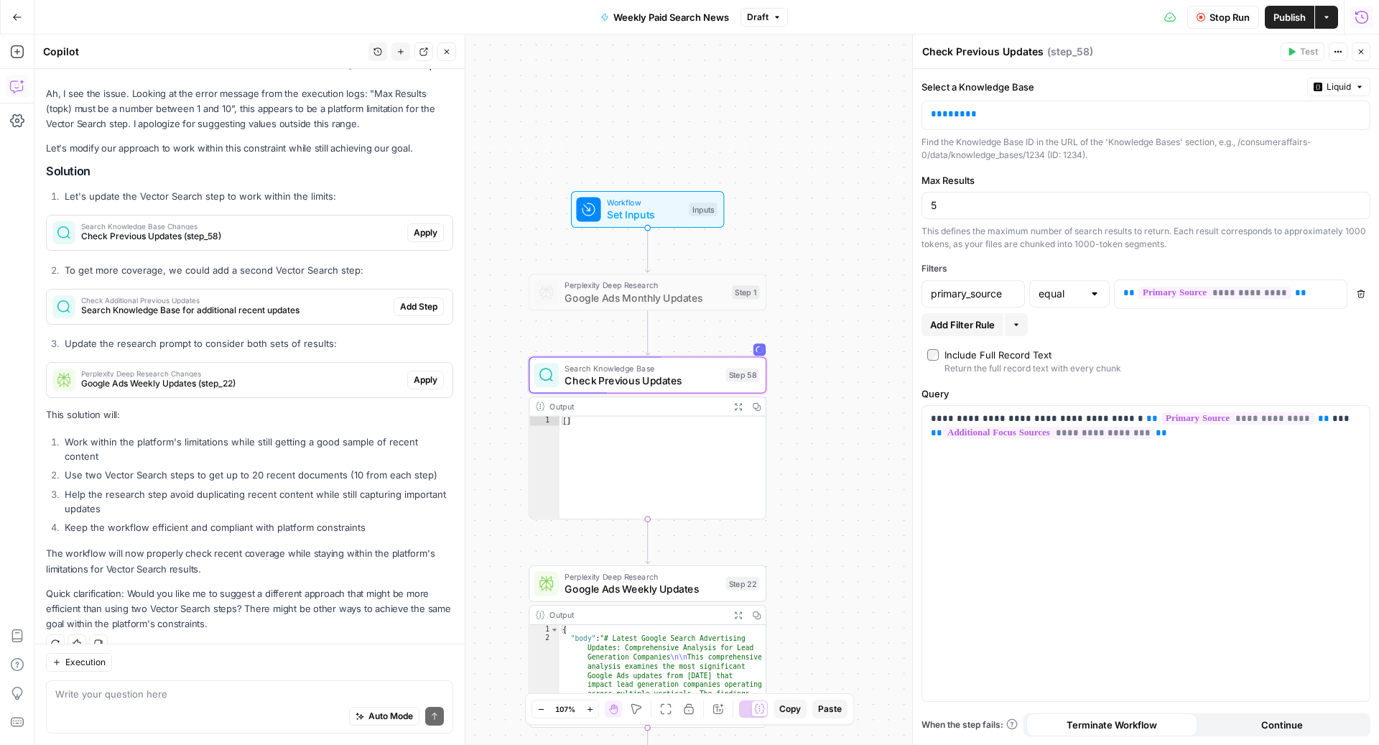
click at [1361, 10] on icon "button" at bounding box center [1361, 17] width 14 height 14
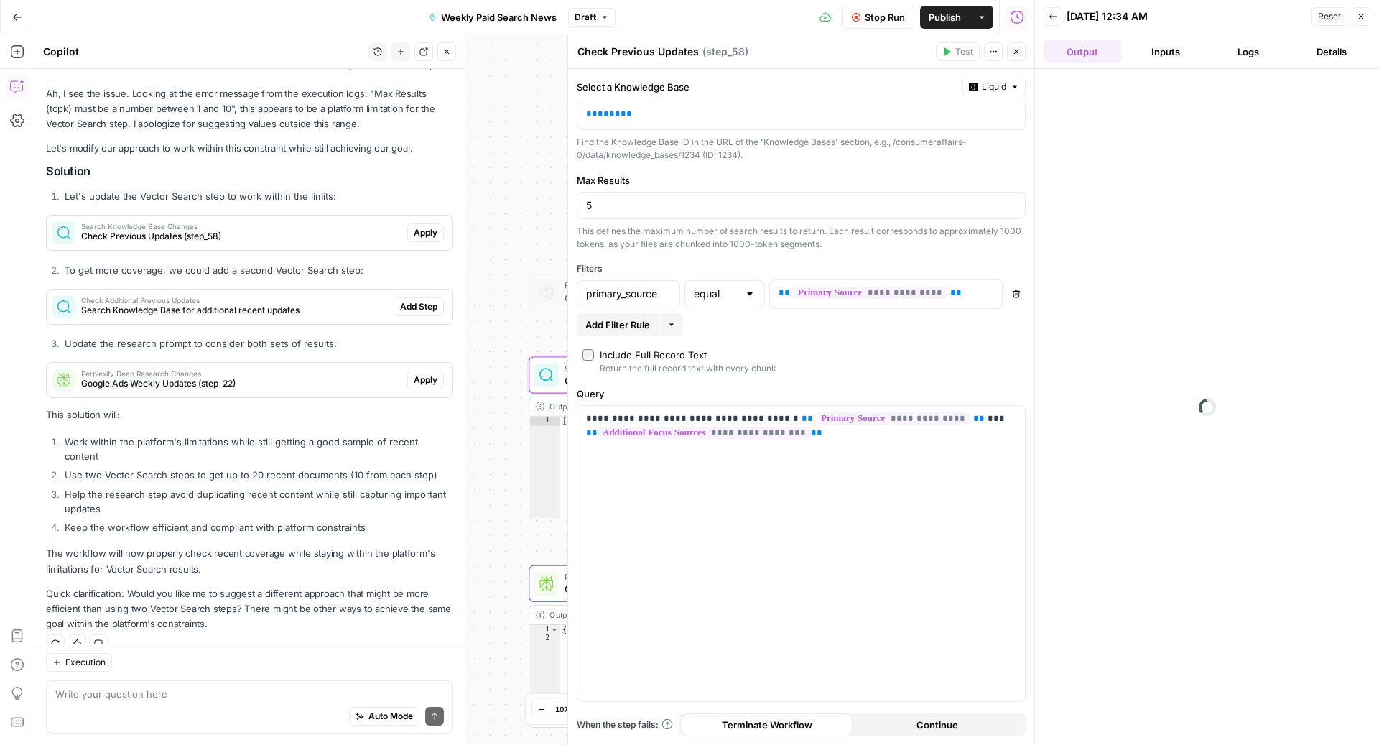
click at [1157, 48] on button "Inputs" at bounding box center [1166, 51] width 78 height 23
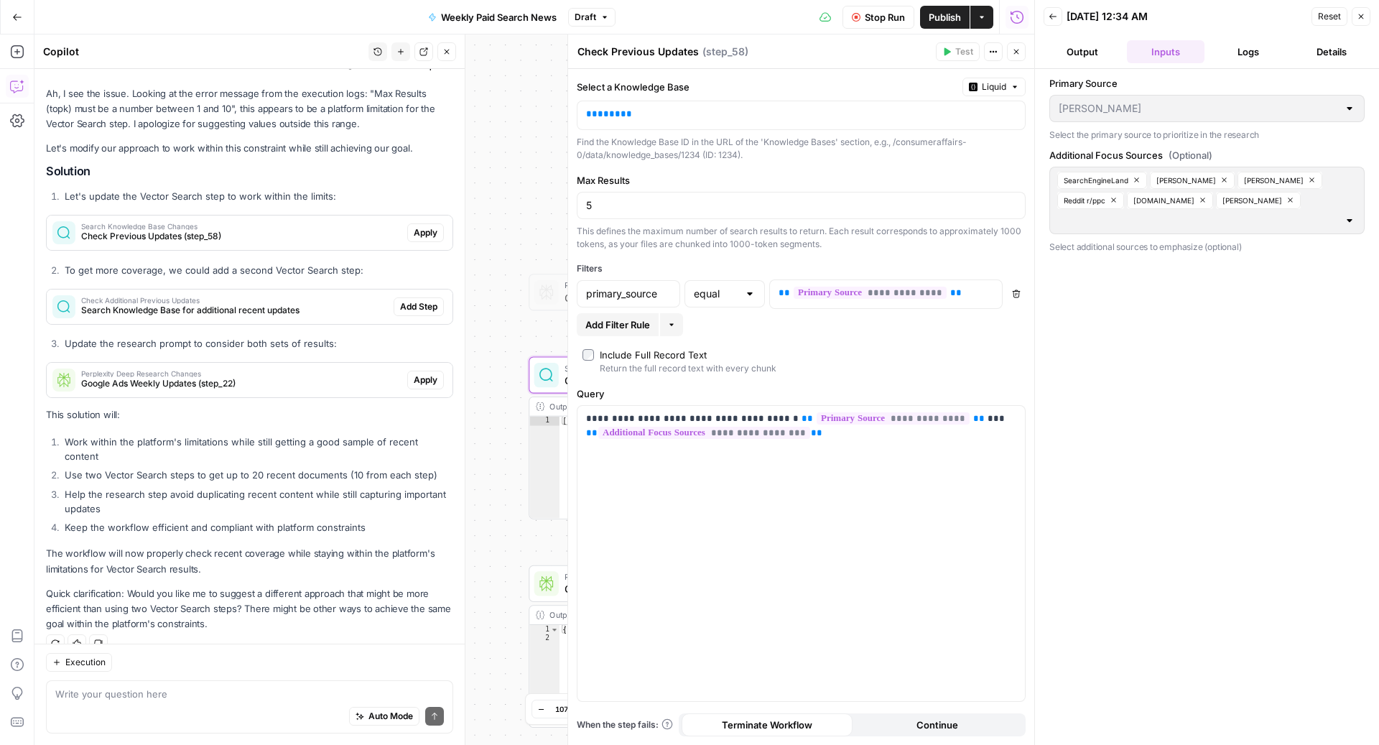
click at [1074, 56] on button "Output" at bounding box center [1082, 51] width 78 height 23
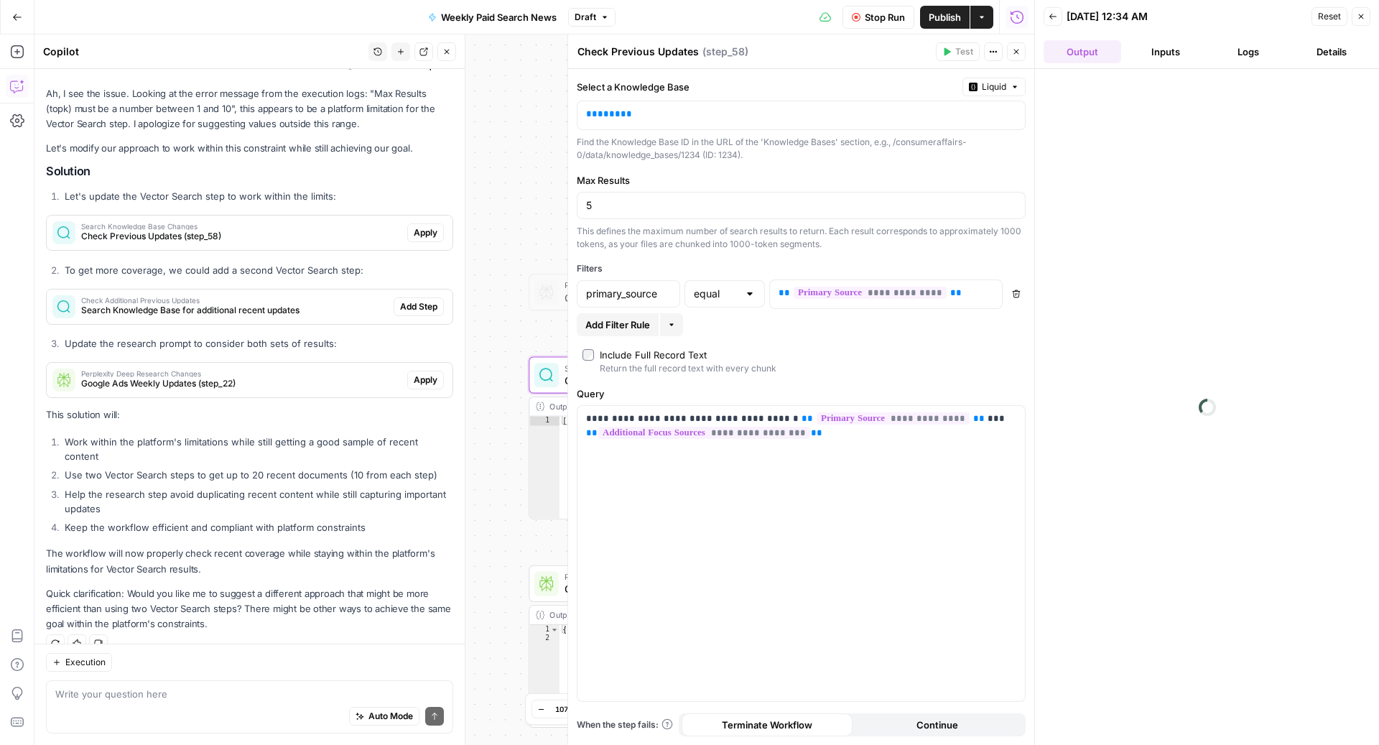
click at [1243, 58] on button "Logs" at bounding box center [1249, 51] width 78 height 23
click at [1169, 83] on span "Check Previous Updates" at bounding box center [1186, 88] width 110 height 14
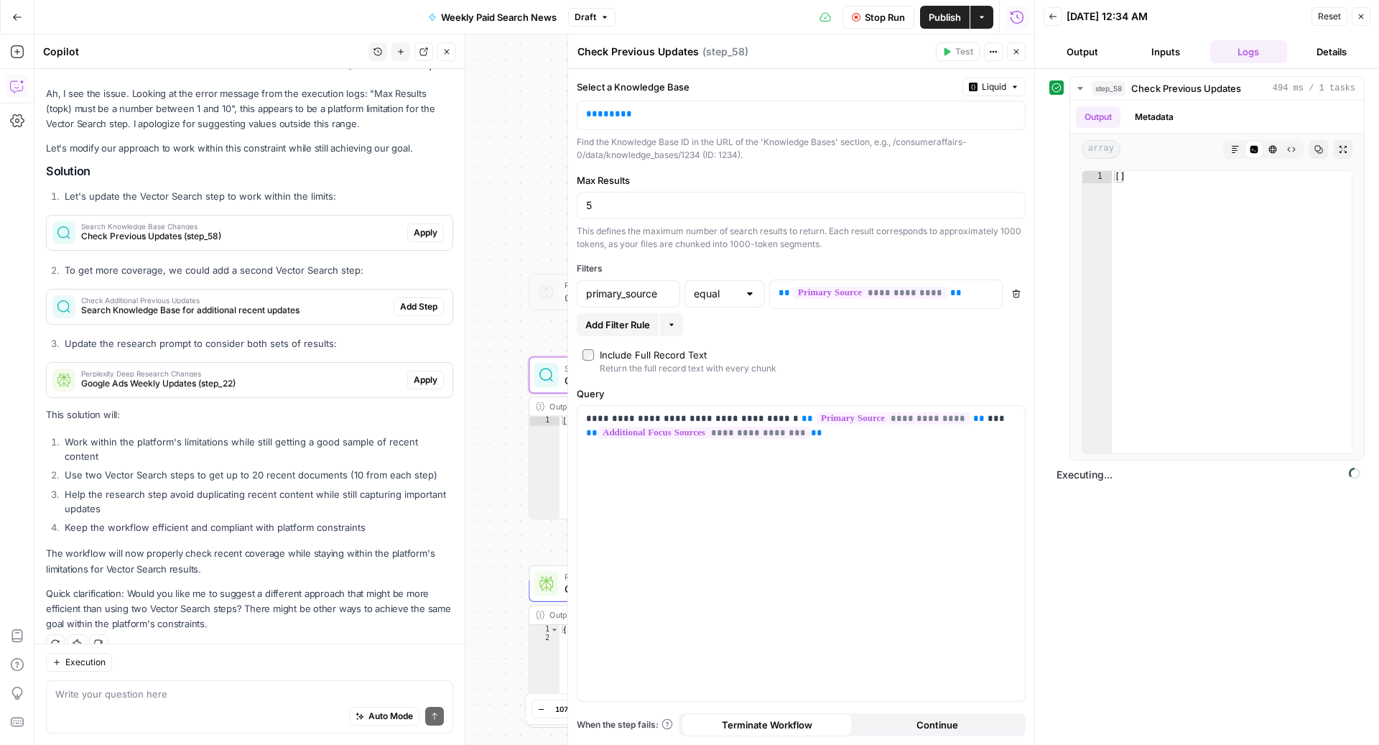
click at [106, 707] on div "Auto Mode Send" at bounding box center [249, 717] width 388 height 32
type textarea "l"
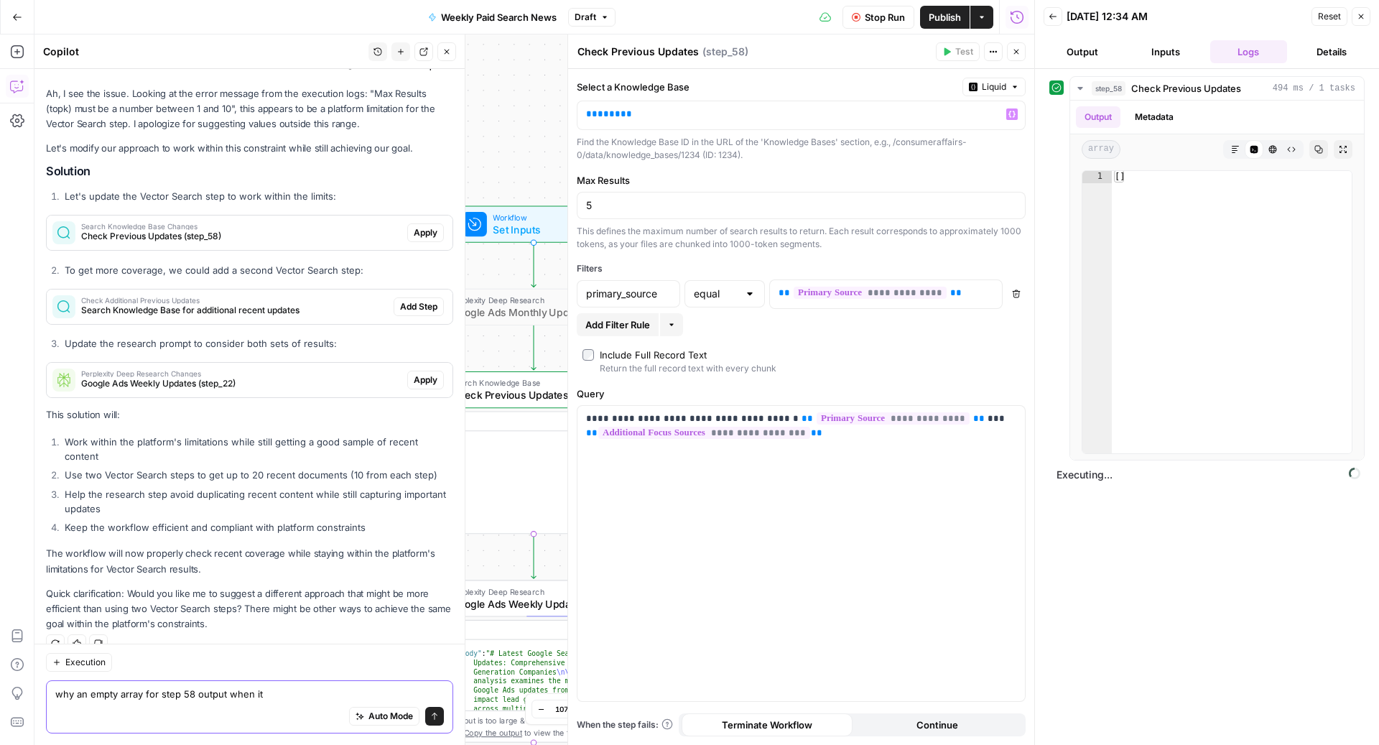
type textarea "why an empty array for step 58 output when it"
click at [610, 111] on span "****" at bounding box center [608, 113] width 23 height 9
click at [1014, 113] on icon "button" at bounding box center [1011, 114] width 7 height 6
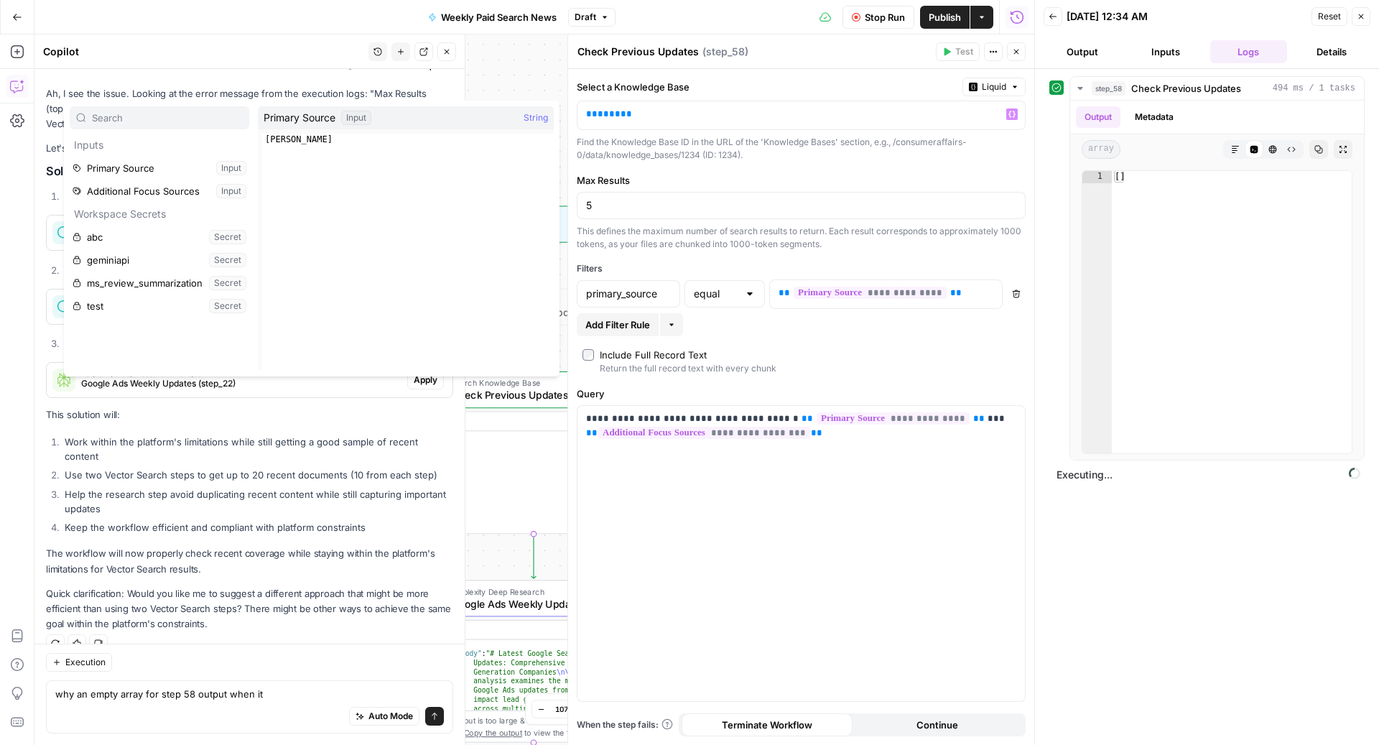
click at [179, 113] on input "text" at bounding box center [167, 118] width 151 height 14
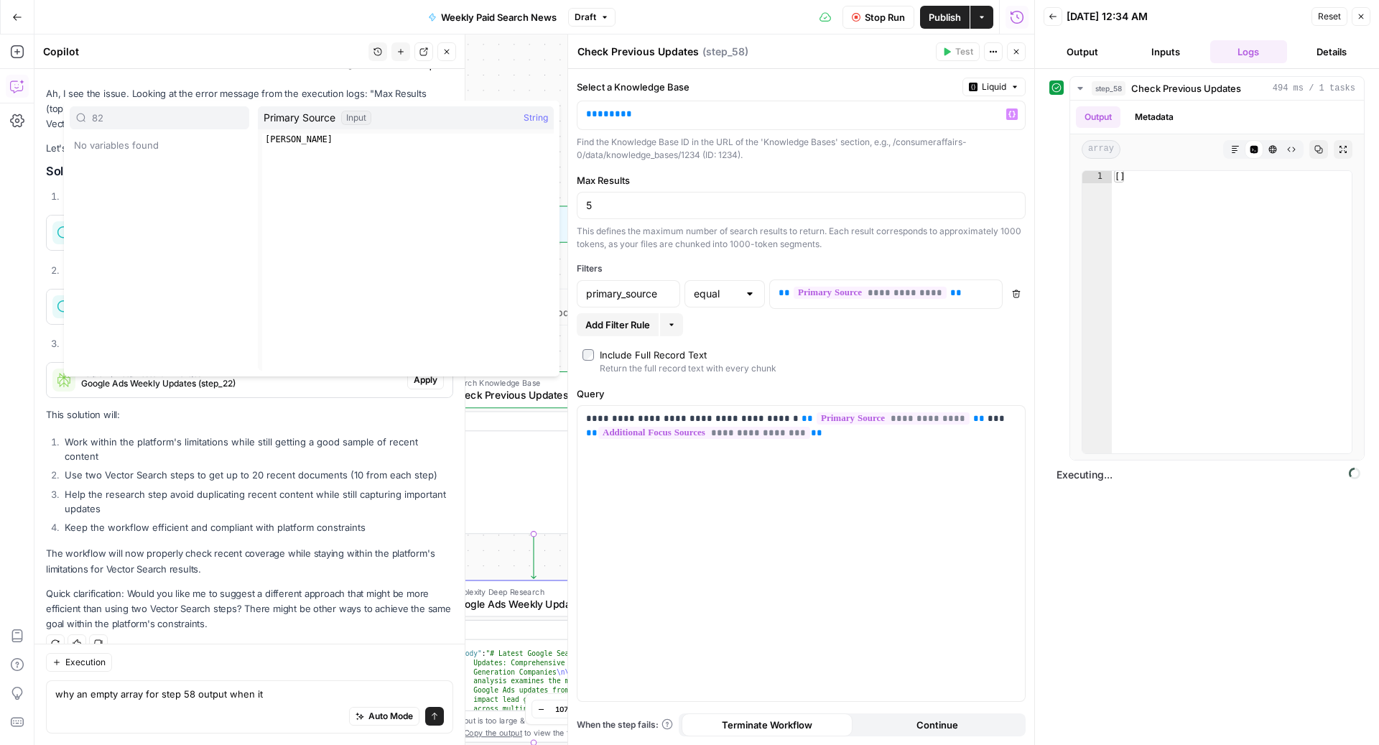
type input "8"
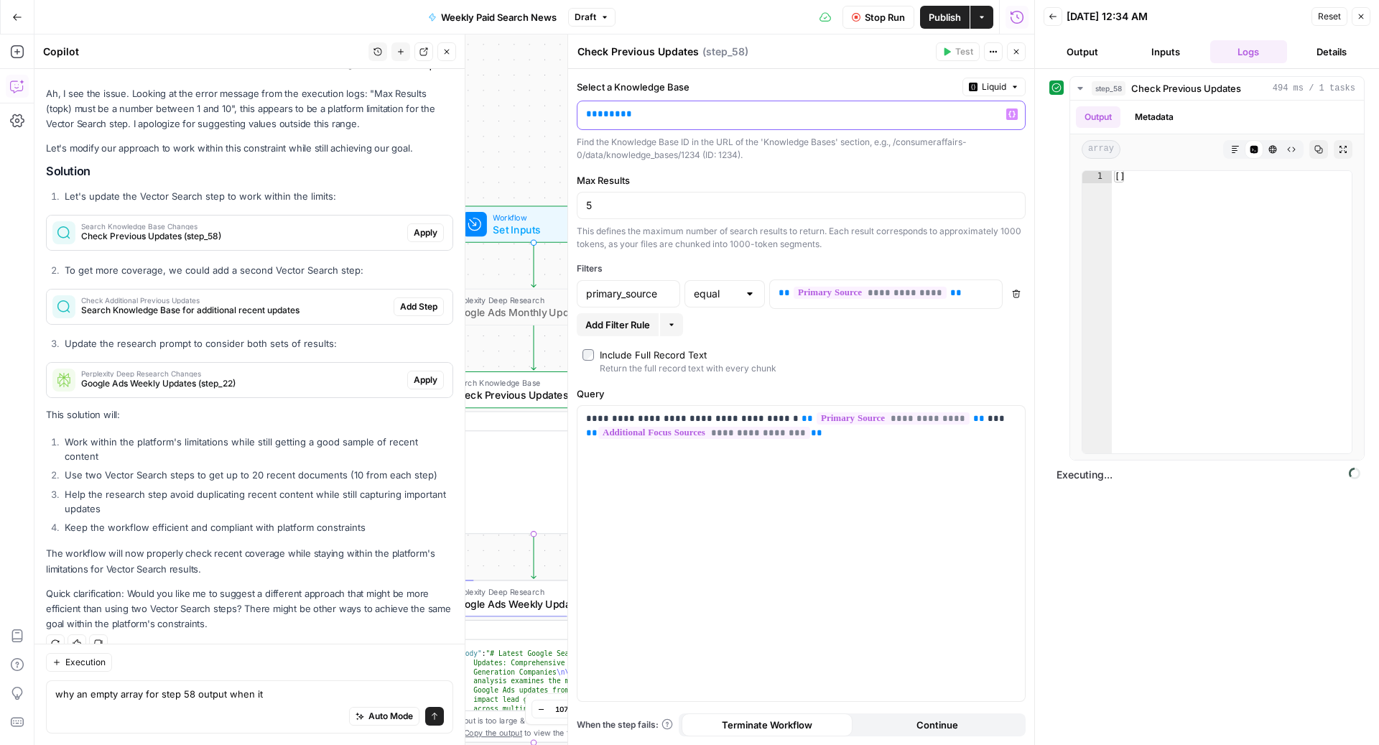
click at [665, 113] on p "** **** **" at bounding box center [789, 114] width 407 height 14
click at [620, 117] on span "**" at bounding box center [625, 113] width 11 height 9
click at [1096, 81] on span "step_58" at bounding box center [1108, 88] width 34 height 14
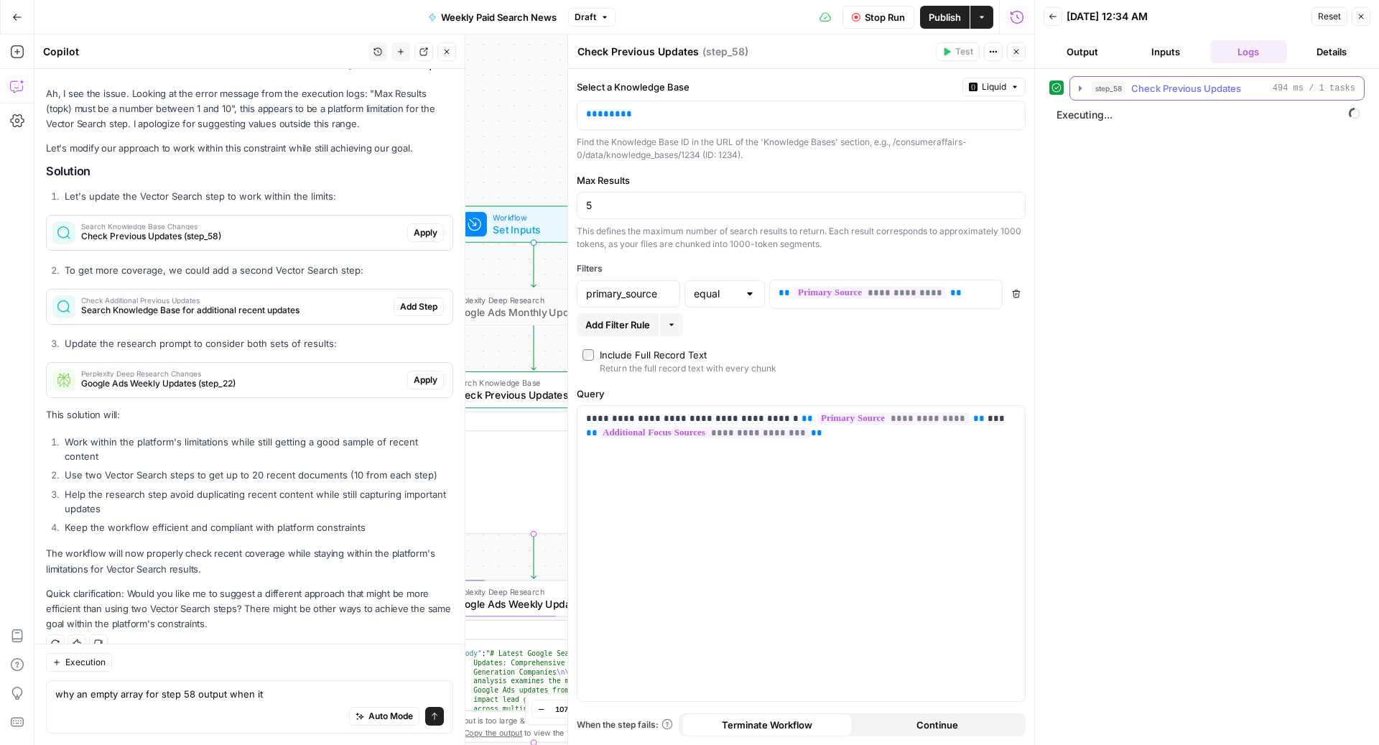
click at [1096, 83] on span "step_58" at bounding box center [1108, 88] width 34 height 14
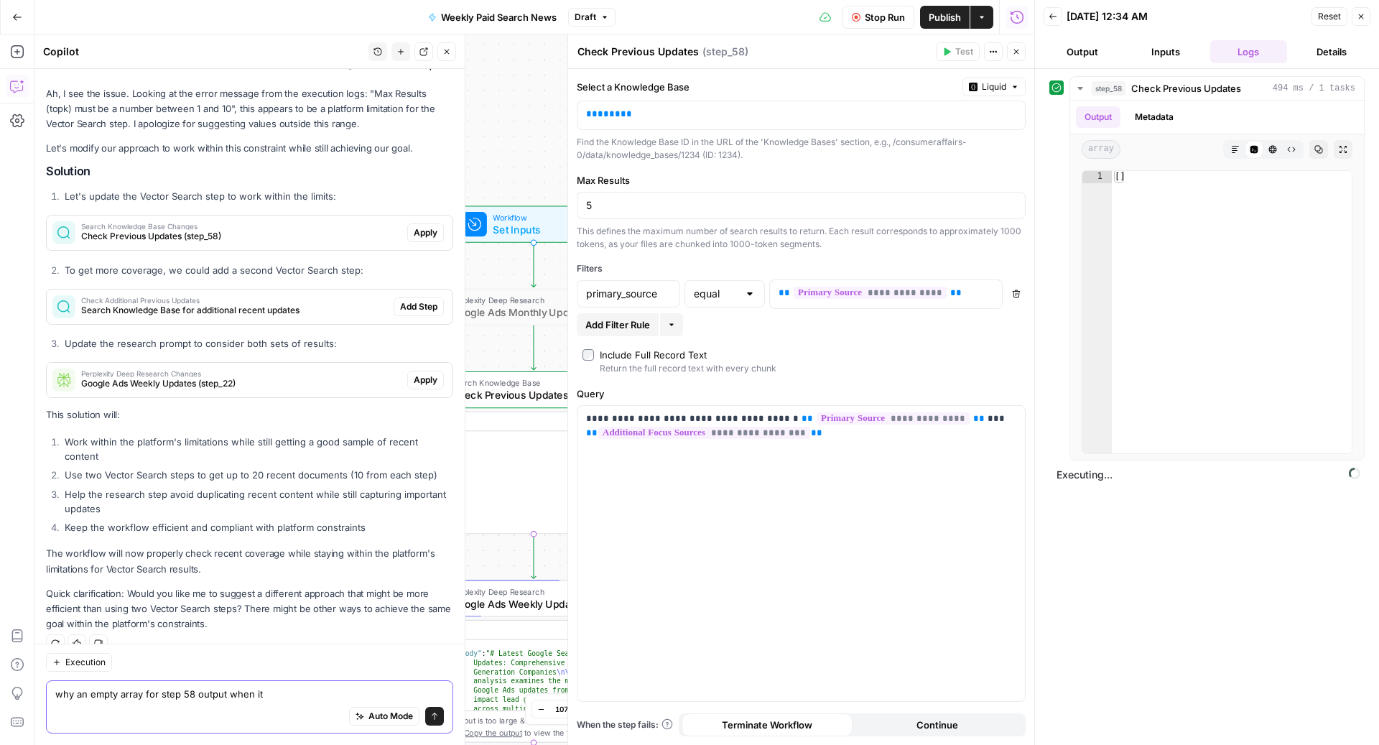
click at [261, 696] on textarea "why an empty array for step 58 output when it" at bounding box center [249, 693] width 388 height 14
drag, startPoint x: 278, startPoint y: 695, endPoint x: 229, endPoint y: 694, distance: 48.8
click at [229, 694] on textarea "why an empty array for step 58 output when it" at bounding box center [249, 693] width 388 height 14
type textarea "why an empty array for step 58 output"
click at [1134, 471] on span "Google Ads Weekly Updates" at bounding box center [1162, 478] width 63 height 14
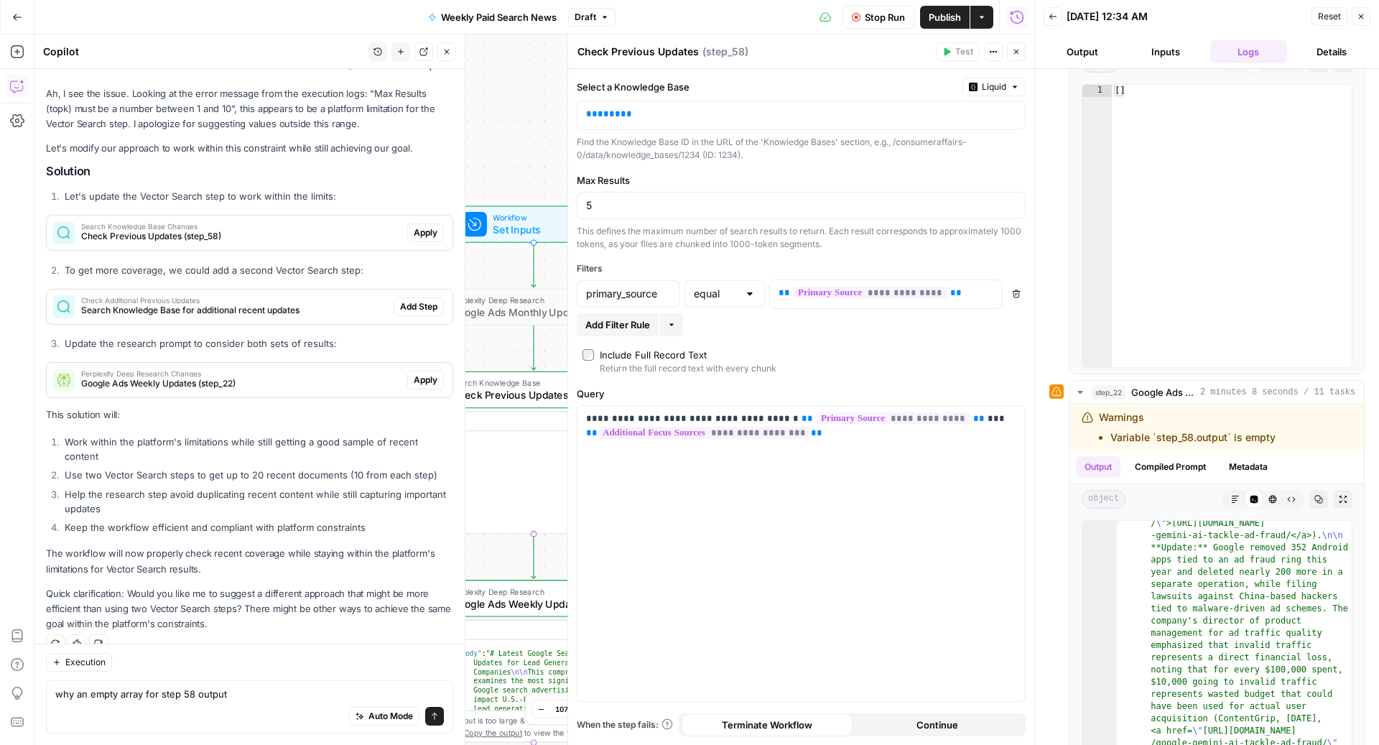
scroll to position [516, 0]
click at [256, 701] on div "Auto Mode Send" at bounding box center [249, 717] width 388 height 32
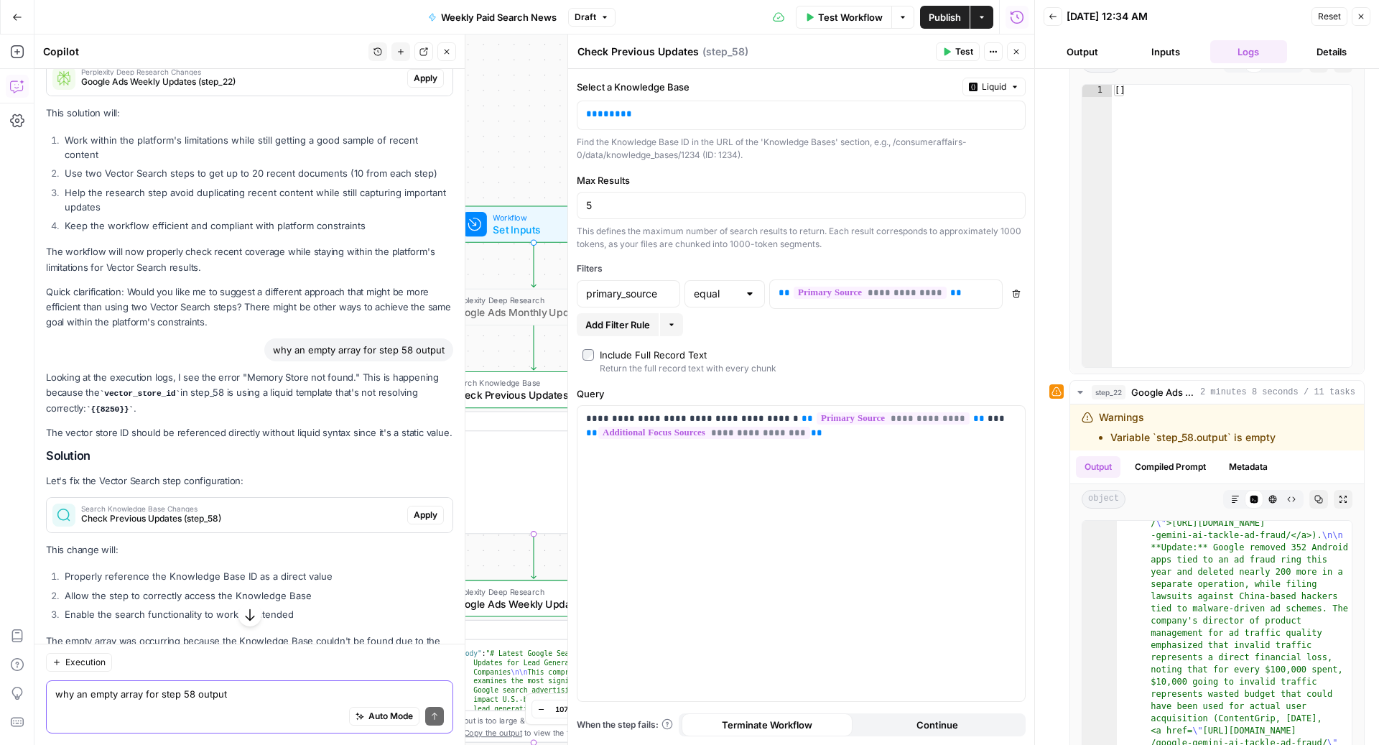
scroll to position [2646, 0]
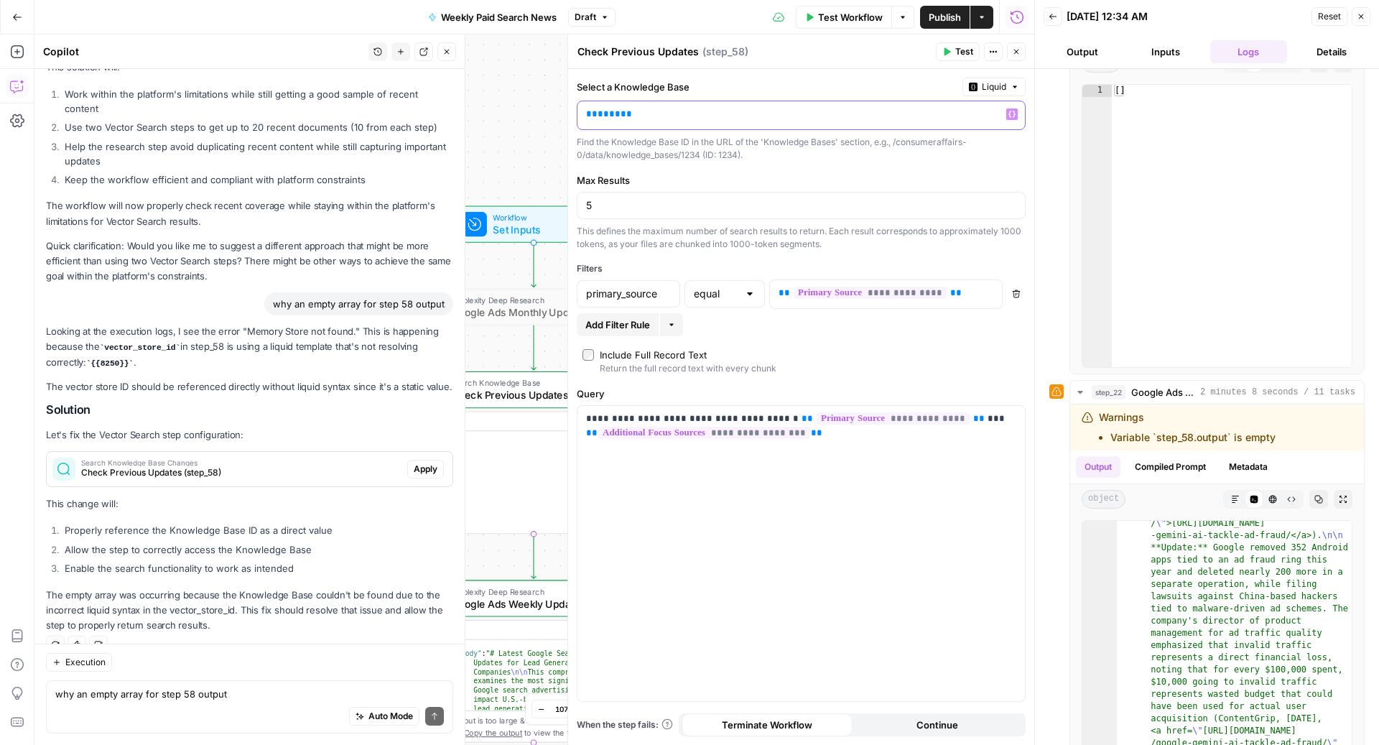
click at [633, 119] on p "** **** **" at bounding box center [789, 114] width 407 height 14
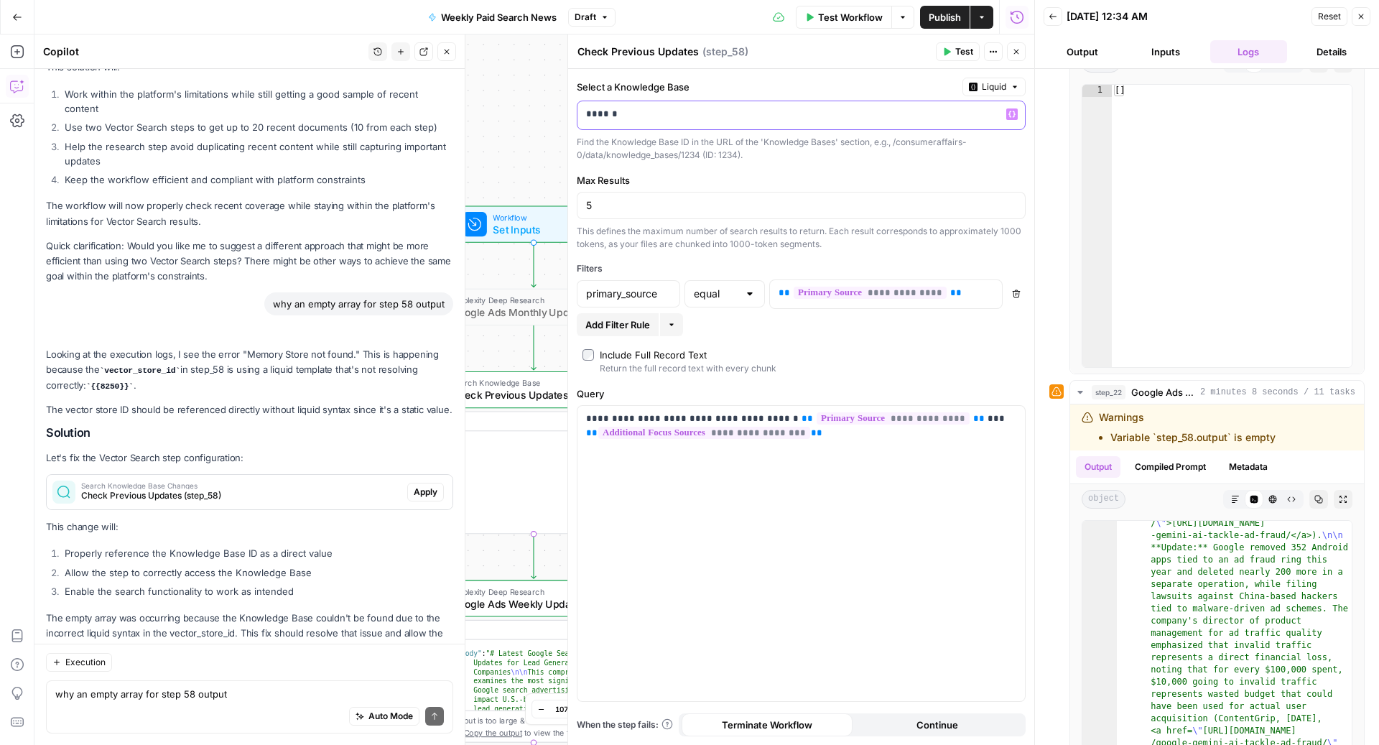
scroll to position [2669, 0]
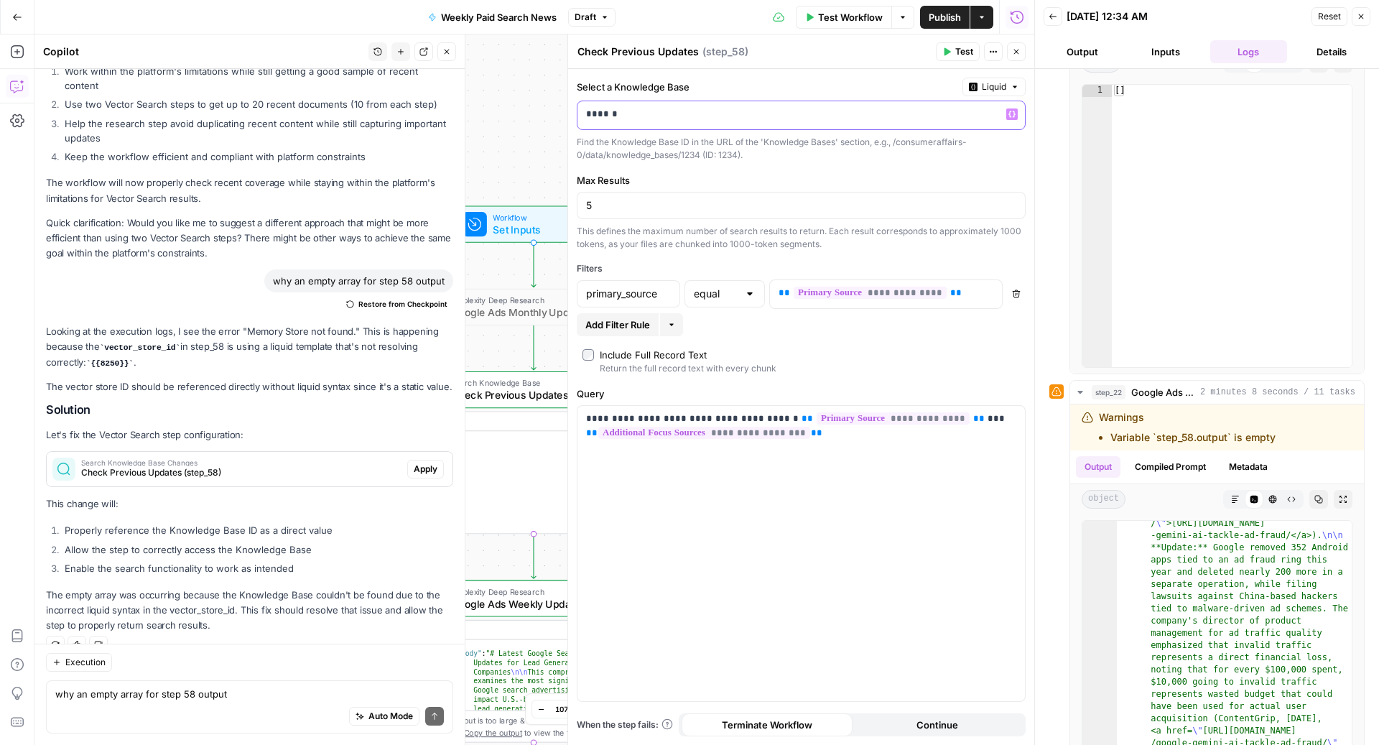
click at [594, 113] on p "******" at bounding box center [790, 114] width 408 height 14
click at [756, 78] on div "Select a Knowledge Base Liquid" at bounding box center [801, 87] width 449 height 19
click at [1007, 80] on button "Liquid" at bounding box center [993, 87] width 63 height 19
click at [950, 123] on div "Choose from a list" at bounding box center [956, 129] width 113 height 13
click at [869, 85] on label "Select a Knowledge Base" at bounding box center [767, 87] width 381 height 14
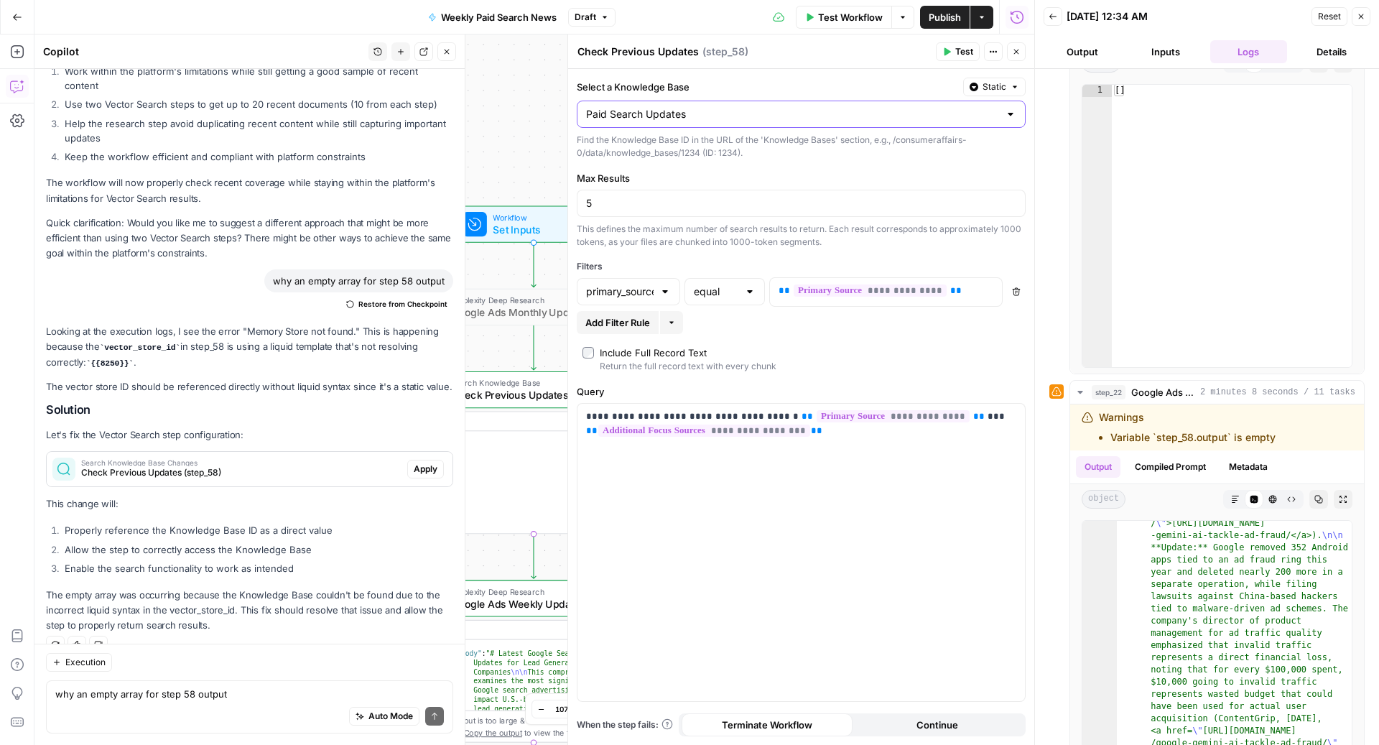
click at [869, 107] on input "Paid Search Updates" at bounding box center [792, 114] width 413 height 14
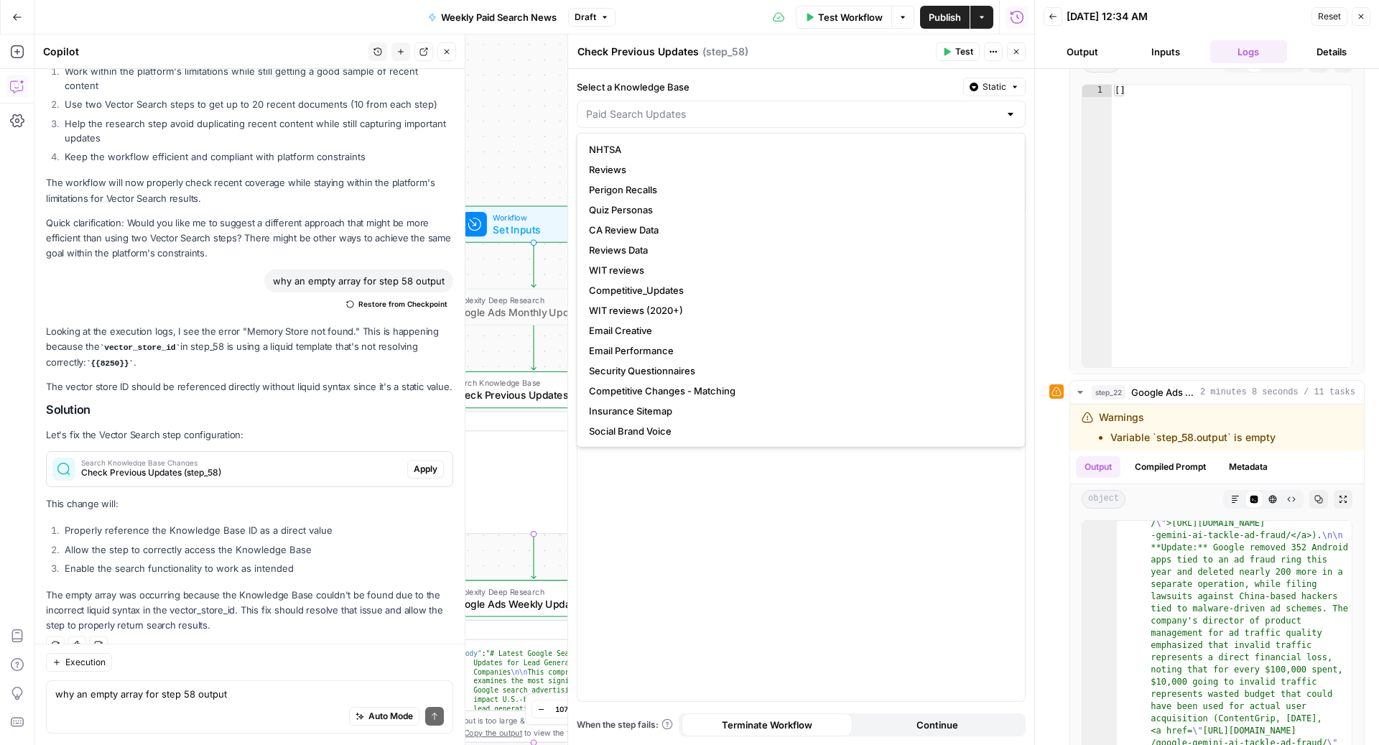
type input "Paid Search Updates"
click at [857, 82] on label "Select a Knowledge Base" at bounding box center [767, 87] width 381 height 14
click at [857, 107] on input "Paid Search Updates" at bounding box center [792, 114] width 413 height 14
click at [857, 82] on label "Select a Knowledge Base" at bounding box center [767, 87] width 381 height 14
click at [857, 107] on input "Select a Knowledge Base" at bounding box center [792, 114] width 413 height 14
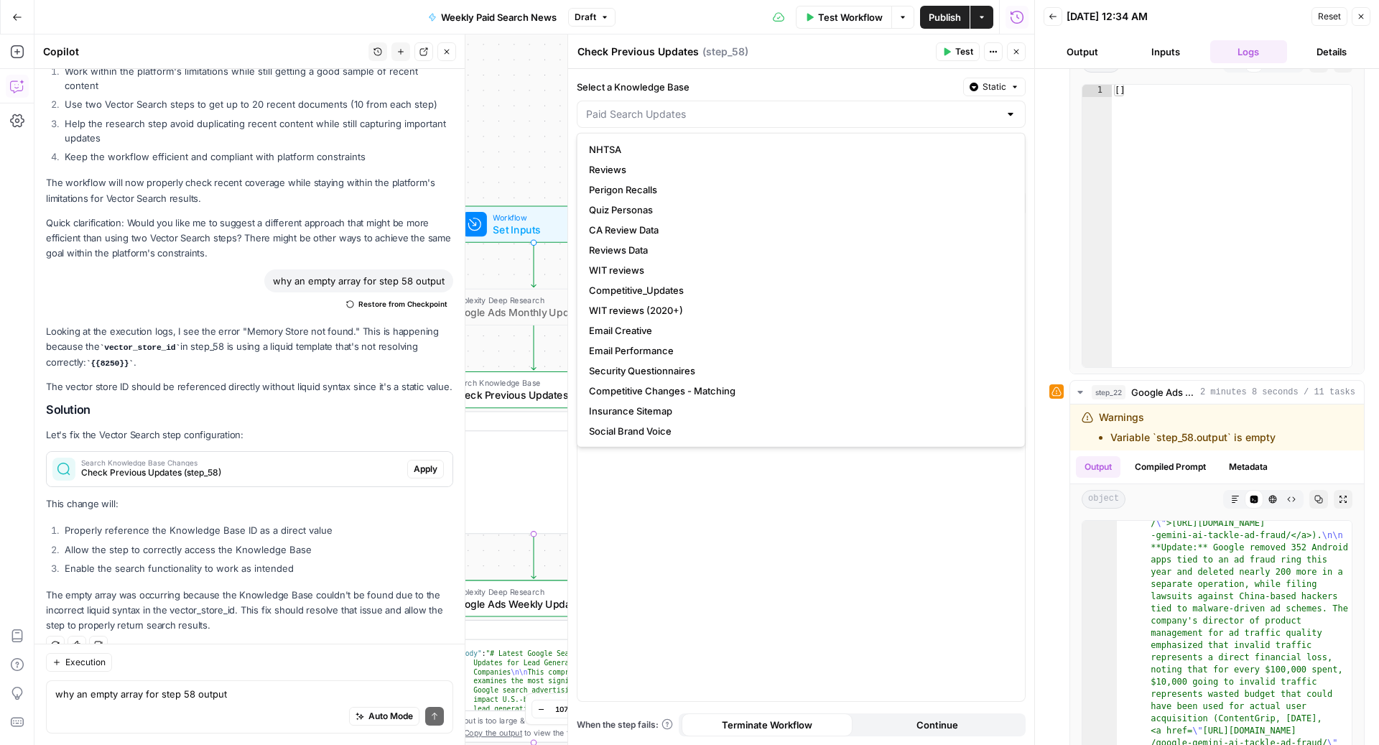
click at [526, 70] on div "Workflow Set Inputs Inputs Perplexity Deep Research Google Ads Monthly Updates …" at bounding box center [533, 389] width 999 height 710
type input "Paid Search Updates"
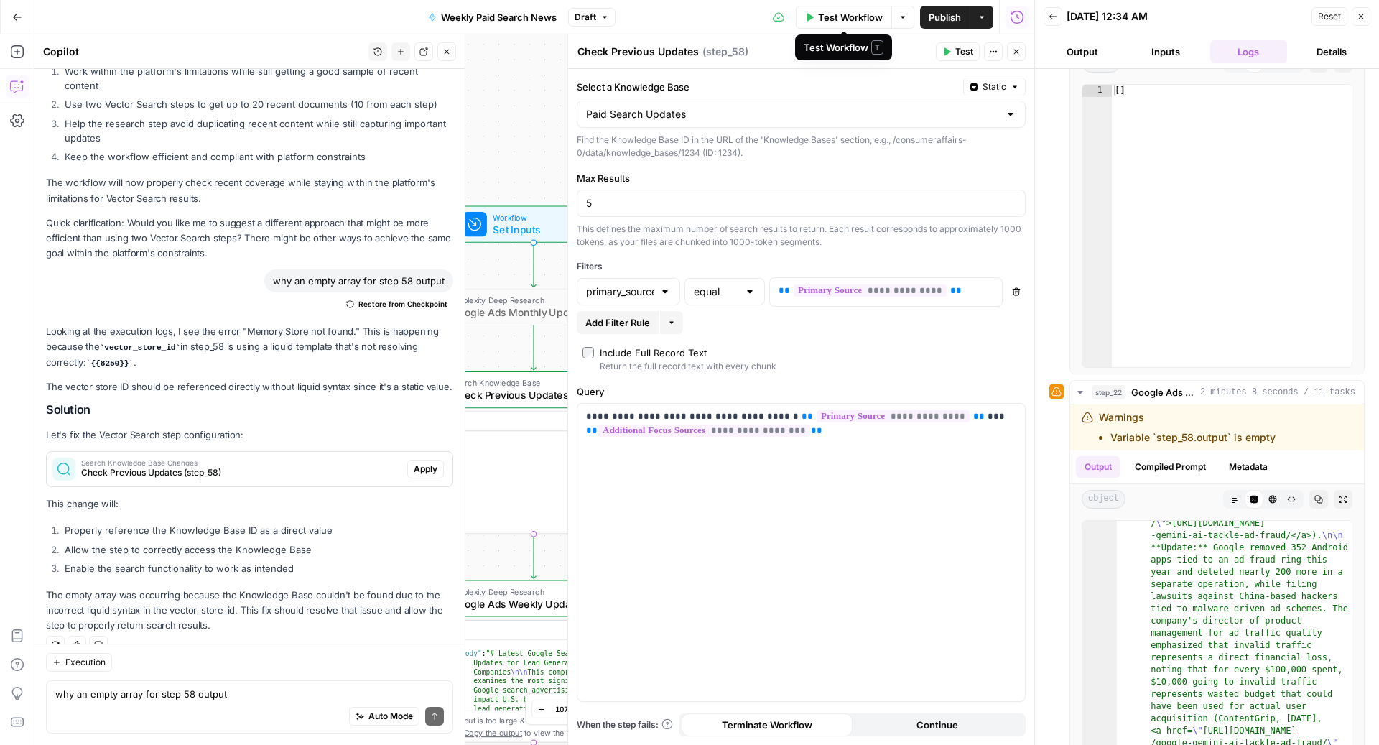
click at [830, 12] on span "Test Workflow" at bounding box center [850, 17] width 65 height 14
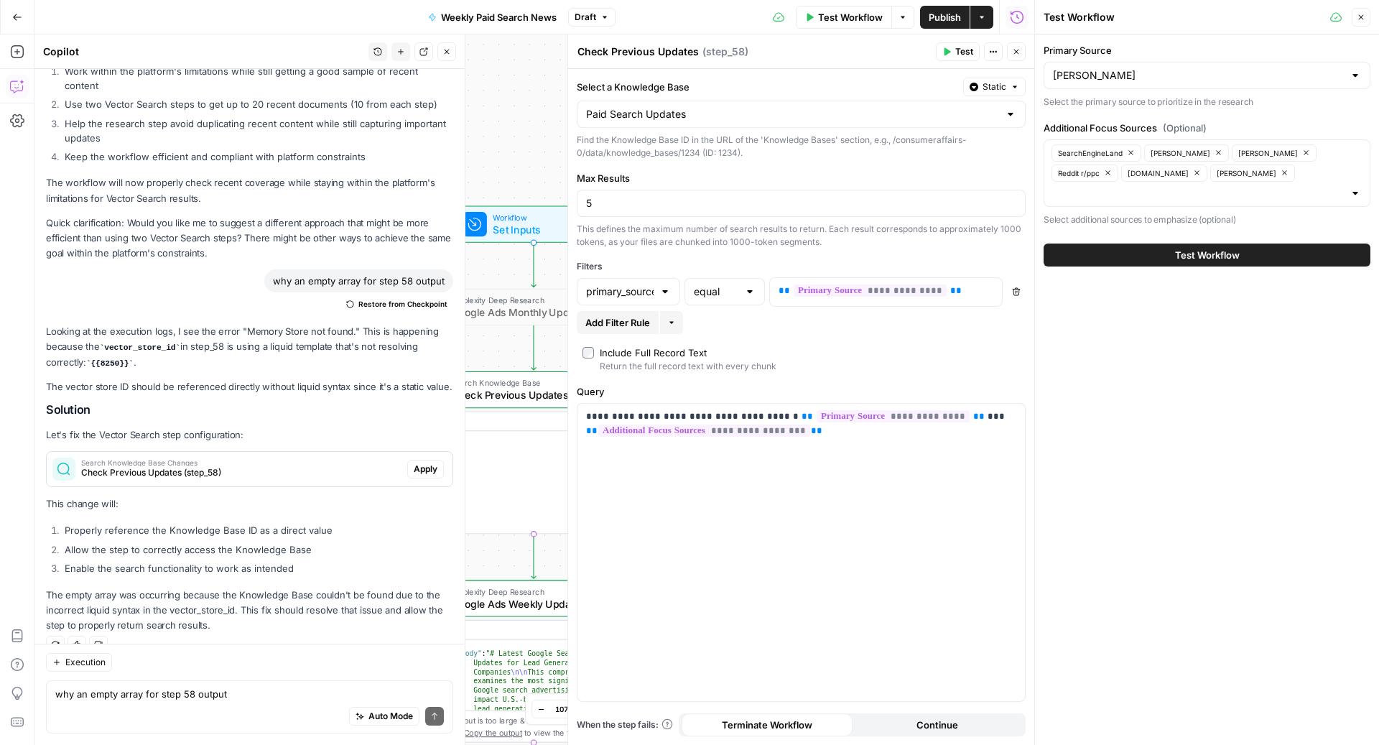
click at [1151, 243] on button "Test Workflow" at bounding box center [1206, 254] width 327 height 23
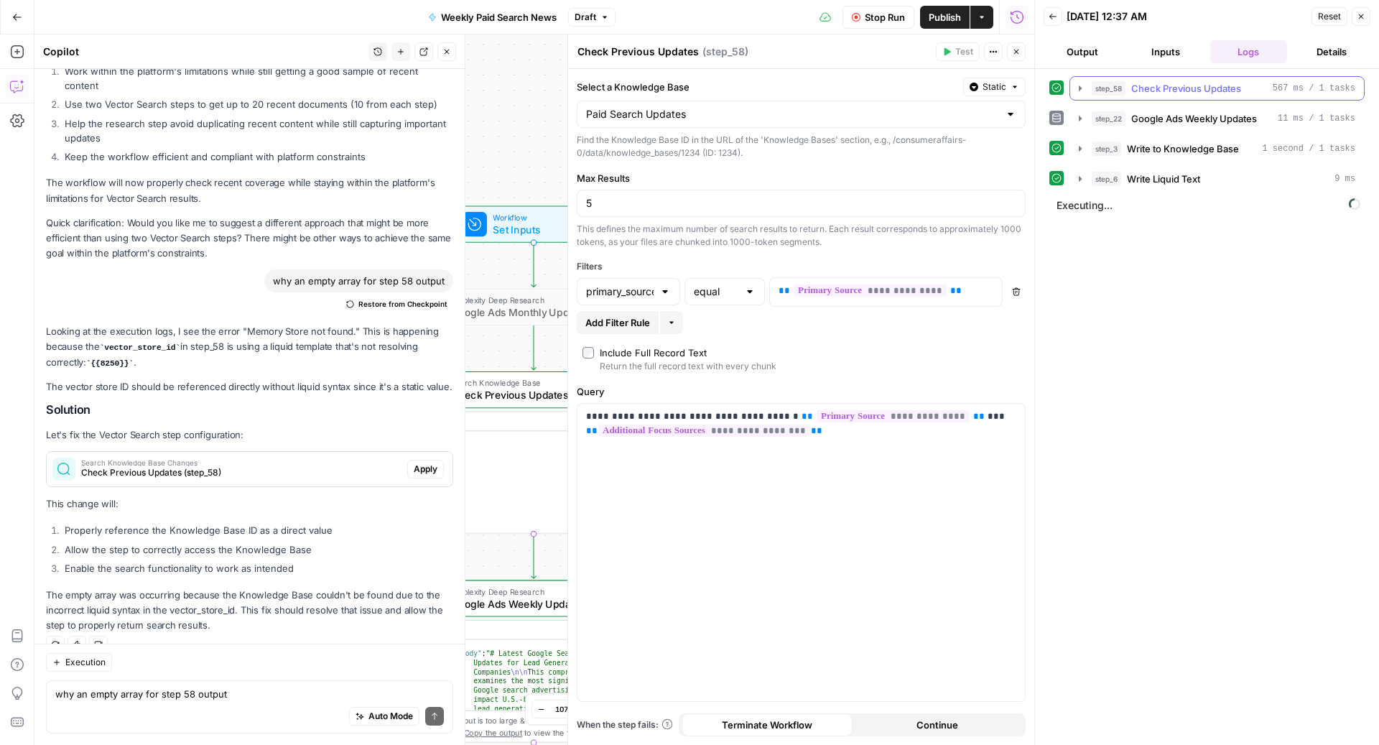
click at [1148, 83] on span "Check Previous Updates" at bounding box center [1186, 88] width 110 height 14
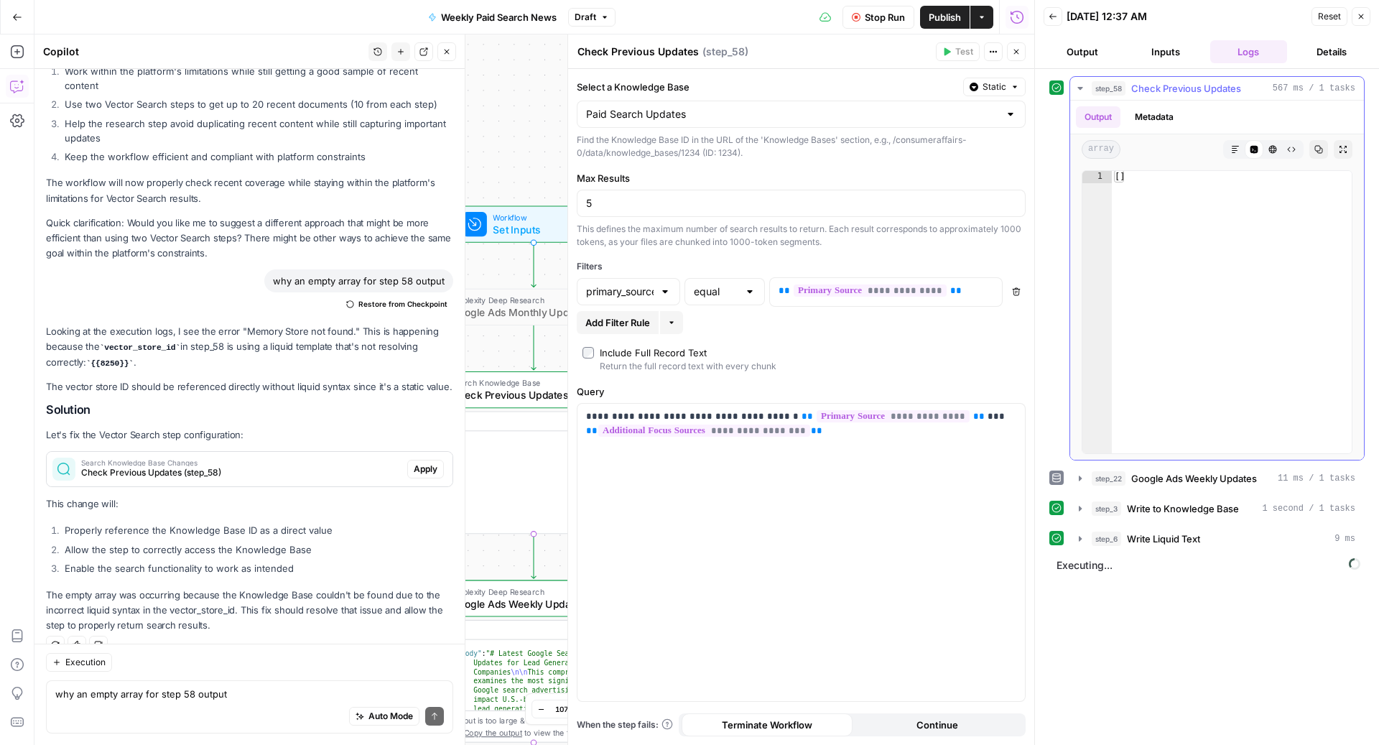
click at [1148, 85] on span "Check Previous Updates" at bounding box center [1186, 88] width 110 height 14
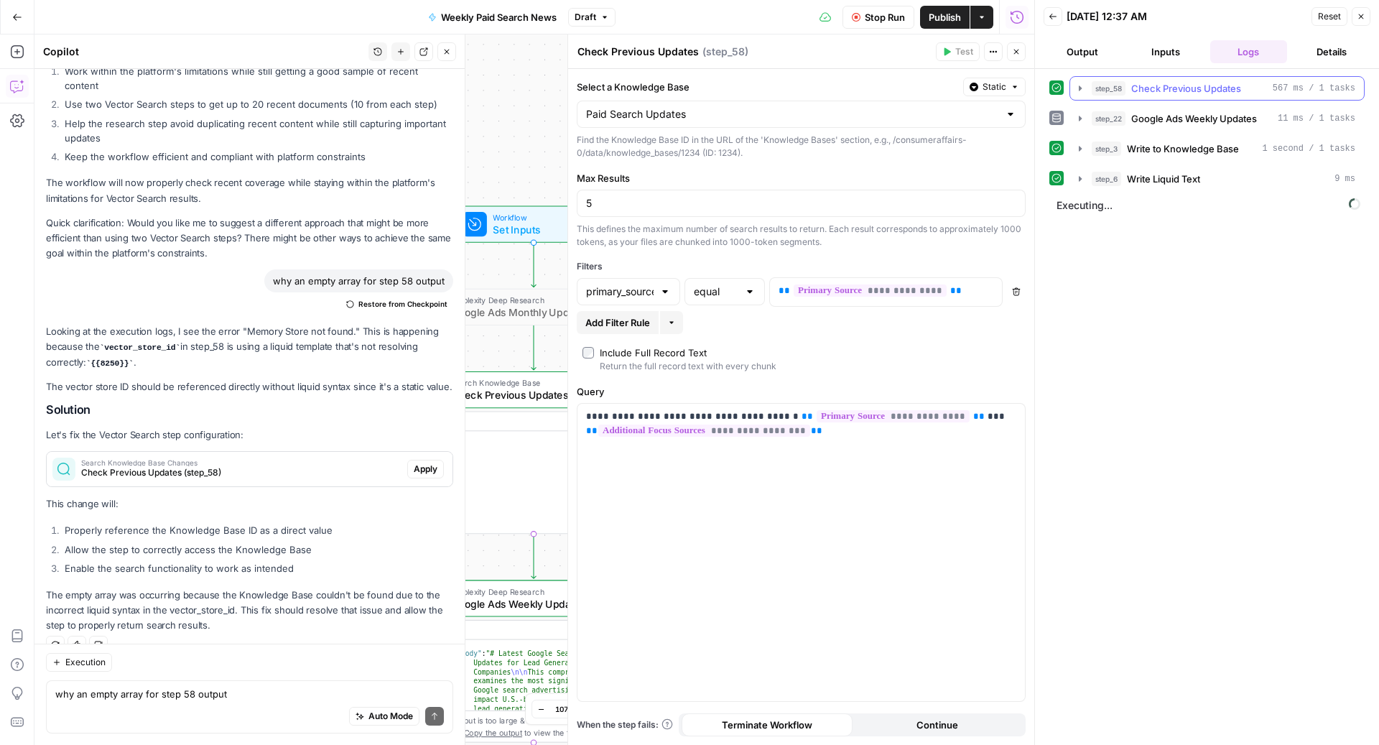
click at [1148, 85] on span "Check Previous Updates" at bounding box center [1186, 88] width 110 height 14
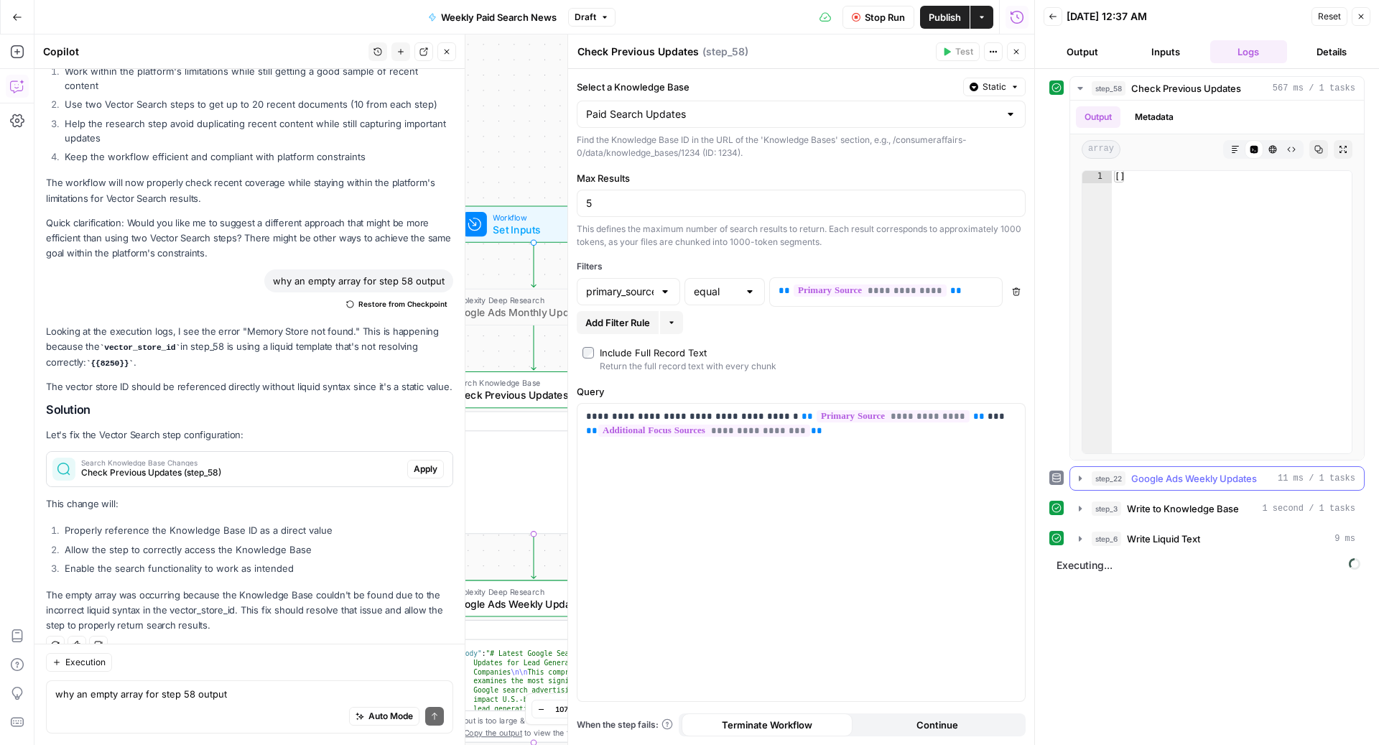
click at [1140, 467] on button "step_22 Google Ads Weekly Updates 11 ms / 1 tasks" at bounding box center [1217, 478] width 294 height 23
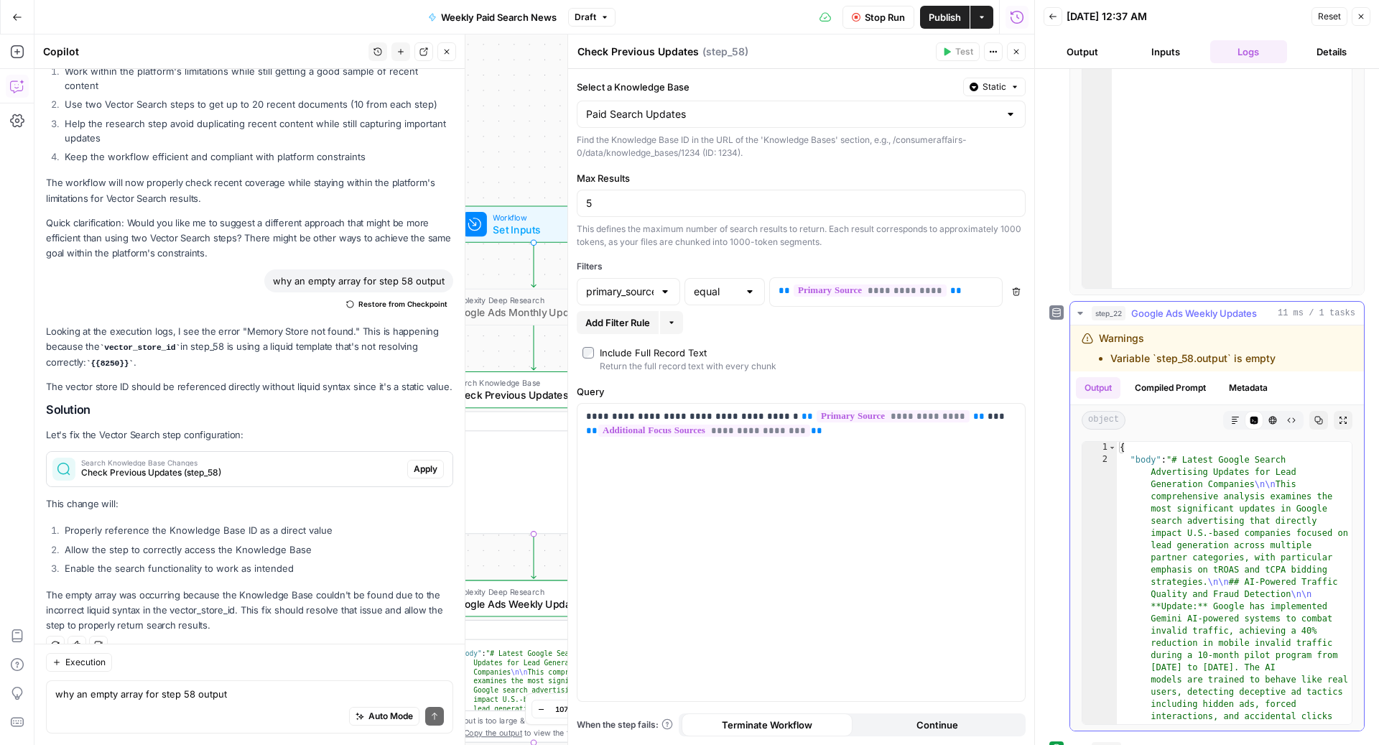
scroll to position [133, 0]
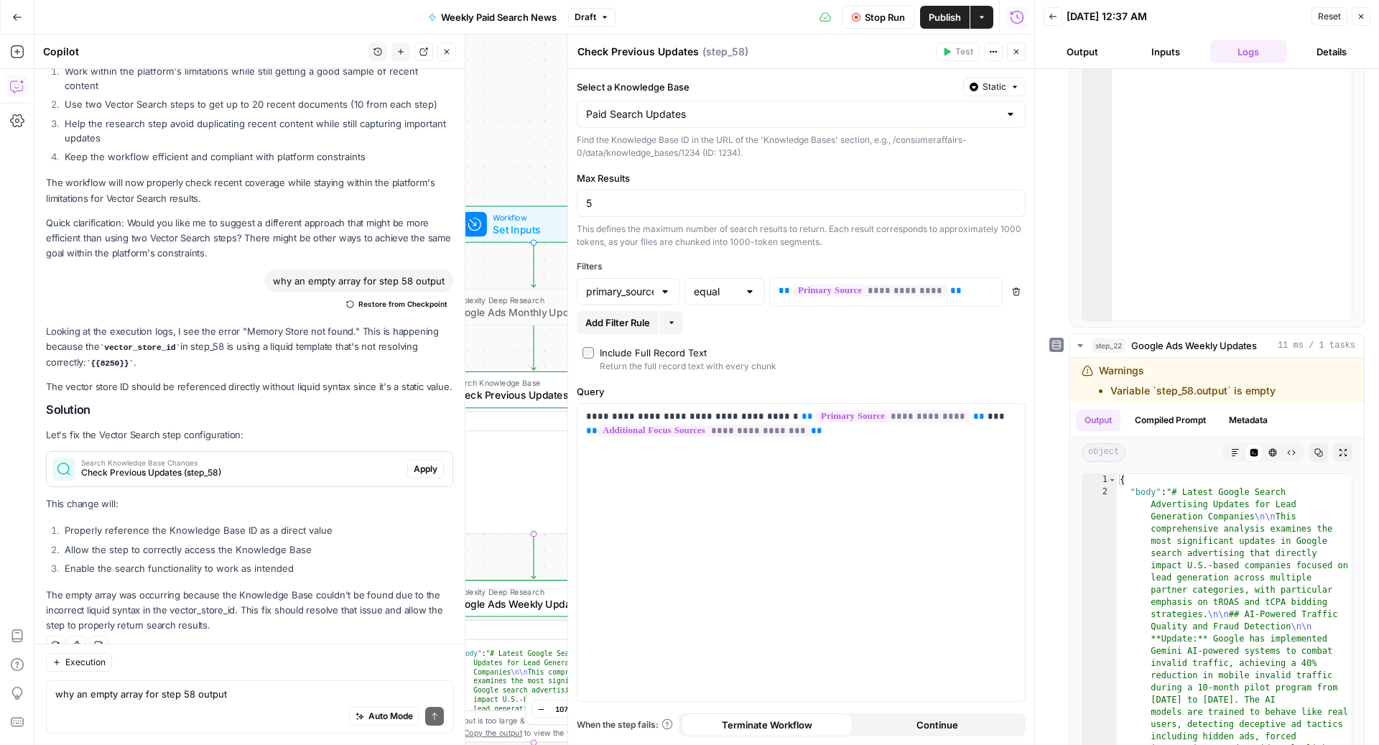
click at [877, 13] on span "Stop Run" at bounding box center [884, 17] width 40 height 14
click at [202, 704] on div "Auto Mode Send" at bounding box center [249, 717] width 388 height 32
click at [417, 462] on span "Apply" at bounding box center [426, 468] width 24 height 13
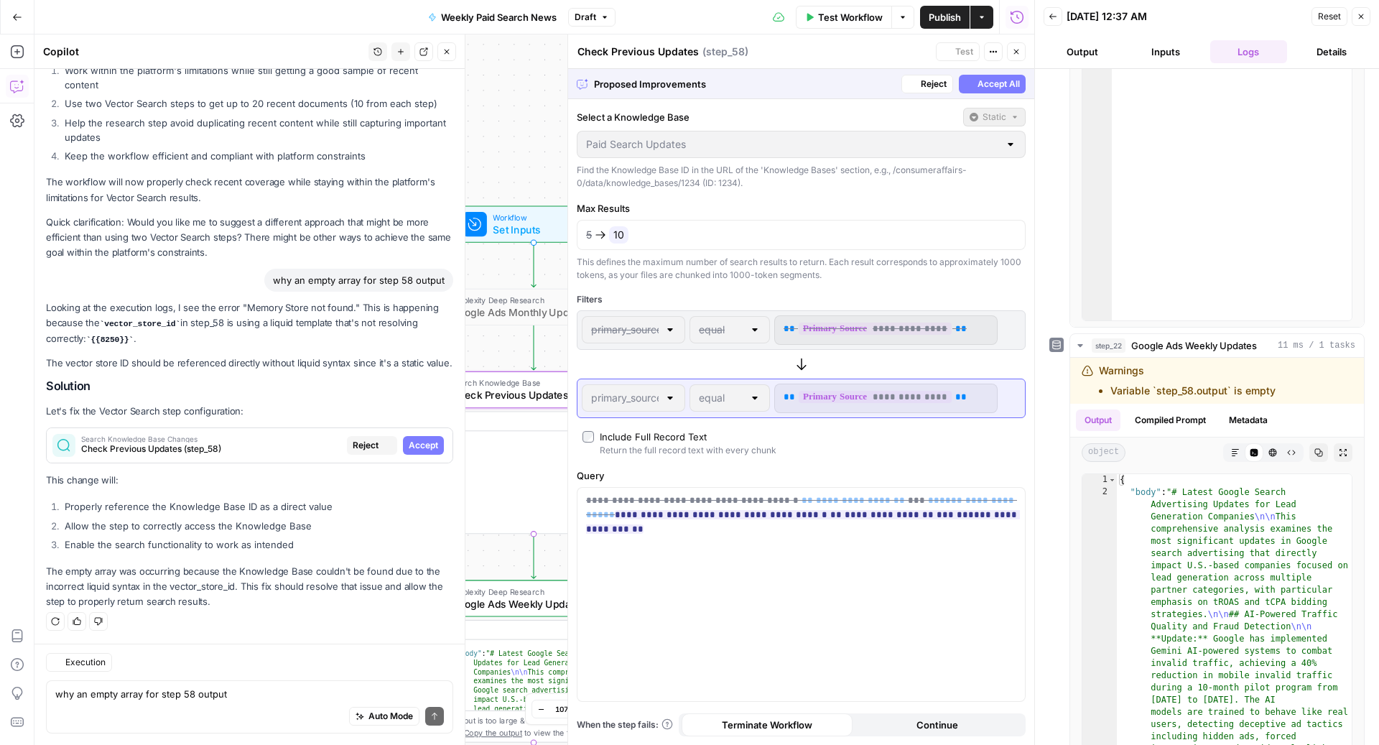
scroll to position [2532, 0]
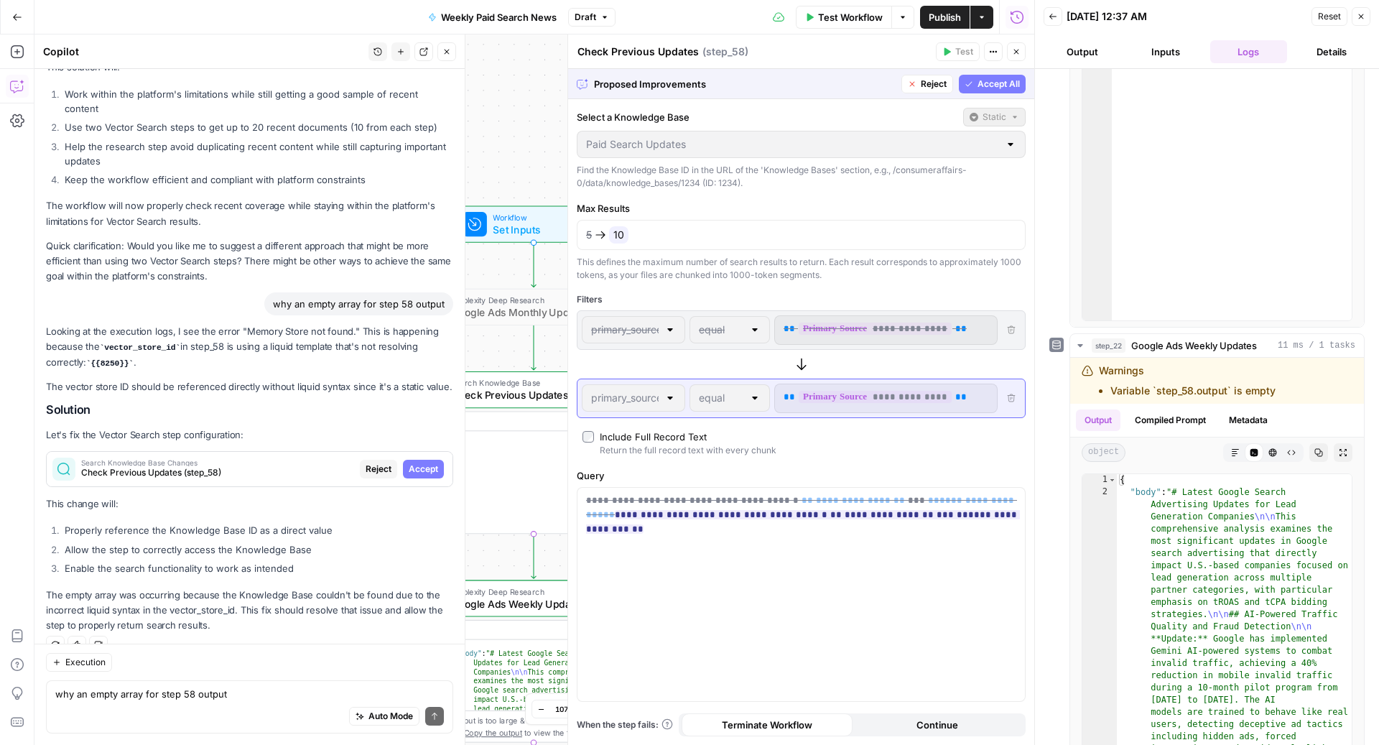
click at [988, 86] on span "Accept All" at bounding box center [998, 84] width 42 height 13
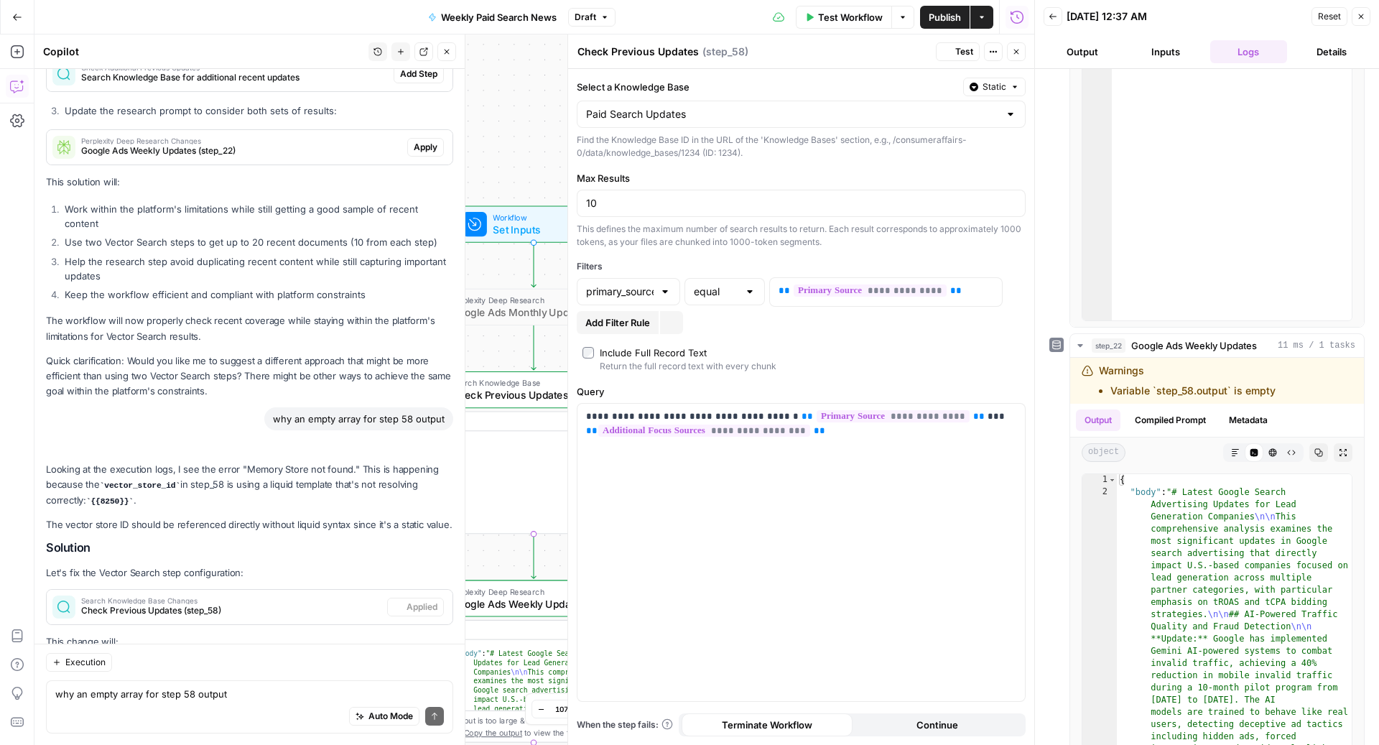
scroll to position [2669, 0]
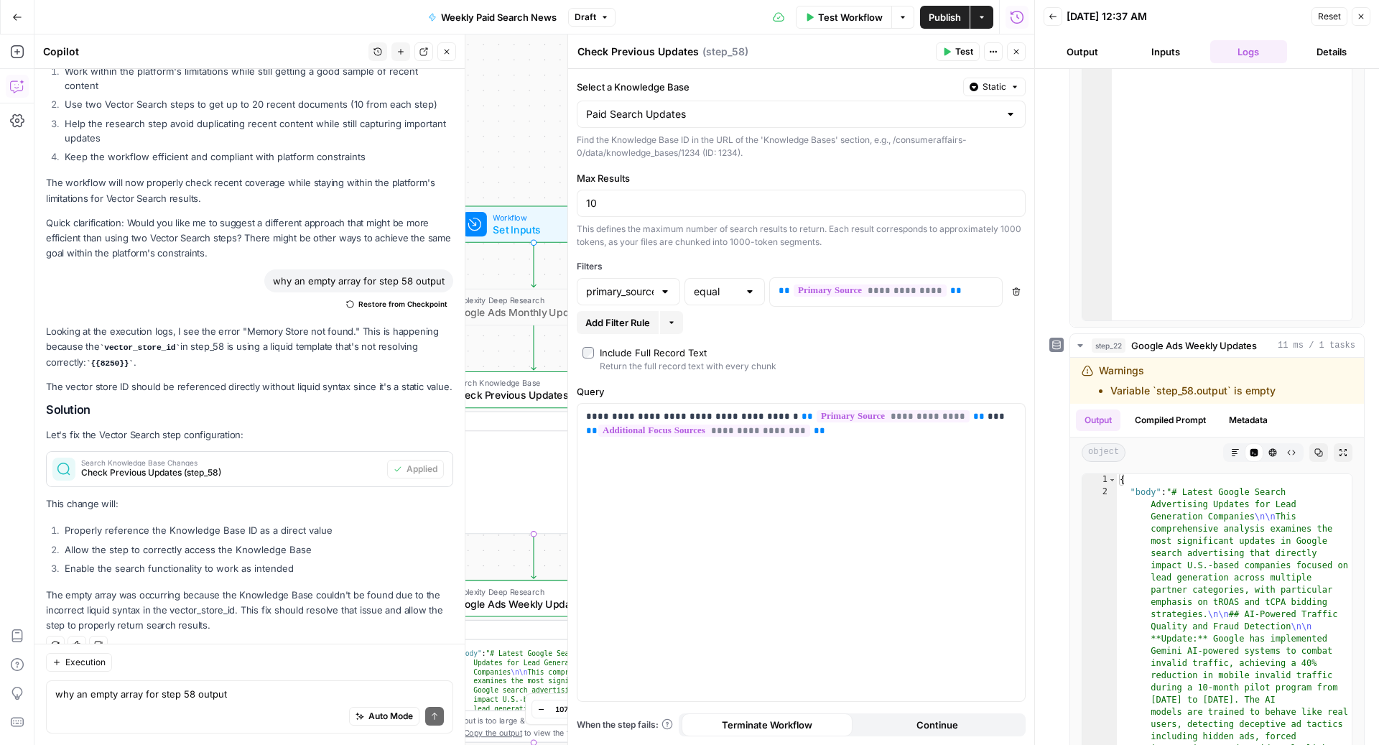
click at [851, 11] on span "Test Workflow" at bounding box center [850, 17] width 65 height 14
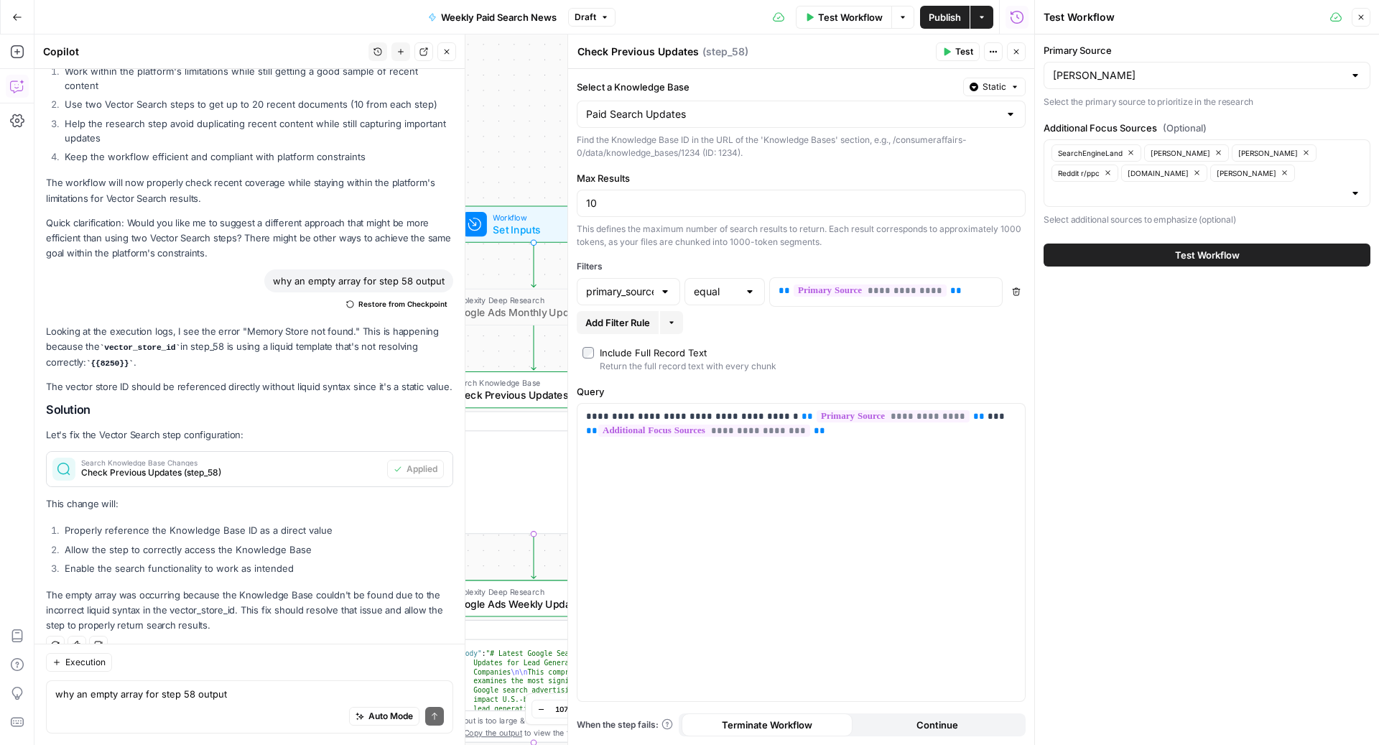
click at [1110, 243] on button "Test Workflow" at bounding box center [1206, 254] width 327 height 23
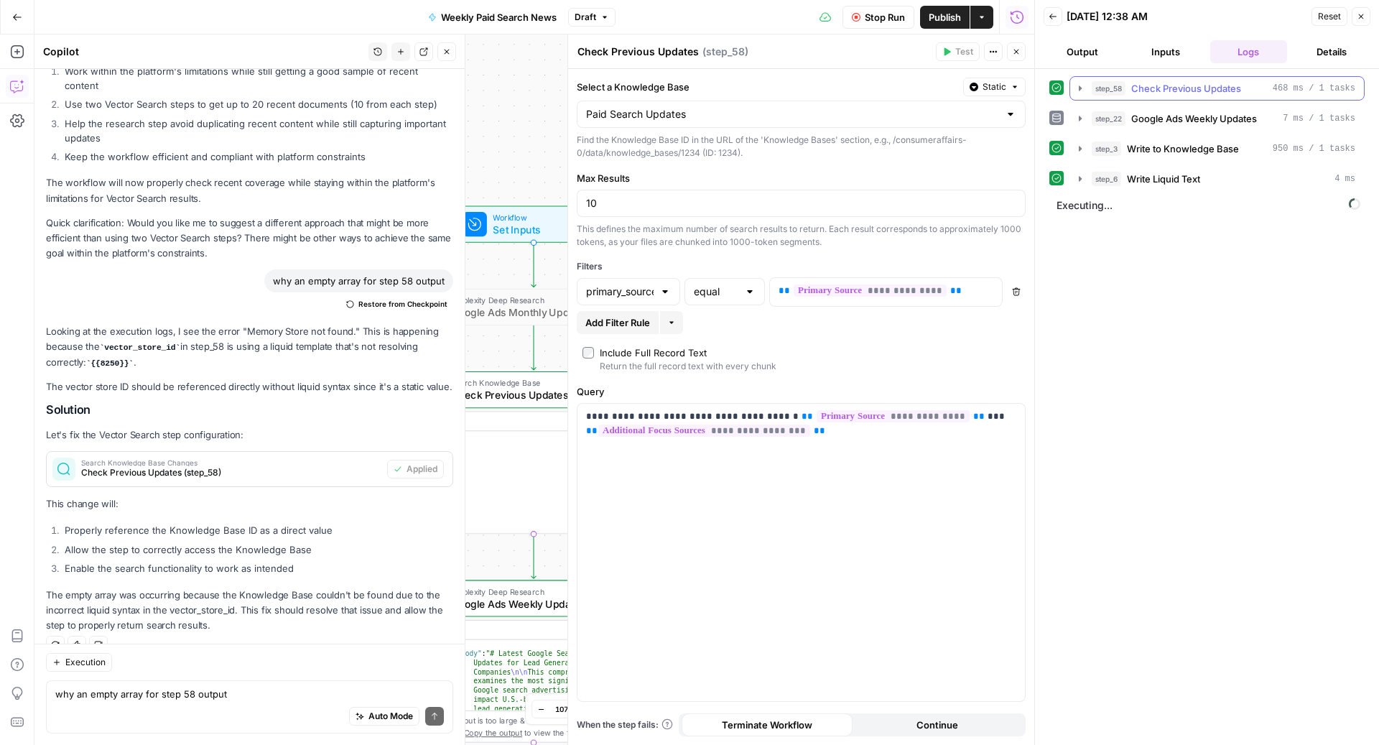
click at [1142, 90] on span "Check Previous Updates" at bounding box center [1186, 88] width 110 height 14
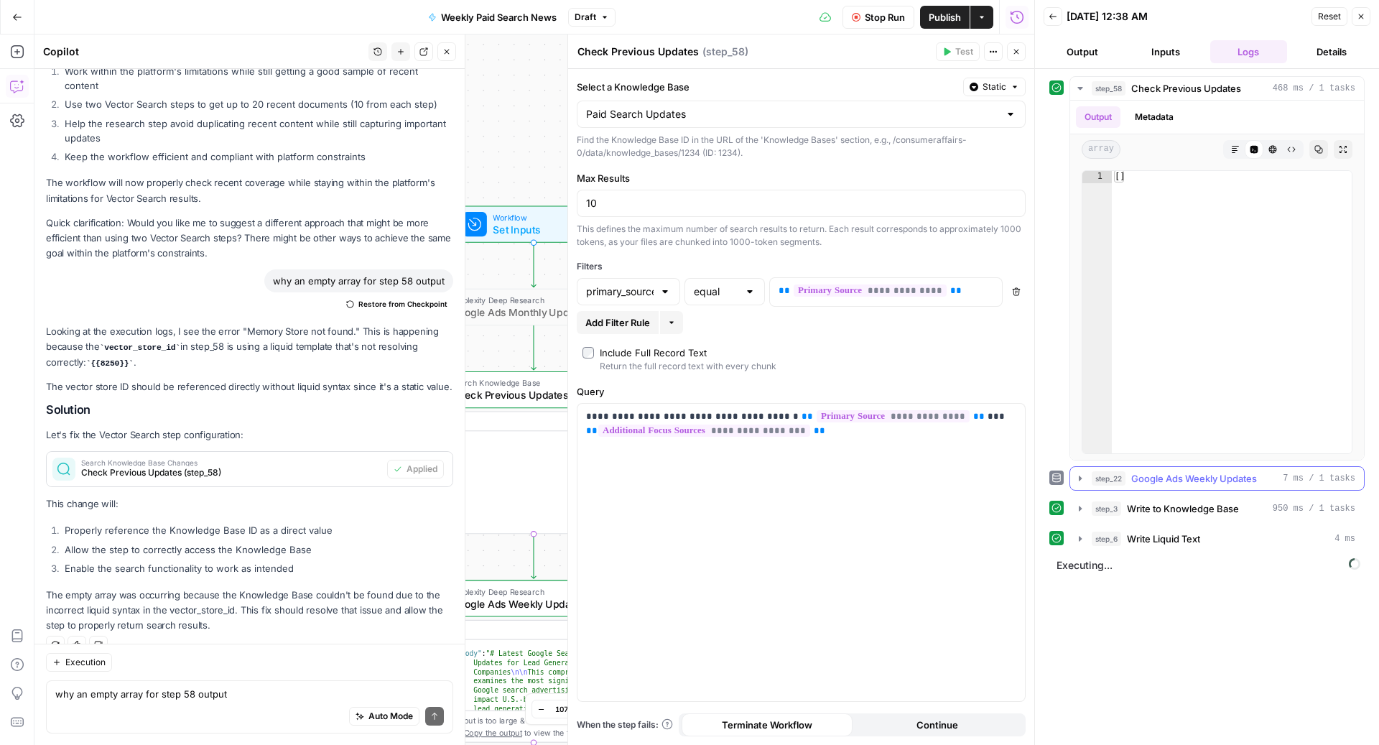
click at [1101, 480] on span "step_22" at bounding box center [1108, 478] width 34 height 14
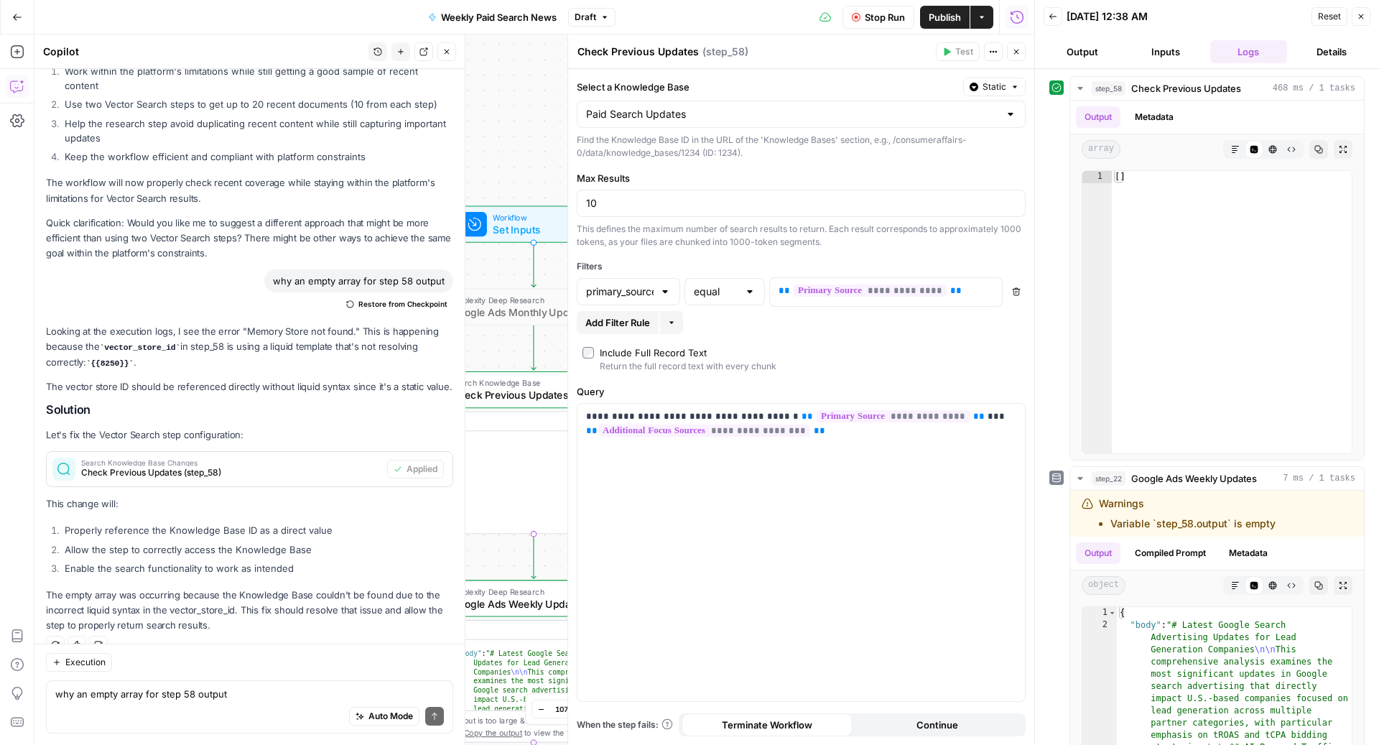
click at [868, 11] on span "Stop Run" at bounding box center [884, 17] width 40 height 14
click at [101, 705] on div "Auto Mode Send" at bounding box center [249, 717] width 388 height 32
click at [184, 689] on textarea "still" at bounding box center [249, 693] width 388 height 14
type textarea "still nothing"
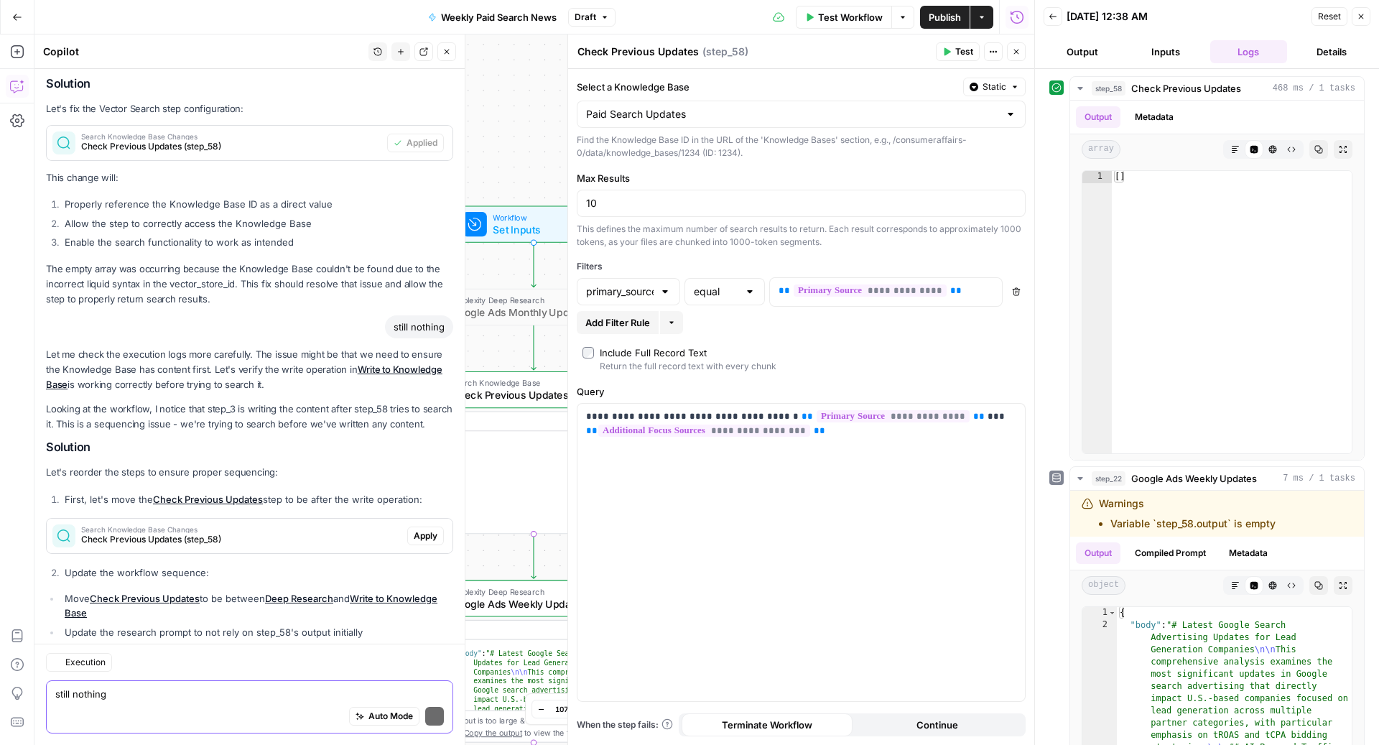
scroll to position [3179, 0]
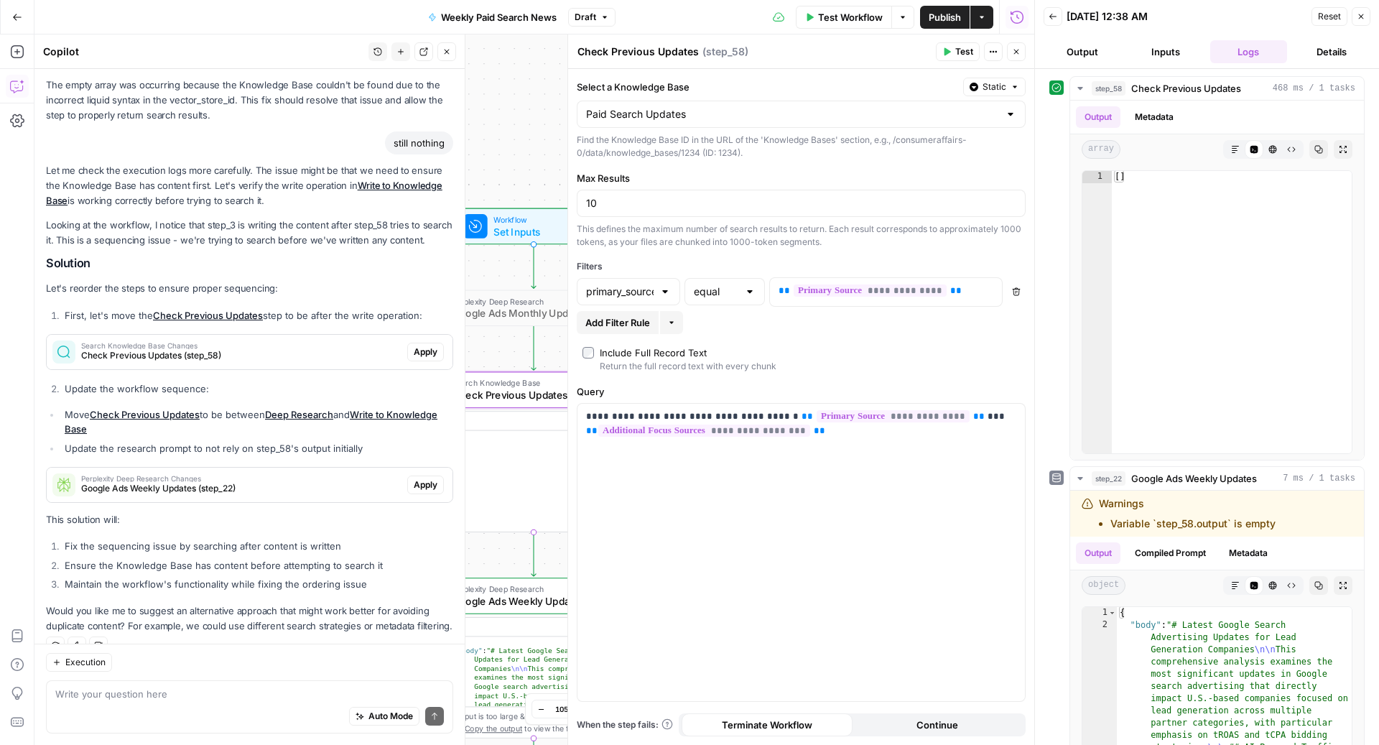
click at [422, 345] on span "Apply" at bounding box center [426, 351] width 24 height 13
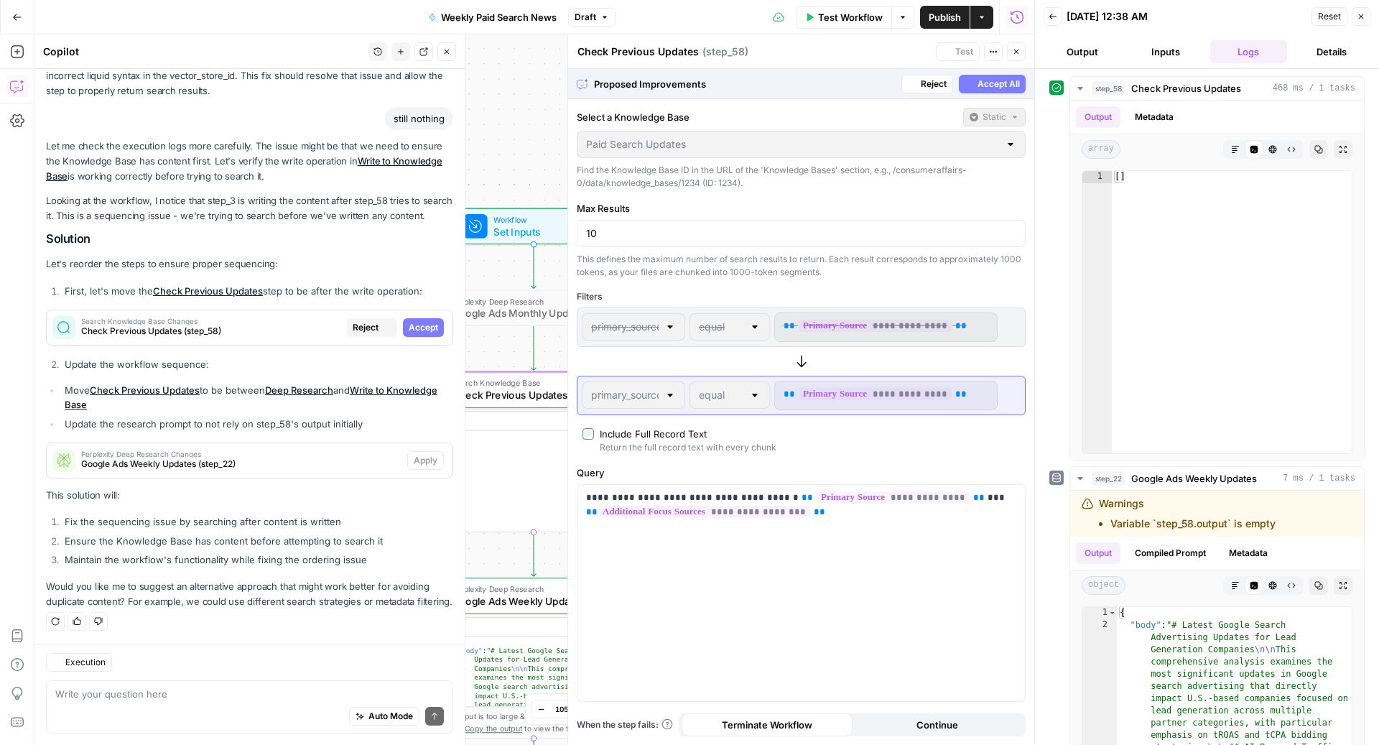
scroll to position [3041, 0]
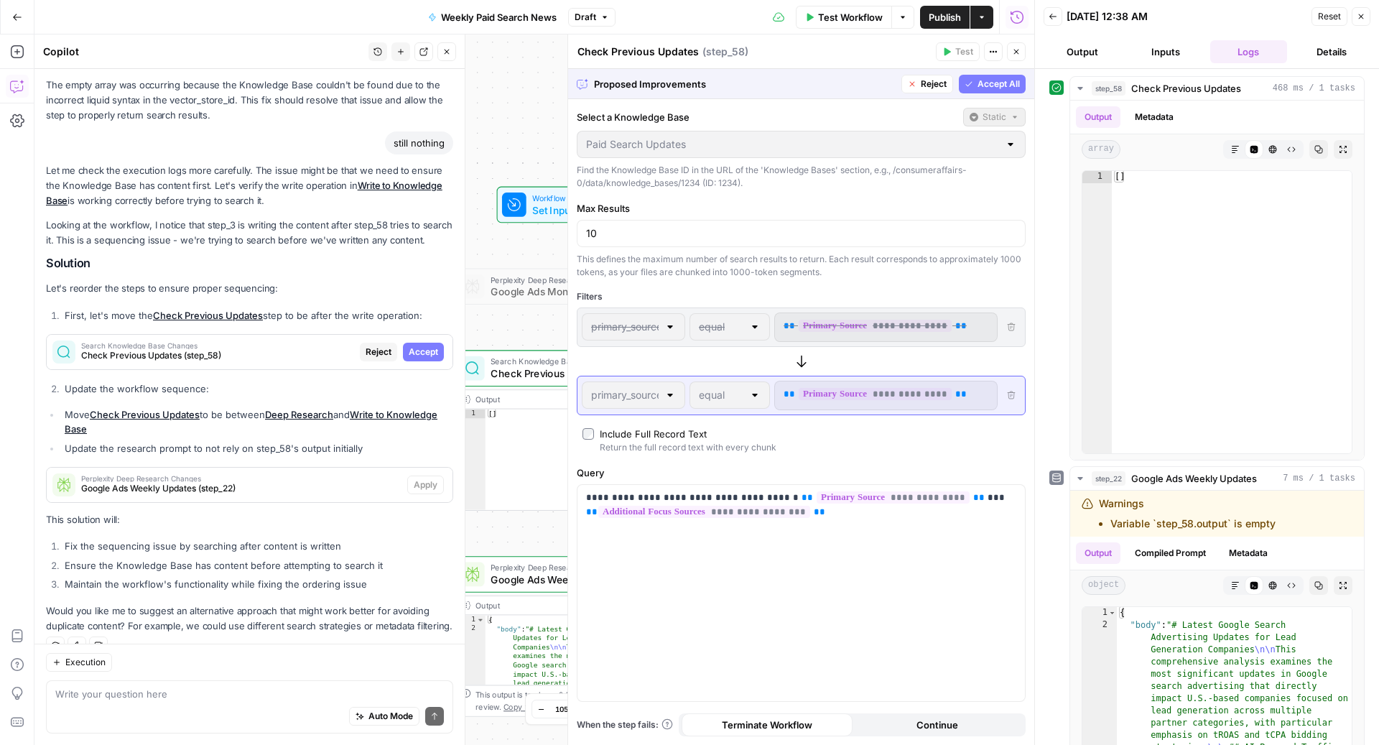
click at [1012, 50] on icon "button" at bounding box center [1016, 51] width 9 height 9
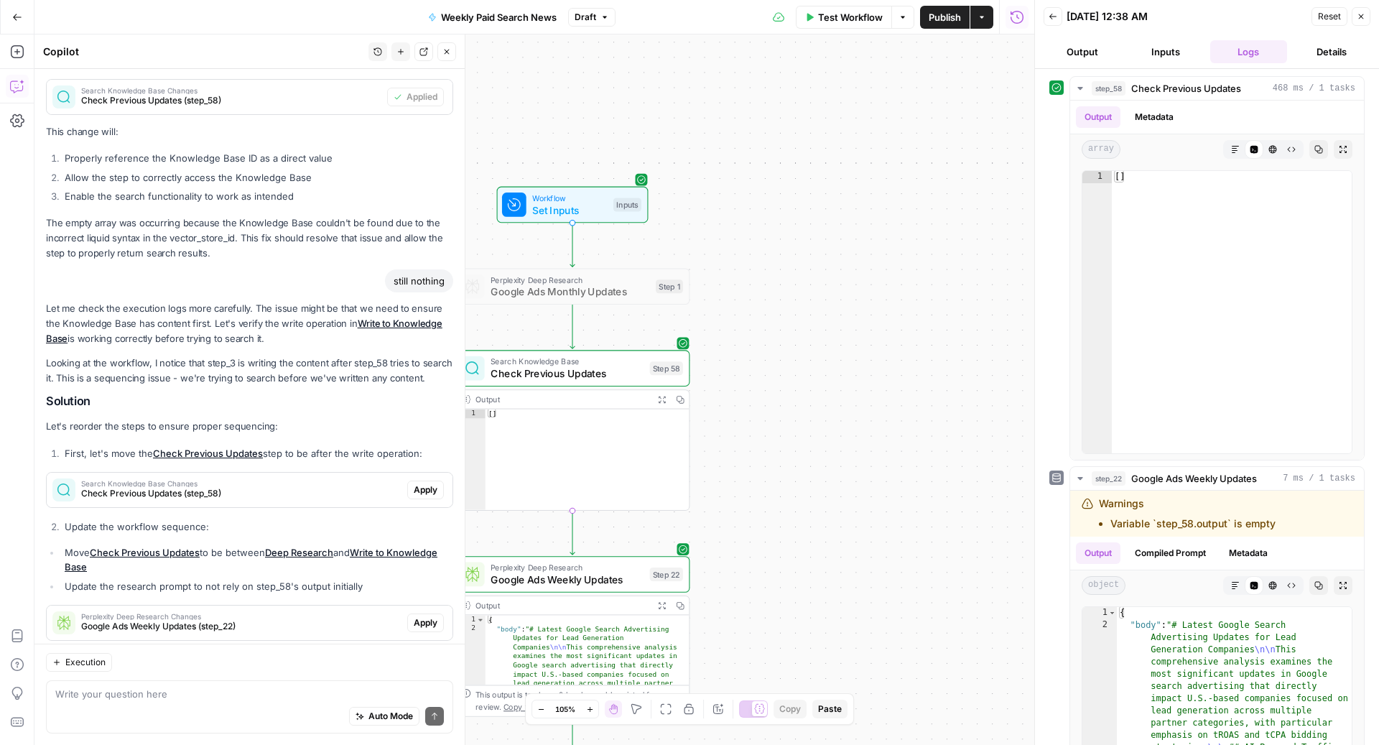
scroll to position [3179, 0]
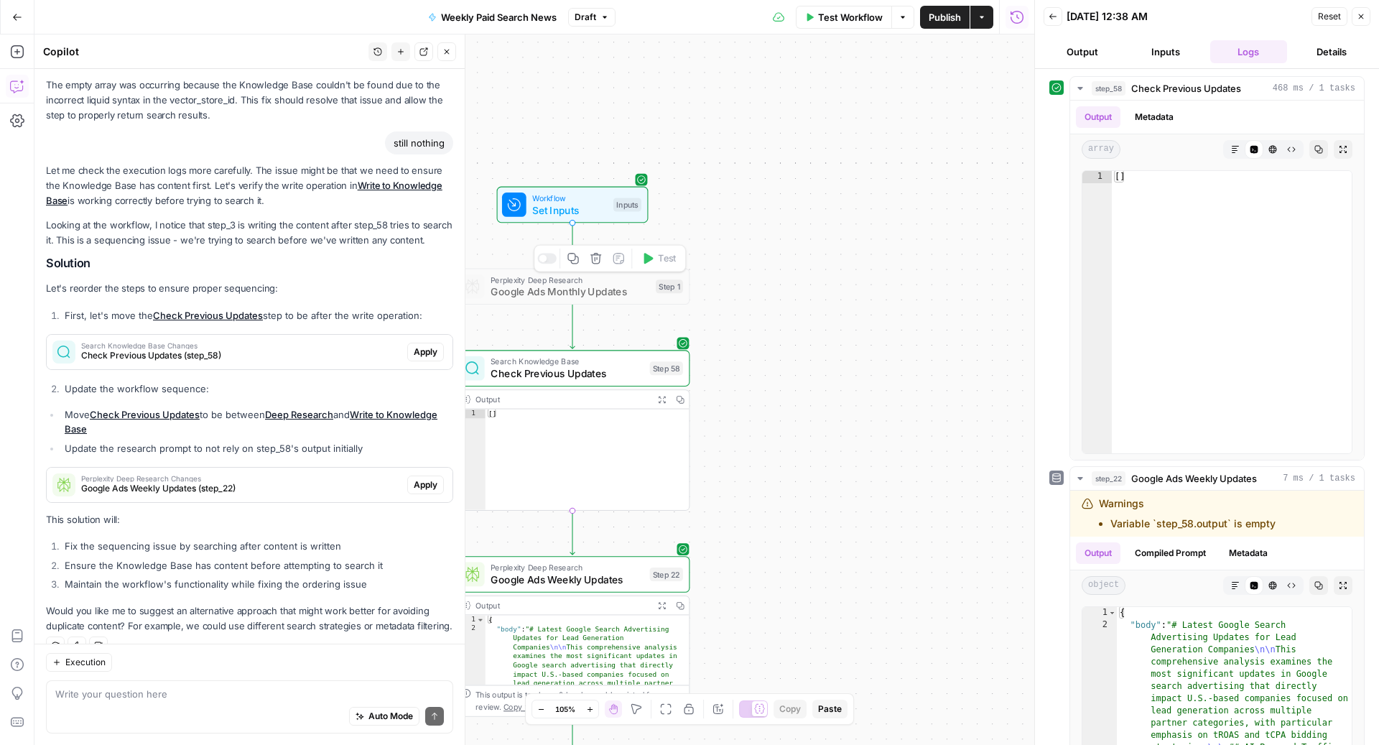
click at [605, 285] on span "Google Ads Monthly Updates" at bounding box center [569, 291] width 159 height 15
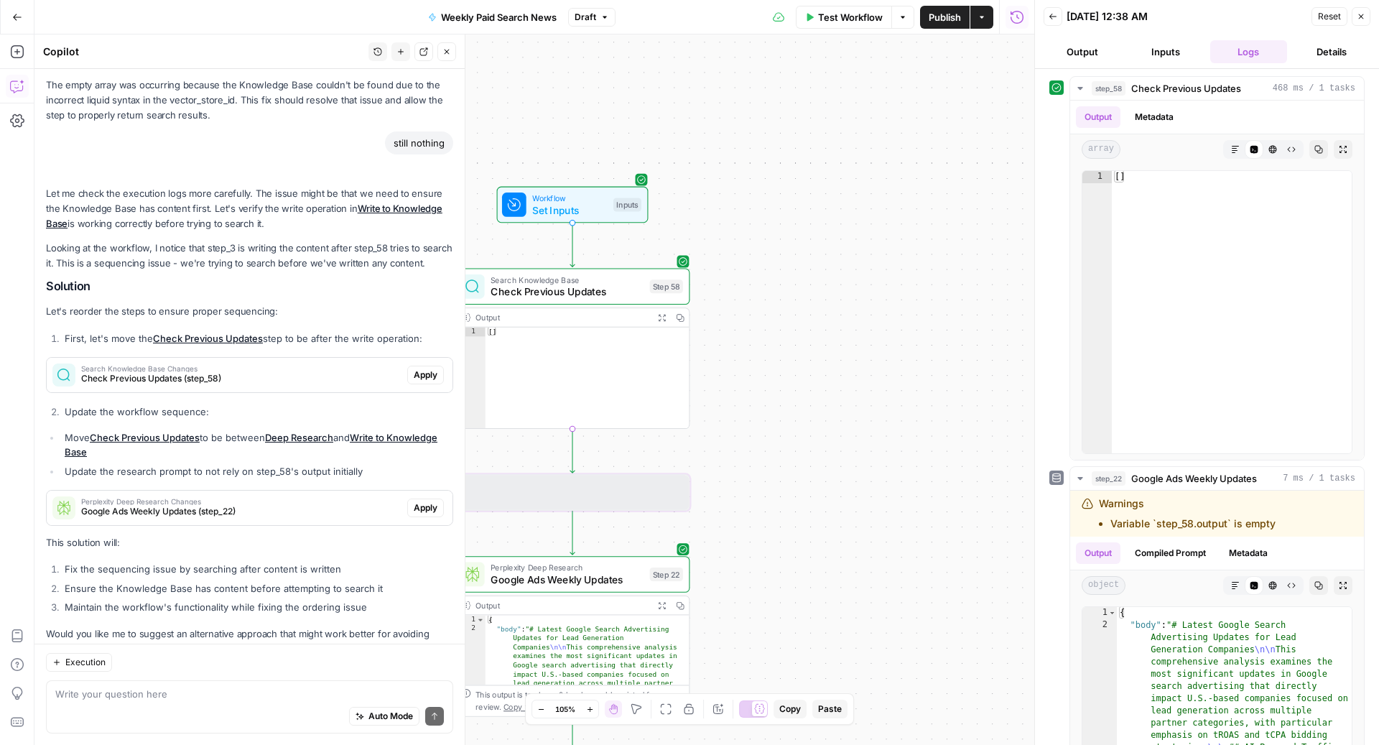
scroll to position [3202, 0]
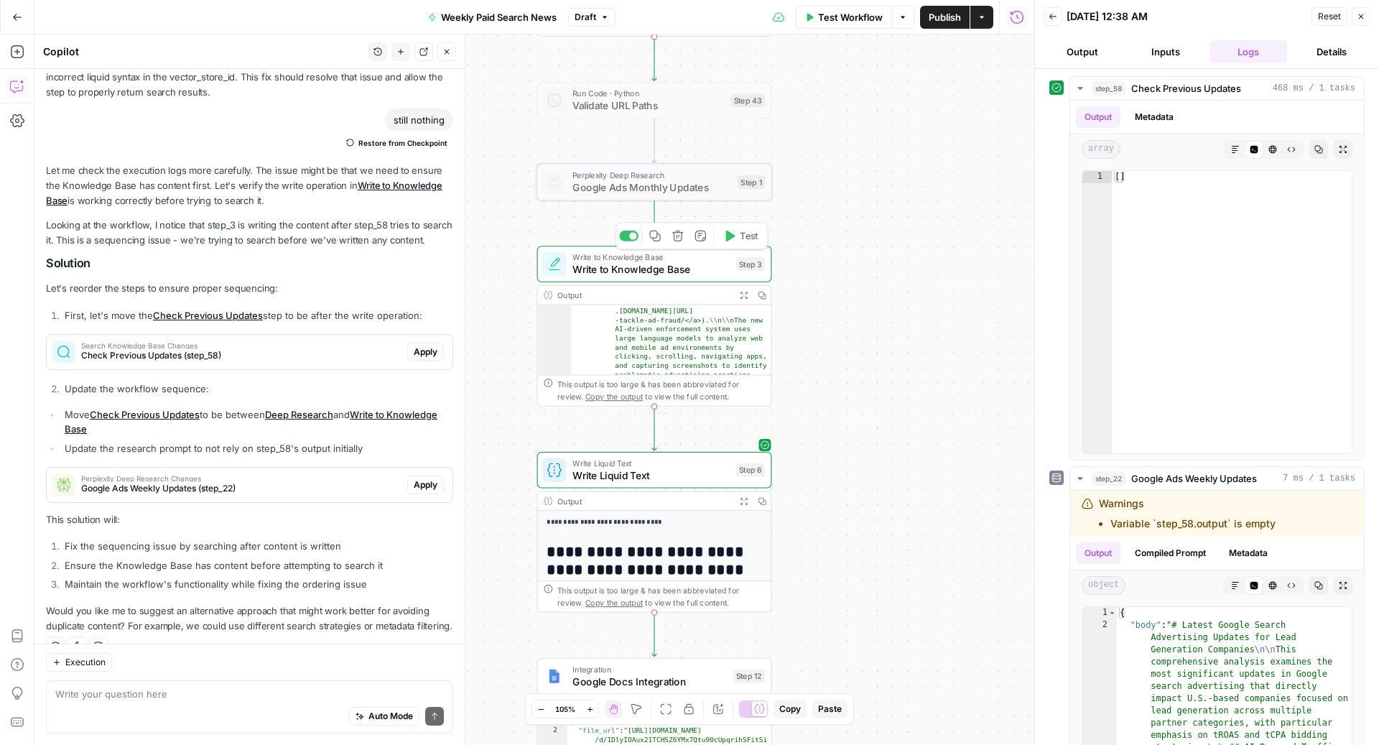
click at [681, 270] on span "Write to Knowledge Base" at bounding box center [650, 268] width 157 height 15
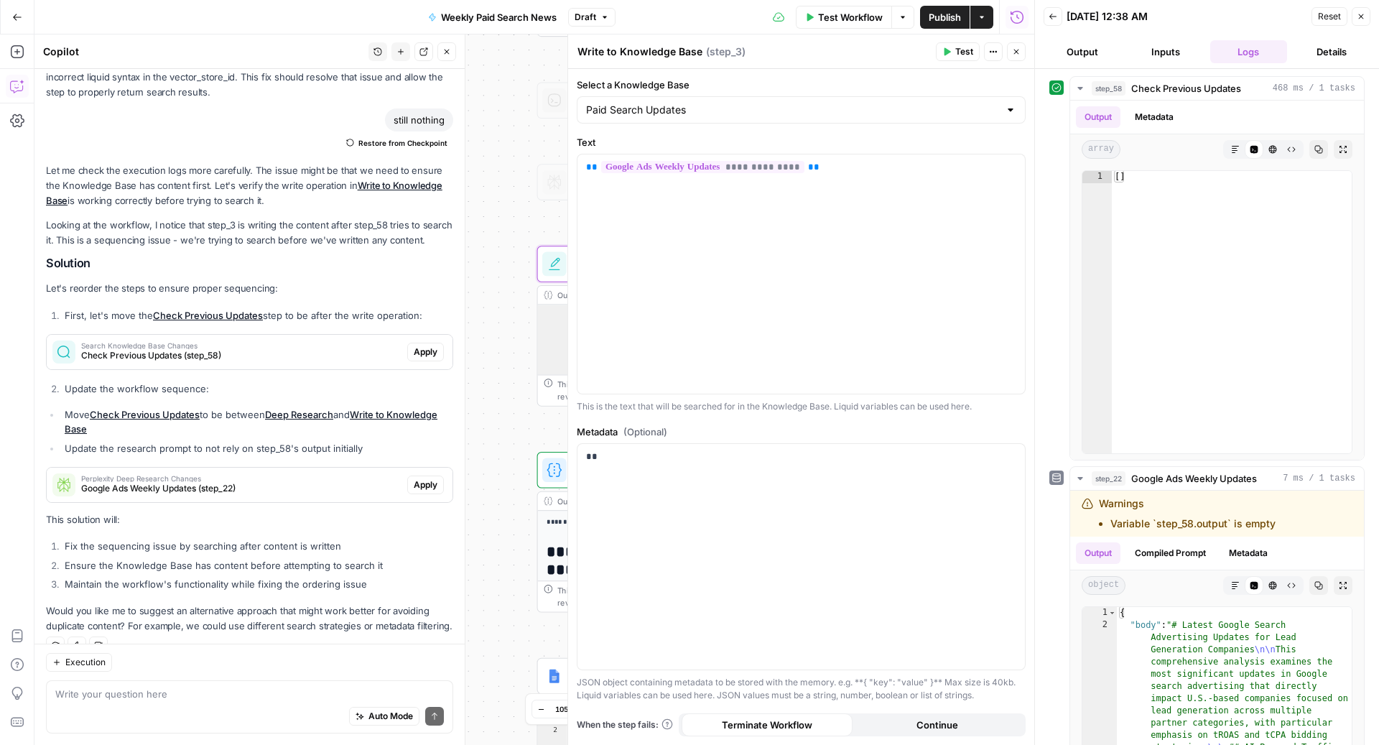
click at [1017, 52] on icon "button" at bounding box center [1016, 51] width 9 height 9
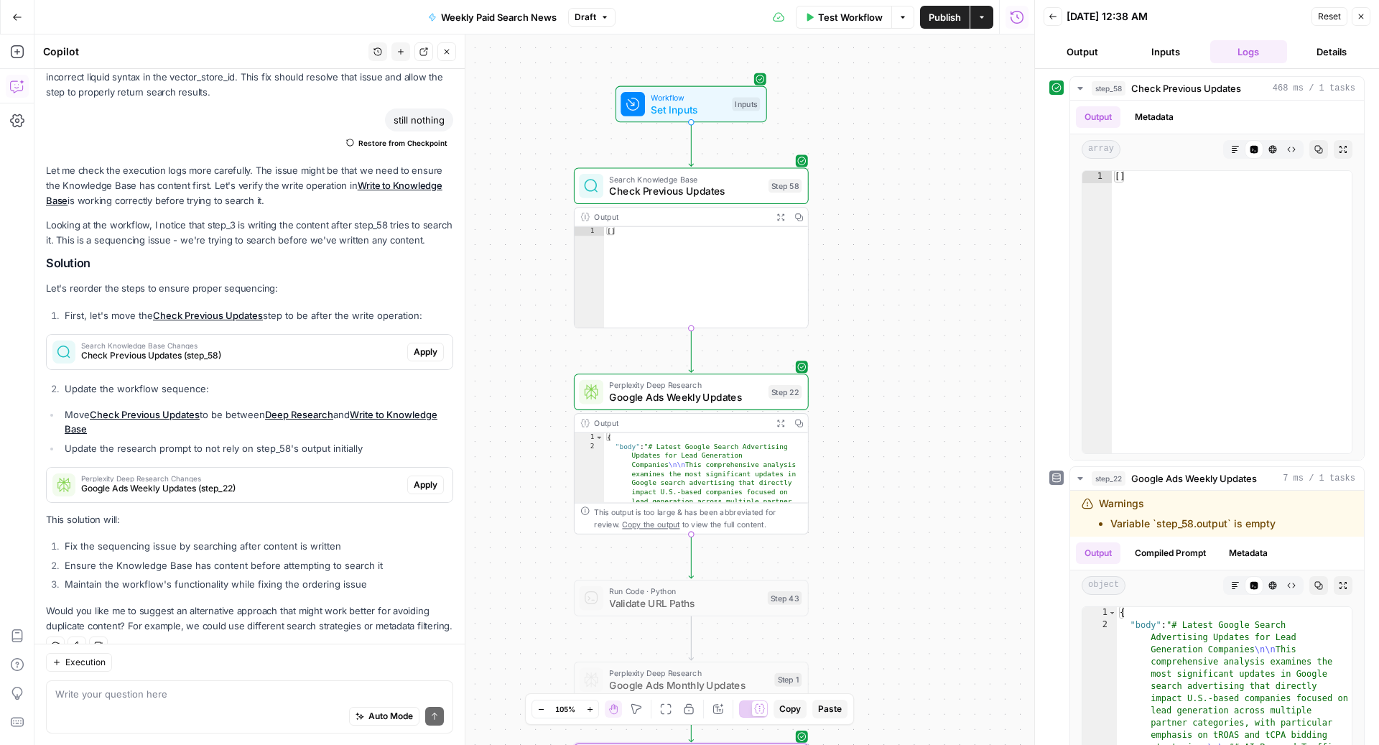
click at [203, 704] on div "Auto Mode Send" at bounding box center [249, 717] width 388 height 32
type textarea "t"
type textarea "n"
type textarea "the knowledge base already has content"
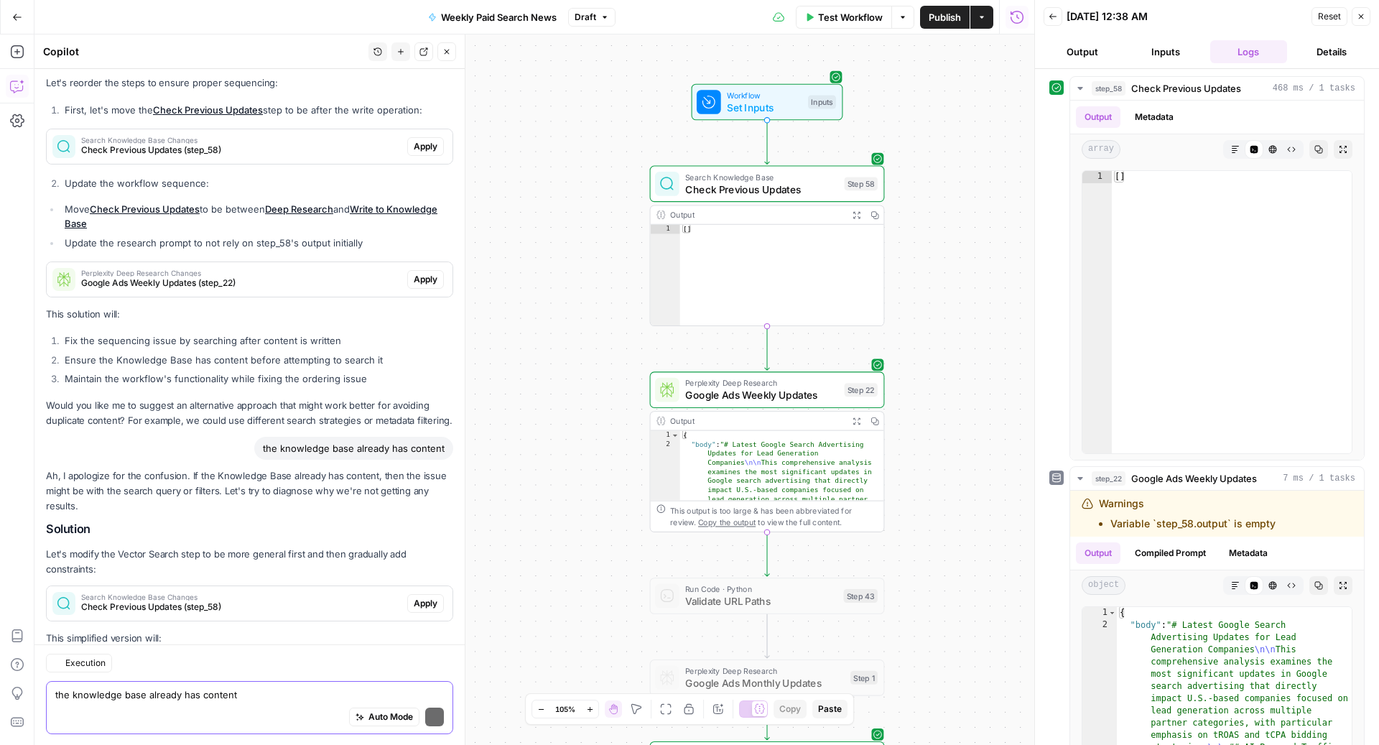
scroll to position [3615, 0]
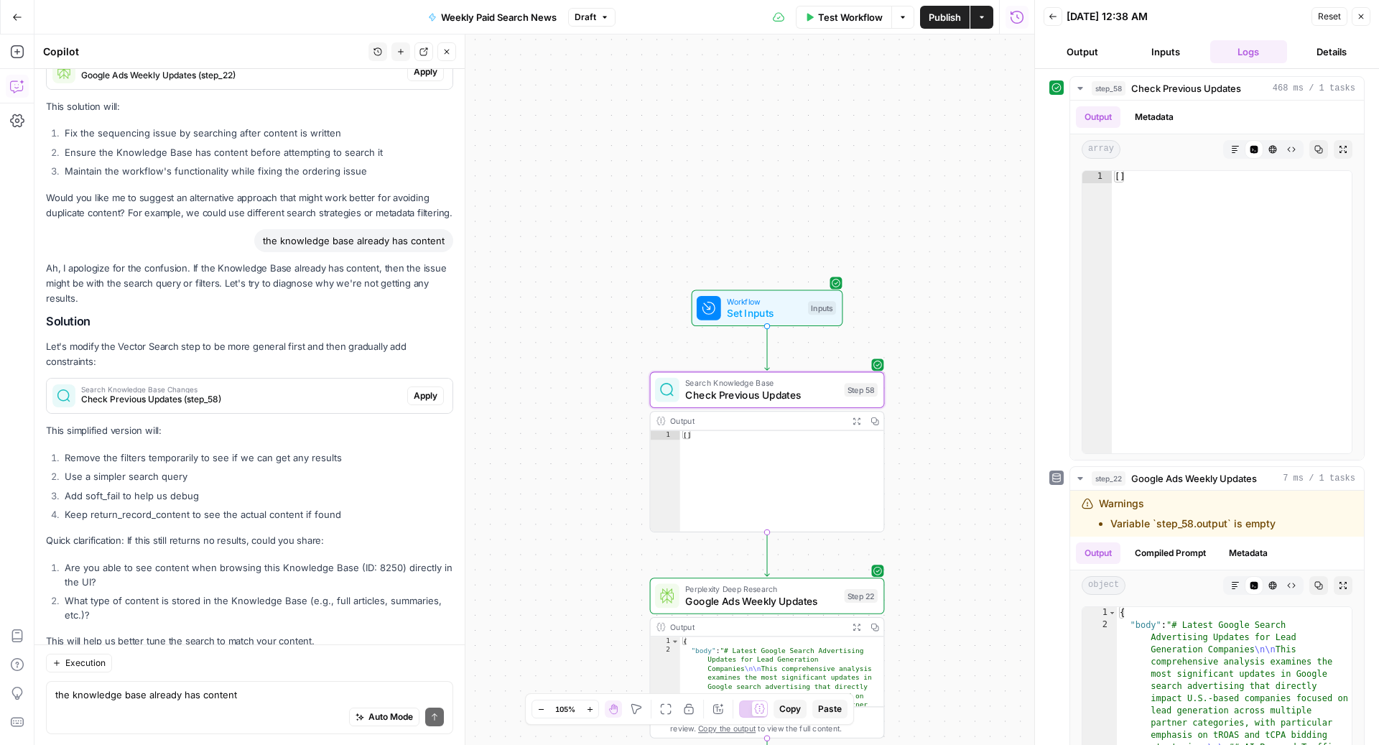
click at [348, 393] on span "Check Previous Updates (step_58)" at bounding box center [241, 399] width 320 height 13
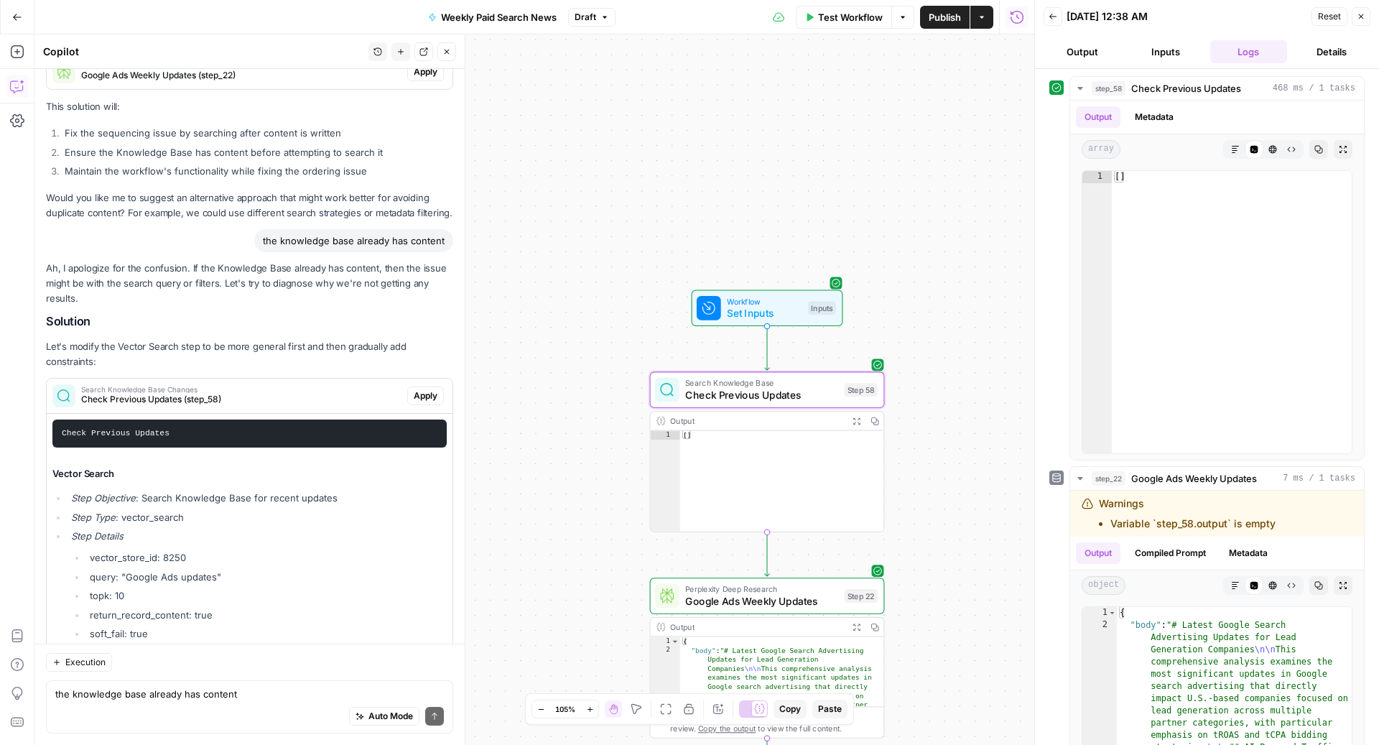
click at [424, 389] on span "Apply" at bounding box center [426, 395] width 24 height 13
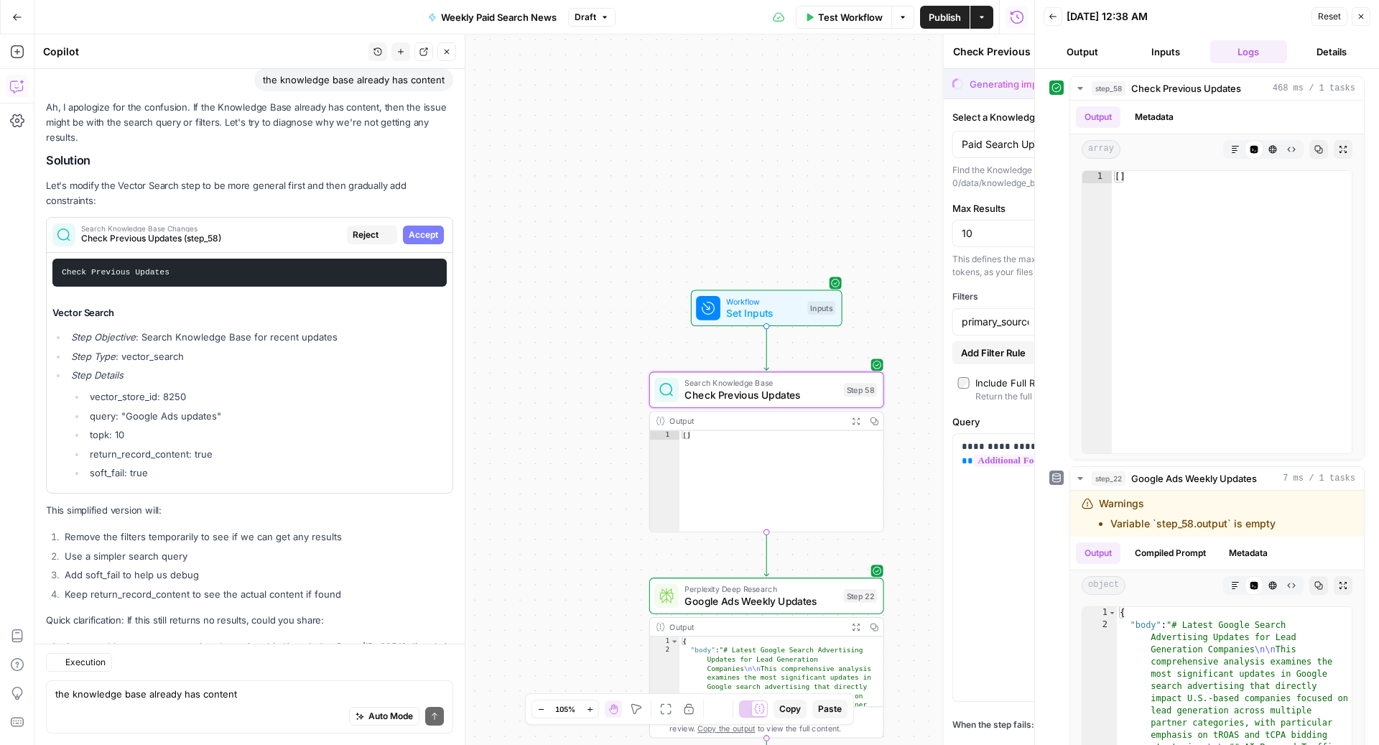
scroll to position [3695, 0]
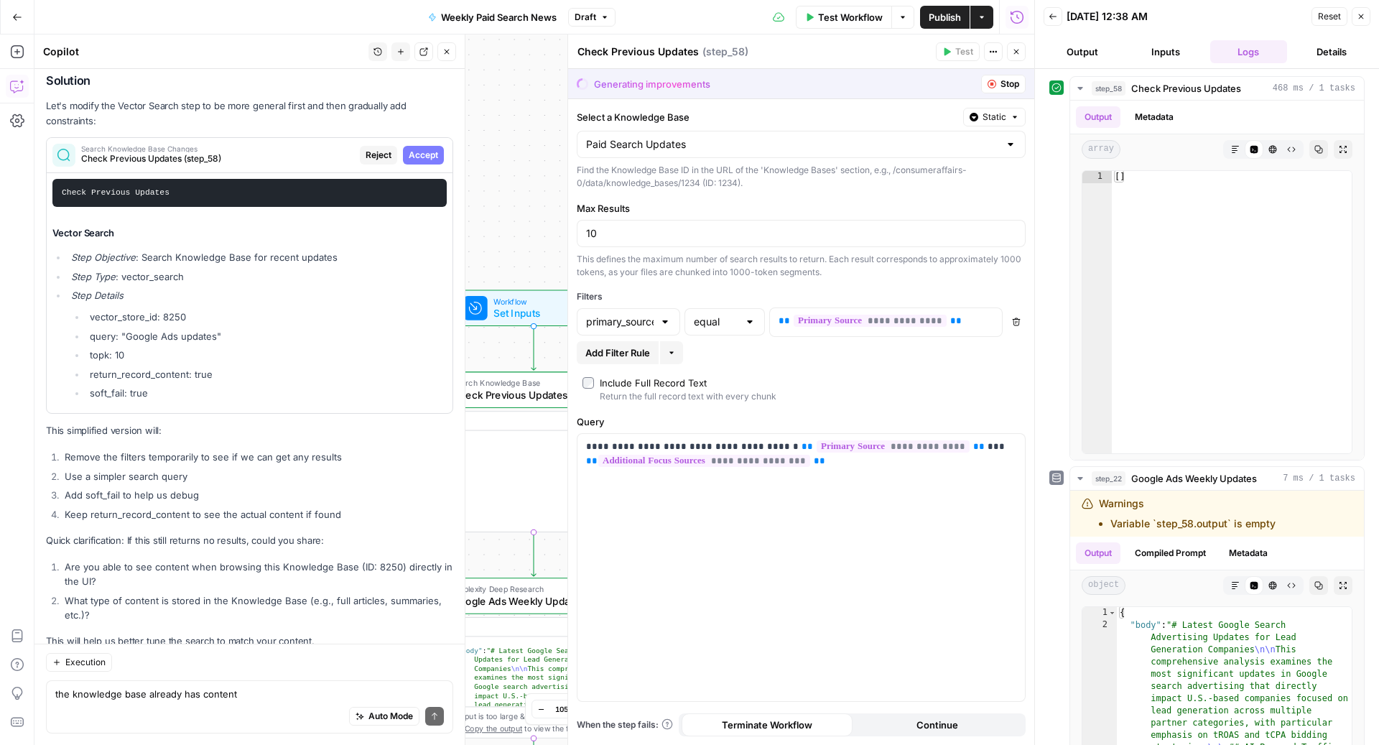
click at [730, 240] on div "10" at bounding box center [801, 233] width 449 height 27
type input "1"
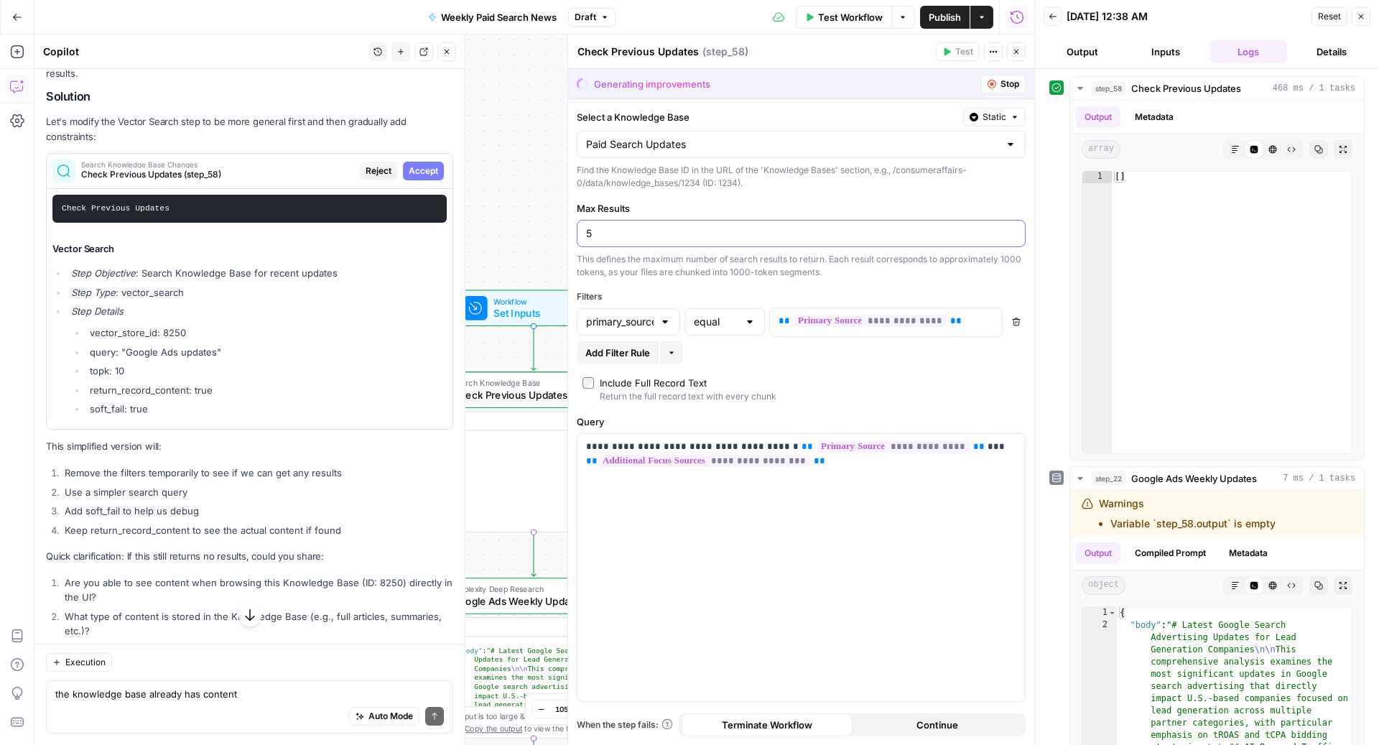
type input "5"
click at [712, 140] on input "Select a Knowledge Base" at bounding box center [792, 144] width 413 height 14
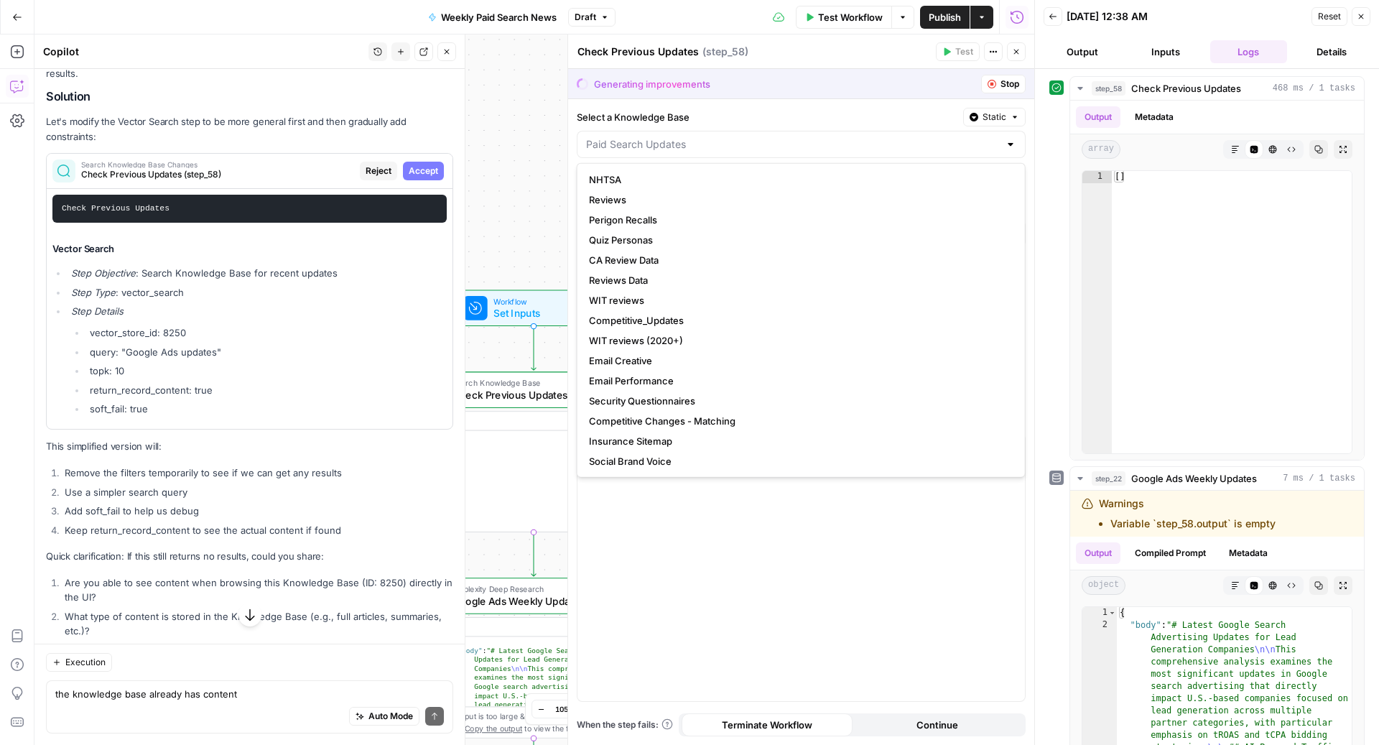
type input "Paid Search Updates"
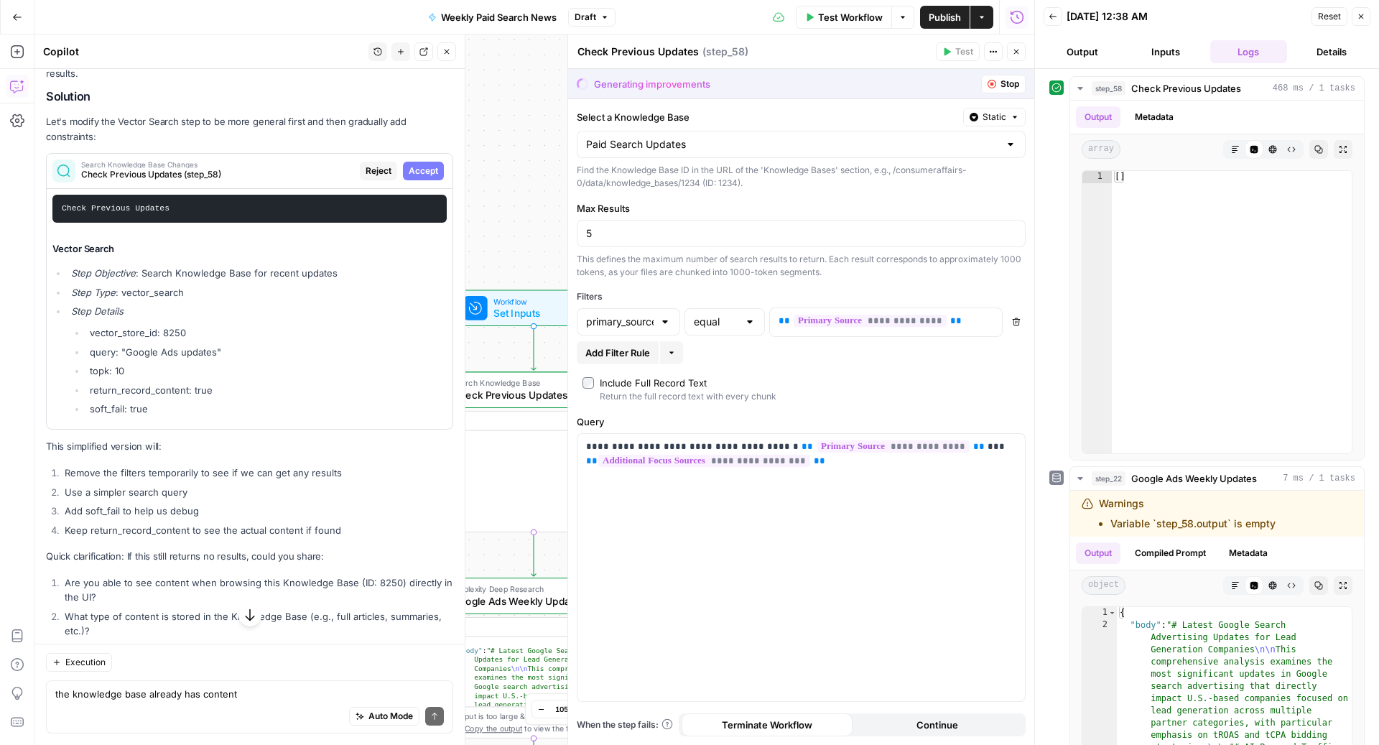
click at [842, 117] on label "Select a Knowledge Base" at bounding box center [767, 117] width 381 height 14
click at [842, 137] on input "Paid Search Updates" at bounding box center [792, 144] width 413 height 14
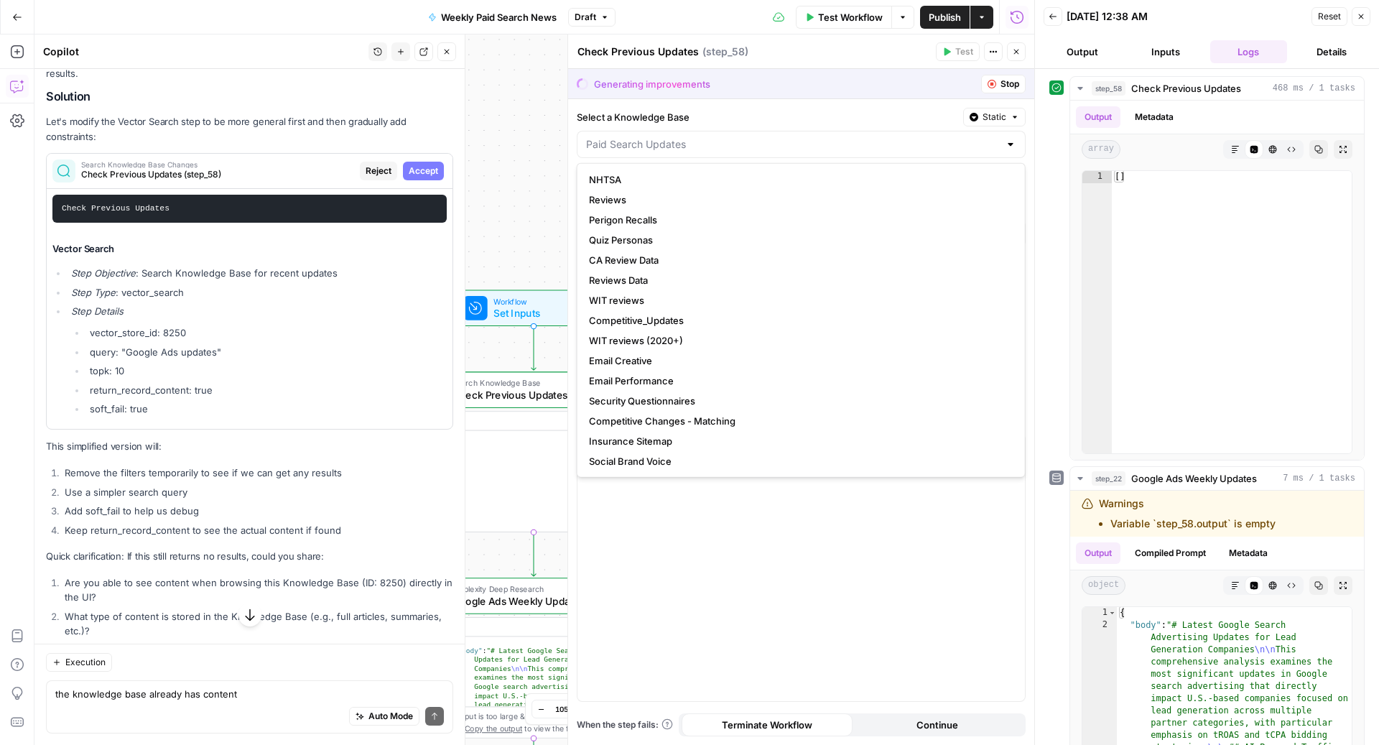
type input "Paid Search Updates"
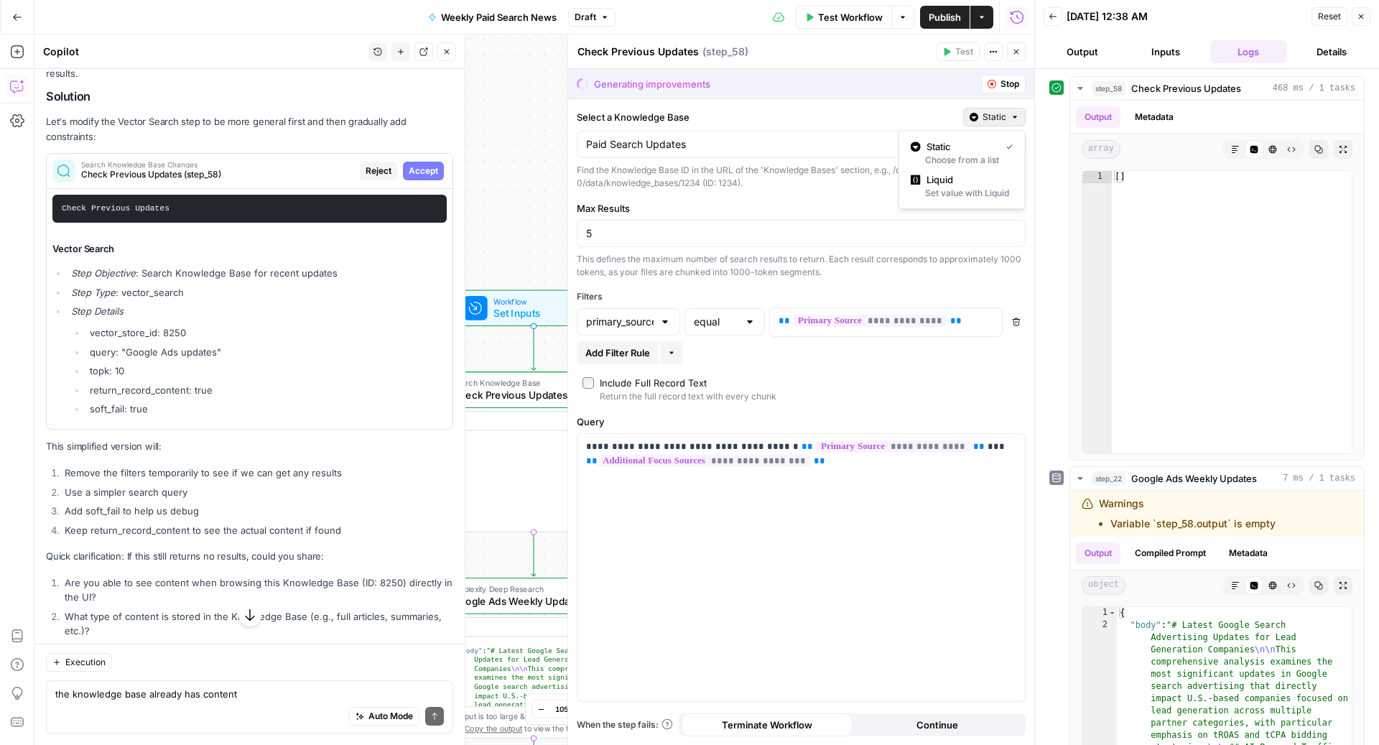
click at [1016, 115] on icon "button" at bounding box center [1014, 117] width 9 height 9
click at [964, 183] on span "Liquid" at bounding box center [966, 179] width 81 height 14
click at [754, 108] on div "Select a Knowledge Base Liquid" at bounding box center [801, 117] width 449 height 19
click at [1009, 85] on span "Stop" at bounding box center [1009, 84] width 19 height 13
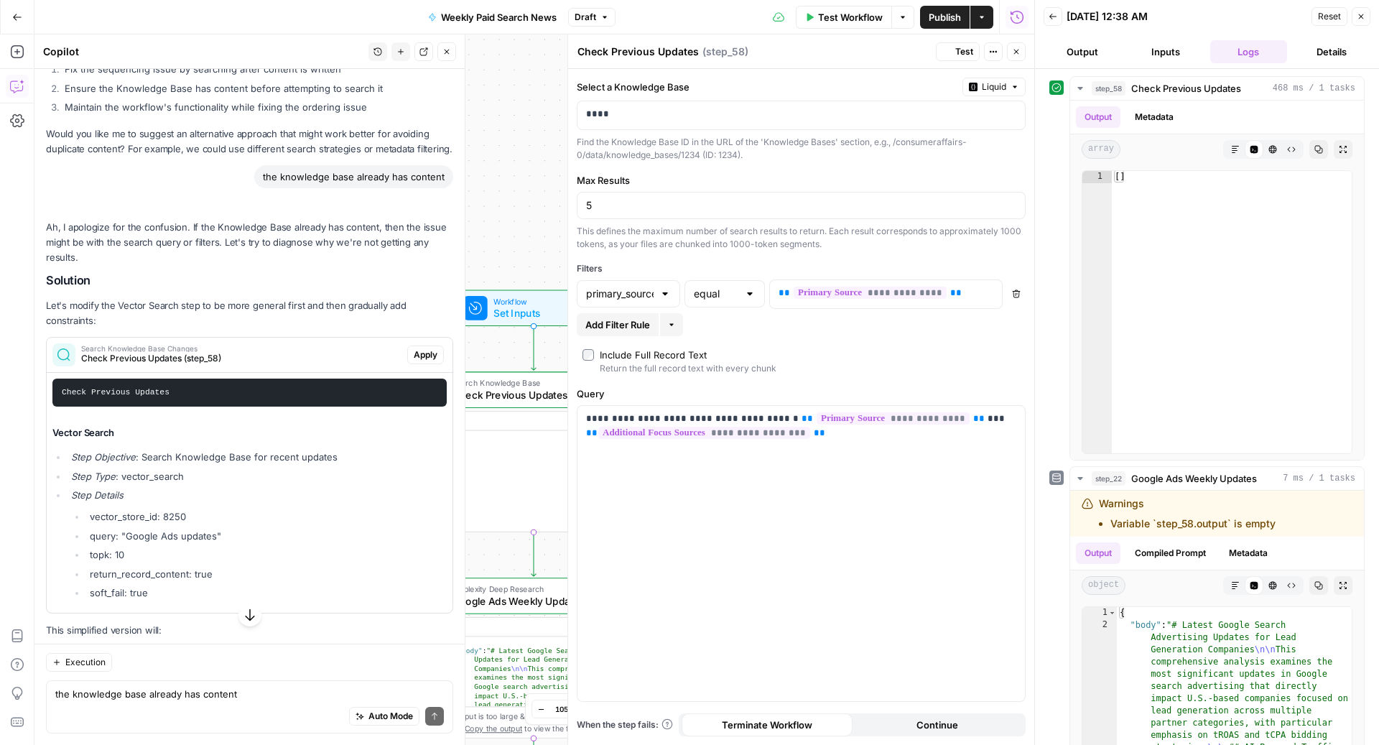
scroll to position [3863, 0]
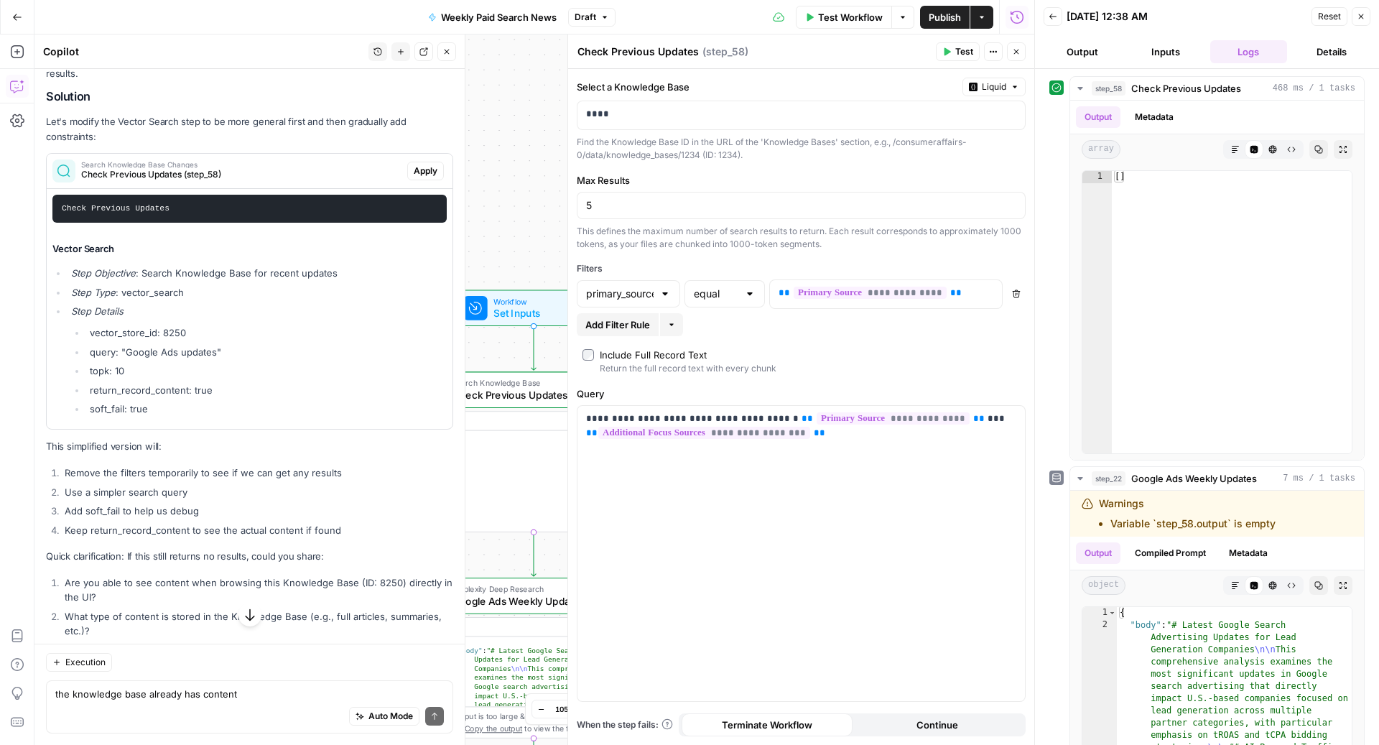
click at [829, 24] on button "Test Workflow" at bounding box center [844, 17] width 96 height 23
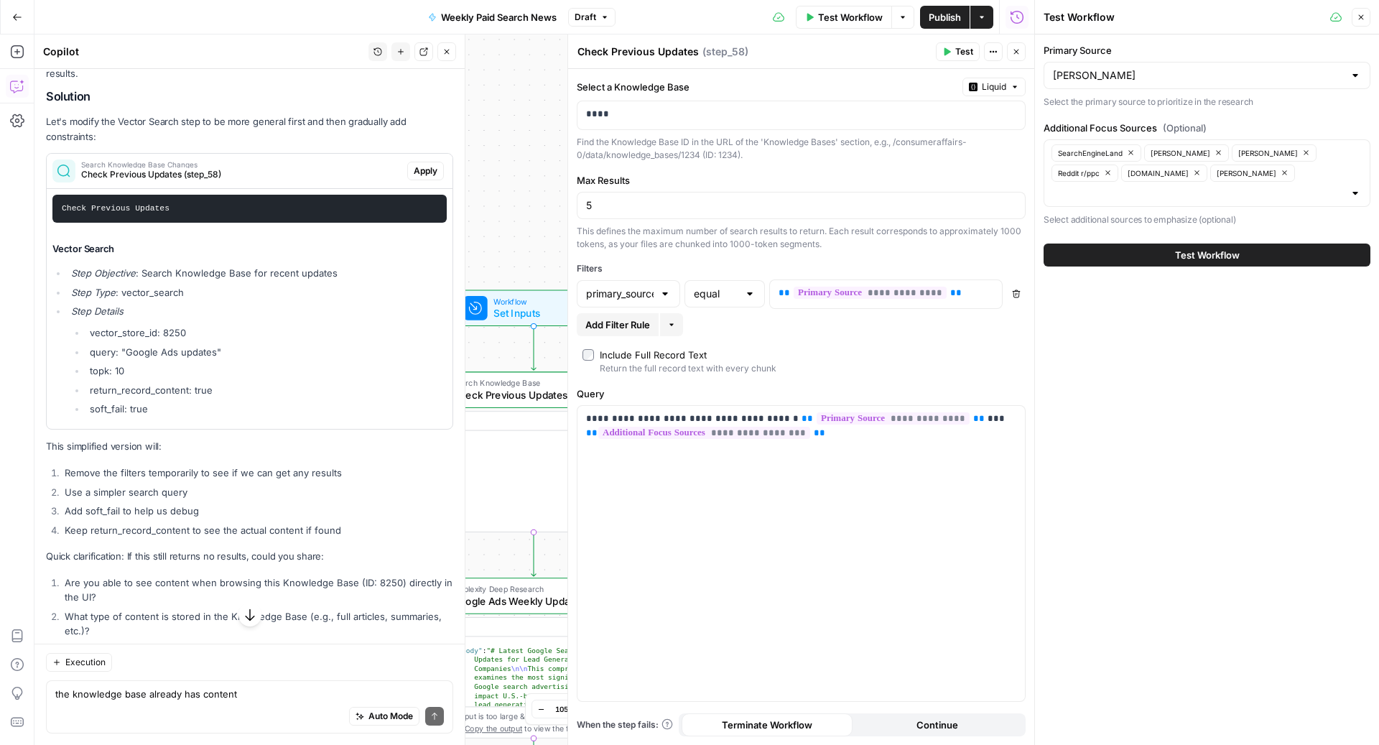
click at [1124, 243] on button "Test Workflow" at bounding box center [1206, 254] width 327 height 23
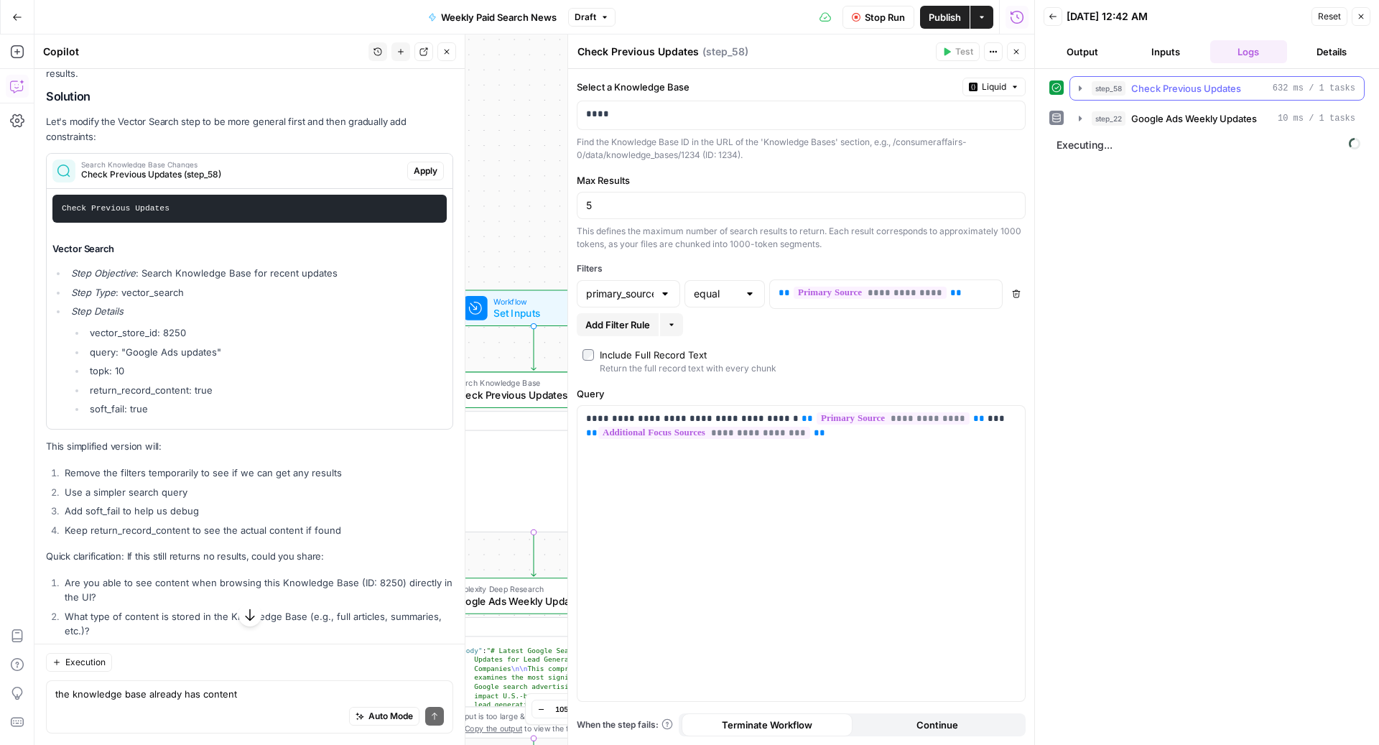
click at [1159, 83] on span "Check Previous Updates" at bounding box center [1186, 88] width 110 height 14
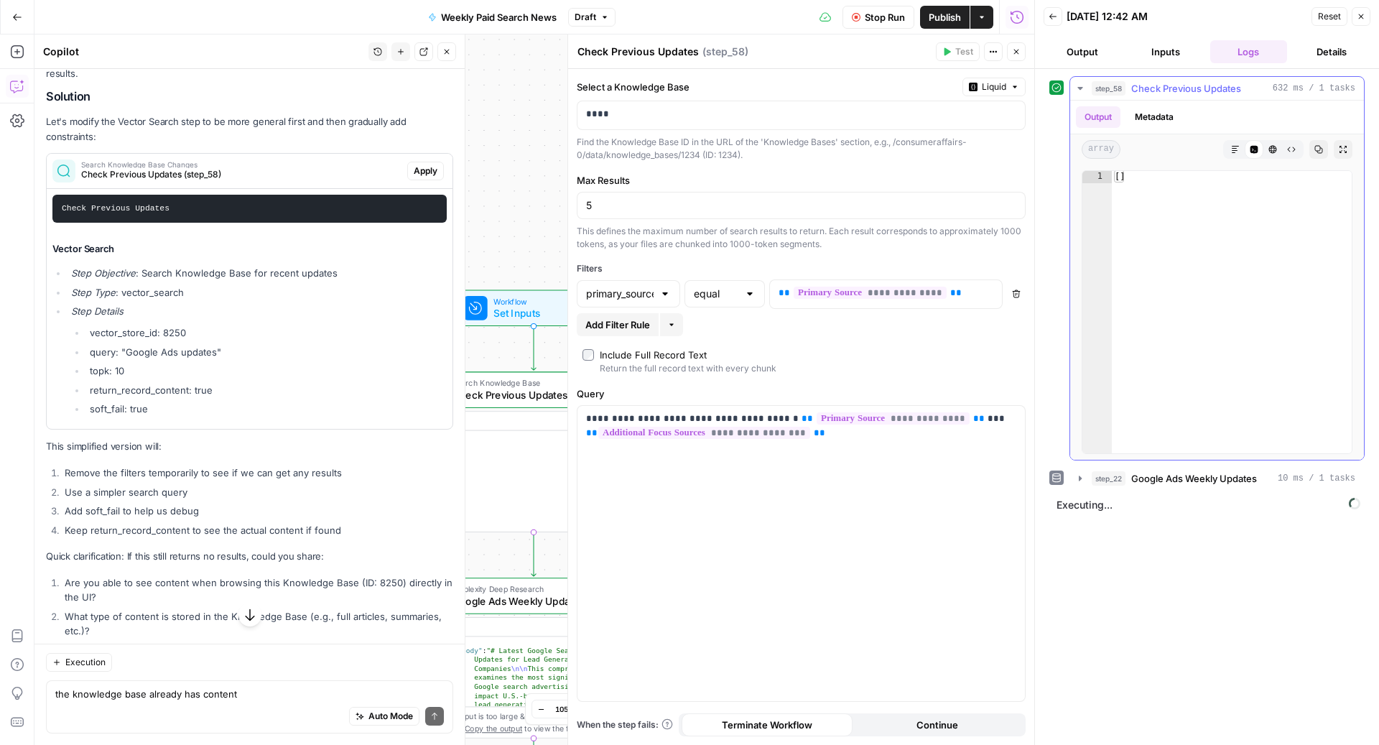
click at [1159, 83] on span "Check Previous Updates" at bounding box center [1186, 88] width 110 height 14
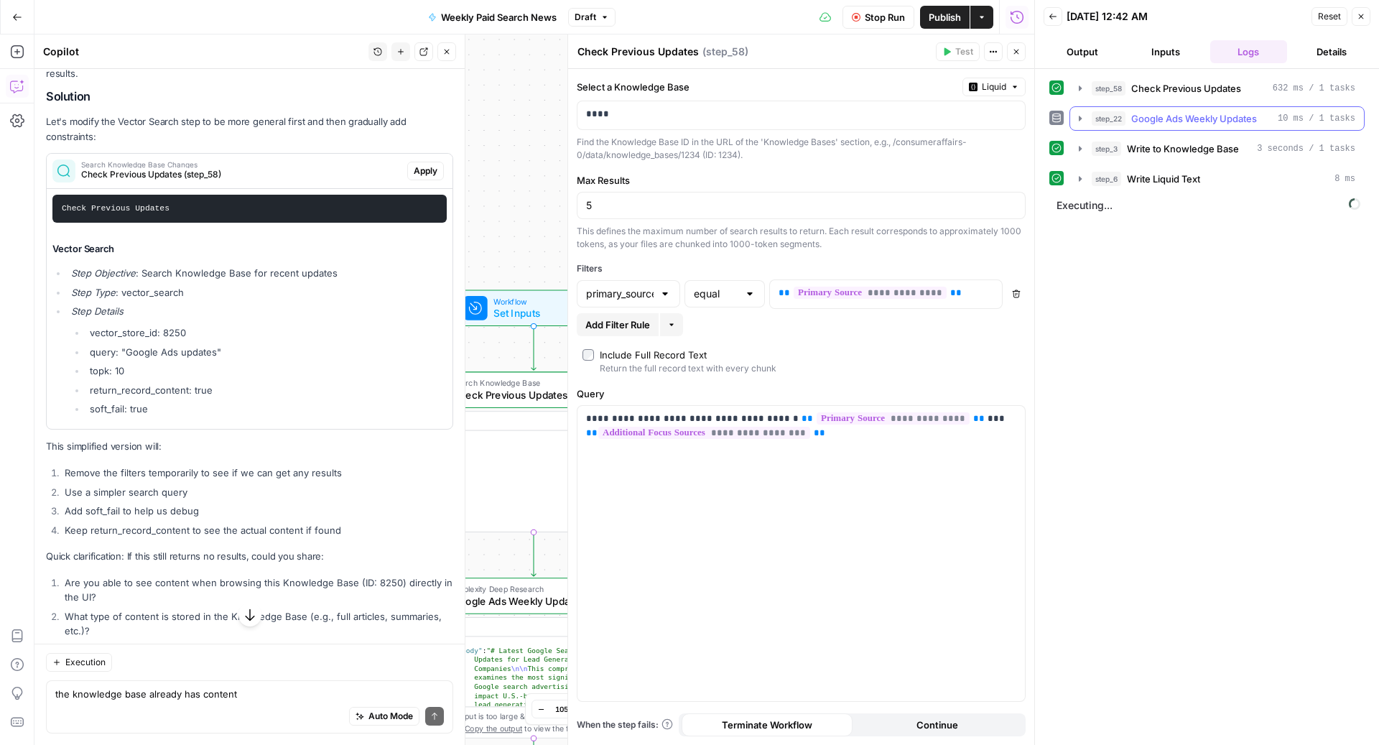
click at [1147, 112] on span "Google Ads Weekly Updates" at bounding box center [1194, 118] width 126 height 14
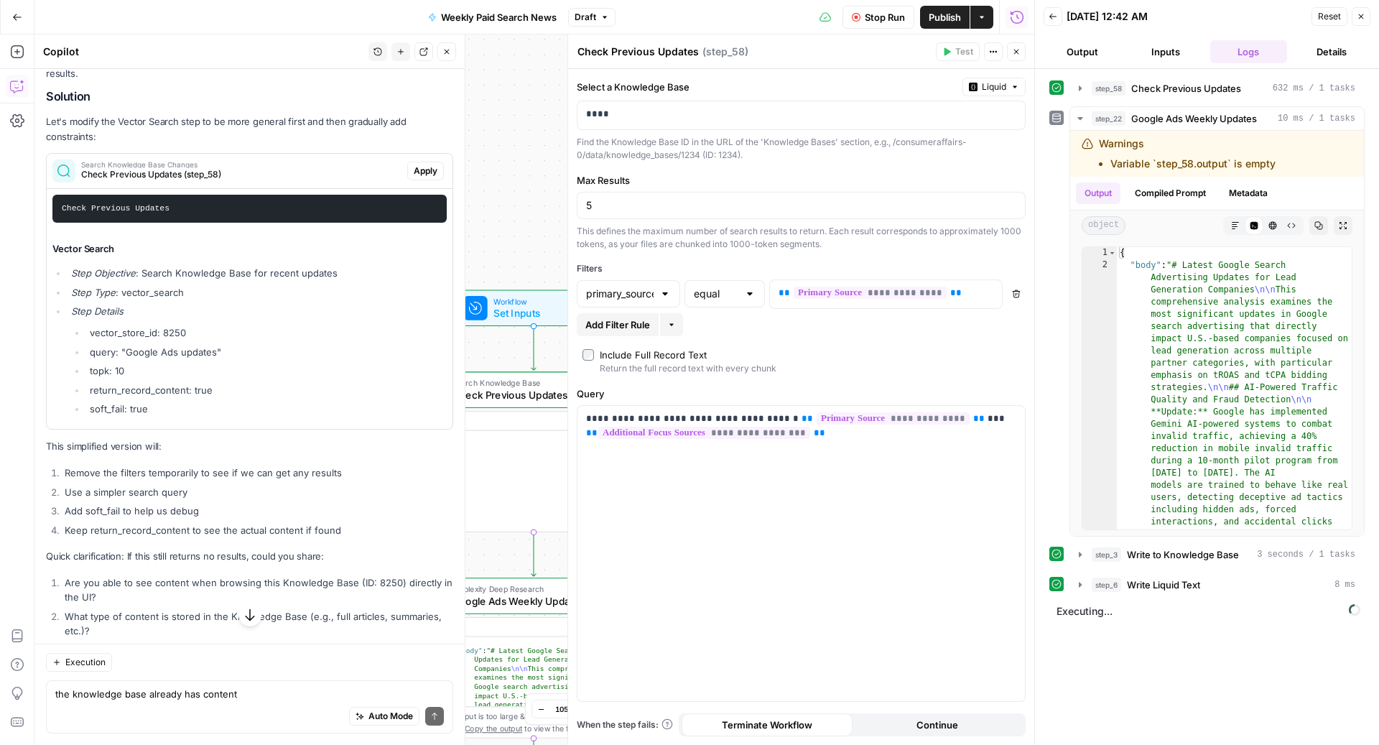
click at [893, 11] on span "Stop Run" at bounding box center [884, 17] width 40 height 14
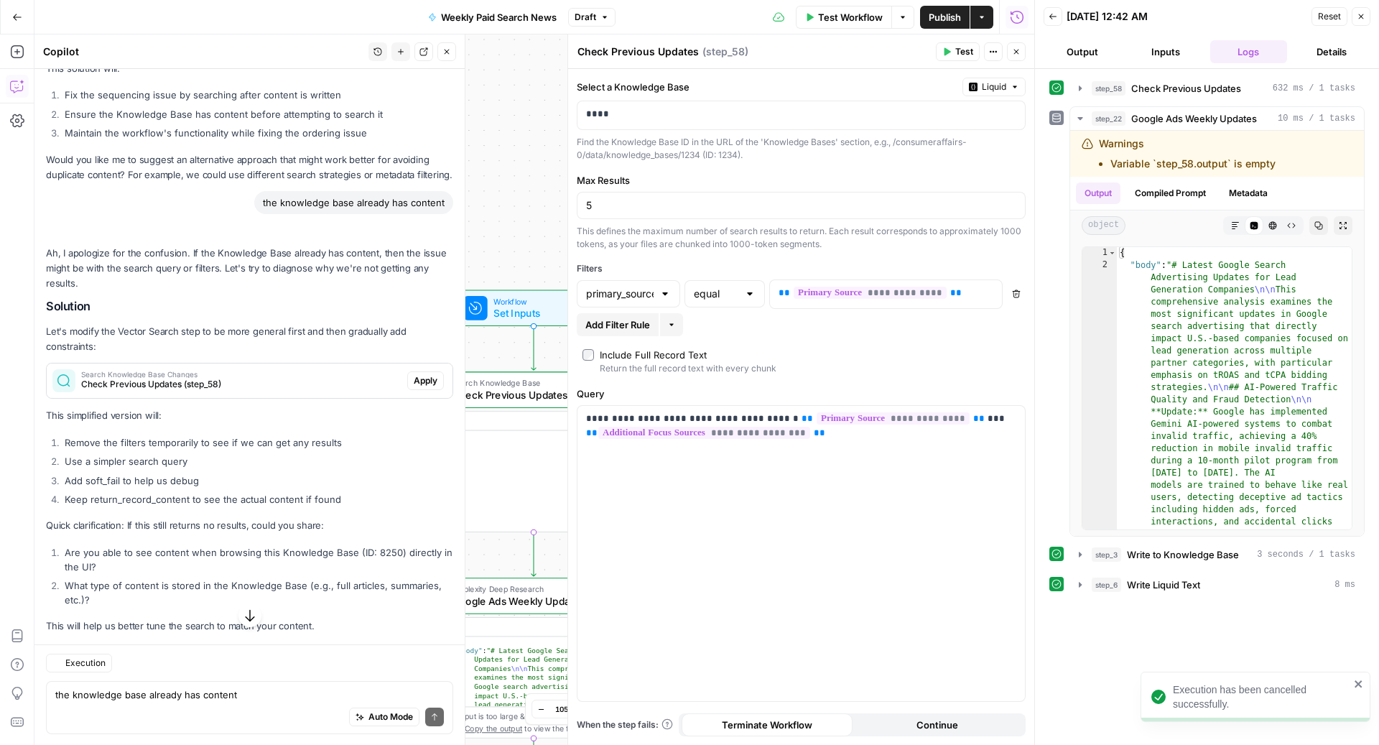
scroll to position [3638, 0]
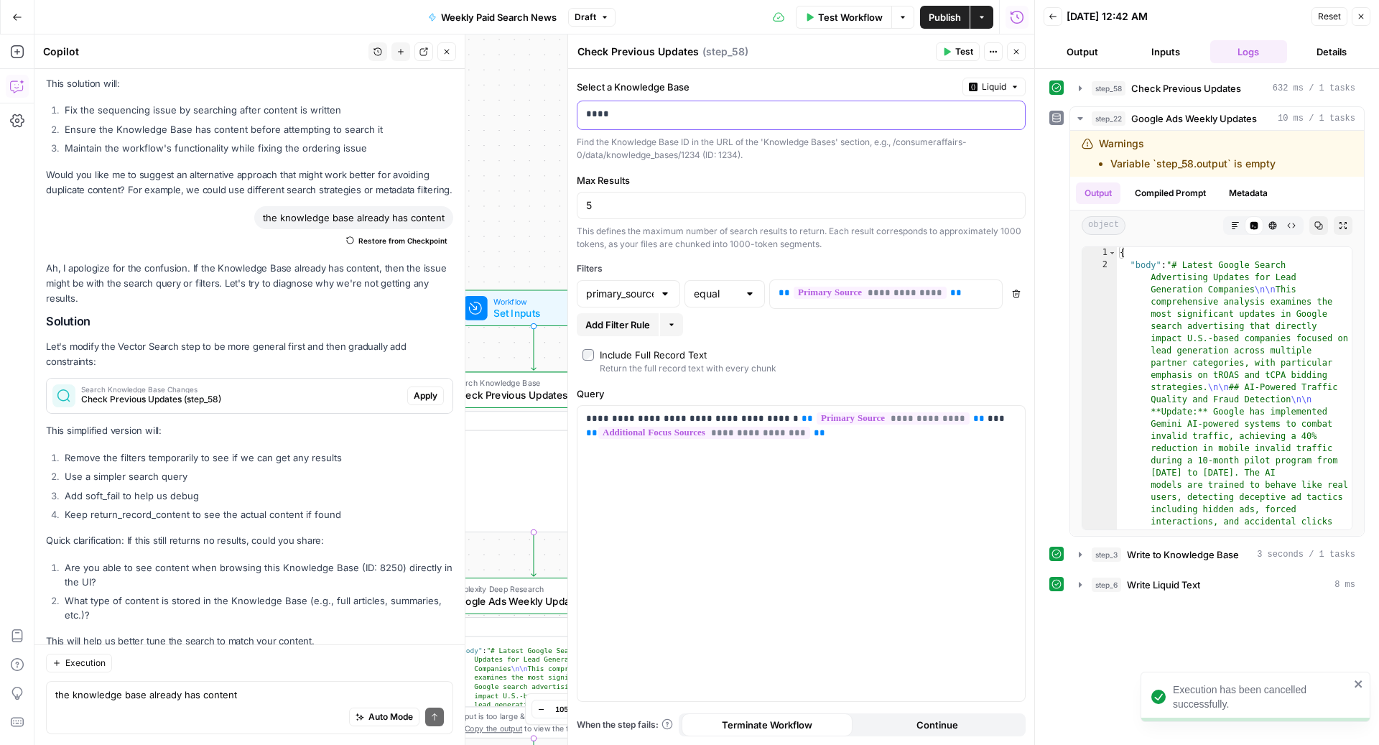
click at [666, 120] on p "****" at bounding box center [801, 114] width 431 height 14
click at [584, 116] on div "******" at bounding box center [789, 115] width 424 height 28
click at [307, 42] on div "Copilot History New chat Detach Close" at bounding box center [249, 51] width 413 height 19
click at [840, 14] on span "Test Workflow" at bounding box center [850, 17] width 65 height 14
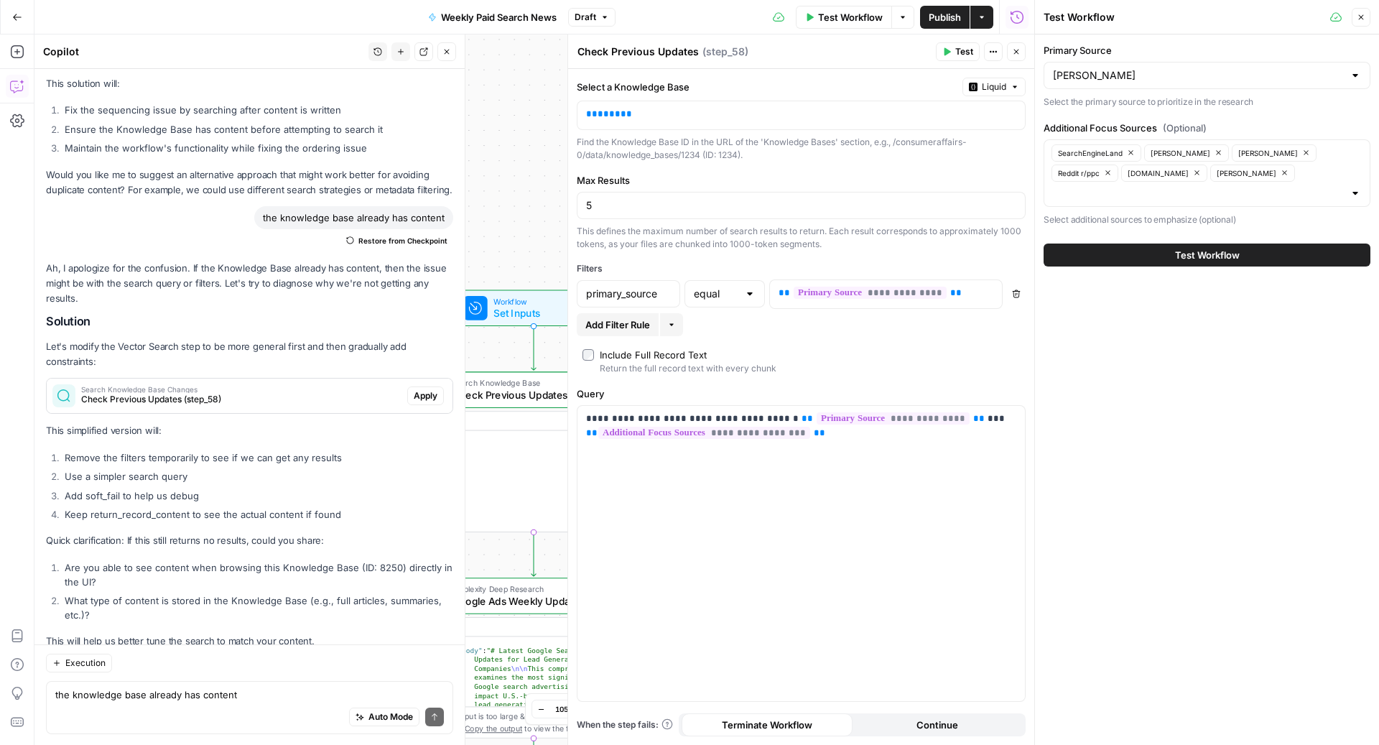
click at [1155, 243] on button "Test Workflow" at bounding box center [1206, 254] width 327 height 23
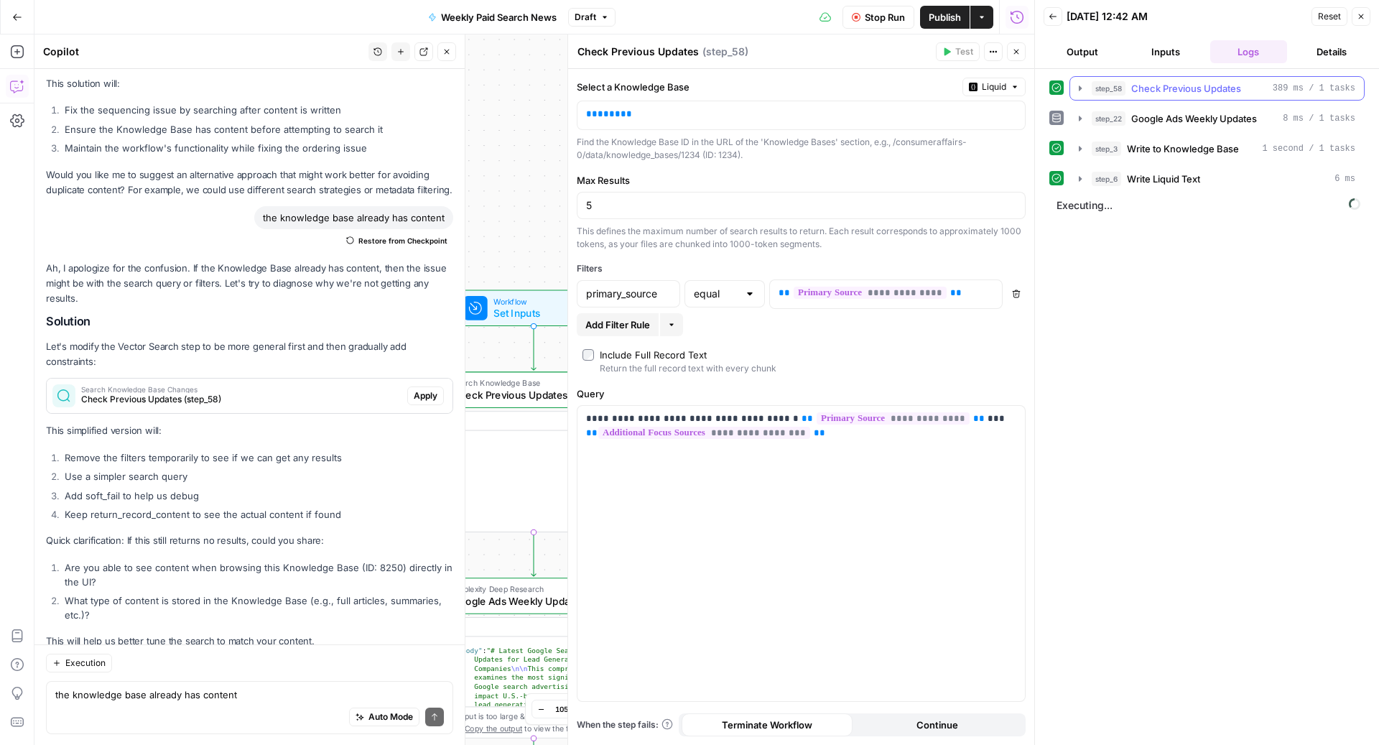
click at [1134, 85] on span "Check Previous Updates" at bounding box center [1186, 88] width 110 height 14
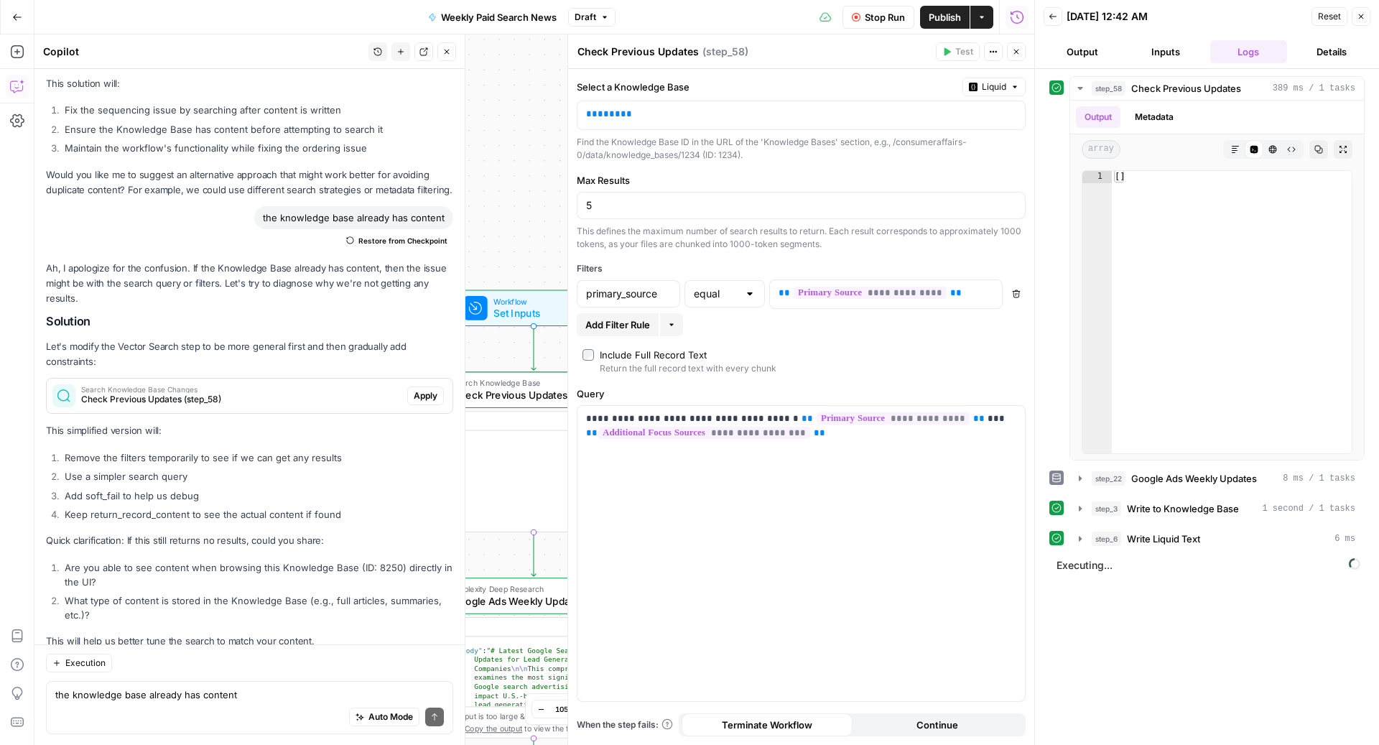
drag, startPoint x: 854, startPoint y: 22, endPoint x: 852, endPoint y: 29, distance: 7.3
click at [854, 22] on button "Stop Run" at bounding box center [878, 17] width 72 height 23
click at [853, 21] on span "Test Workflow" at bounding box center [850, 17] width 65 height 14
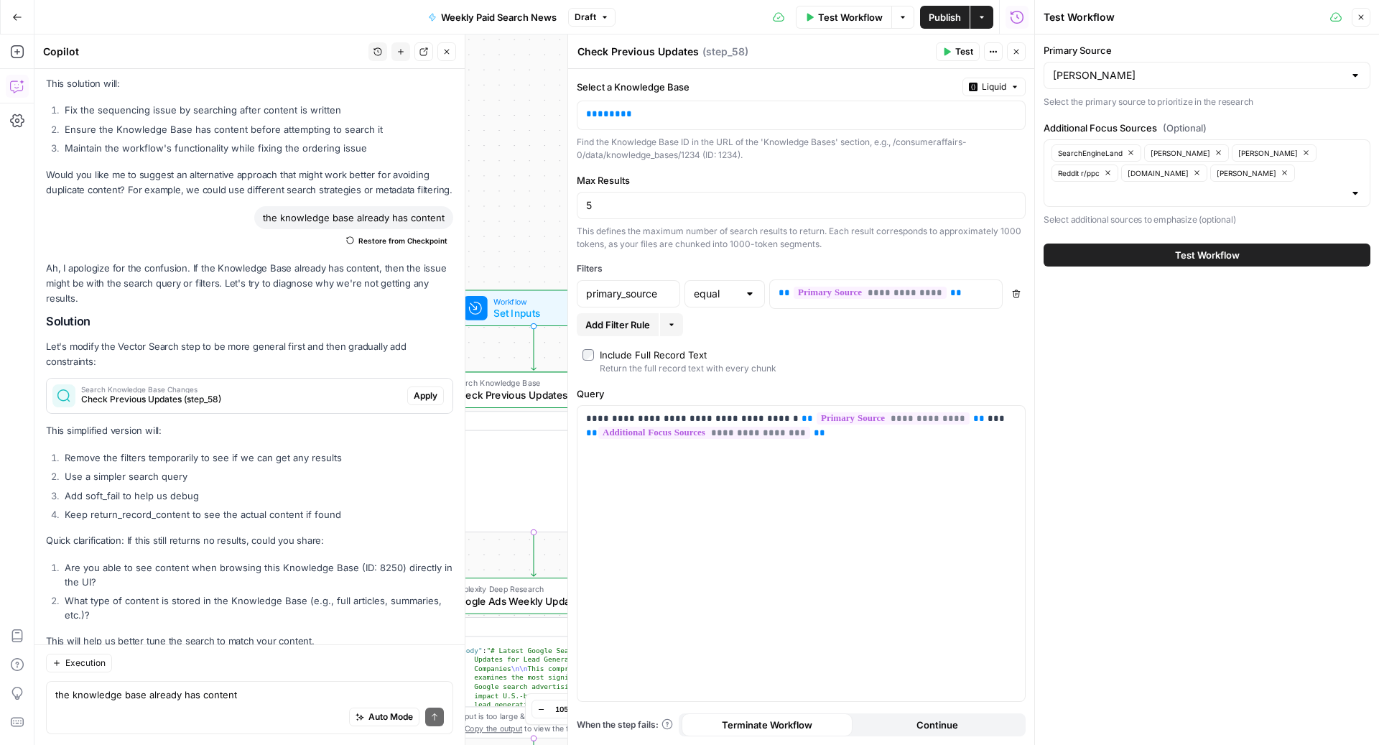
click at [1146, 243] on button "Test Workflow" at bounding box center [1206, 254] width 327 height 23
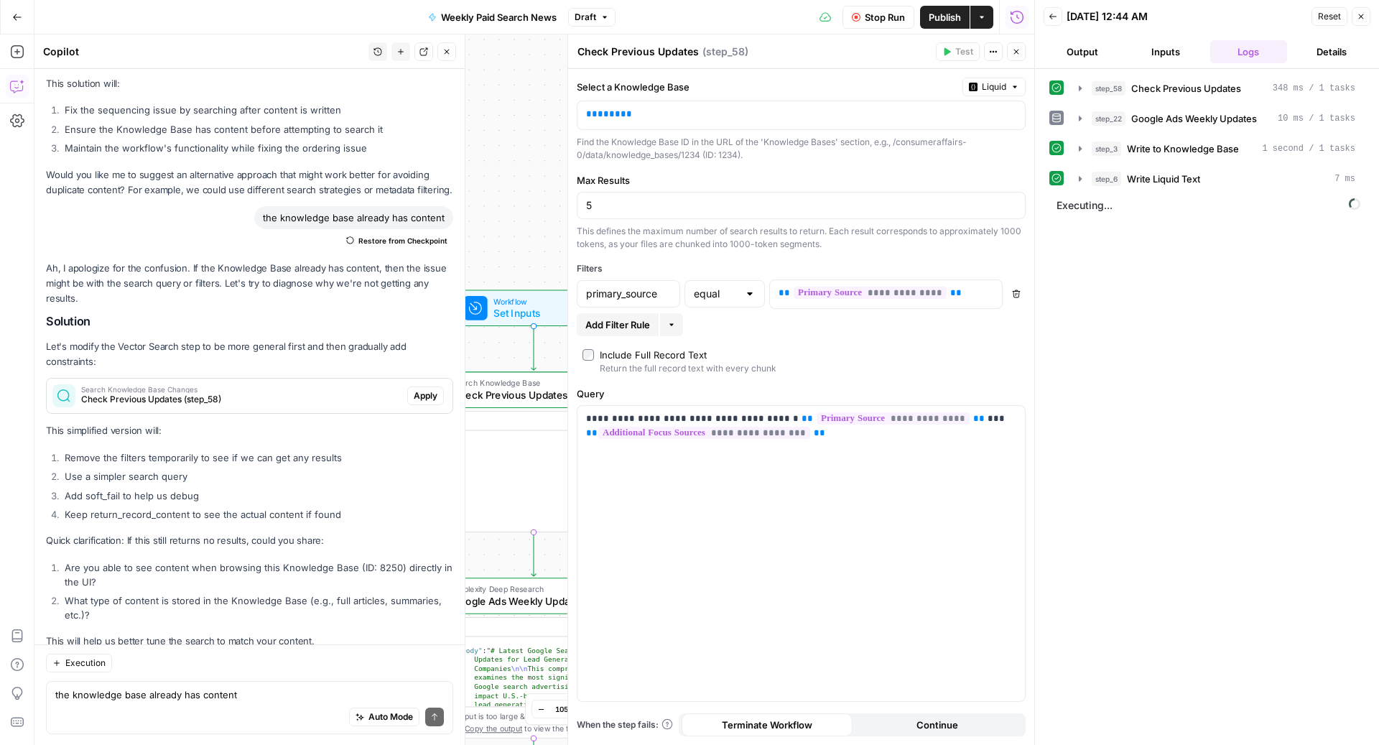
click at [881, 17] on span "Stop Run" at bounding box center [884, 17] width 40 height 14
click at [1158, 90] on span "Check Previous Updates" at bounding box center [1186, 88] width 110 height 14
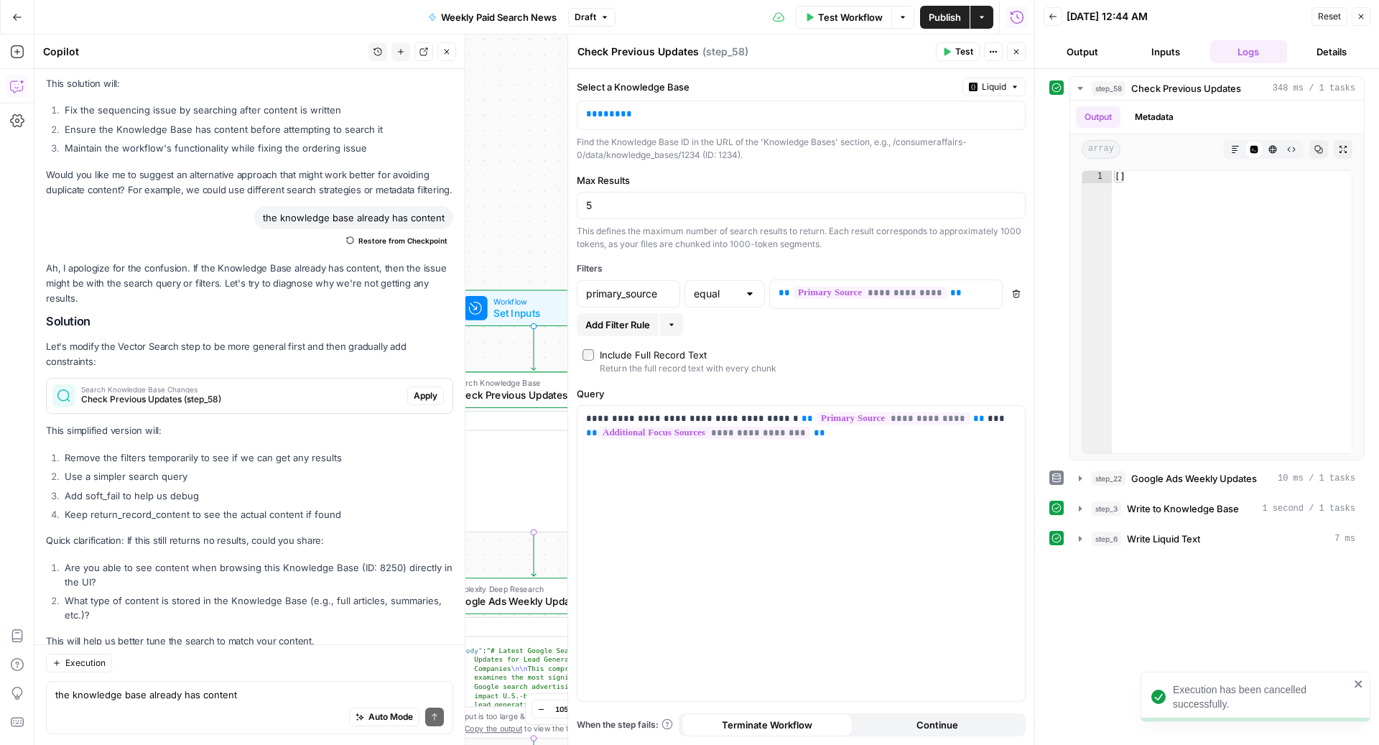
click at [113, 715] on div "Auto Mode Send" at bounding box center [249, 717] width 388 height 32
type textarea "there is"
click at [993, 89] on span "Liquid" at bounding box center [993, 86] width 24 height 13
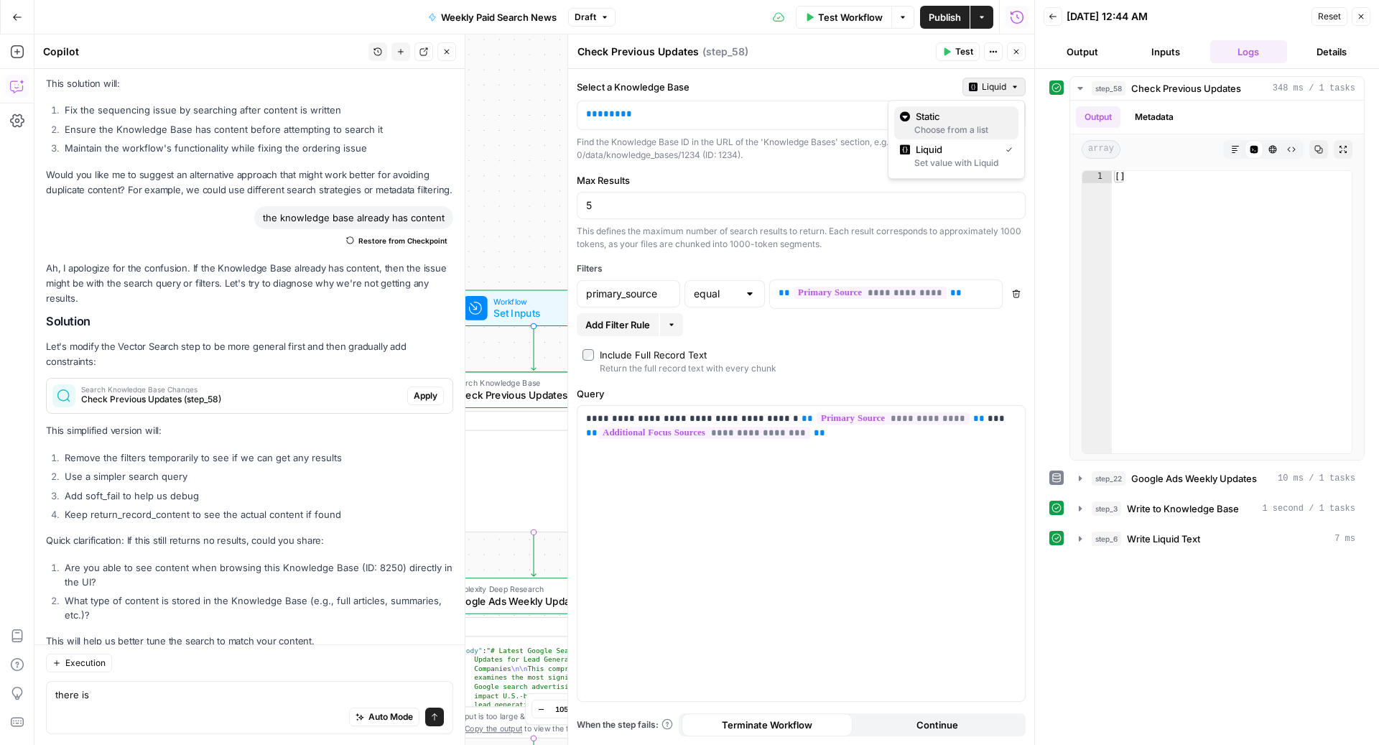
click at [961, 119] on span "Static" at bounding box center [960, 116] width 91 height 14
click at [744, 110] on input "Select a Knowledge Base" at bounding box center [792, 114] width 413 height 14
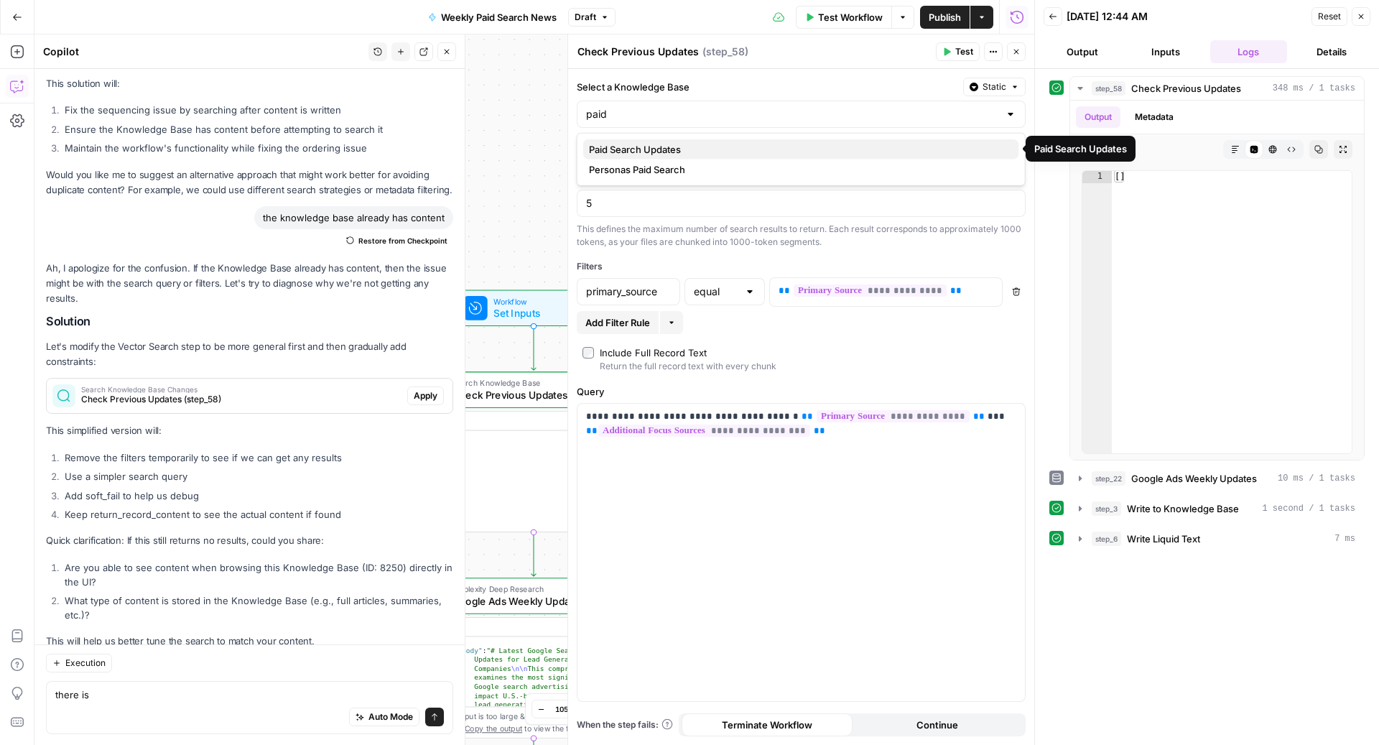
click at [691, 151] on span "Paid Search Updates" at bounding box center [798, 149] width 419 height 14
type input "Paid Search Updates"
click at [735, 174] on label "Max Results" at bounding box center [801, 178] width 449 height 14
click at [735, 196] on input "5" at bounding box center [801, 203] width 430 height 14
click at [742, 149] on div "Find the Knowledge Base ID in the URL of the 'Knowledge Bases' section, e.g., /…" at bounding box center [801, 147] width 449 height 26
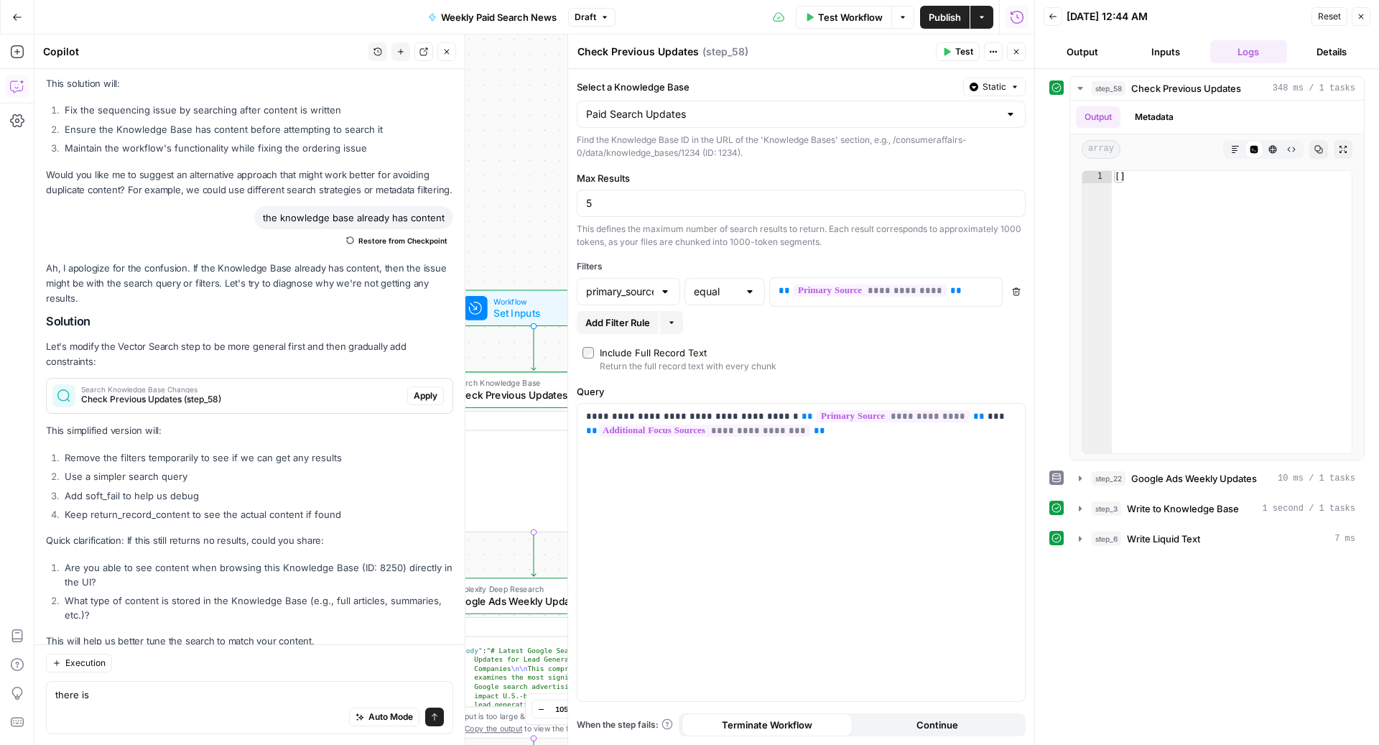
click at [963, 48] on span "Test" at bounding box center [964, 51] width 18 height 13
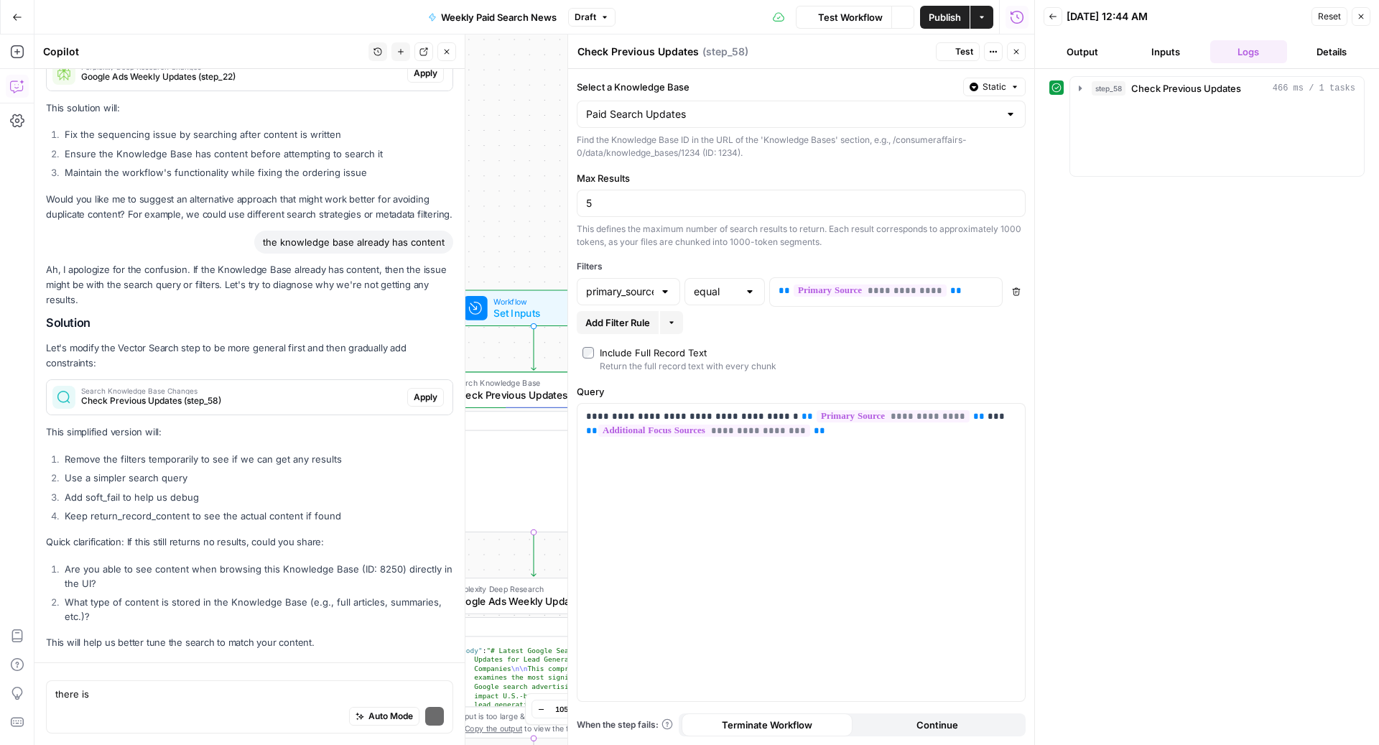
scroll to position [3638, 0]
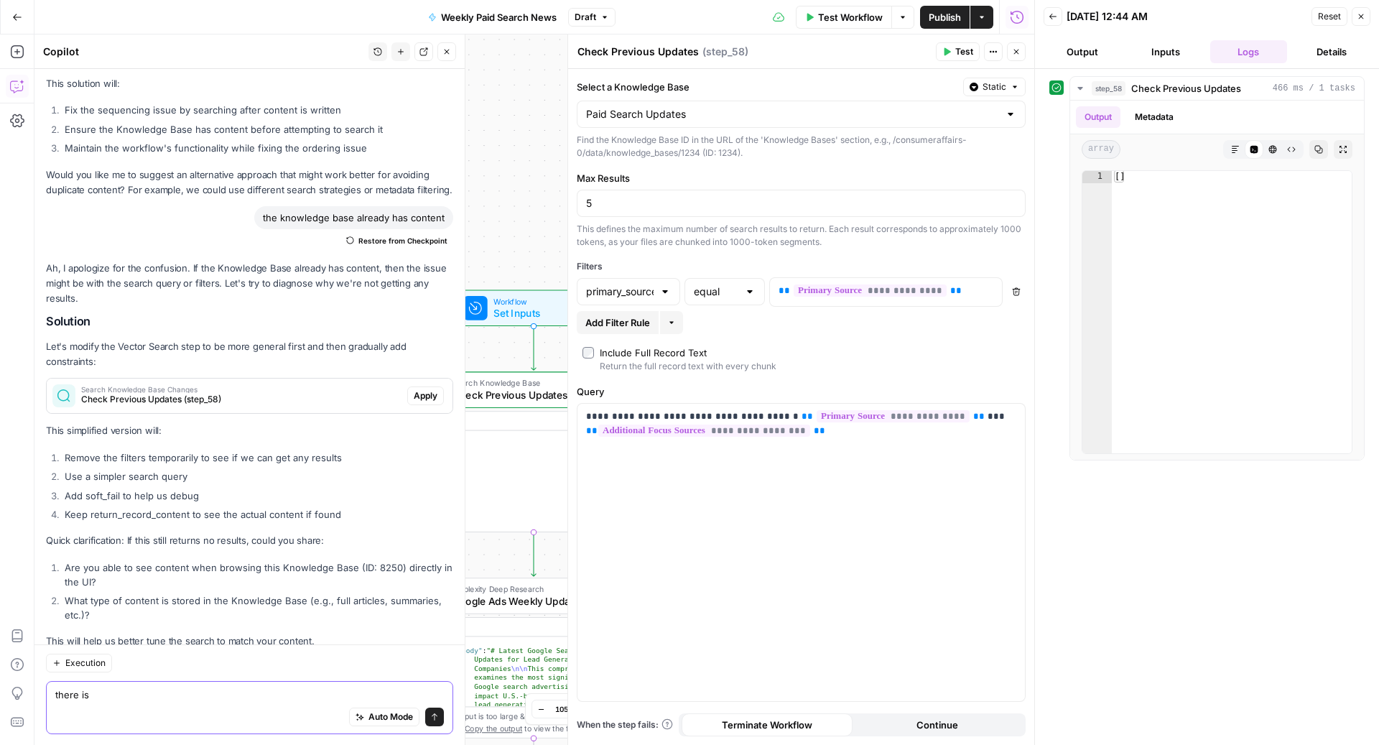
click at [139, 698] on textarea "there is" at bounding box center [249, 693] width 388 height 14
type textarea "there is still nothing. how"
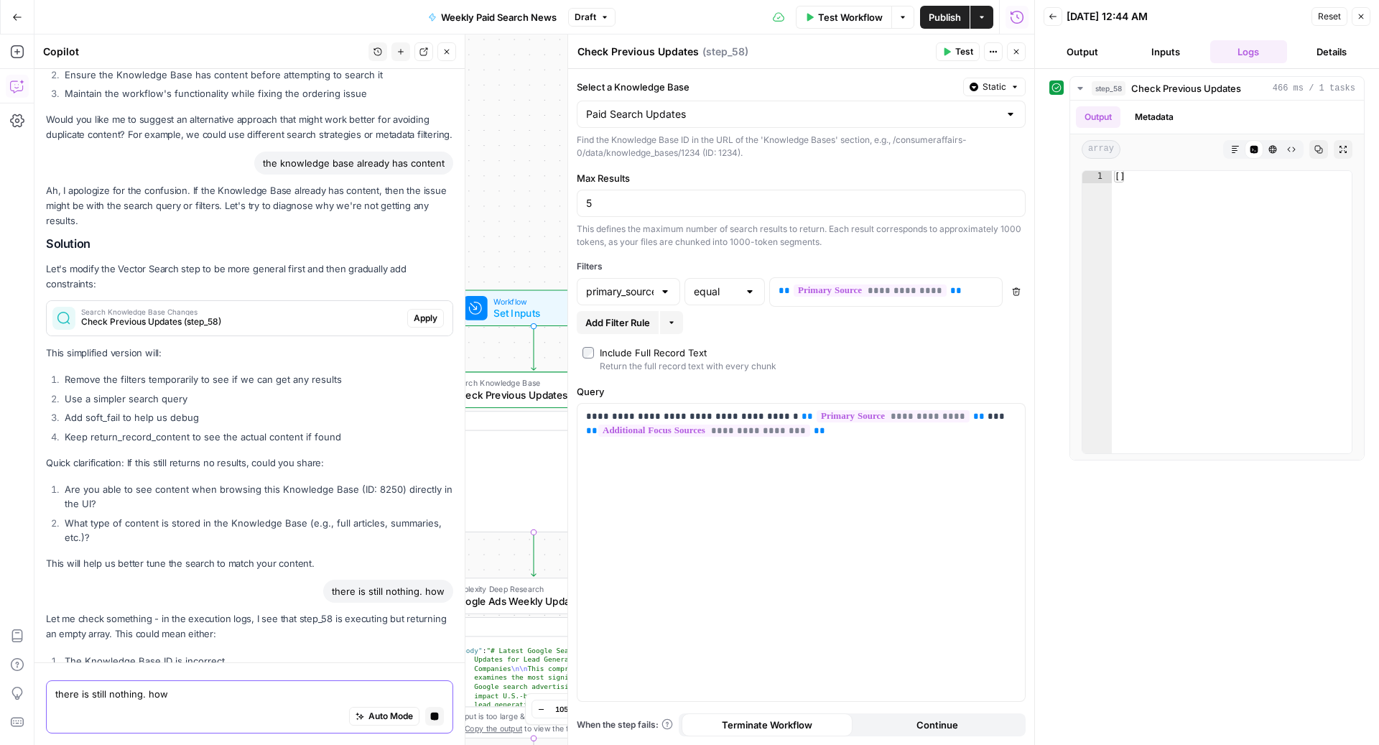
scroll to position [3526, 0]
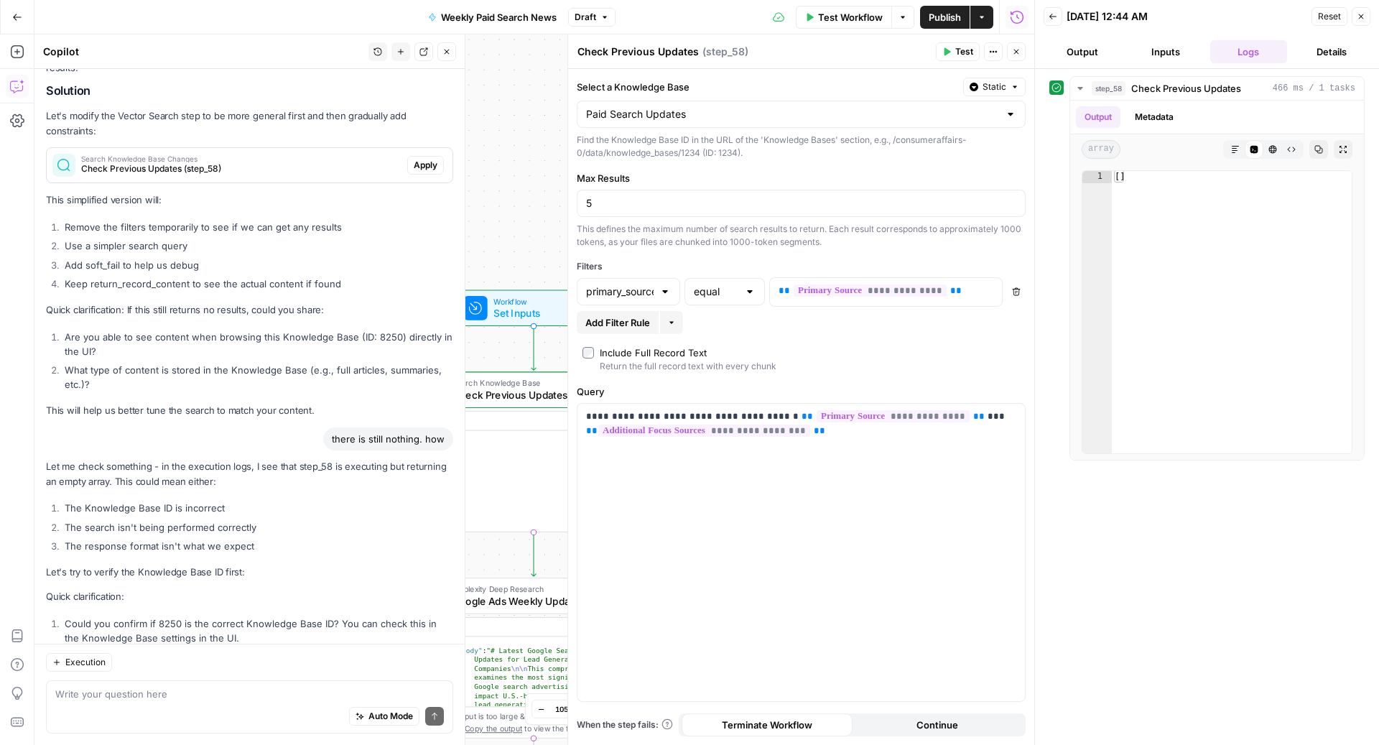
scroll to position [3926, 0]
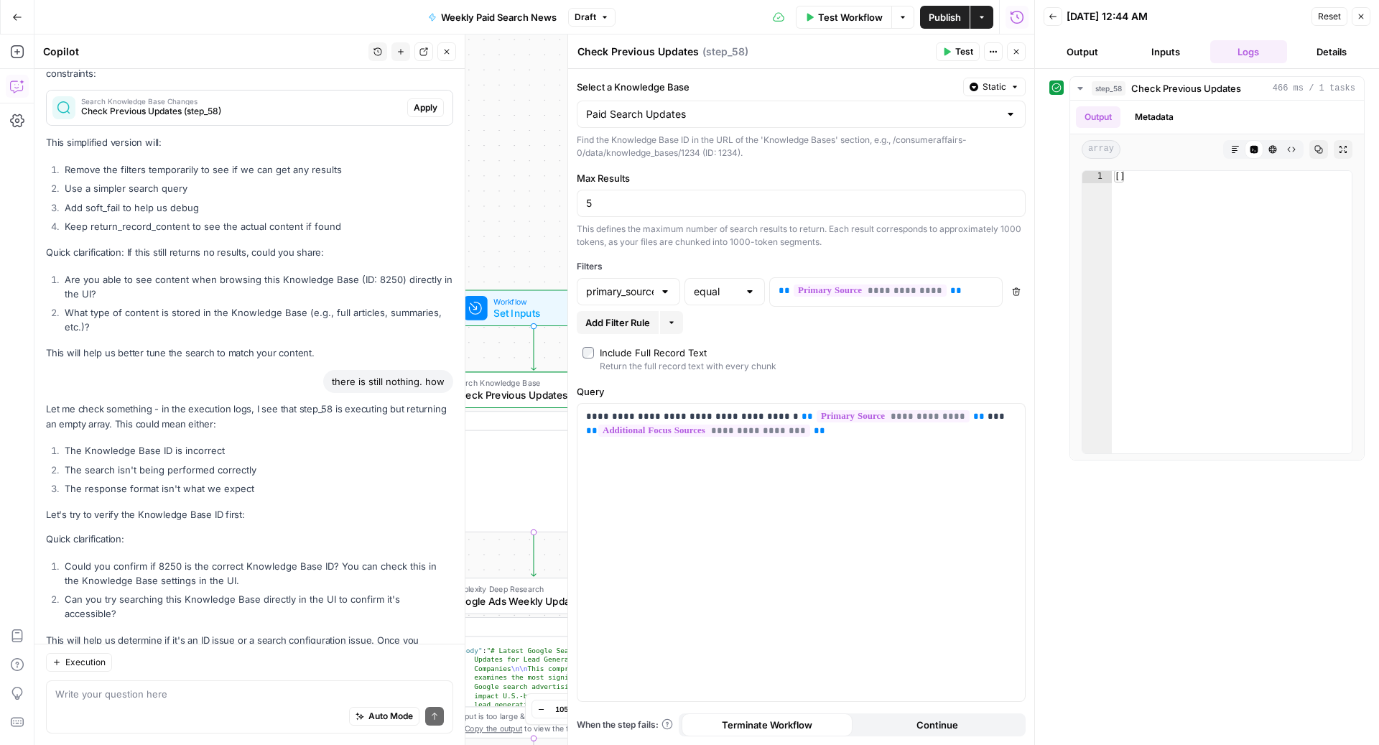
click at [146, 705] on div "Auto Mode Send" at bounding box center [249, 717] width 388 height 32
type textarea "yes it is"
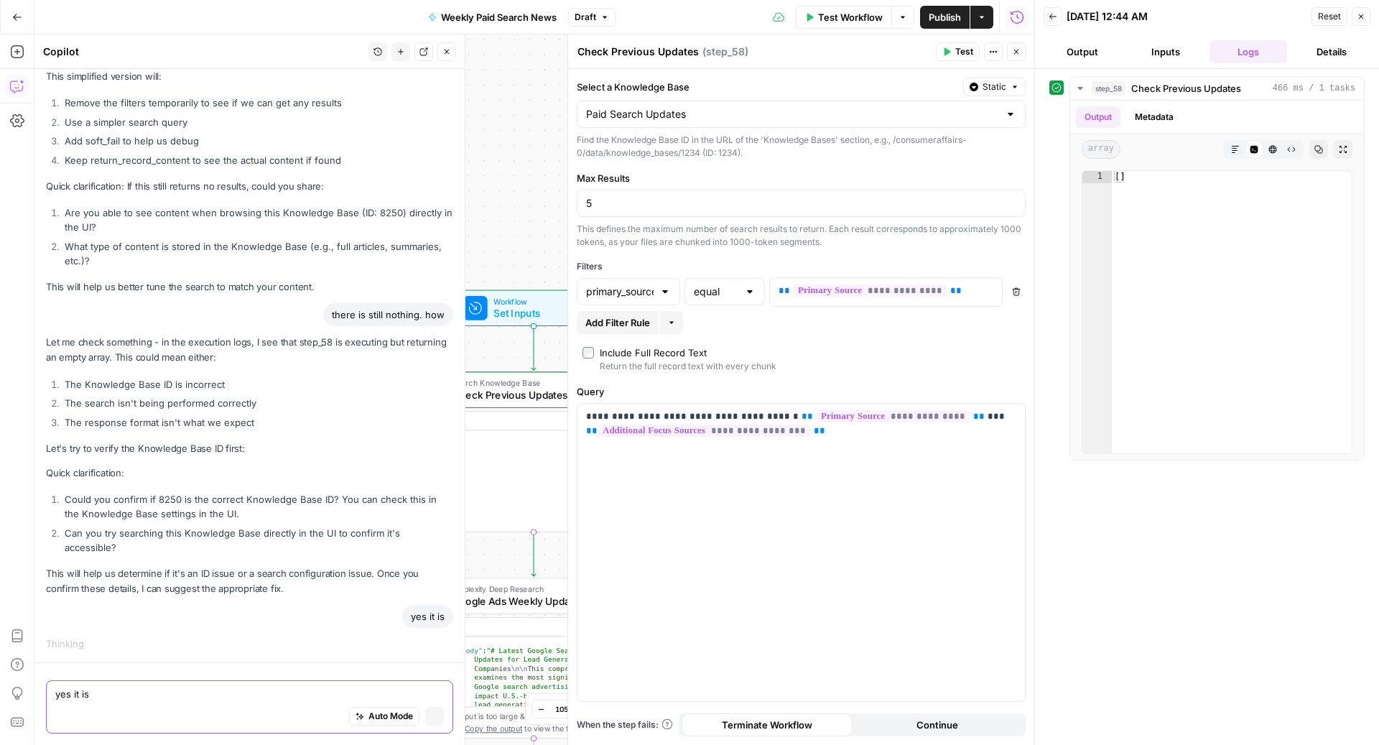
scroll to position [3749, 0]
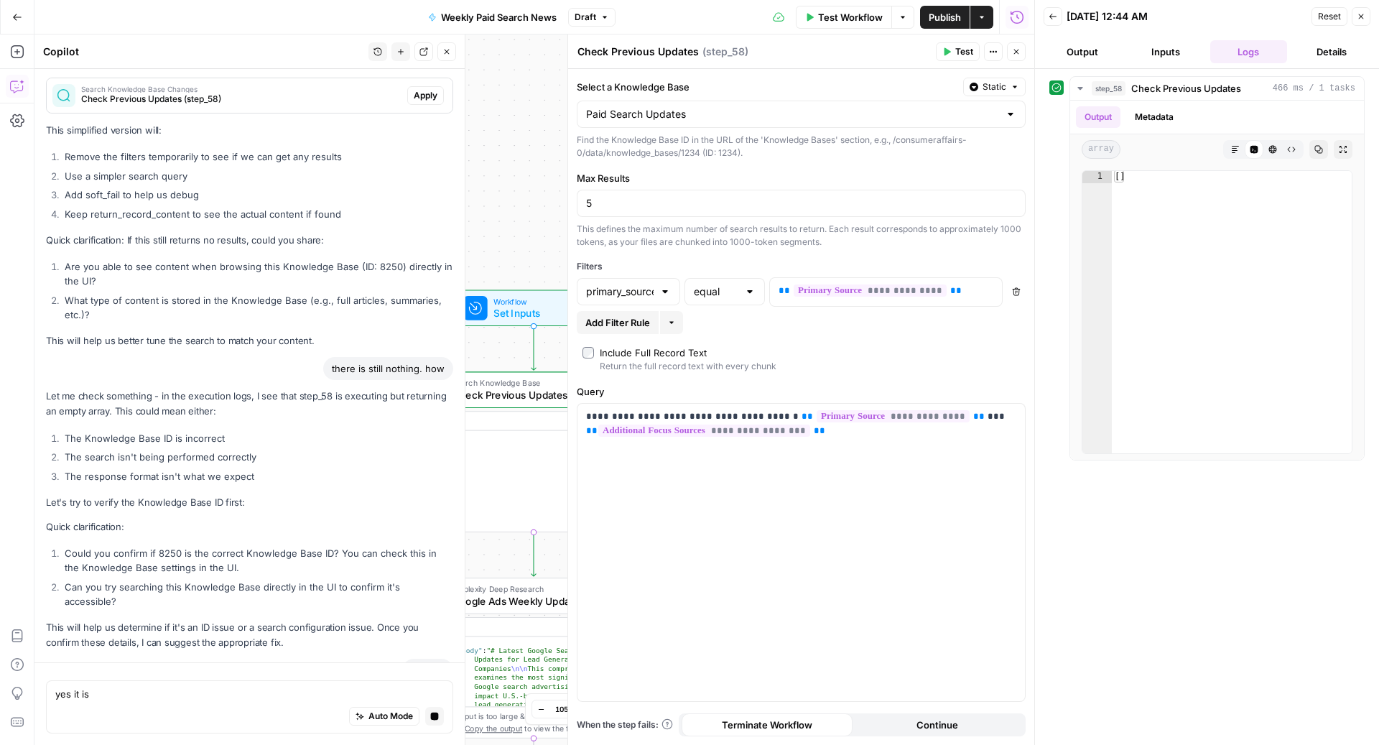
click at [138, 431] on li "The Knowledge Base ID is incorrect" at bounding box center [257, 438] width 392 height 14
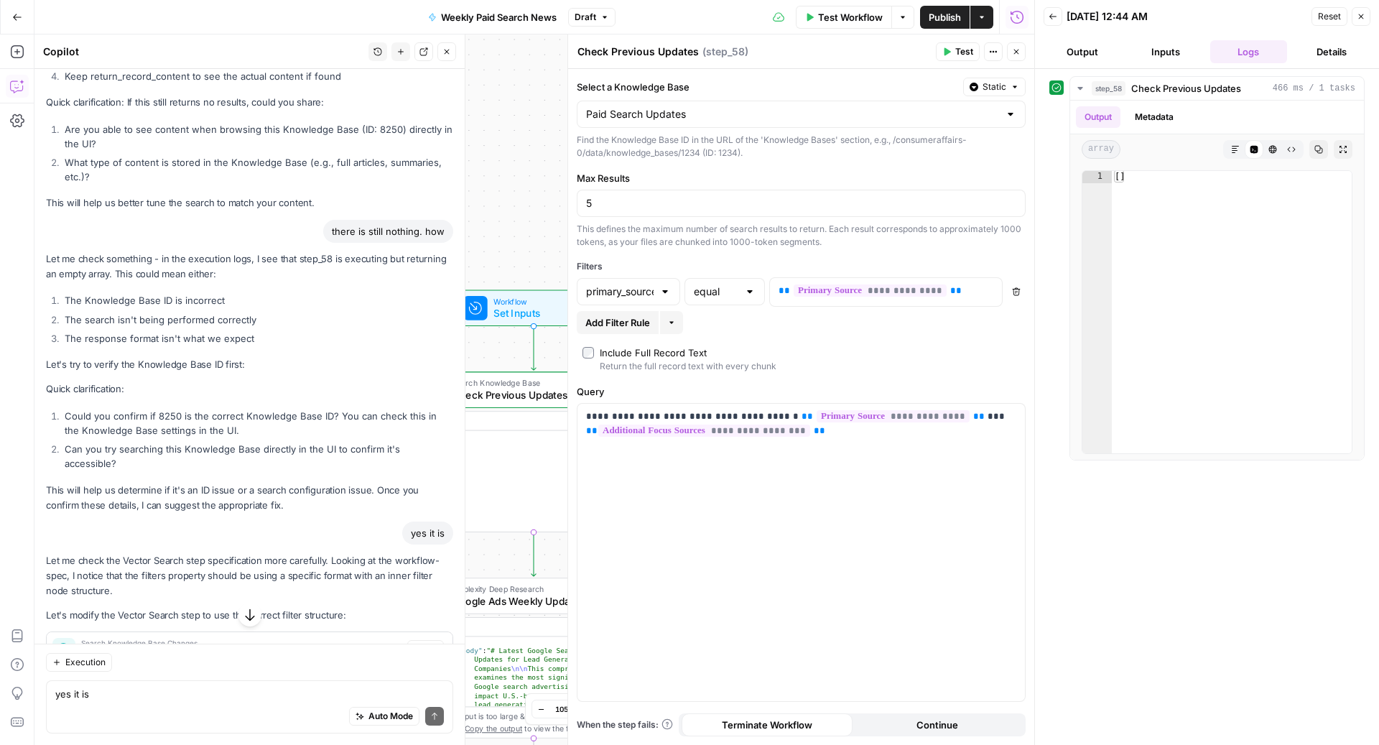
scroll to position [4302, 0]
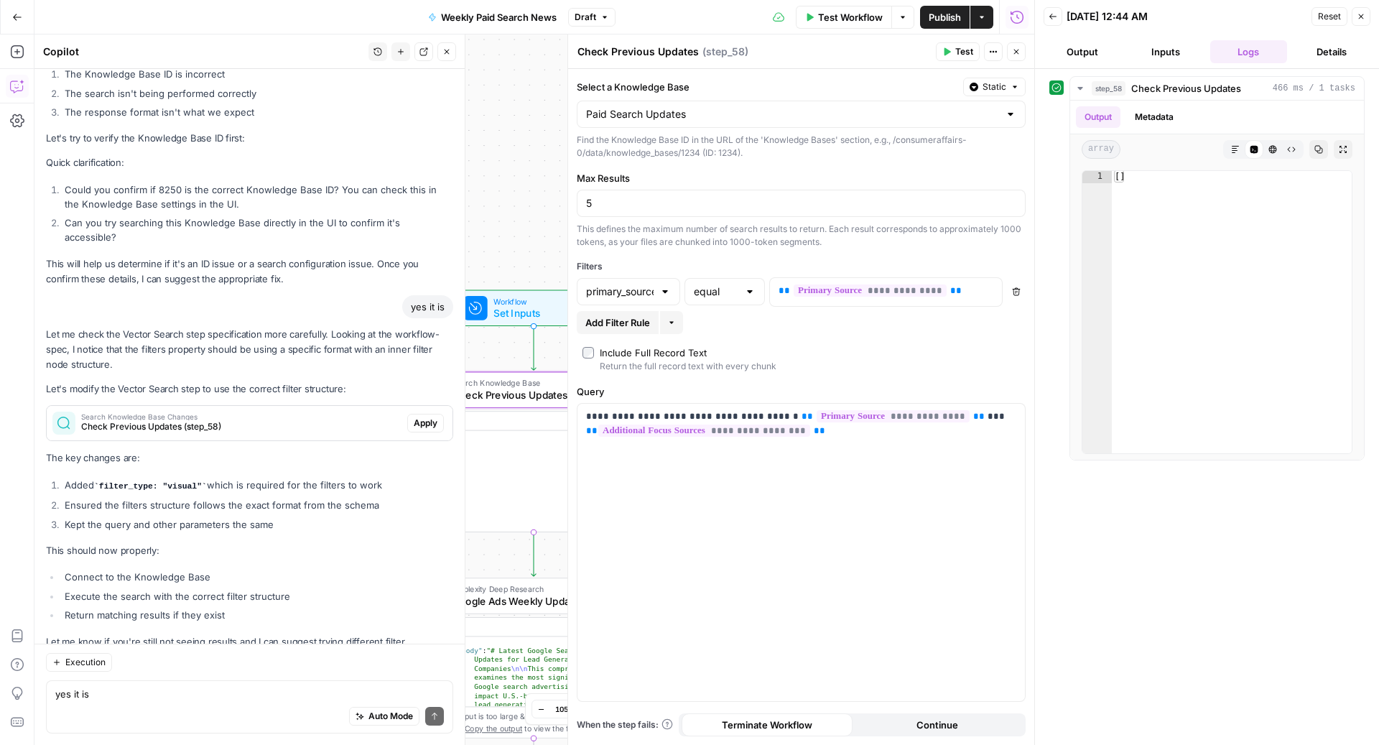
click at [418, 416] on span "Apply" at bounding box center [426, 422] width 24 height 13
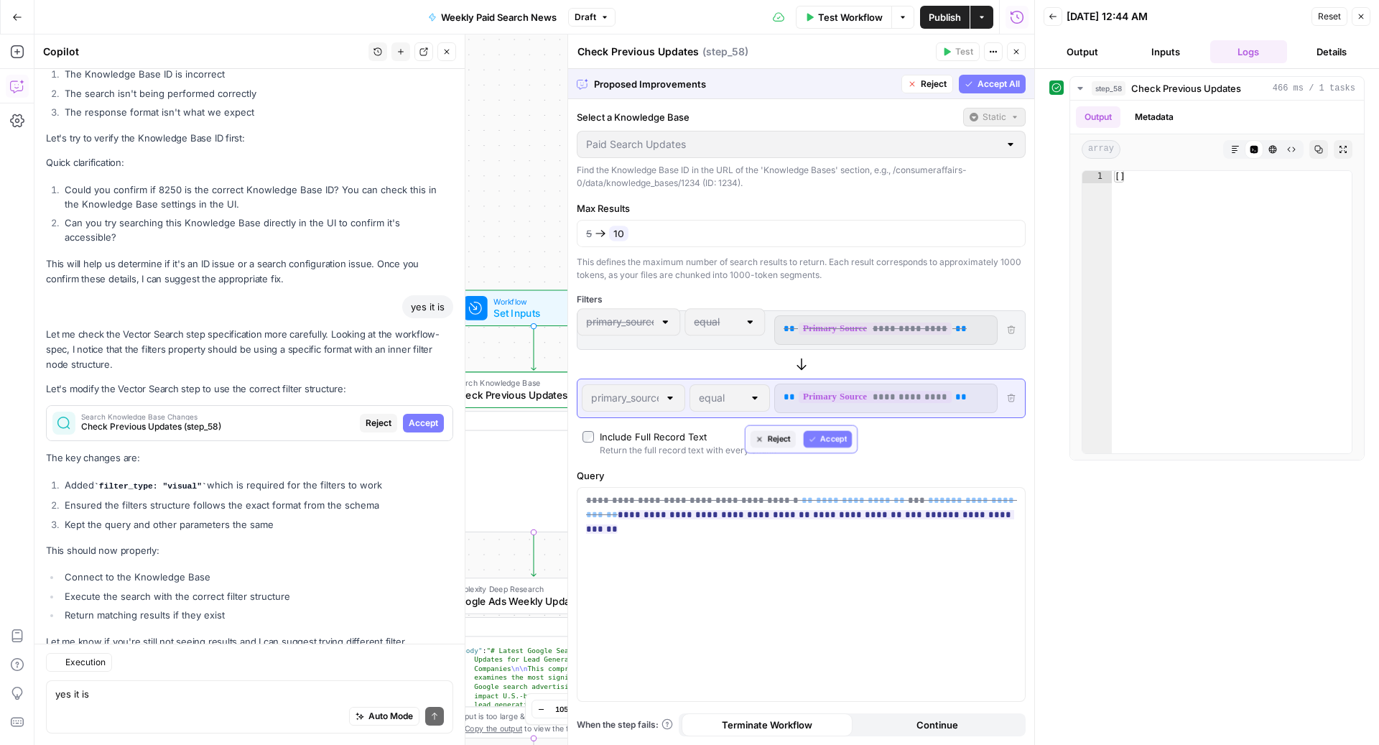
scroll to position [4118, 0]
click at [840, 434] on span "Accept" at bounding box center [836, 438] width 29 height 13
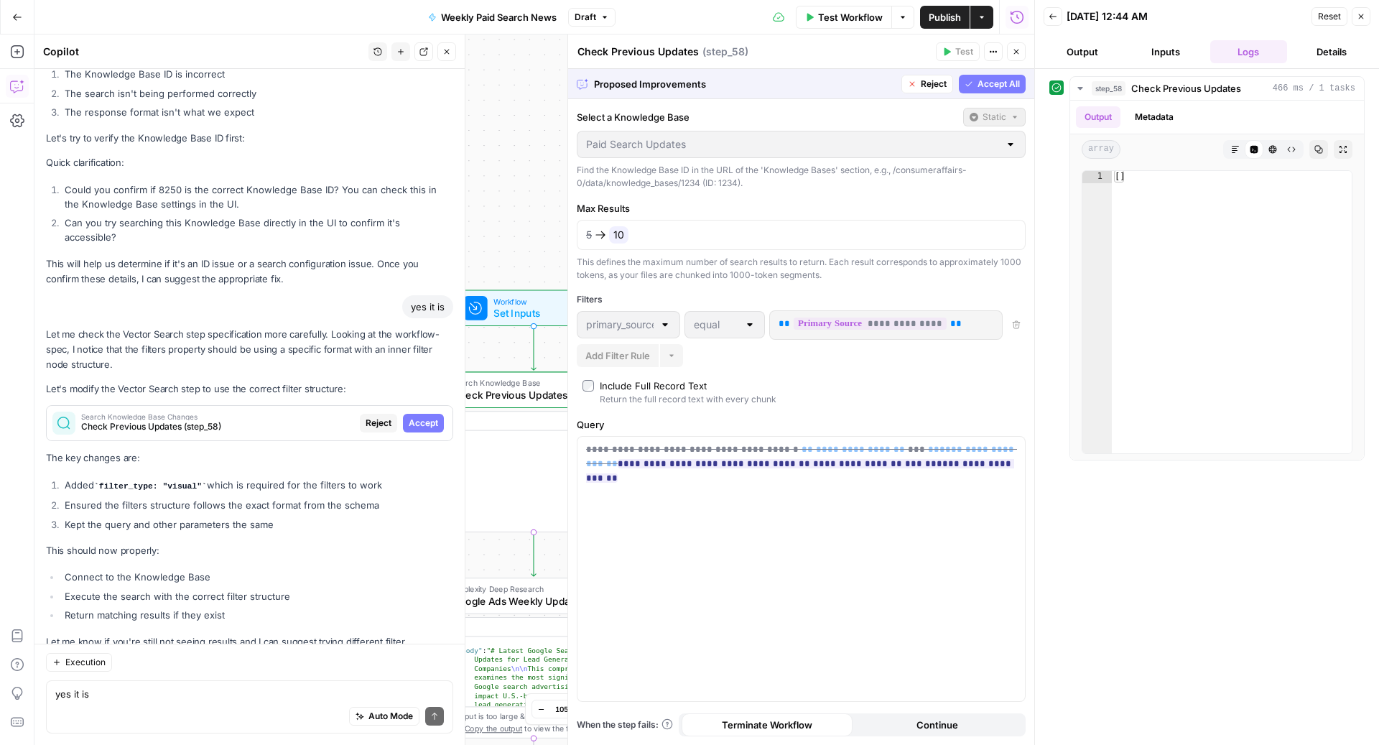
click at [999, 80] on span "Accept All" at bounding box center [998, 84] width 42 height 13
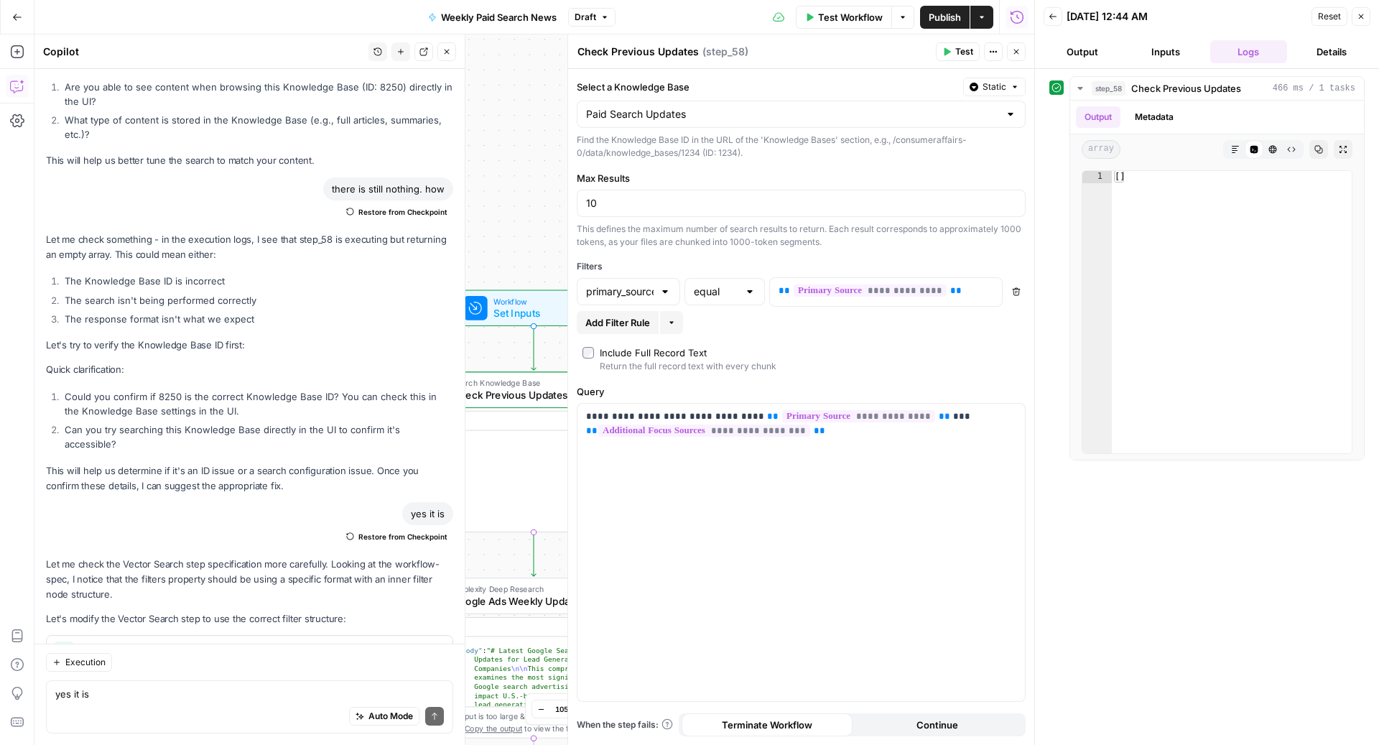
scroll to position [4348, 0]
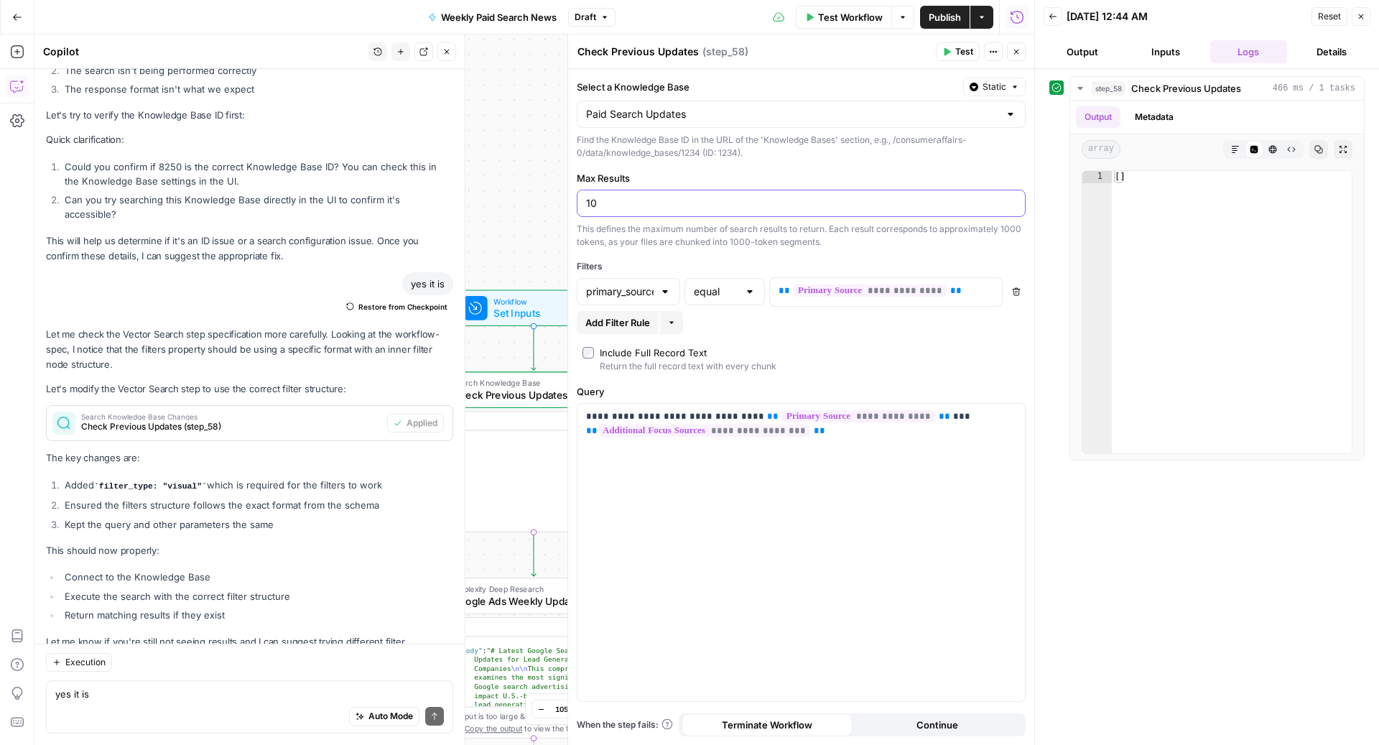
click at [673, 203] on input "10" at bounding box center [801, 203] width 430 height 14
click at [845, 17] on span "Test Workflow" at bounding box center [850, 17] width 65 height 14
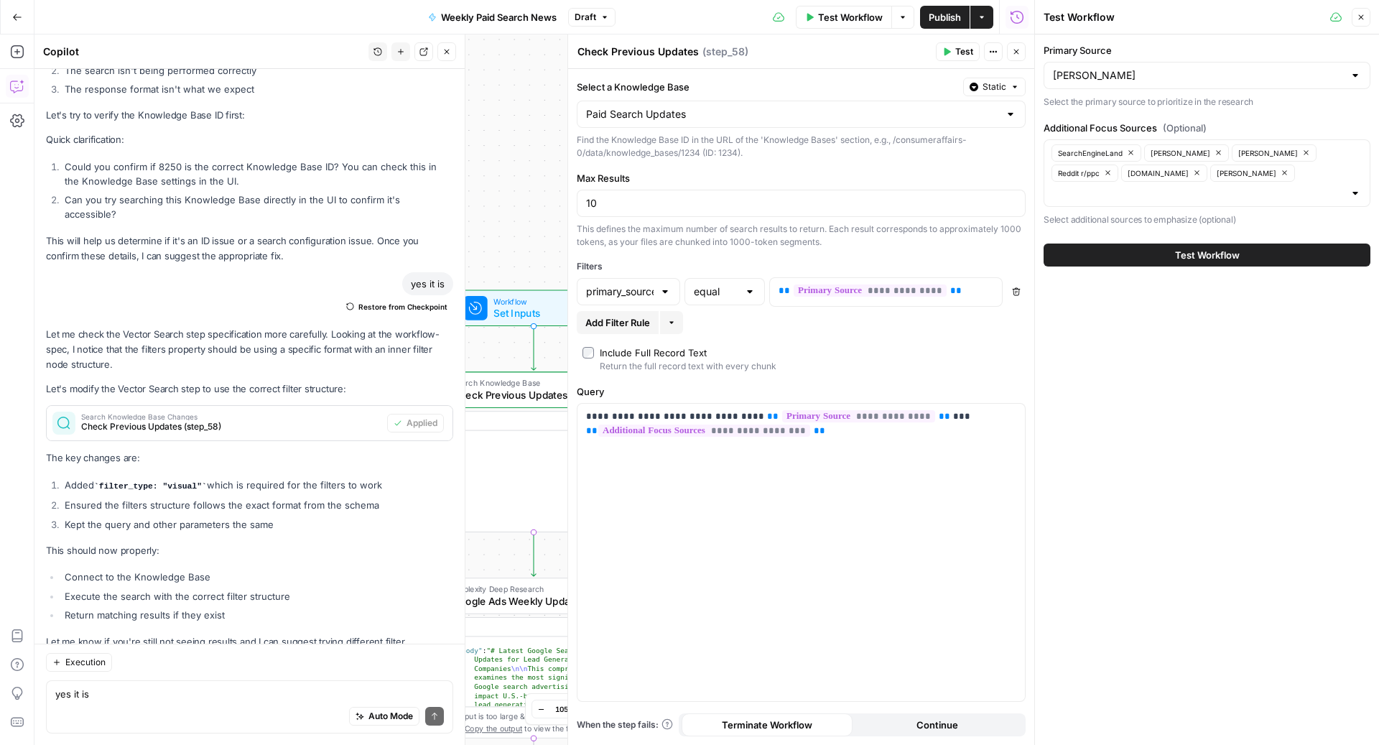
click at [1137, 243] on button "Test Workflow" at bounding box center [1206, 254] width 327 height 23
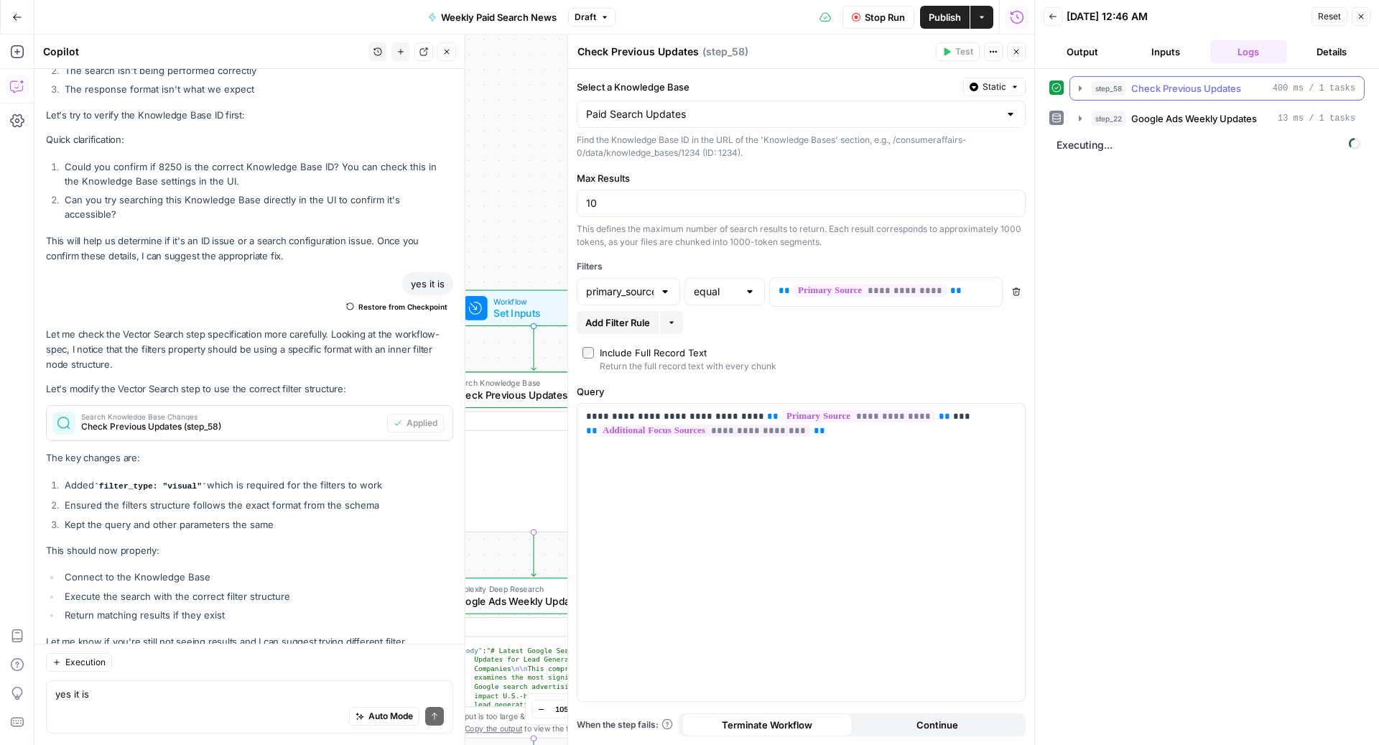
click at [1155, 82] on span "Check Previous Updates" at bounding box center [1186, 88] width 110 height 14
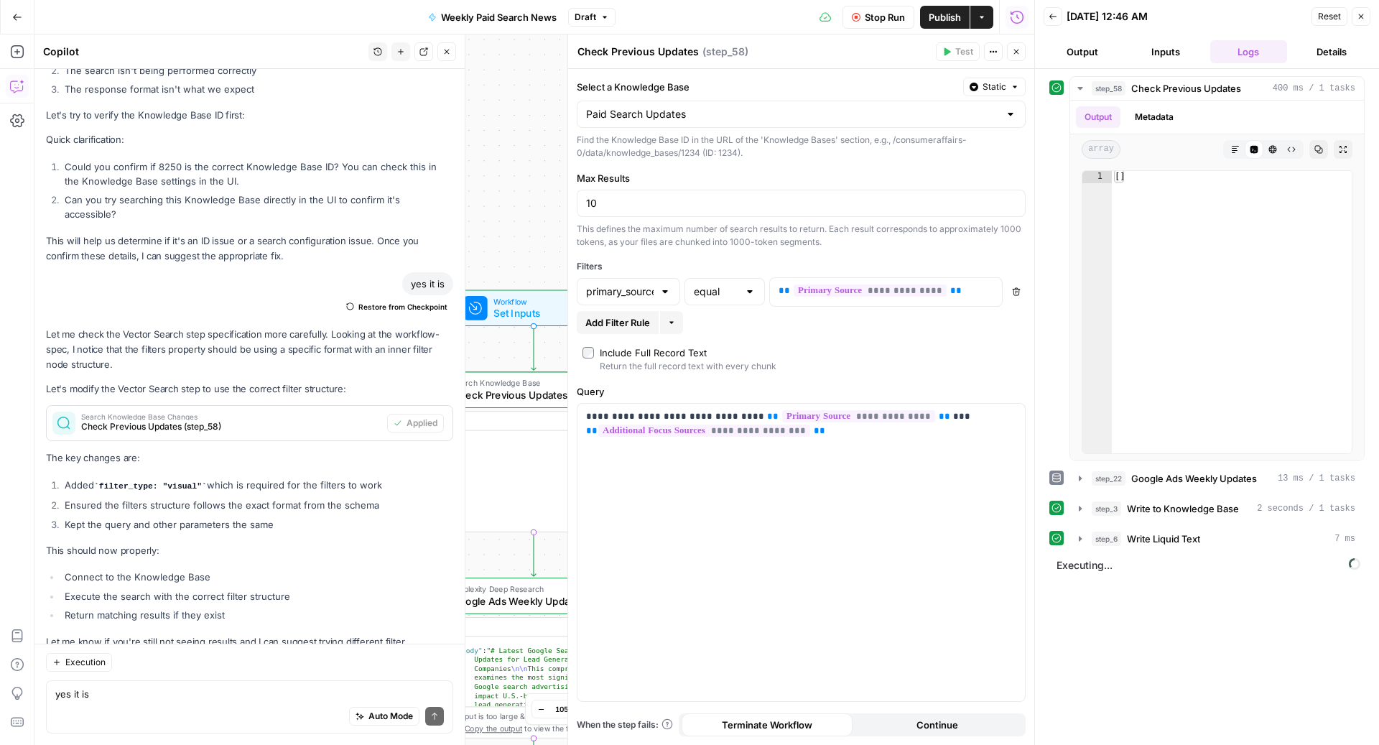
click at [861, 9] on button "Stop Run" at bounding box center [878, 17] width 72 height 23
click at [989, 287] on icon "button" at bounding box center [988, 290] width 7 height 7
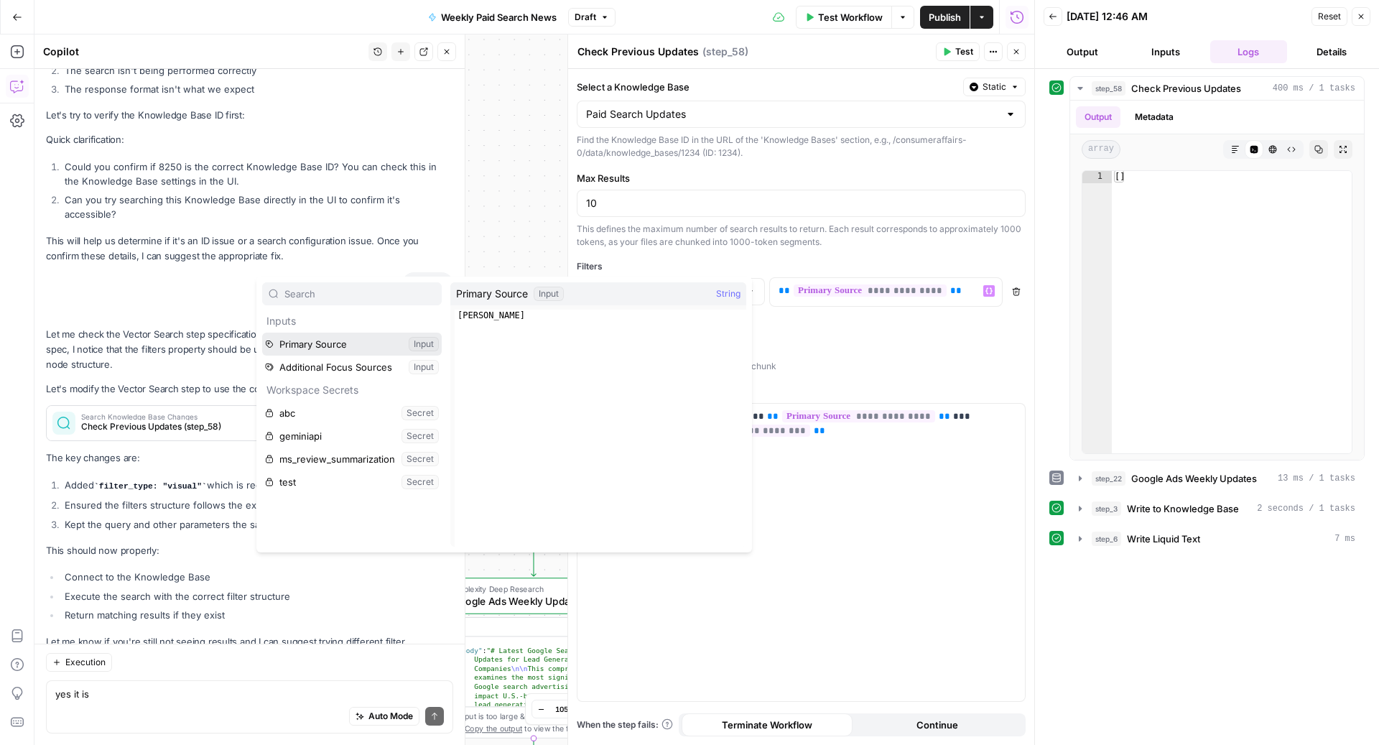
click at [323, 350] on button "Select variable Primary Source" at bounding box center [351, 343] width 179 height 23
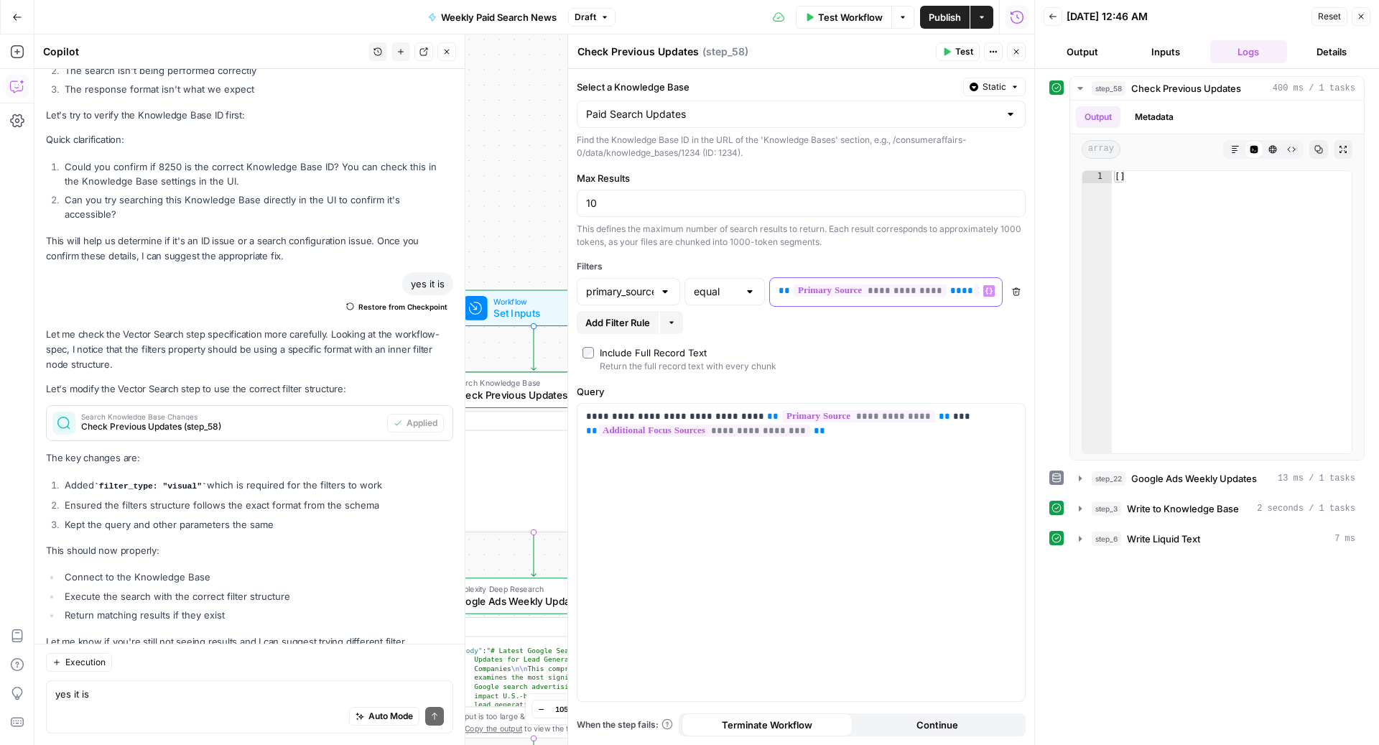
drag, startPoint x: 951, startPoint y: 292, endPoint x: 765, endPoint y: 277, distance: 185.8
click at [765, 277] on div "**********" at bounding box center [801, 291] width 449 height 29
click at [1016, 291] on icon "button" at bounding box center [1016, 291] width 9 height 9
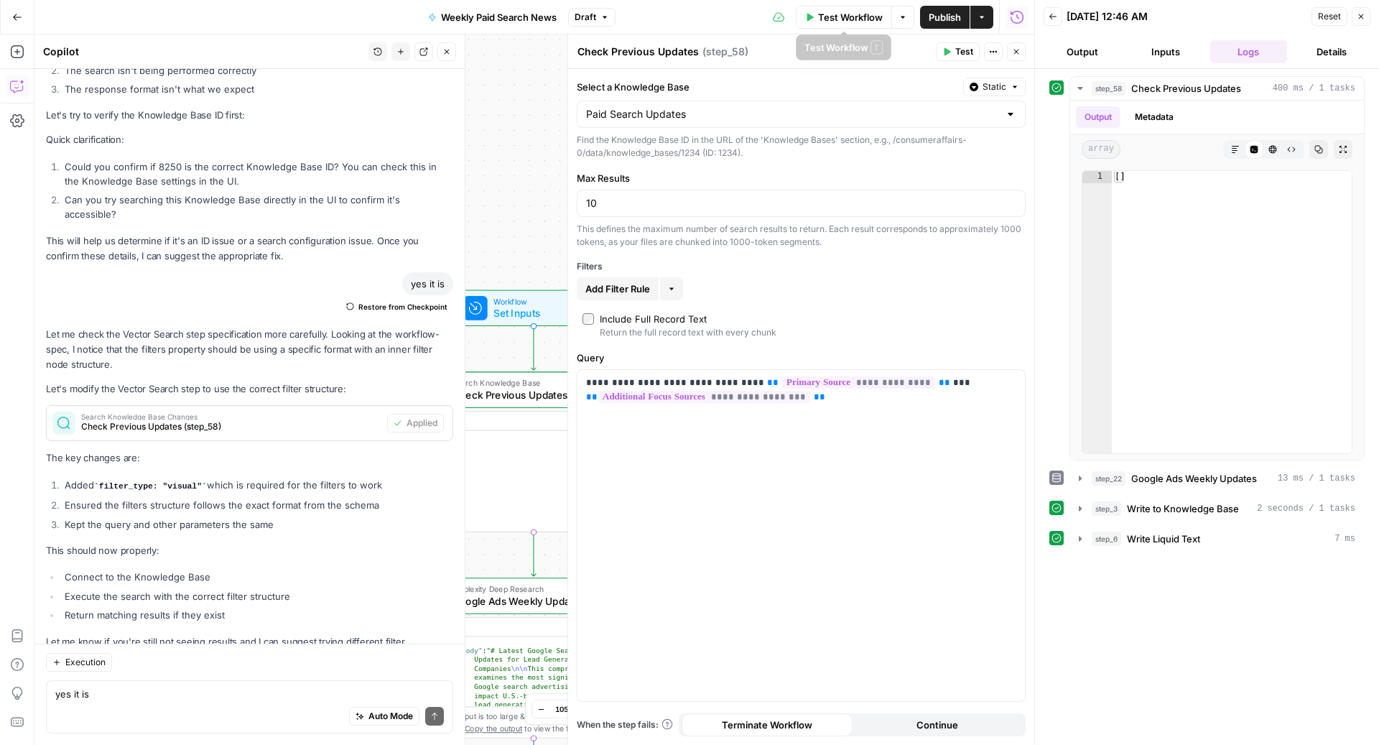
click at [842, 15] on span "Test Workflow" at bounding box center [850, 17] width 65 height 14
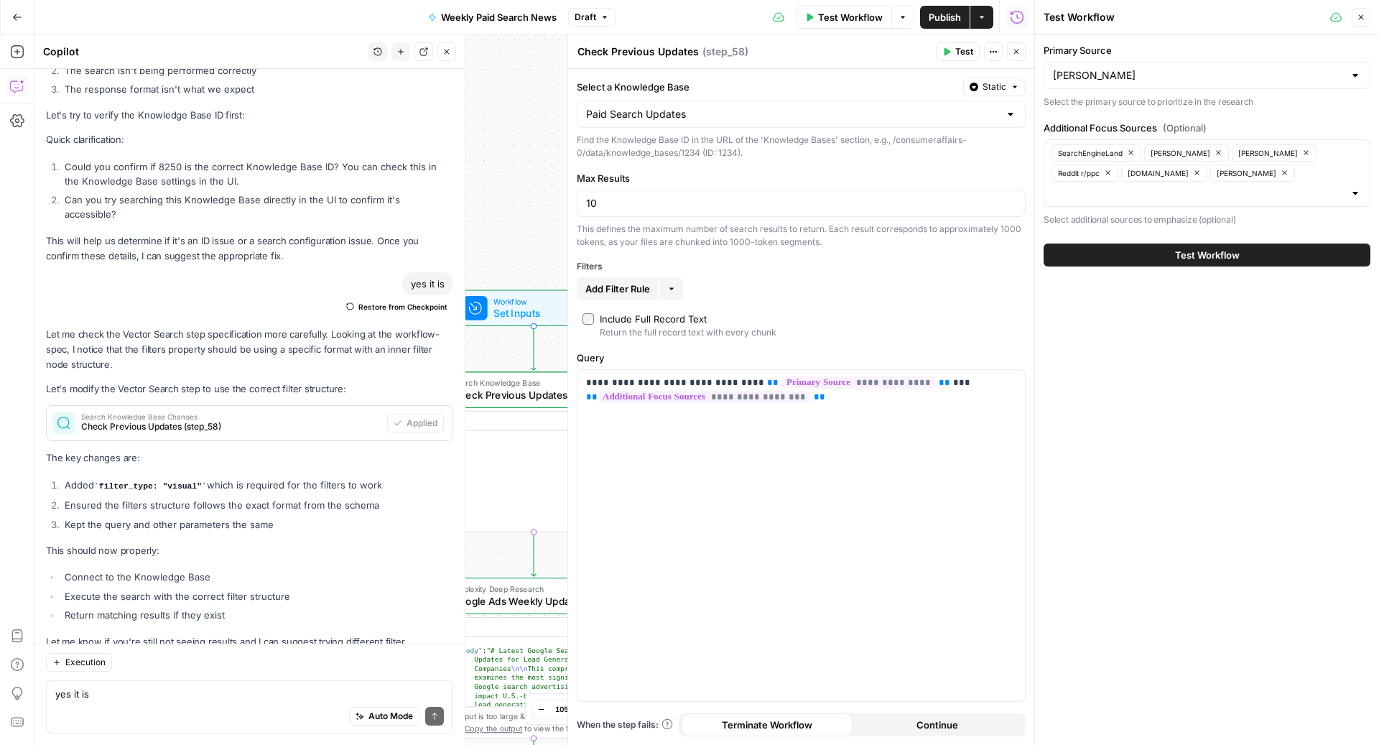
click at [1094, 243] on button "Test Workflow" at bounding box center [1206, 254] width 327 height 23
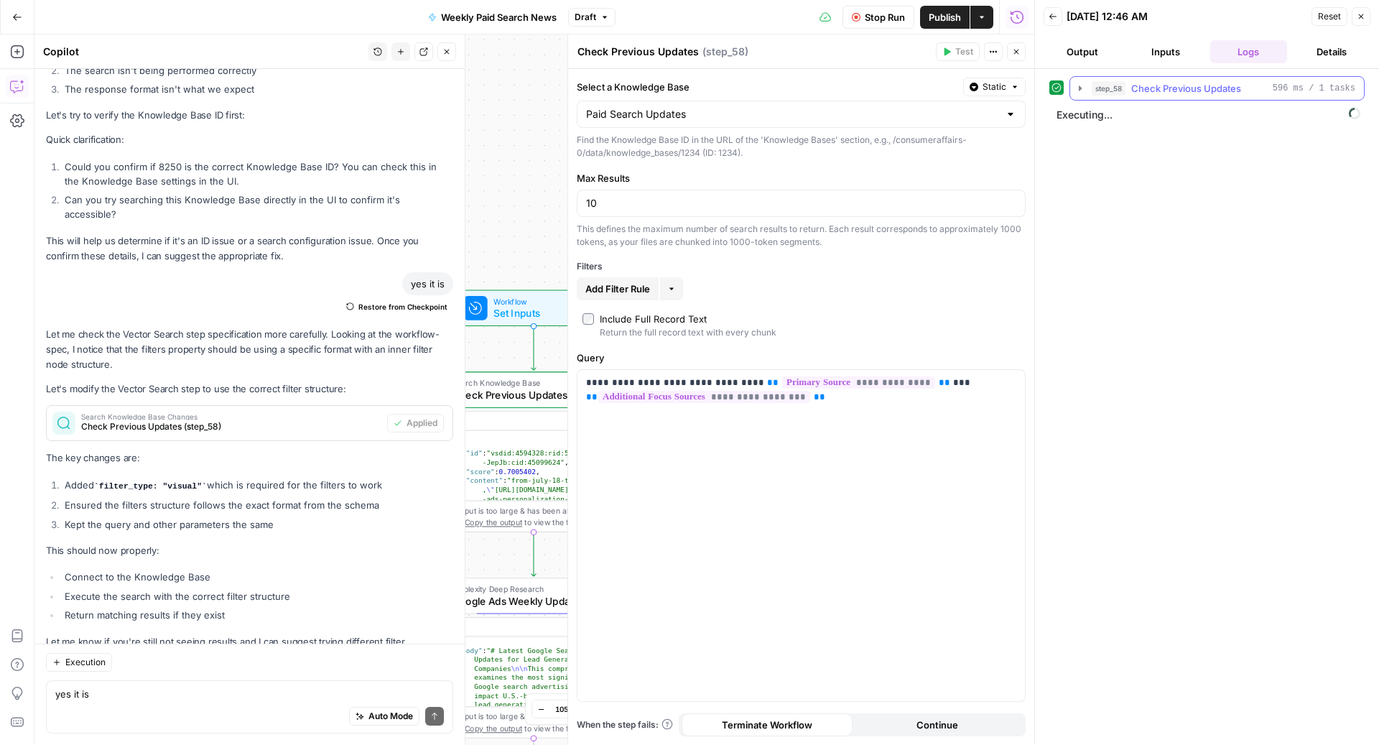
click at [1158, 88] on span "Check Previous Updates" at bounding box center [1186, 88] width 110 height 14
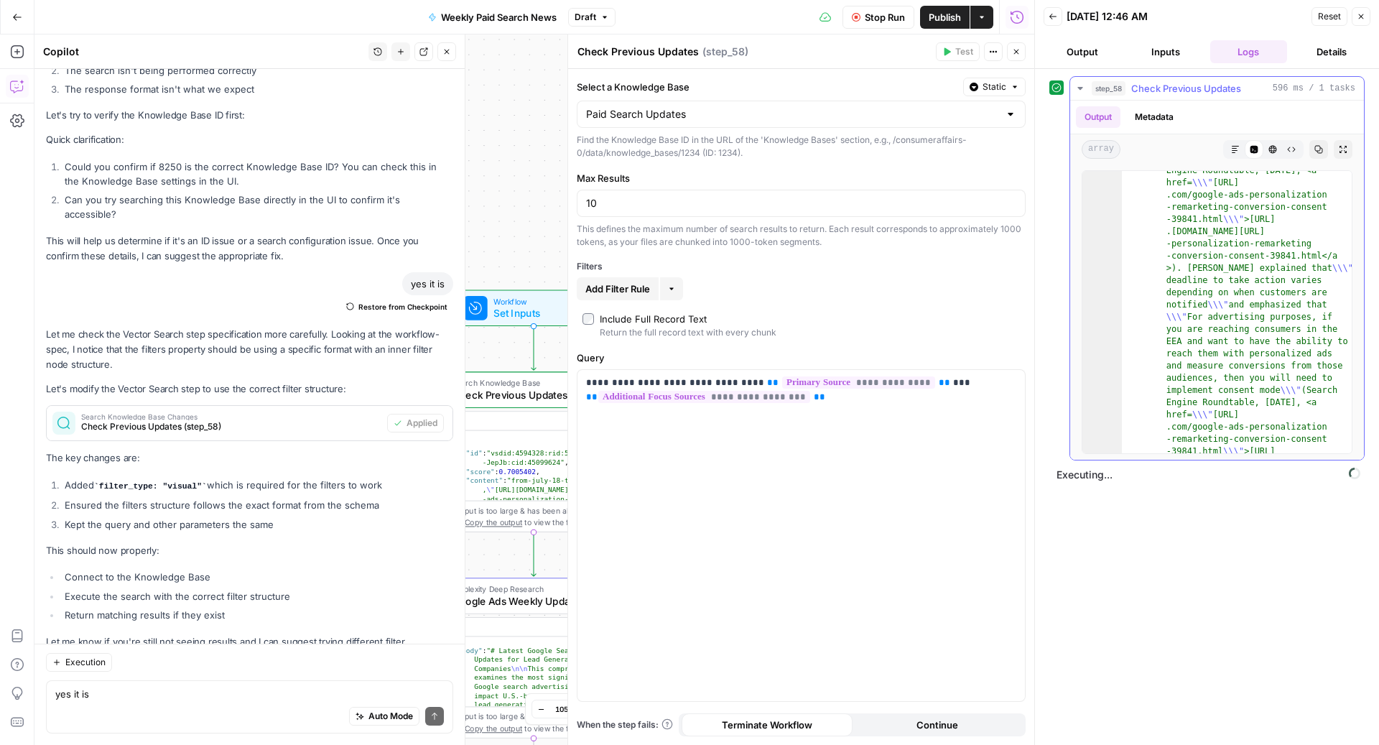
scroll to position [897, 0]
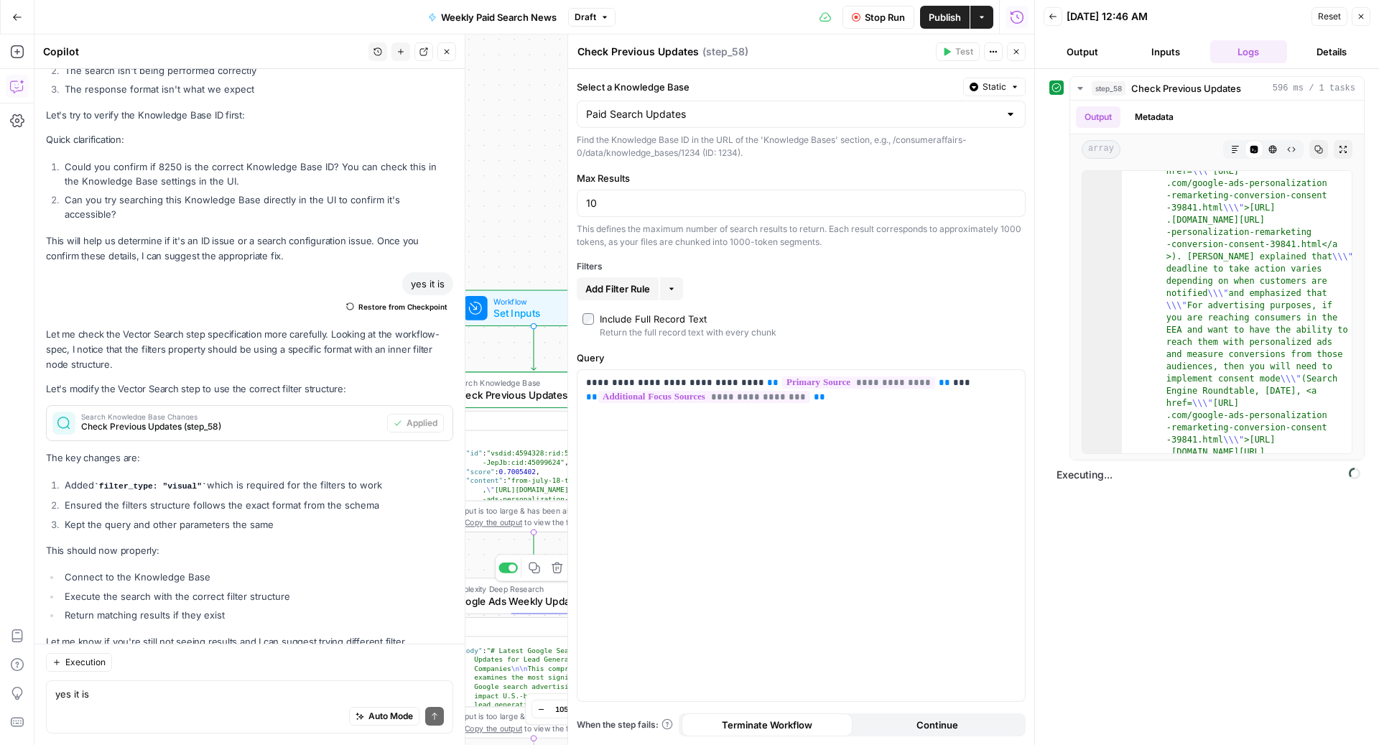
click at [518, 599] on span "Google Ads Weekly Updates" at bounding box center [528, 600] width 153 height 15
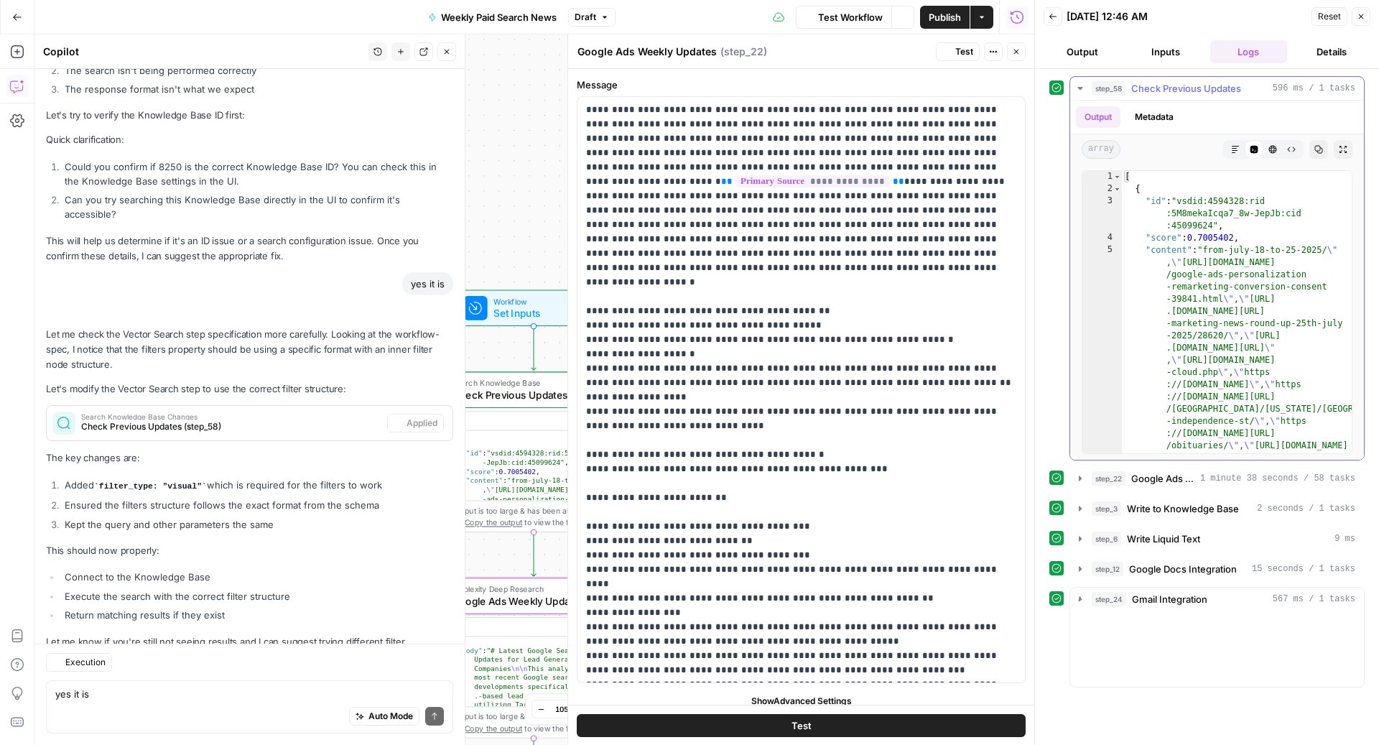
scroll to position [4348, 0]
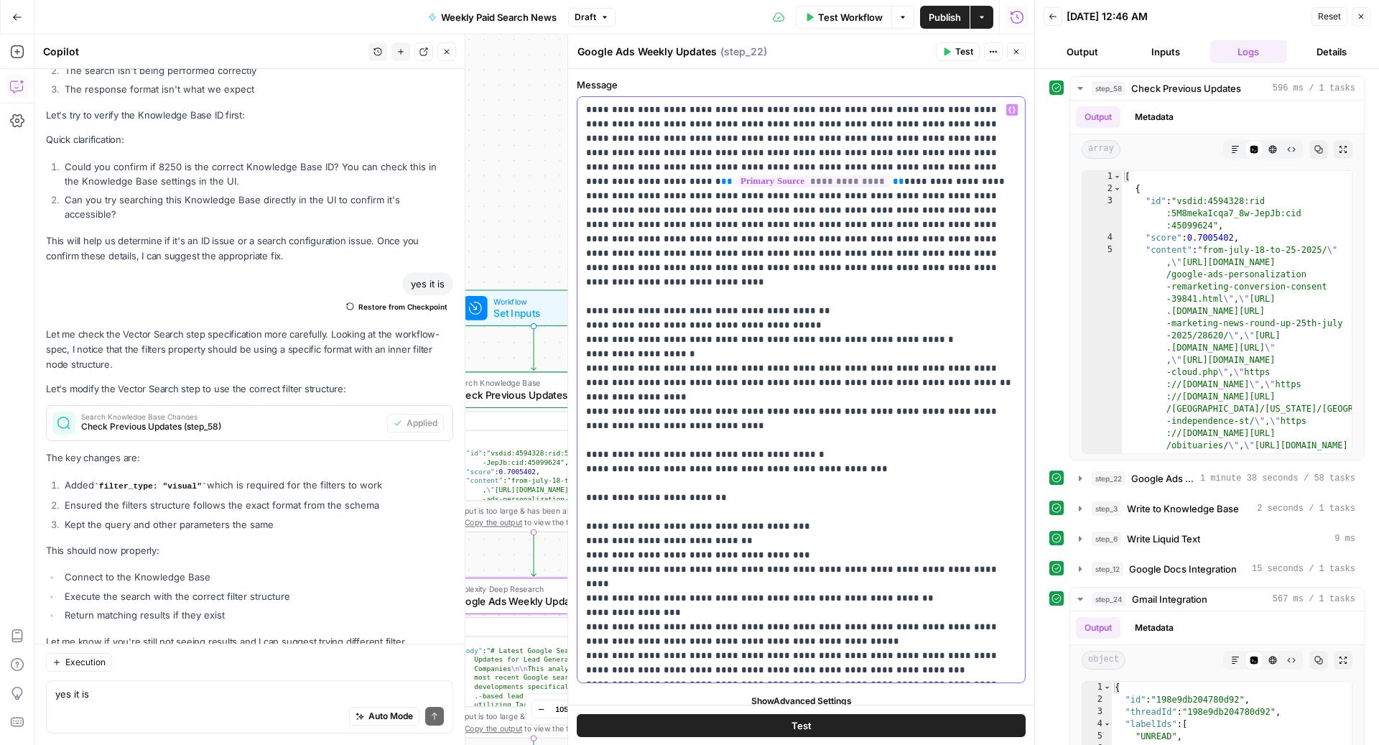
click at [535, 307] on span "Set Inputs" at bounding box center [530, 313] width 75 height 15
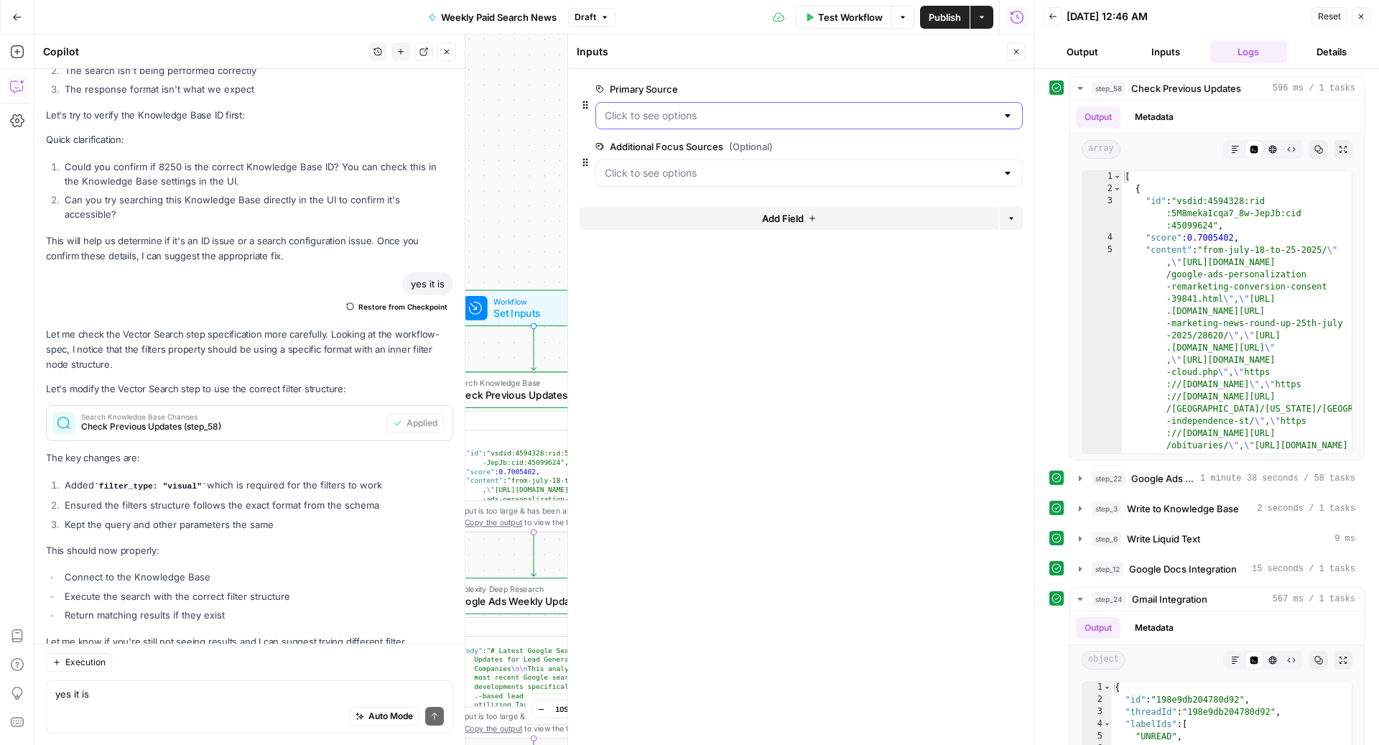
click at [836, 110] on Source "Primary Source" at bounding box center [800, 115] width 391 height 14
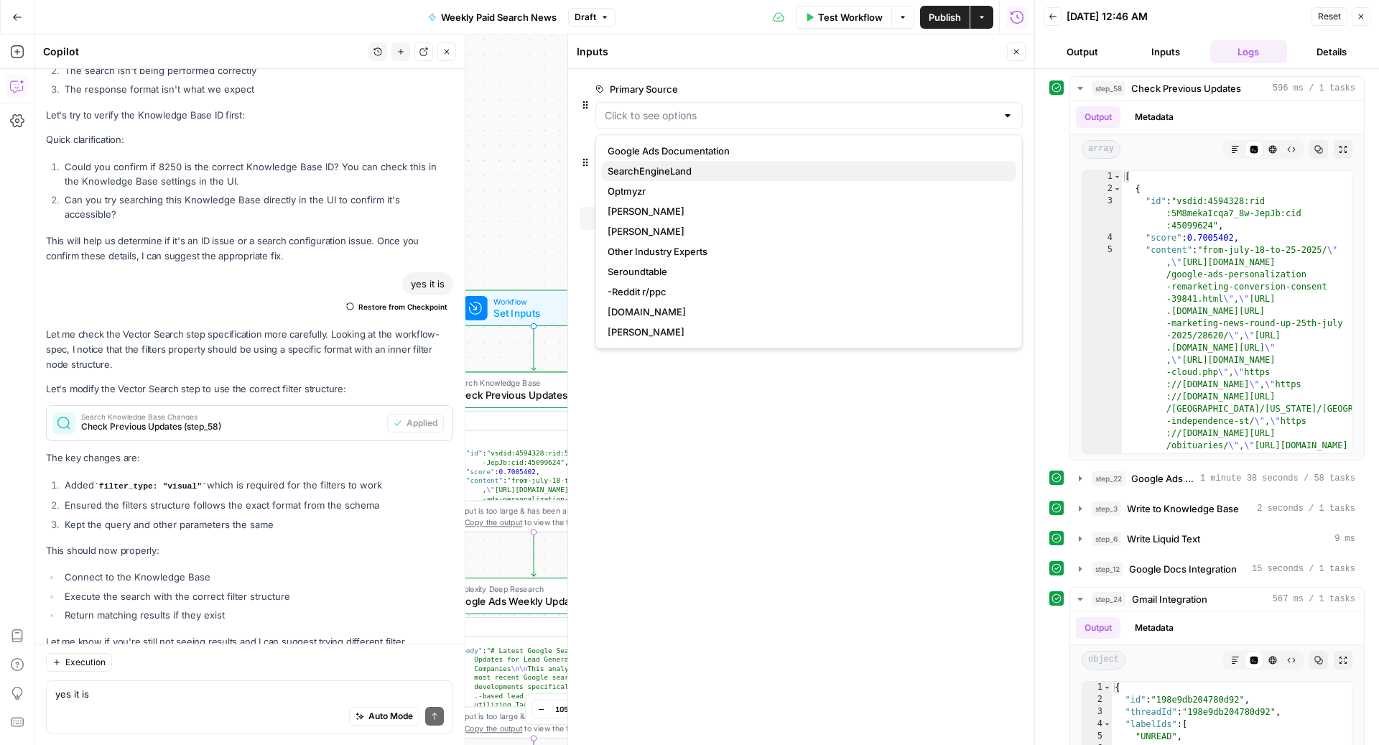
click at [705, 169] on span "SearchEngineLand" at bounding box center [805, 171] width 397 height 14
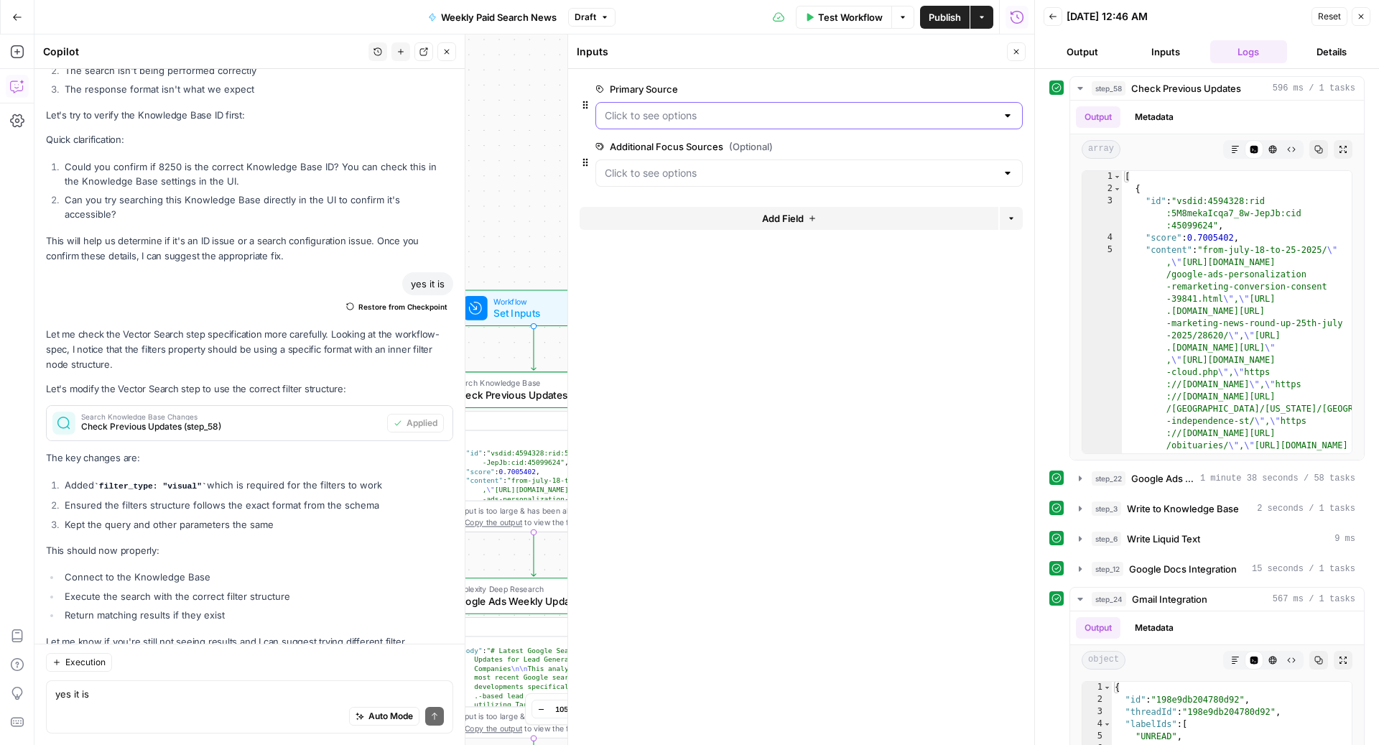
click at [871, 111] on Source "Primary Source" at bounding box center [800, 115] width 391 height 14
click at [888, 429] on form "Primary Source edit field Delete group Additional Focus Sources (Optional) edit…" at bounding box center [801, 407] width 466 height 676
click at [856, 15] on span "Test Workflow" at bounding box center [850, 17] width 65 height 14
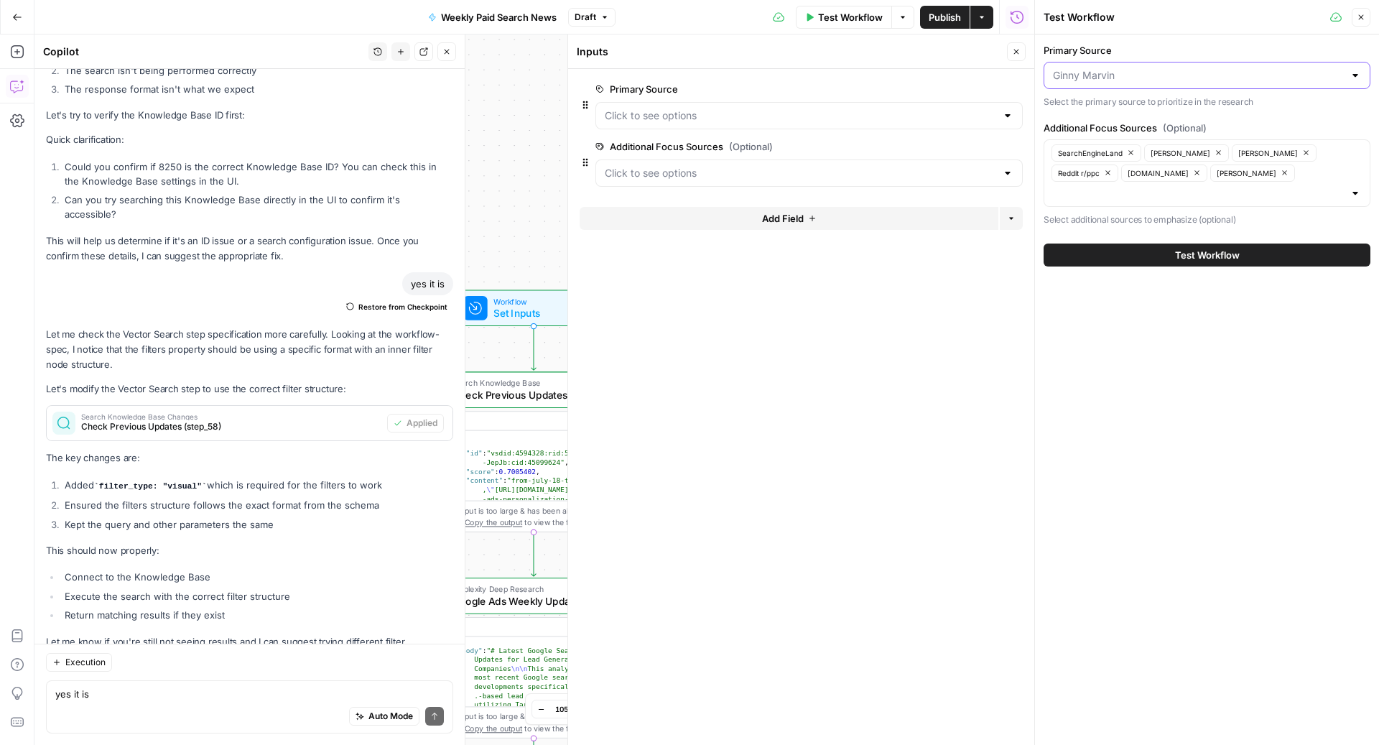
click at [1120, 80] on input "Primary Source" at bounding box center [1198, 75] width 291 height 14
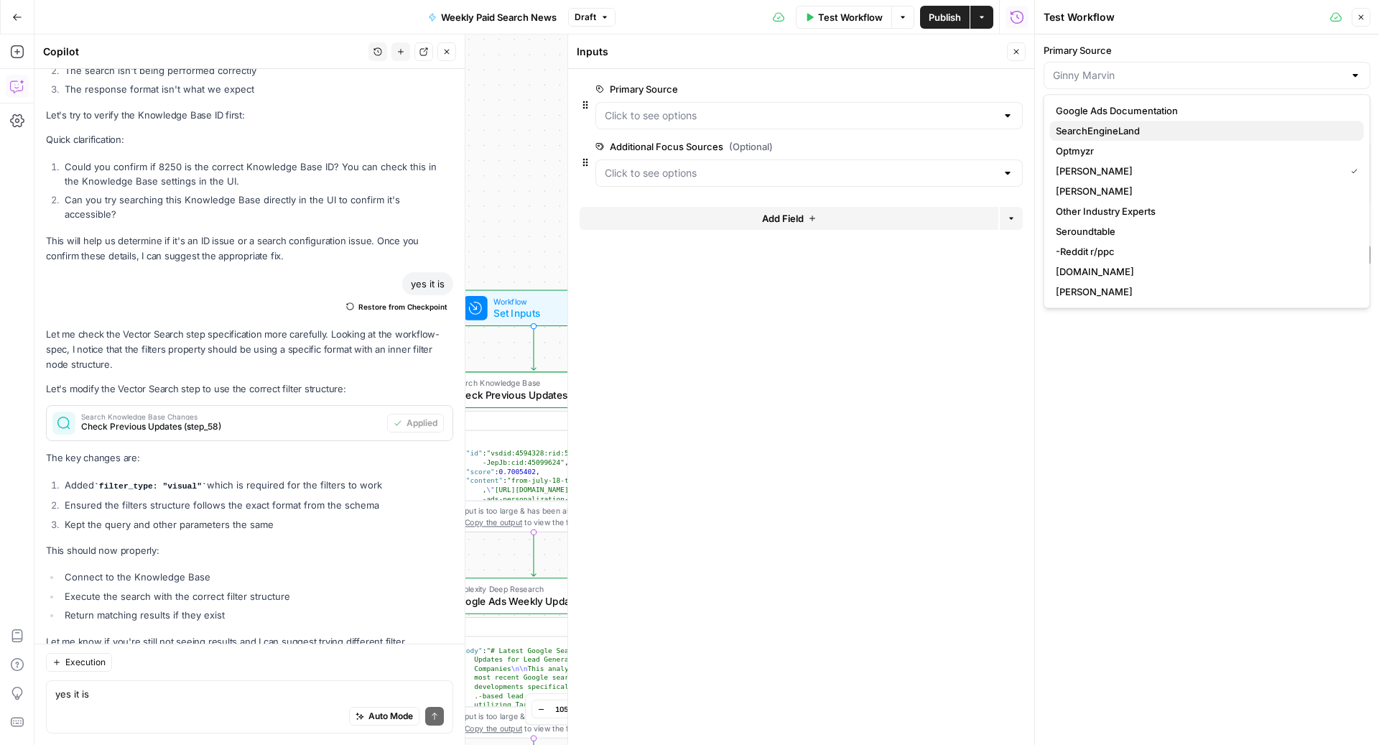
click at [1092, 128] on span "SearchEngineLand" at bounding box center [1203, 130] width 297 height 14
type input "SearchEngineLand"
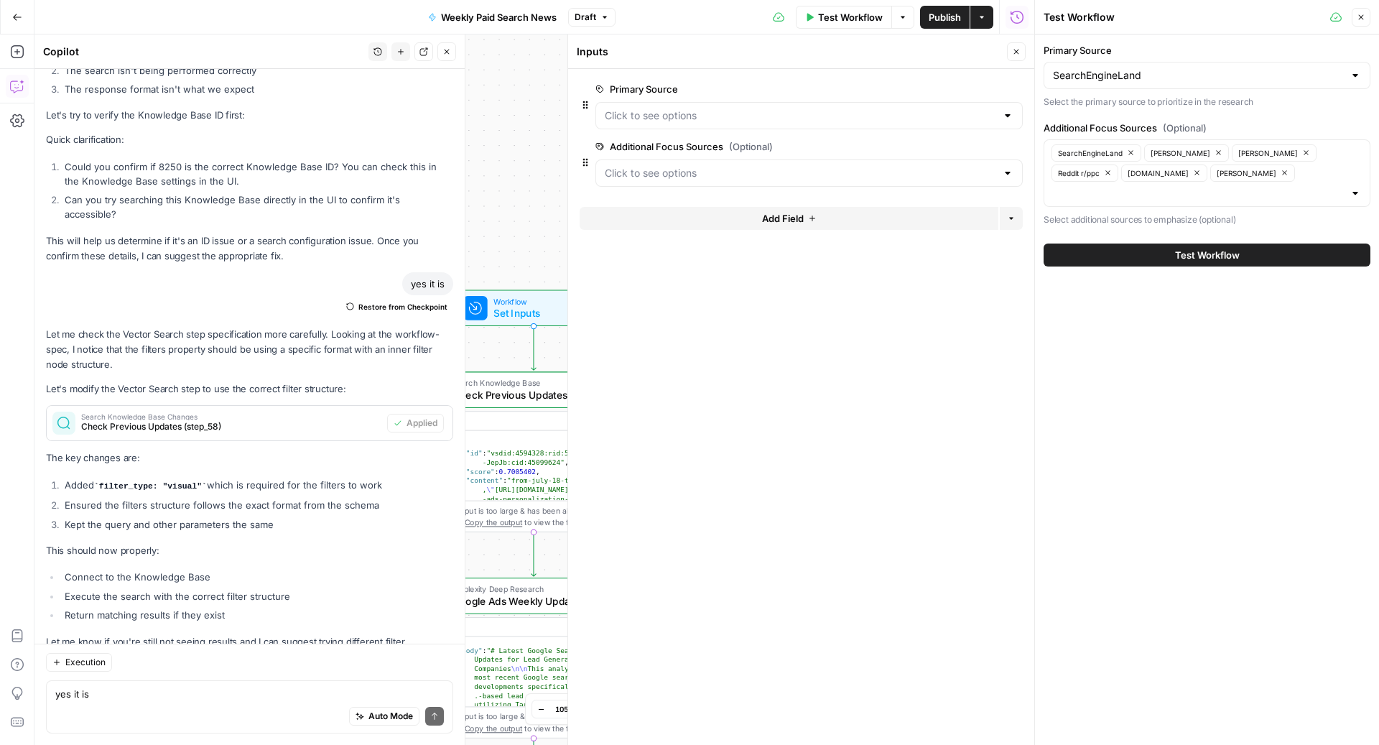
click at [1180, 67] on div "SearchEngineLand" at bounding box center [1206, 75] width 327 height 27
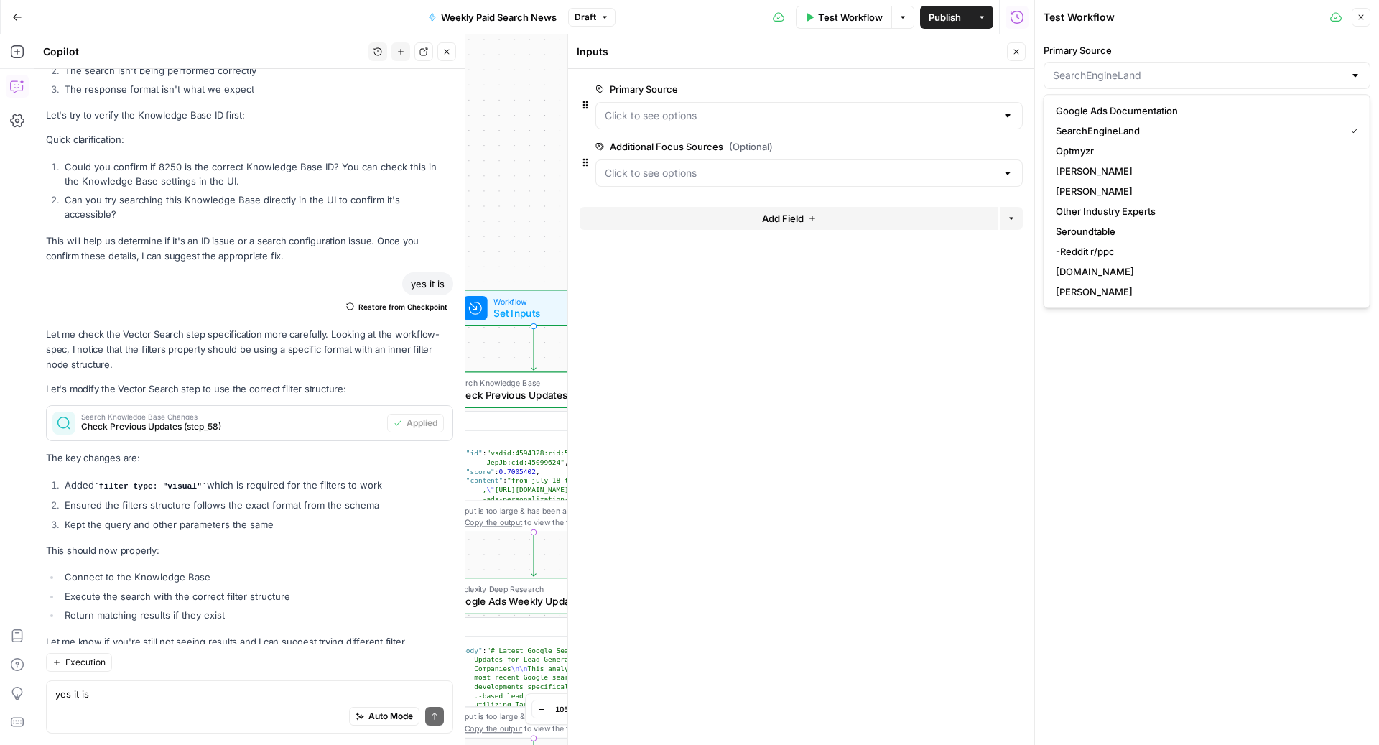
type input "SearchEngineLand"
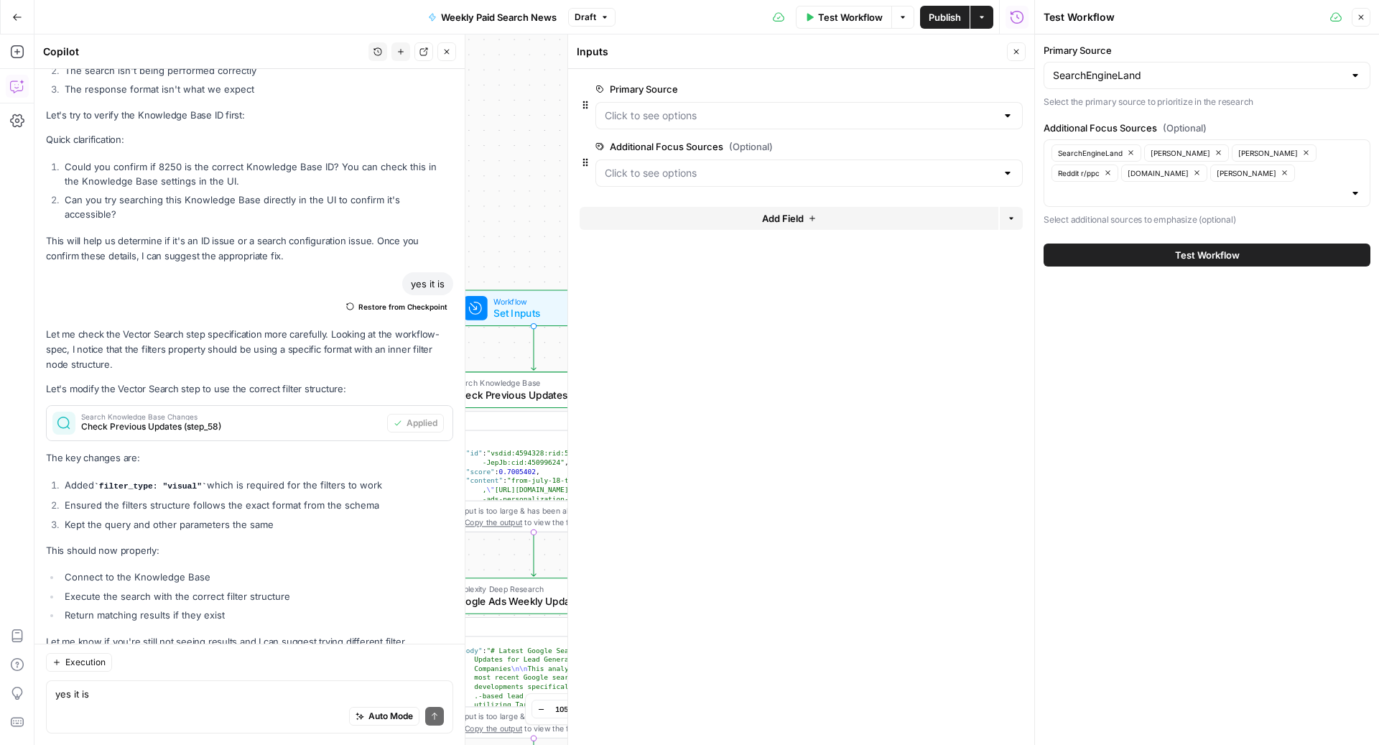
click at [1213, 391] on div "Primary Source SearchEngineLand Select the primary source to prioritize in the …" at bounding box center [1207, 389] width 344 height 710
click at [847, 22] on span "Test Workflow" at bounding box center [850, 17] width 65 height 14
click at [1144, 243] on button "Test Workflow" at bounding box center [1206, 254] width 327 height 23
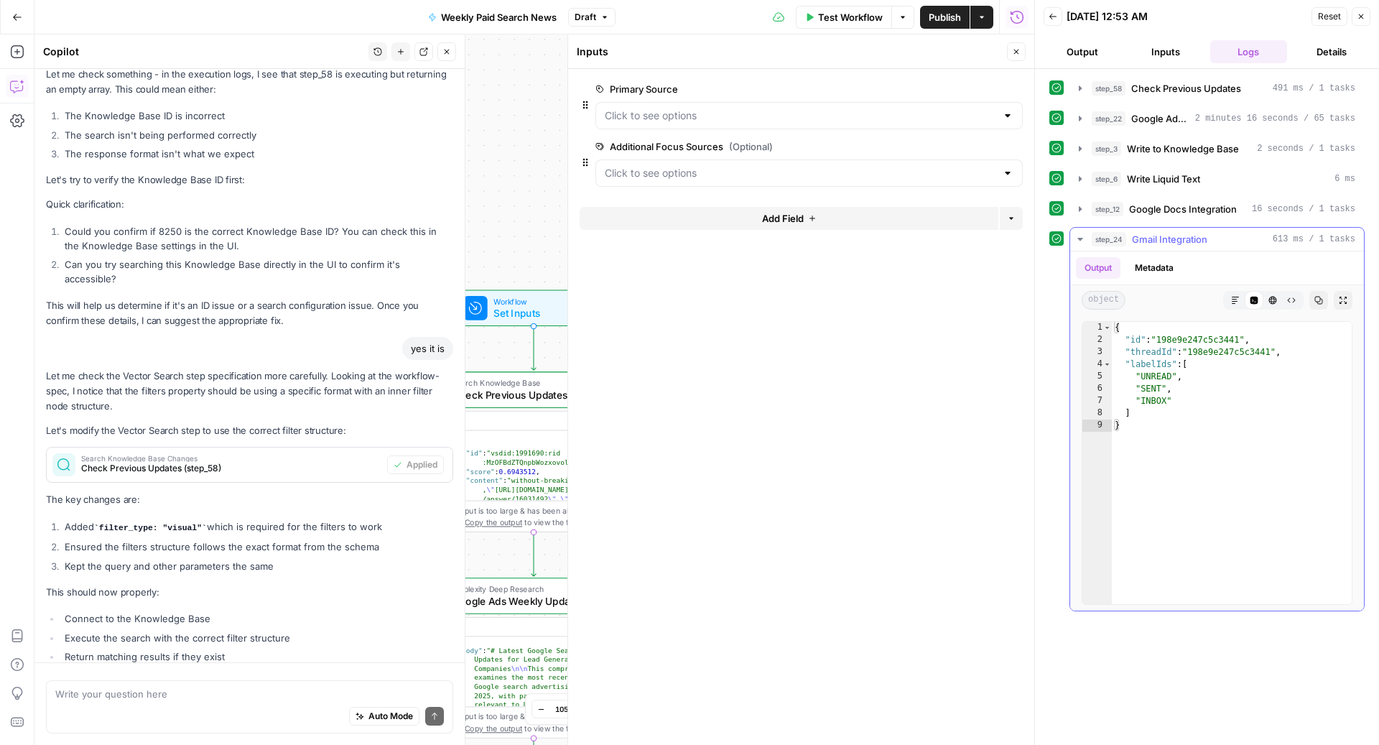
scroll to position [4348, 0]
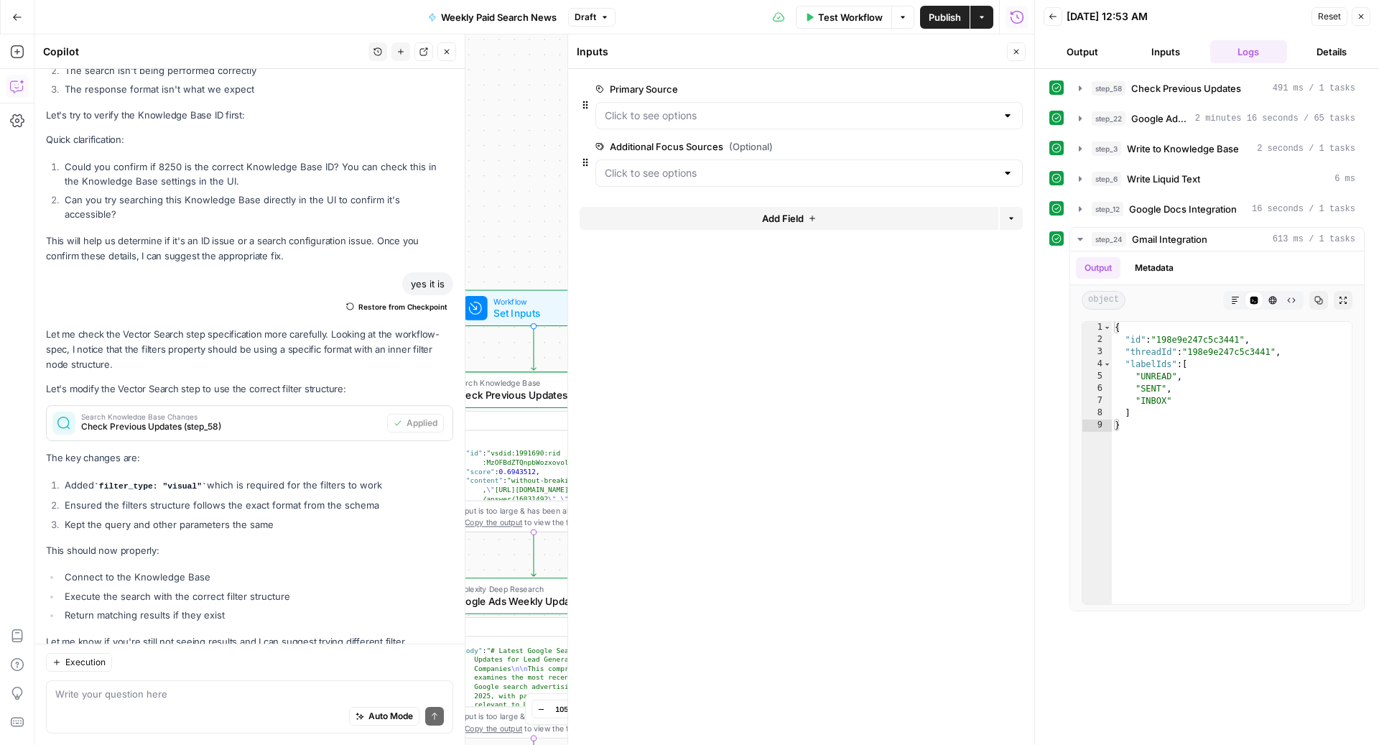
click at [1019, 49] on icon "button" at bounding box center [1016, 51] width 9 height 9
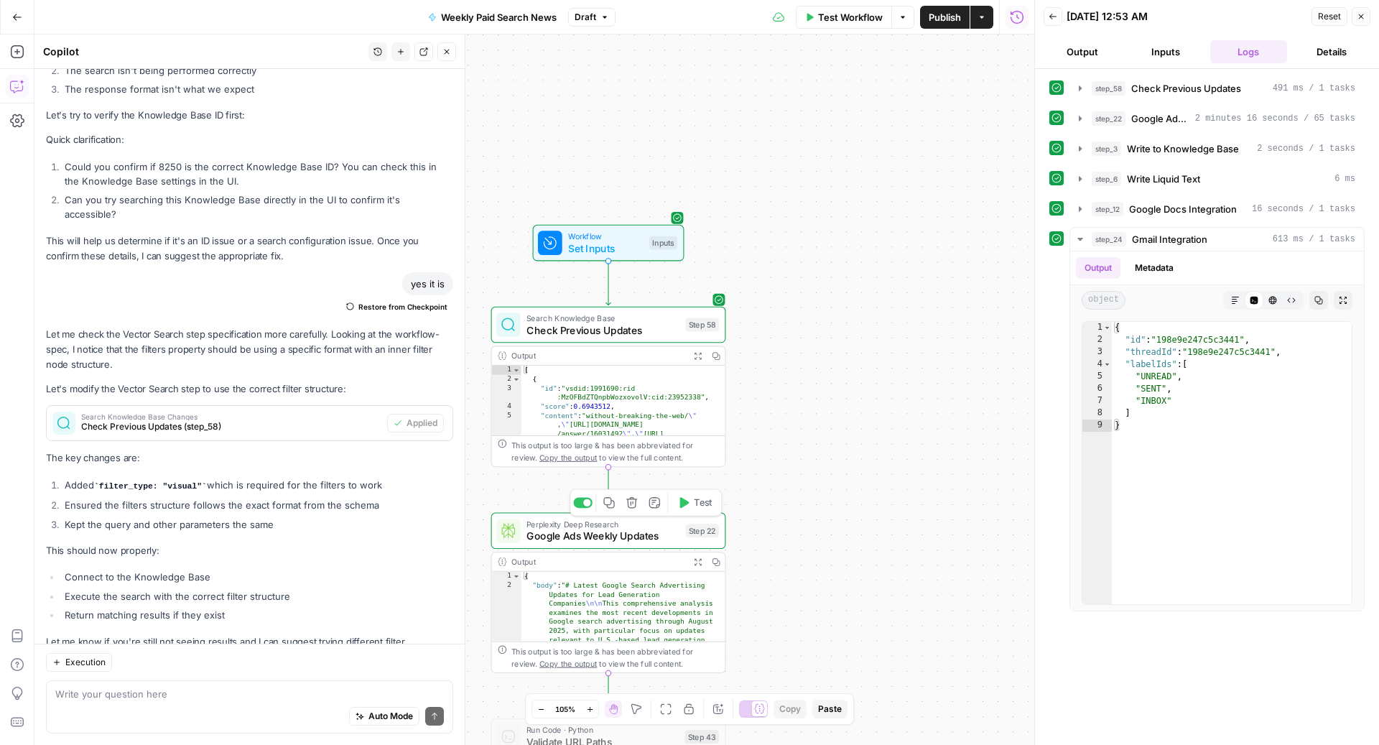
click at [586, 533] on span "Google Ads Weekly Updates" at bounding box center [602, 535] width 153 height 15
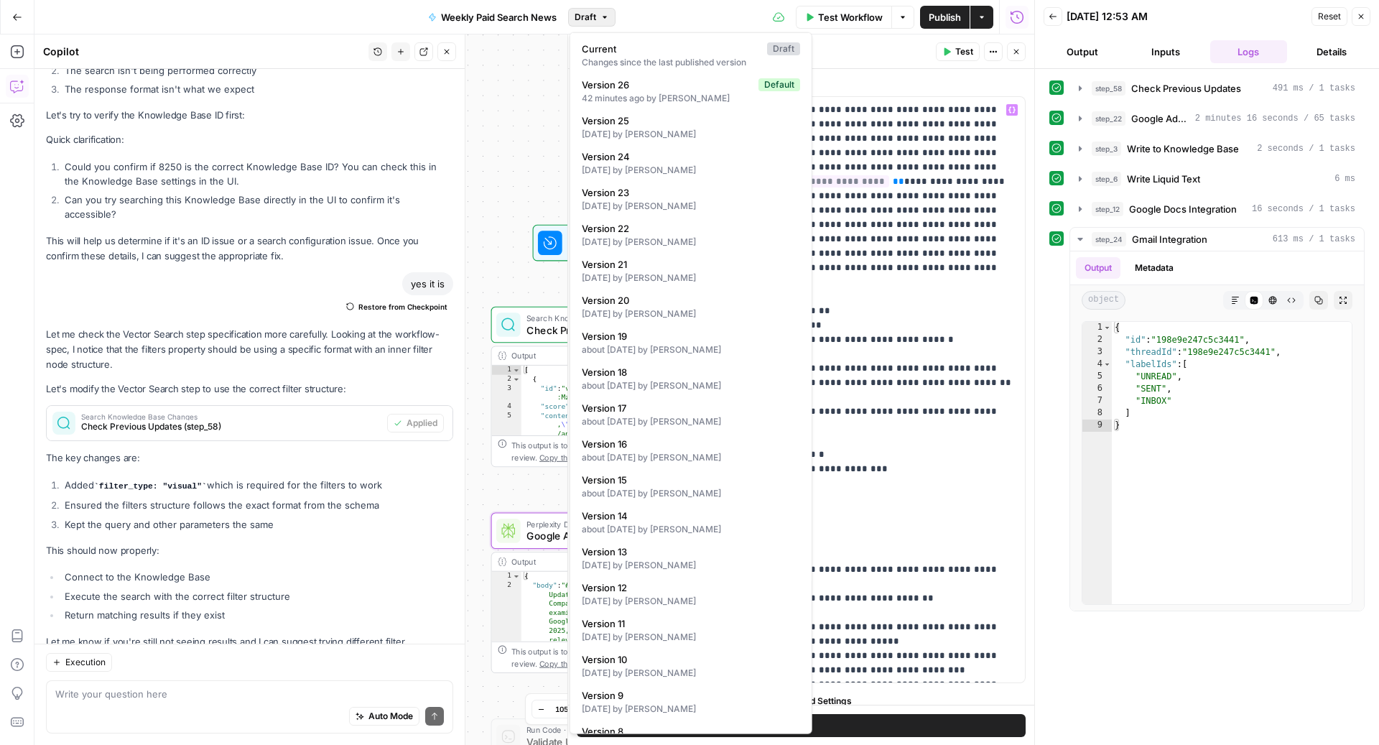
click at [600, 16] on icon "button" at bounding box center [604, 17] width 9 height 9
click at [538, 66] on div "Workflow Set Inputs Inputs Search Knowledge Base Check Previous Updates Step 58…" at bounding box center [533, 389] width 999 height 710
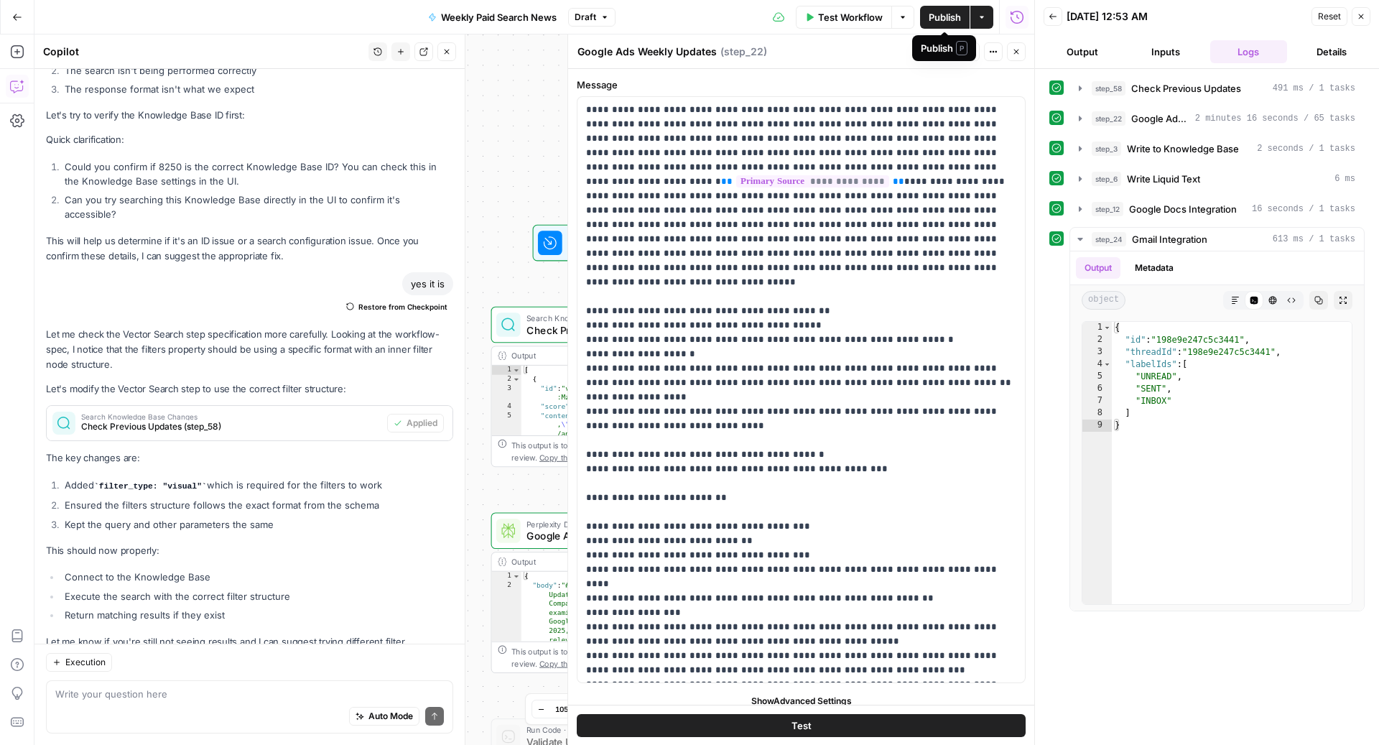
click at [937, 20] on span "Publish" at bounding box center [944, 17] width 32 height 14
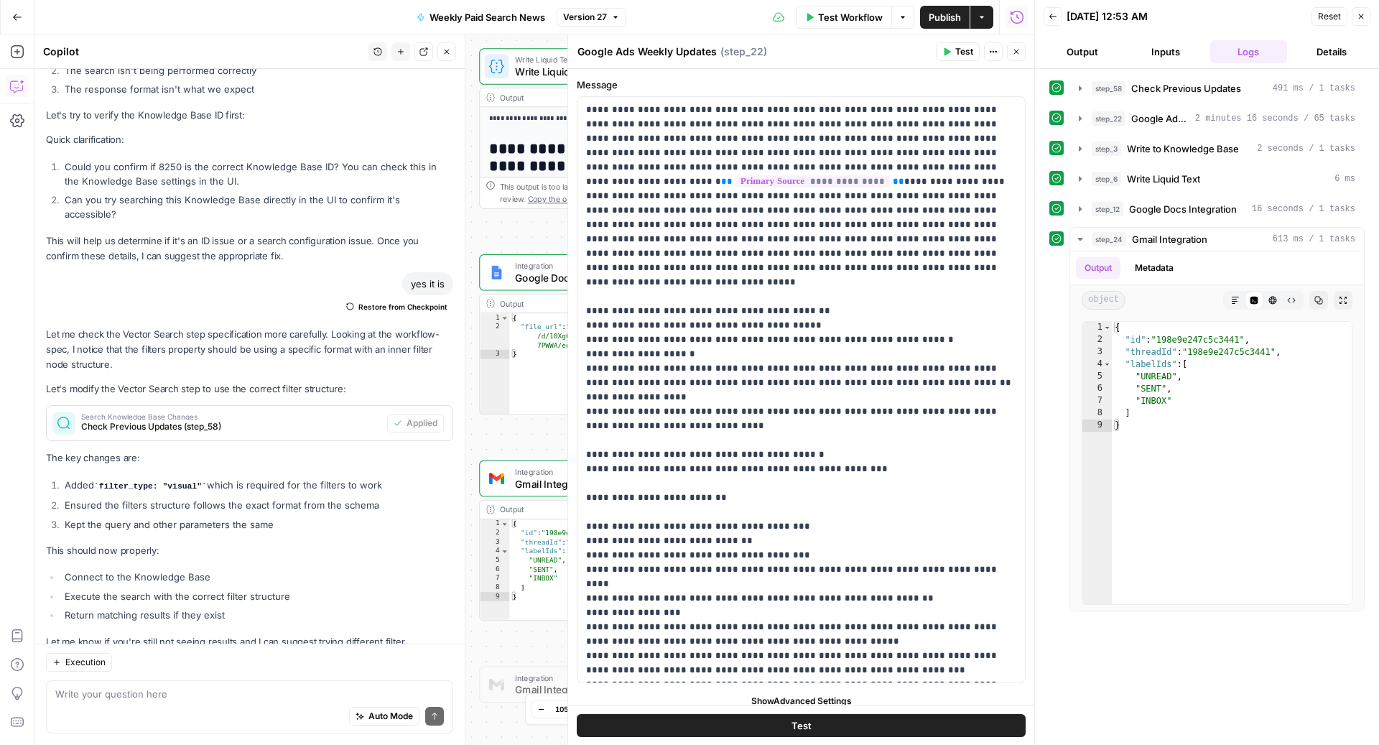
drag, startPoint x: 501, startPoint y: 609, endPoint x: 513, endPoint y: 233, distance: 375.7
click at [514, 233] on div "Workflow Set Inputs Inputs Search Knowledge Base Check Previous Updates Step 58…" at bounding box center [533, 389] width 999 height 710
click at [516, 472] on span "Gmail Integration" at bounding box center [589, 479] width 152 height 15
